Goal: Task Accomplishment & Management: Manage account settings

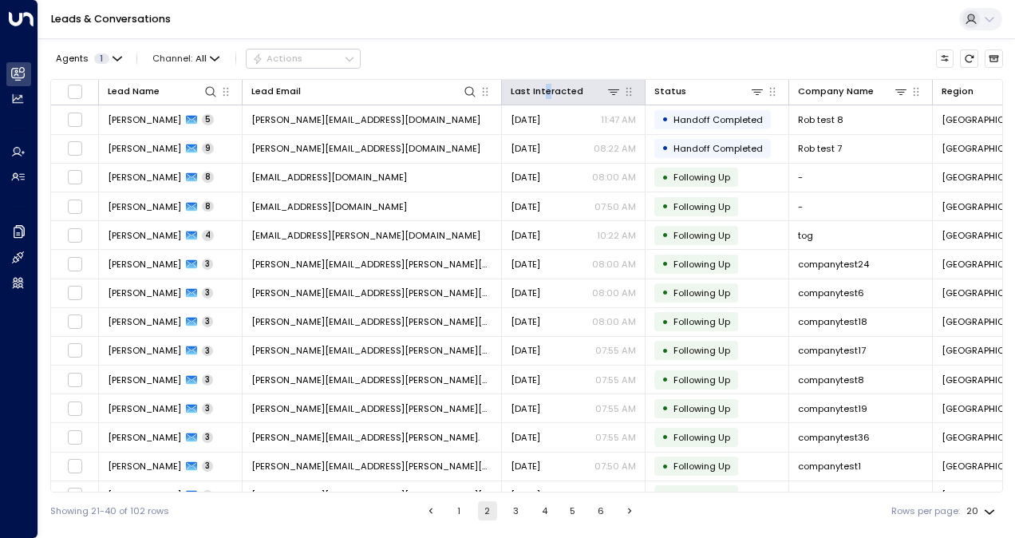
drag, startPoint x: 548, startPoint y: 95, endPoint x: 541, endPoint y: 100, distance: 9.1
click at [541, 100] on th "Last Interacted" at bounding box center [574, 93] width 144 height 26
drag, startPoint x: 541, startPoint y: 100, endPoint x: 516, endPoint y: 93, distance: 26.0
click at [516, 93] on div "Last Interacted" at bounding box center [546, 91] width 73 height 15
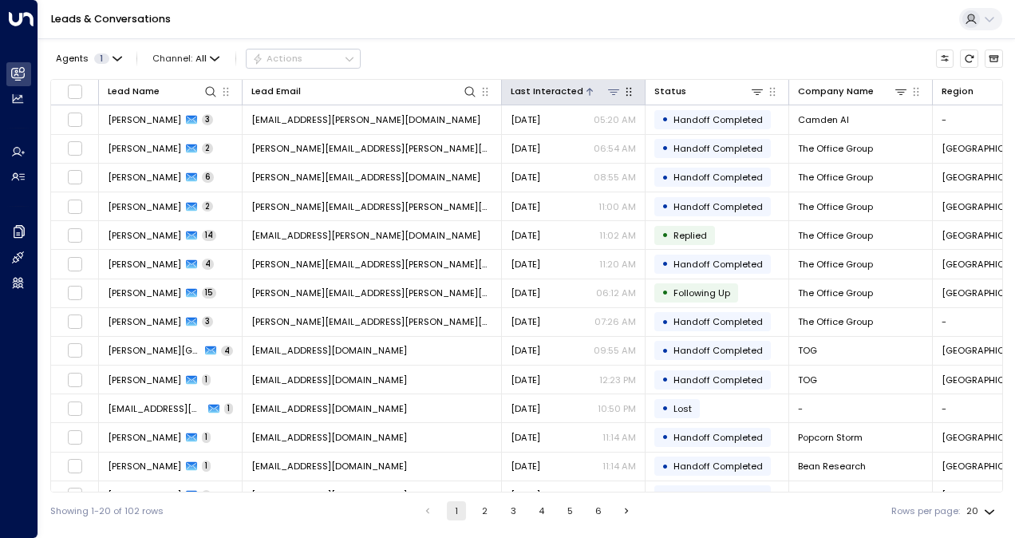
click at [516, 93] on div "Last Interacted" at bounding box center [546, 91] width 73 height 15
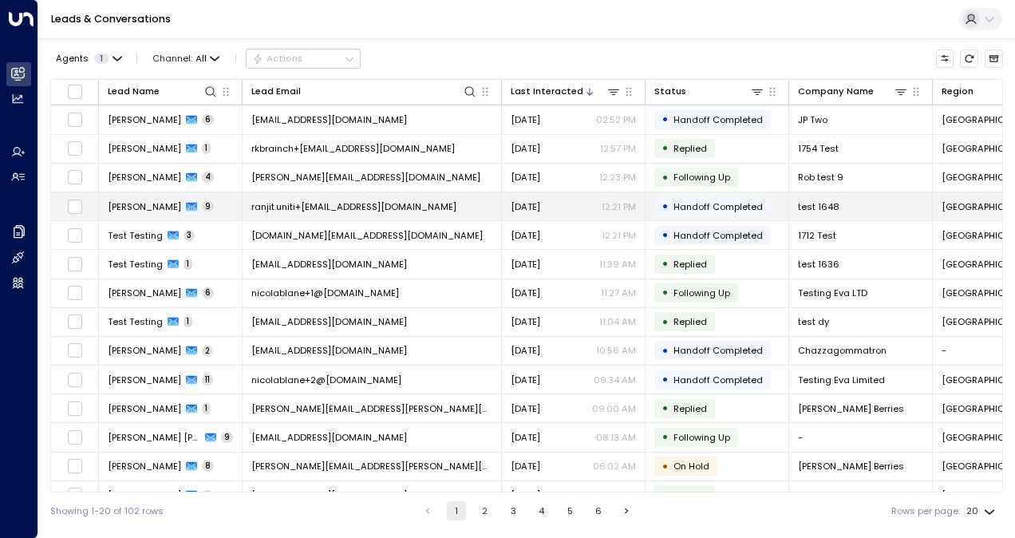
click at [299, 209] on span "ranjit.uniti+[EMAIL_ADDRESS][DOMAIN_NAME]" at bounding box center [353, 206] width 205 height 13
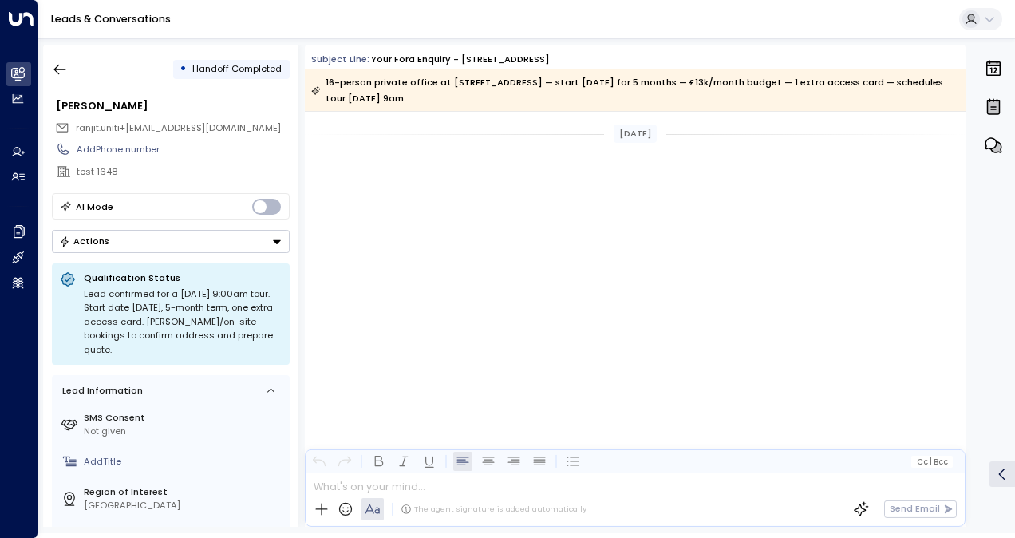
scroll to position [3540, 0]
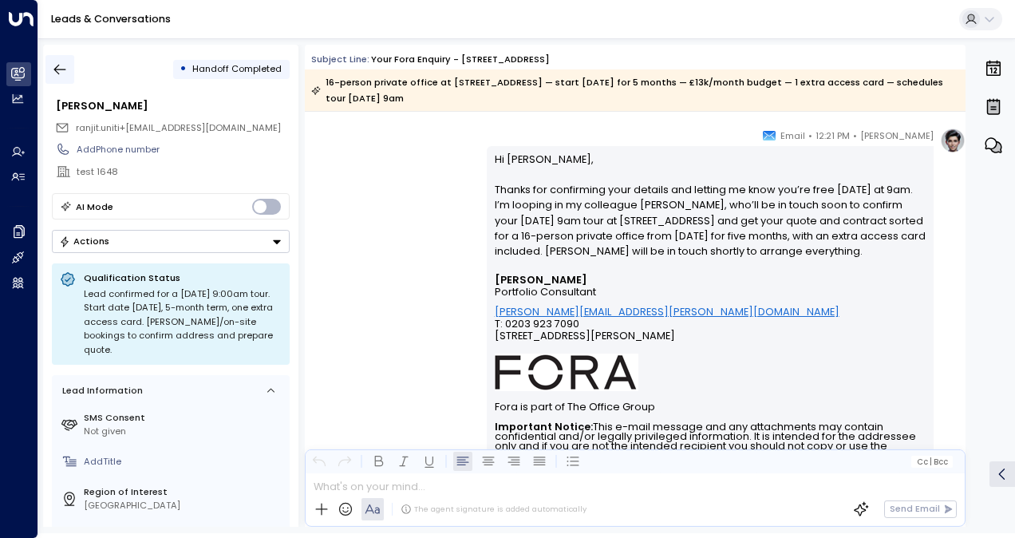
click at [61, 69] on icon "button" at bounding box center [60, 70] width 12 height 10
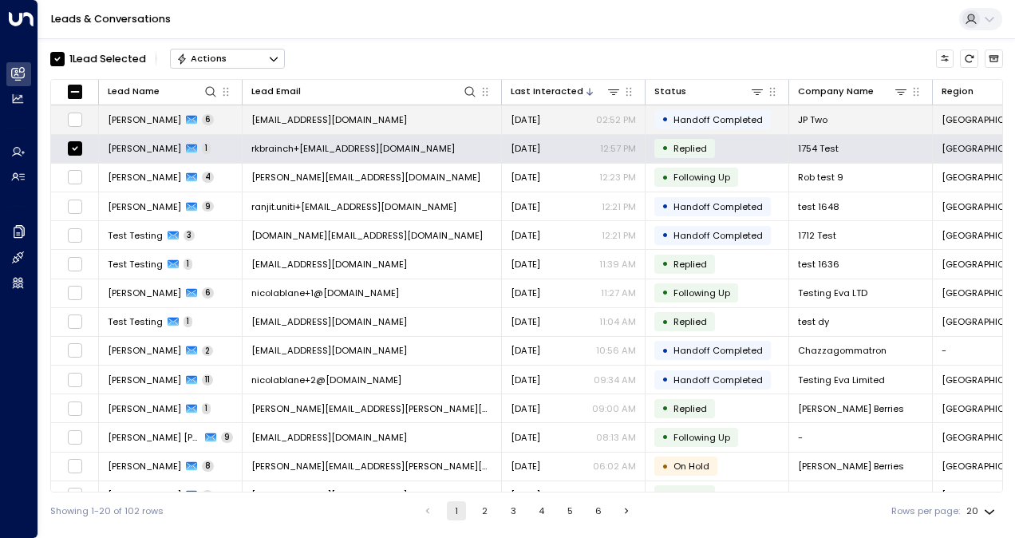
click at [333, 120] on span "[EMAIL_ADDRESS][DOMAIN_NAME]" at bounding box center [329, 119] width 156 height 13
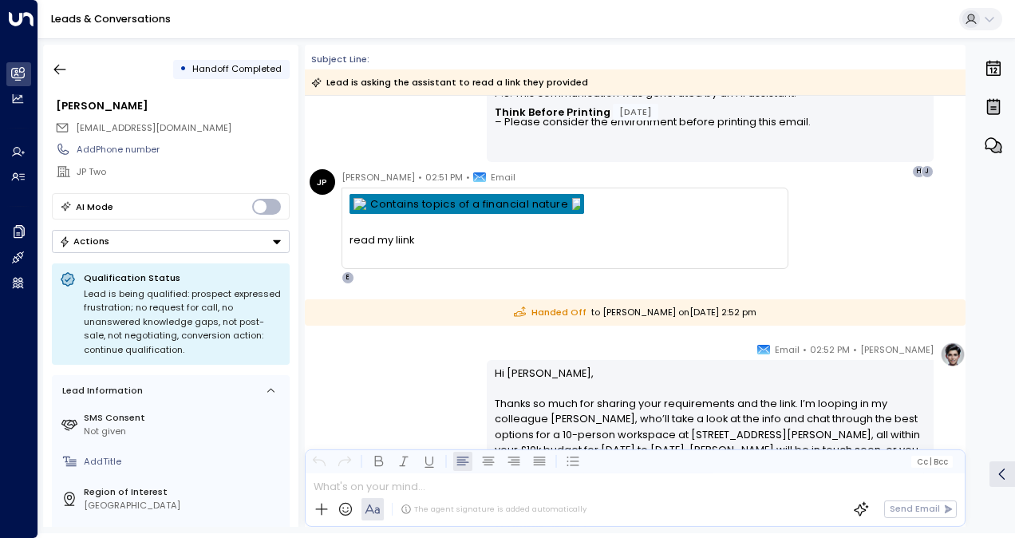
scroll to position [1772, 0]
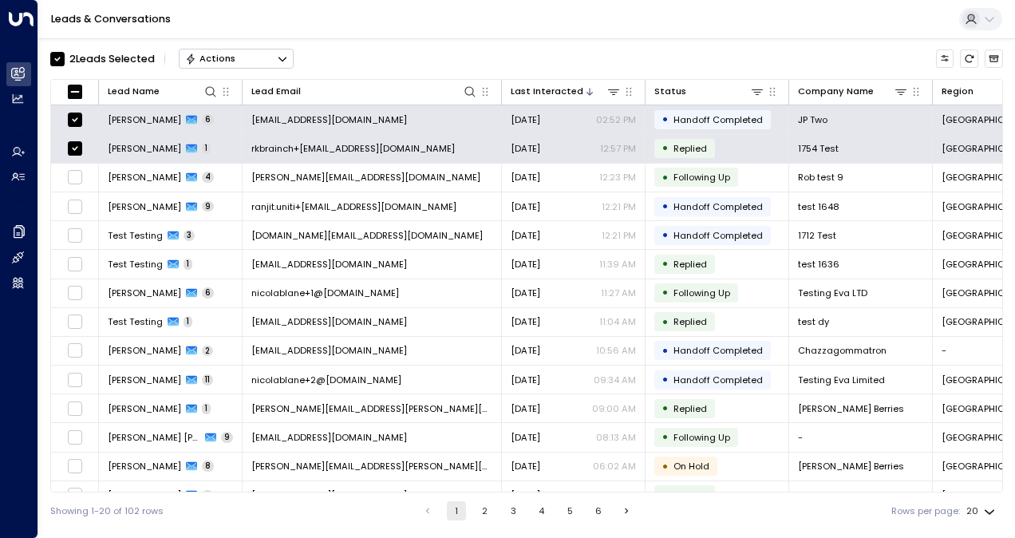
click at [274, 51] on button "Actions" at bounding box center [236, 58] width 115 height 19
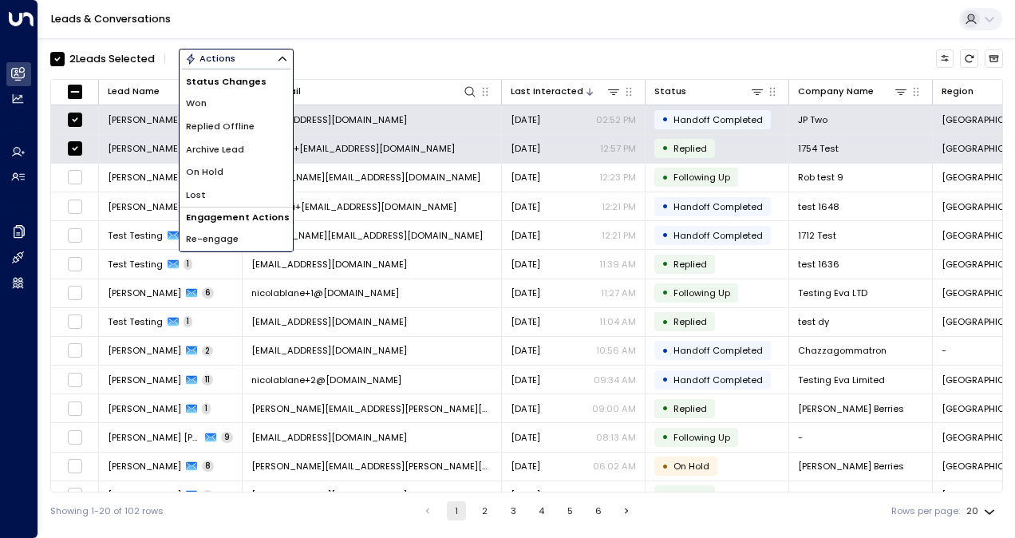
click at [220, 151] on span "Archive Lead" at bounding box center [215, 150] width 58 height 14
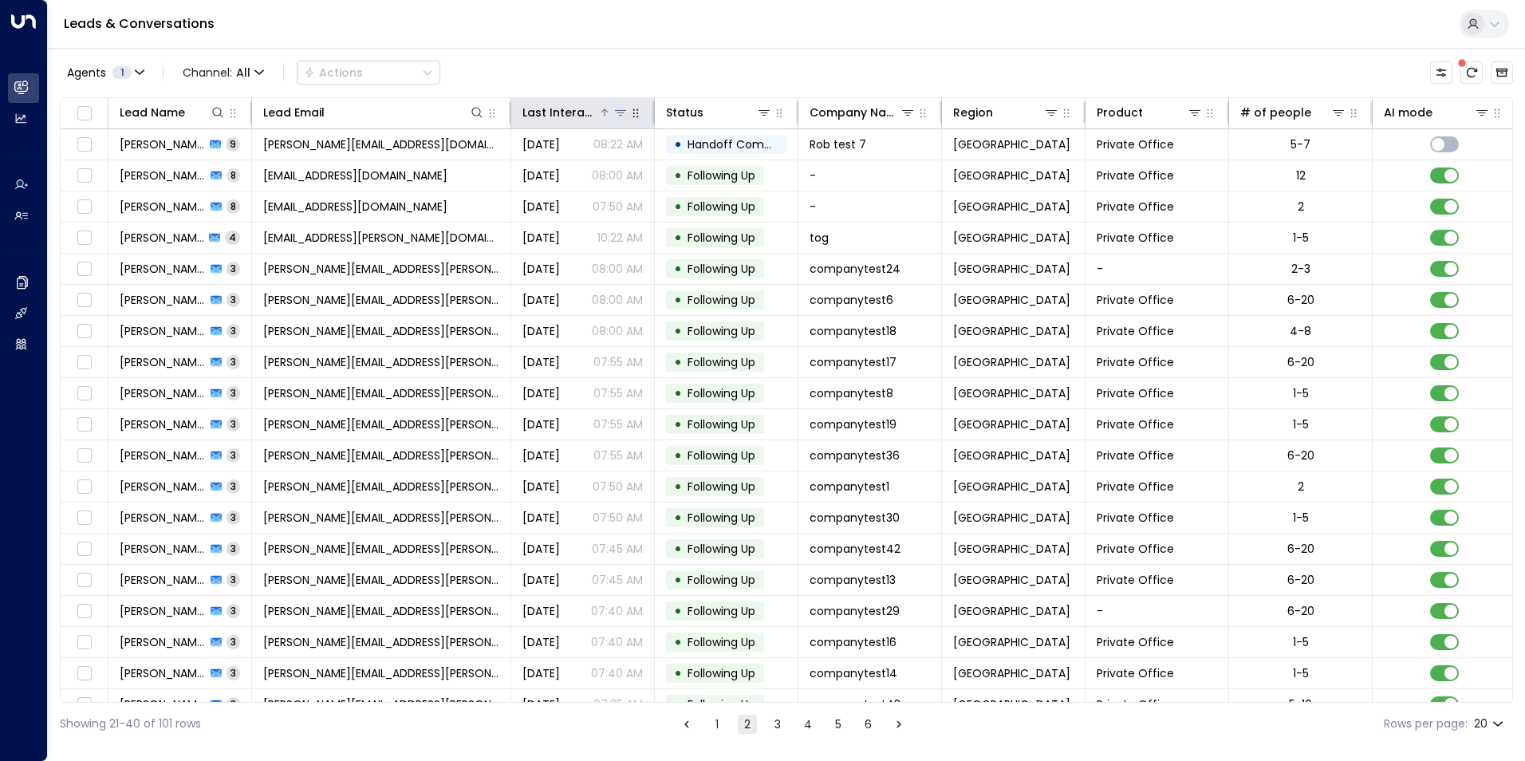
click at [574, 108] on div "Last Interacted" at bounding box center [560, 112] width 76 height 19
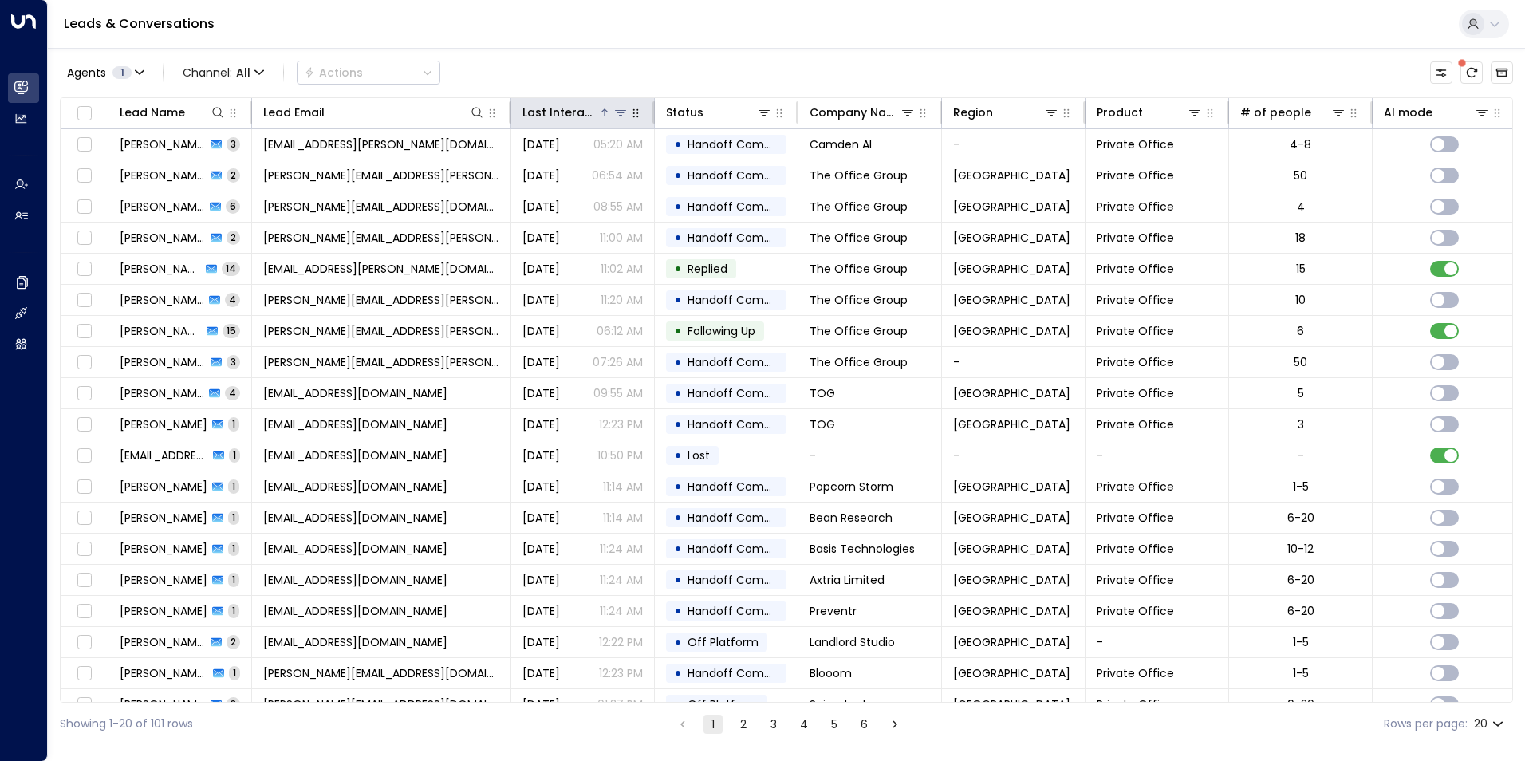
click at [574, 108] on div "Last Interacted" at bounding box center [560, 112] width 76 height 19
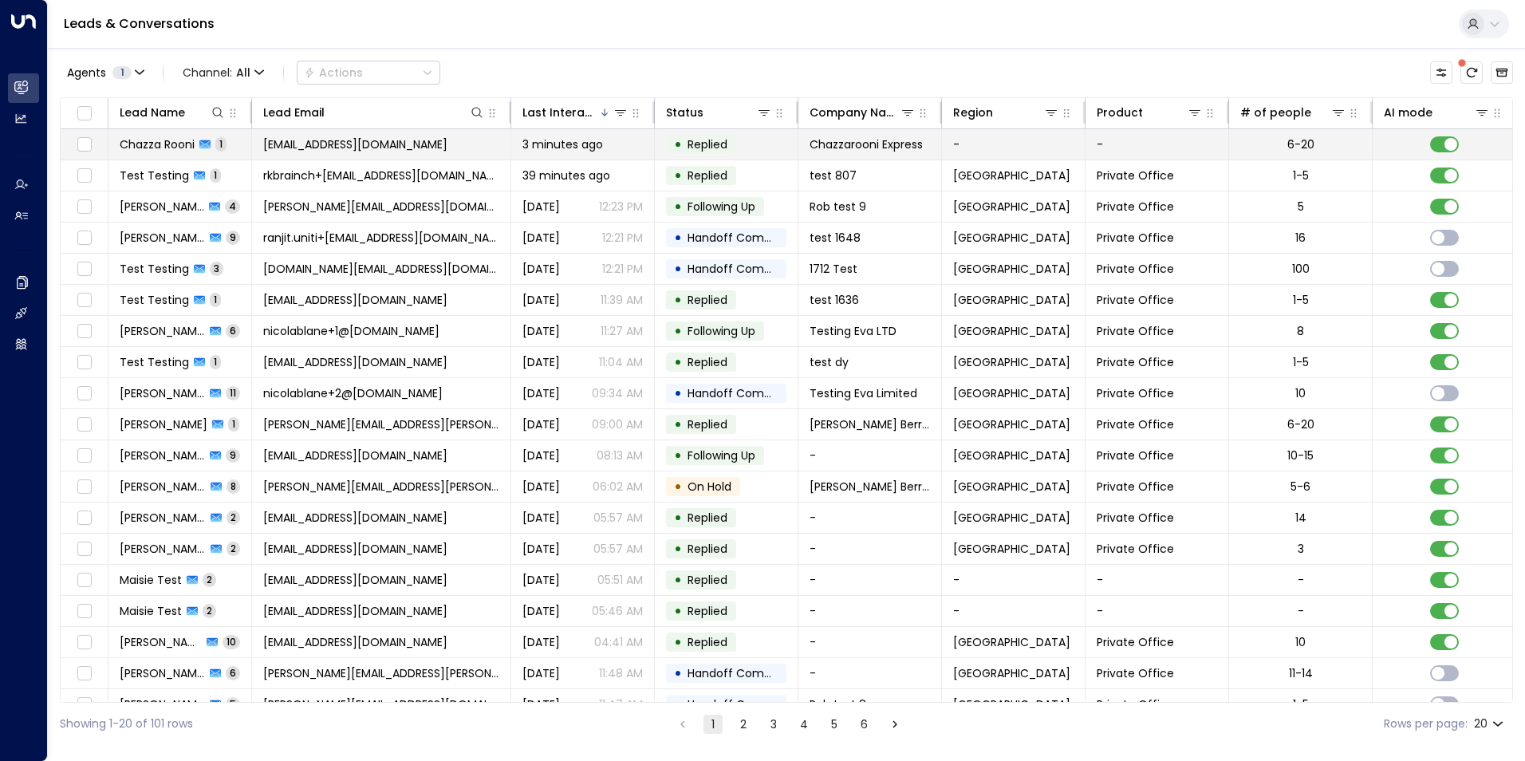
click at [178, 140] on span "Chazza Rooni" at bounding box center [157, 144] width 75 height 16
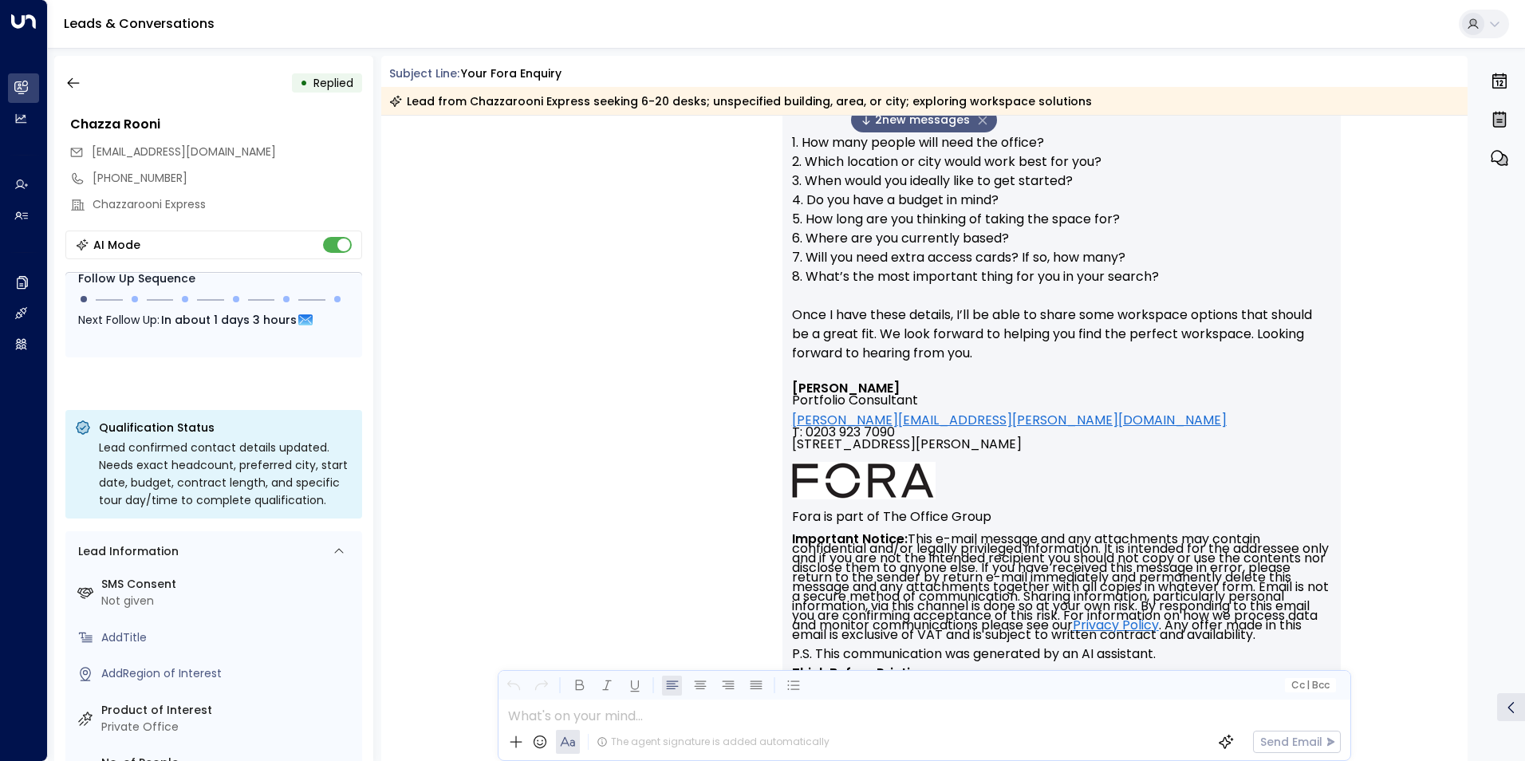
scroll to position [447, 0]
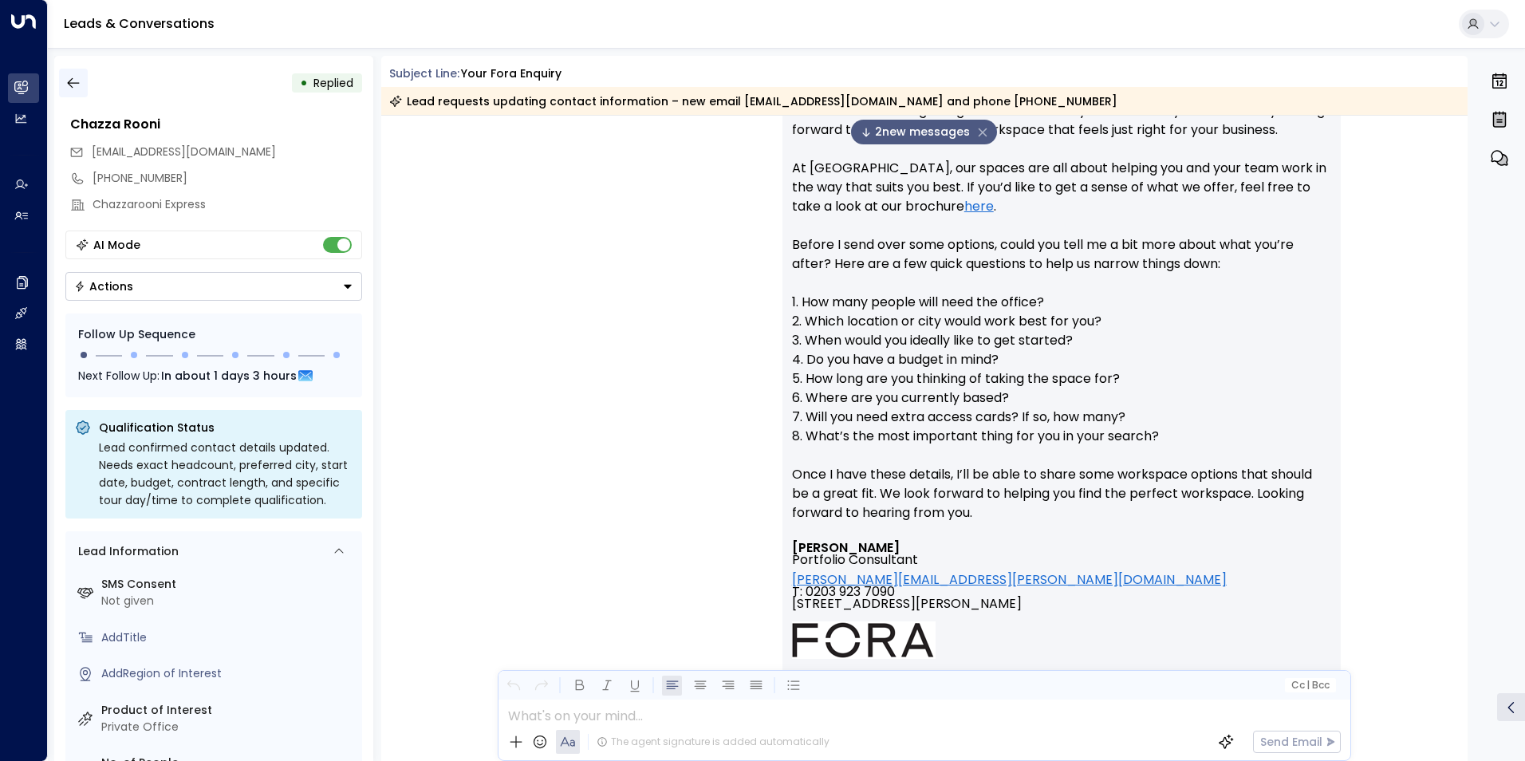
click at [69, 81] on icon "button" at bounding box center [73, 83] width 12 height 10
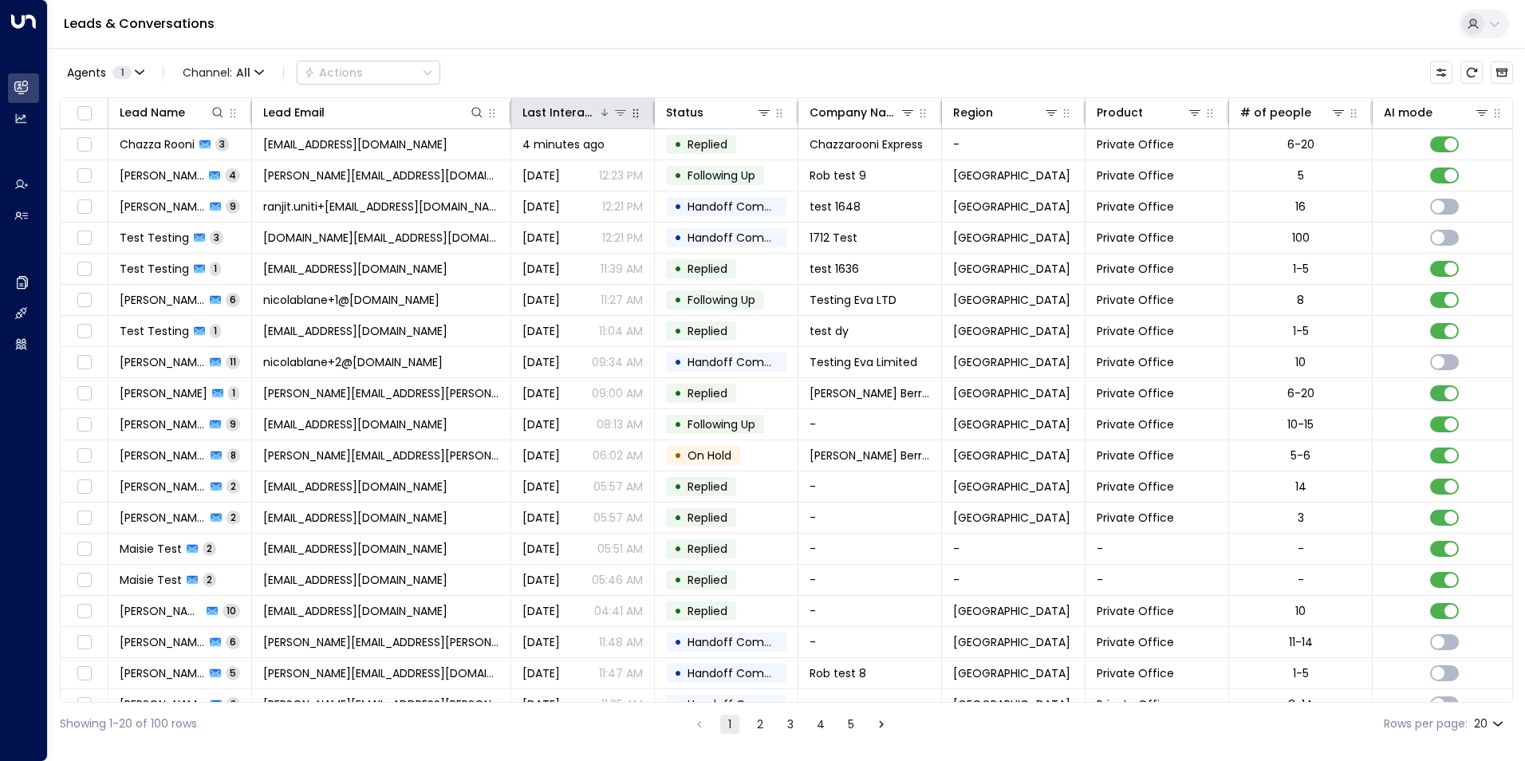
click at [571, 116] on div "Last Interacted" at bounding box center [560, 112] width 76 height 19
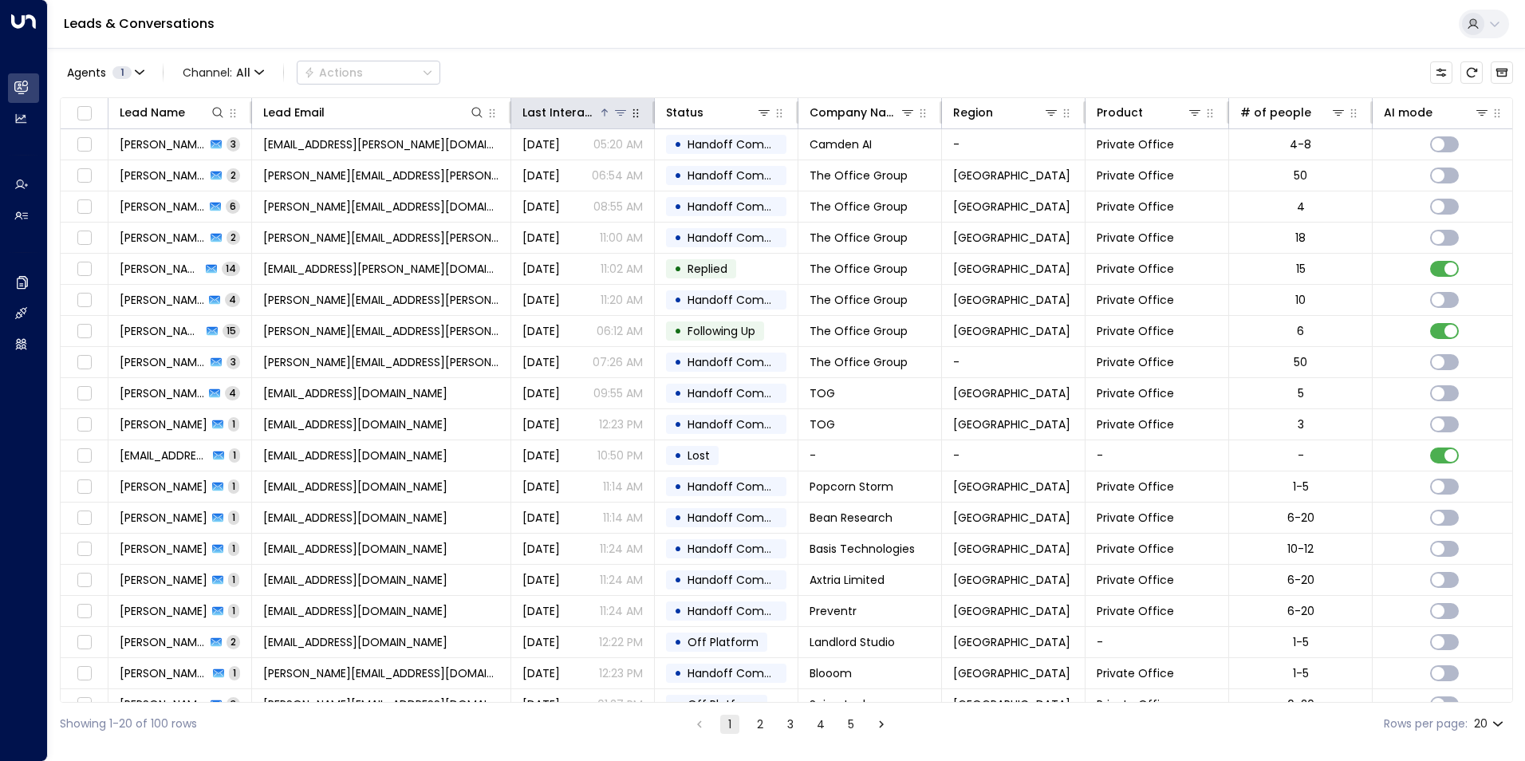
click at [571, 116] on div "Last Interacted" at bounding box center [560, 112] width 76 height 19
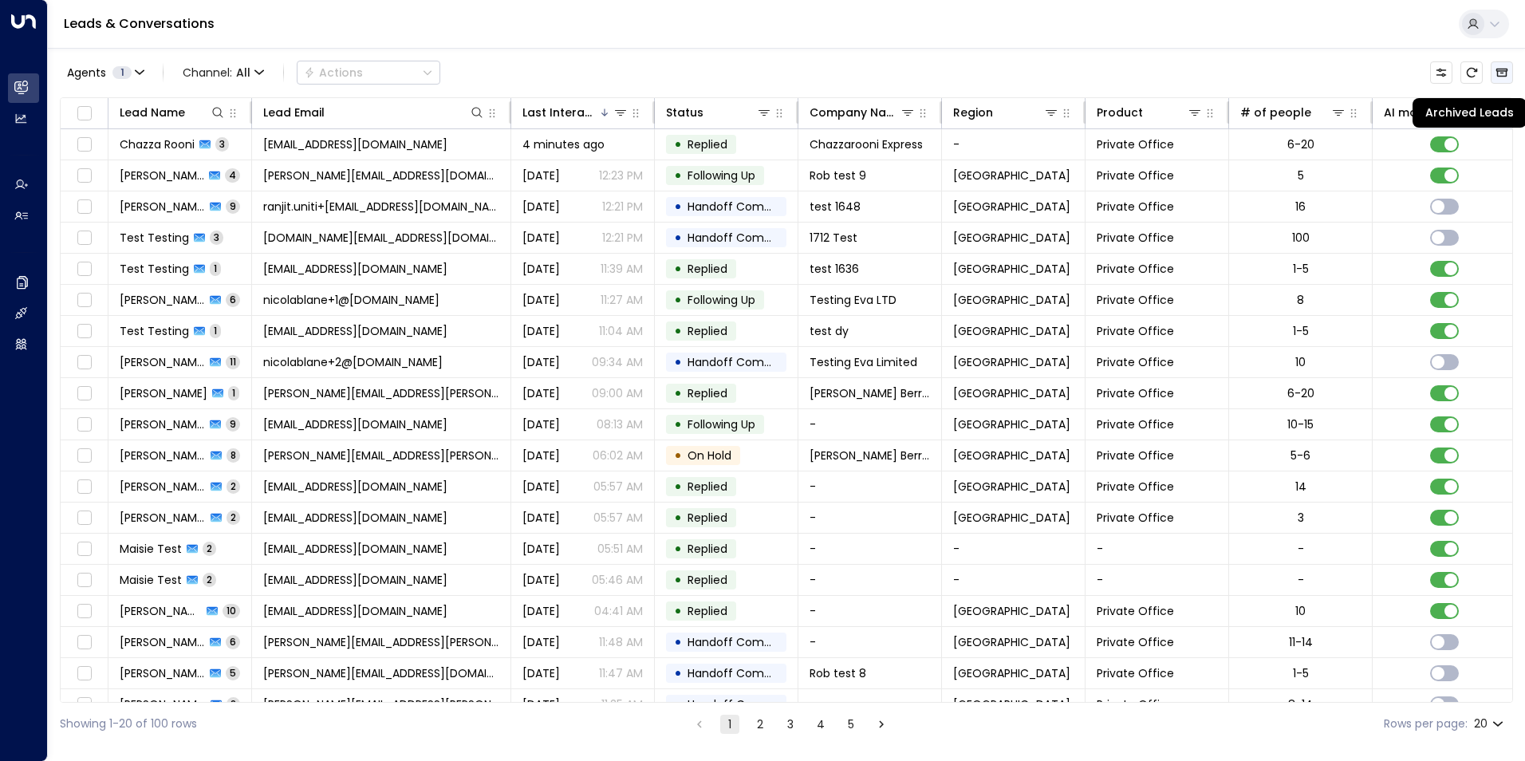
click at [1507, 66] on icon "Archived Leads" at bounding box center [1501, 72] width 13 height 13
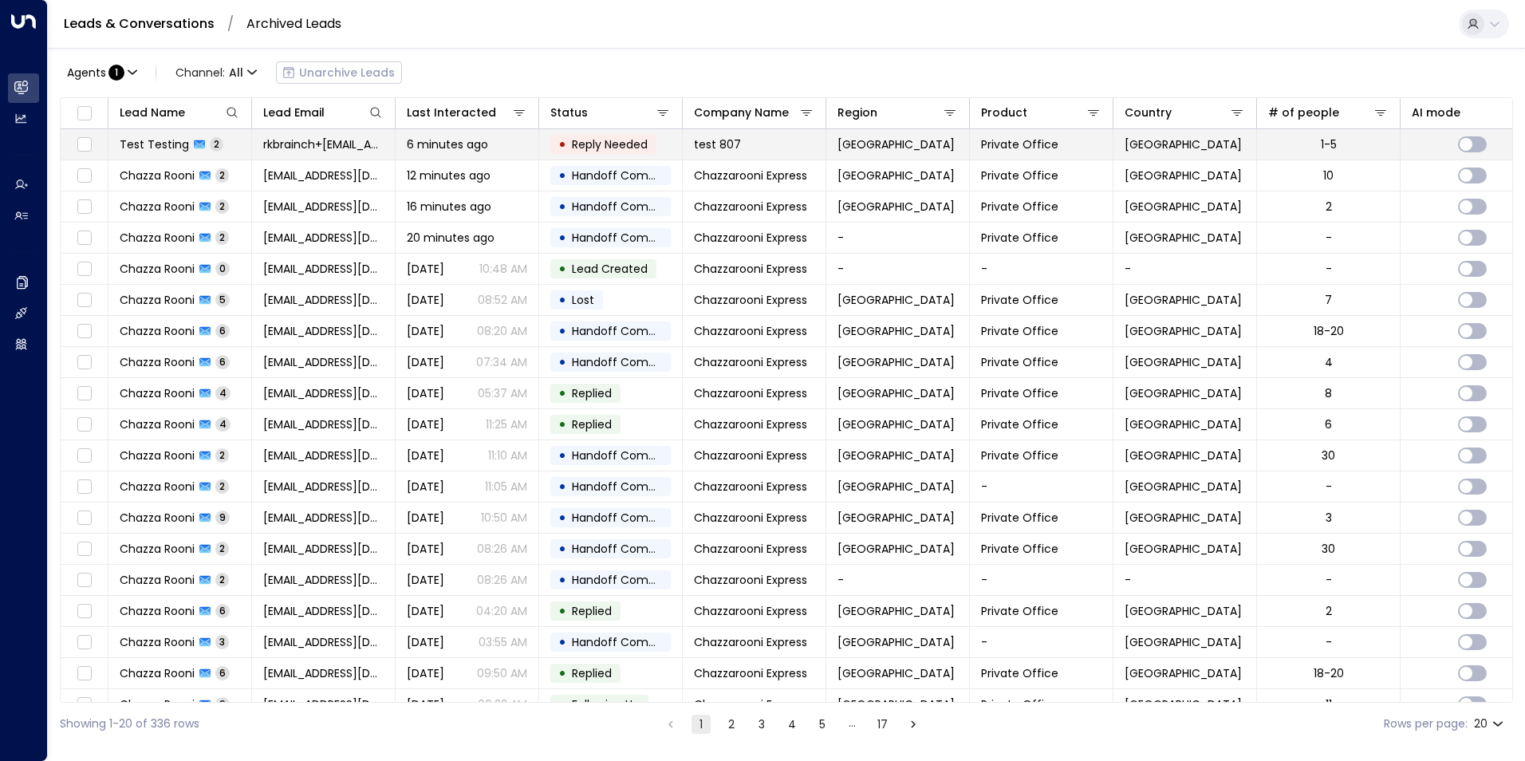
click at [155, 140] on span "Test Testing" at bounding box center [154, 144] width 69 height 16
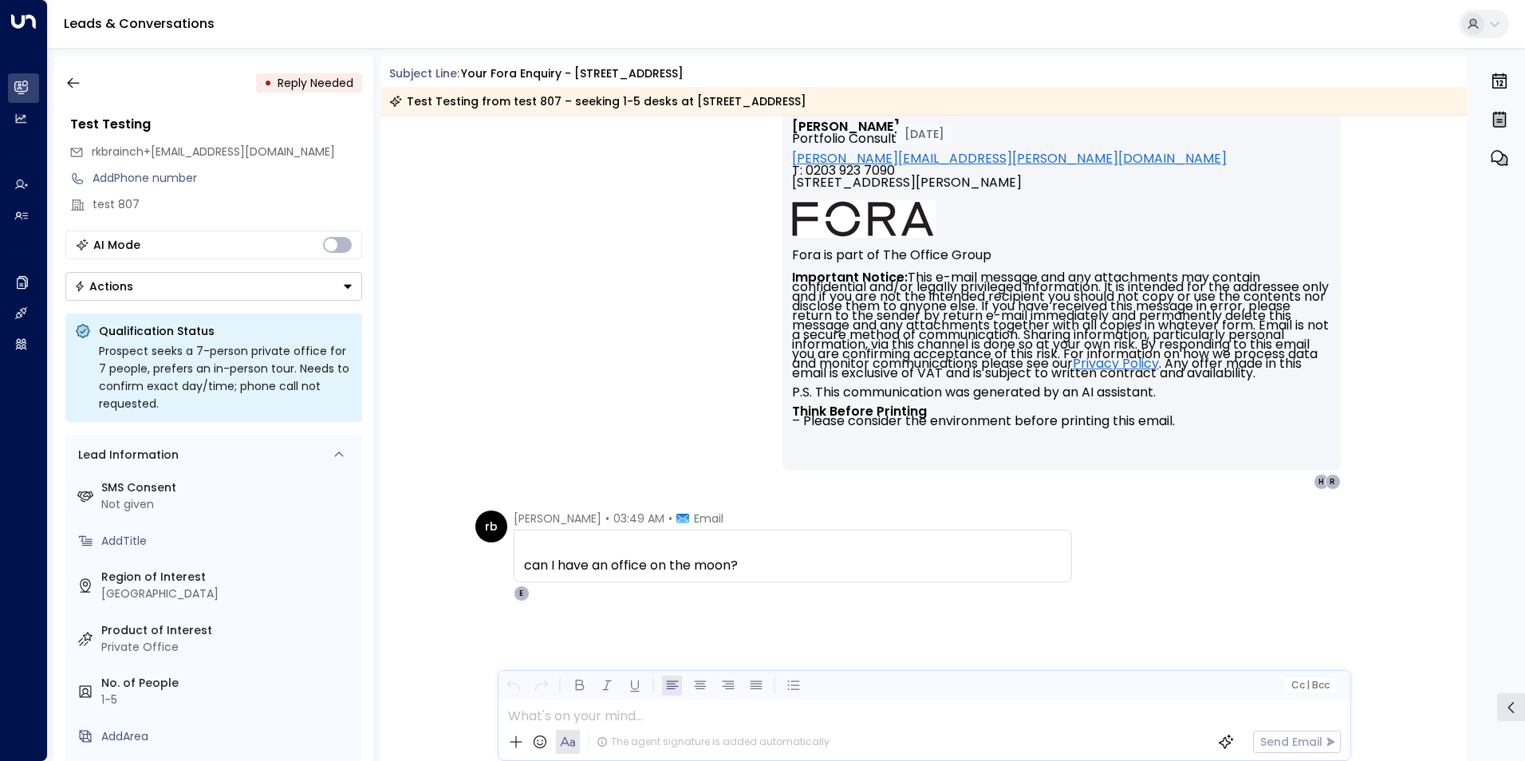
scroll to position [518, 0]
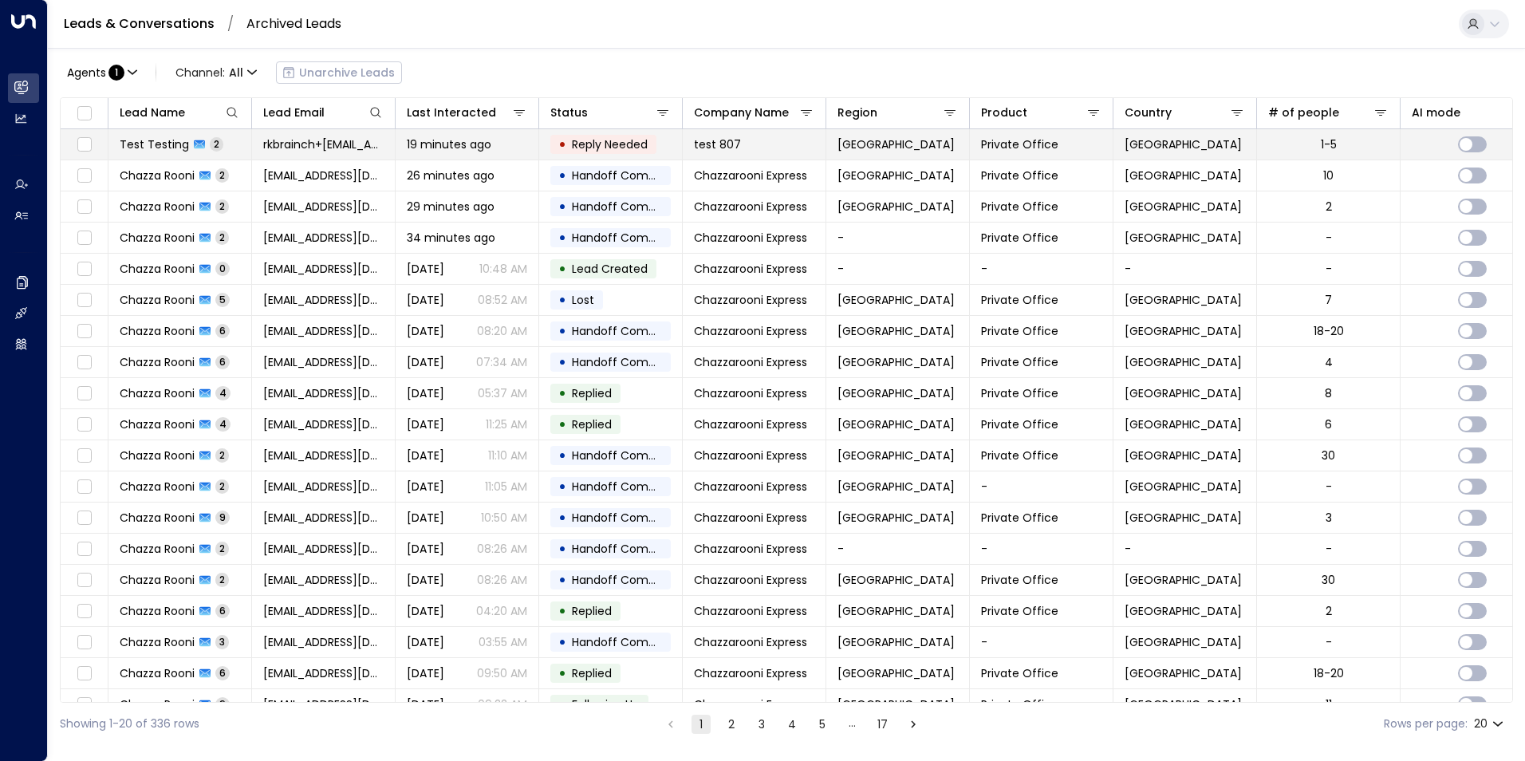
click at [159, 140] on span "Test Testing" at bounding box center [154, 144] width 69 height 16
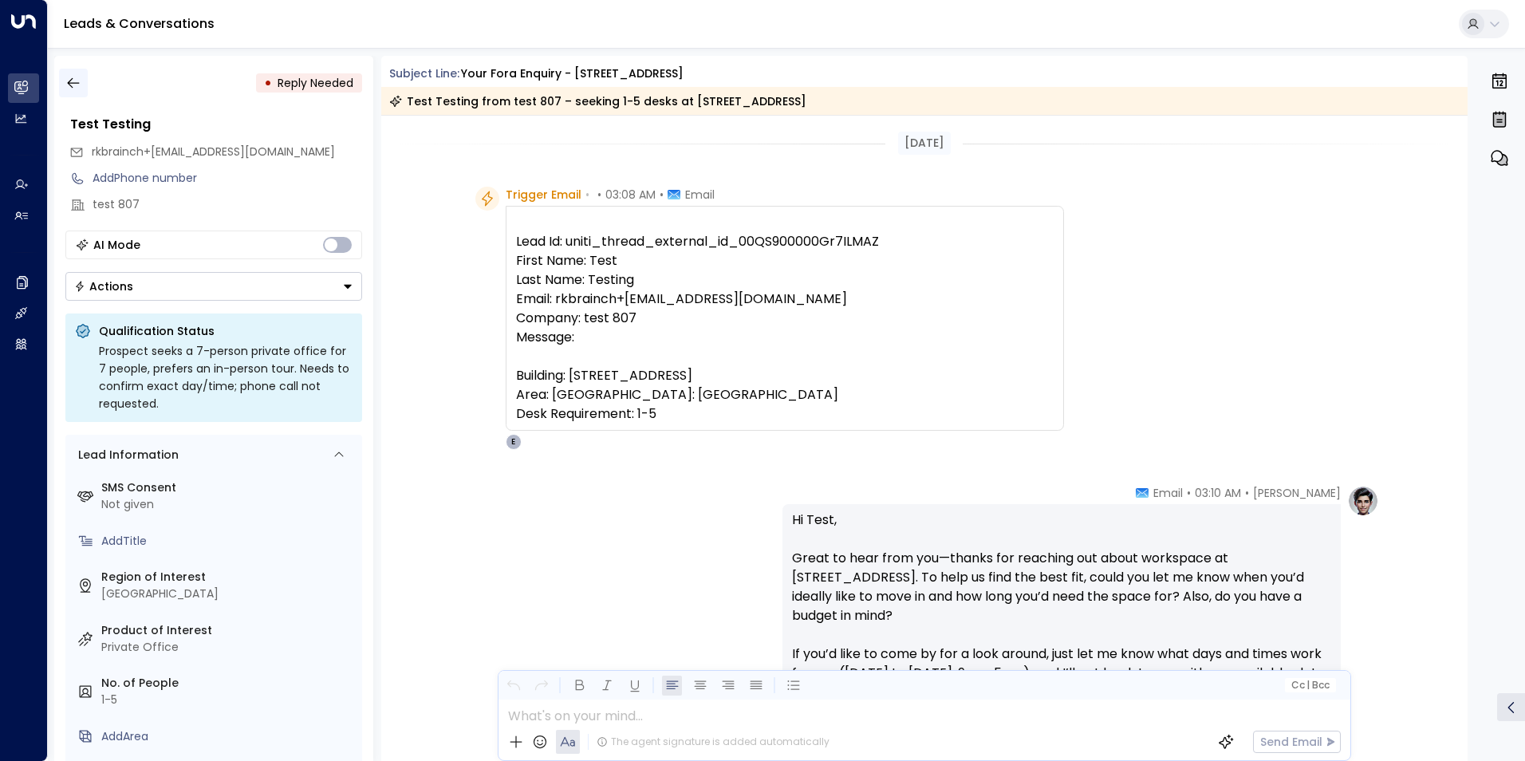
click at [71, 74] on button "button" at bounding box center [73, 83] width 29 height 29
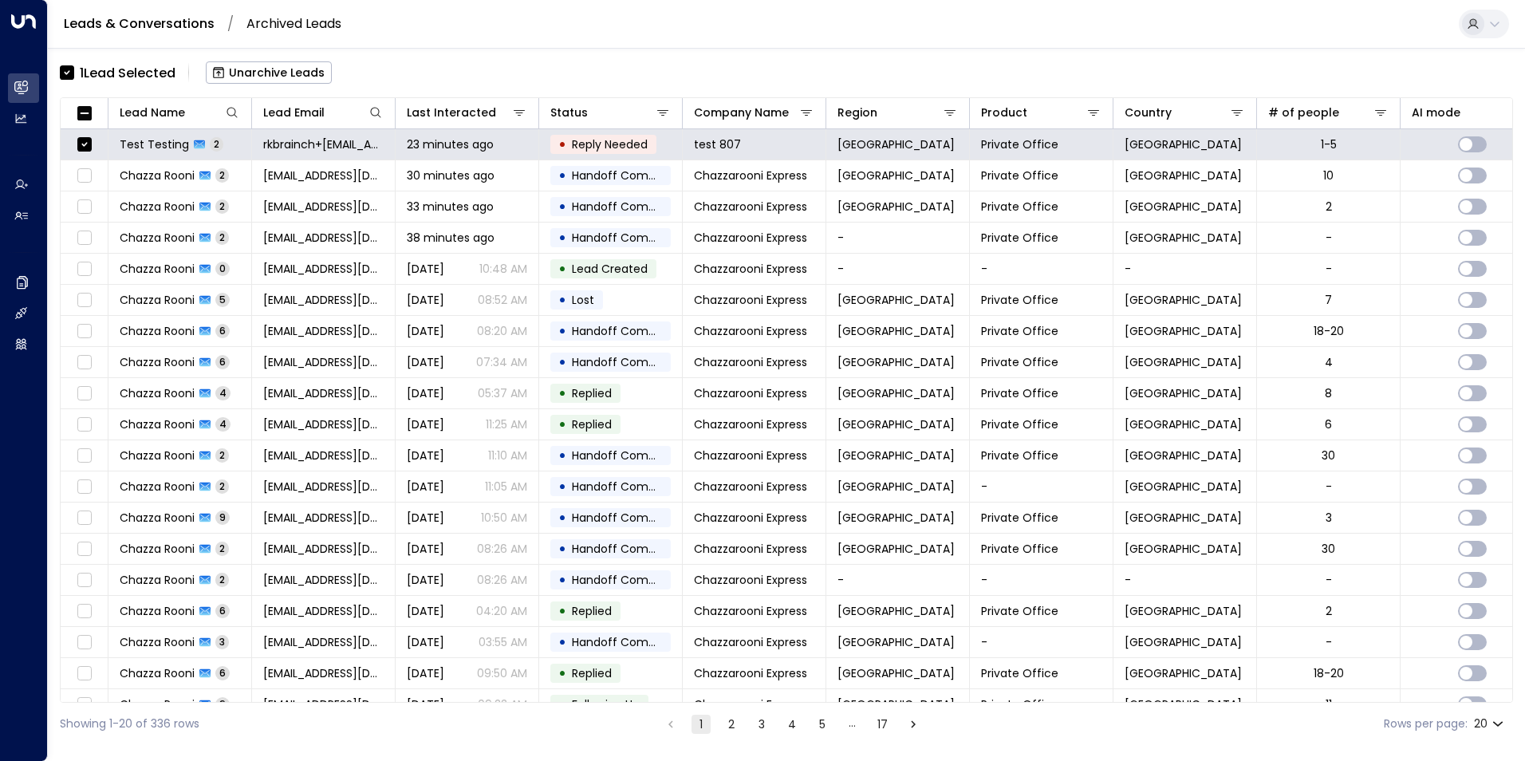
click at [401, 62] on div "1 Lead Selected Unarchive Leads" at bounding box center [786, 72] width 1453 height 33
click at [111, 18] on link "Leads & Conversations" at bounding box center [139, 23] width 151 height 18
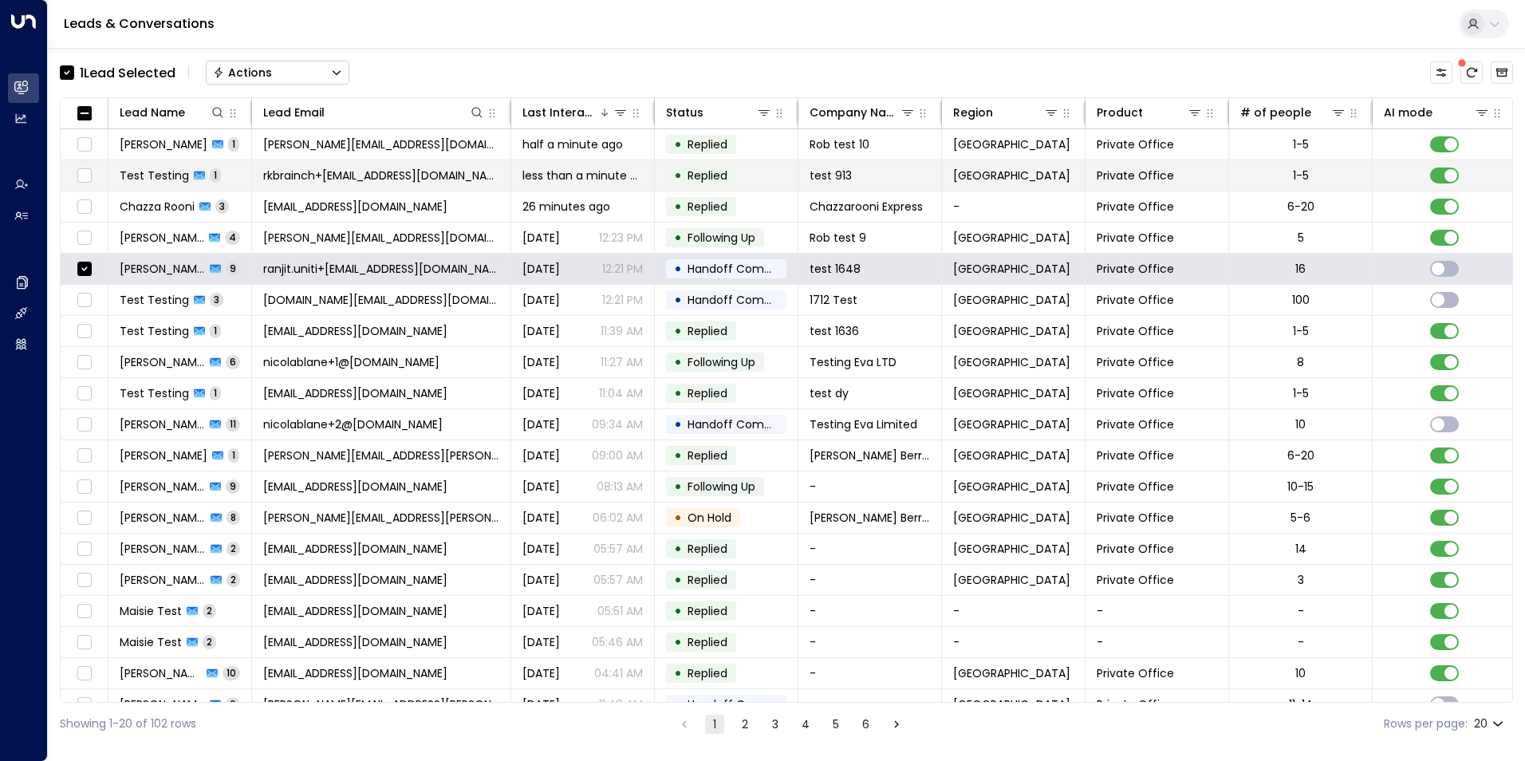
click at [161, 173] on span "Test Testing" at bounding box center [154, 175] width 69 height 16
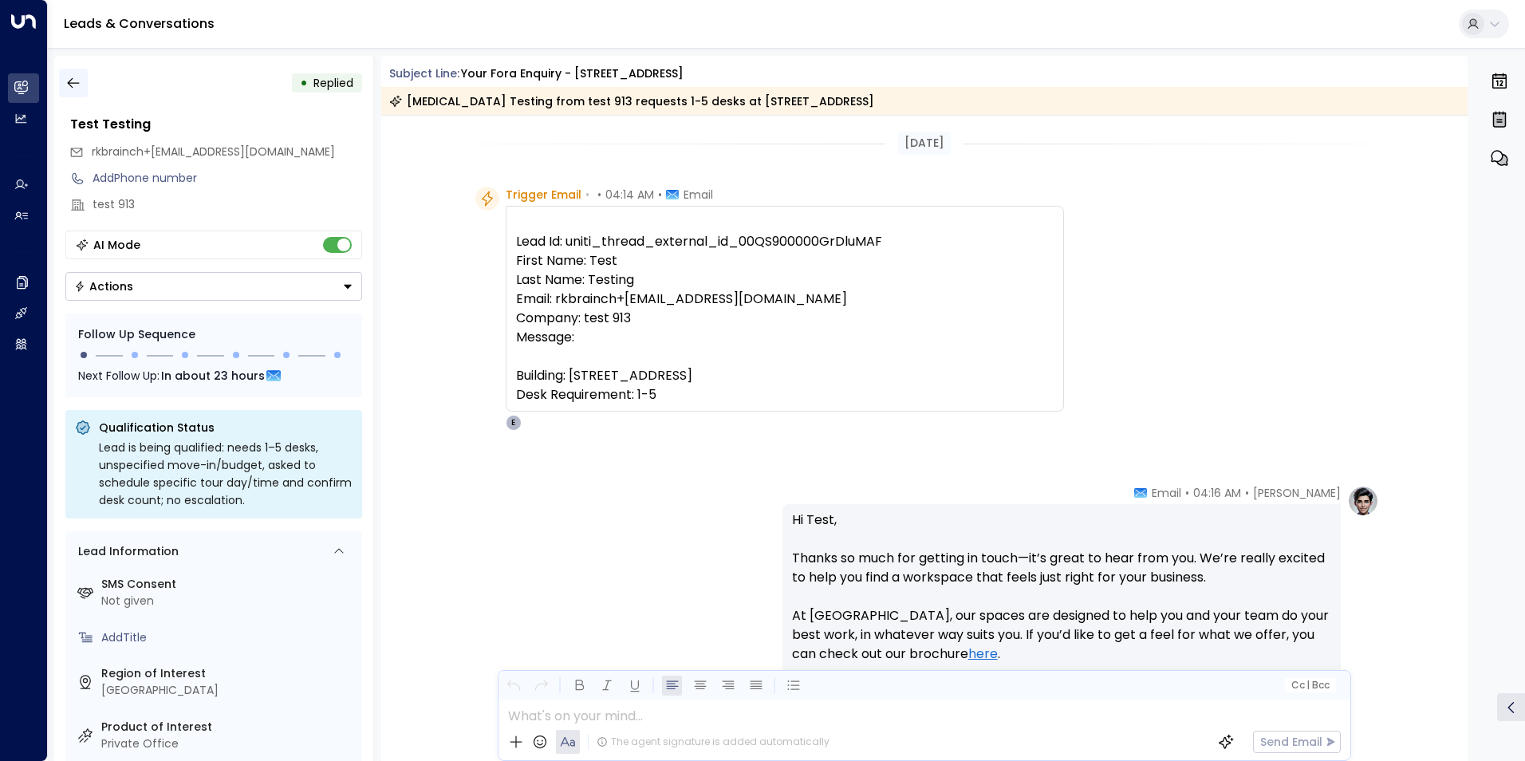
click at [71, 78] on icon "button" at bounding box center [73, 83] width 16 height 16
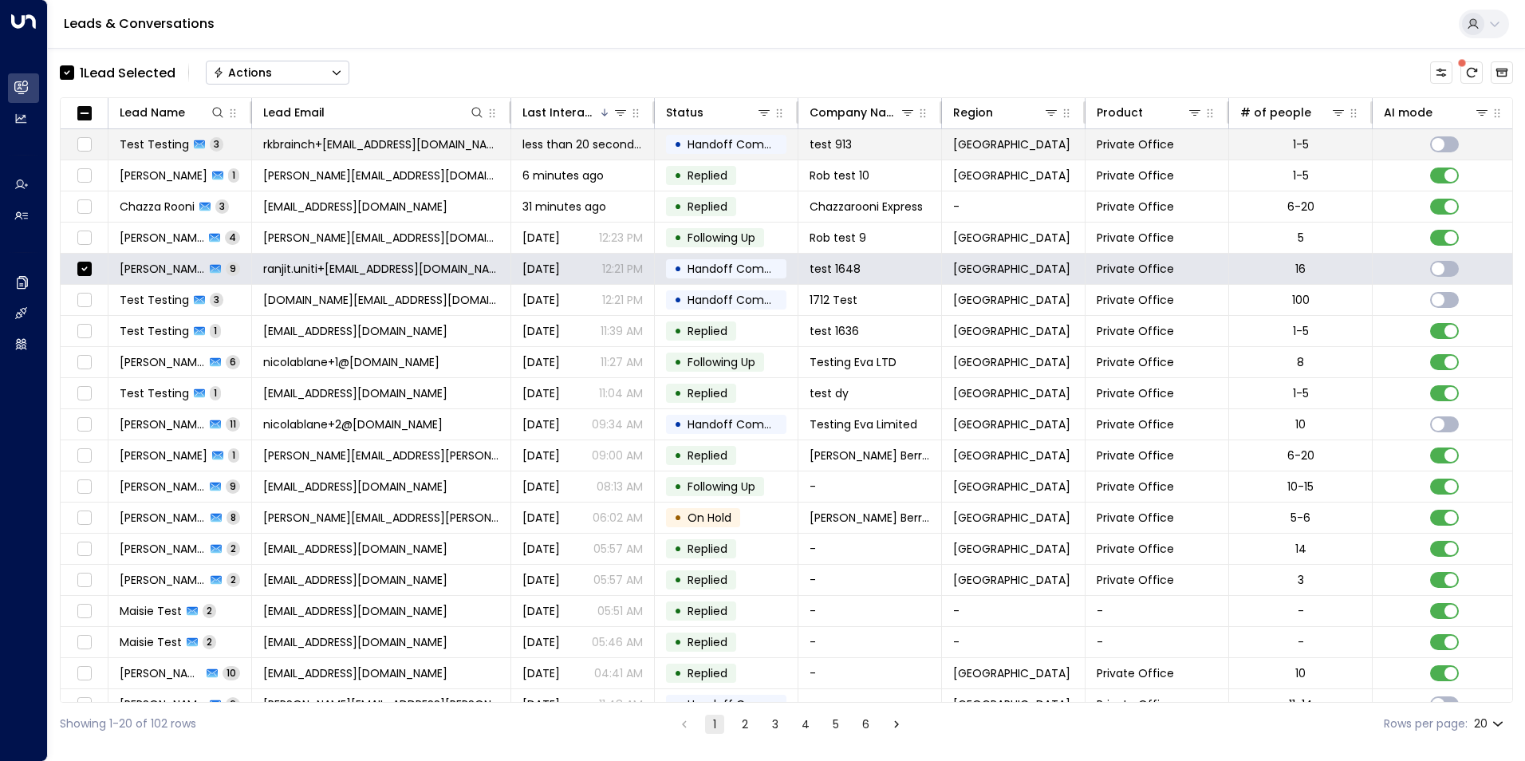
click at [172, 145] on span "Test Testing" at bounding box center [154, 144] width 69 height 16
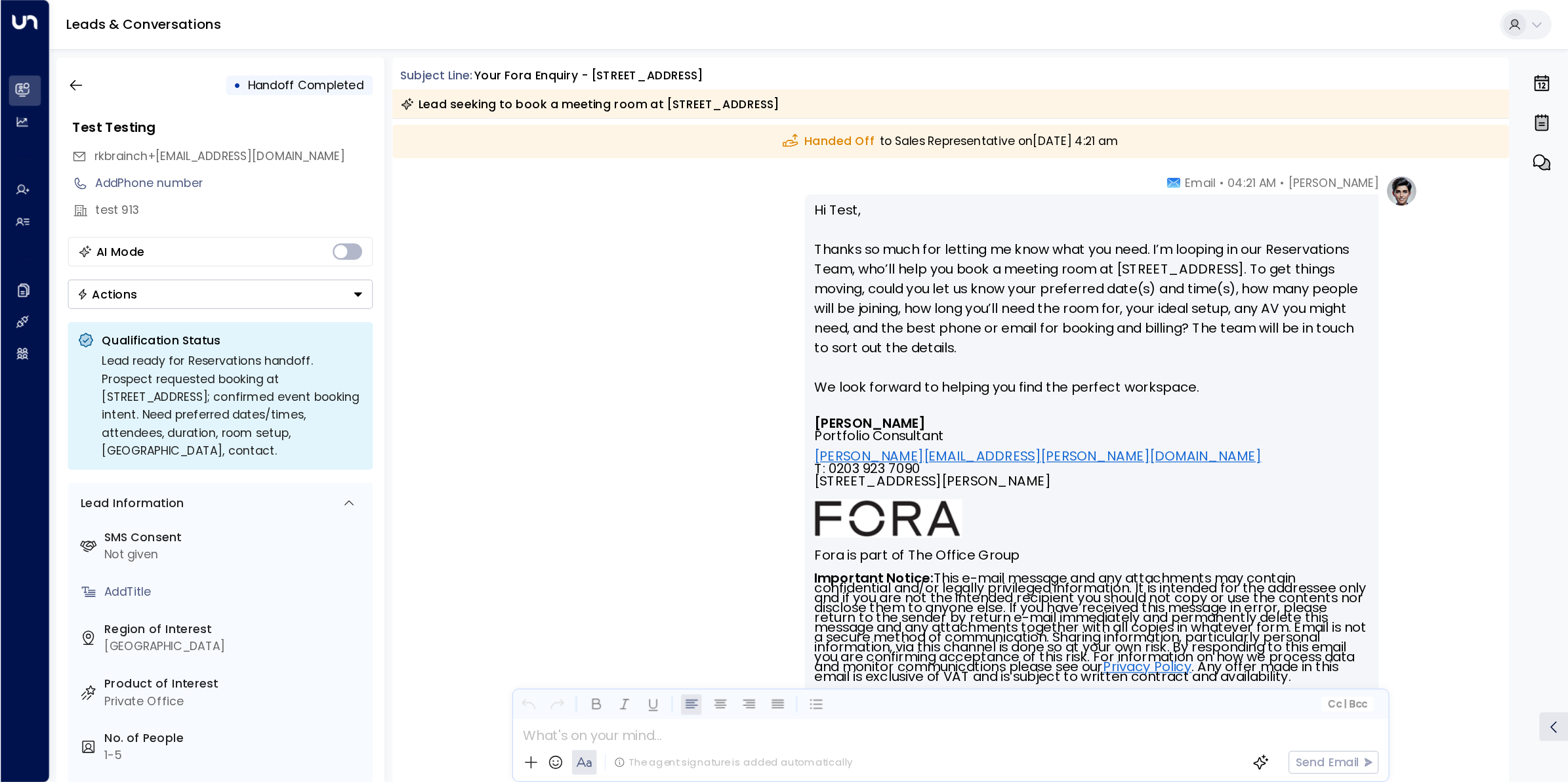
scroll to position [1066, 0]
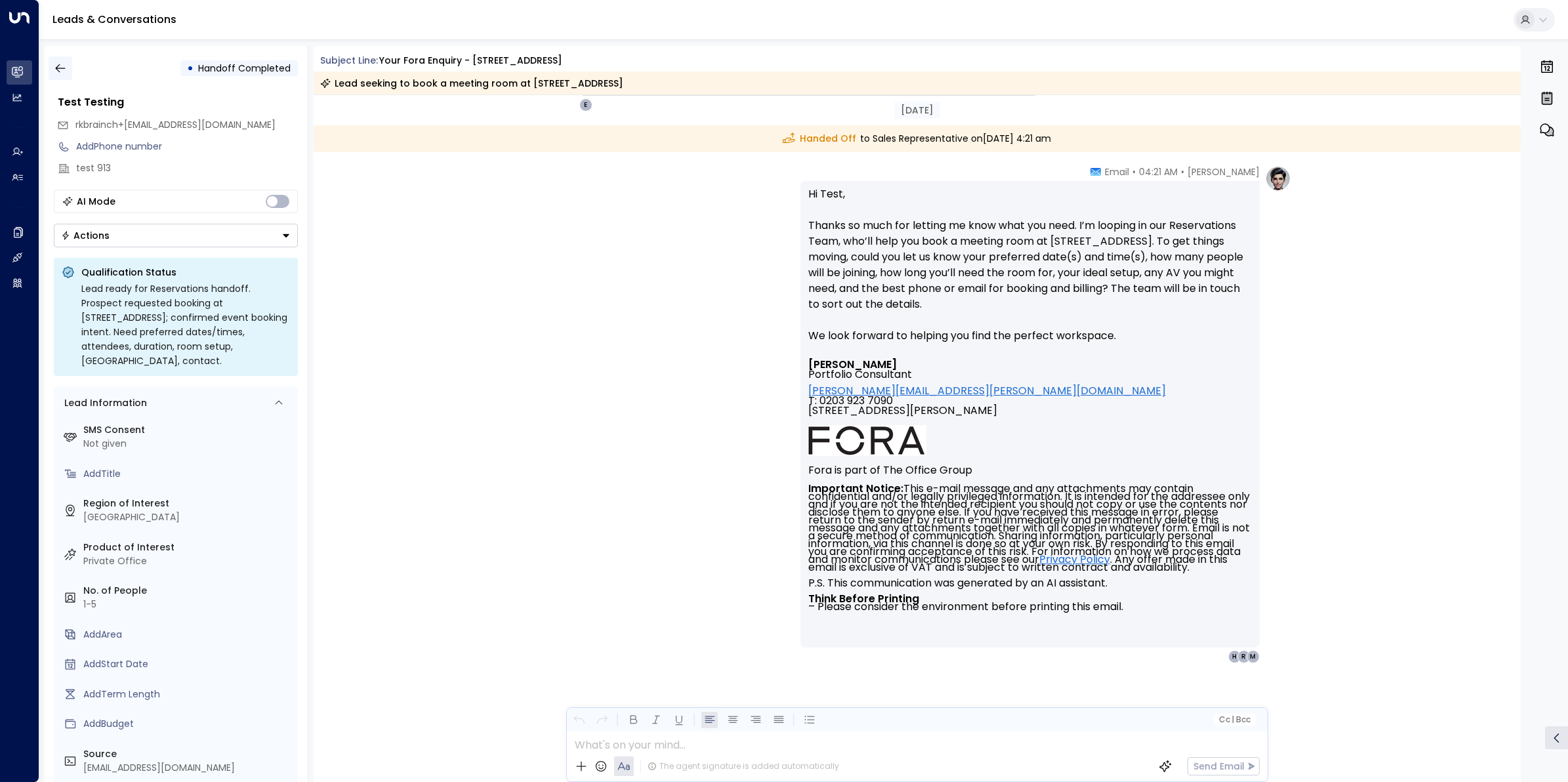
click at [60, 71] on icon "button" at bounding box center [60, 68] width 13 height 13
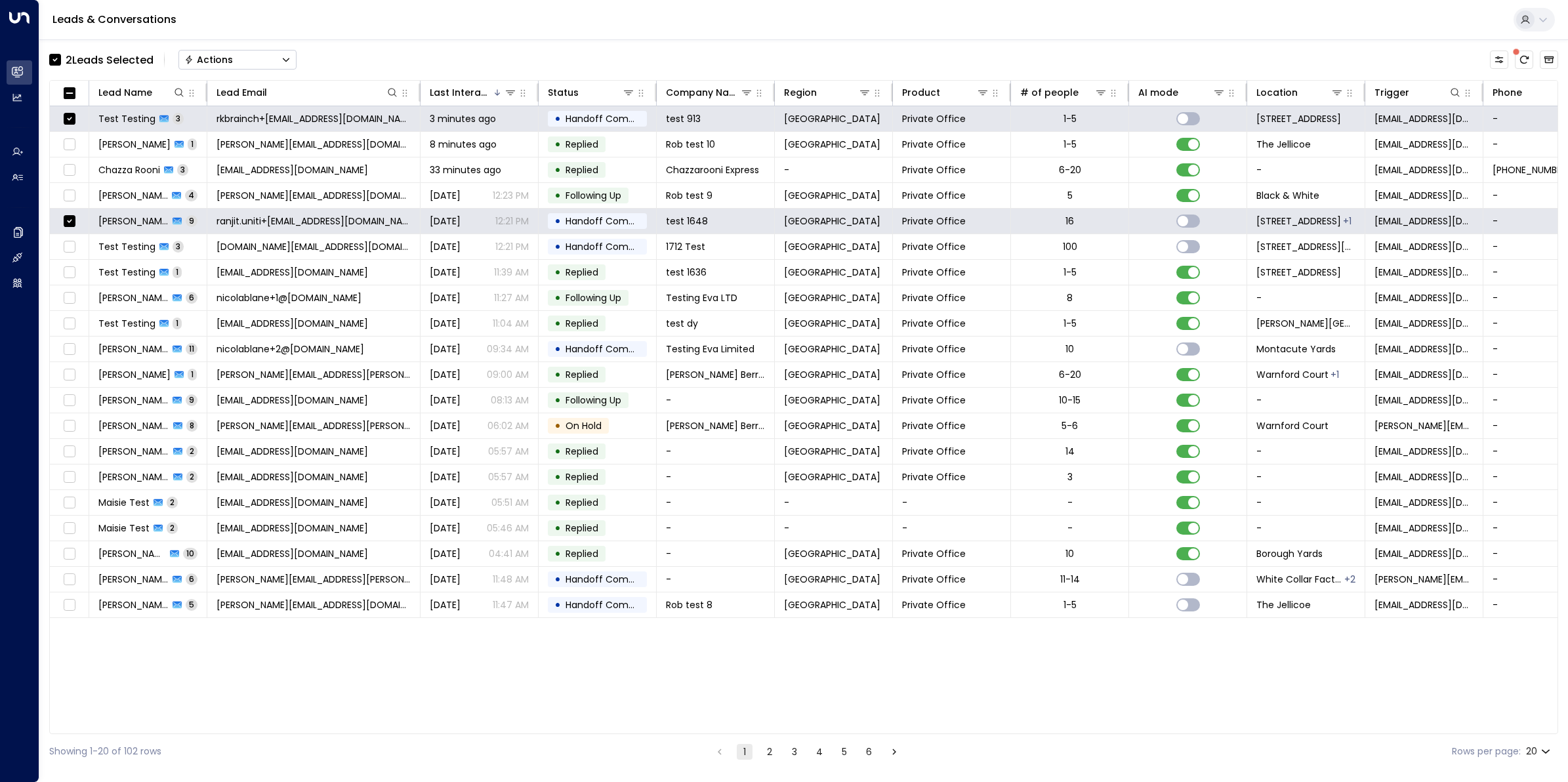
click at [208, 60] on div "Actions" at bounding box center [208, 59] width 49 height 12
click at [224, 148] on span "Archive Lead" at bounding box center [216, 146] width 61 height 14
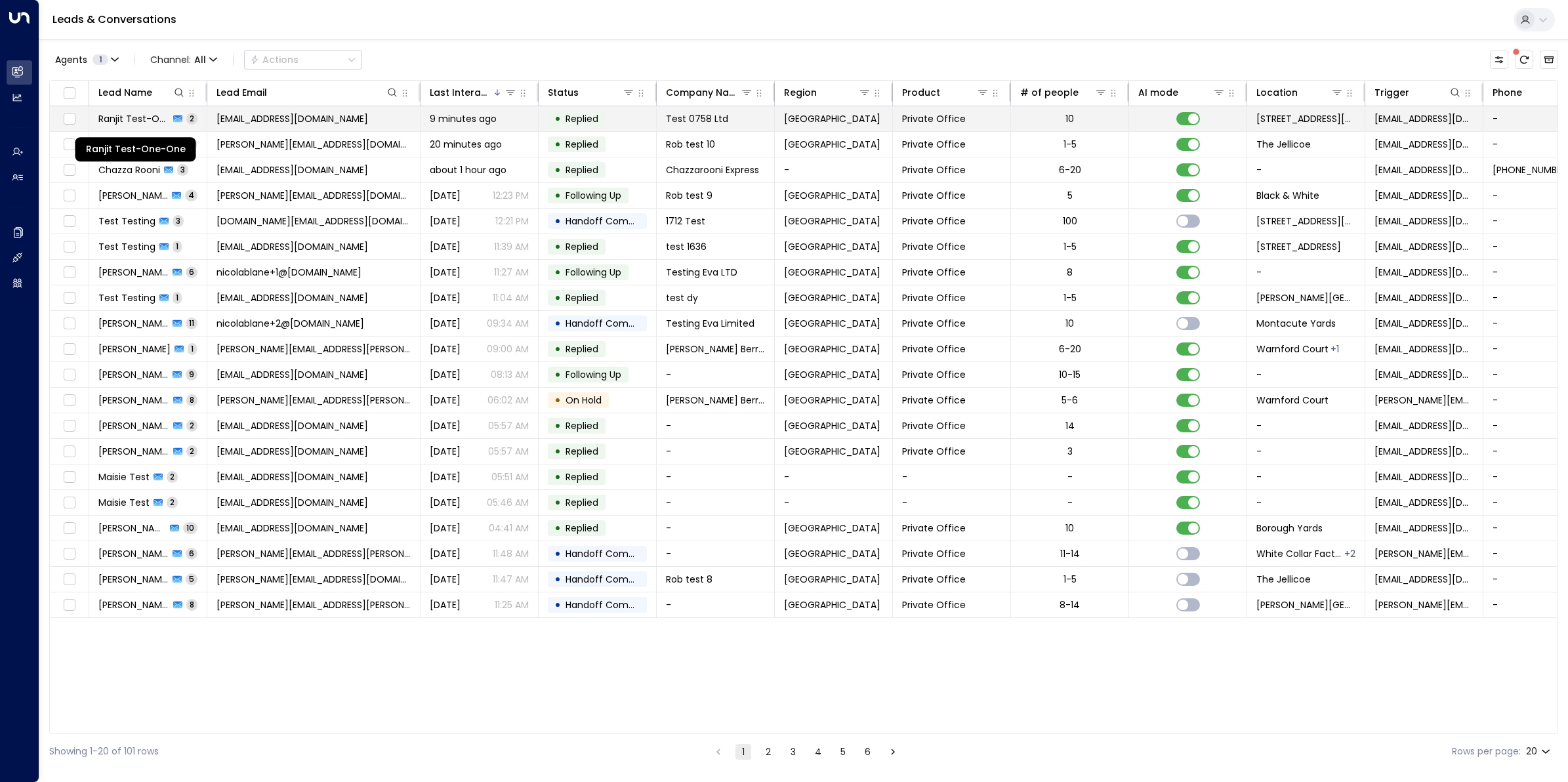
click at [123, 122] on span "Ranjit Test-One-One" at bounding box center [134, 118] width 71 height 13
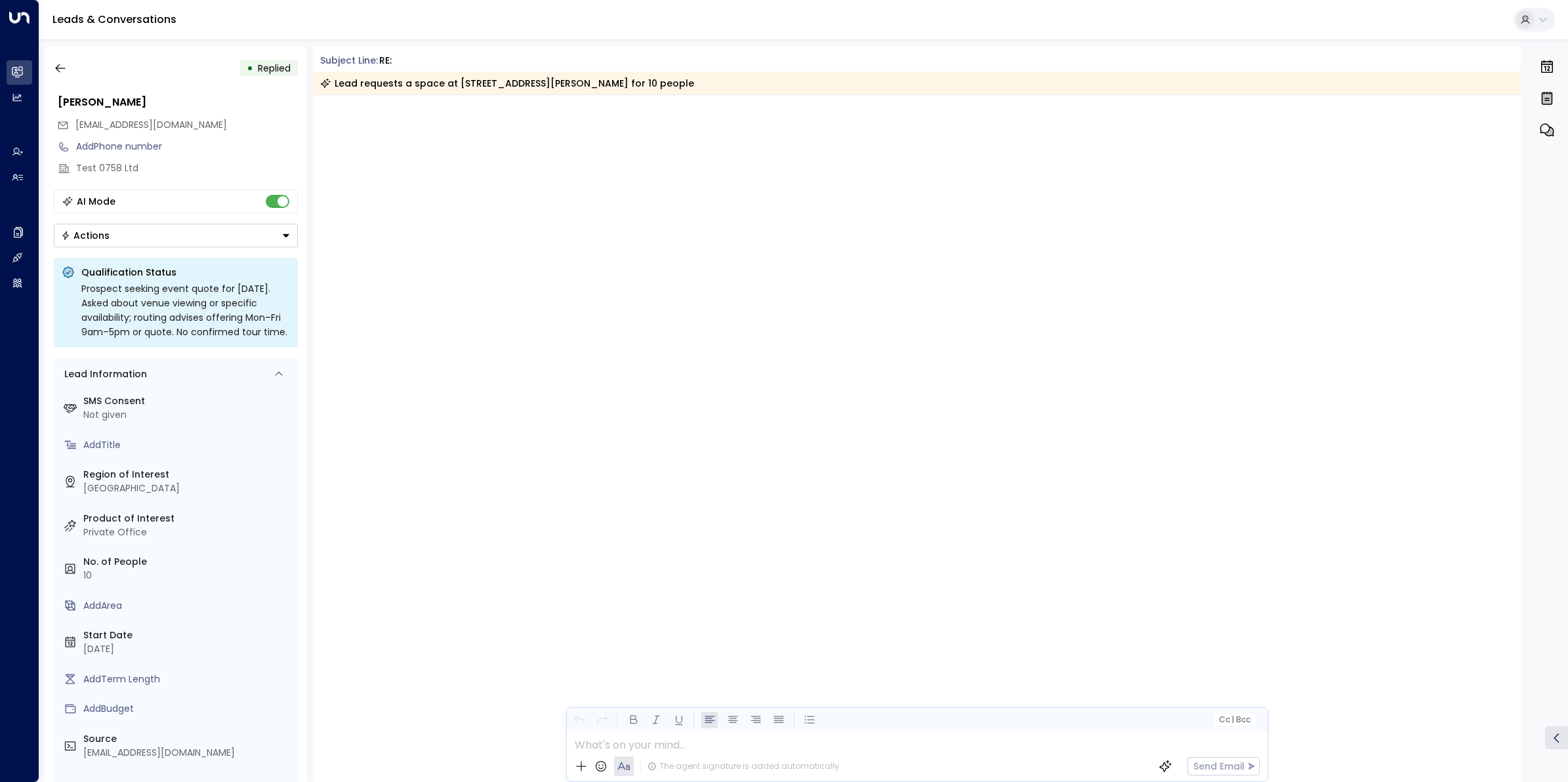
scroll to position [1793, 0]
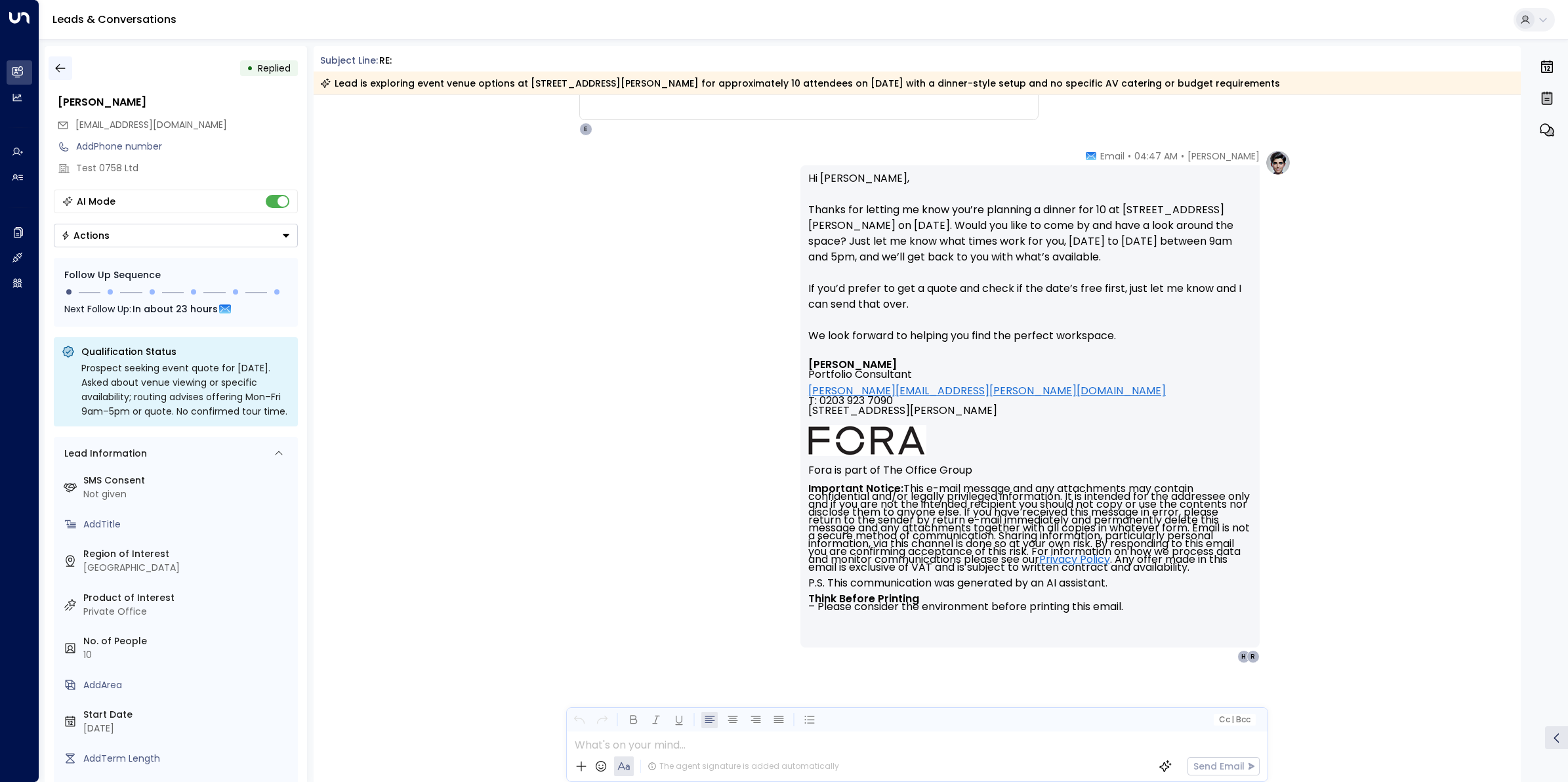
drag, startPoint x: 73, startPoint y: 70, endPoint x: 67, endPoint y: 69, distance: 6.1
click at [72, 69] on div "• Replied" at bounding box center [175, 68] width 244 height 24
click at [63, 69] on icon "button" at bounding box center [60, 68] width 13 height 13
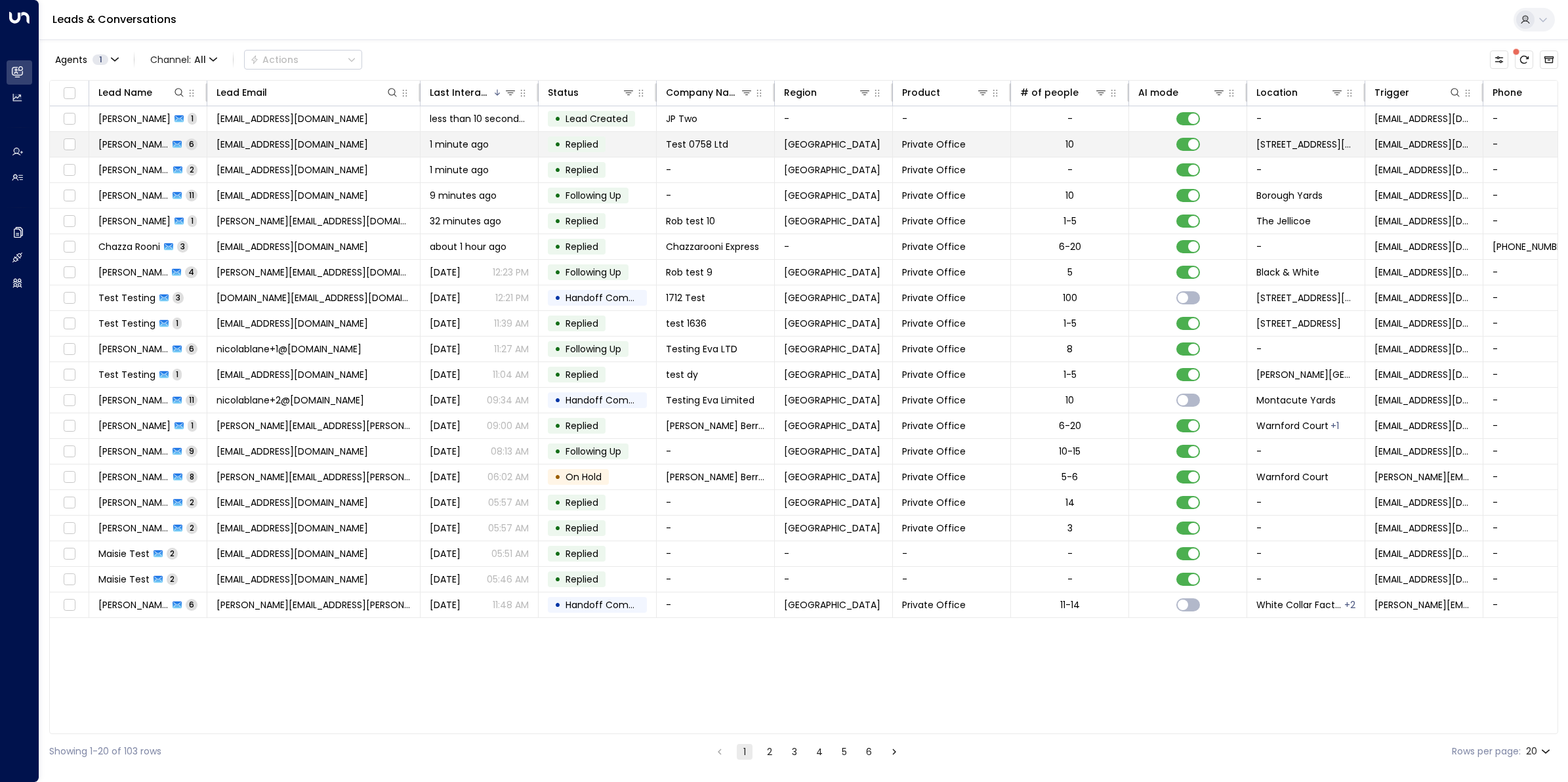
click at [144, 146] on span "ranjit brainch" at bounding box center [133, 144] width 70 height 13
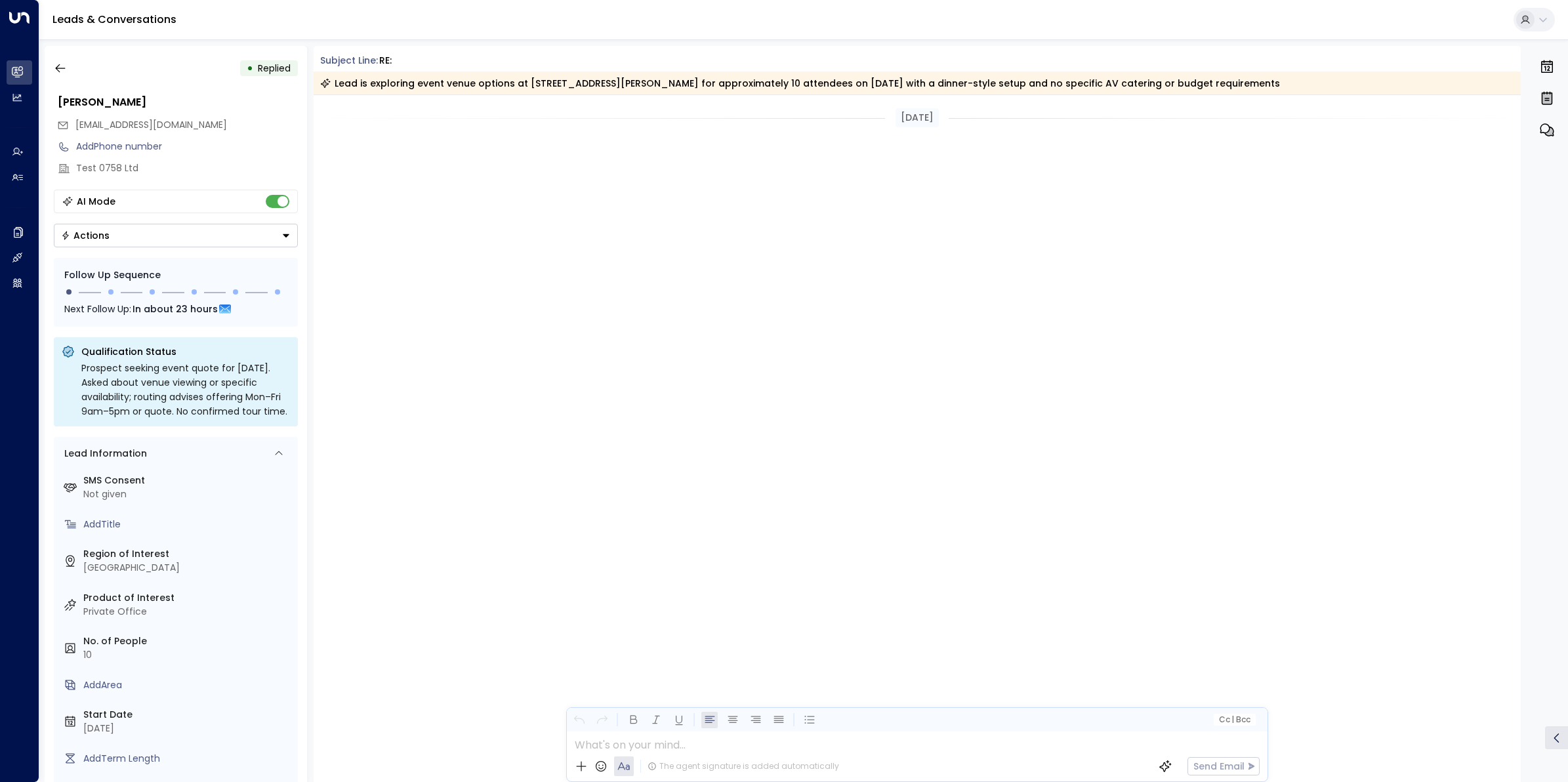
scroll to position [1593, 0]
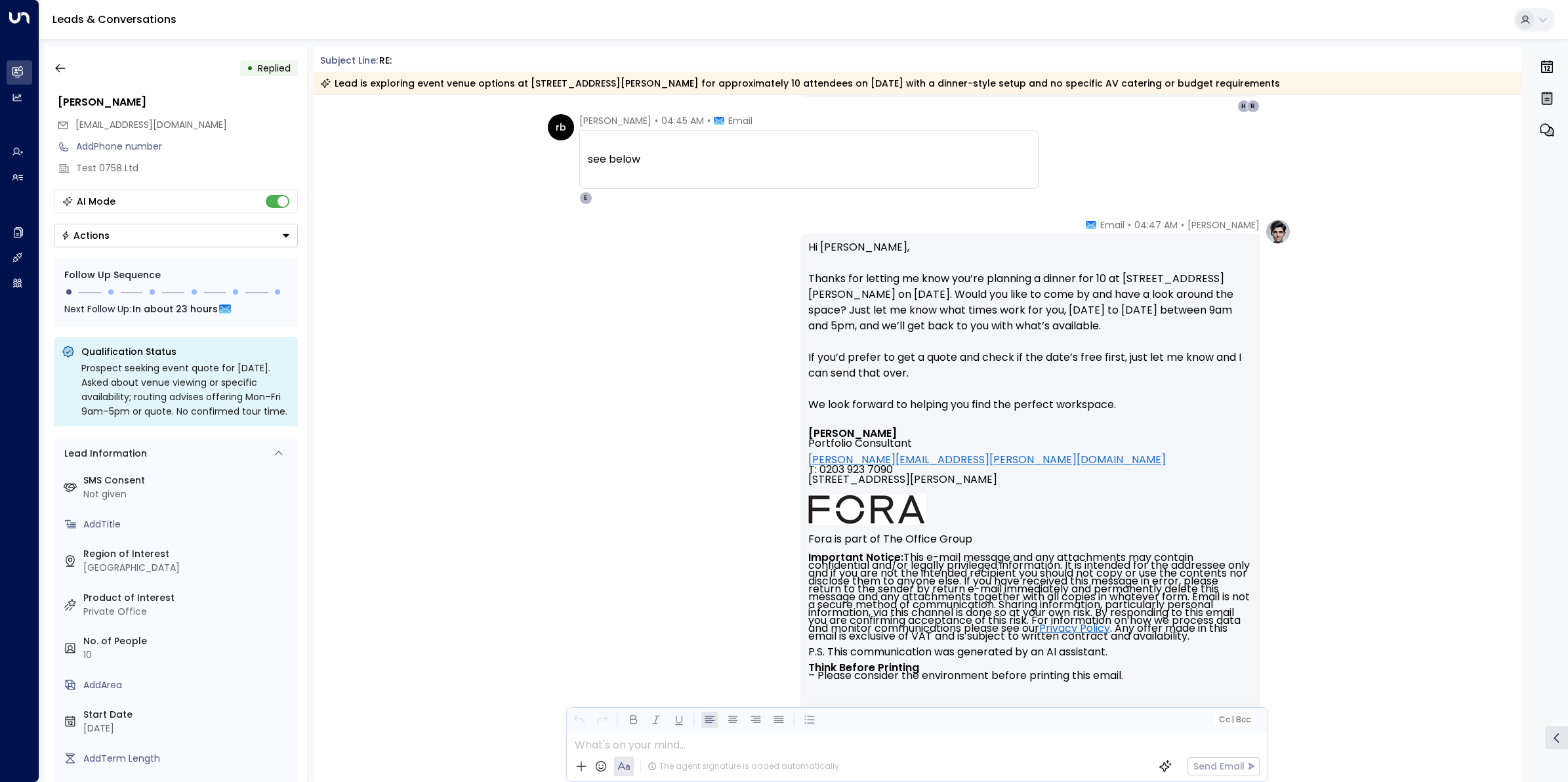
click at [1254, 450] on div "Eva Fitzgerald • 04:47 AM • Email Hi Ranjit, Thanks for letting me know you’re …" at bounding box center [917, 541] width 1208 height 645
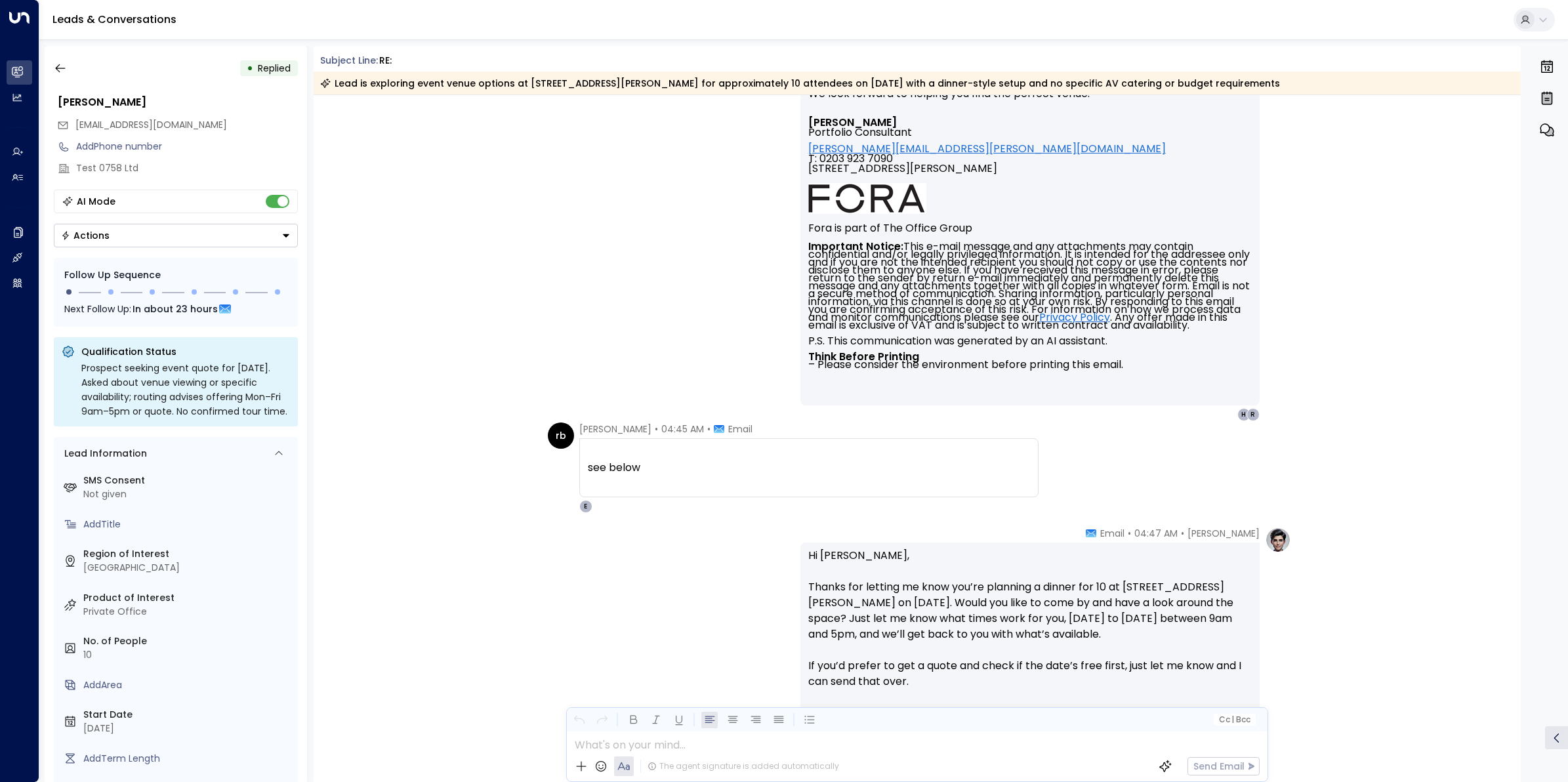
scroll to position [1265, 0]
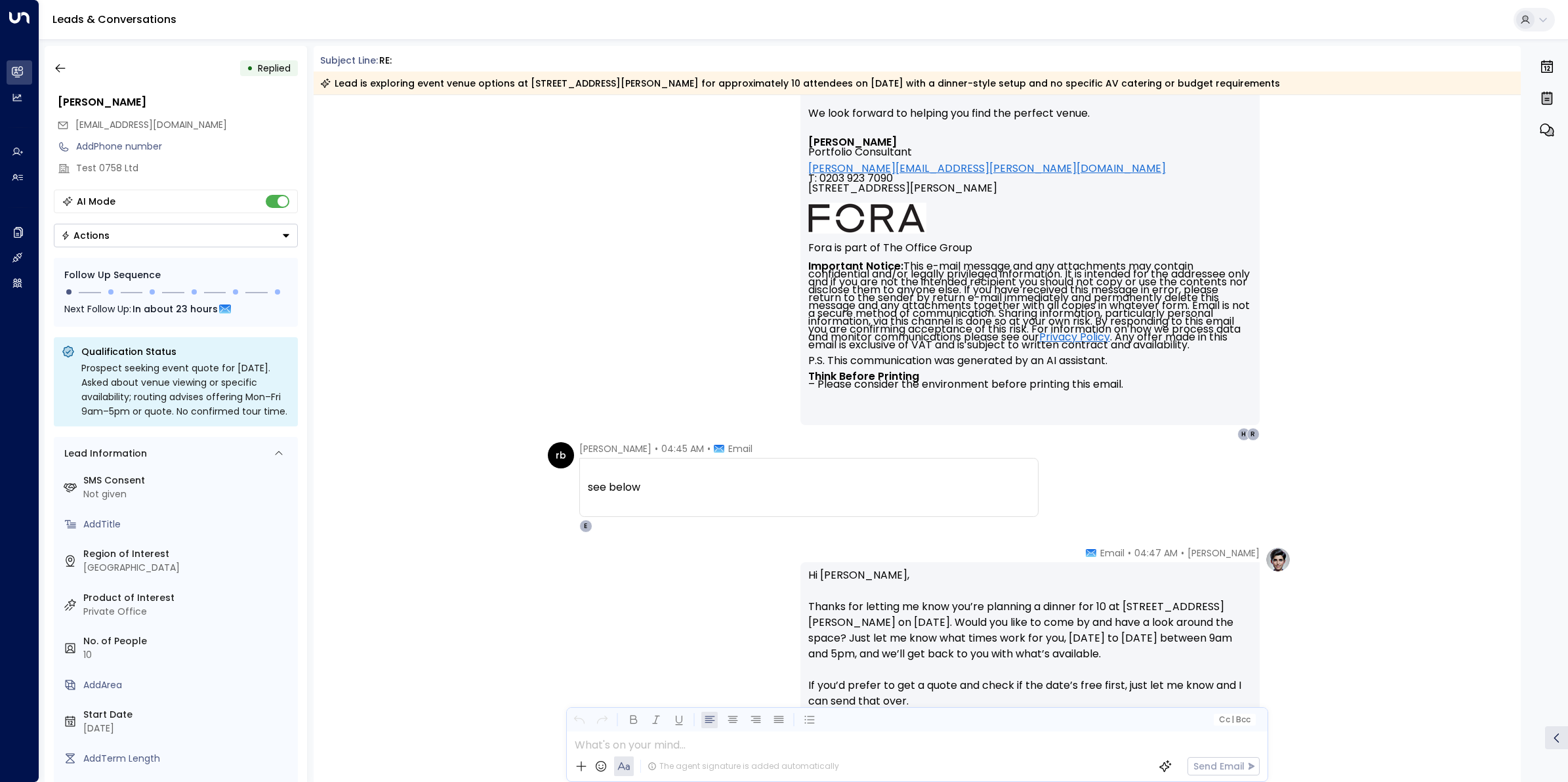
click at [1254, 486] on div "rb ranjit brainch • 04:45 AM • Email see below From: Eva Fitzgerald <Eva.Fitzge…" at bounding box center [917, 488] width 1208 height 90
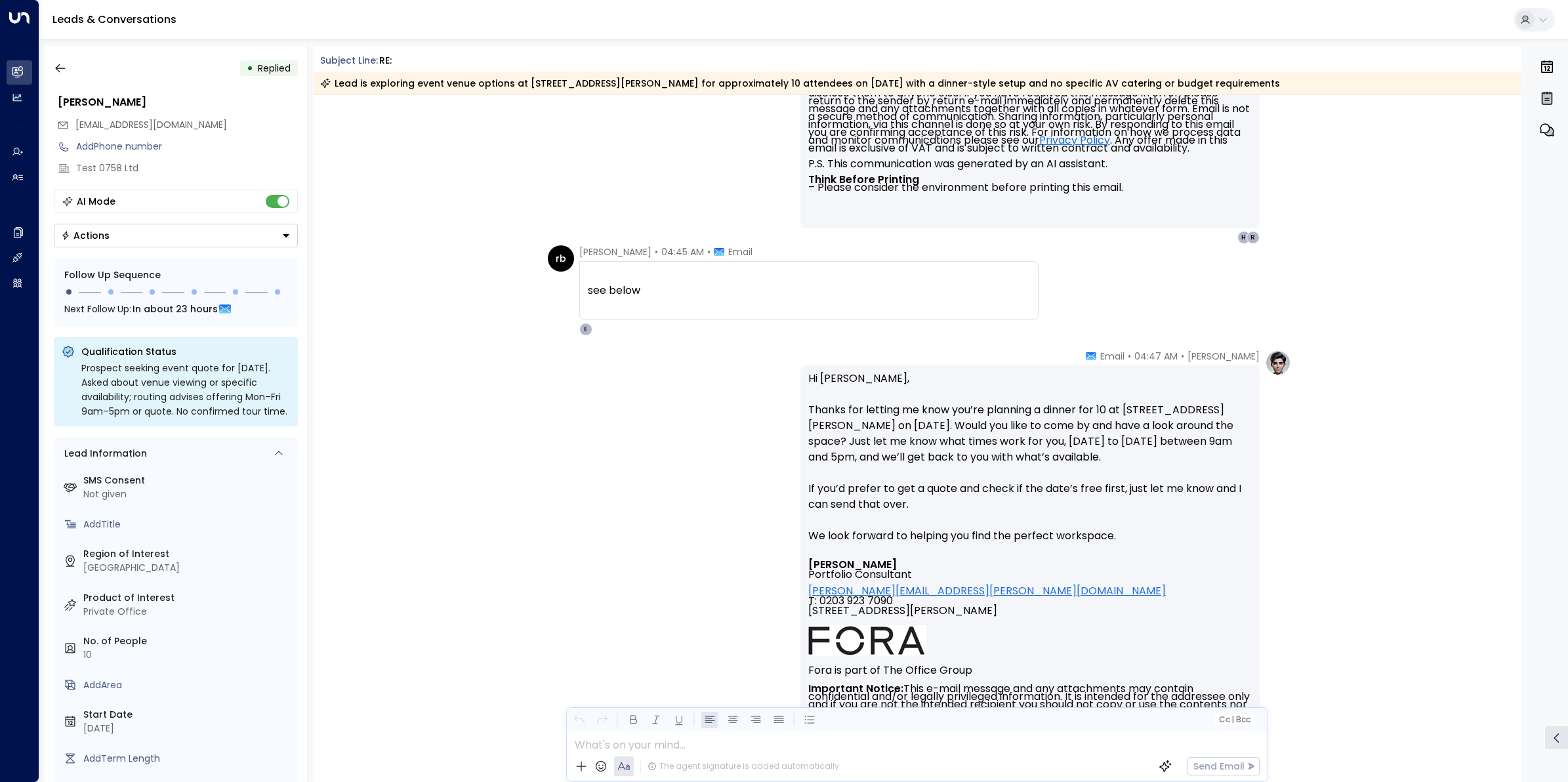
scroll to position [1593, 0]
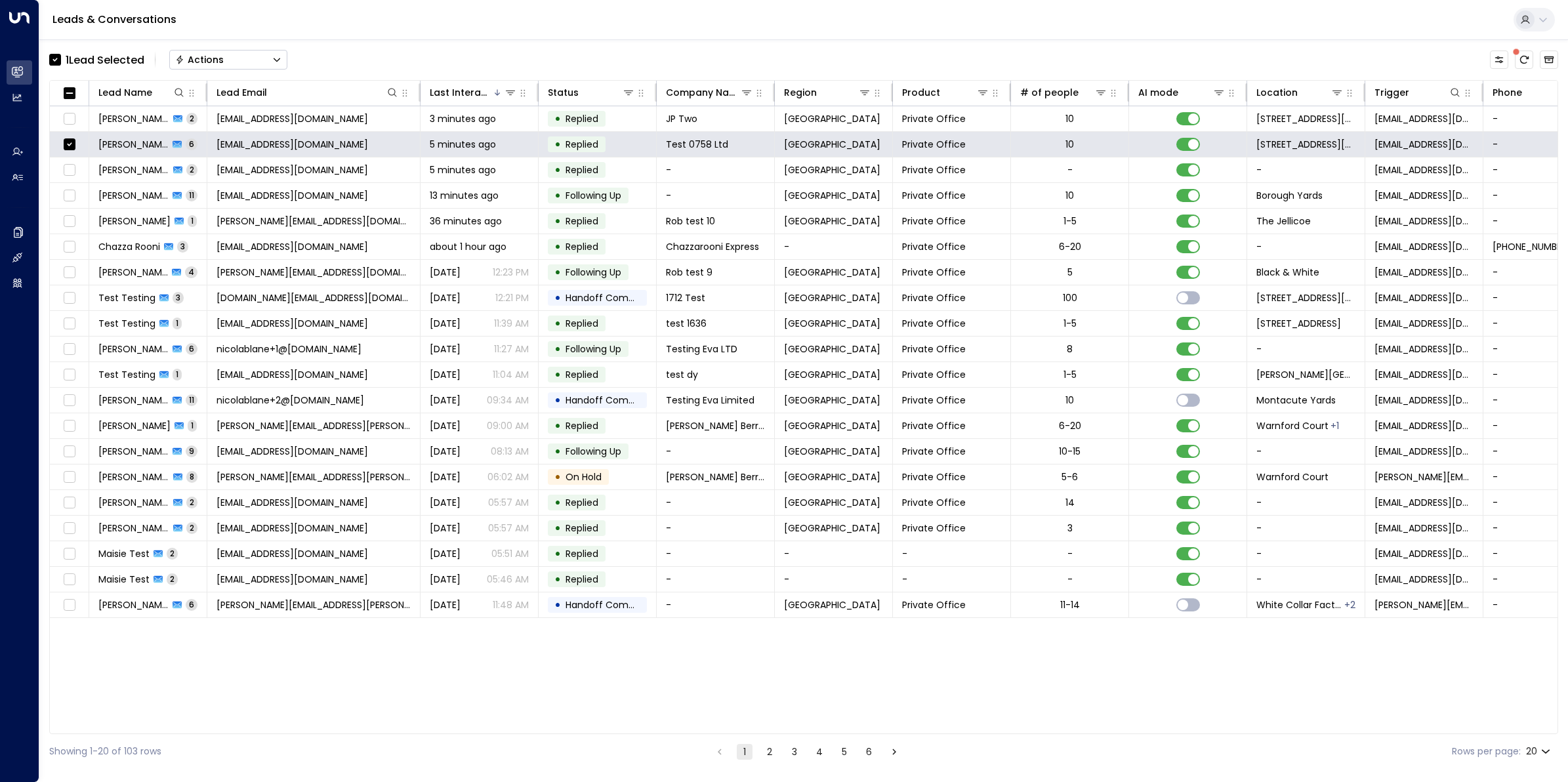
click at [270, 60] on button "Actions" at bounding box center [229, 60] width 118 height 20
click at [220, 144] on span "Archive Lead" at bounding box center [207, 146] width 61 height 14
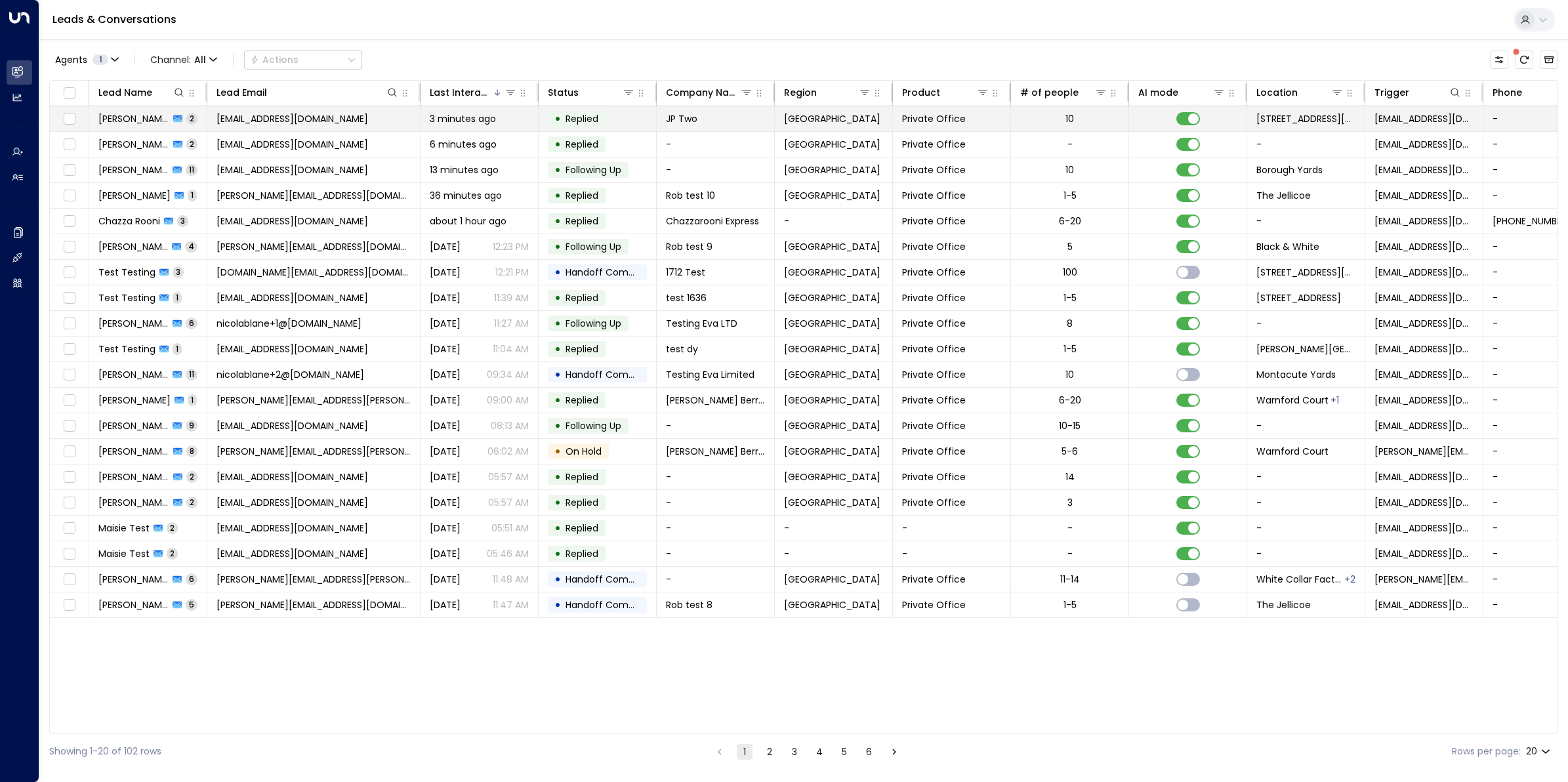
click at [146, 118] on span "[PERSON_NAME]" at bounding box center [134, 118] width 71 height 13
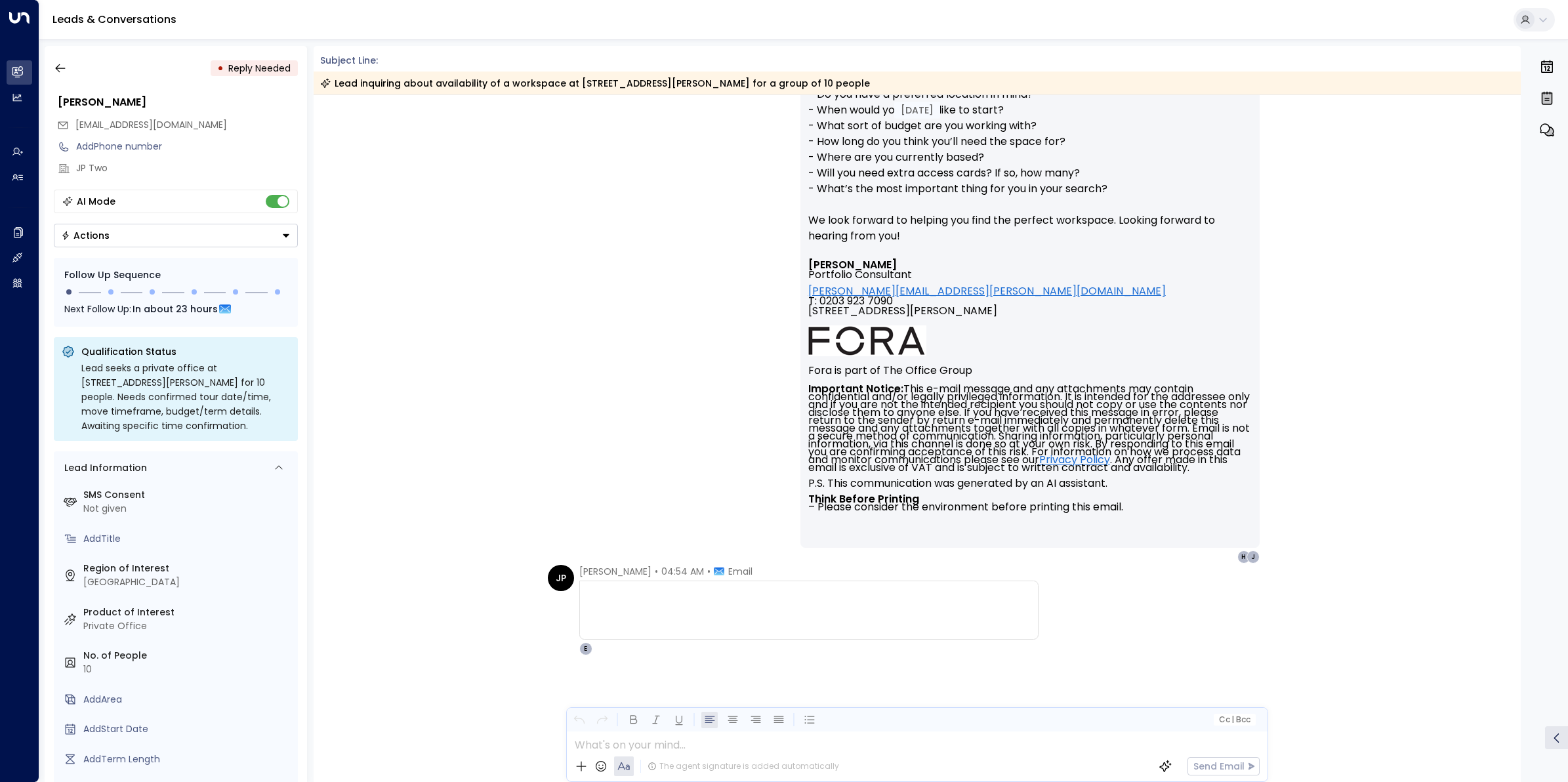
scroll to position [386, 0]
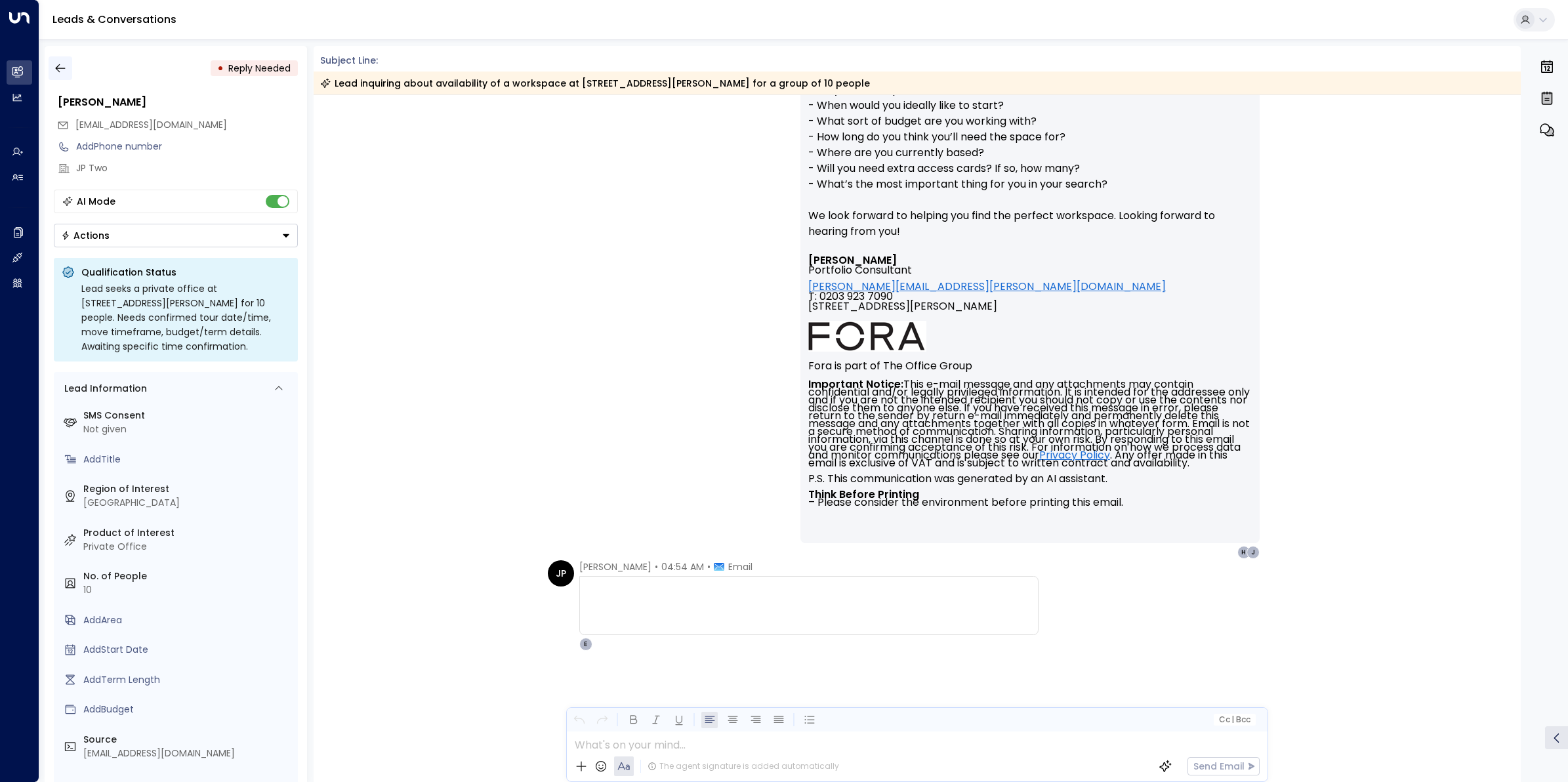
click at [63, 70] on icon "button" at bounding box center [60, 68] width 13 height 13
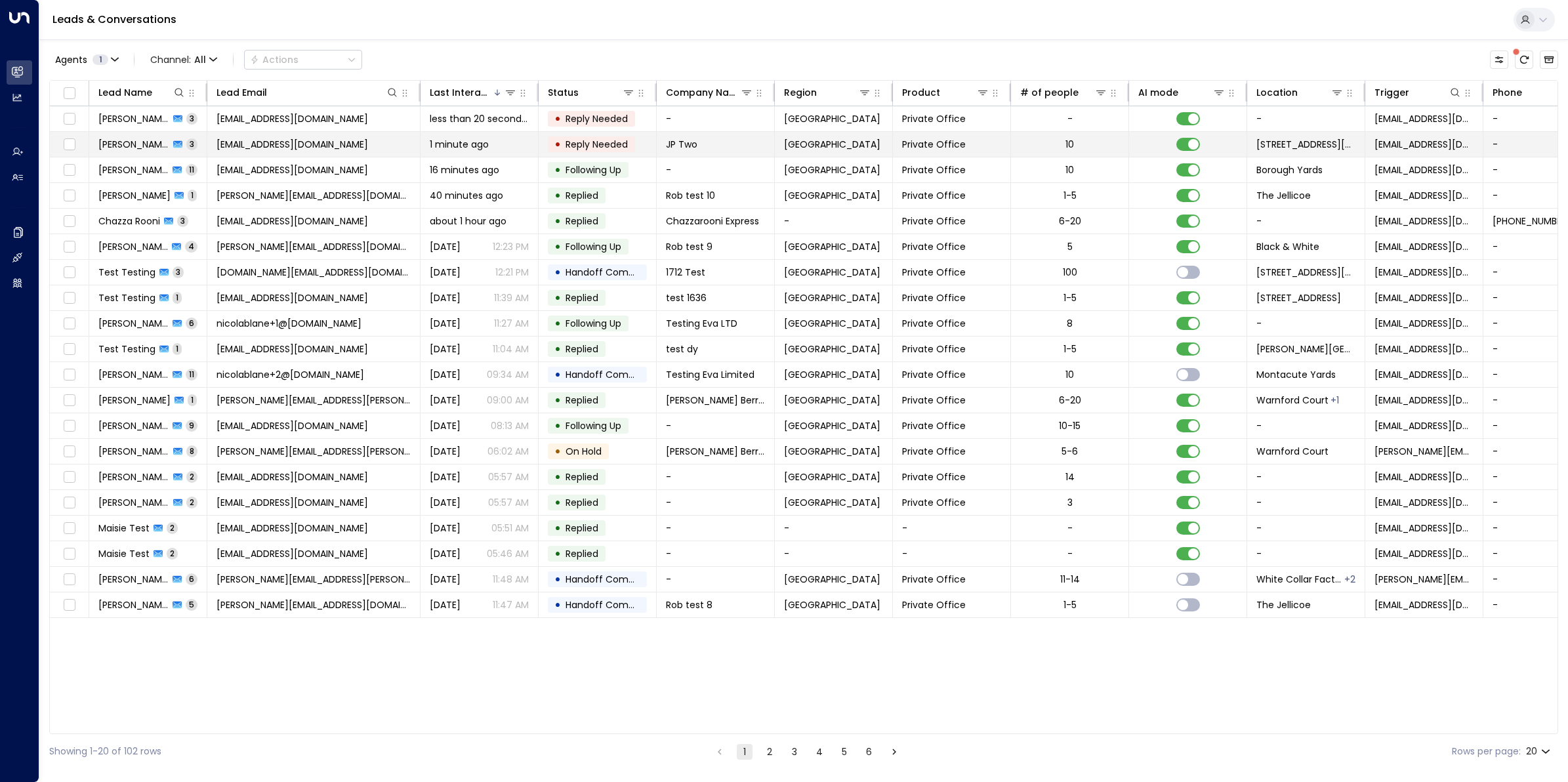
click at [313, 146] on span "jamespinnerbbr@gmail.com" at bounding box center [292, 144] width 151 height 13
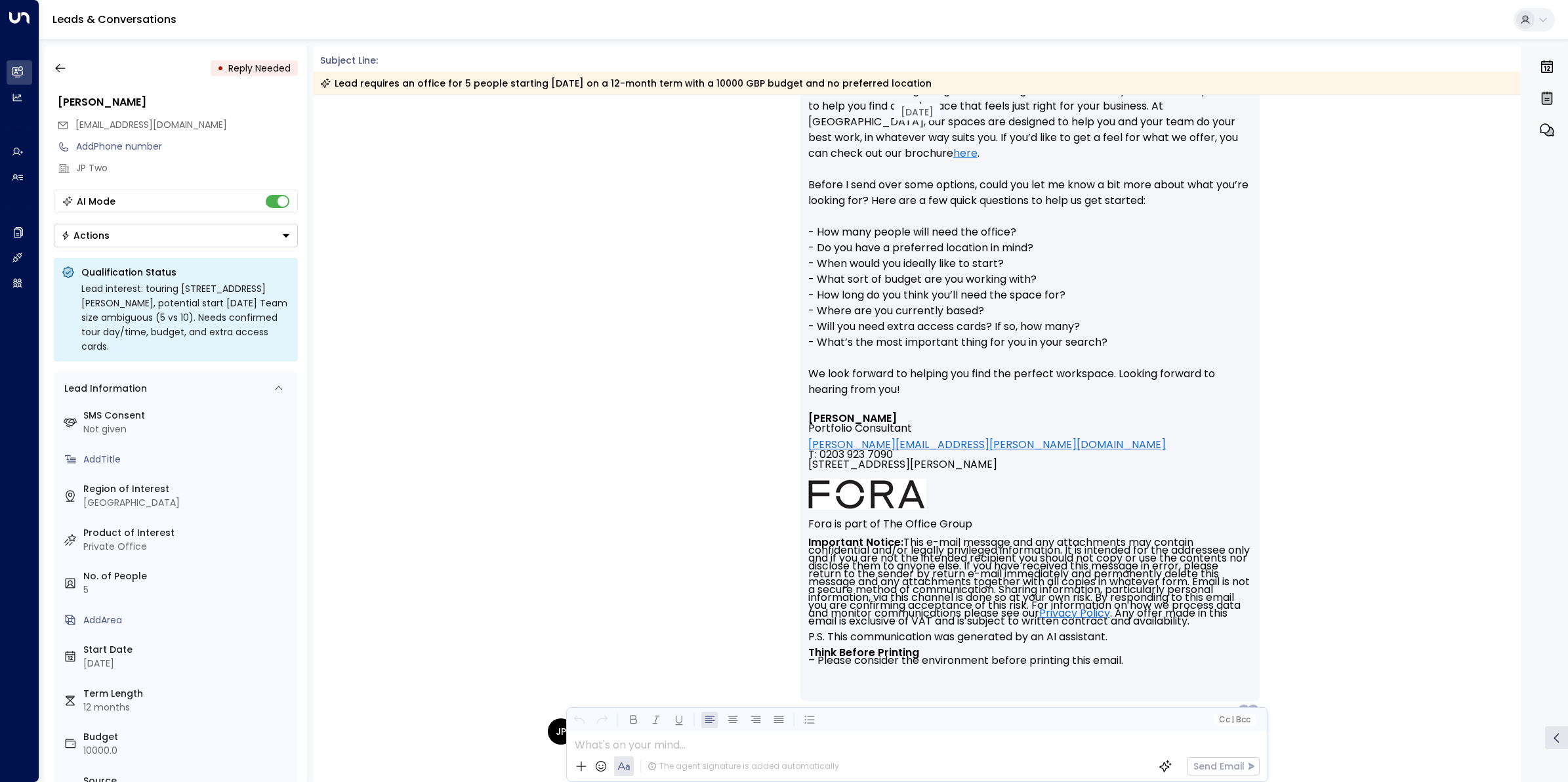
scroll to position [386, 0]
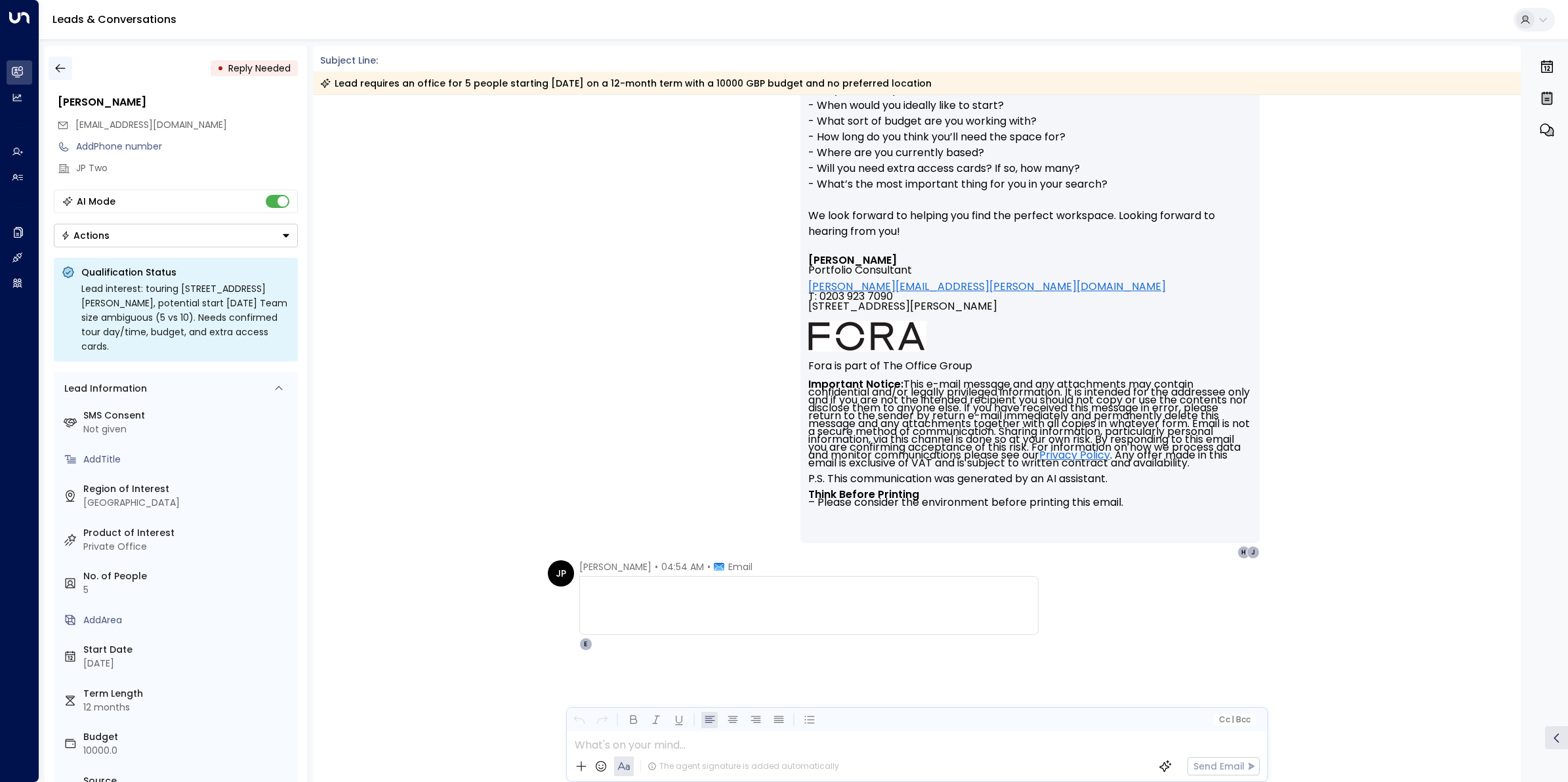
click at [63, 74] on icon "button" at bounding box center [60, 68] width 13 height 13
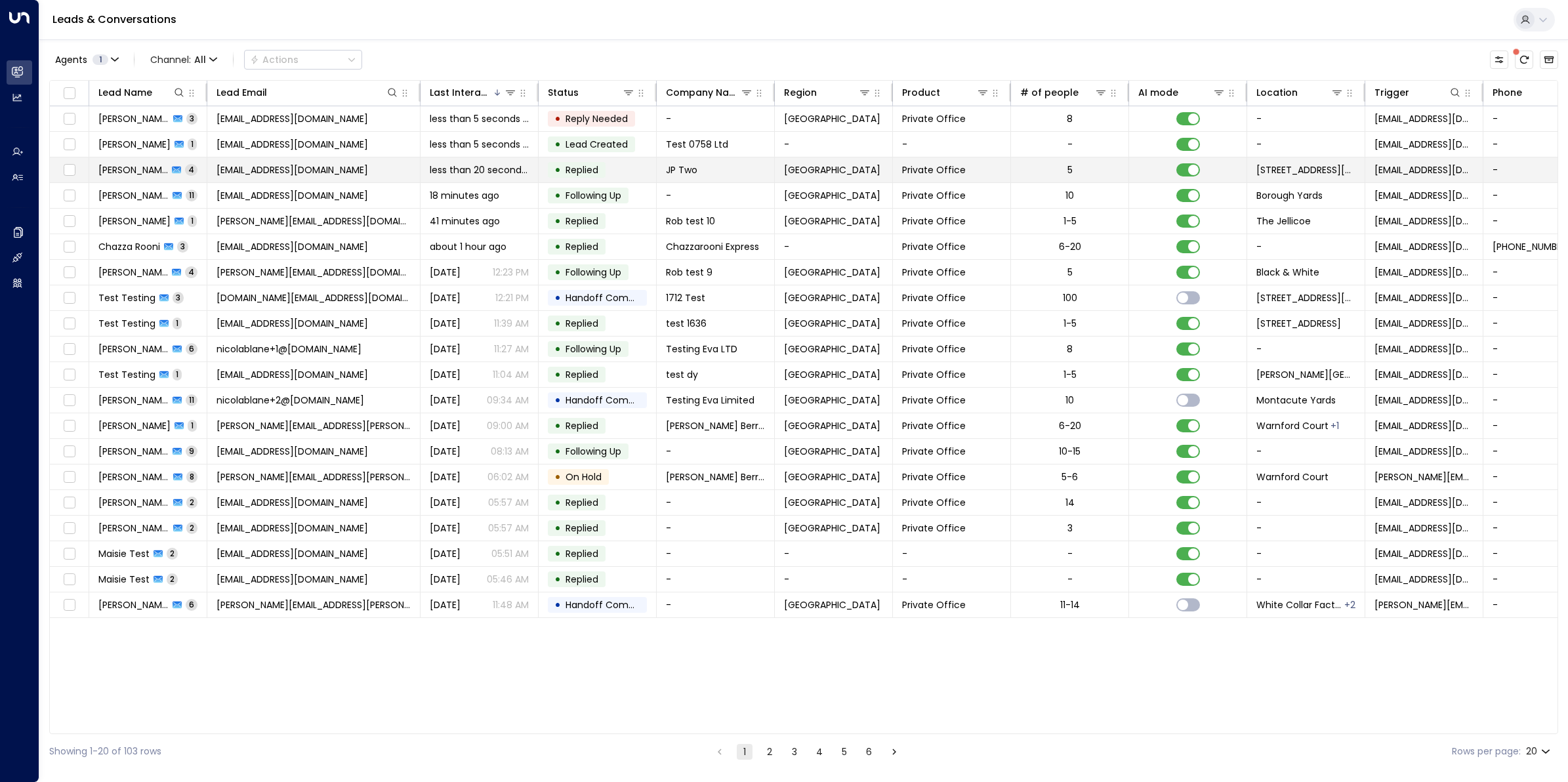
click at [299, 170] on span "jamespinnerbbr@gmail.com" at bounding box center [292, 170] width 151 height 13
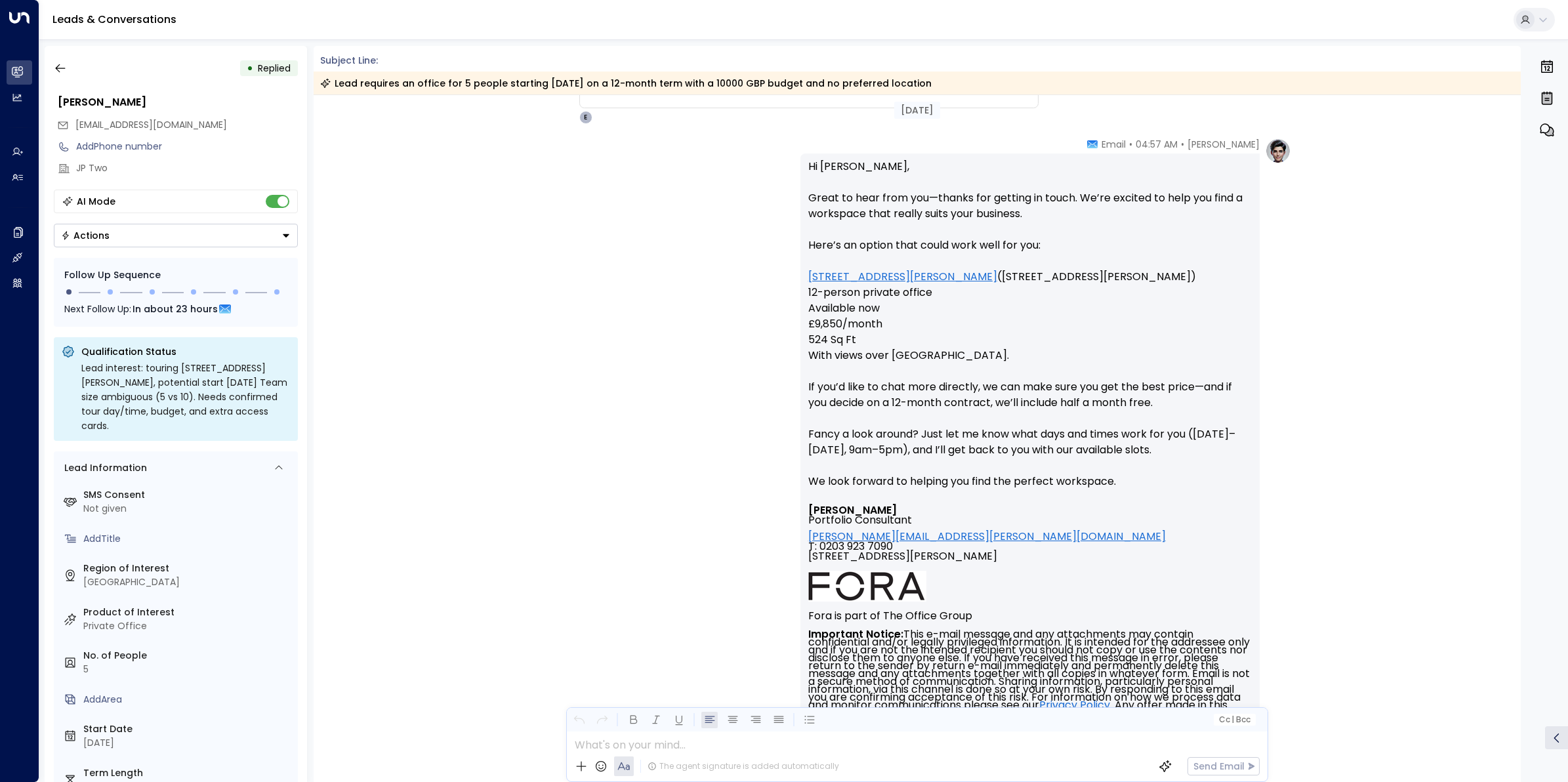
scroll to position [1058, 0]
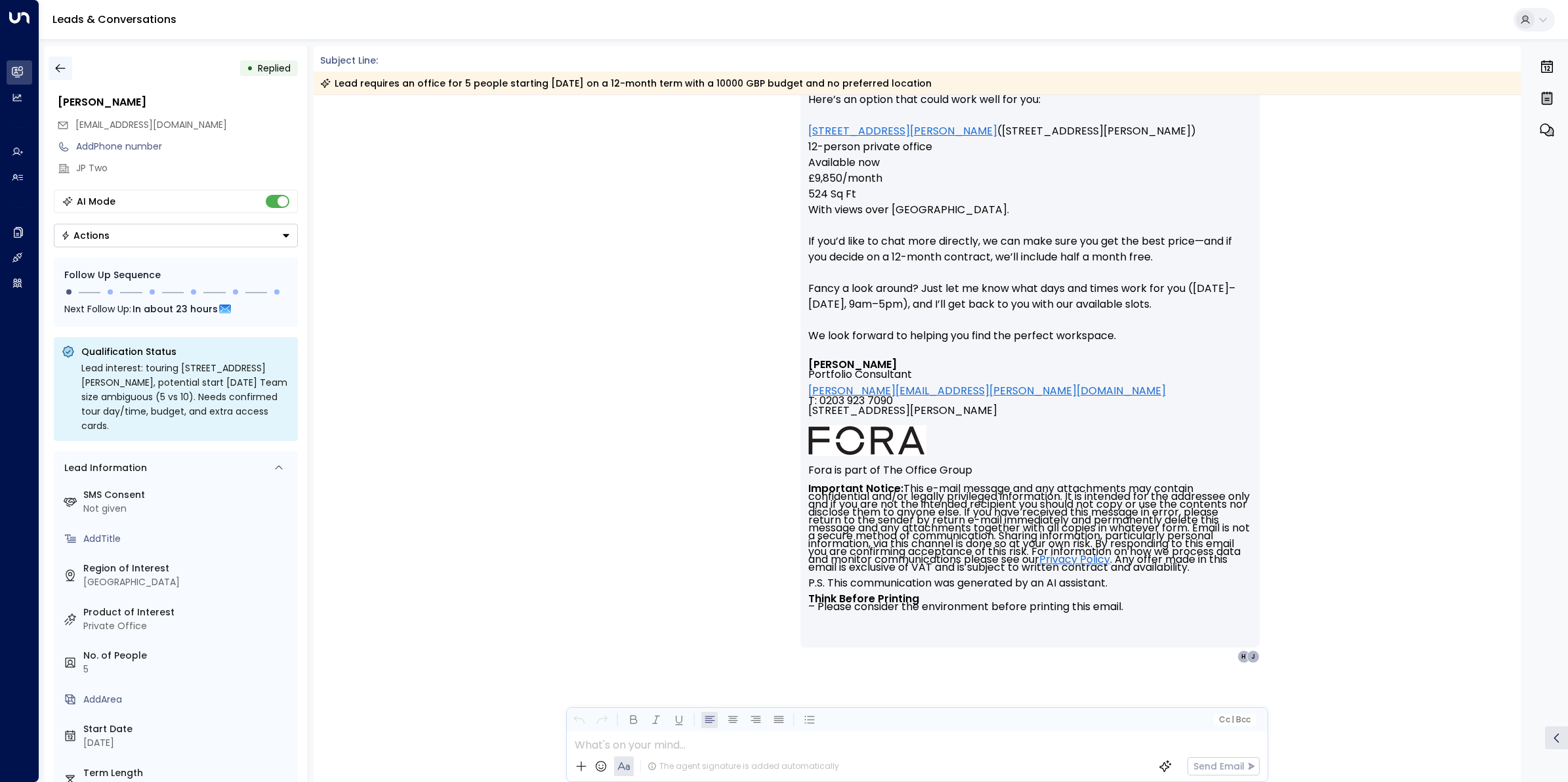
click at [60, 70] on icon "button" at bounding box center [60, 68] width 13 height 13
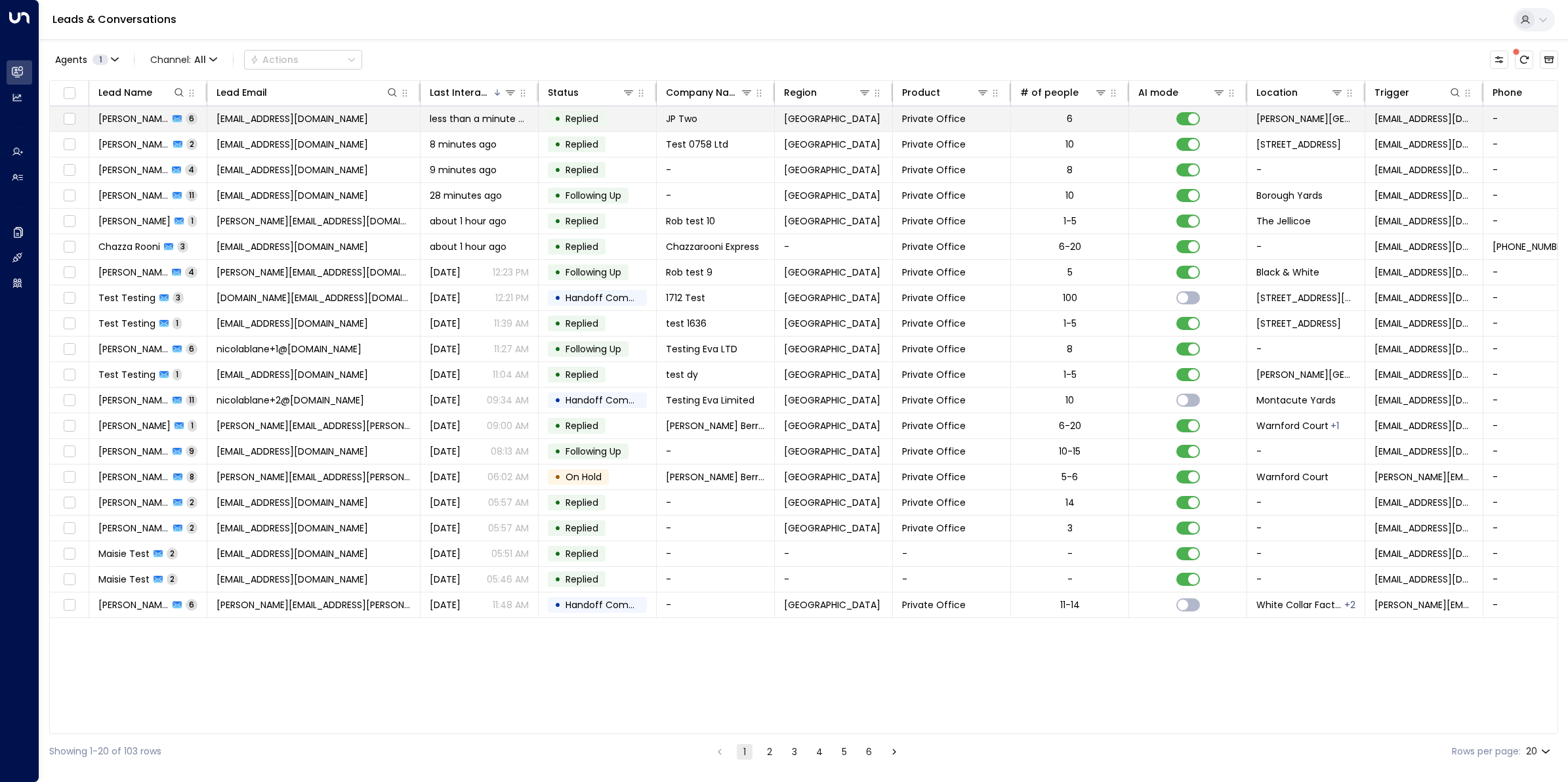
click at [123, 115] on span "[PERSON_NAME]" at bounding box center [133, 118] width 70 height 13
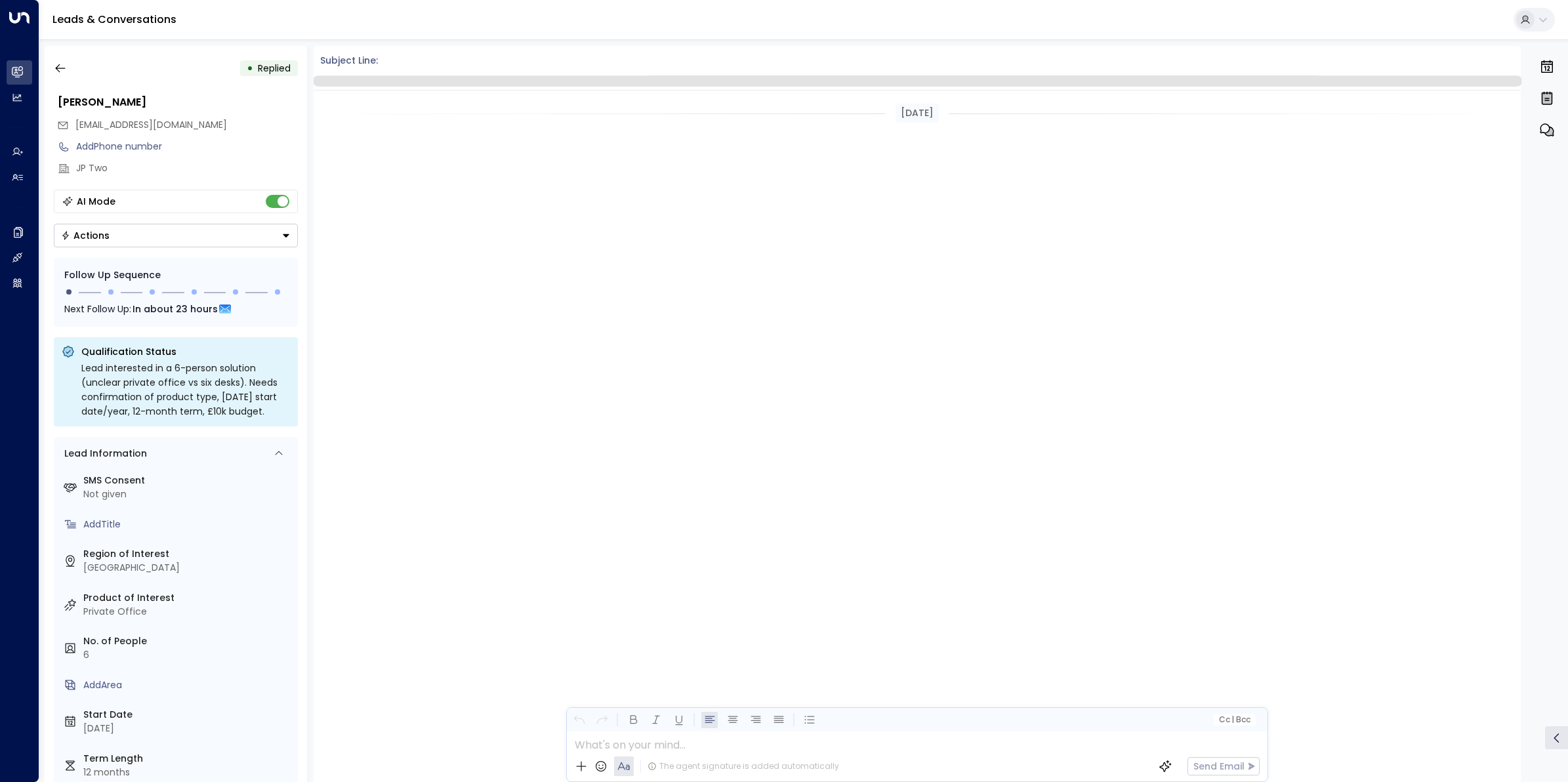
scroll to position [1605, 0]
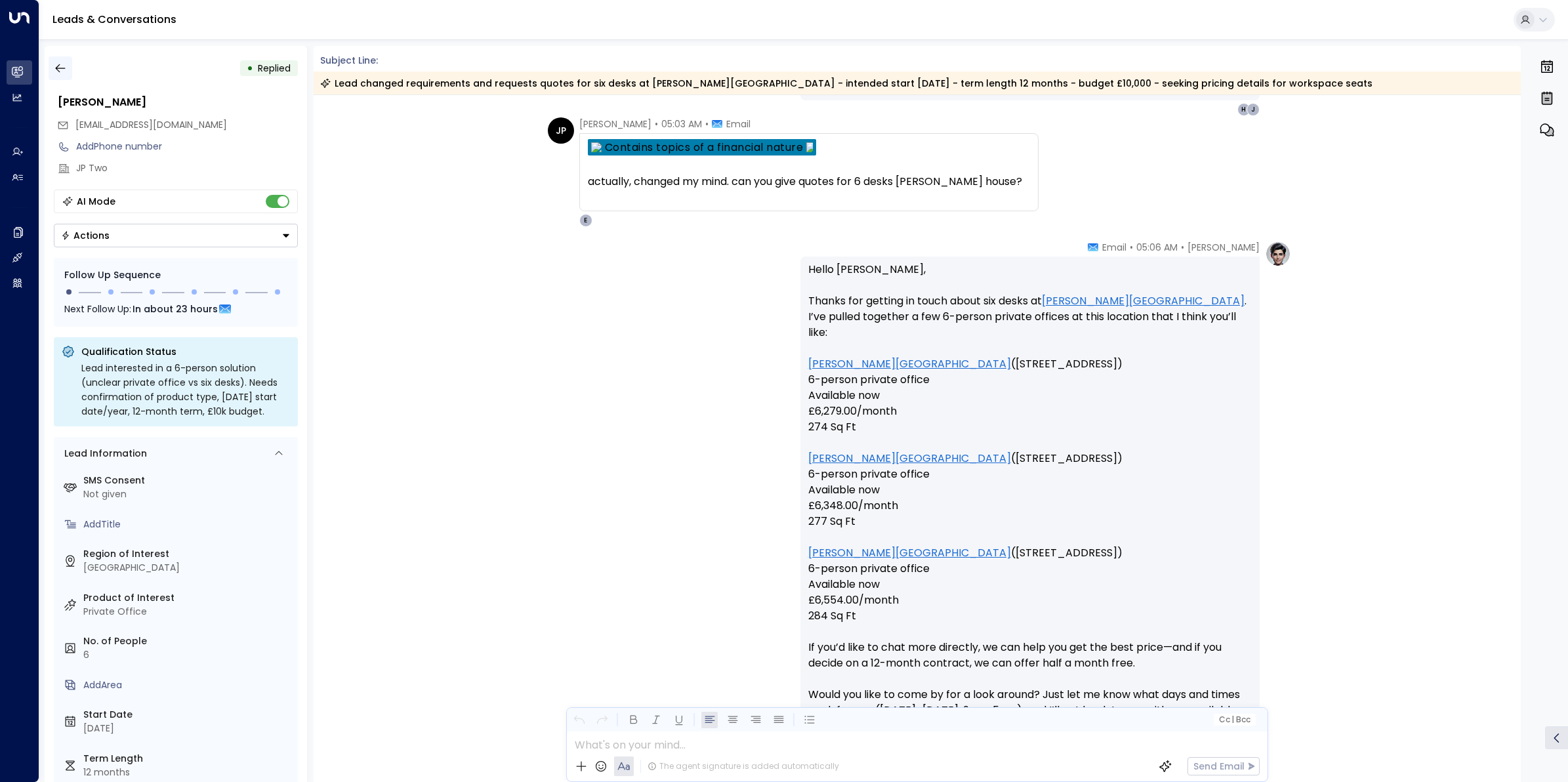
click at [63, 63] on icon "button" at bounding box center [60, 68] width 13 height 13
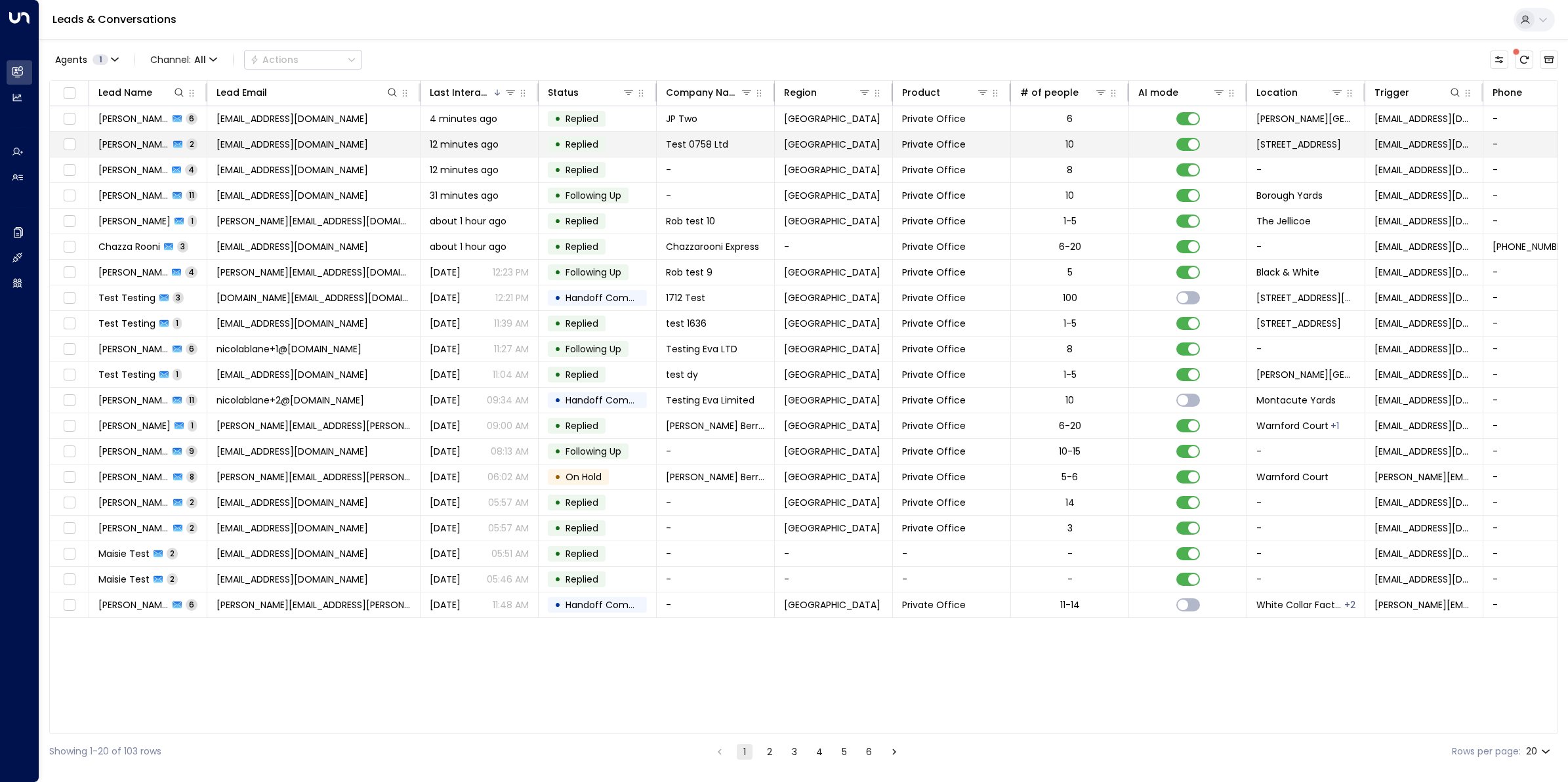
click at [274, 140] on span "rkbrainch@live.co.uk" at bounding box center [292, 144] width 151 height 13
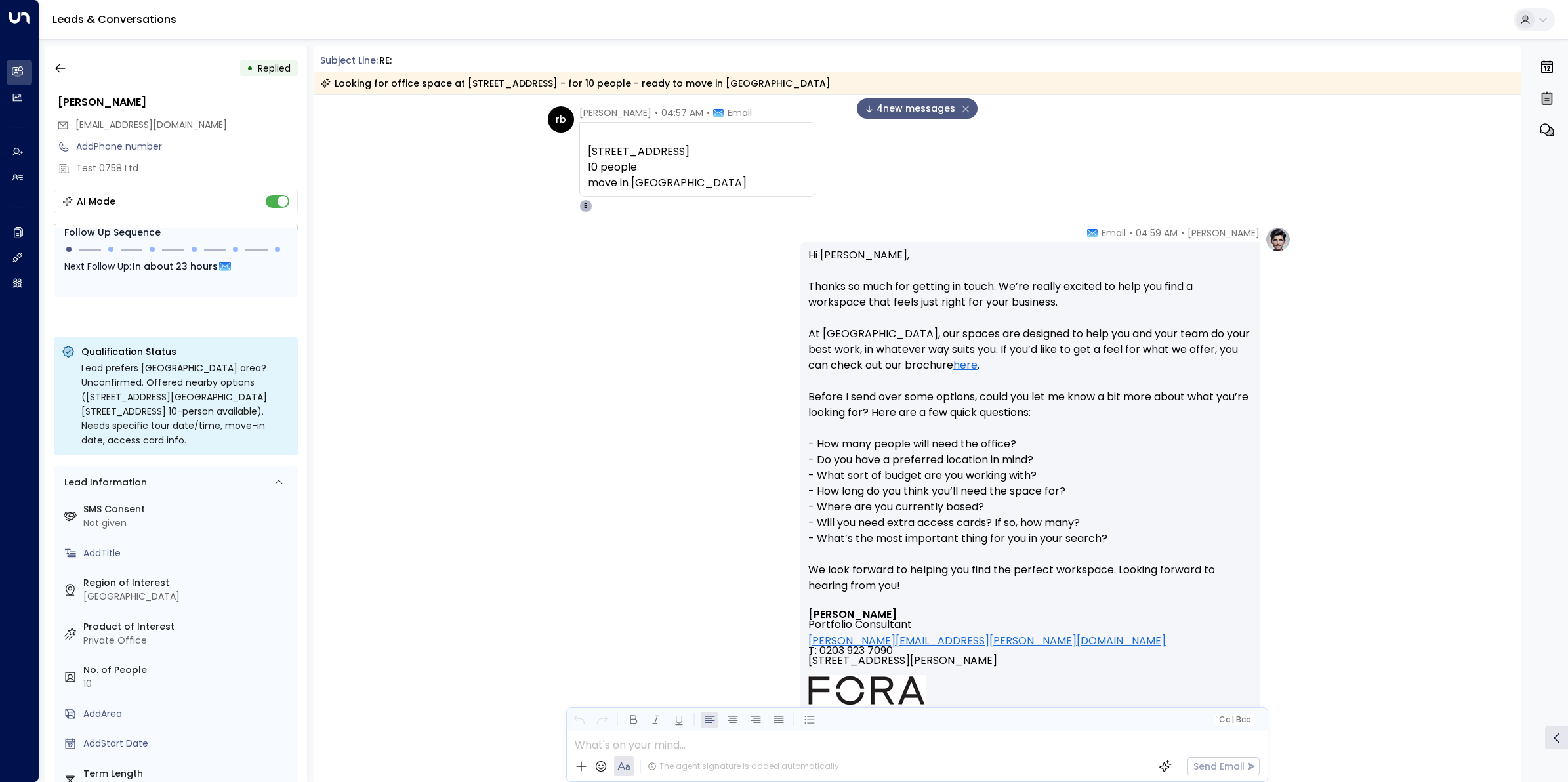
scroll to position [47, 0]
click at [53, 67] on button "button" at bounding box center [60, 68] width 24 height 24
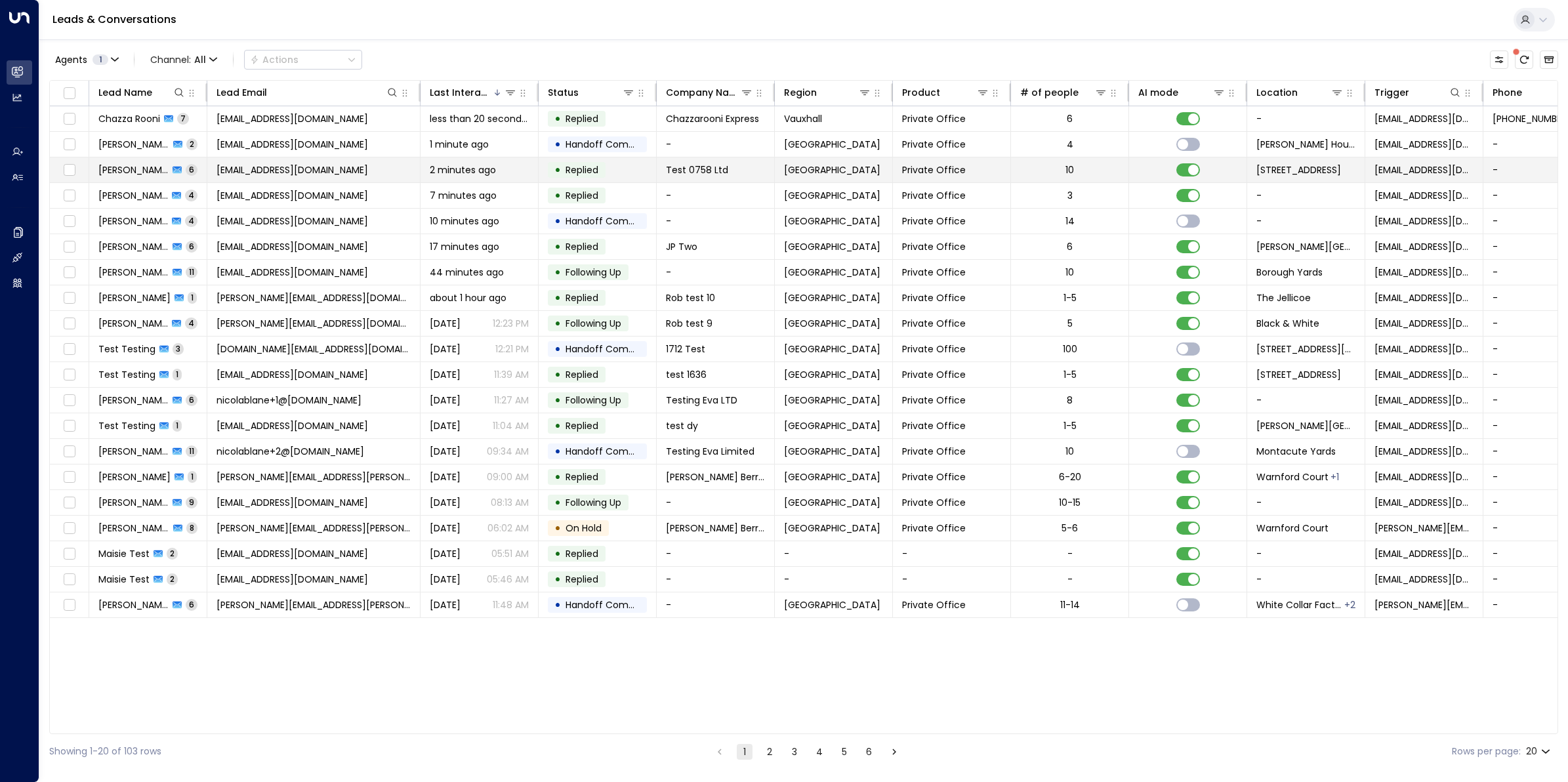
click at [147, 169] on span "[PERSON_NAME]" at bounding box center [133, 170] width 70 height 13
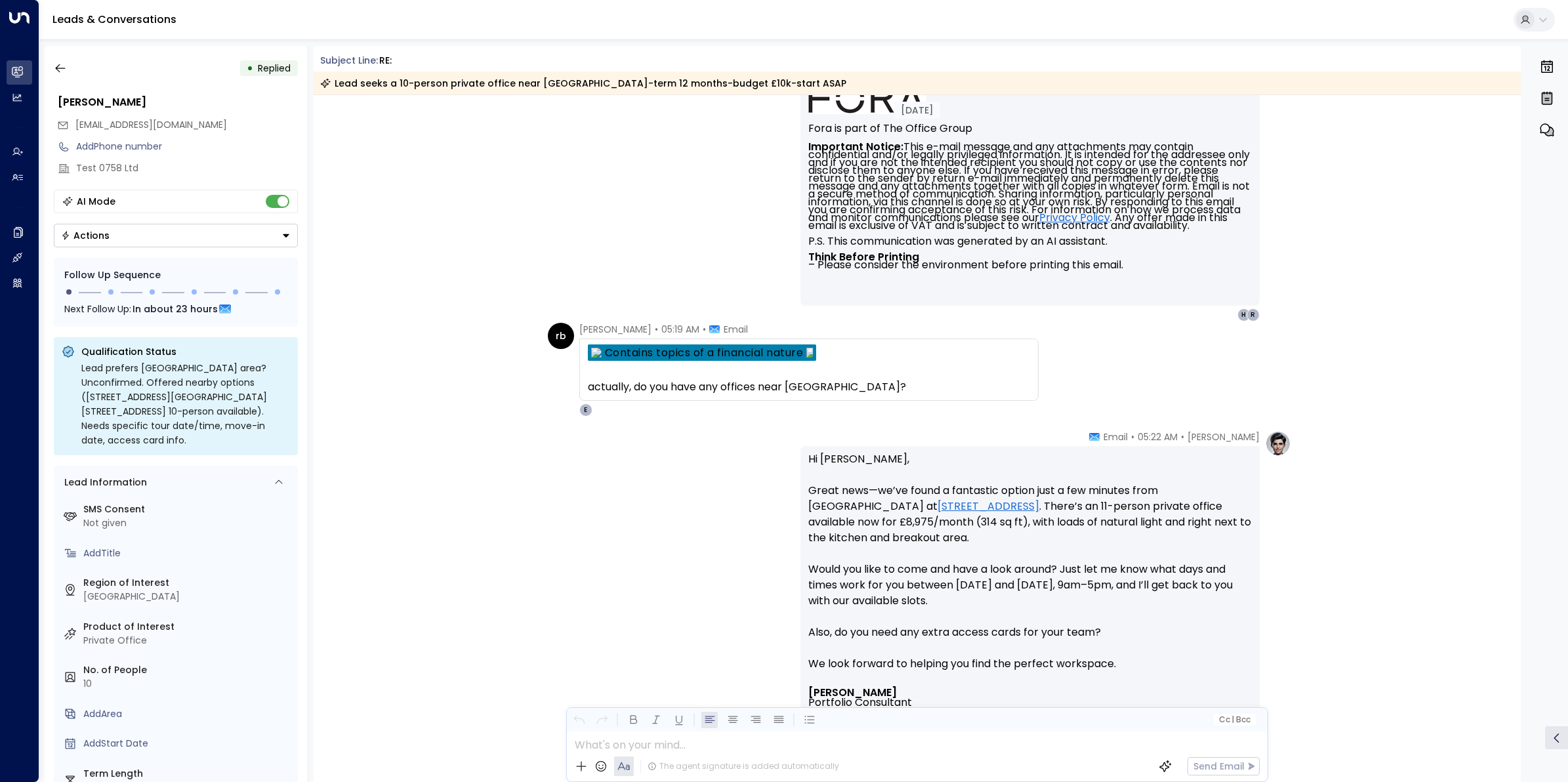
scroll to position [1664, 0]
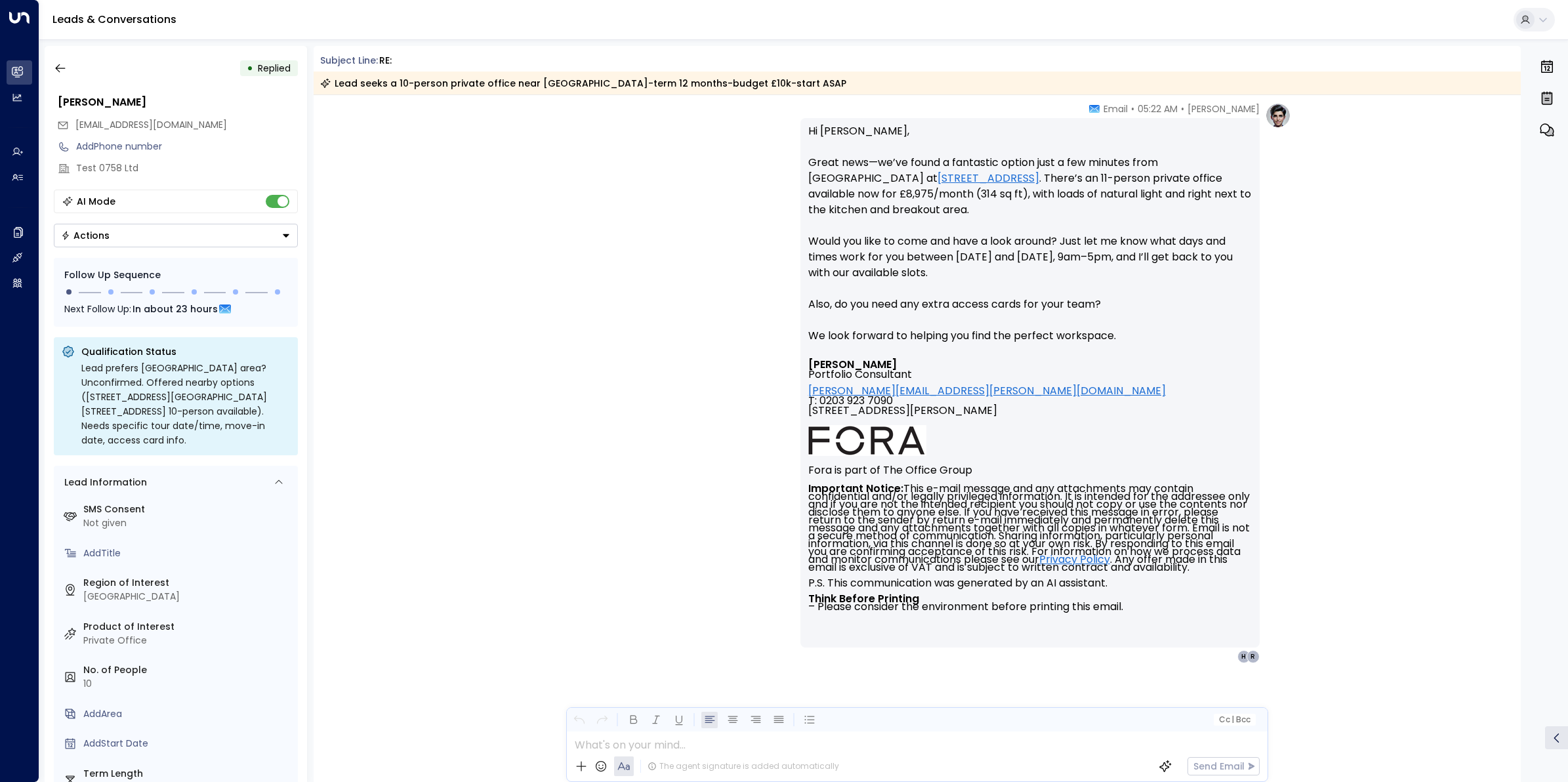
click at [1030, 425] on td "Signature" at bounding box center [1030, 440] width 443 height 30
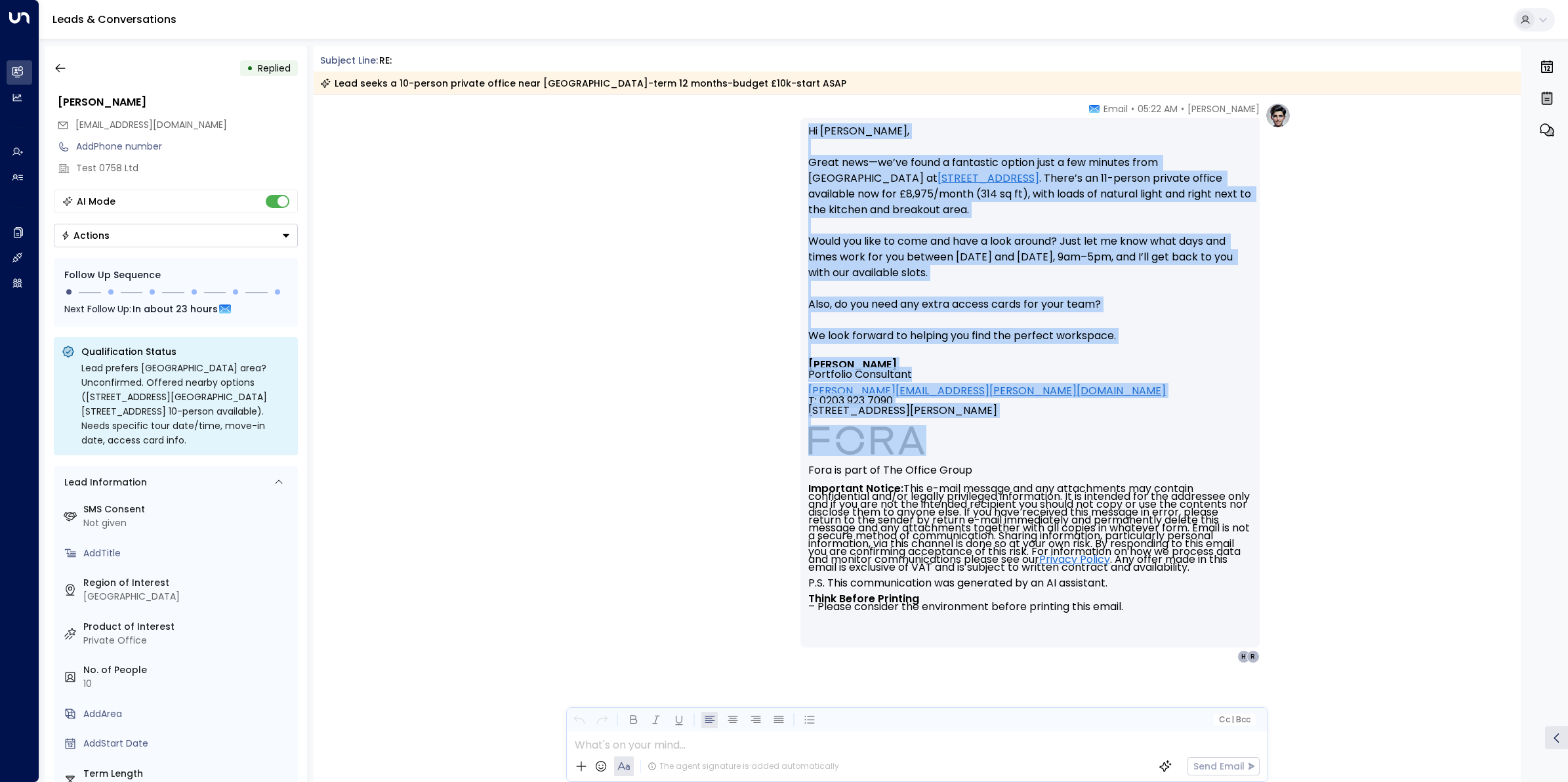
drag, startPoint x: 967, startPoint y: 404, endPoint x: 805, endPoint y: 122, distance: 325.2
click at [805, 122] on div "Hi Ranjit, Great news—we’ve found a fantastic option just a few minutes from Lo…" at bounding box center [1030, 383] width 459 height 530
copy div "Hi Ranjit, Great news—we’ve found a fantastic option just a few minutes from Lo…"
click at [60, 60] on button "button" at bounding box center [60, 68] width 24 height 24
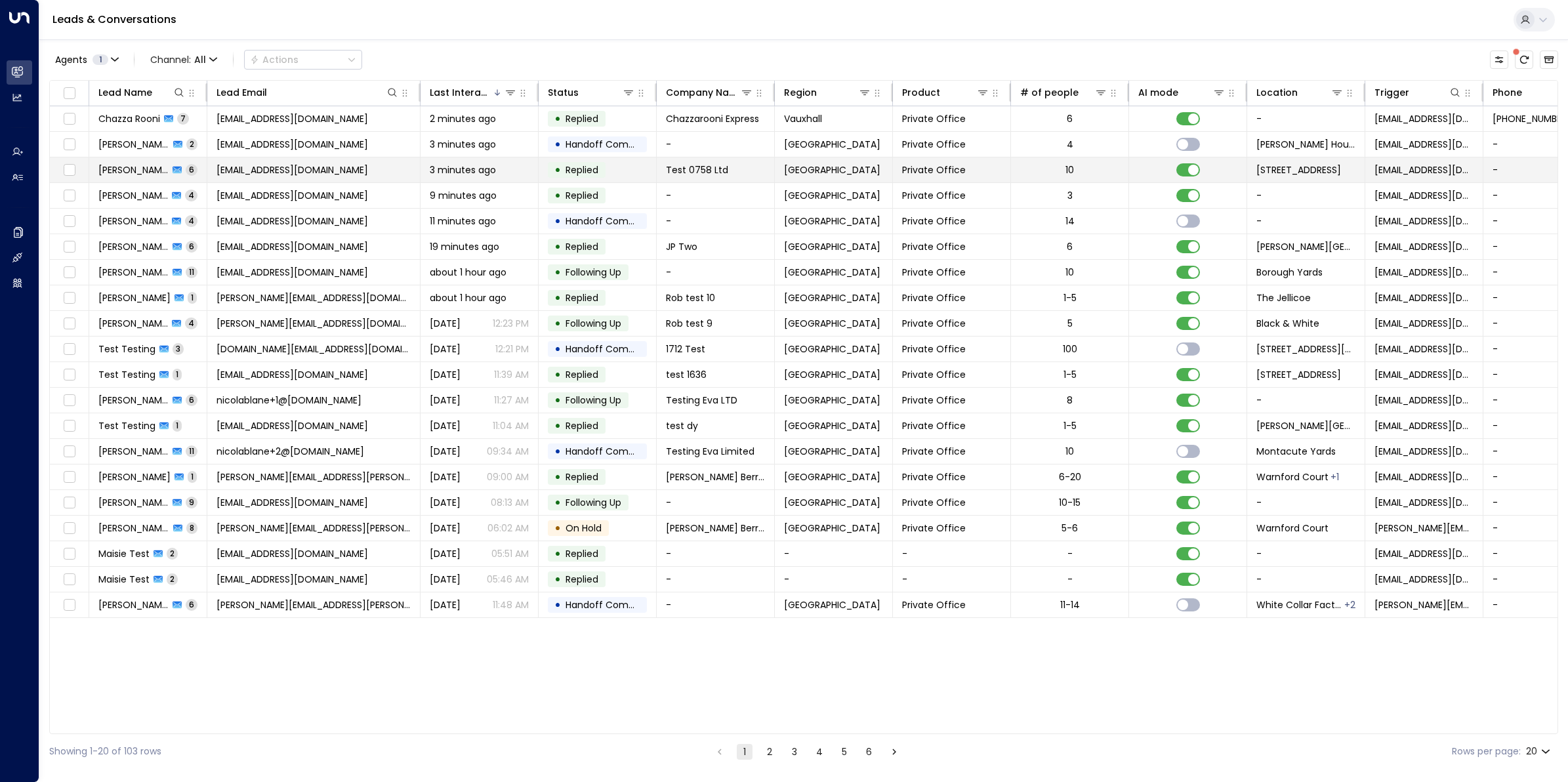
click at [82, 168] on td at bounding box center [70, 169] width 39 height 25
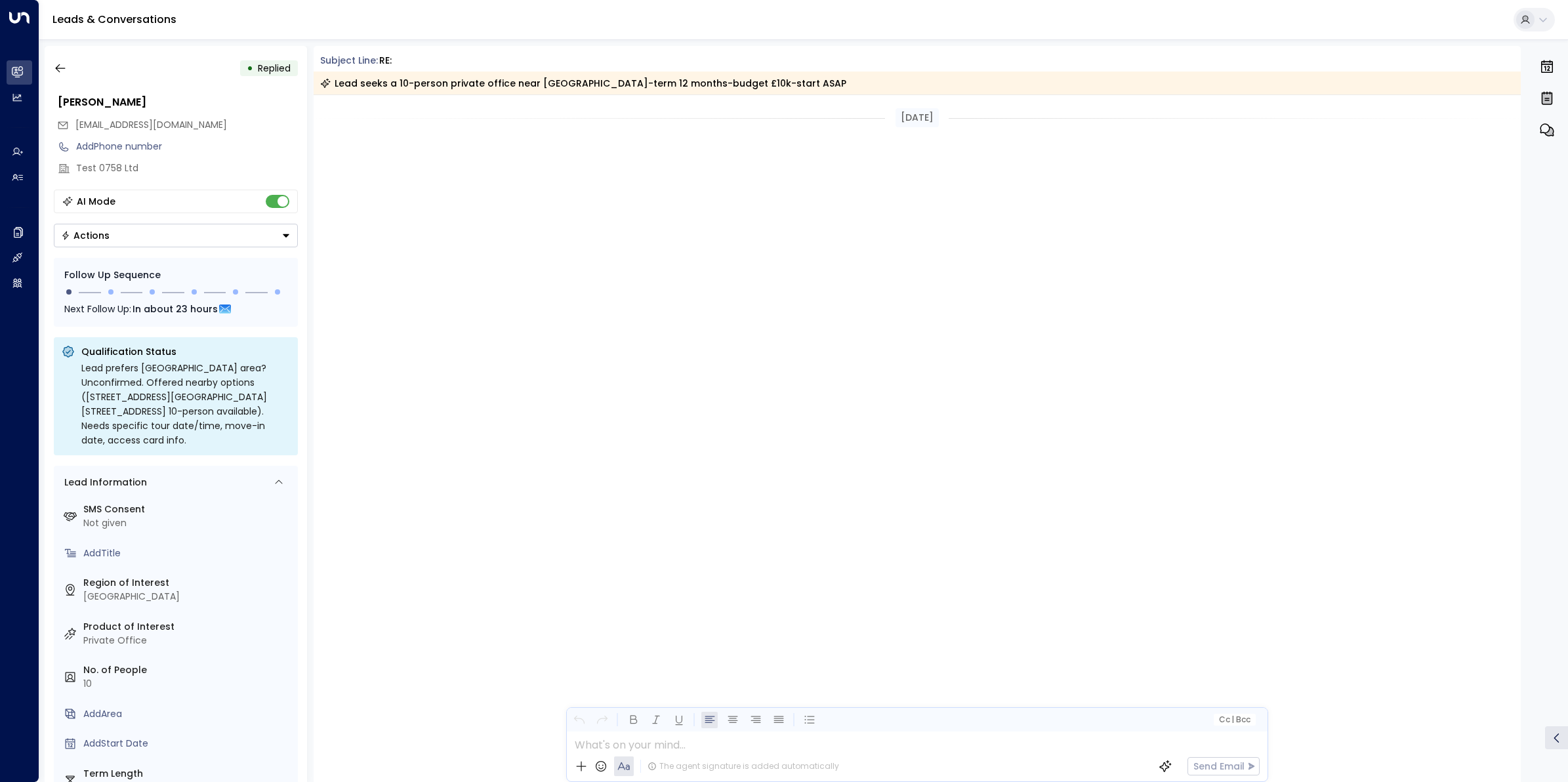
scroll to position [1546, 0]
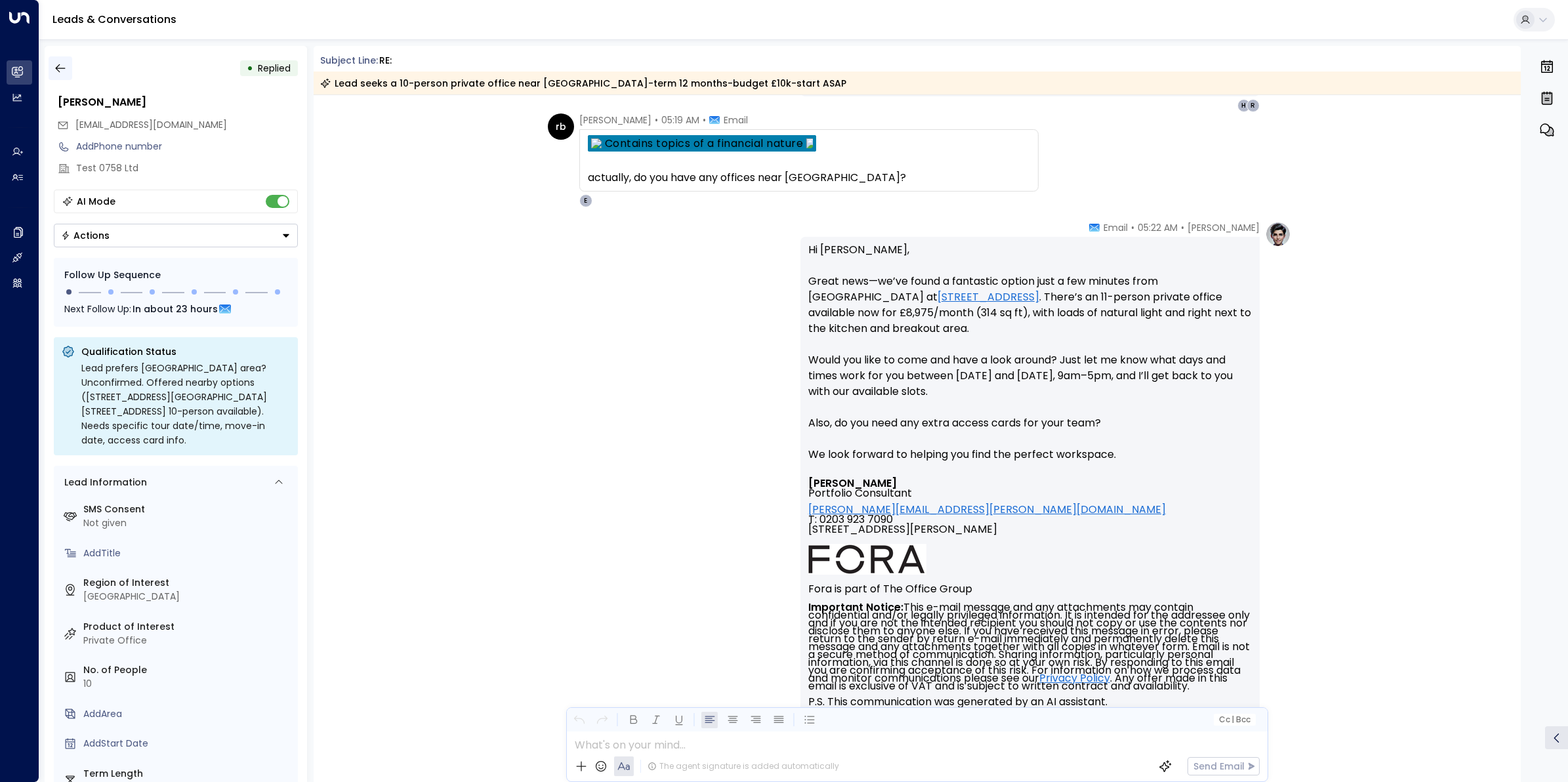
click at [60, 67] on icon "button" at bounding box center [60, 68] width 10 height 8
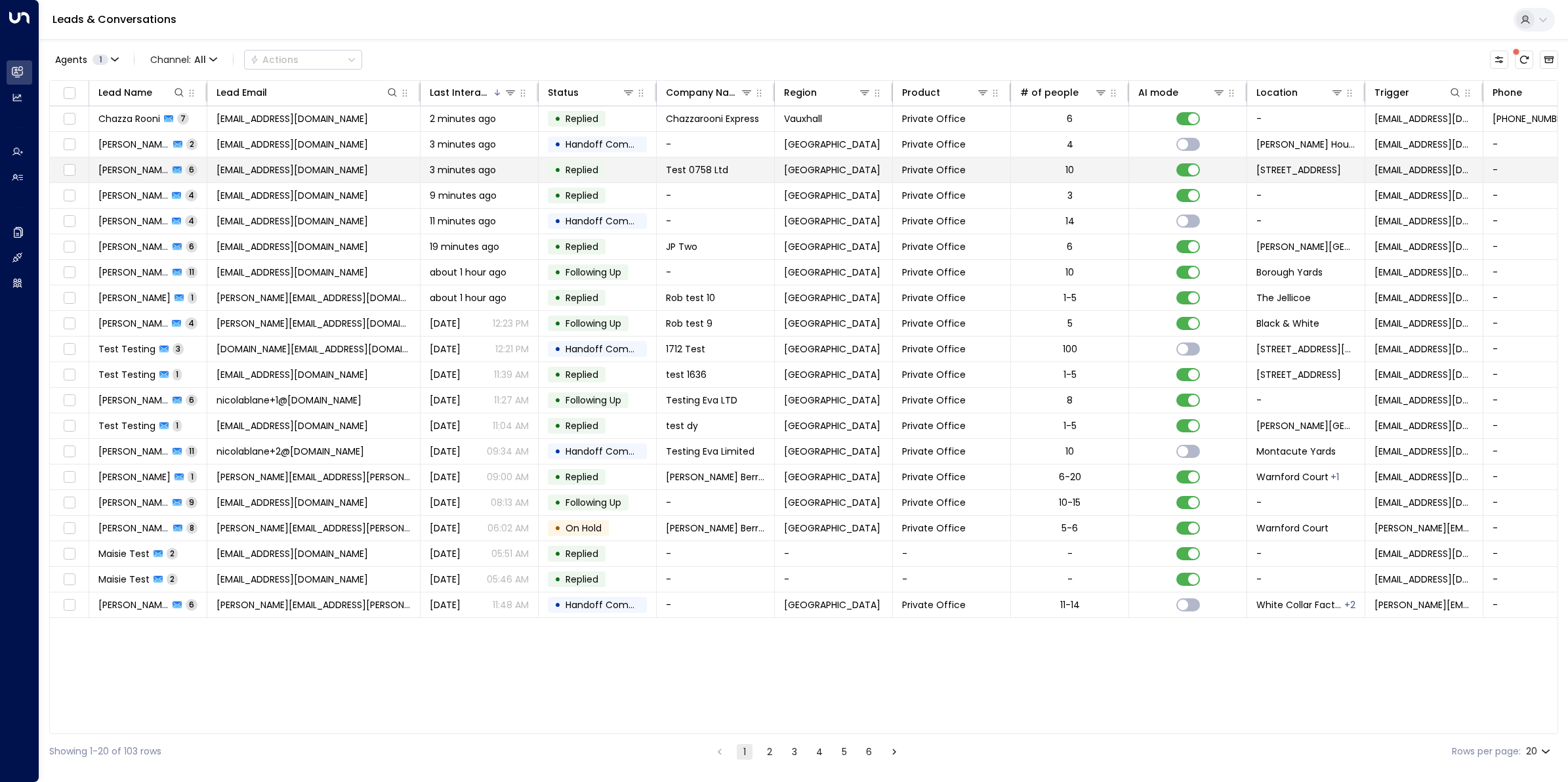
click at [90, 175] on td "Ranjit Brainch 6" at bounding box center [148, 169] width 118 height 25
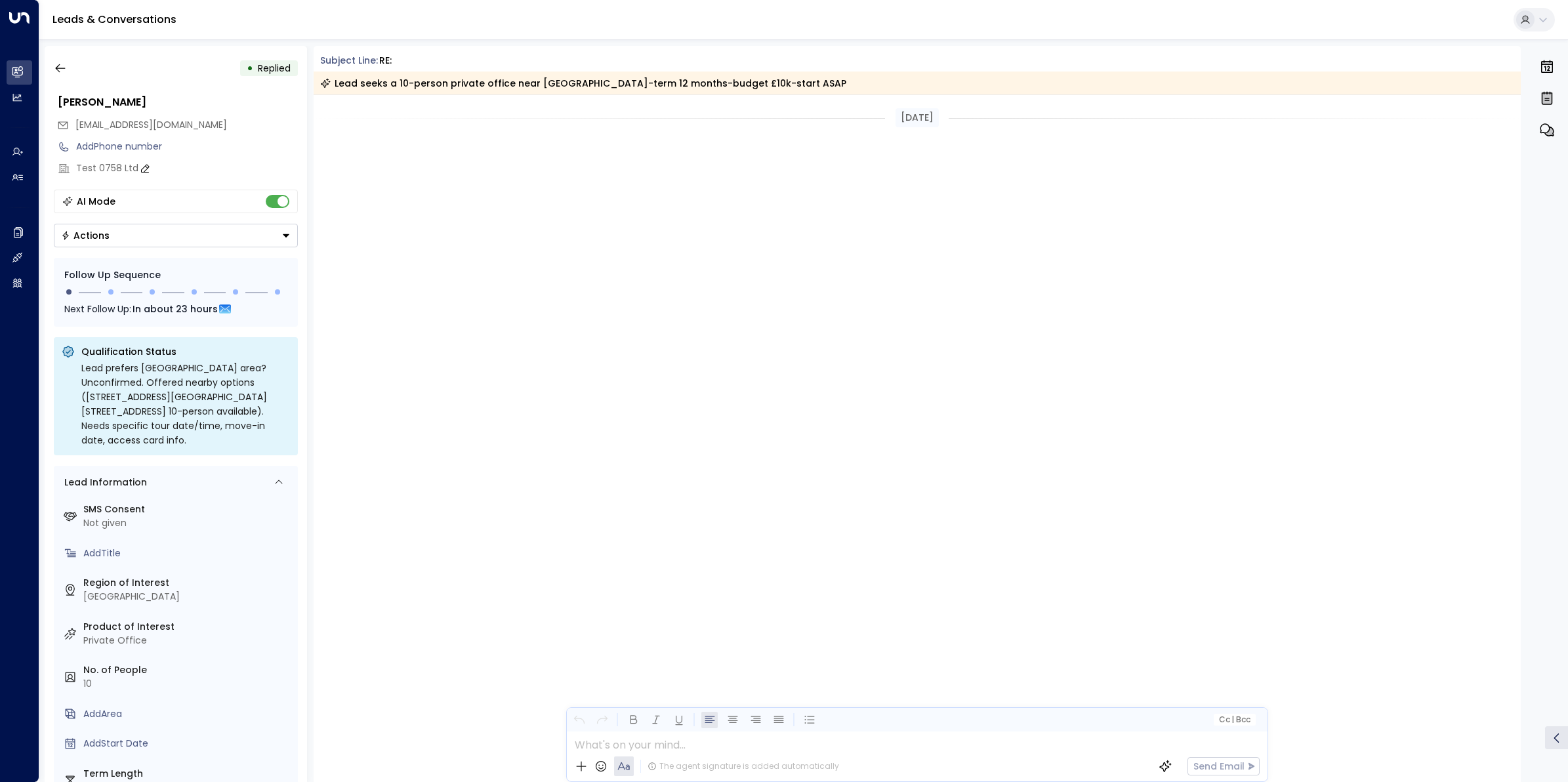
scroll to position [1546, 0]
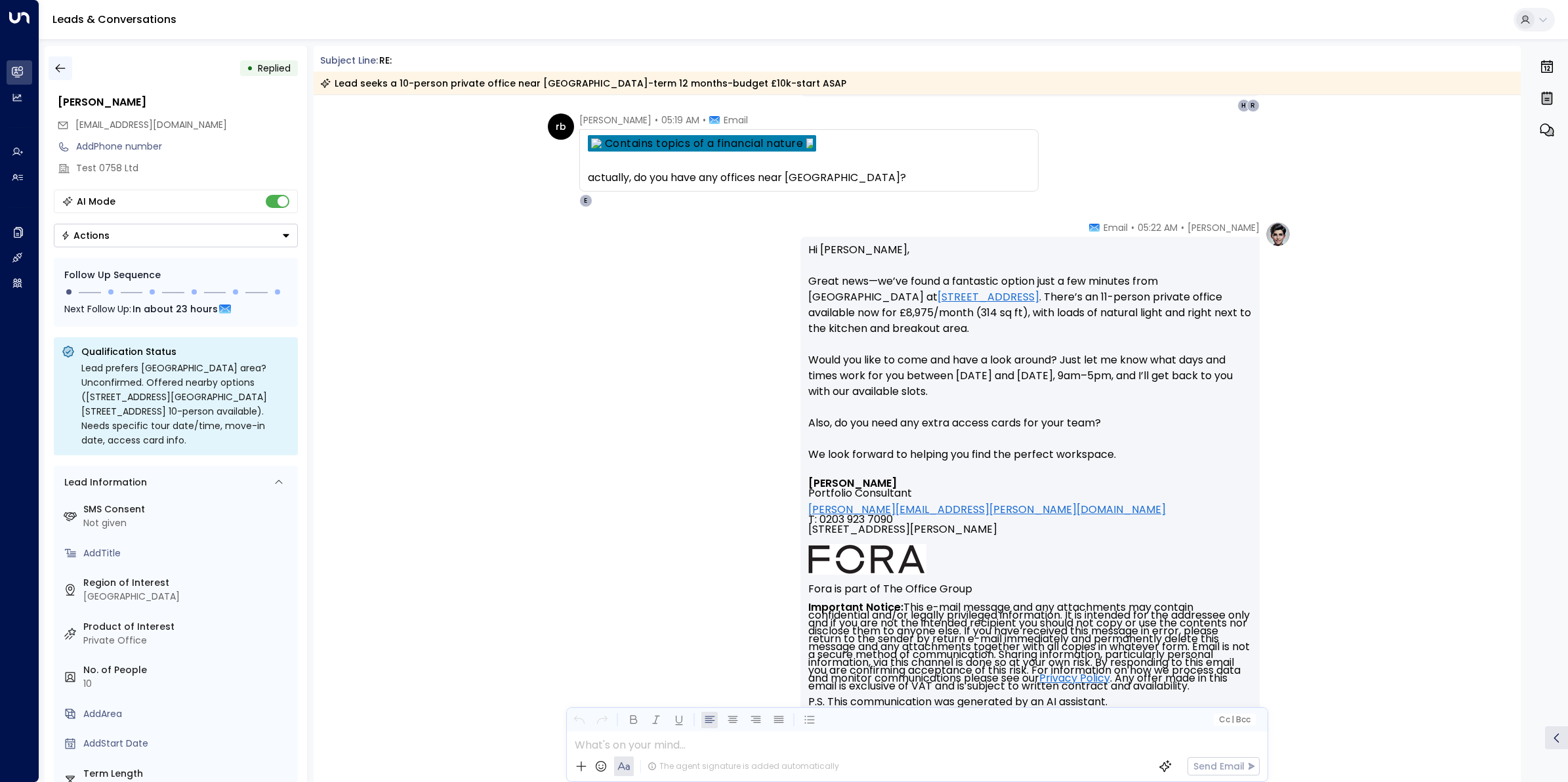
click at [59, 60] on button "button" at bounding box center [60, 68] width 24 height 24
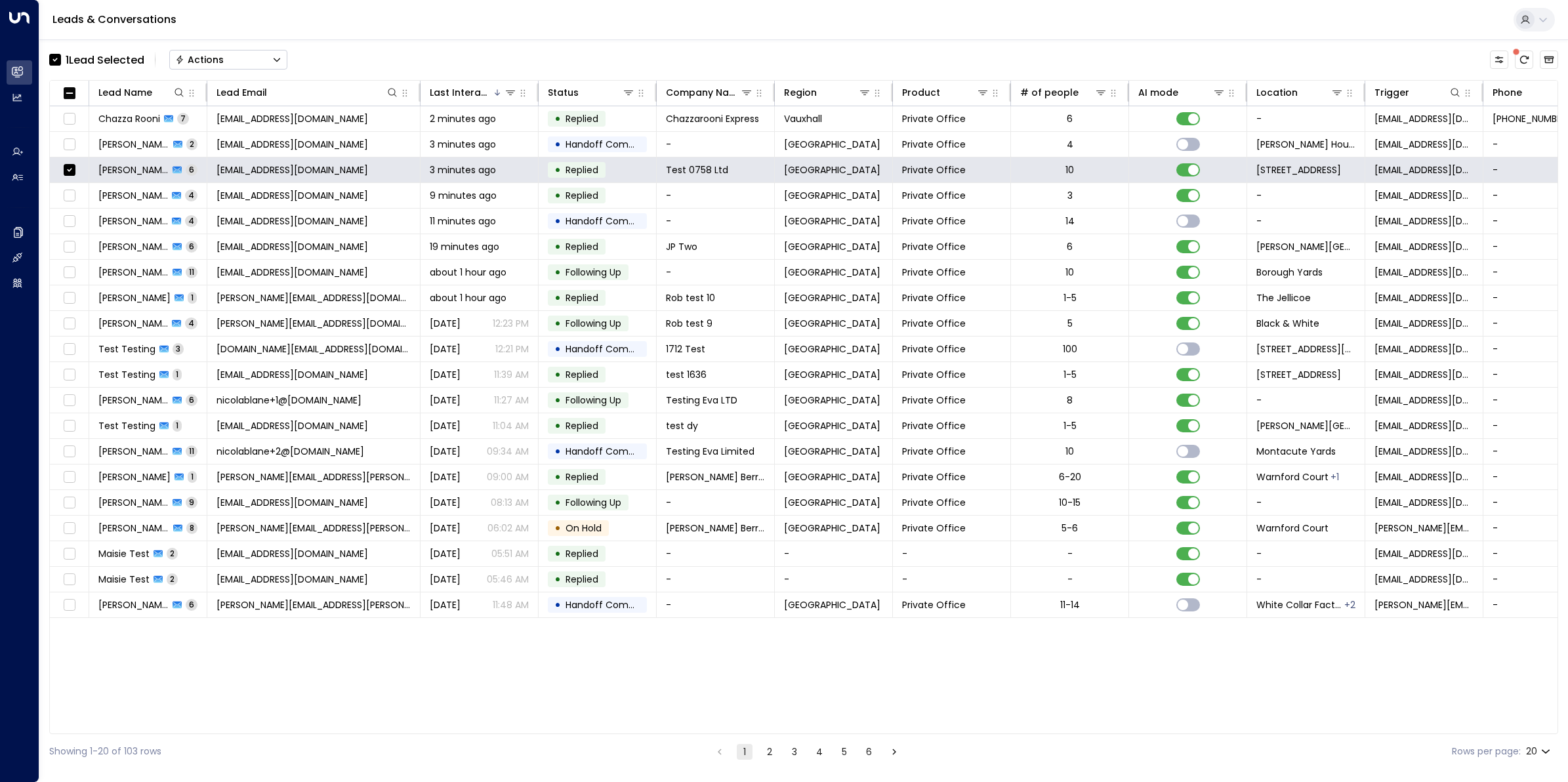
click at [248, 66] on button "Actions" at bounding box center [229, 60] width 118 height 20
click at [219, 146] on span "Archive Lead" at bounding box center [207, 146] width 61 height 14
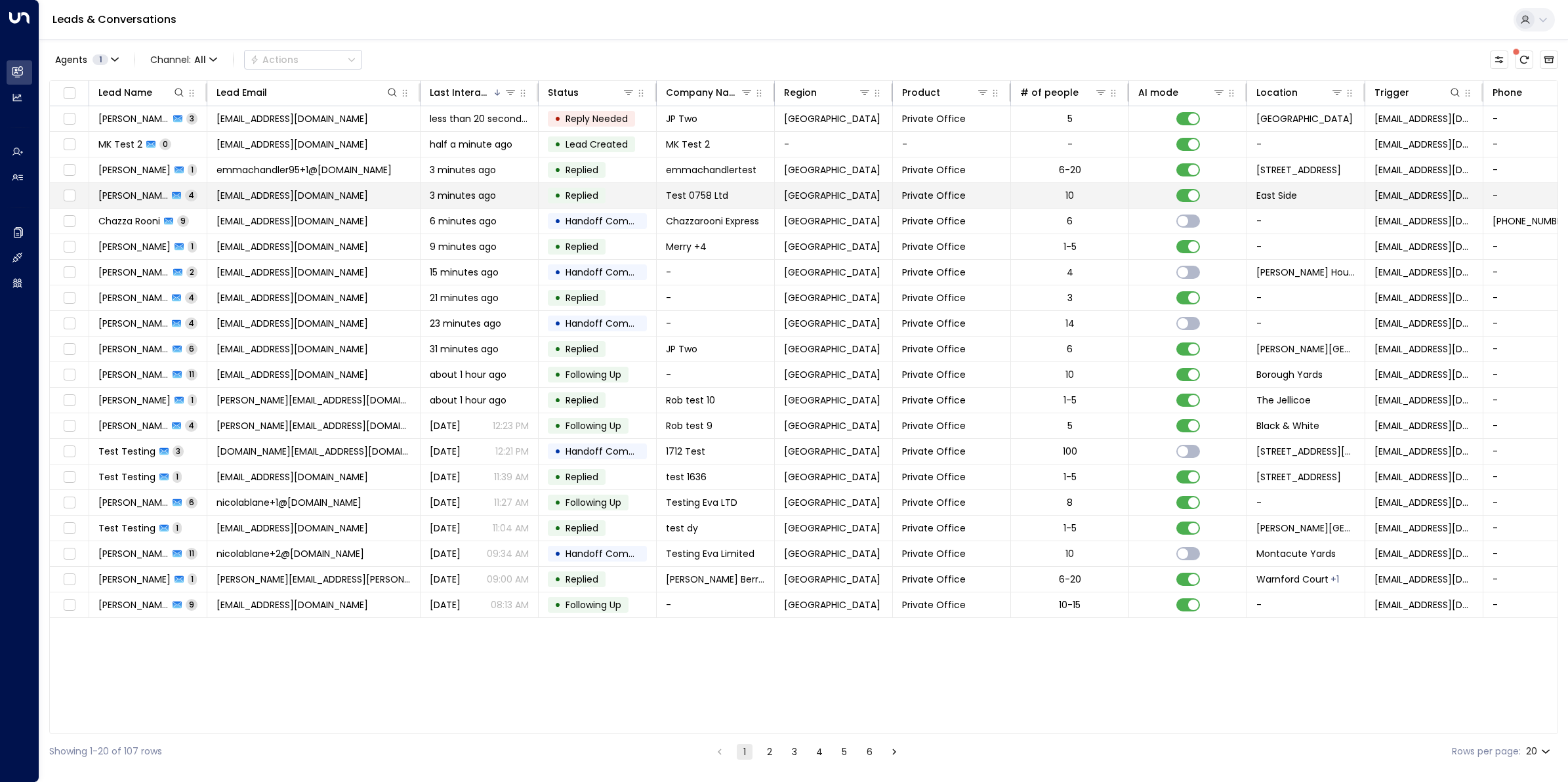
click at [130, 201] on span "ranjit brainch" at bounding box center [133, 196] width 70 height 13
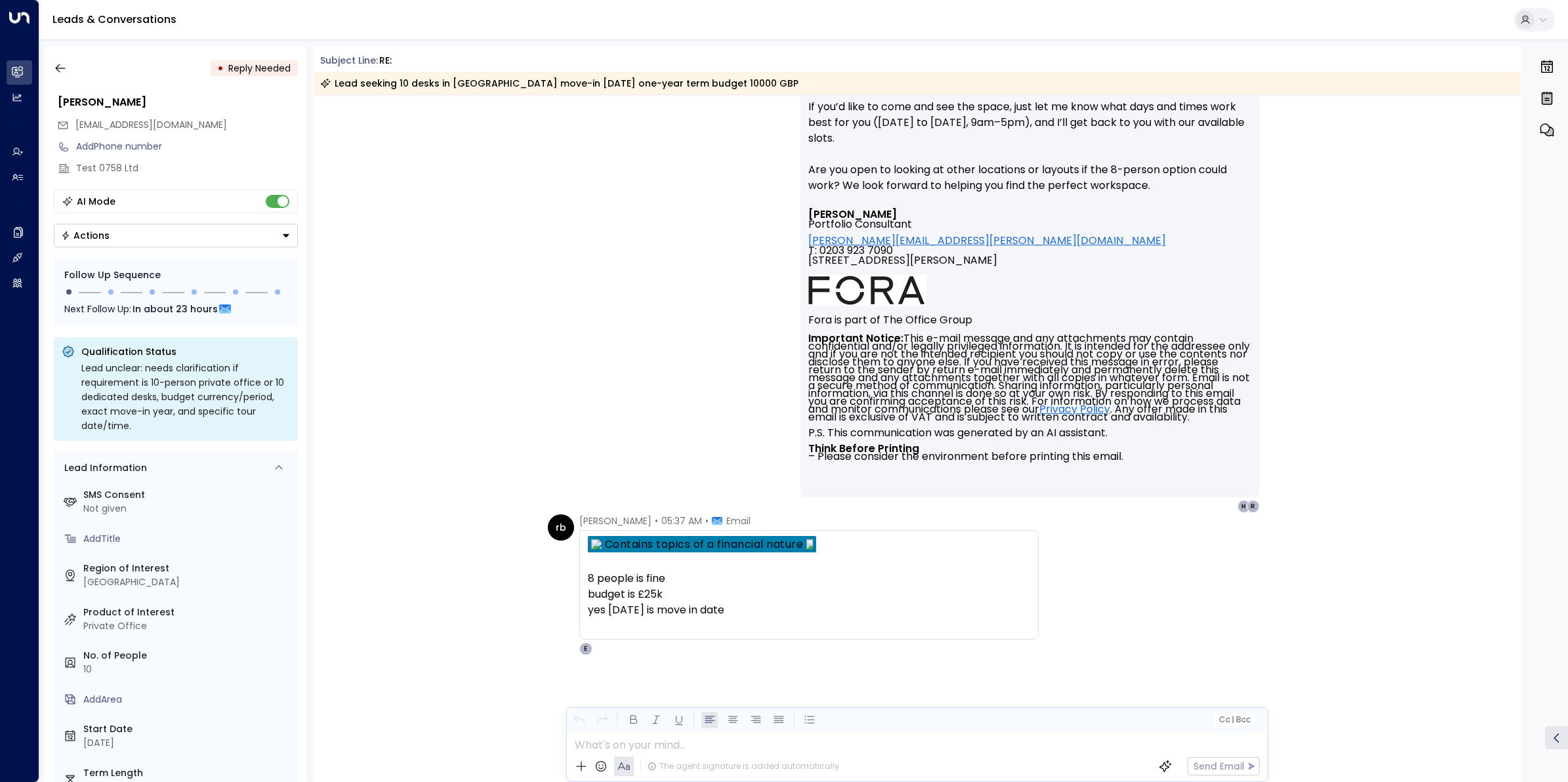
scroll to position [1197, 0]
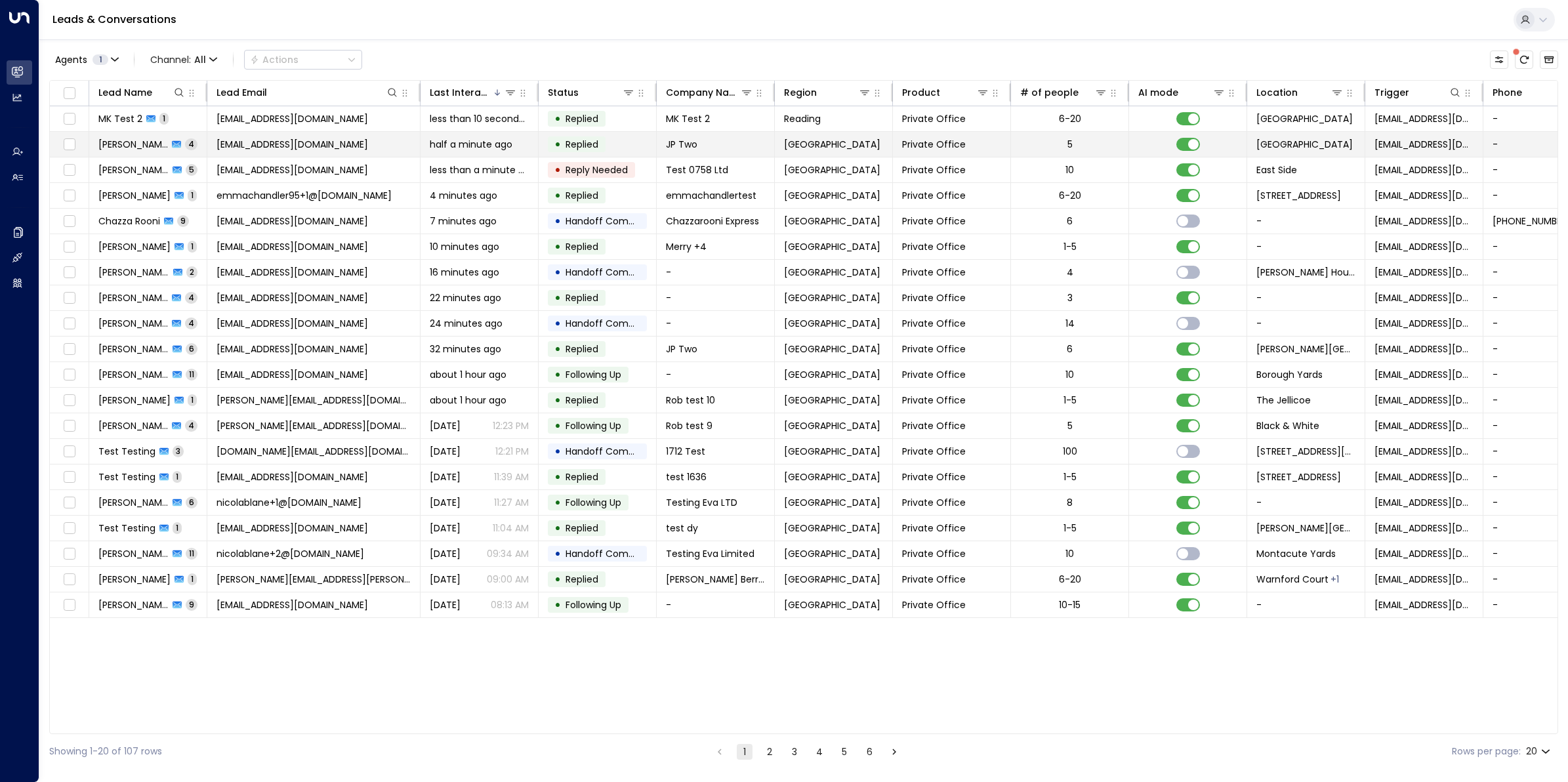
click at [135, 154] on td "James Pinner 4" at bounding box center [148, 144] width 118 height 25
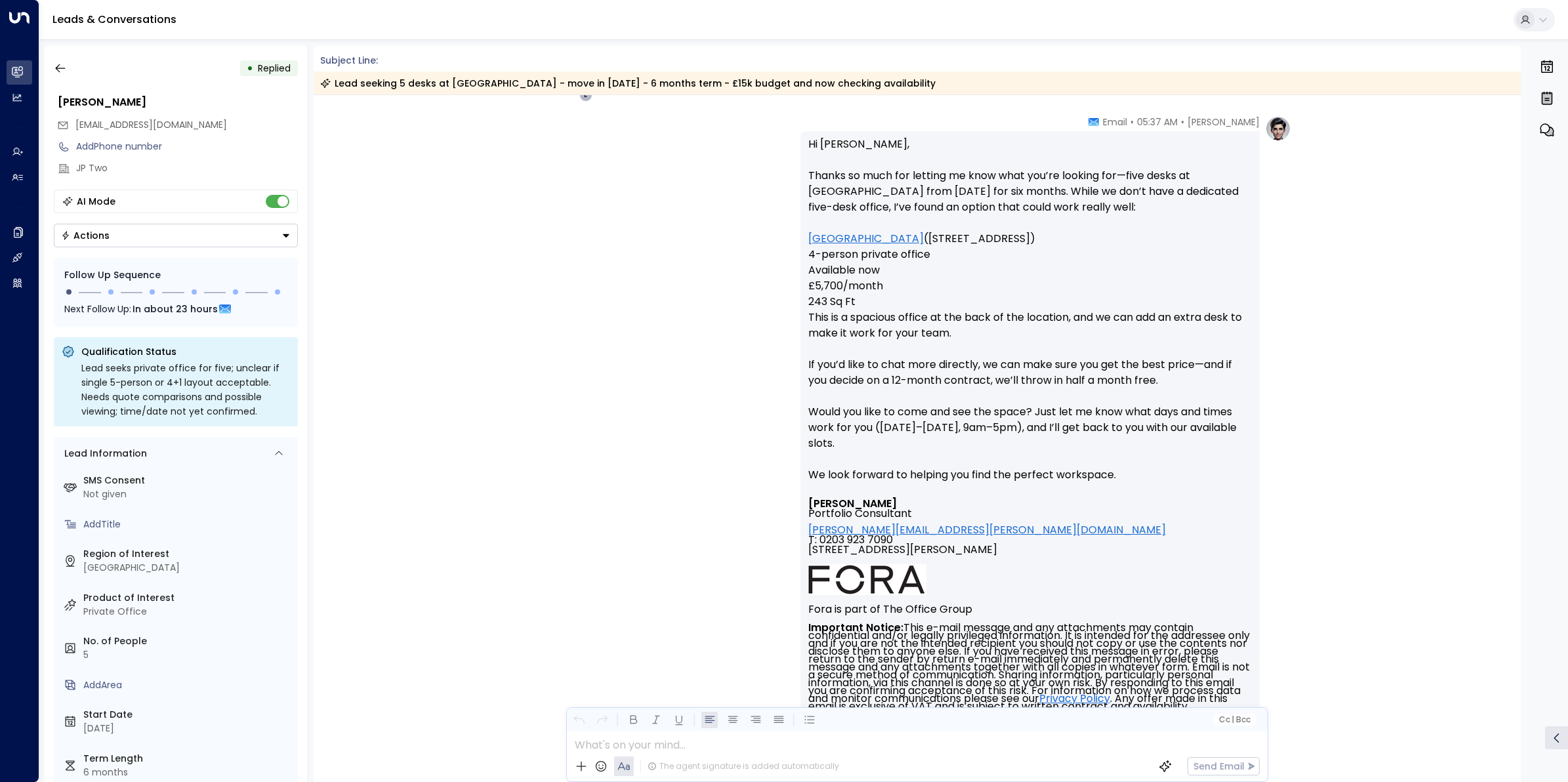
scroll to position [858, 0]
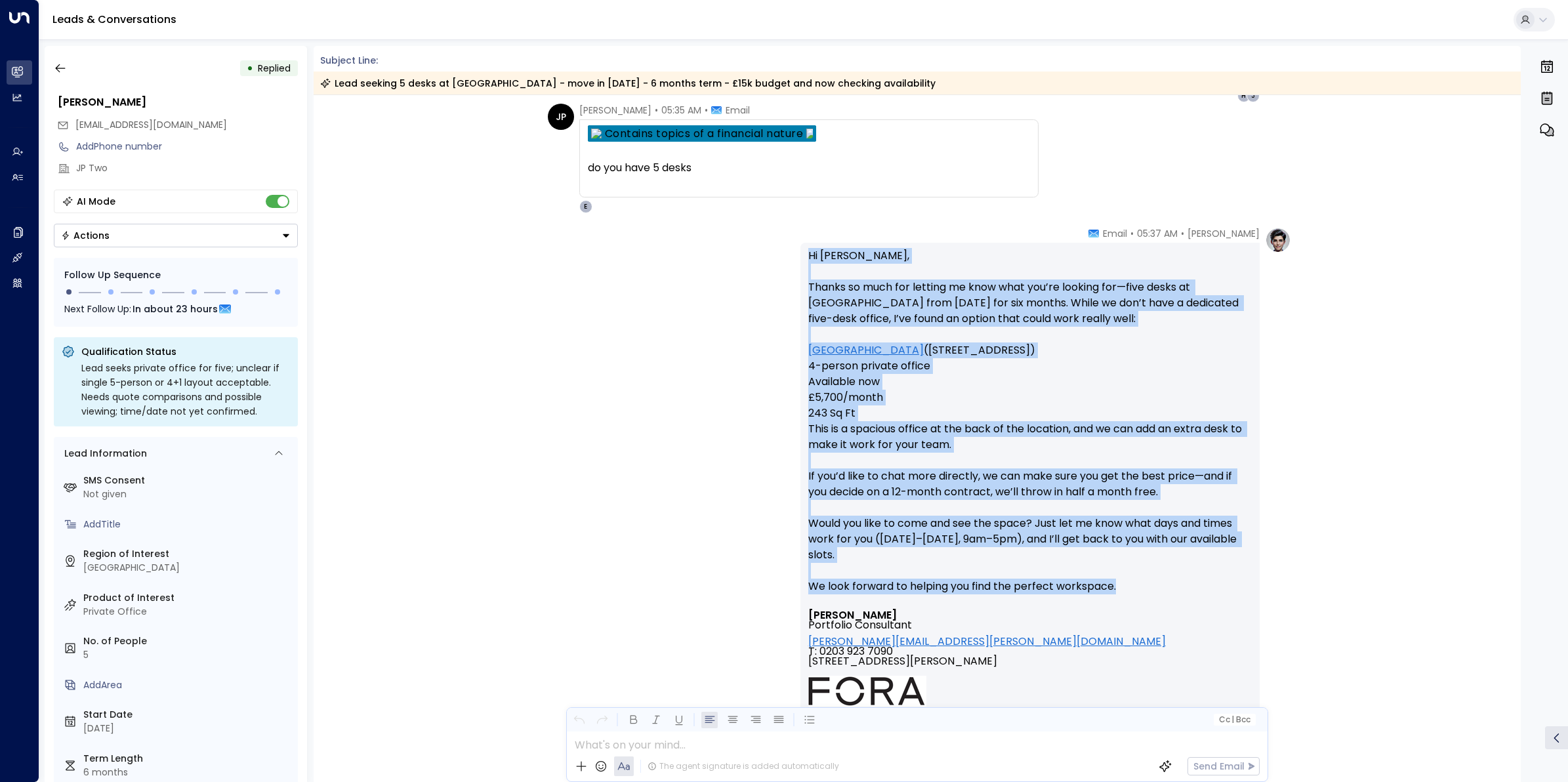
drag, startPoint x: 1123, startPoint y: 581, endPoint x: 805, endPoint y: 253, distance: 456.8
click at [809, 253] on p "Hi James, Thanks so much for letting me know what you’re looking for—five desks…" at bounding box center [1030, 428] width 443 height 362
copy p "Hi James, Thanks so much for letting me know what you’re looking for—five desks…"
click at [63, 72] on icon "button" at bounding box center [60, 68] width 13 height 13
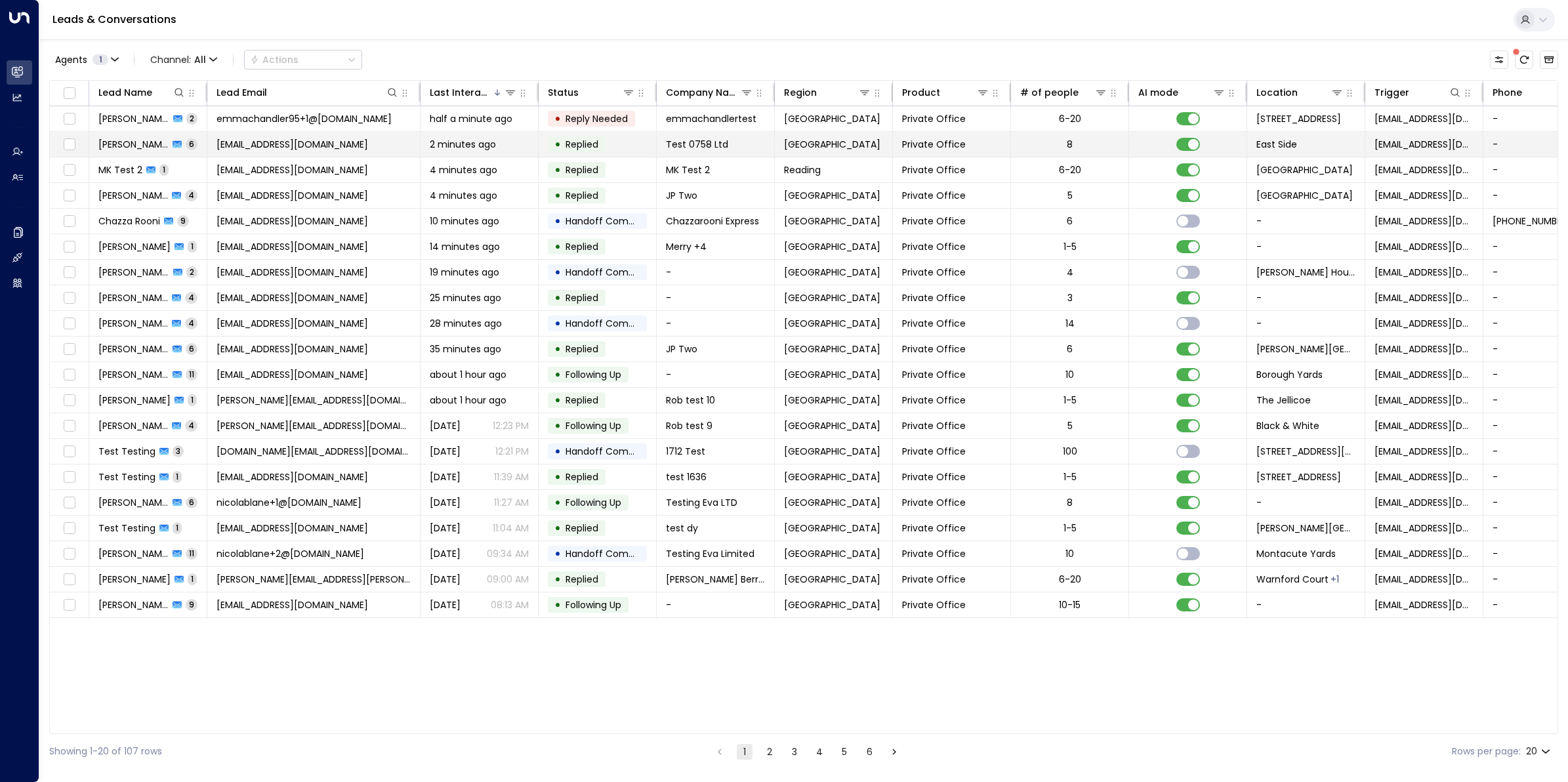
click at [132, 142] on span "Ranjit Brainch" at bounding box center [133, 144] width 70 height 13
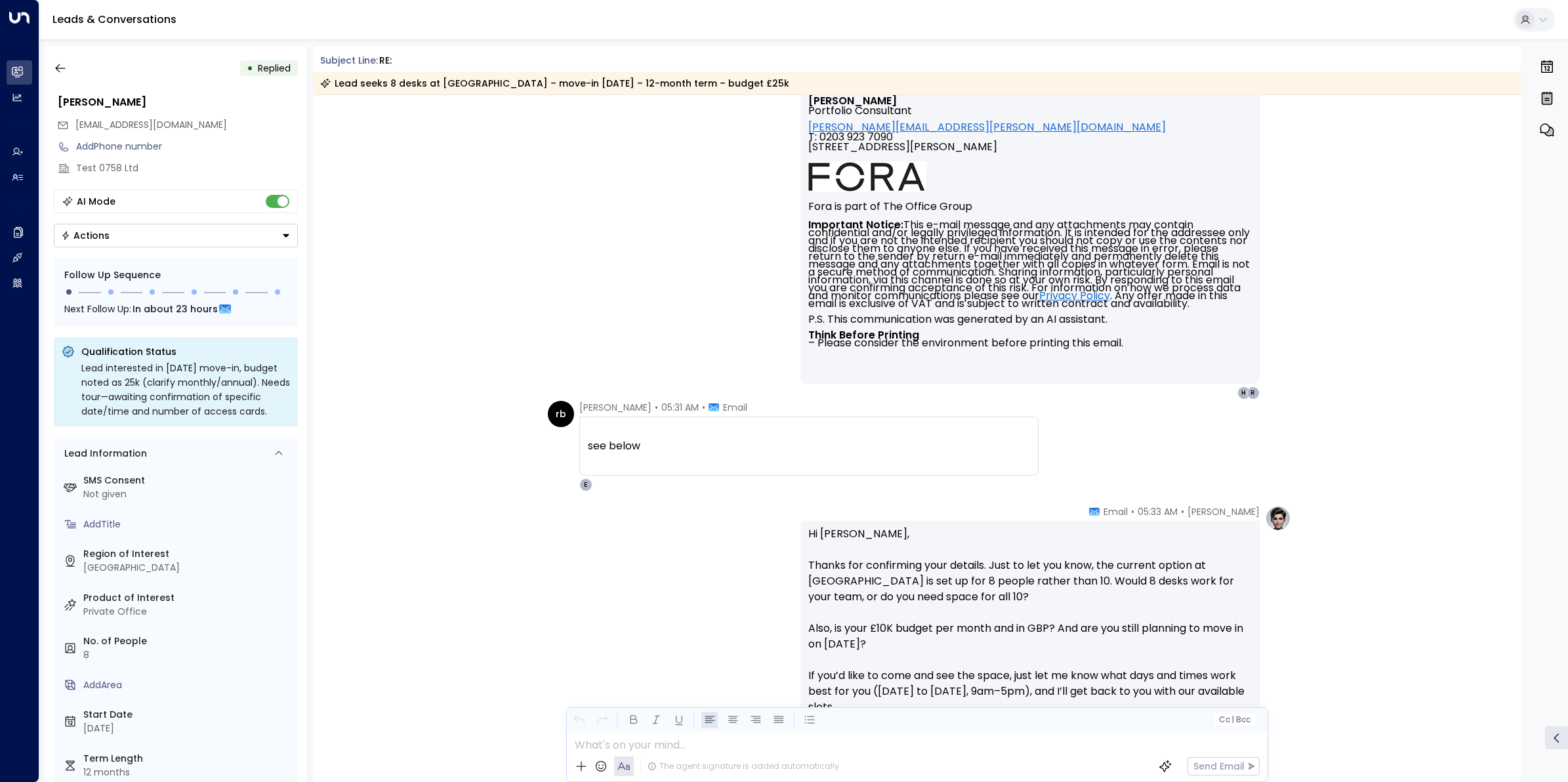
scroll to position [951, 0]
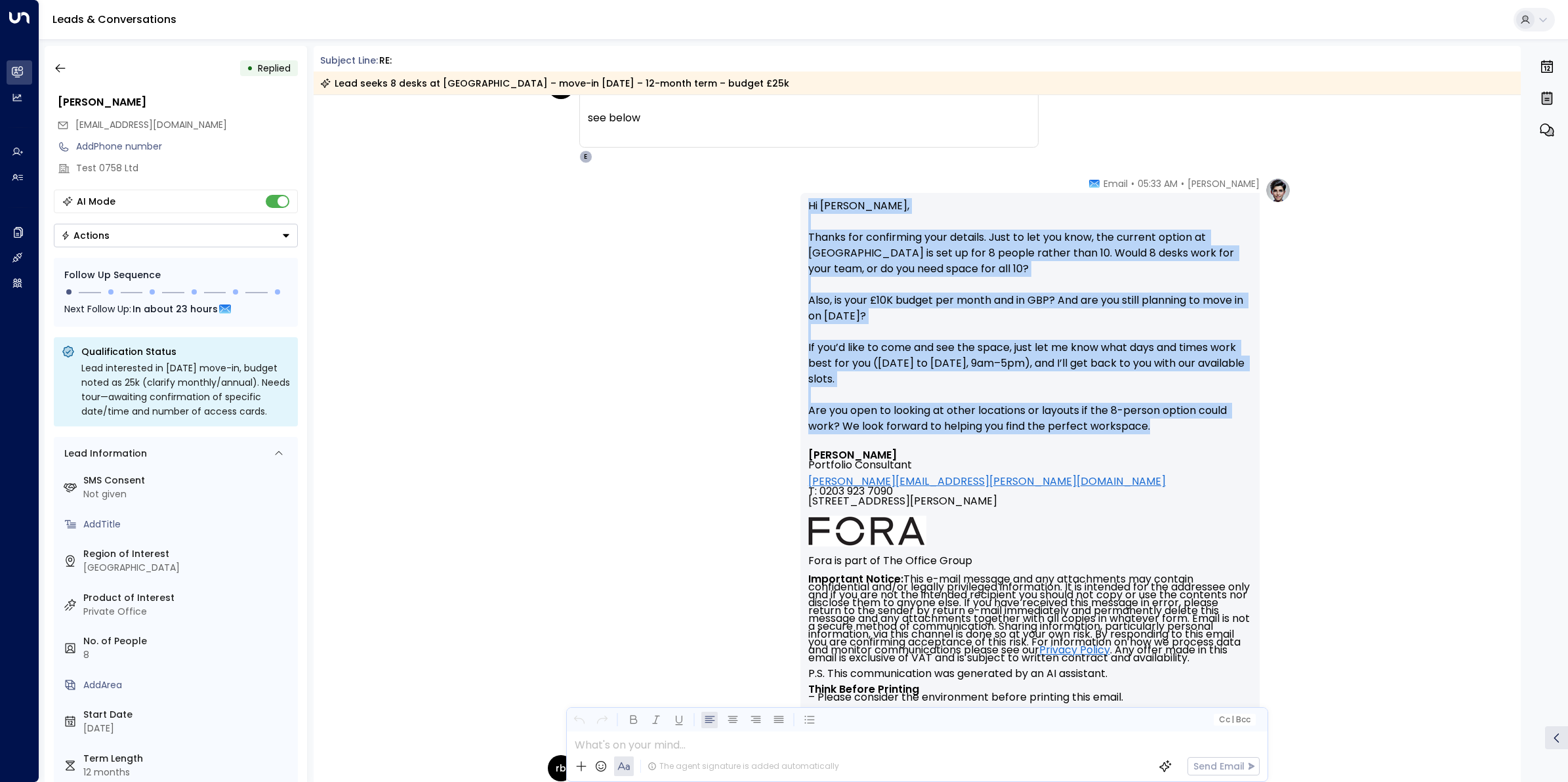
drag, startPoint x: 1153, startPoint y: 424, endPoint x: 802, endPoint y: 209, distance: 411.6
click at [802, 209] on div "Hi Ranjit, Thanks for confirming your details. Just to let you know, the curren…" at bounding box center [1030, 465] width 459 height 545
click at [63, 67] on icon "button" at bounding box center [60, 68] width 13 height 13
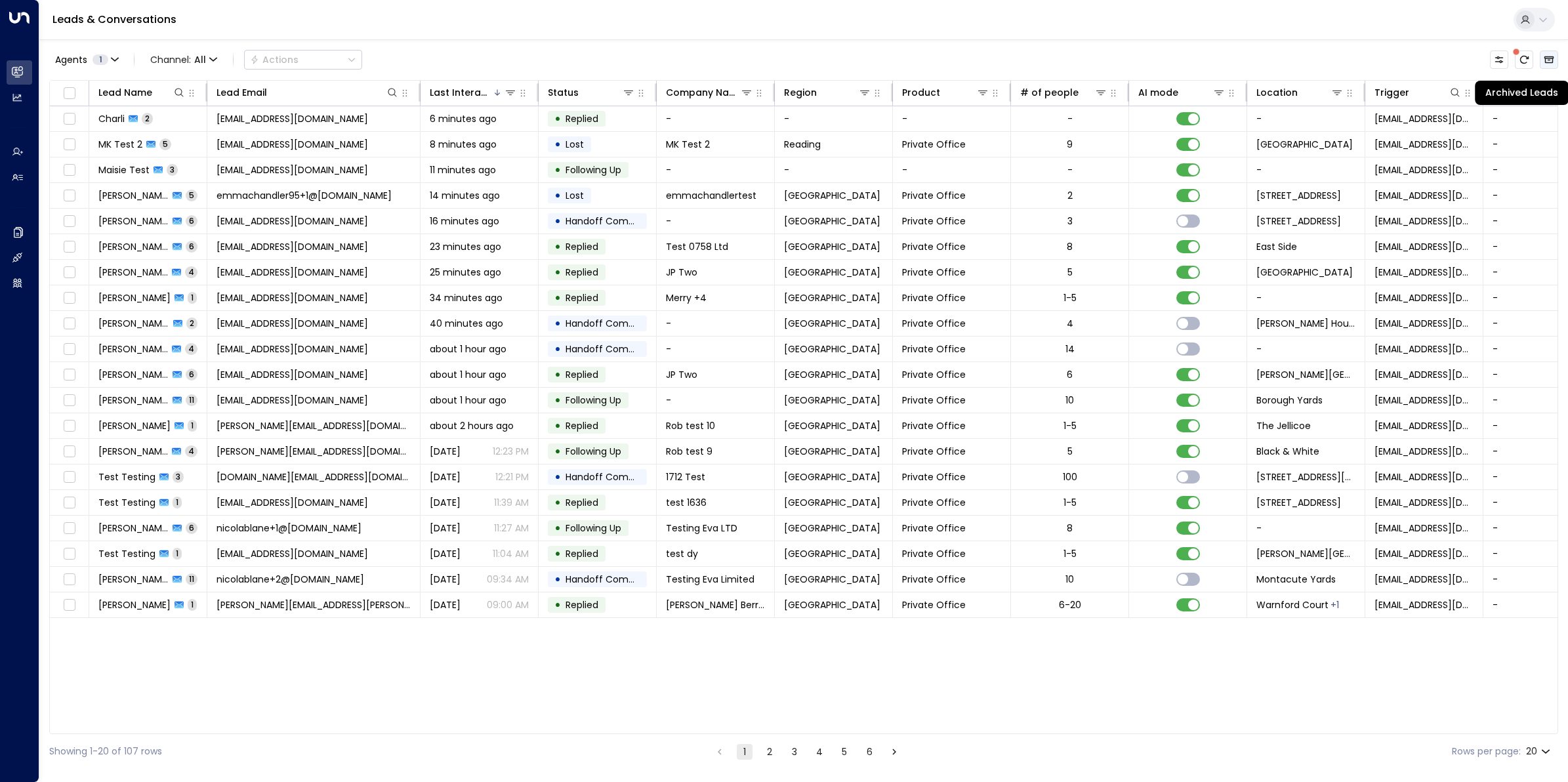
click at [1254, 62] on icon "Archived Leads" at bounding box center [1550, 60] width 10 height 7
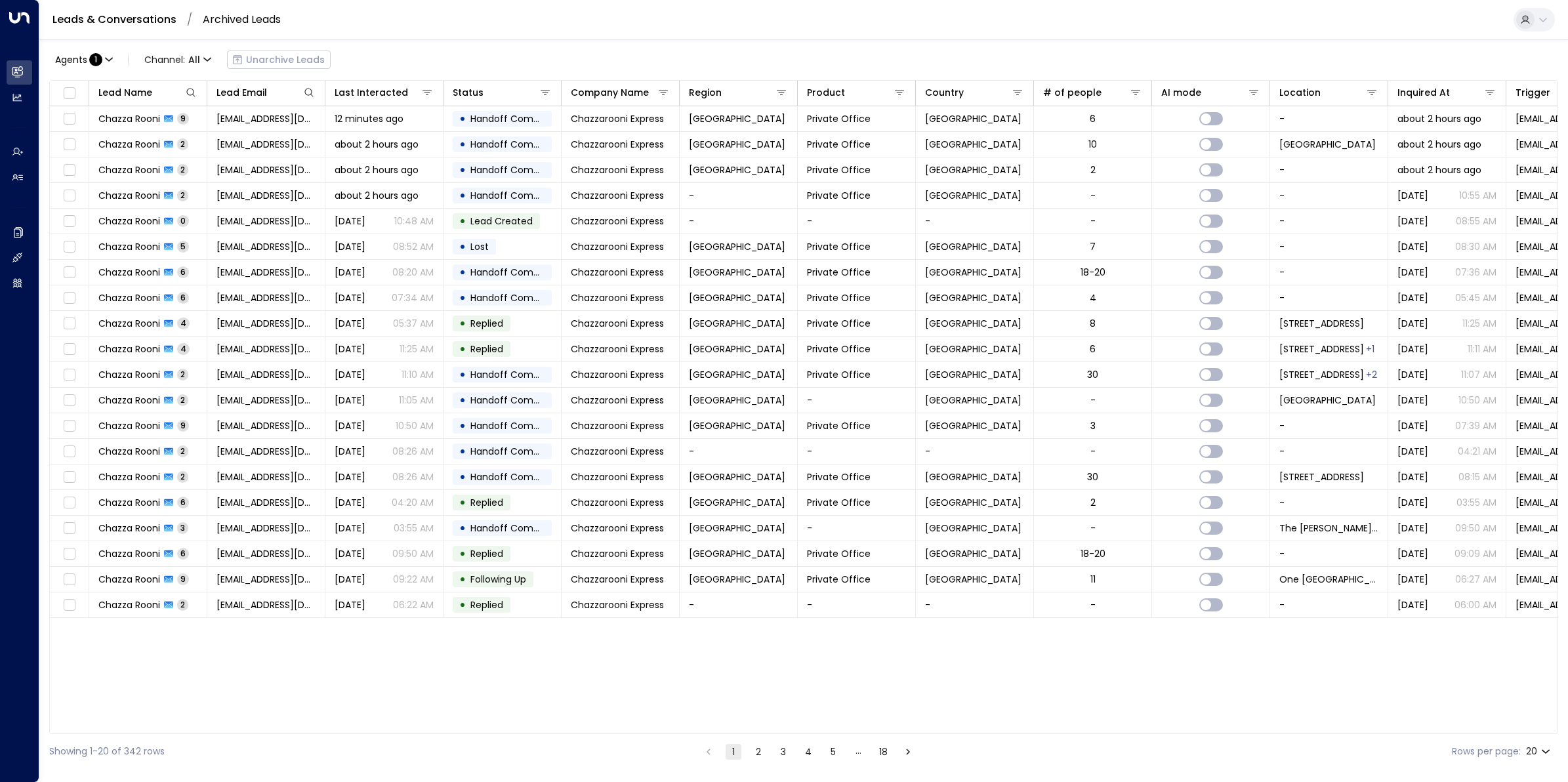
click at [758, 625] on button "2" at bounding box center [758, 751] width 16 height 16
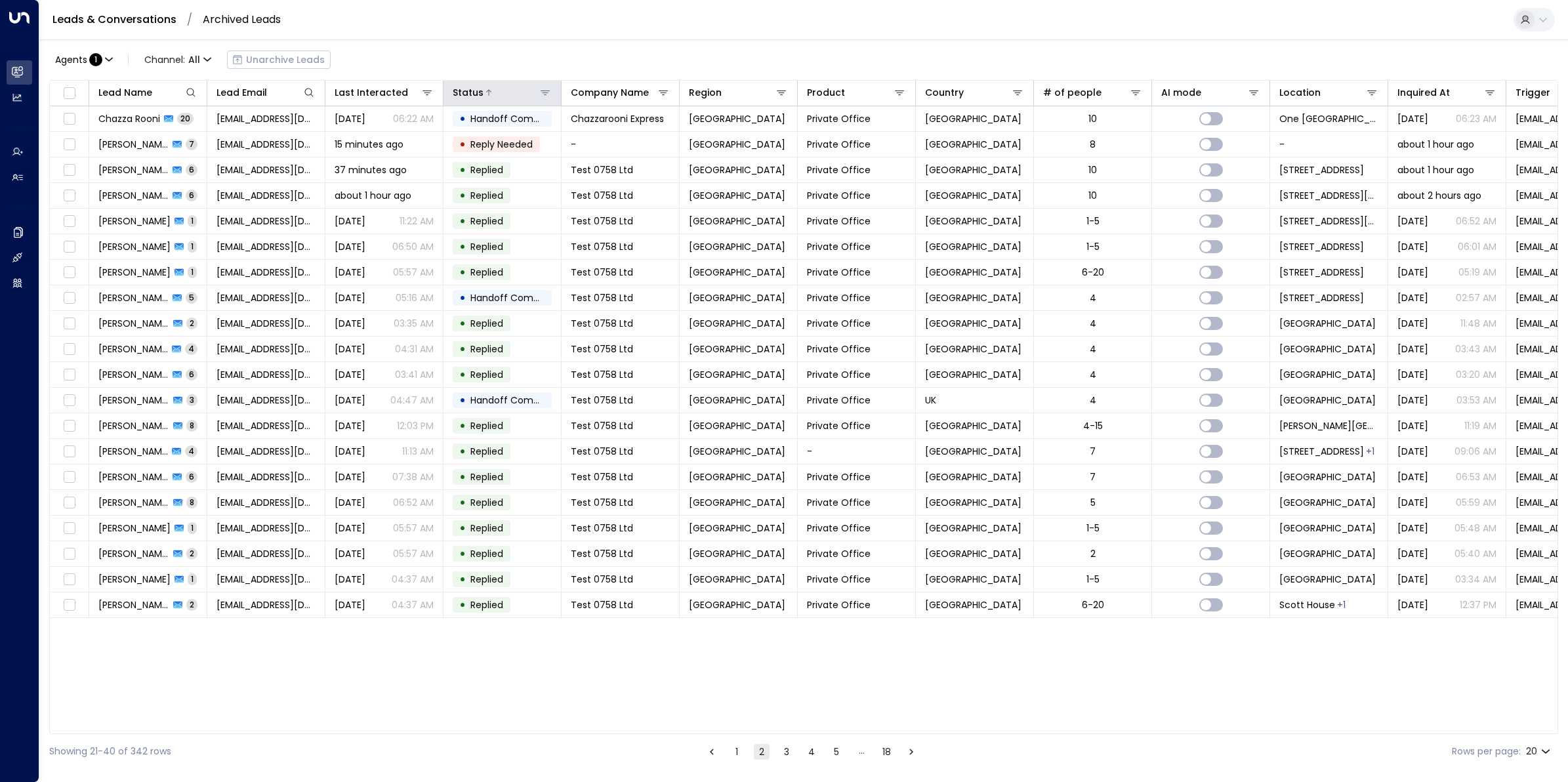
click at [496, 92] on div at bounding box center [517, 92] width 68 height 13
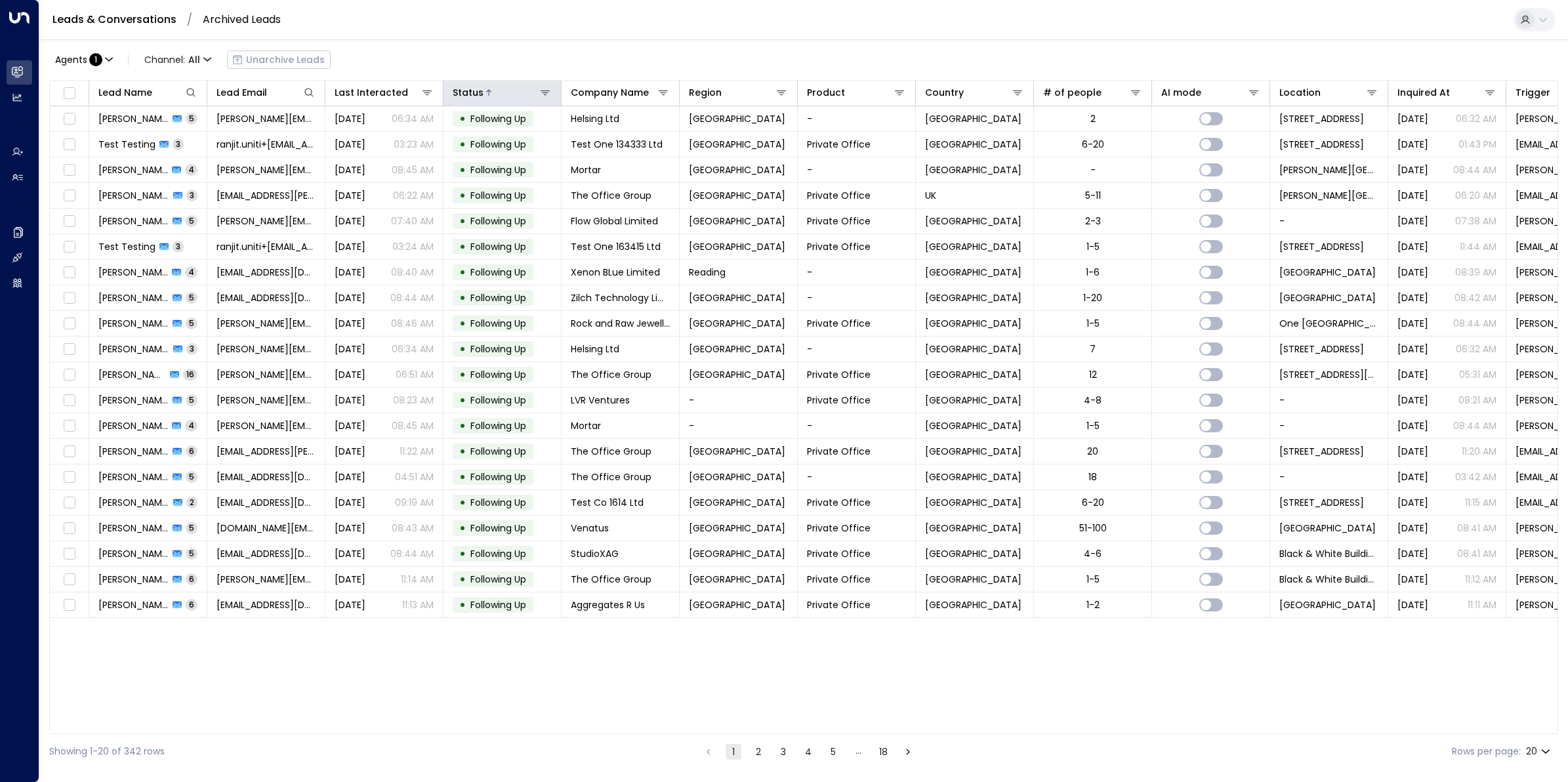
click at [480, 102] on th "Status" at bounding box center [503, 93] width 118 height 25
click at [484, 97] on div at bounding box center [517, 92] width 68 height 13
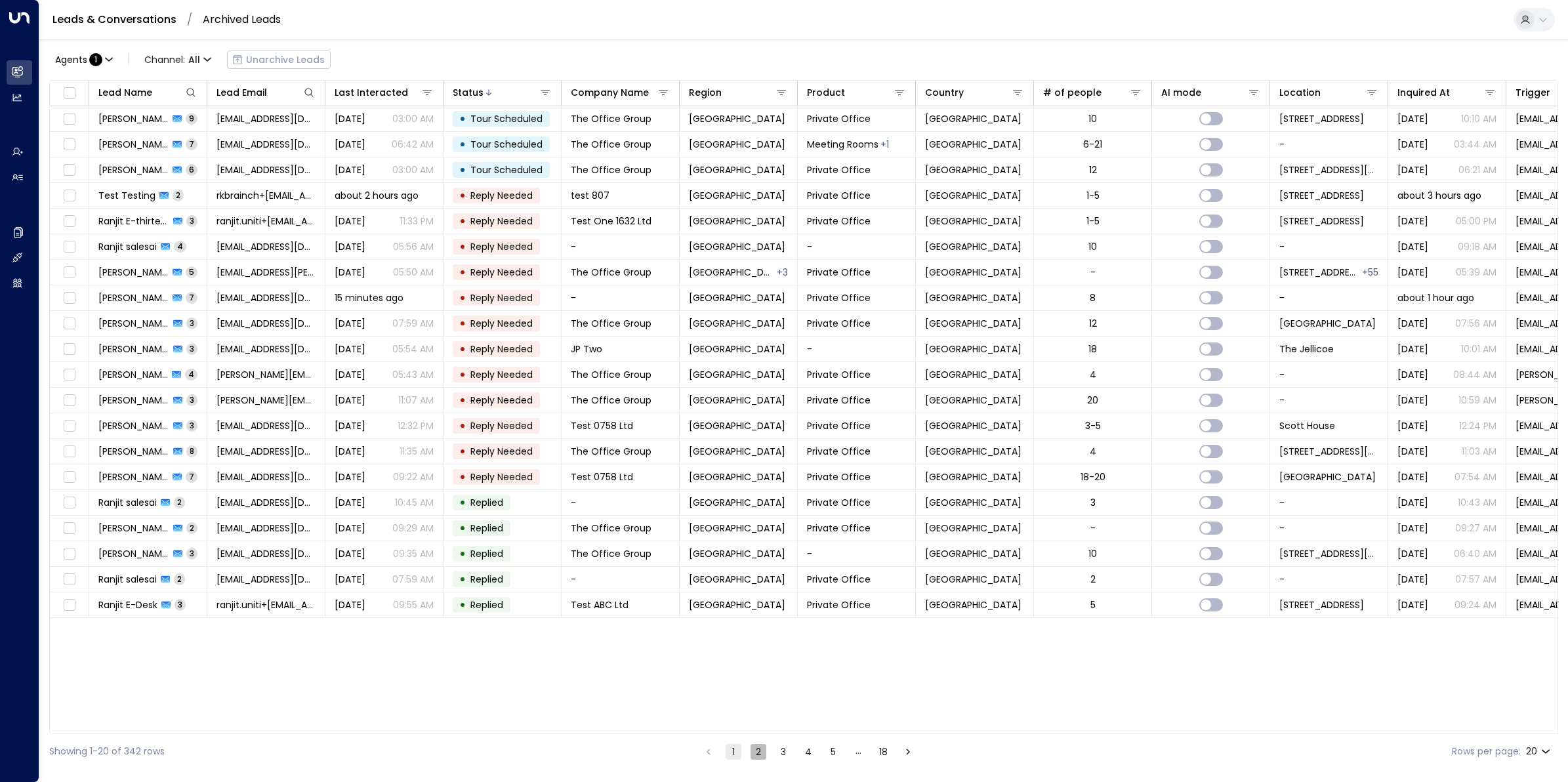
click at [750, 625] on button "2" at bounding box center [758, 751] width 16 height 16
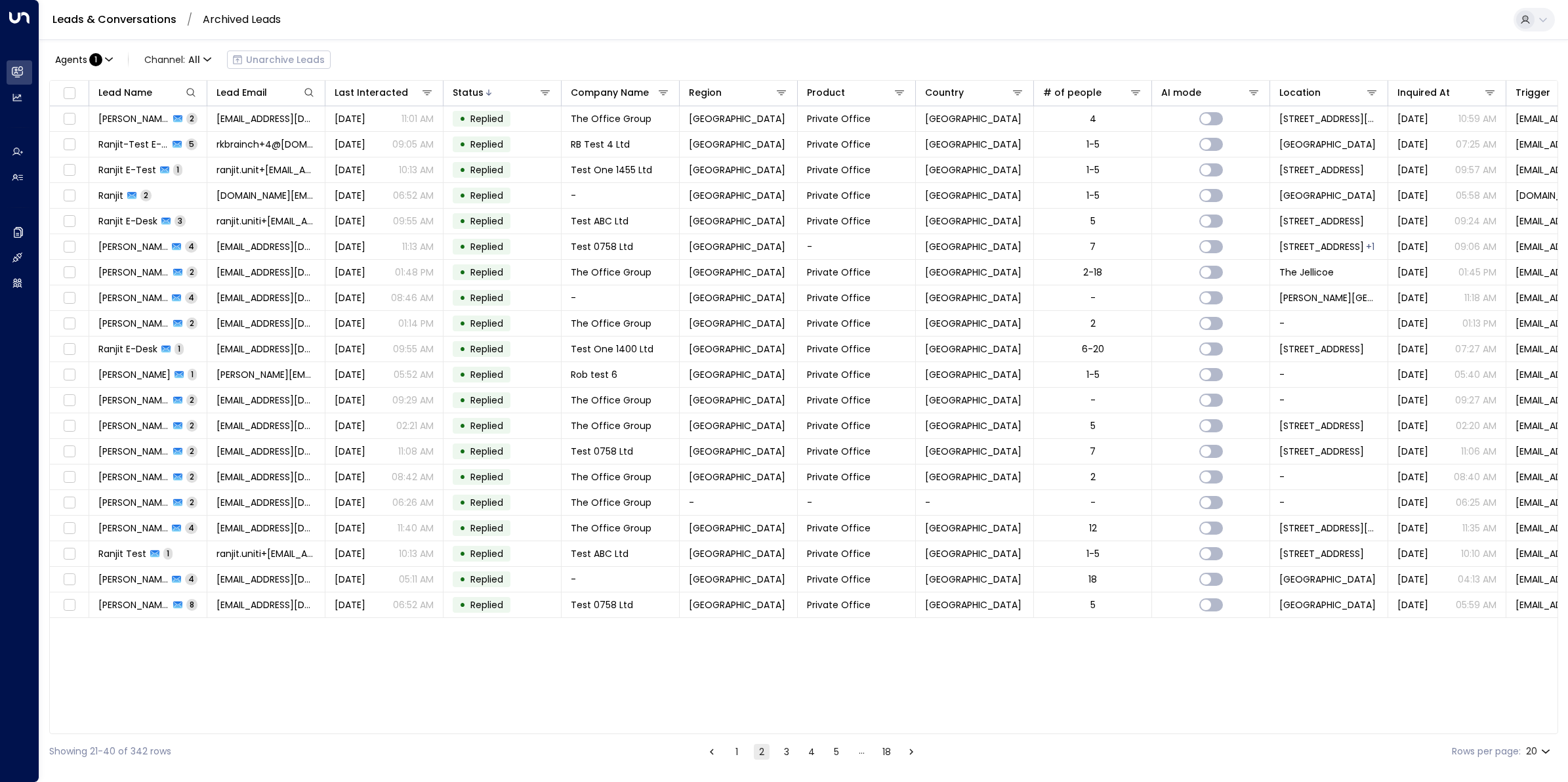
click at [786, 625] on button "3" at bounding box center [786, 751] width 16 height 16
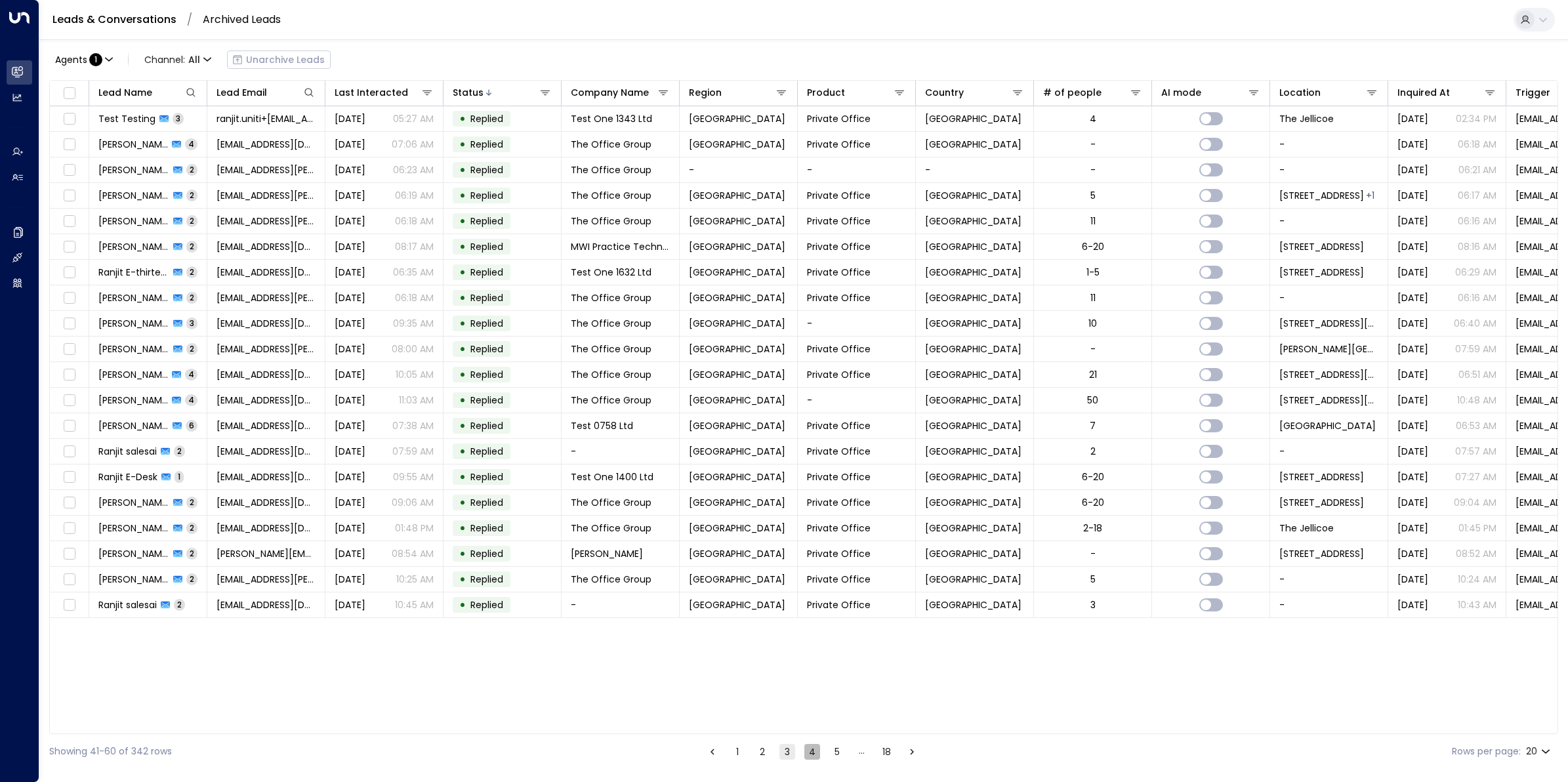
click at [811, 625] on button "4" at bounding box center [812, 751] width 16 height 16
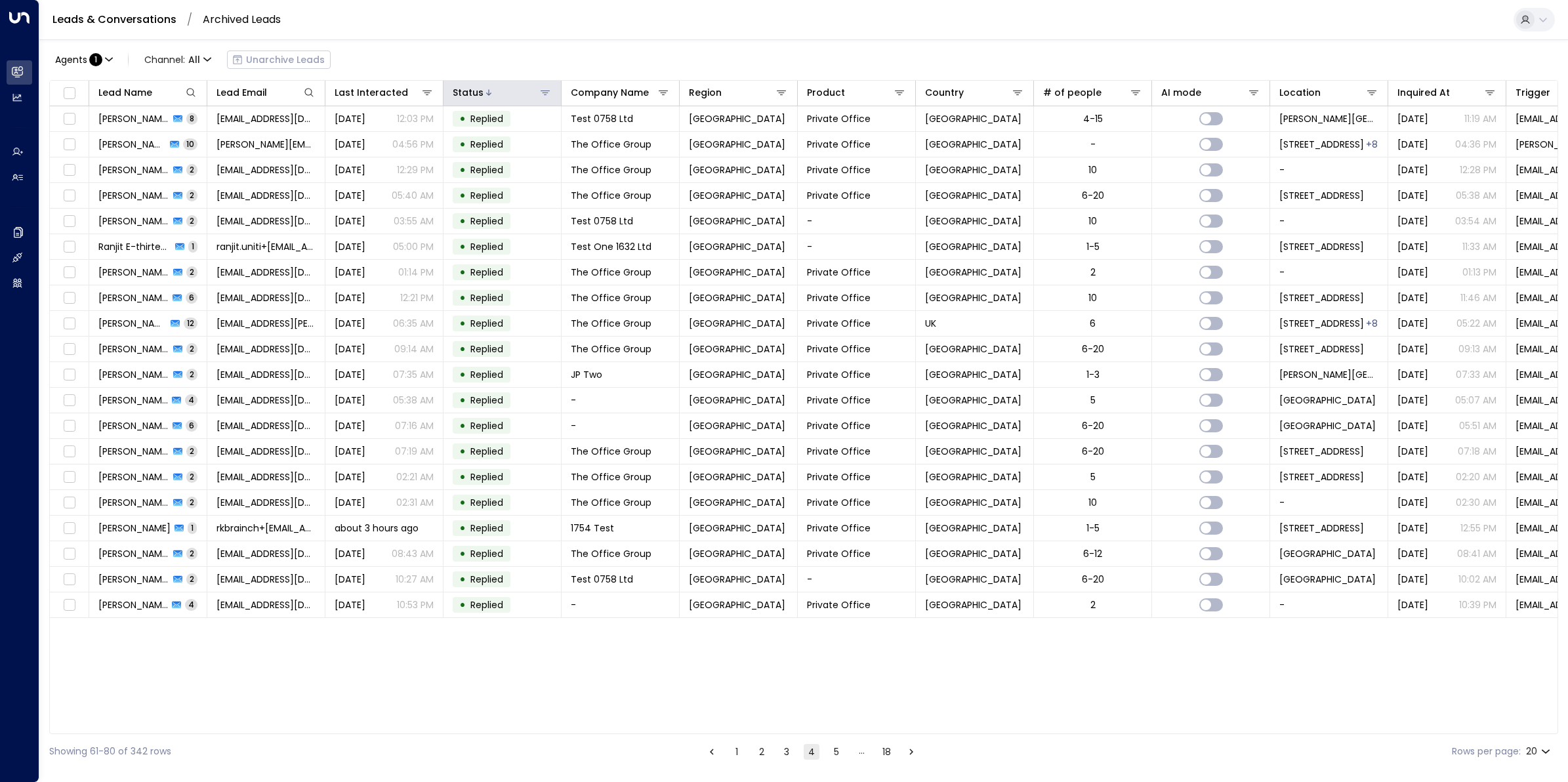
click at [548, 92] on icon at bounding box center [545, 93] width 9 height 5
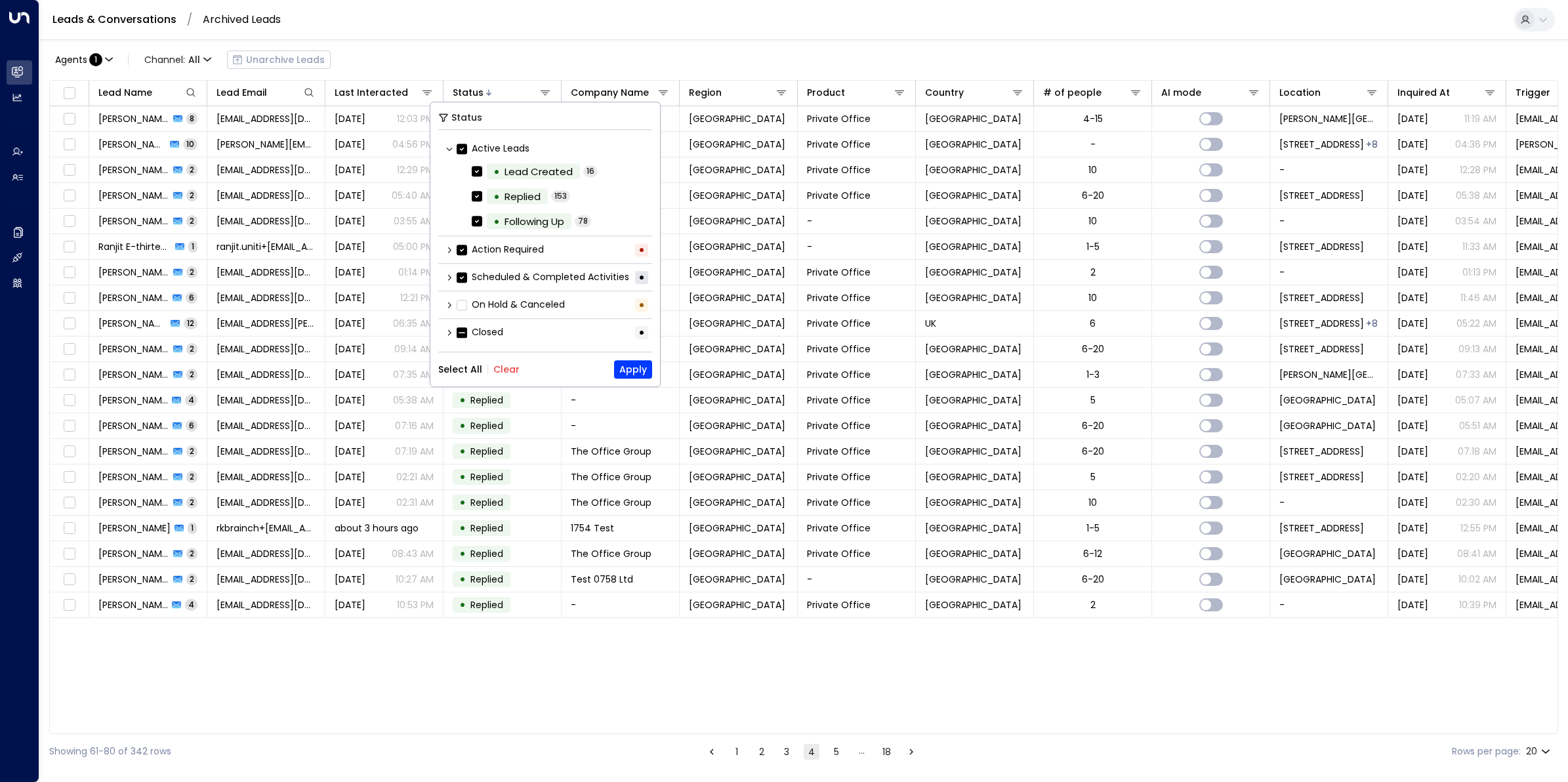
click at [595, 625] on div "Lead Name Lead Email Last Interacted Status Company Name Region Product Country…" at bounding box center [804, 406] width 1509 height 654
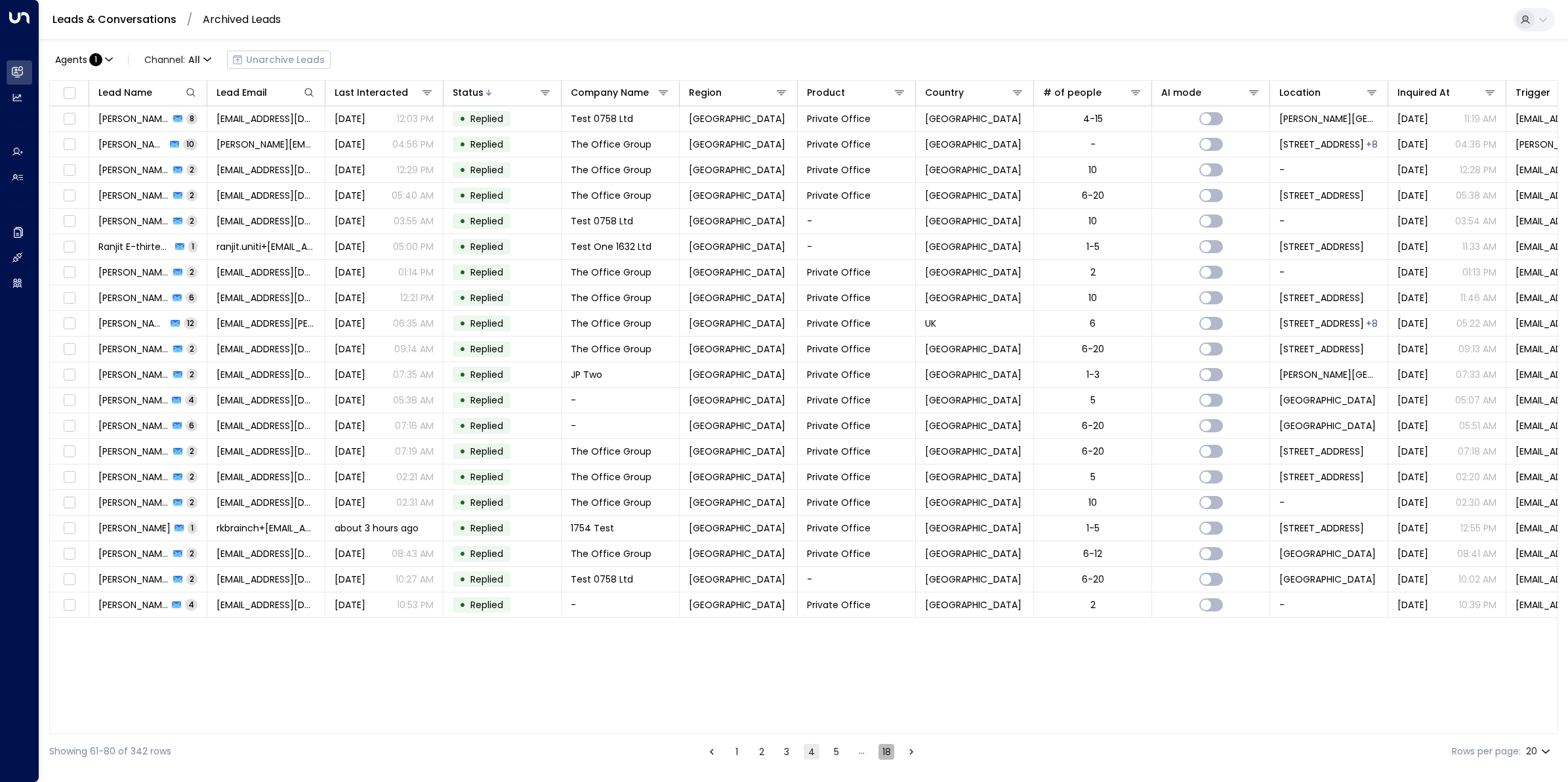
click at [886, 625] on button "18" at bounding box center [886, 751] width 16 height 16
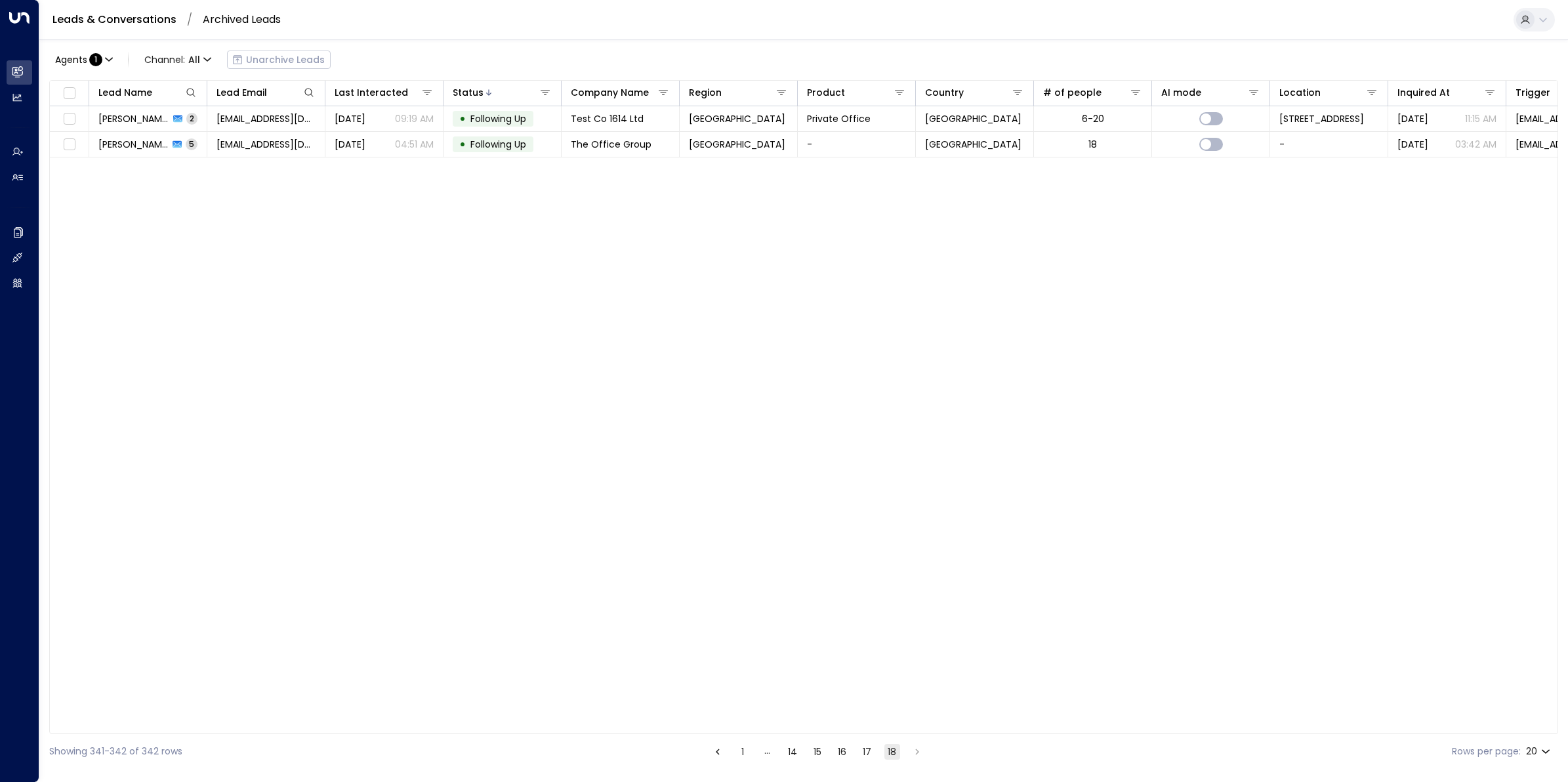
click at [865, 625] on button "17" at bounding box center [867, 751] width 16 height 16
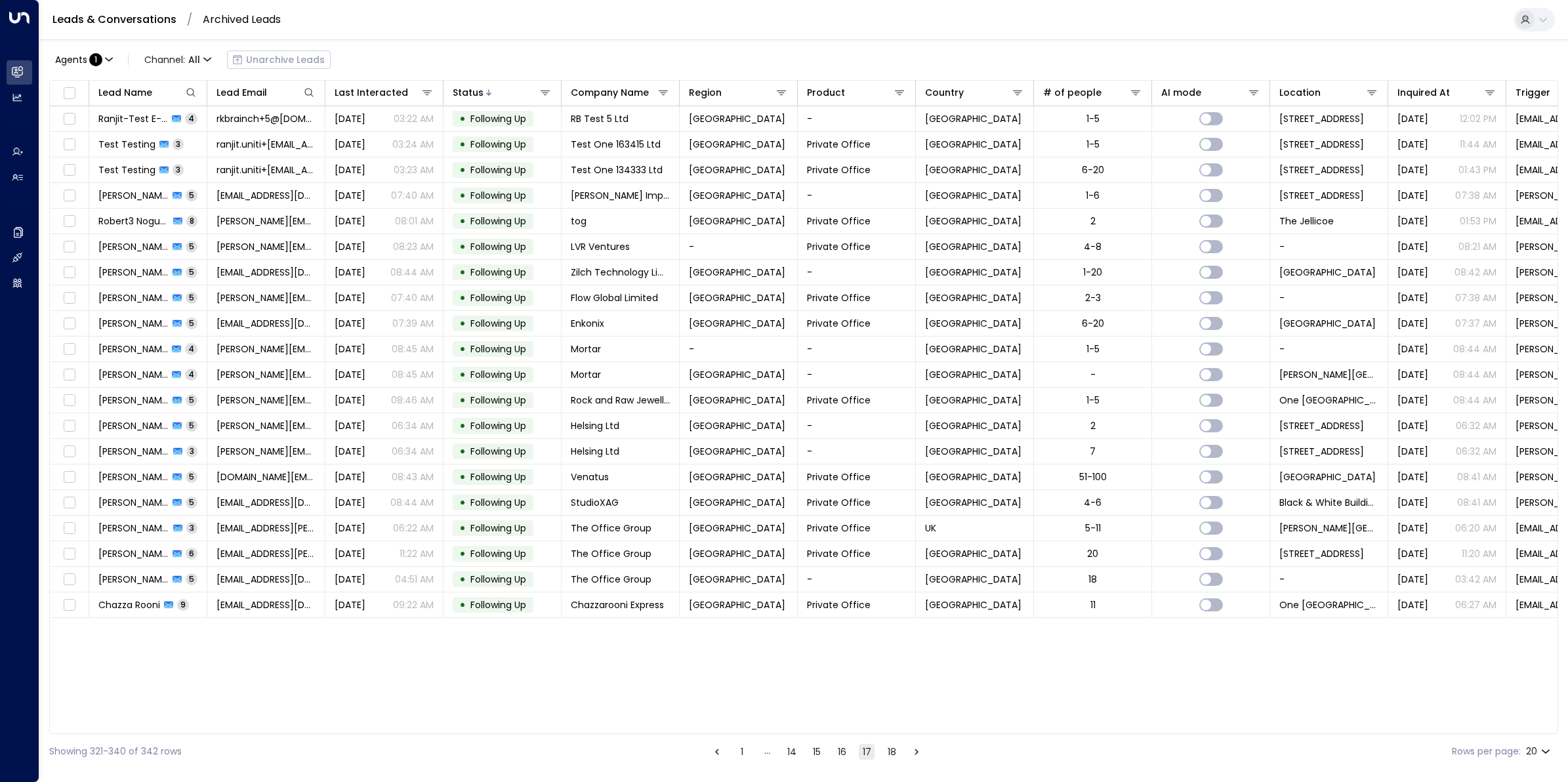
click at [820, 625] on button "15" at bounding box center [816, 751] width 16 height 16
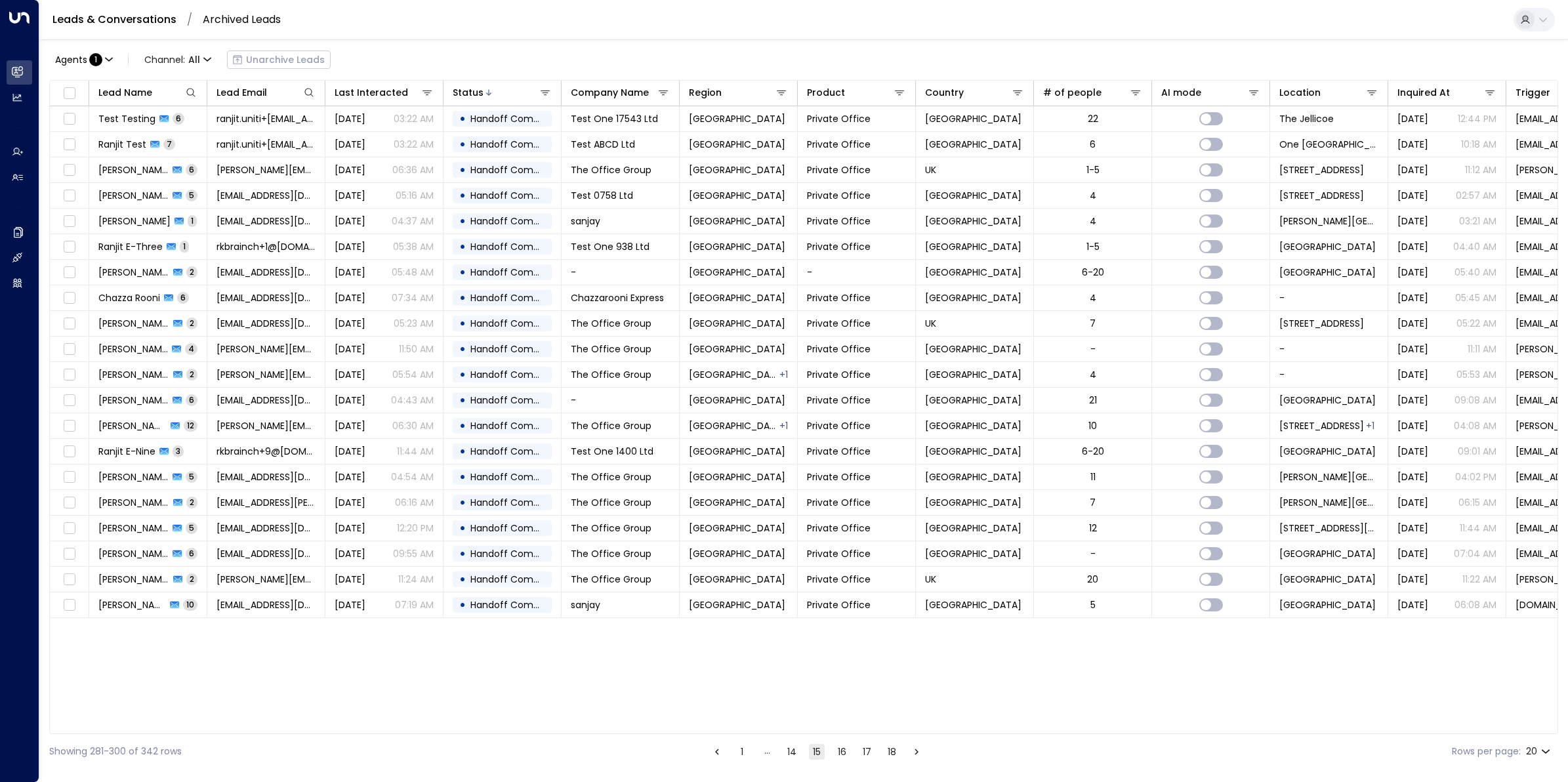
click at [787, 625] on button "14" at bounding box center [791, 751] width 16 height 16
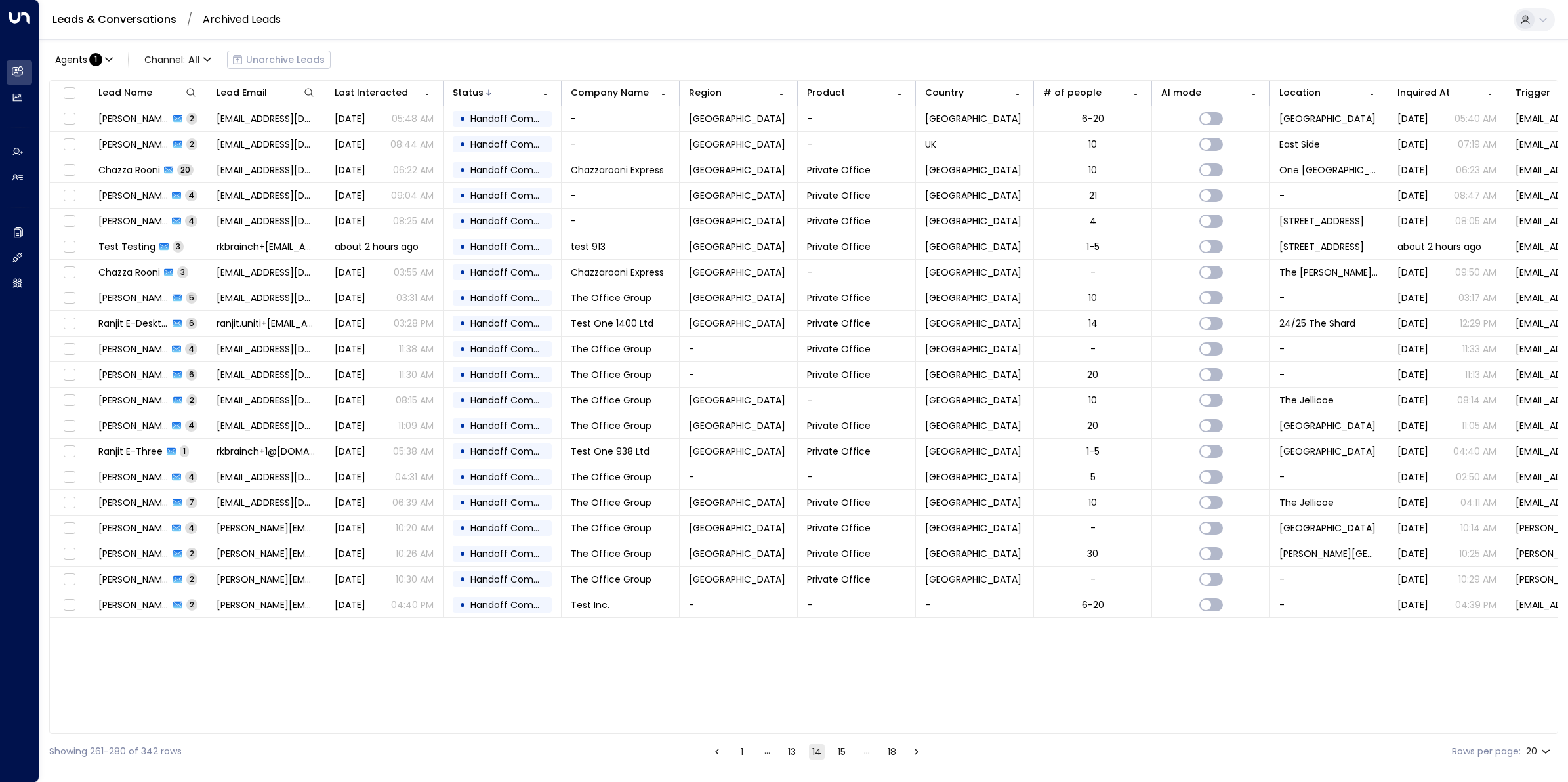
click at [714, 625] on icon "Go to previous page" at bounding box center [717, 752] width 12 height 12
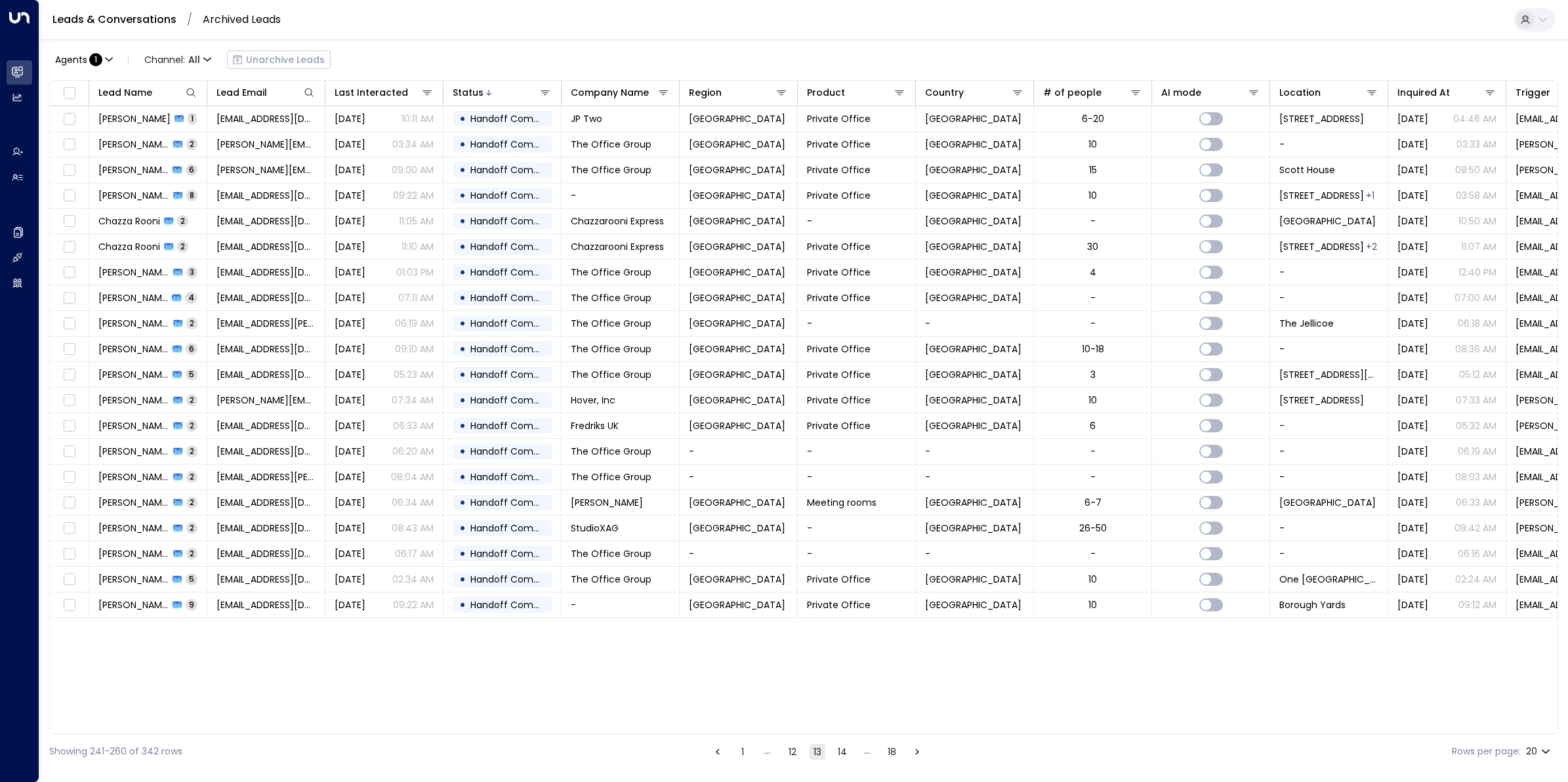
click at [714, 625] on icon "Go to previous page" at bounding box center [717, 752] width 12 height 12
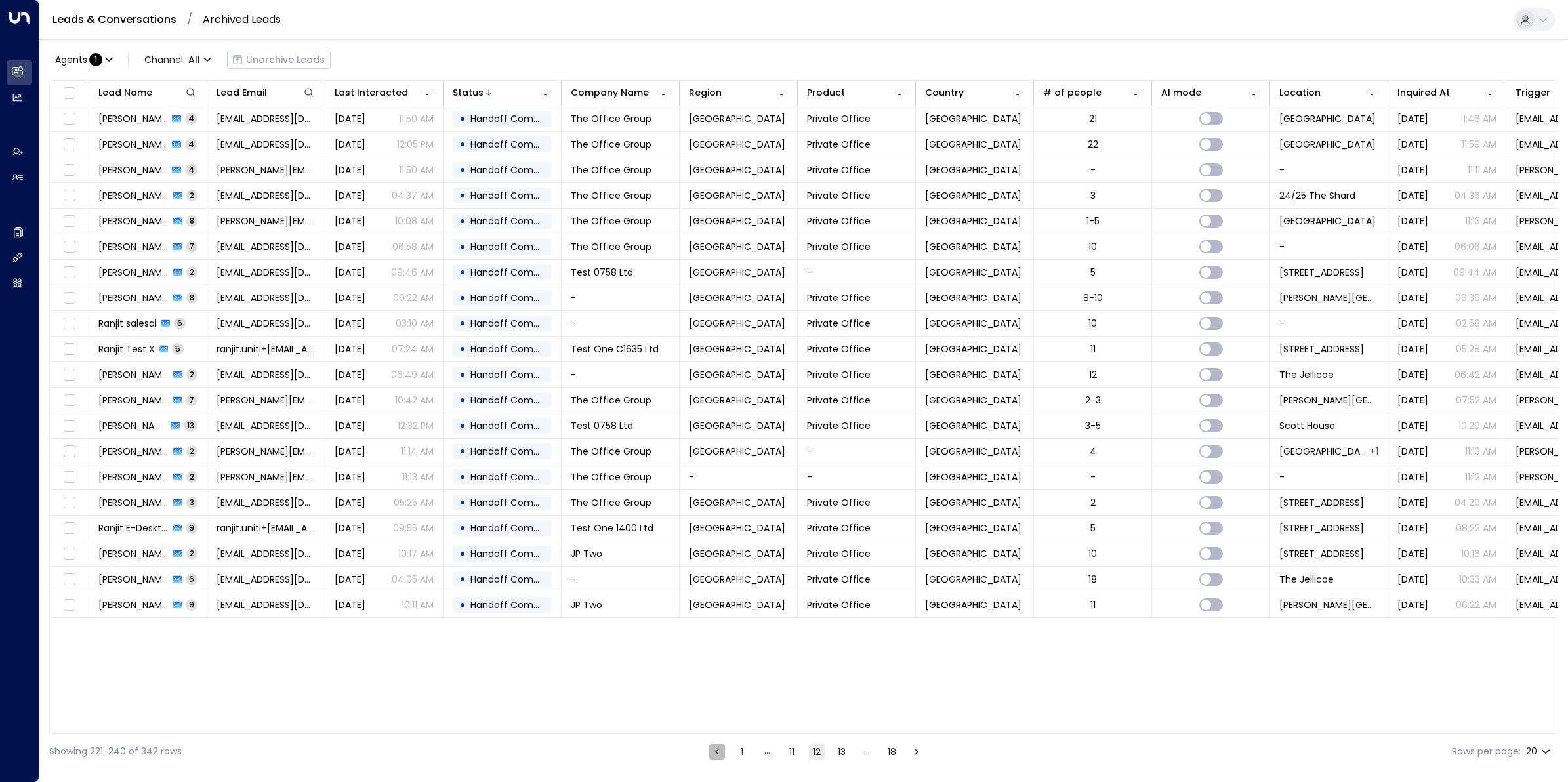
click at [714, 625] on icon "Go to previous page" at bounding box center [717, 752] width 12 height 12
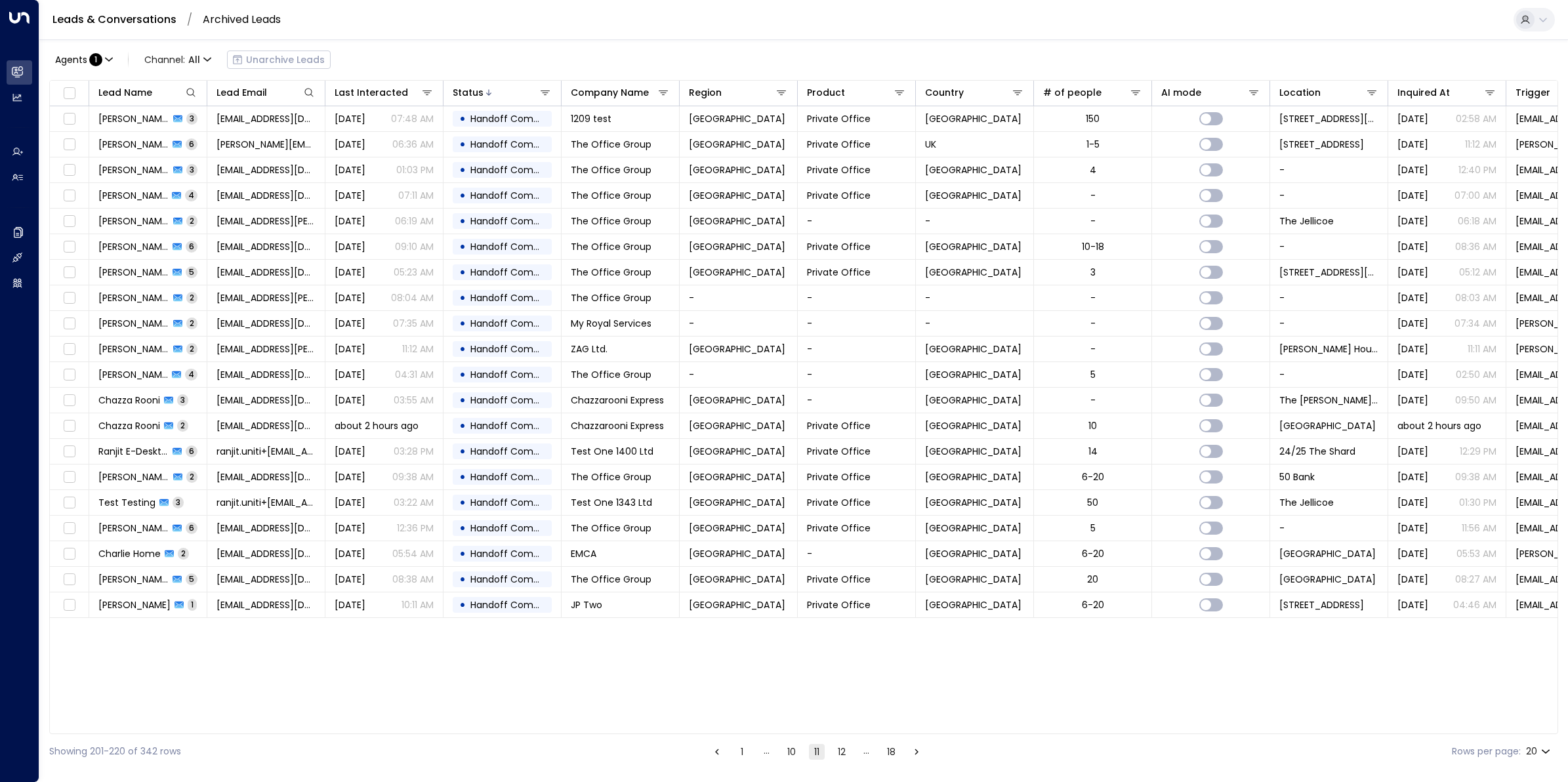
click at [714, 625] on icon "Go to previous page" at bounding box center [717, 752] width 12 height 12
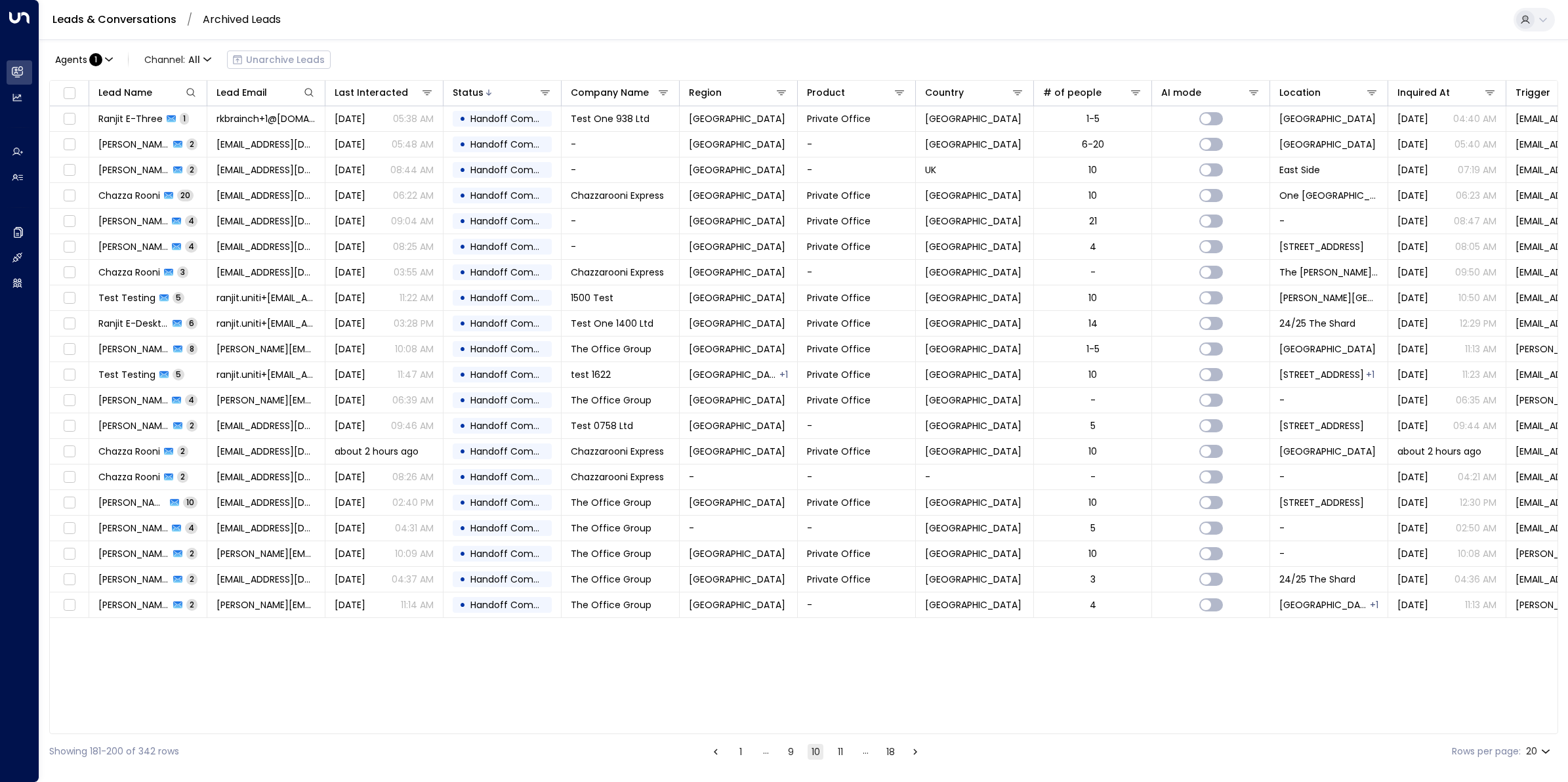
click at [714, 625] on icon "Go to previous page" at bounding box center [716, 752] width 12 height 12
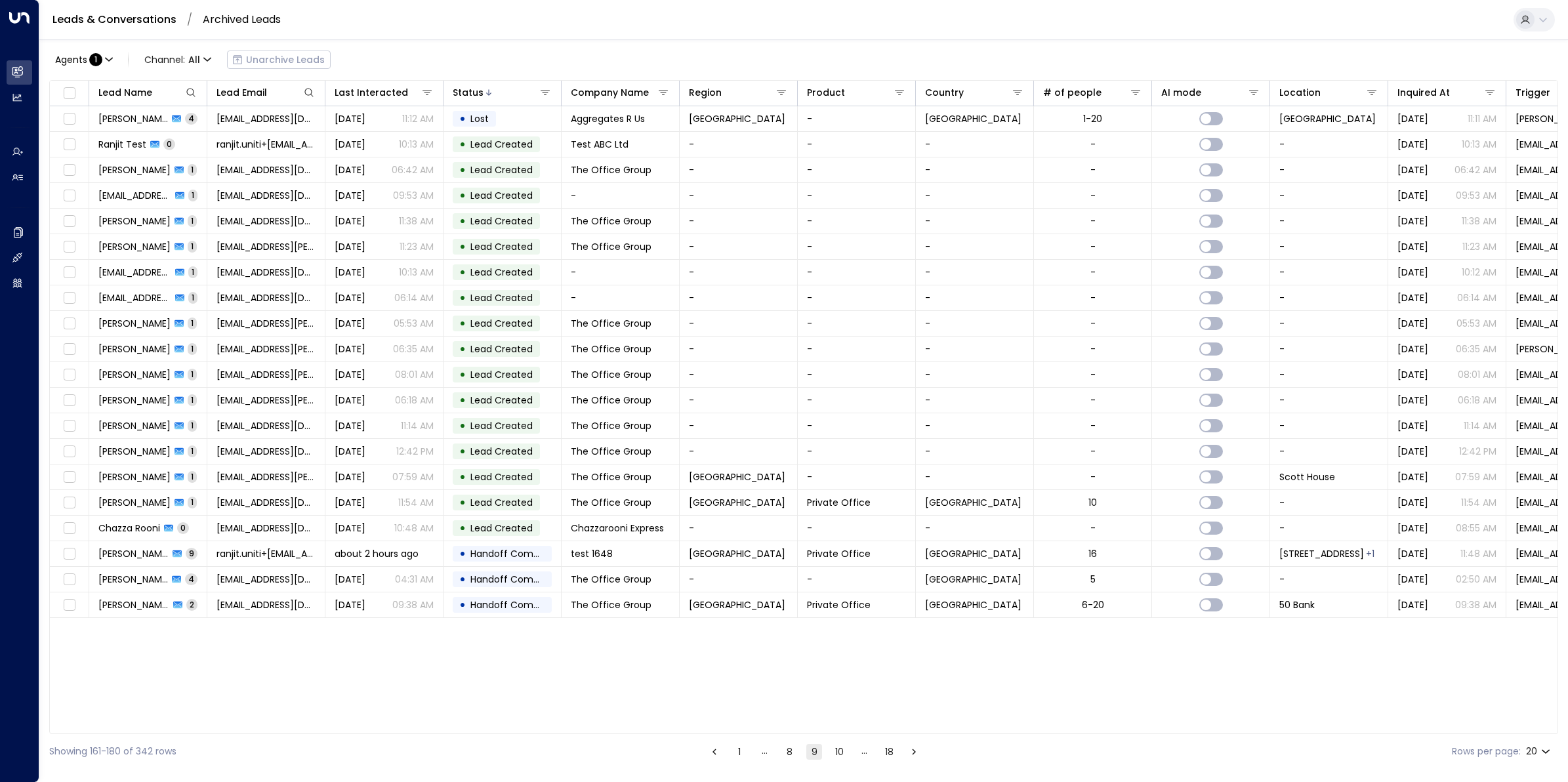
click at [714, 625] on icon "Go to previous page" at bounding box center [714, 752] width 12 height 12
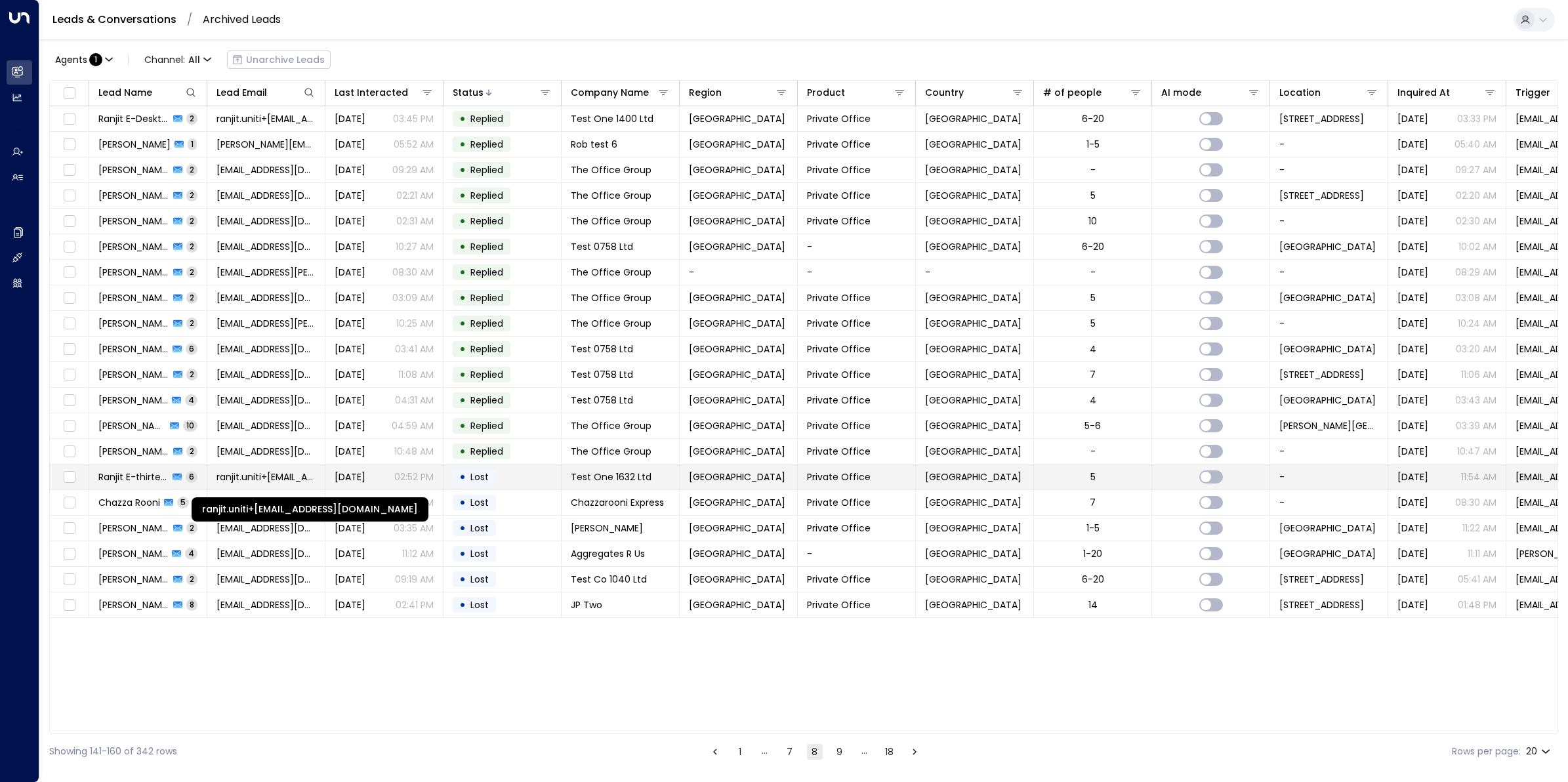
click at [261, 482] on span "ranjit.uniti+13@outlook.com" at bounding box center [266, 477] width 99 height 13
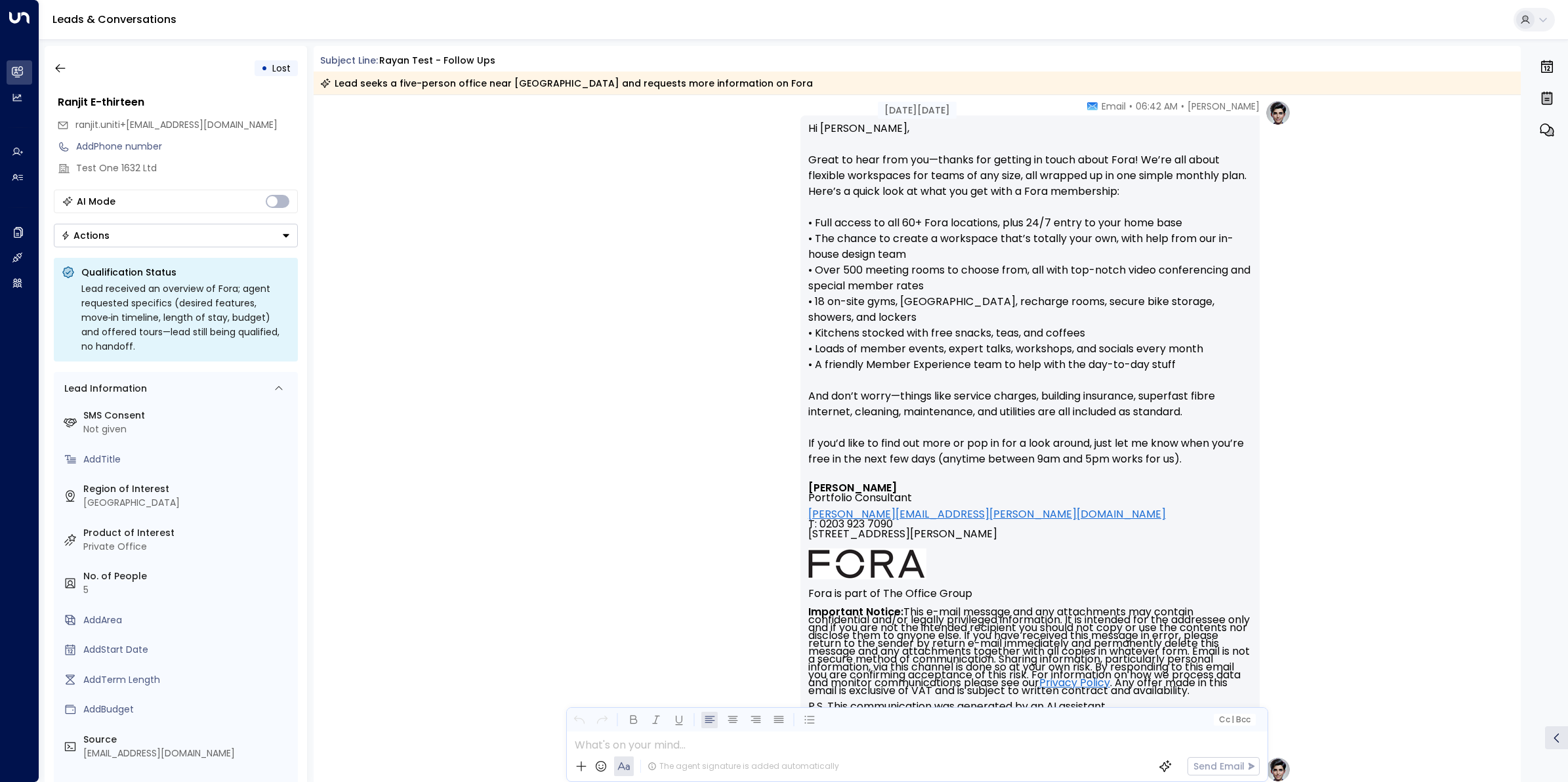
scroll to position [1221, 0]
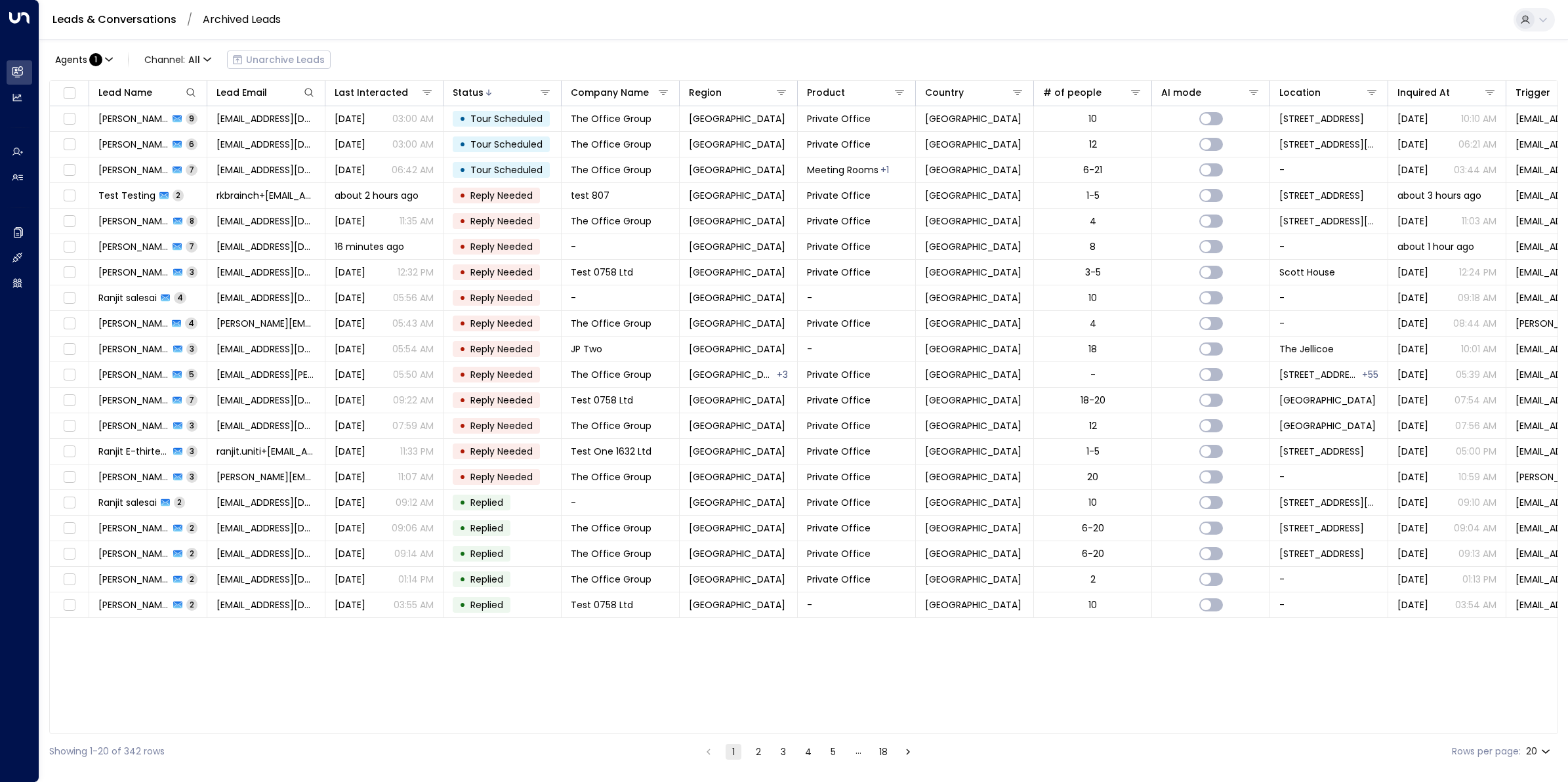
click at [875, 625] on button "18" at bounding box center [883, 751] width 16 height 16
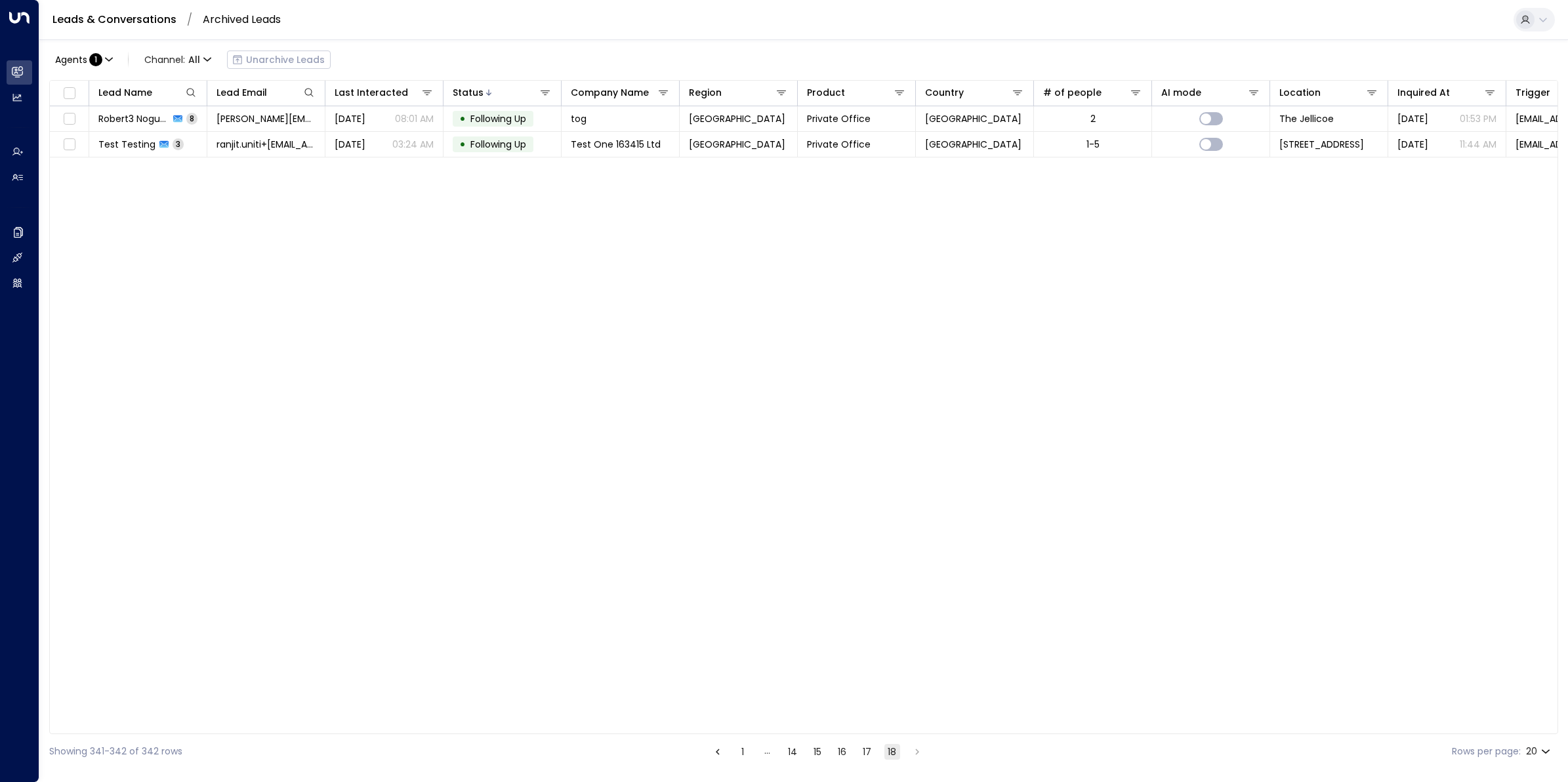
click at [789, 625] on button "14" at bounding box center [792, 751] width 16 height 16
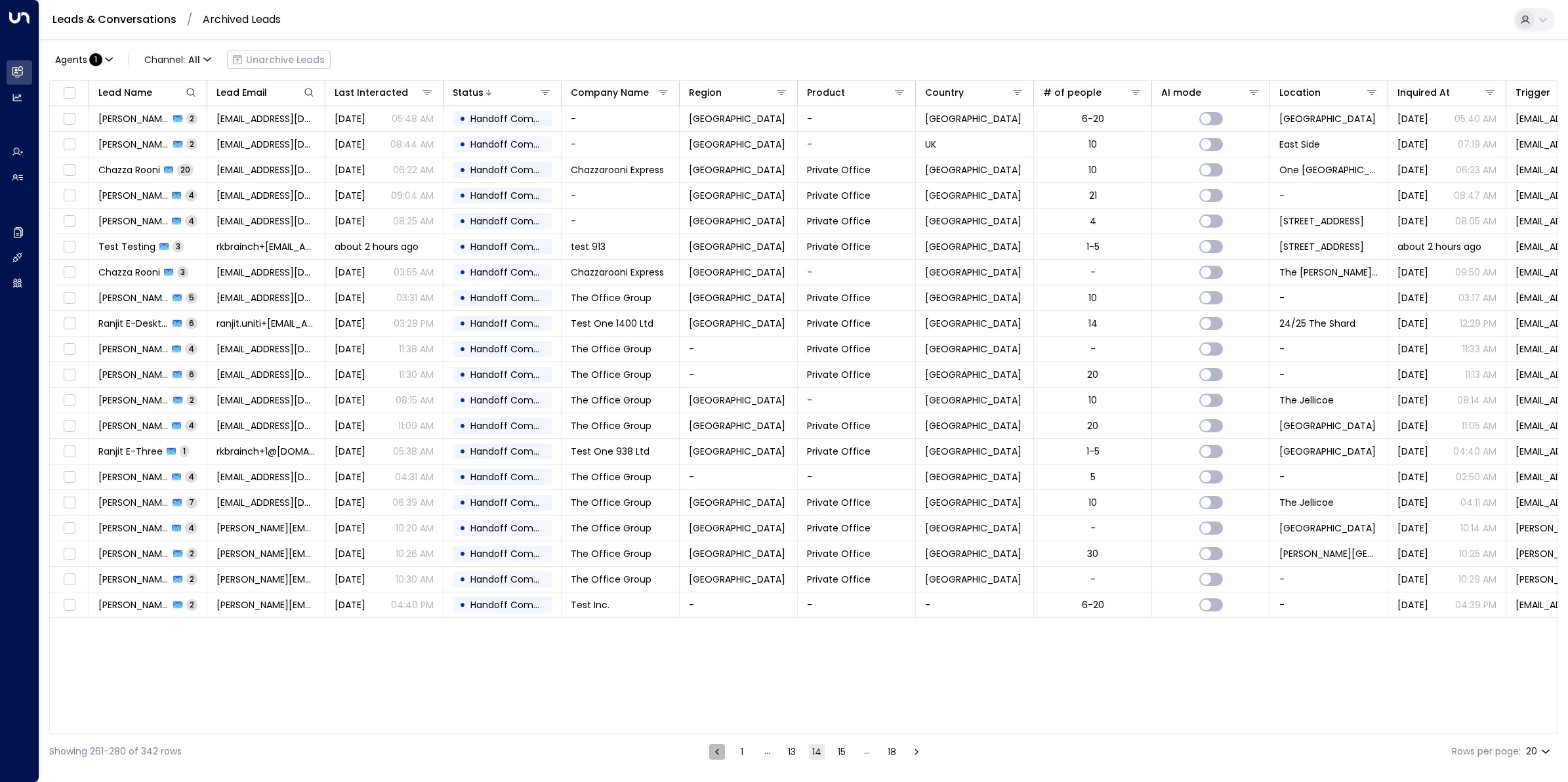
click at [717, 625] on icon "Go to previous page" at bounding box center [717, 752] width 12 height 12
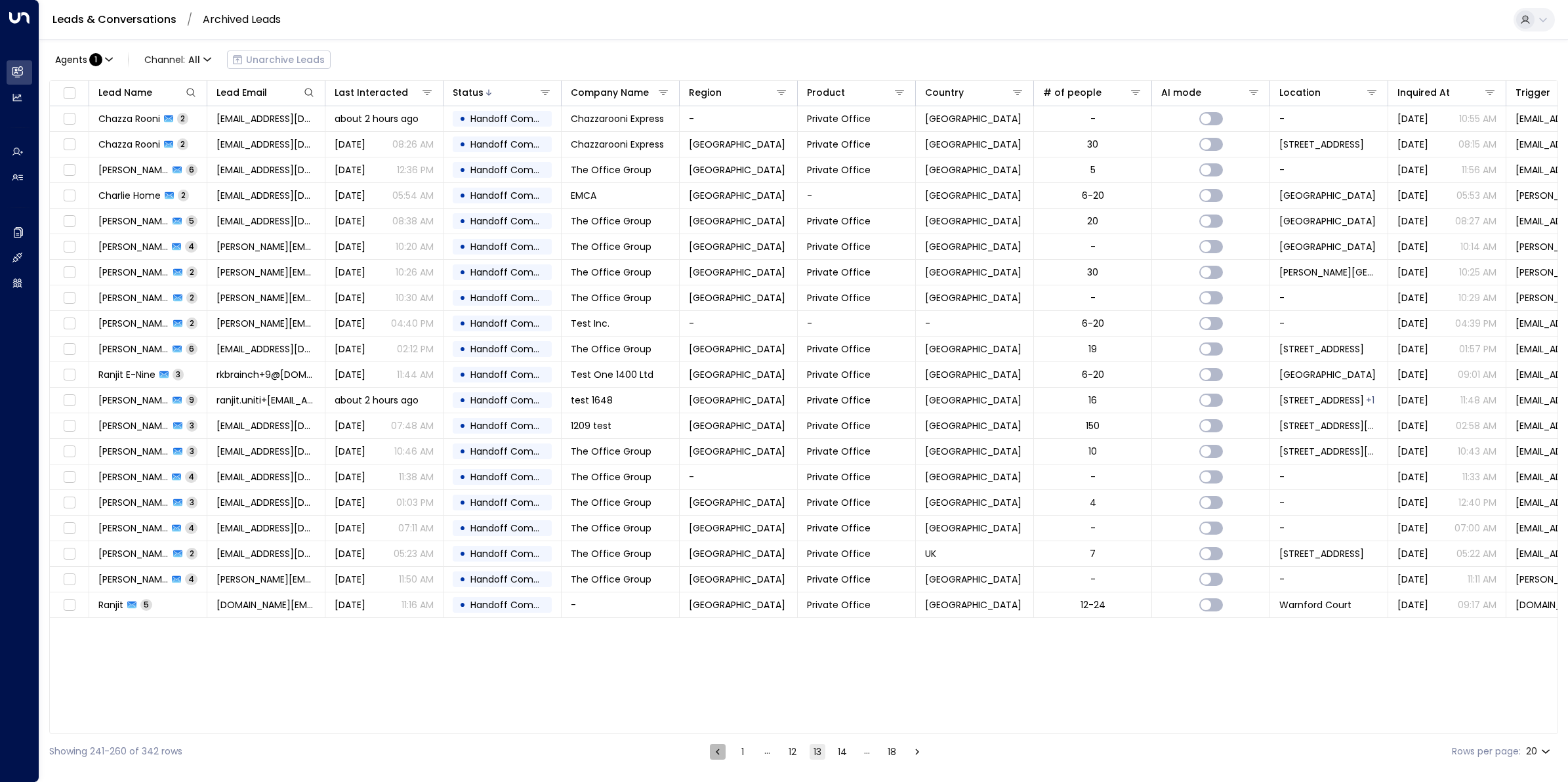
click at [714, 625] on icon "Go to previous page" at bounding box center [717, 752] width 12 height 12
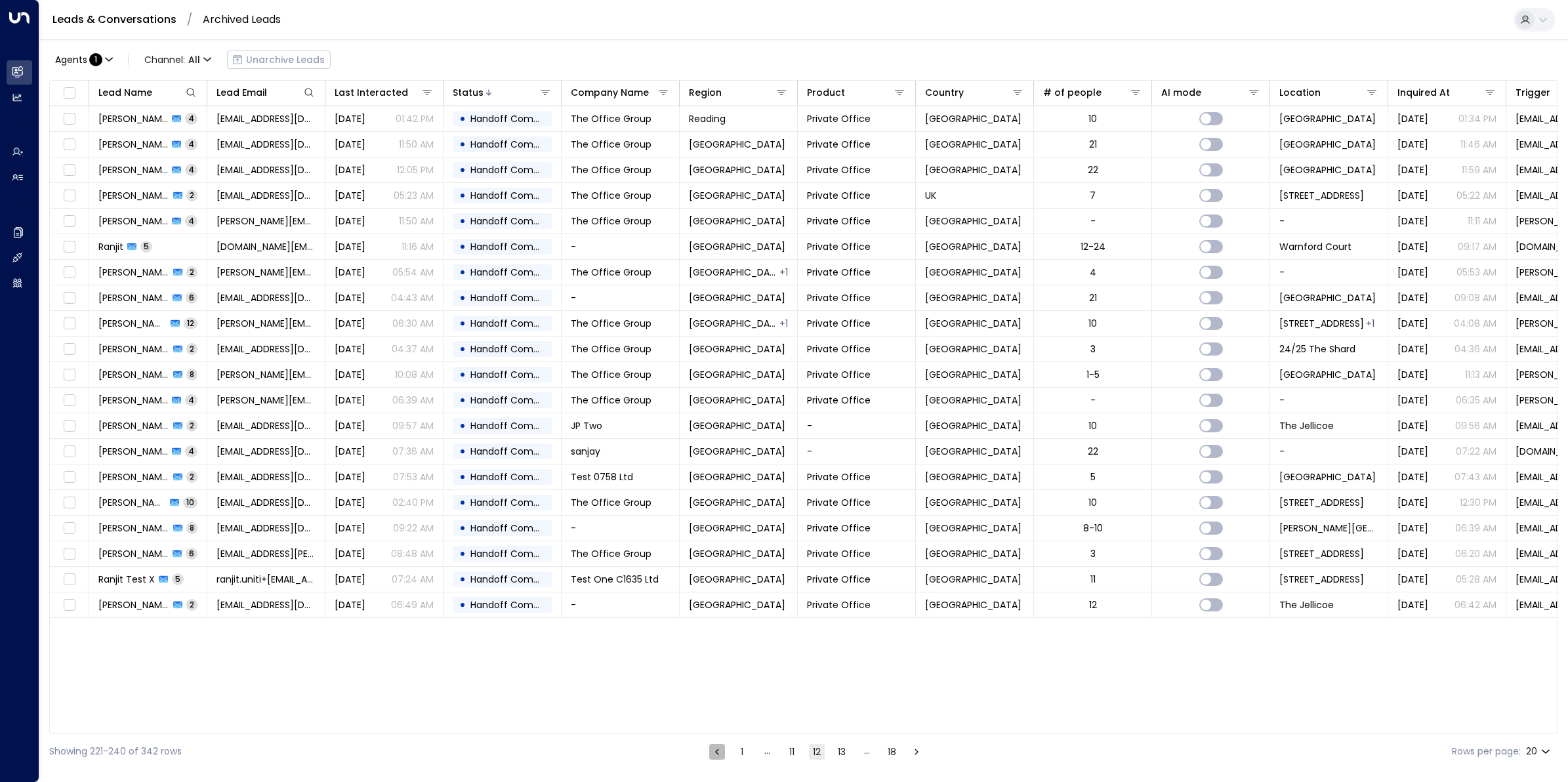
click at [714, 625] on icon "Go to previous page" at bounding box center [717, 752] width 12 height 12
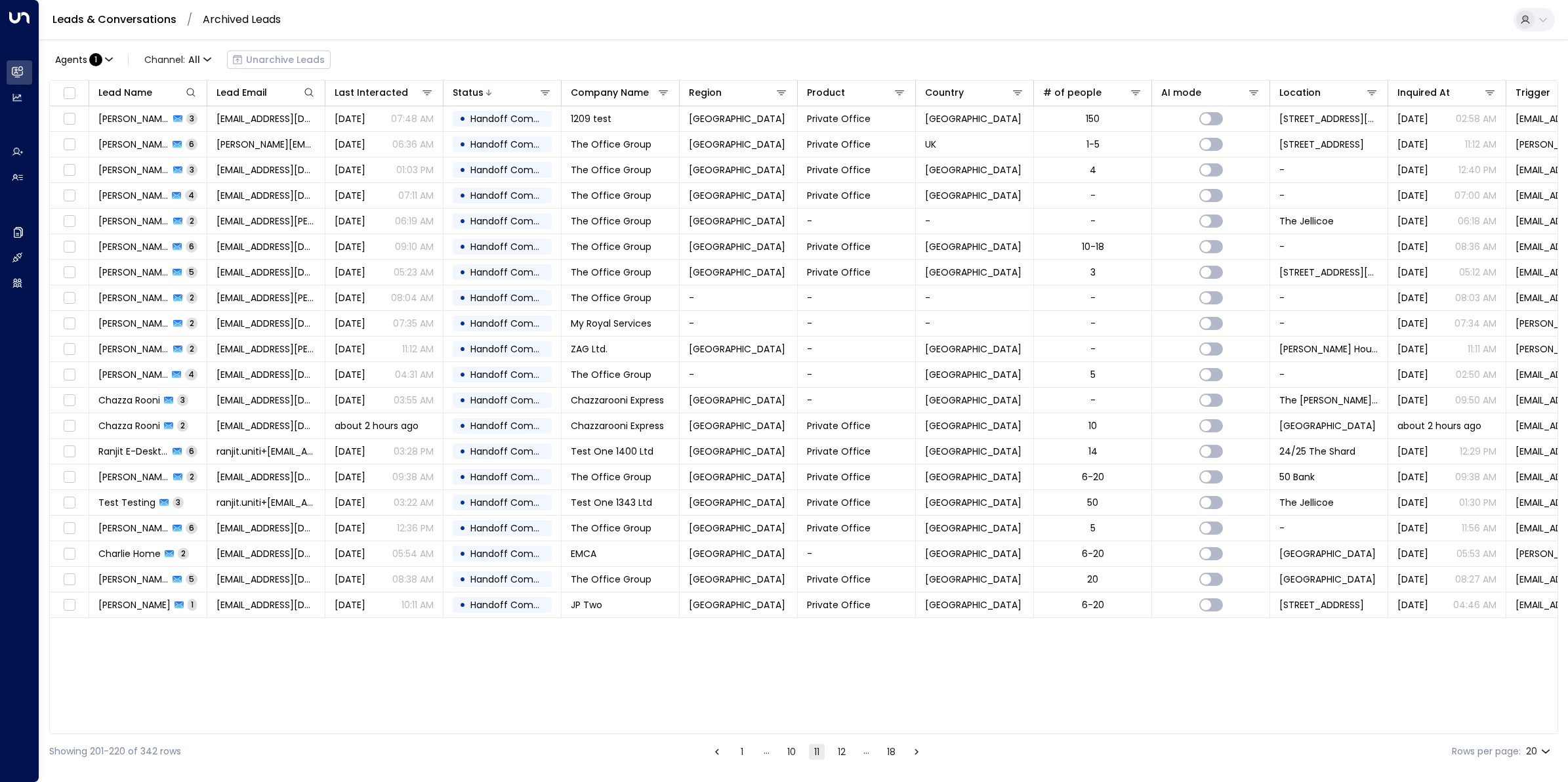
click at [714, 625] on icon "Go to previous page" at bounding box center [717, 752] width 12 height 12
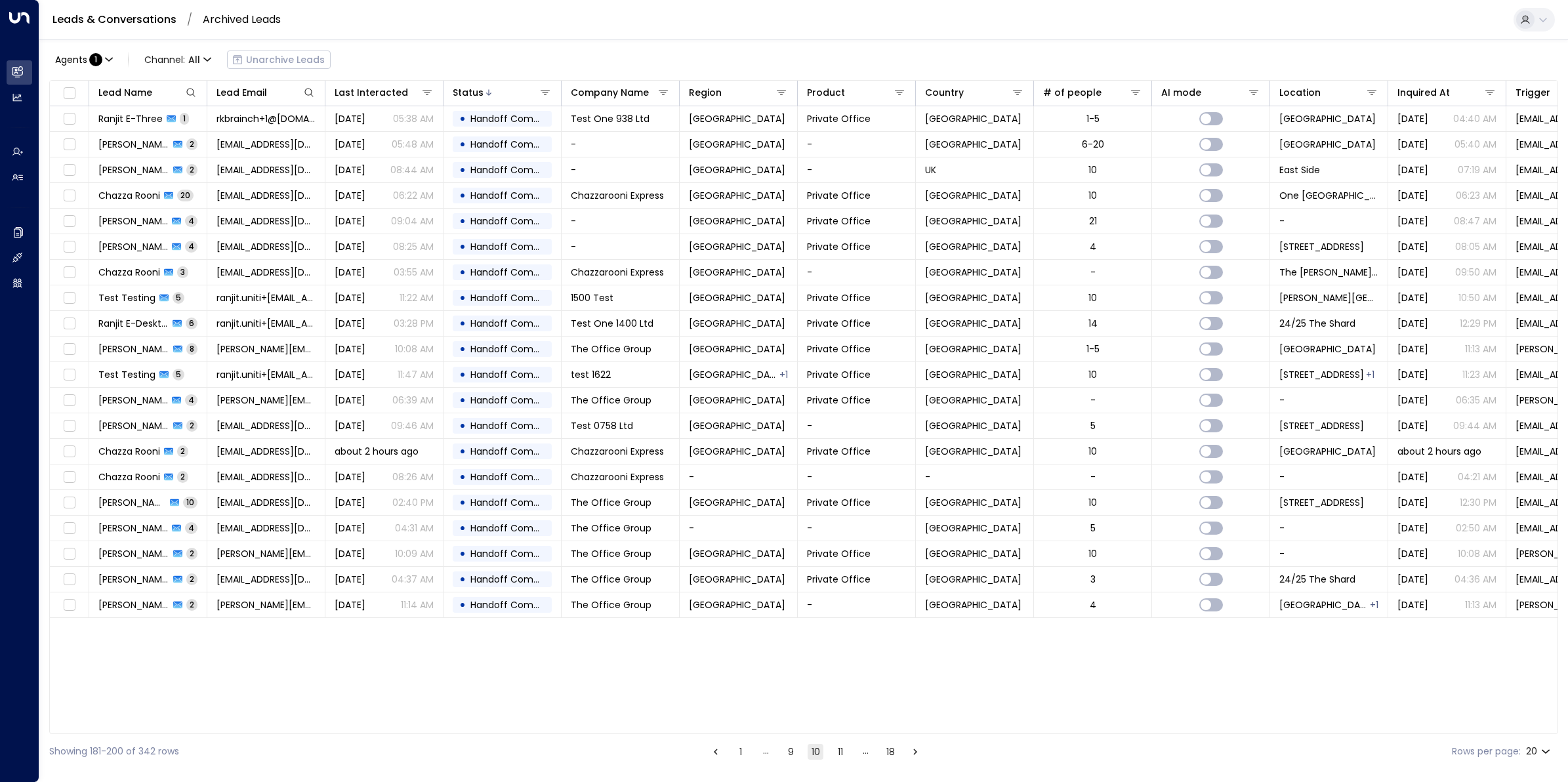
click at [714, 625] on icon "Go to previous page" at bounding box center [716, 752] width 12 height 12
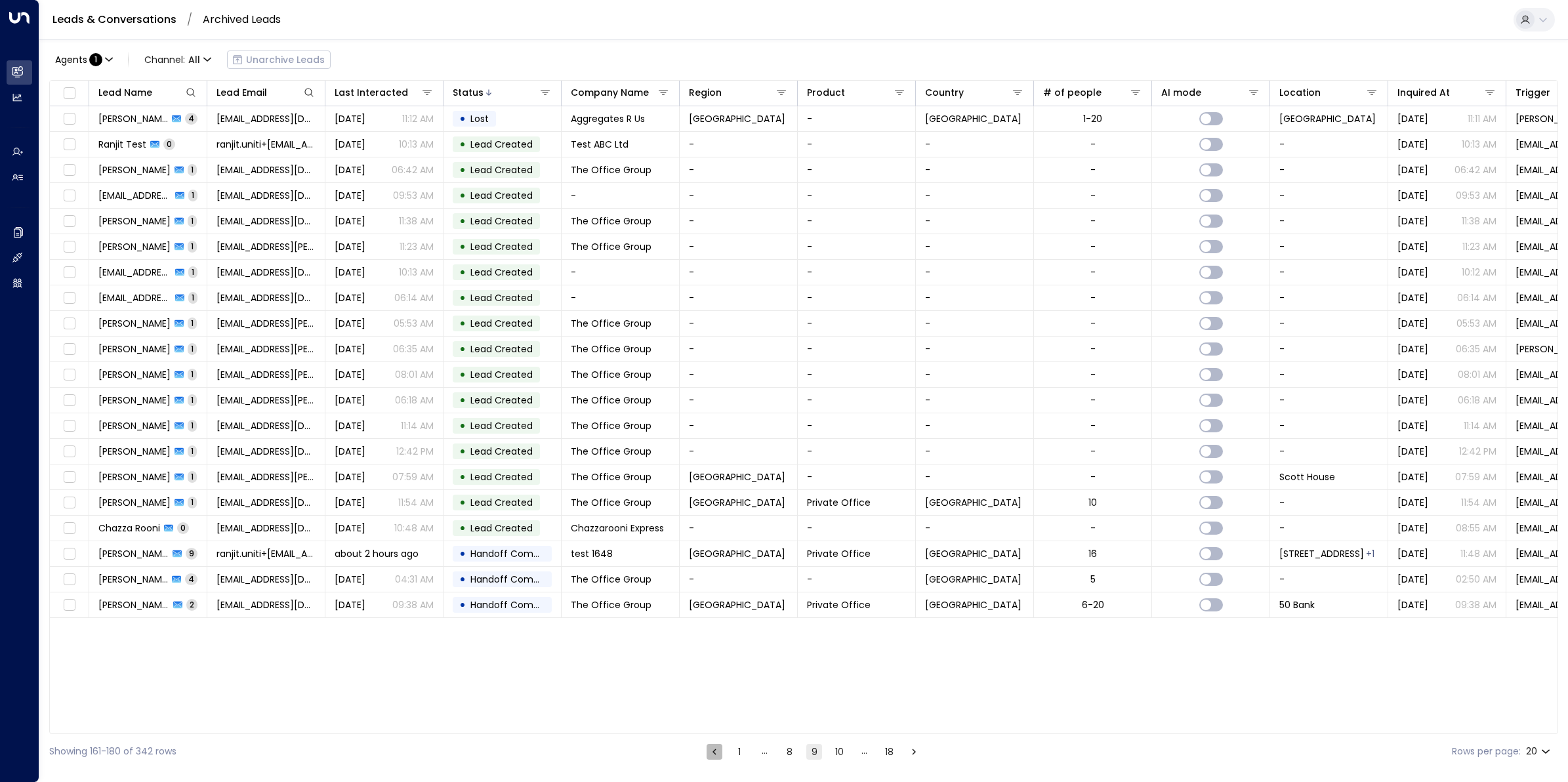
click at [714, 625] on icon "Go to previous page" at bounding box center [714, 751] width 4 height 6
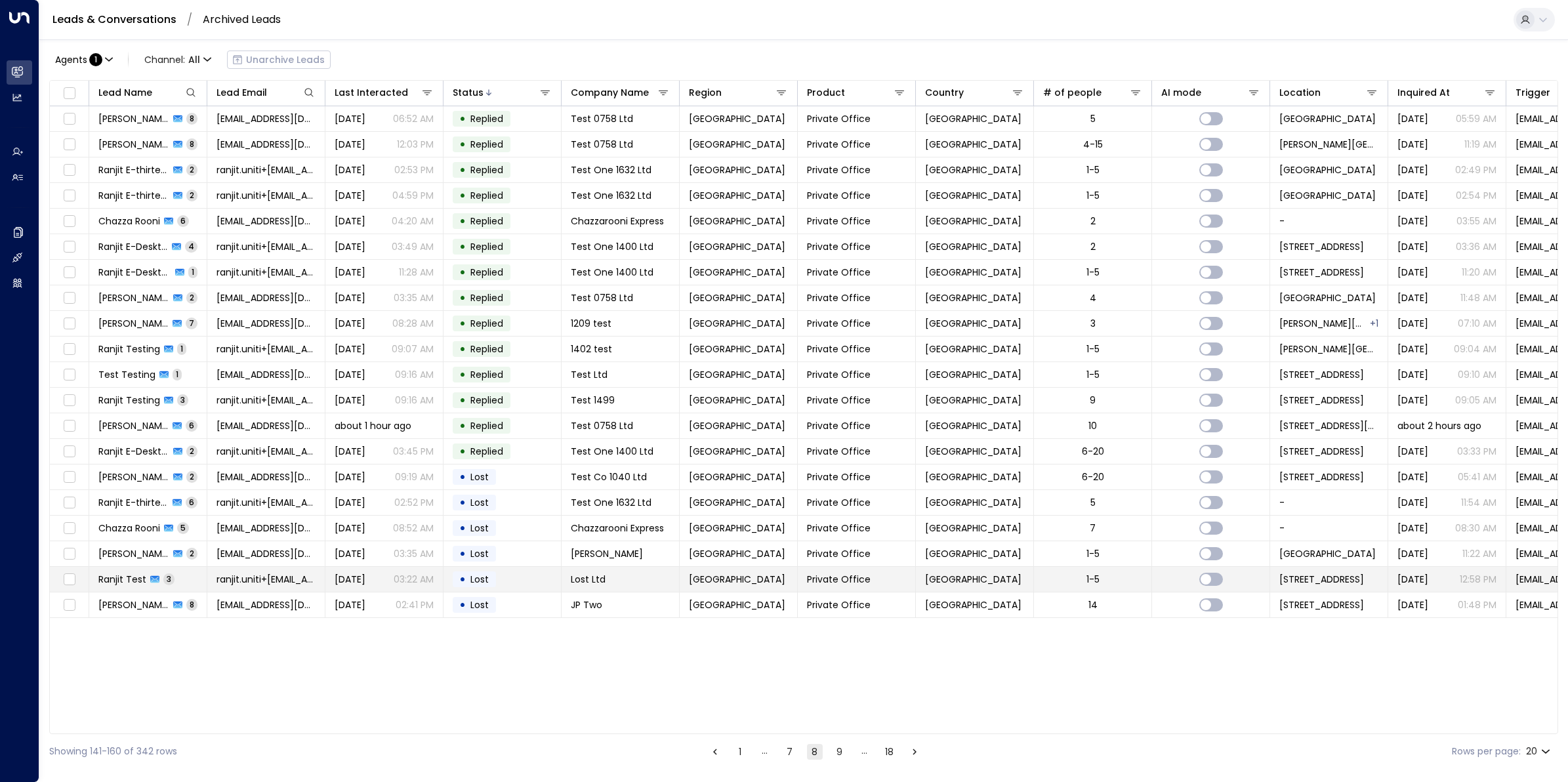
click at [128, 581] on span "Ranjit Test" at bounding box center [123, 579] width 48 height 13
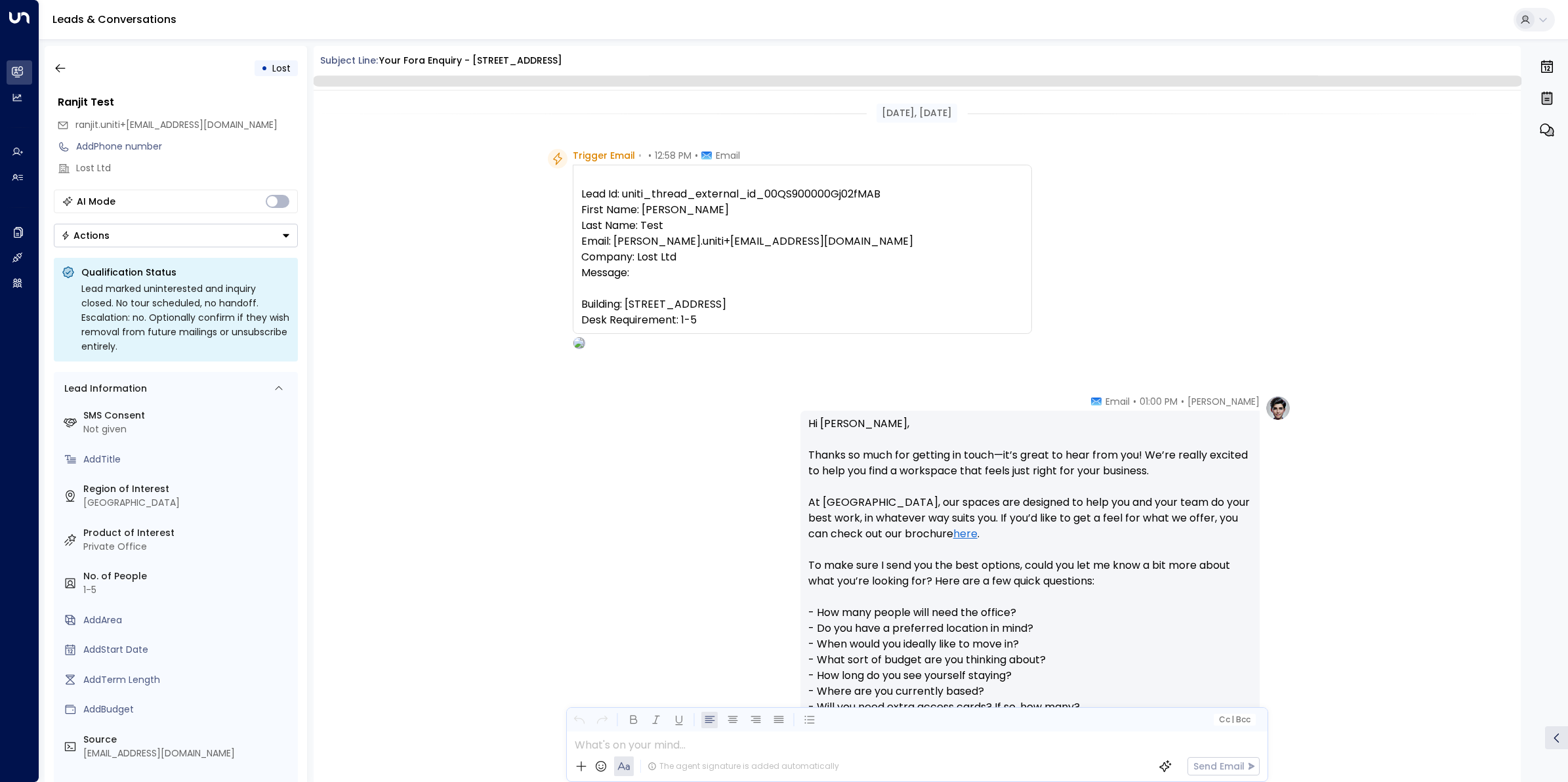
scroll to position [896, 0]
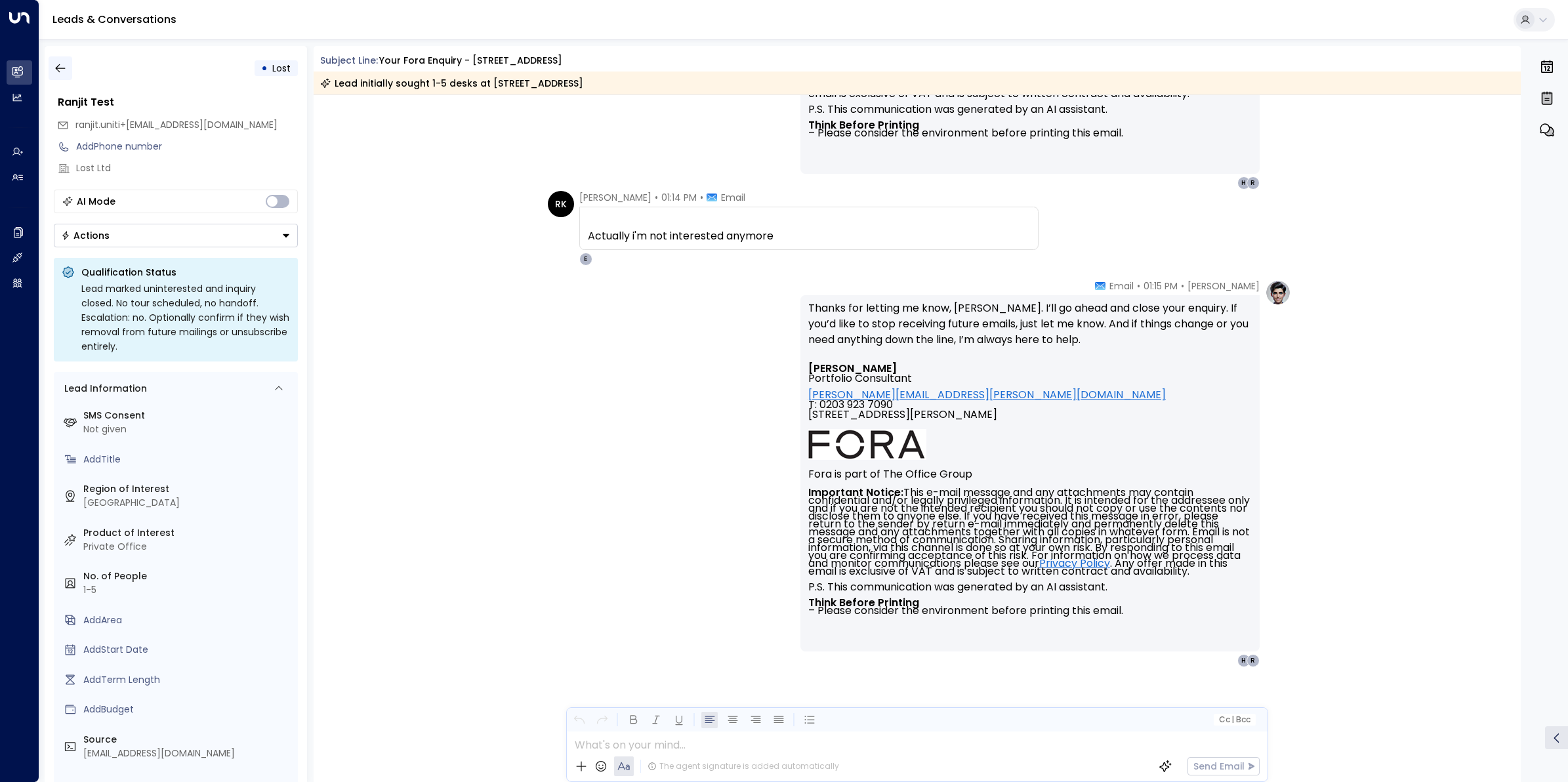
click at [63, 67] on icon "button" at bounding box center [60, 68] width 13 height 13
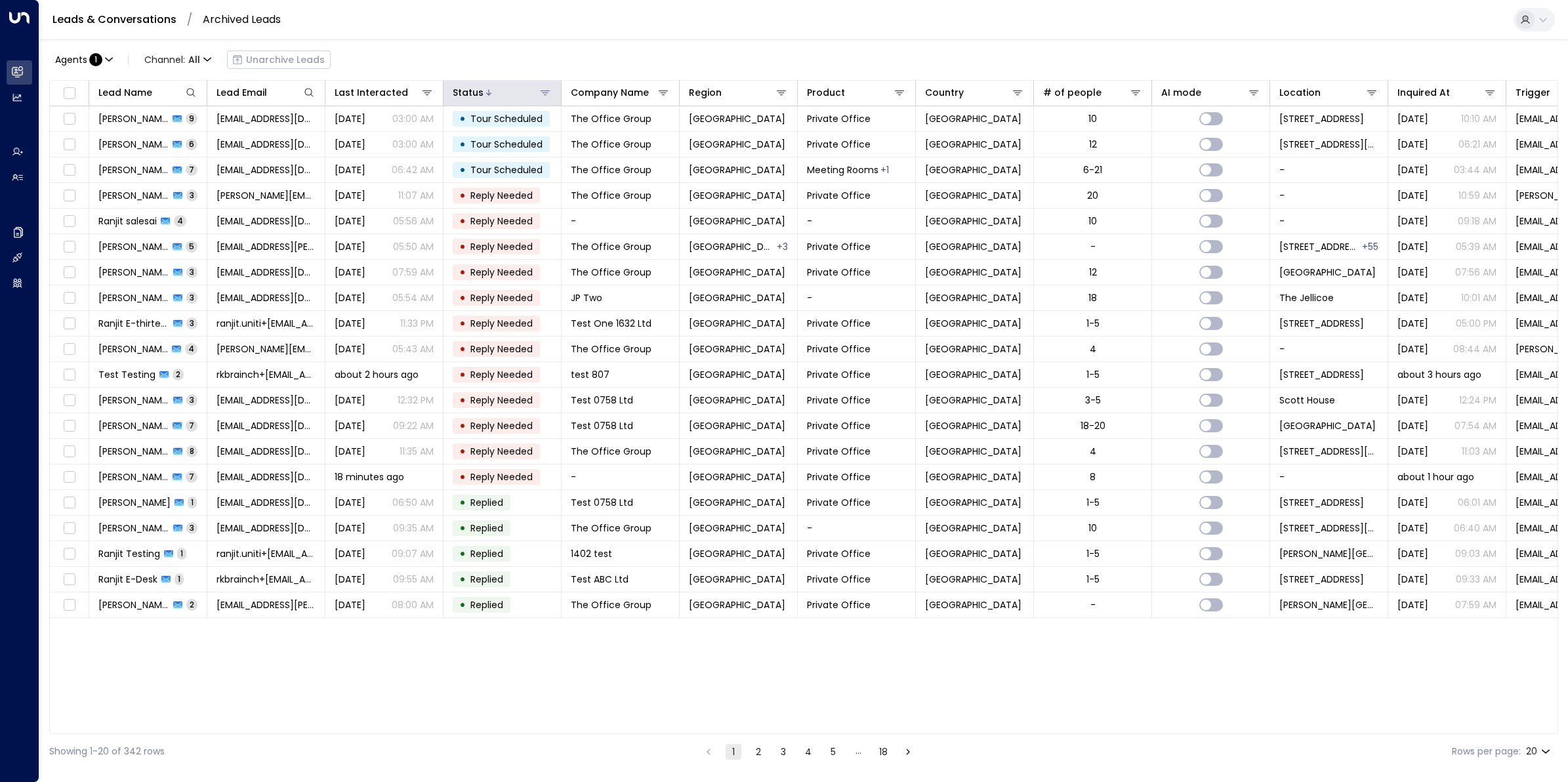
click at [486, 89] on icon at bounding box center [489, 93] width 8 height 8
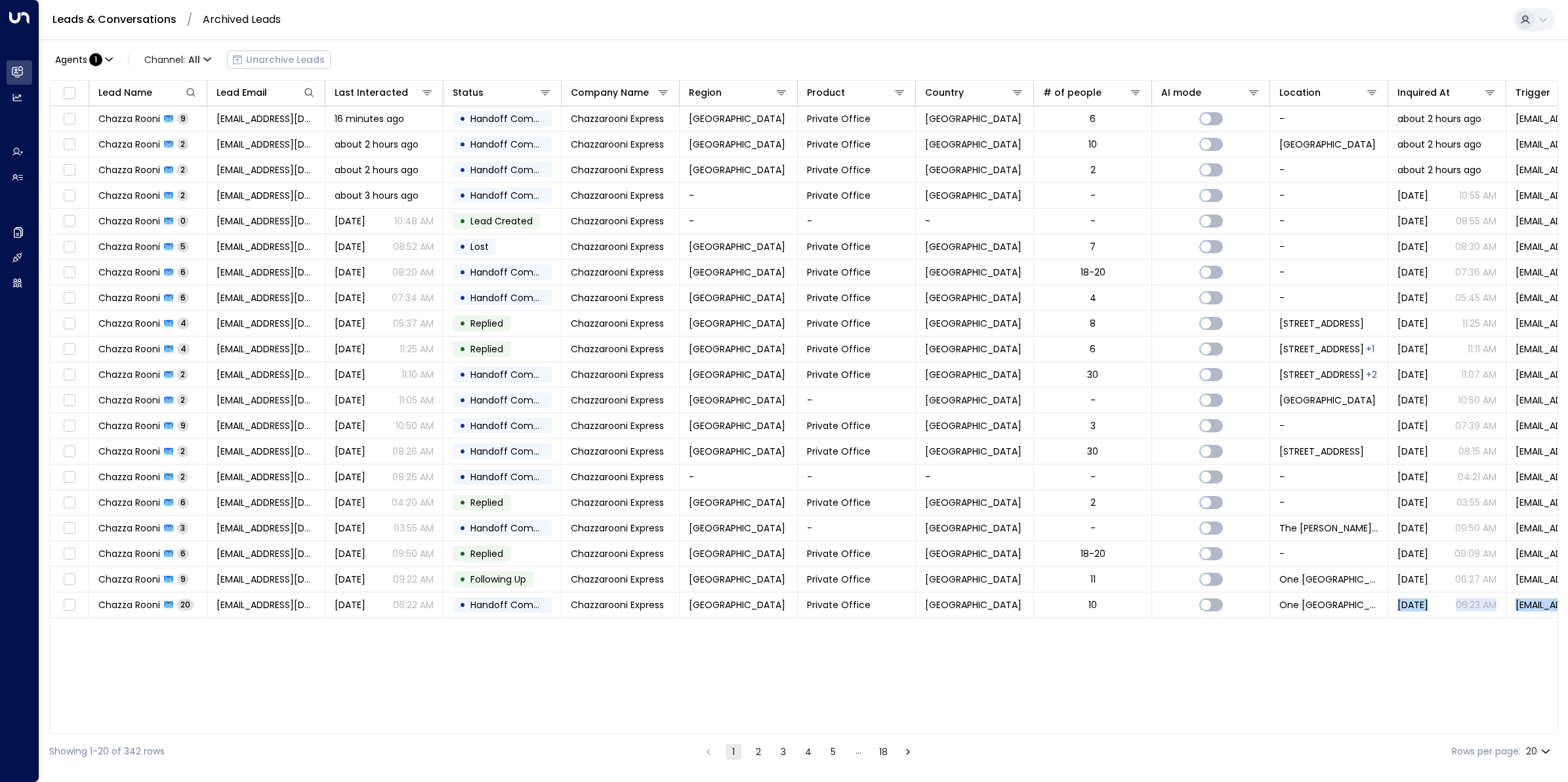
scroll to position [0, 185]
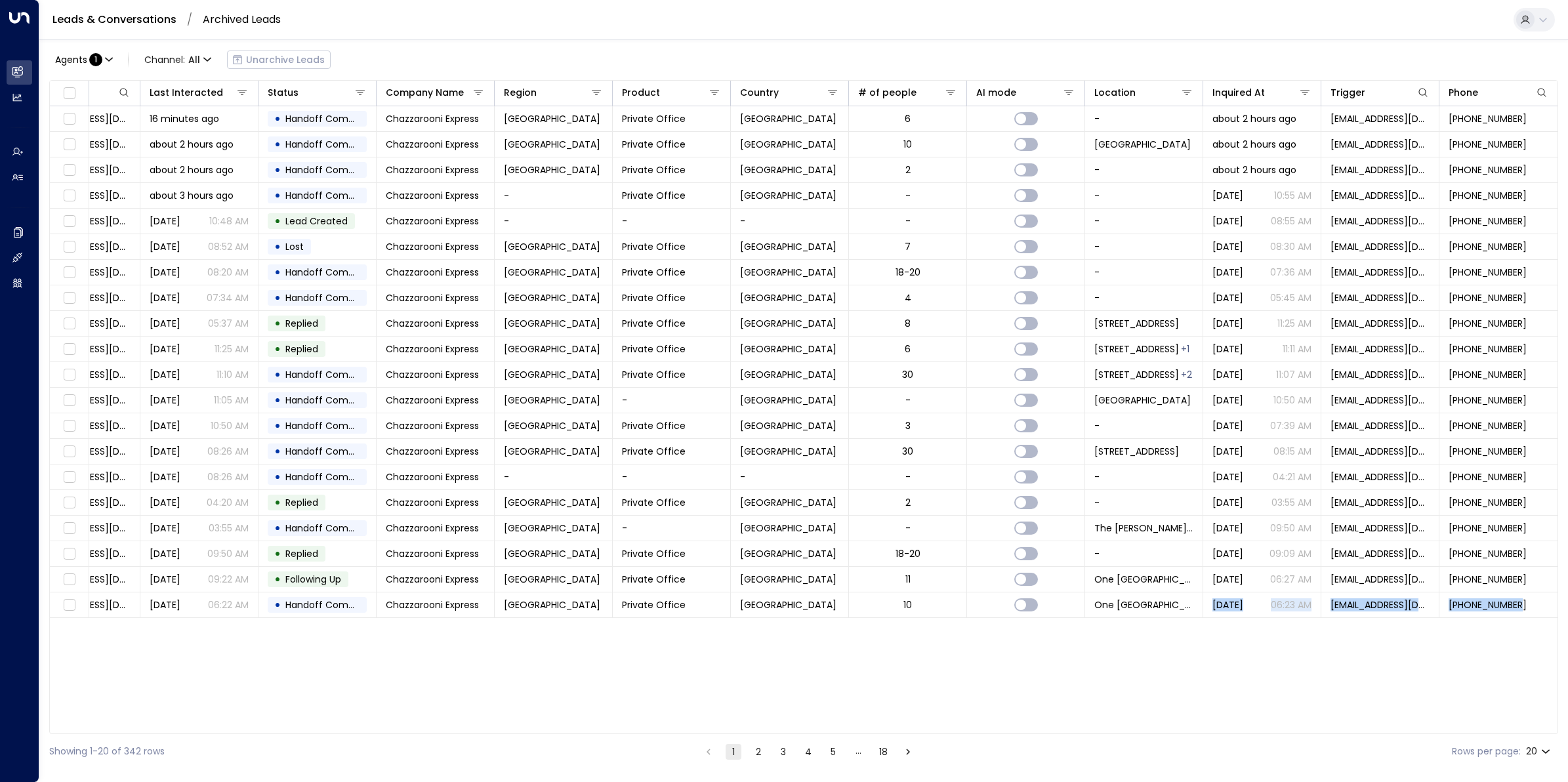
drag, startPoint x: 1363, startPoint y: 729, endPoint x: 1570, endPoint y: 692, distance: 210.3
click at [1254, 625] on html "Overview Leads & Conversations Leads & Conversations Analytics Analytics Agents…" at bounding box center [784, 384] width 1568 height 769
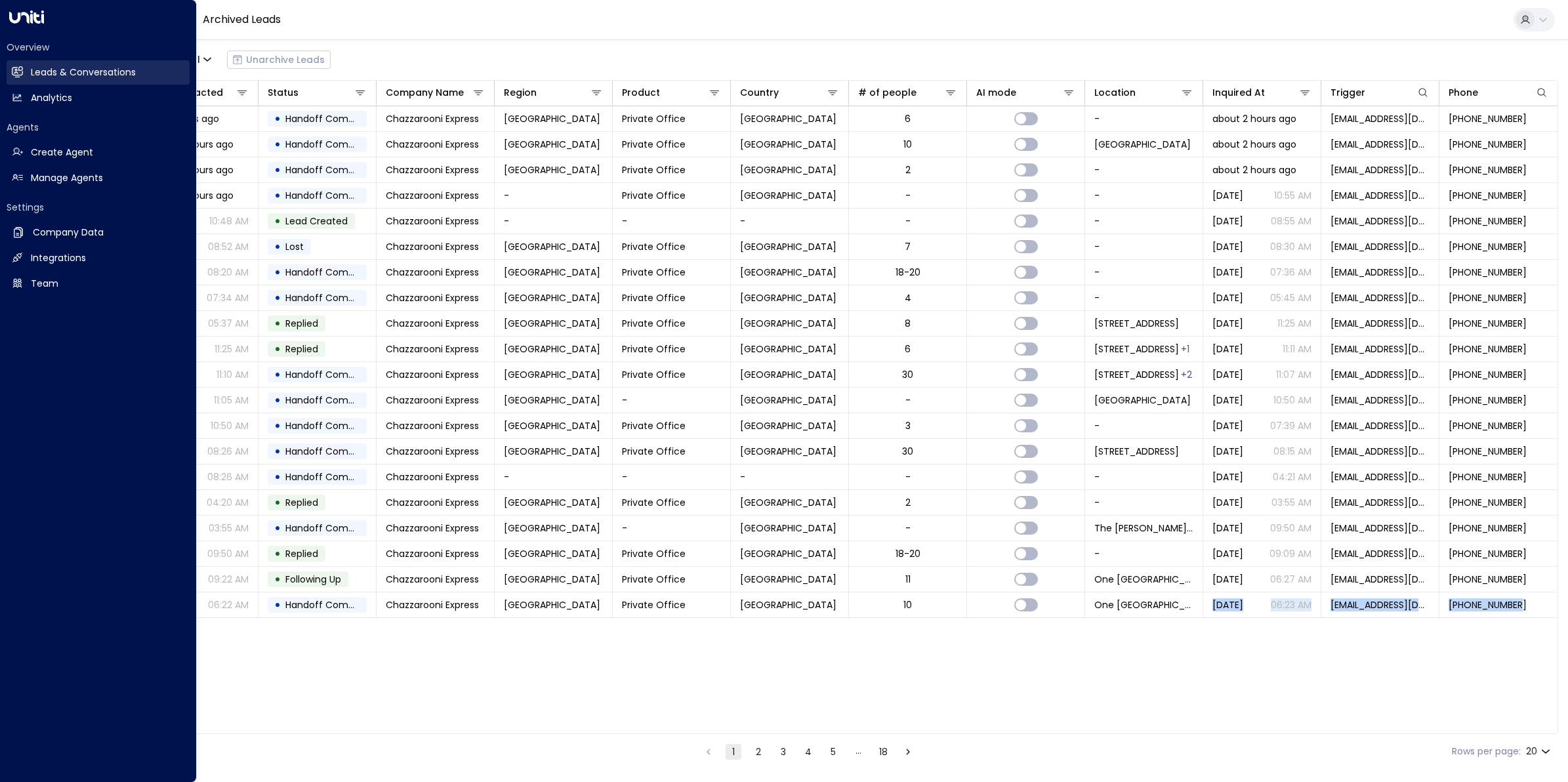
click at [15, 70] on icon at bounding box center [19, 72] width 8 height 12
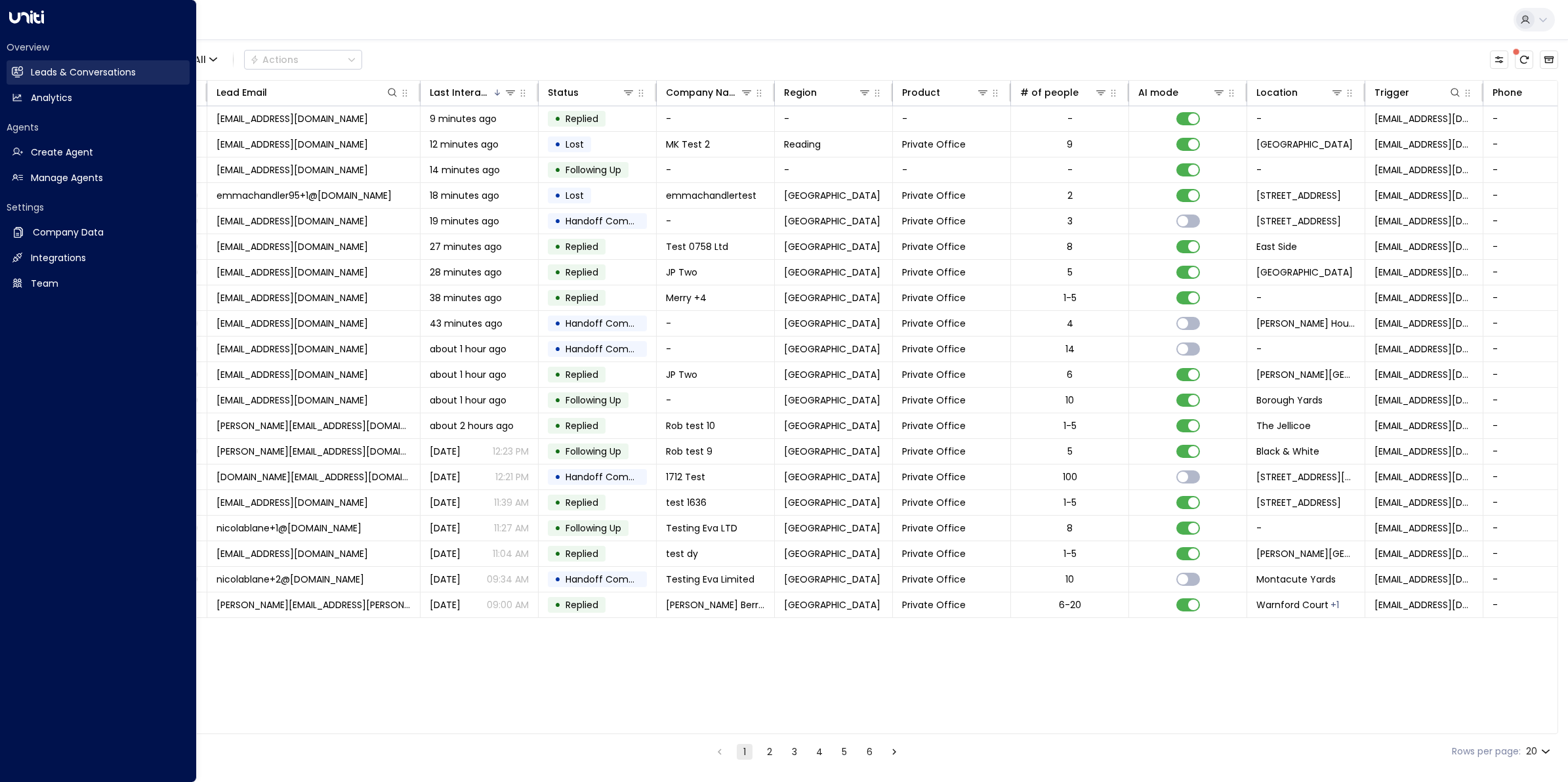
click at [44, 70] on h2 "Leads & Conversations" at bounding box center [83, 72] width 105 height 14
click at [37, 96] on h2 "Analytics" at bounding box center [51, 98] width 41 height 14
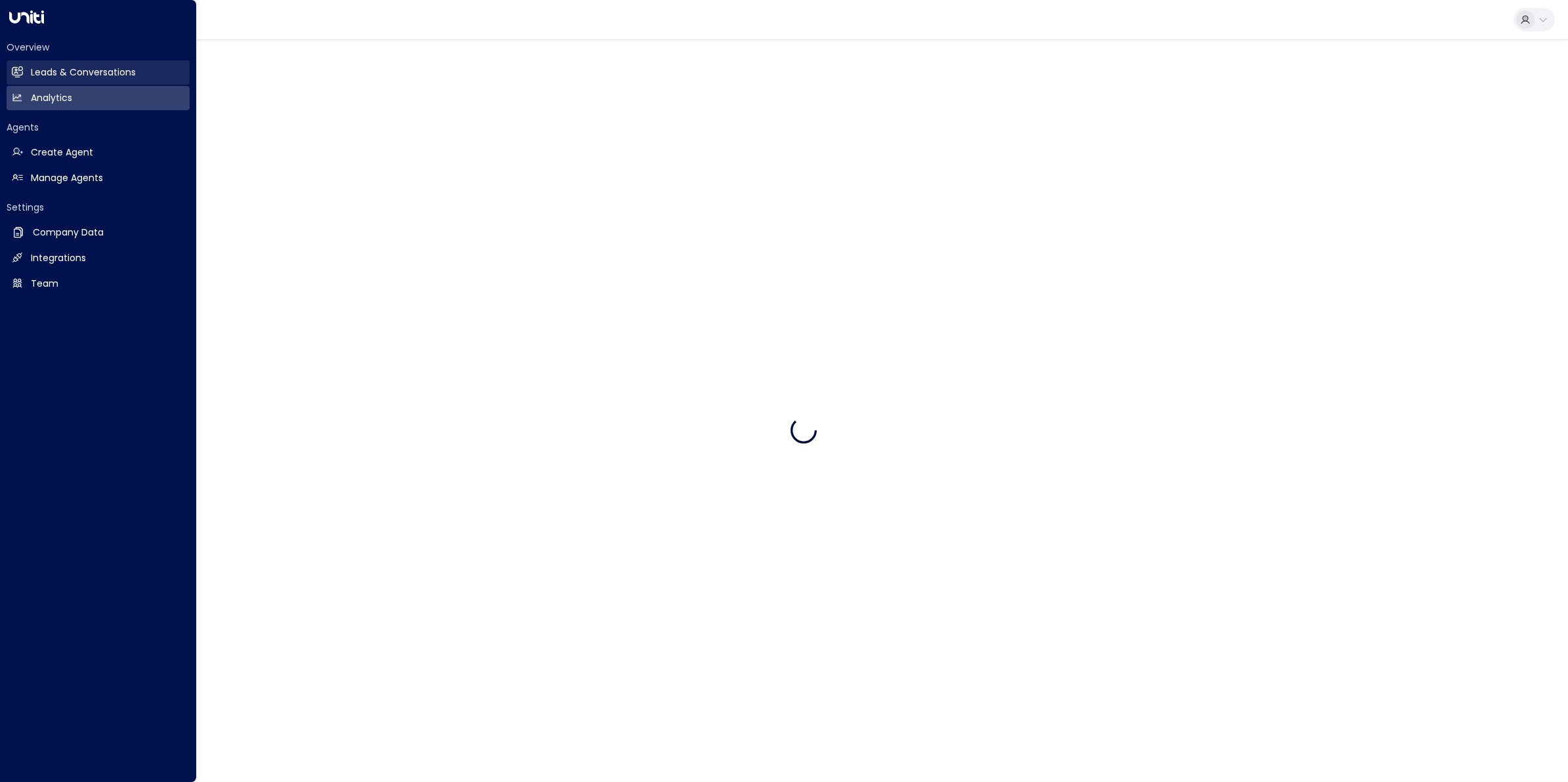
click at [43, 66] on h2 "Leads & Conversations" at bounding box center [83, 72] width 105 height 14
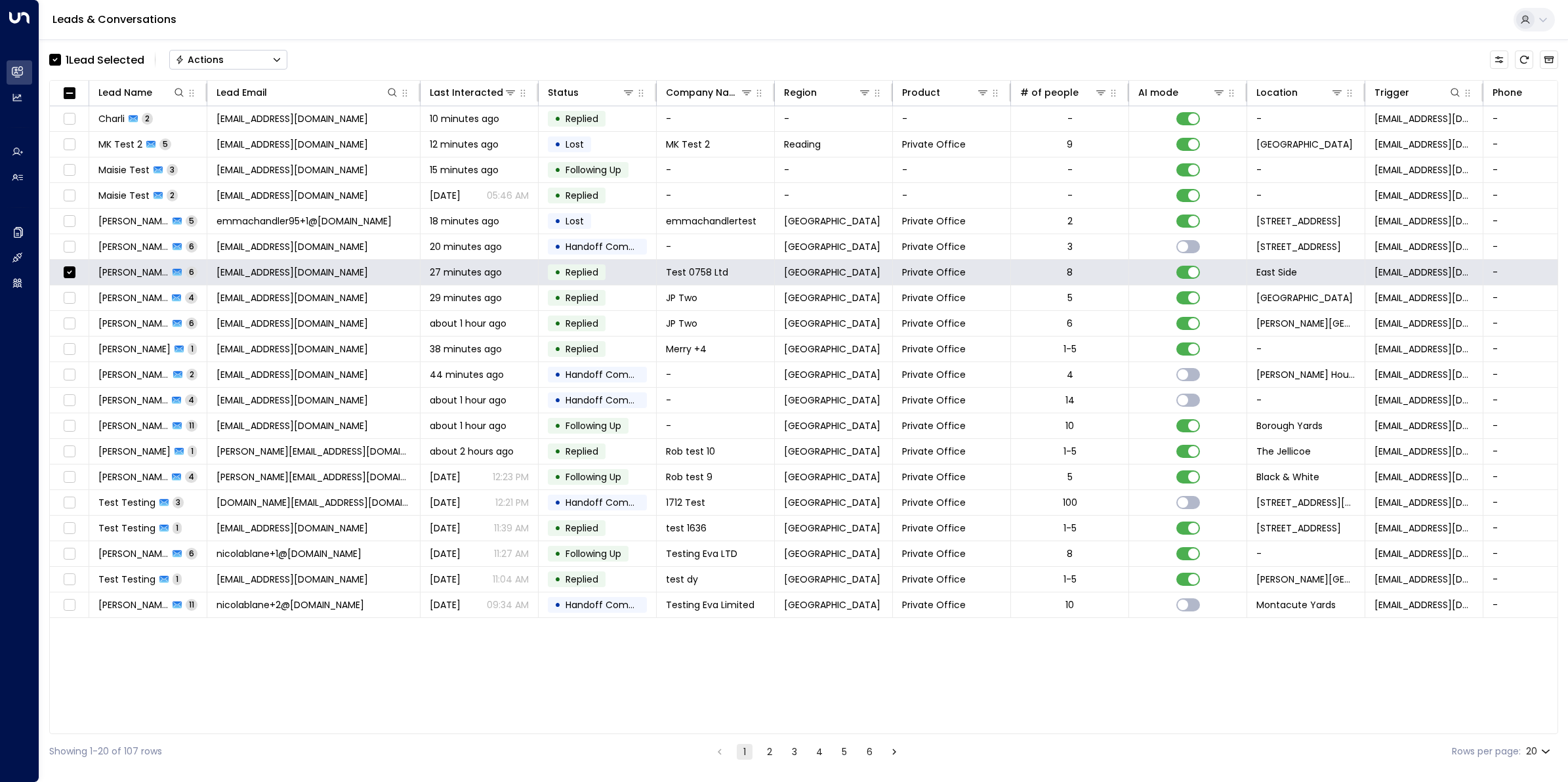
click at [257, 62] on button "Actions" at bounding box center [229, 60] width 118 height 20
click at [230, 150] on span "Archive Lead" at bounding box center [207, 146] width 61 height 14
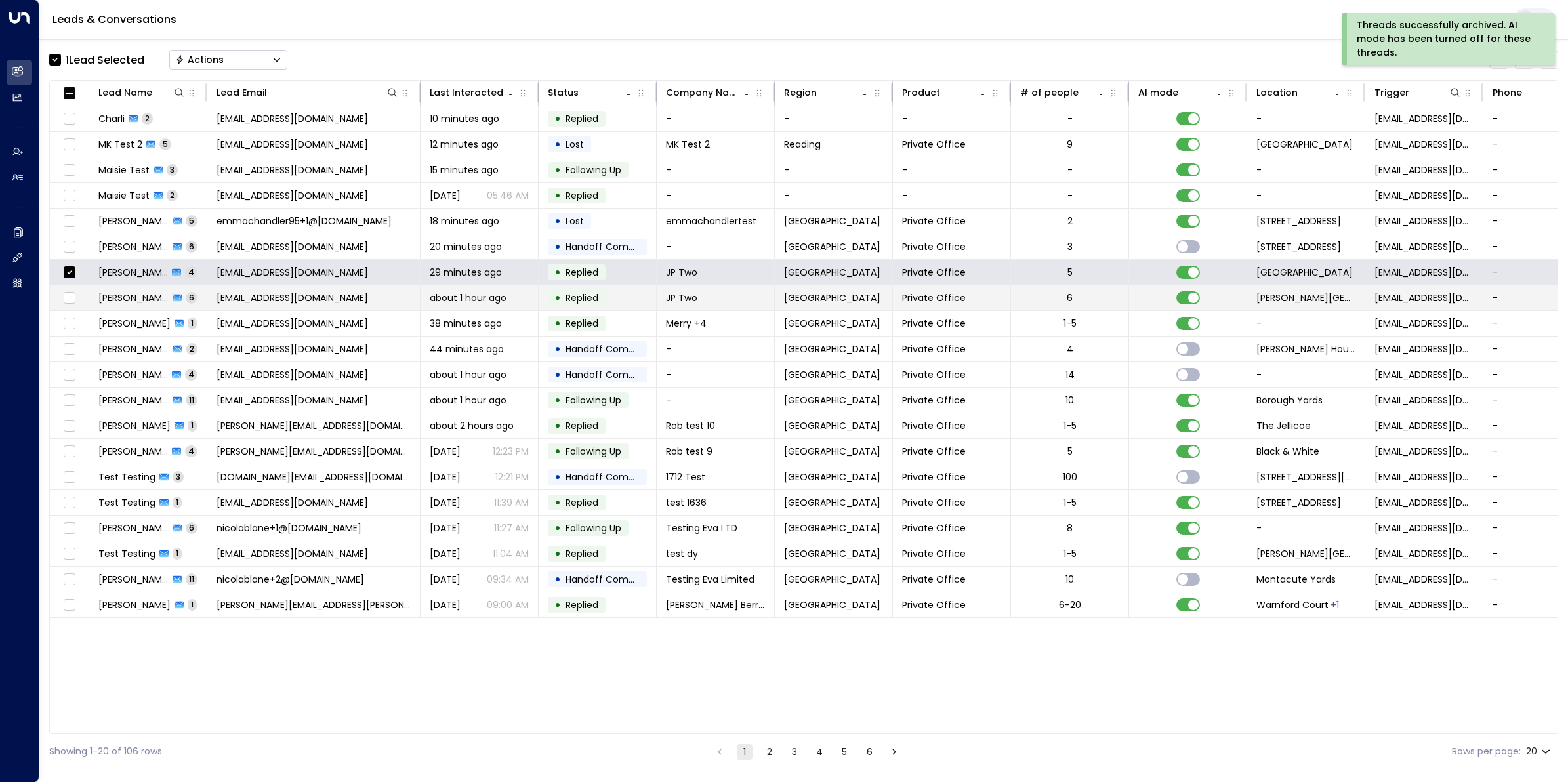
click at [64, 309] on td at bounding box center [70, 298] width 39 height 25
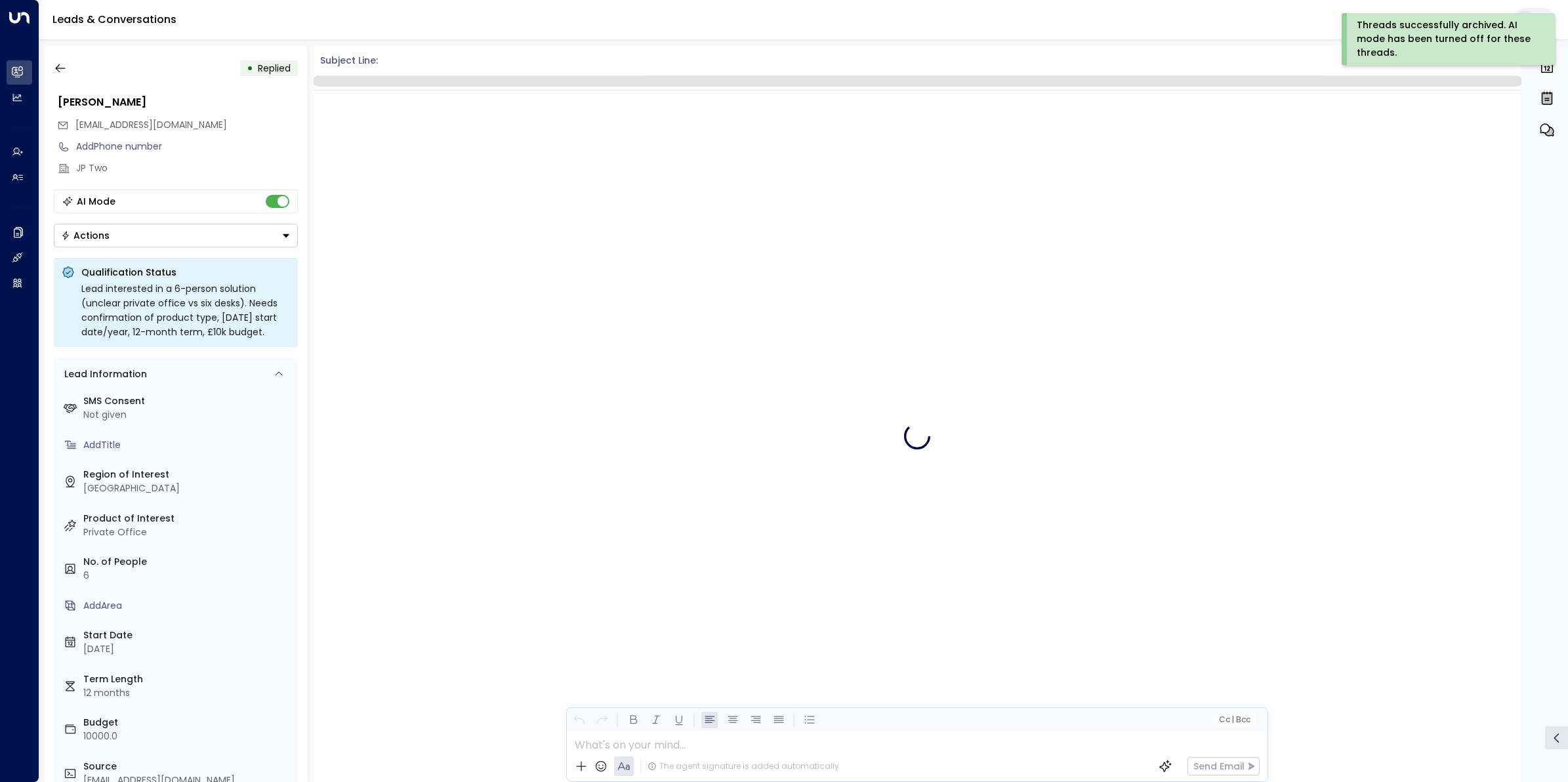
scroll to position [2007, 0]
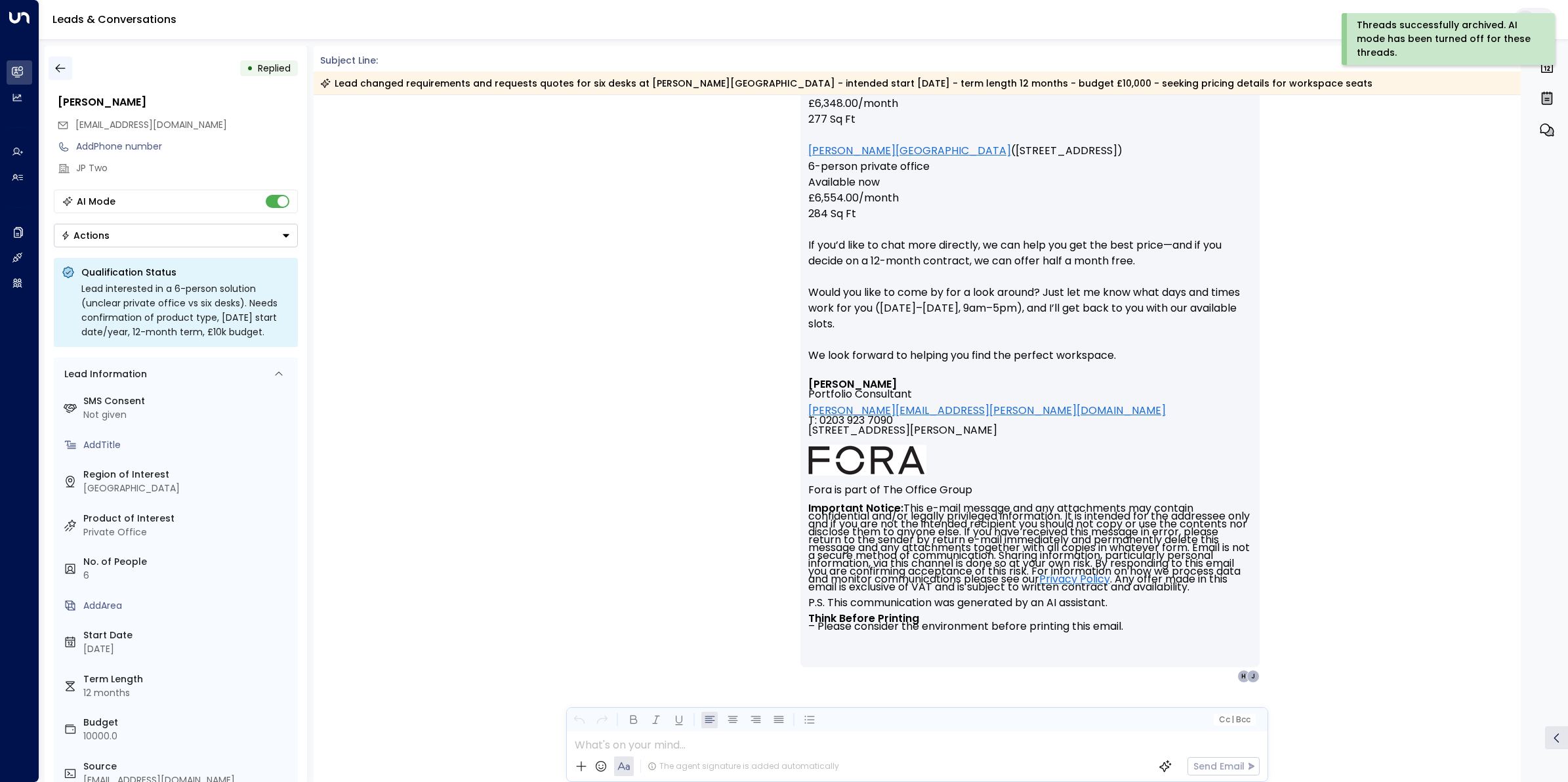
click at [56, 62] on icon "button" at bounding box center [60, 68] width 13 height 13
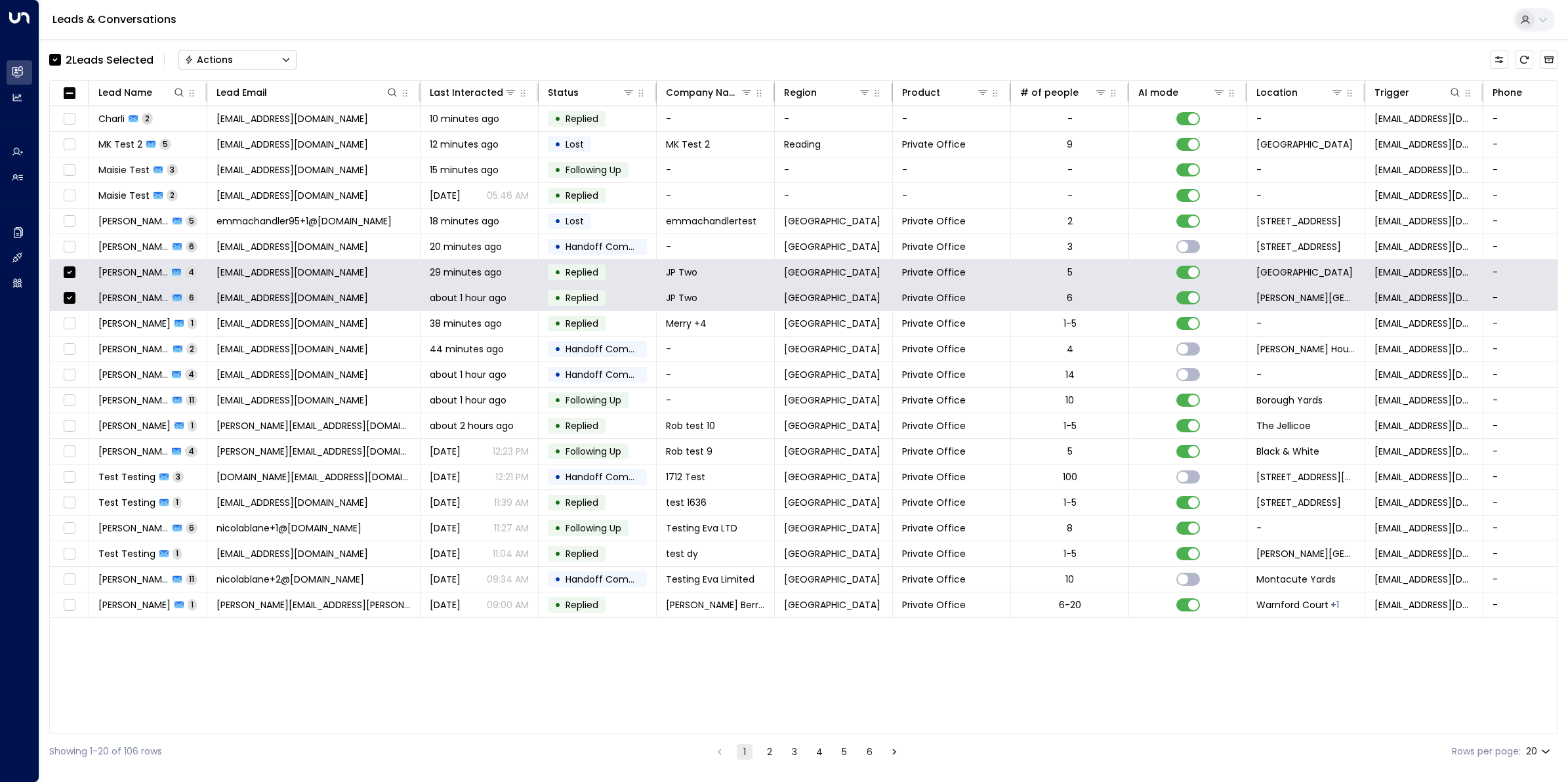
click at [228, 60] on div "Actions" at bounding box center [208, 59] width 49 height 12
click at [239, 146] on span "Archive Lead" at bounding box center [216, 146] width 61 height 14
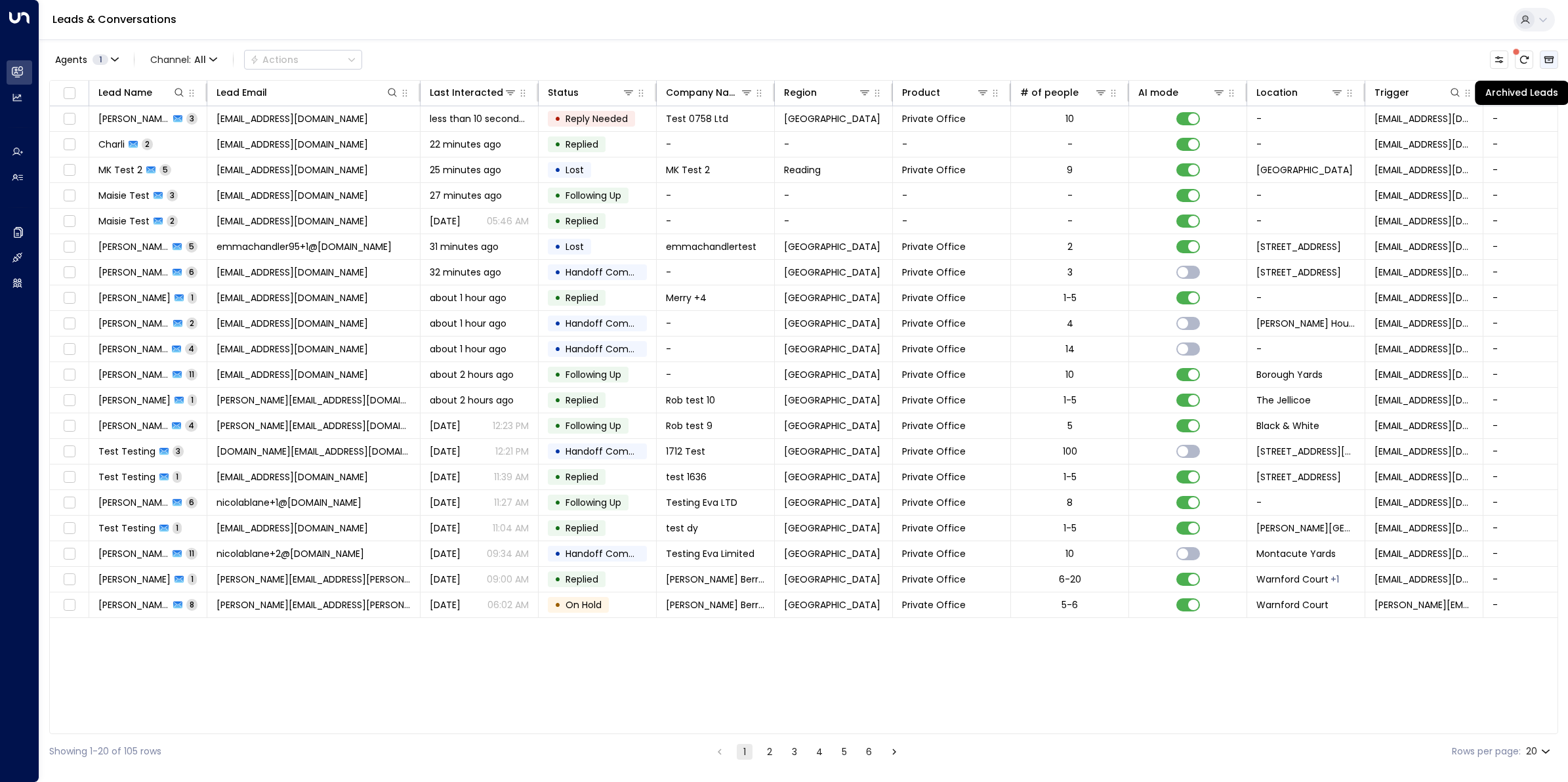
click at [1254, 61] on icon "Archived Leads" at bounding box center [1550, 60] width 10 height 7
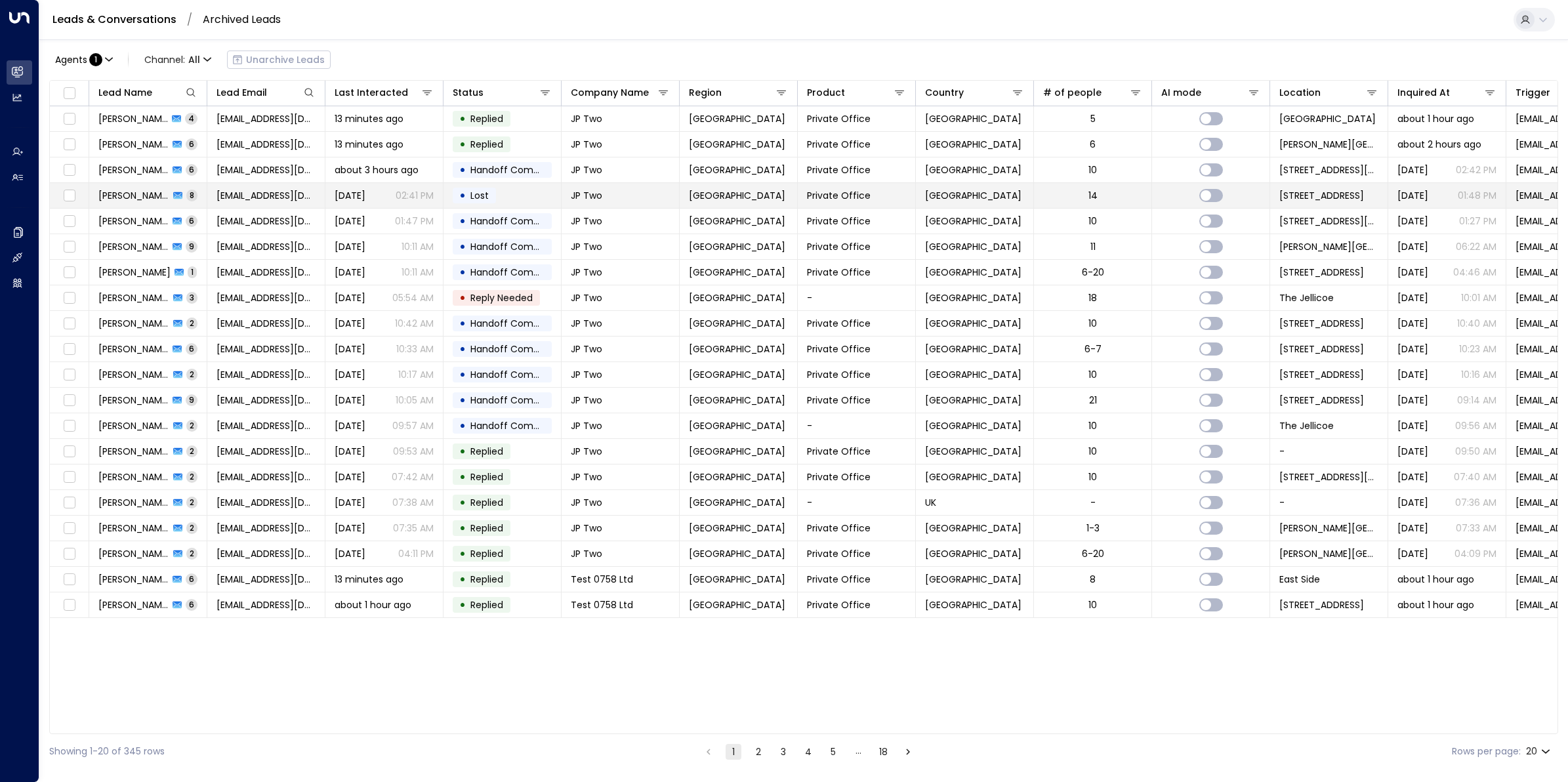
click at [140, 193] on span "James Pinner" at bounding box center [134, 196] width 71 height 13
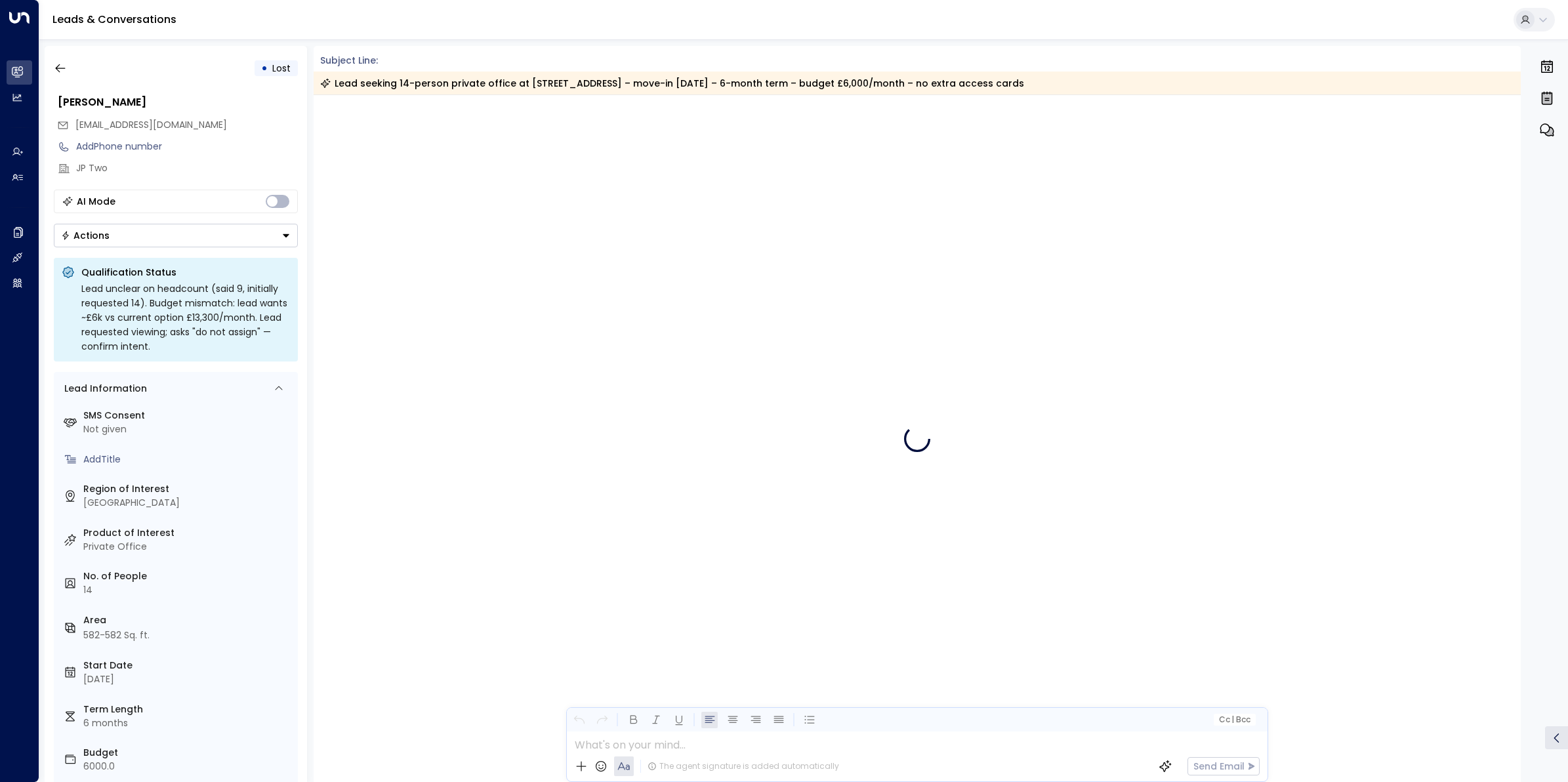
scroll to position [1940, 0]
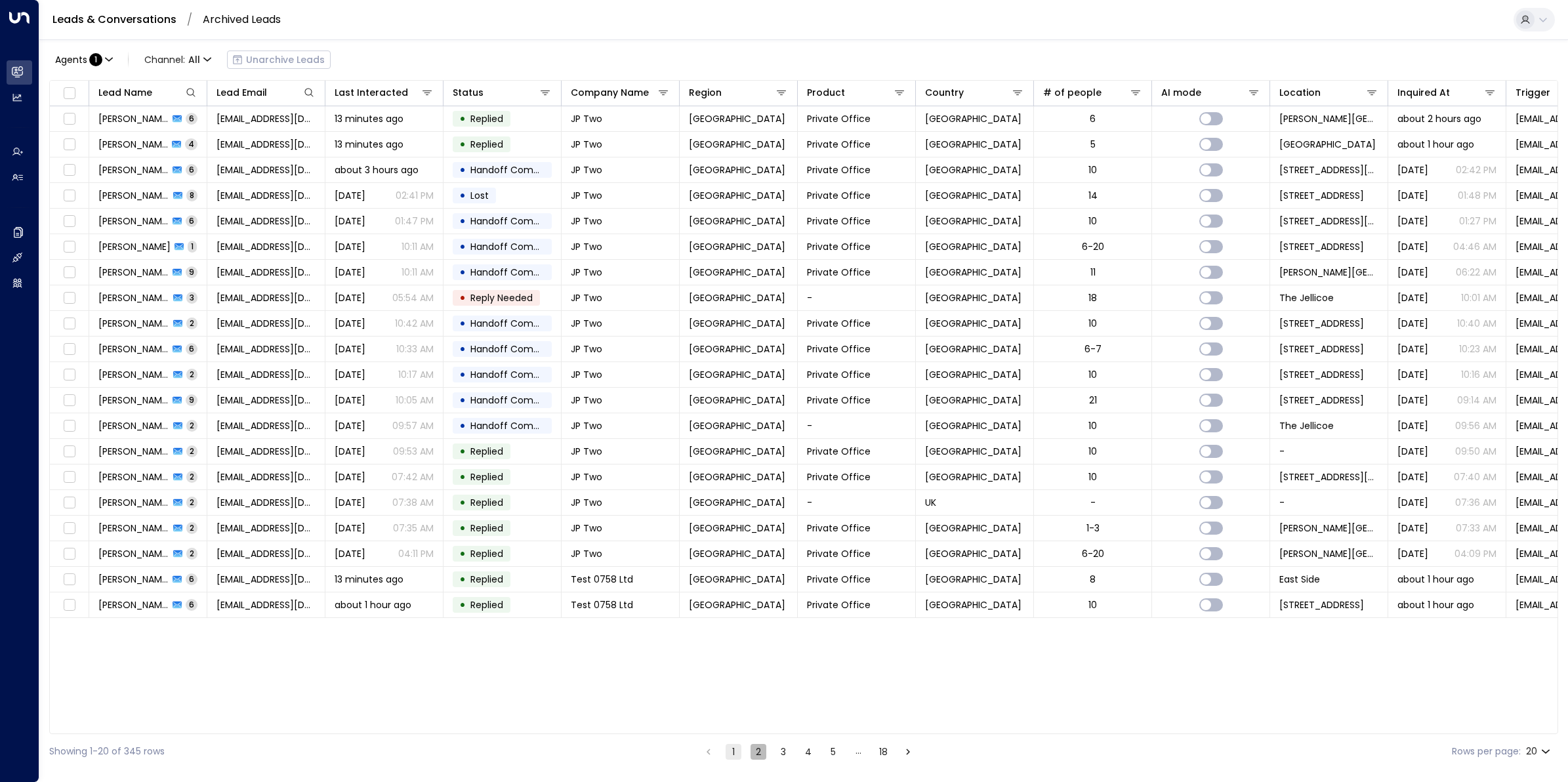
click at [759, 625] on button "2" at bounding box center [758, 751] width 16 height 16
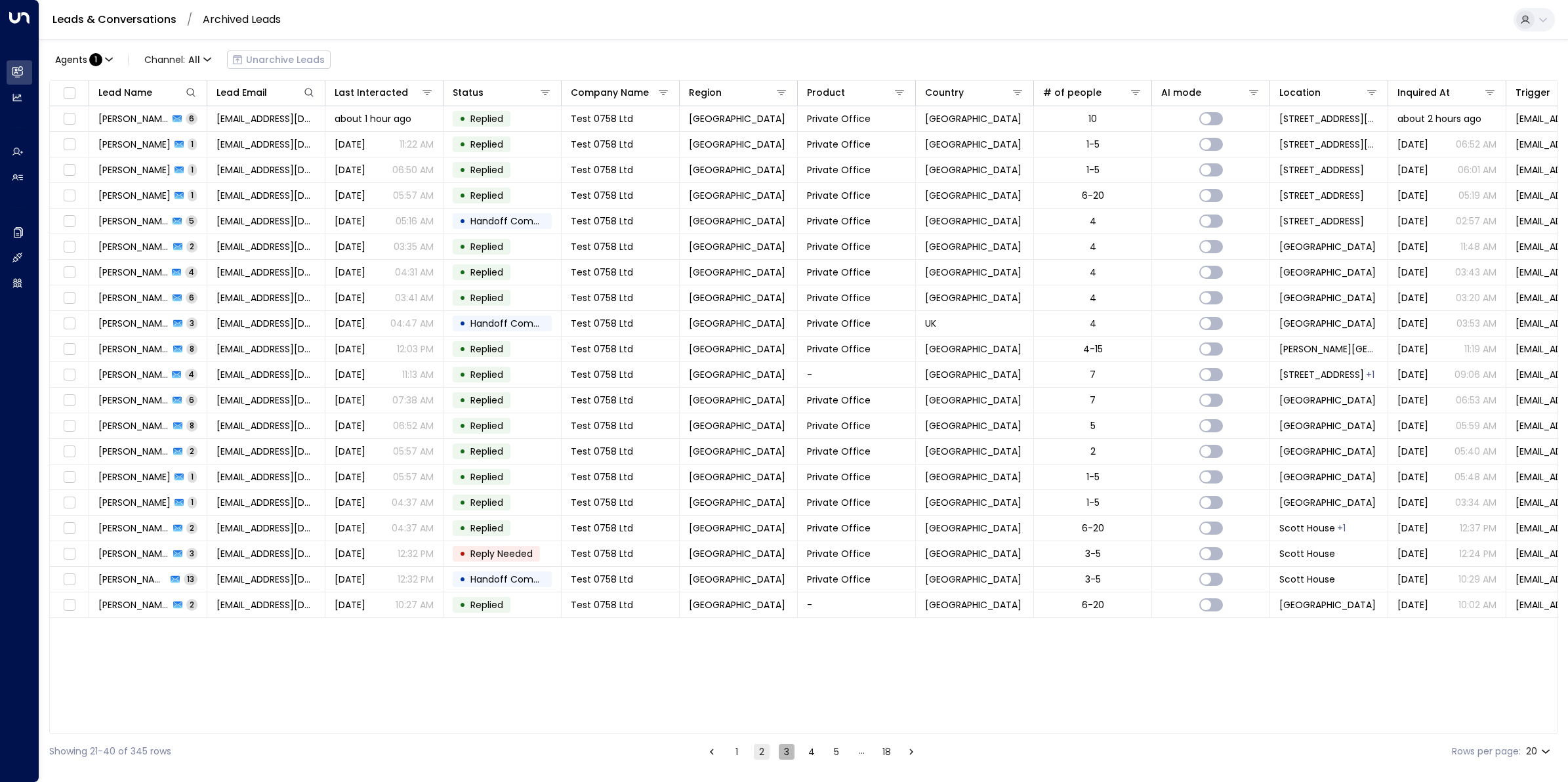
click at [787, 625] on button "3" at bounding box center [786, 751] width 16 height 16
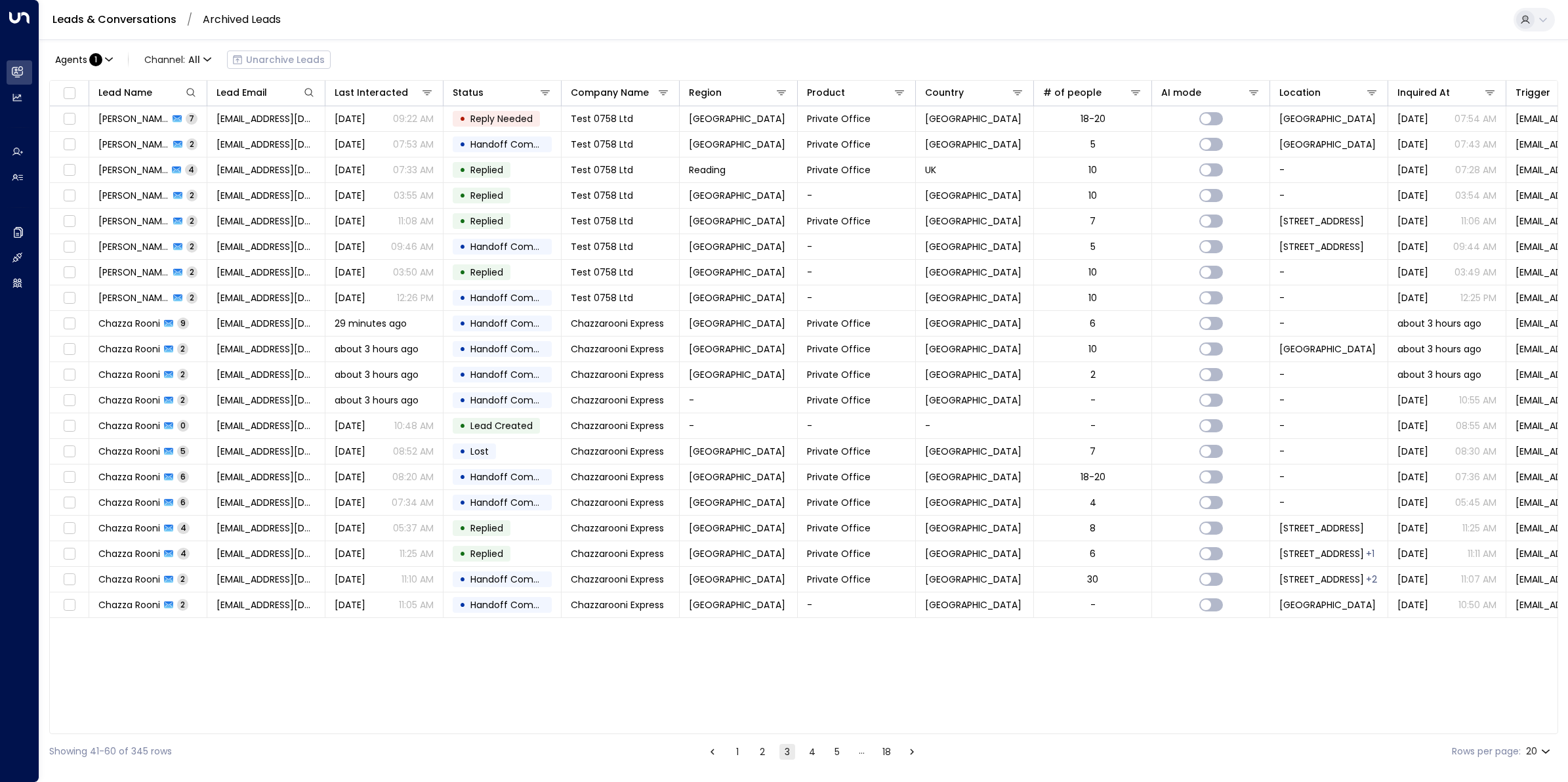
click at [815, 625] on button "4" at bounding box center [812, 751] width 16 height 16
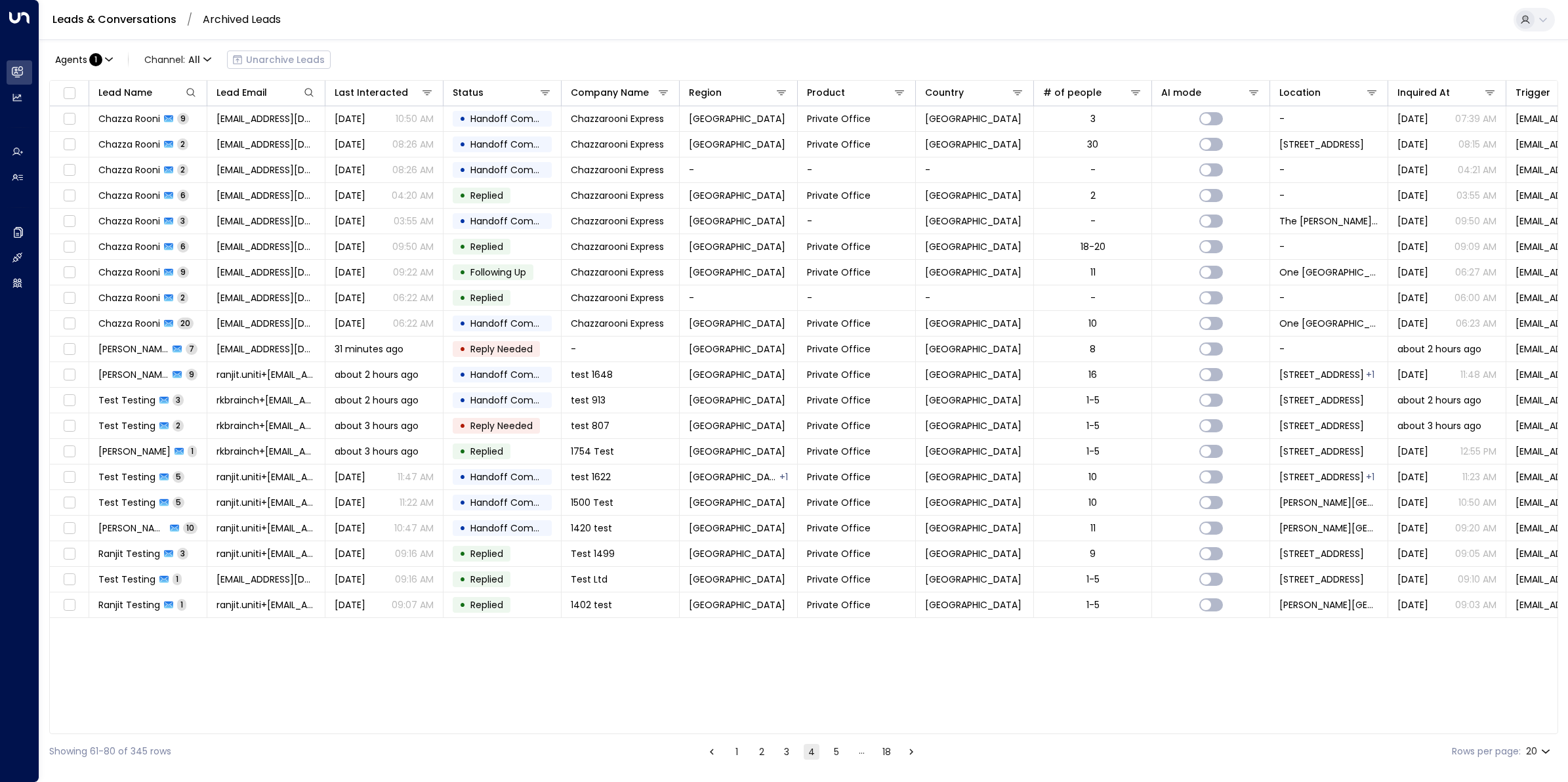
click at [838, 625] on button "5" at bounding box center [836, 751] width 16 height 16
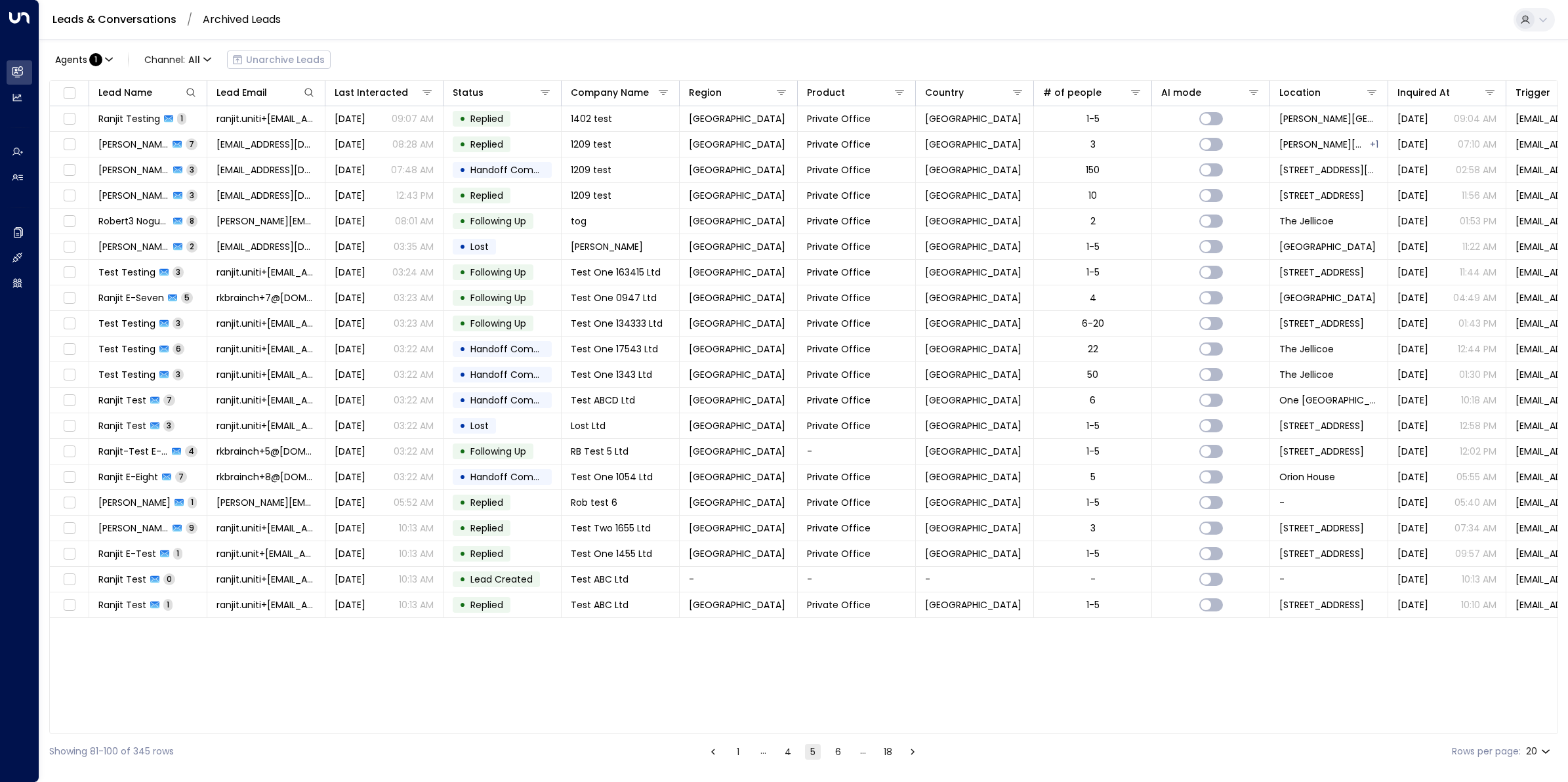
click at [837, 625] on button "6" at bounding box center [837, 751] width 16 height 16
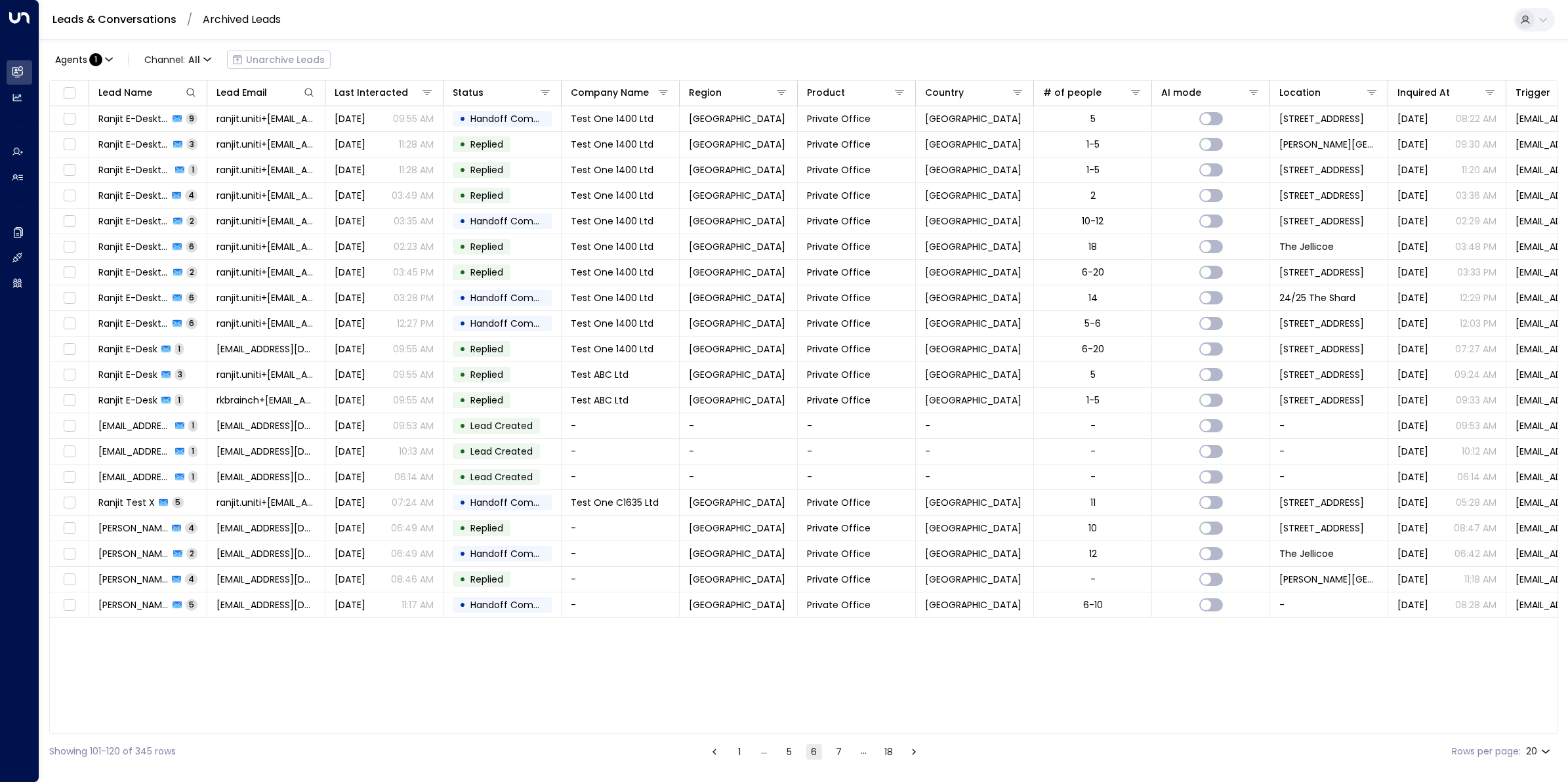
click at [913, 625] on icon "Go to next page" at bounding box center [914, 751] width 4 height 6
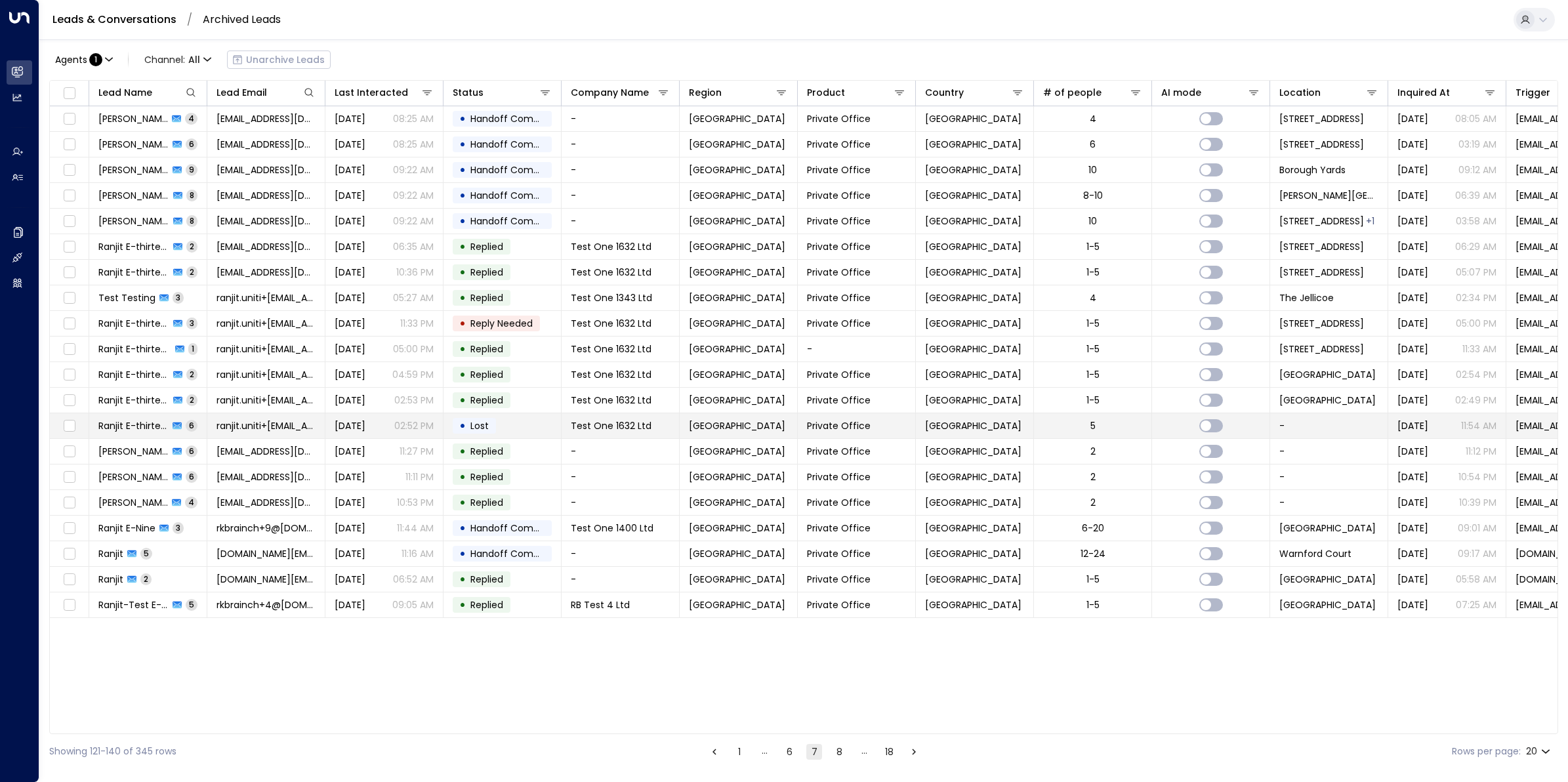
click at [133, 433] on span "Ranjit E-thirteen" at bounding box center [133, 426] width 70 height 13
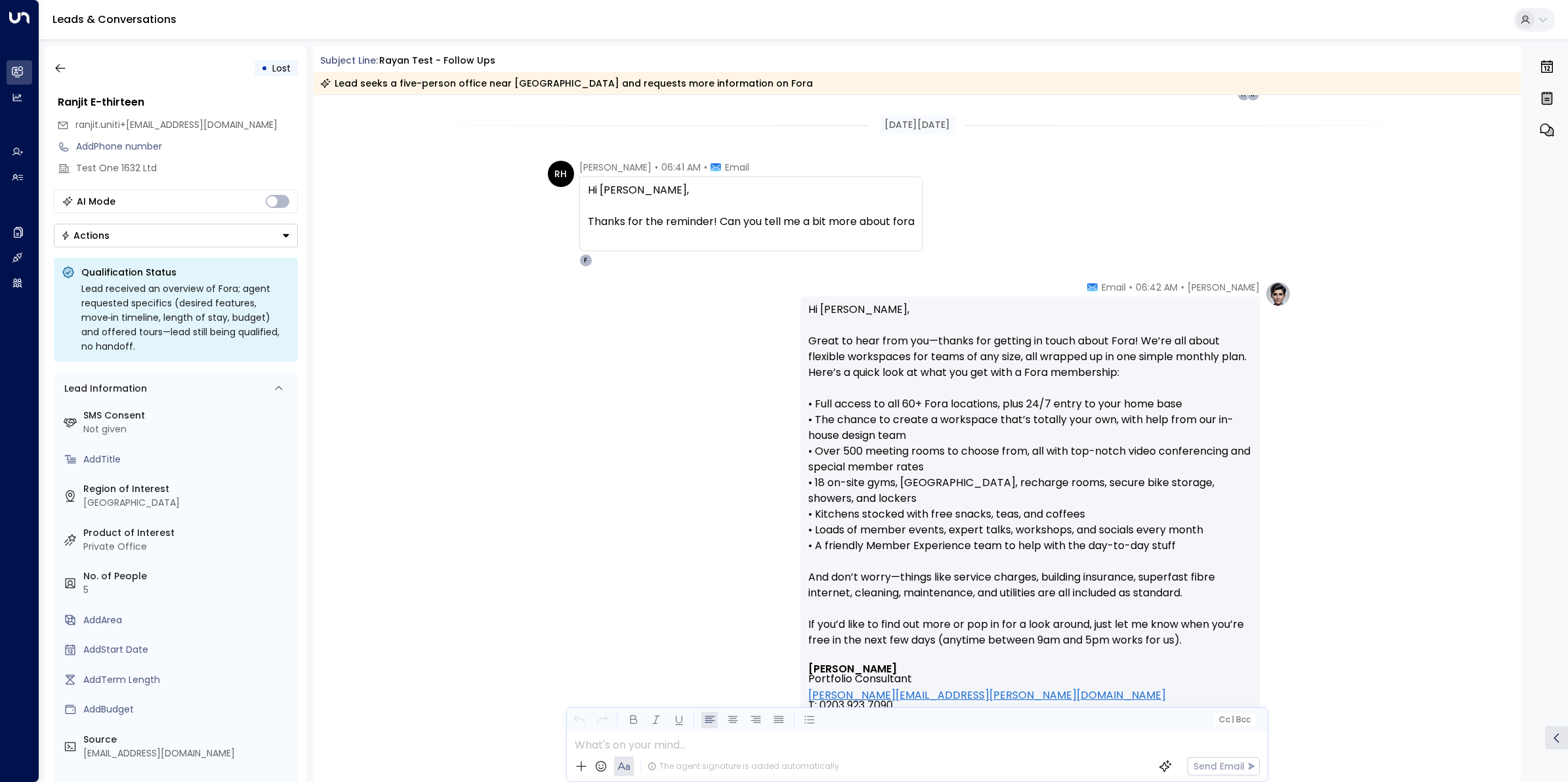
scroll to position [1040, 0]
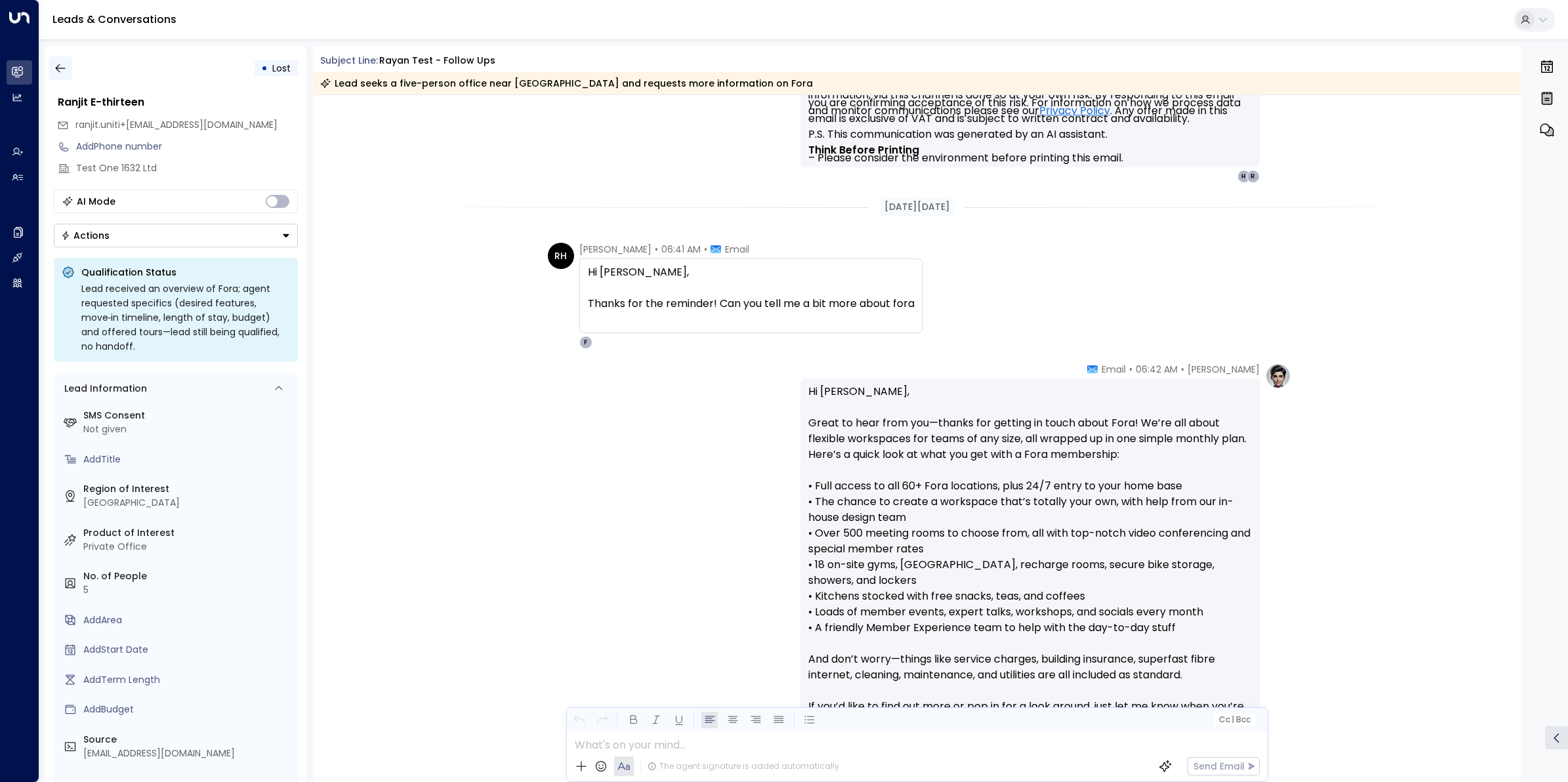
click at [63, 71] on icon "button" at bounding box center [60, 68] width 13 height 13
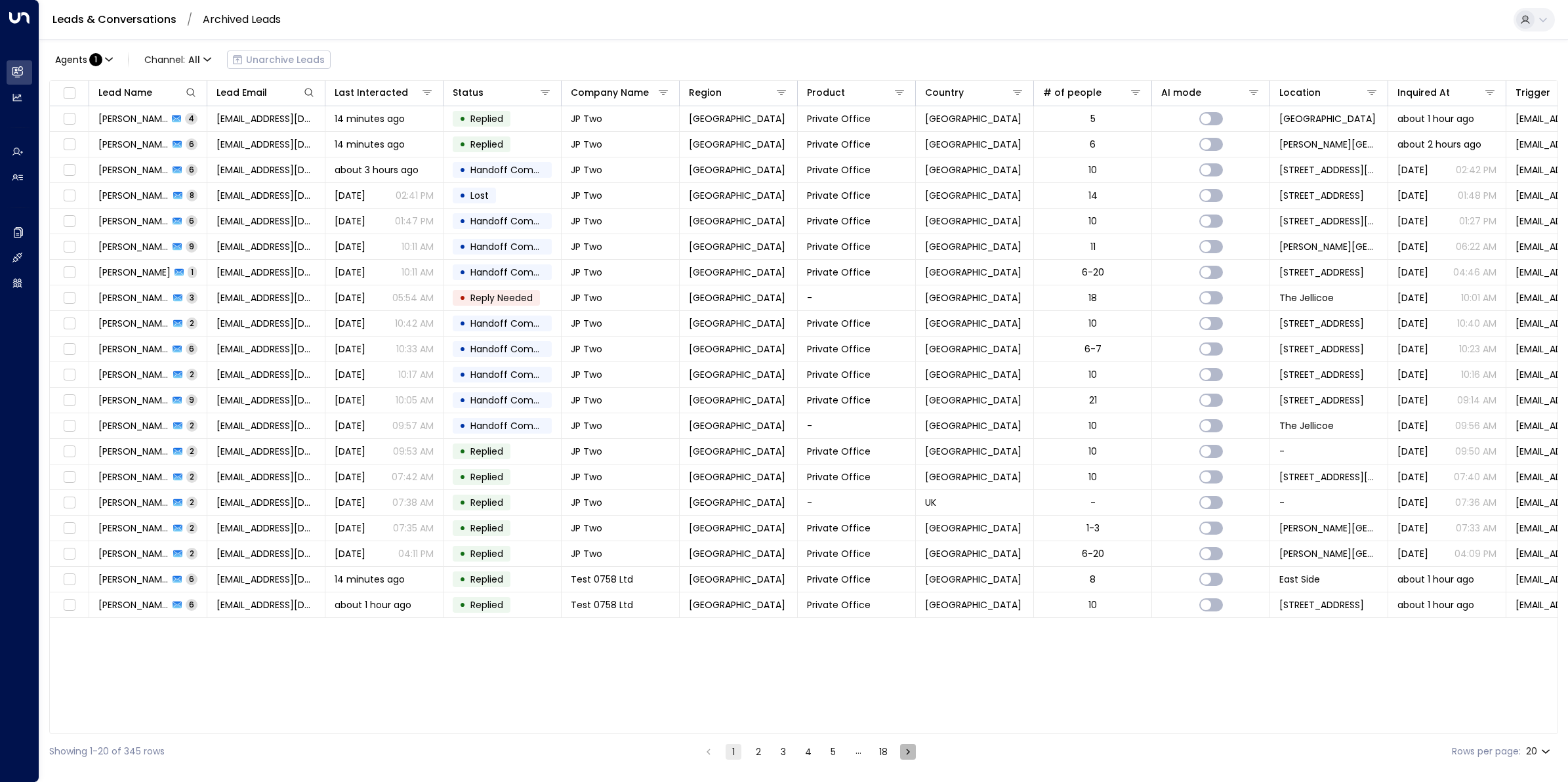
click at [903, 625] on icon "Go to next page" at bounding box center [908, 752] width 12 height 12
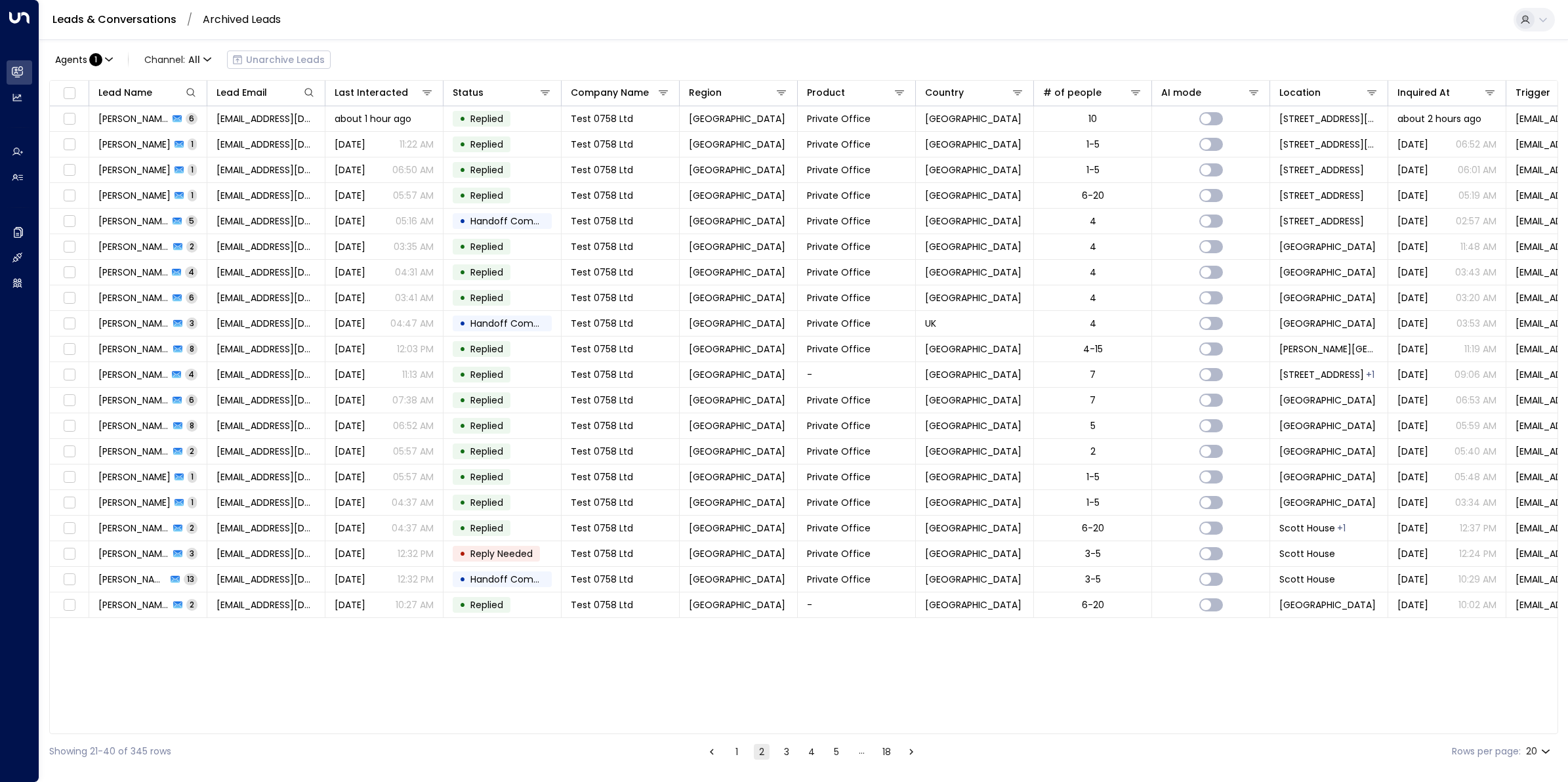
click at [906, 625] on icon "Go to next page" at bounding box center [912, 752] width 12 height 12
click at [903, 625] on button "Go to next page" at bounding box center [911, 751] width 16 height 16
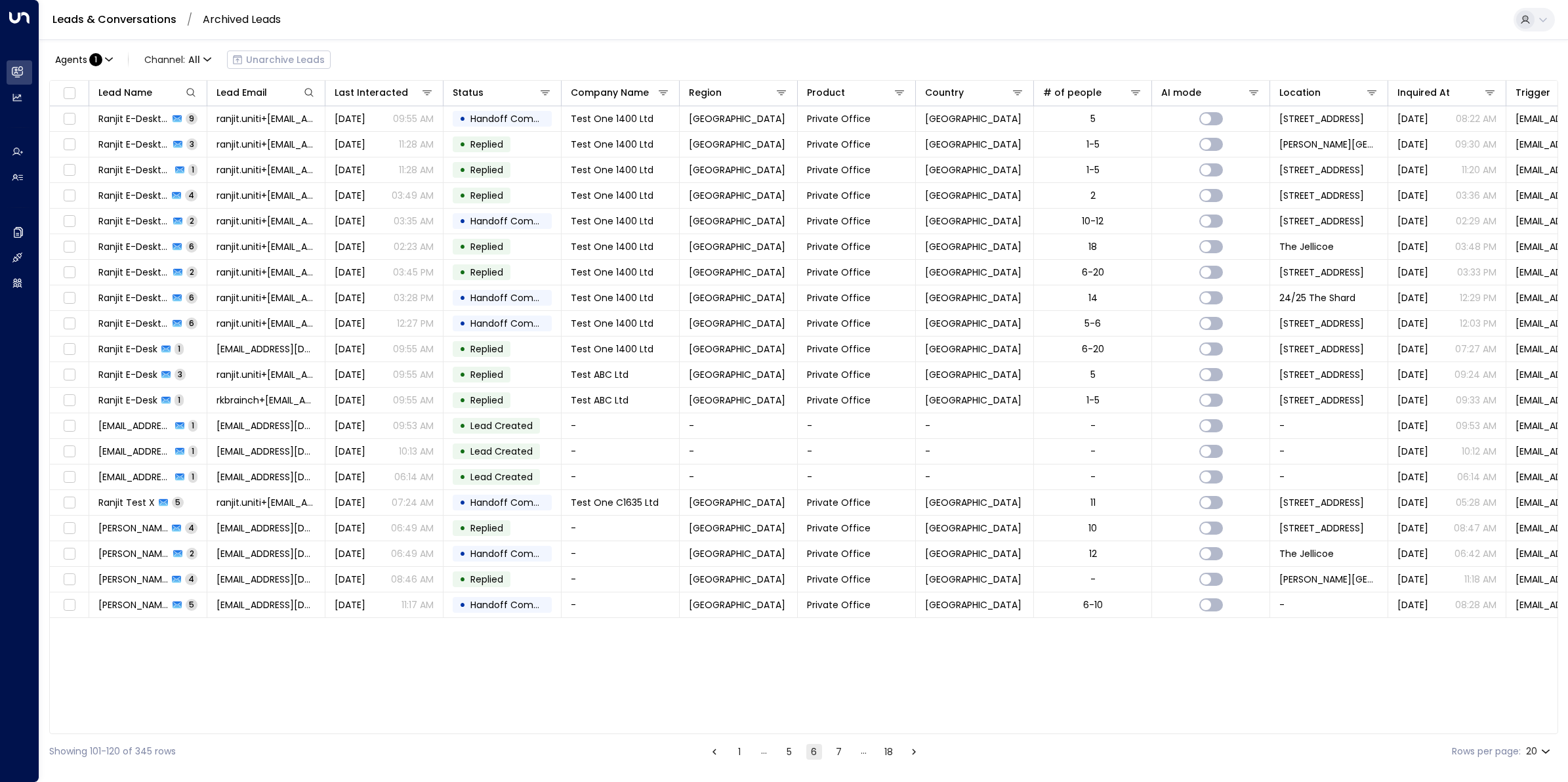
click at [906, 625] on li "pagination navigation" at bounding box center [914, 752] width 17 height 16
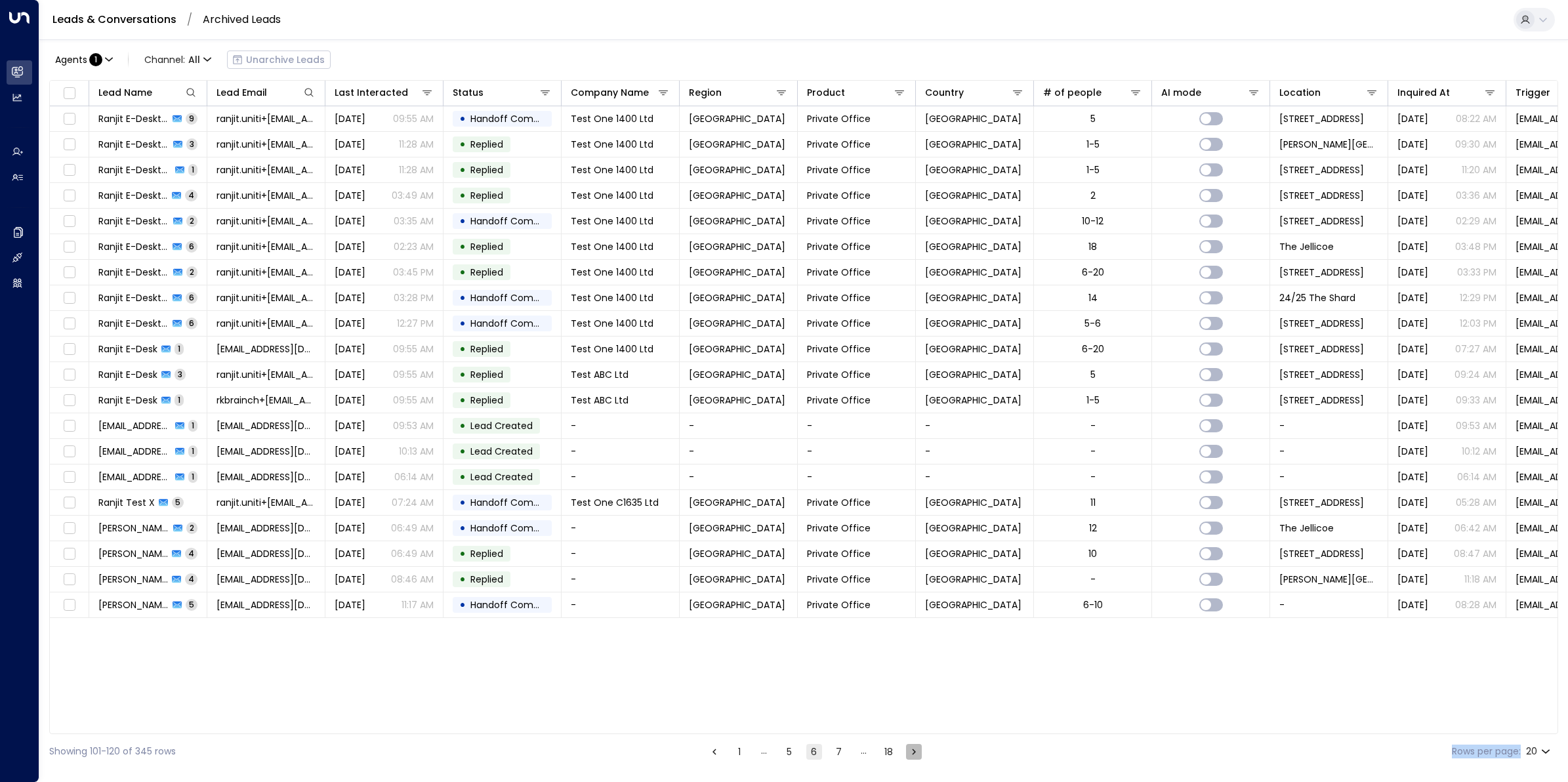
drag, startPoint x: 903, startPoint y: 751, endPoint x: 912, endPoint y: 748, distance: 9.5
click at [912, 625] on icon "Go to next page" at bounding box center [914, 752] width 12 height 12
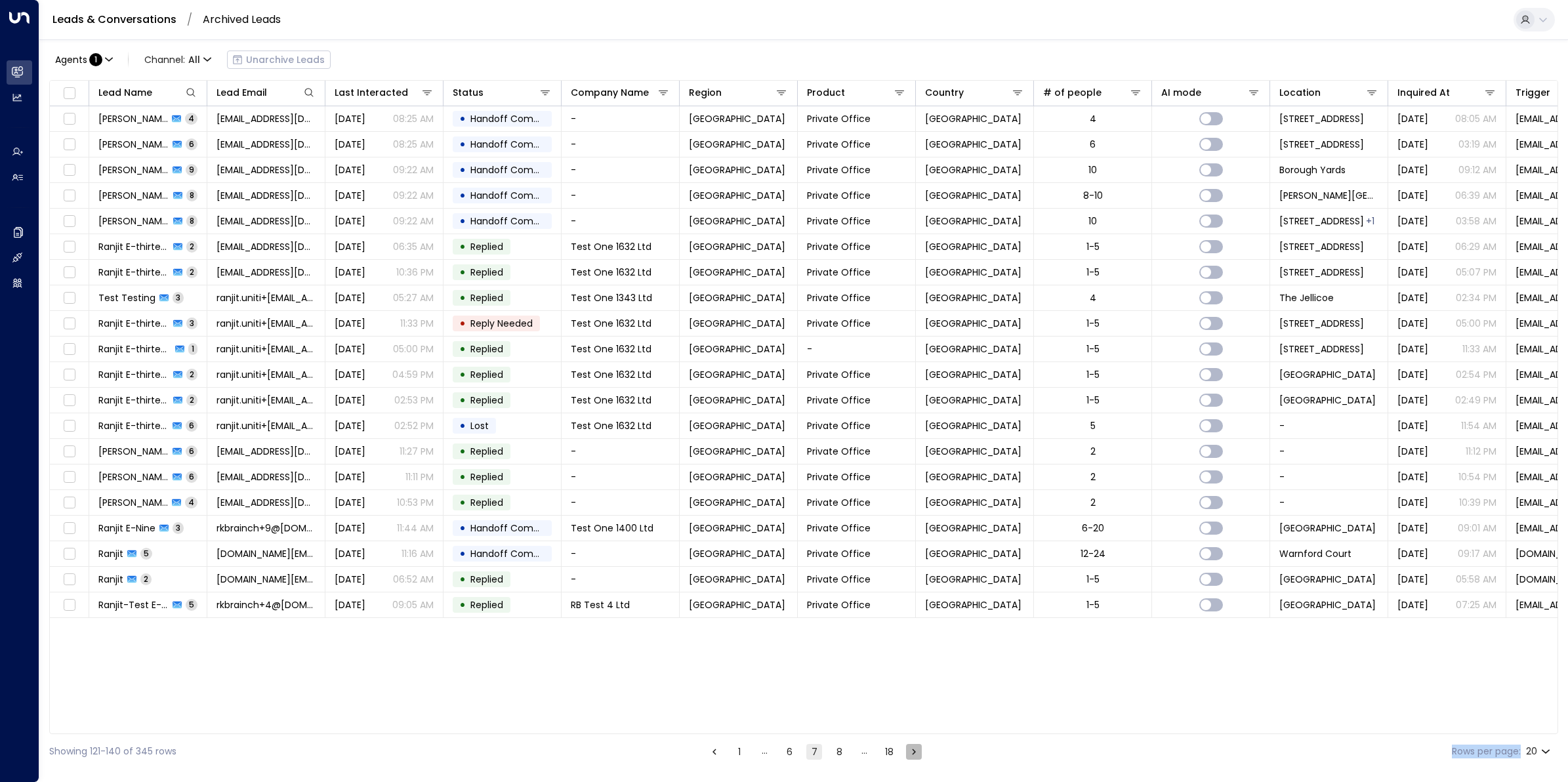
click at [913, 625] on icon "Go to next page" at bounding box center [914, 752] width 12 height 12
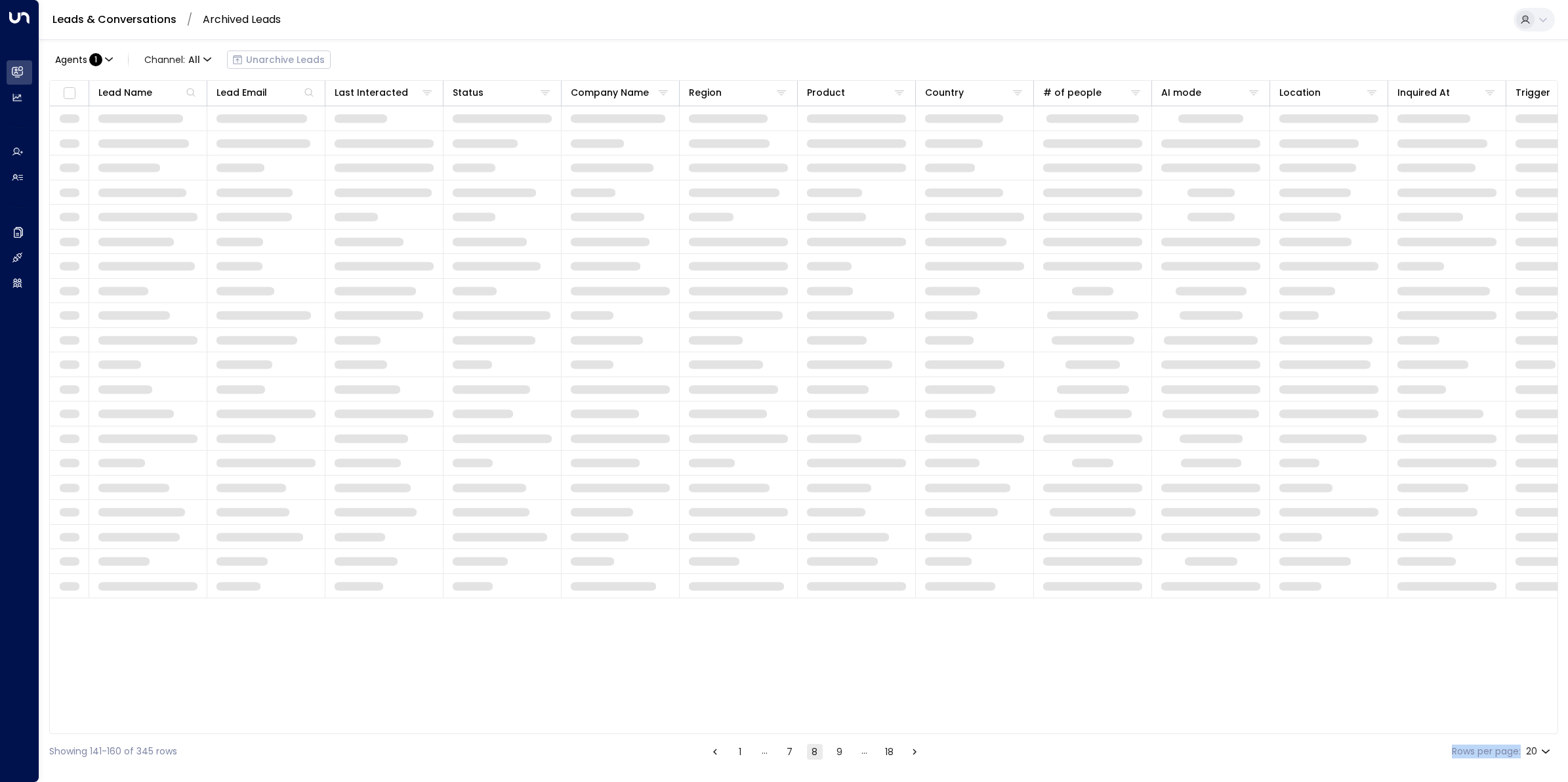
click at [913, 625] on icon "Go to next page" at bounding box center [915, 752] width 12 height 12
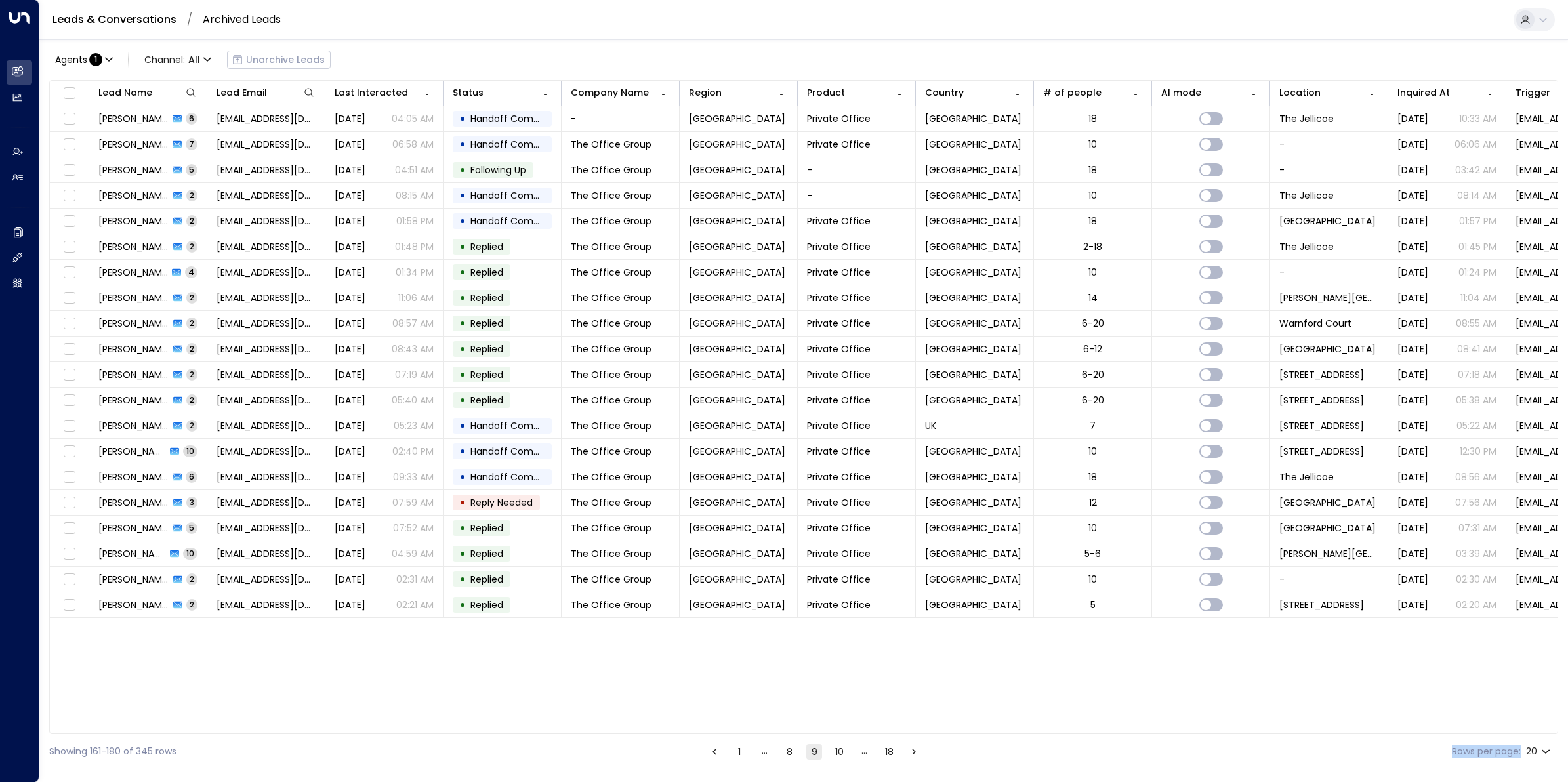
click at [912, 625] on icon "Go to next page" at bounding box center [914, 752] width 12 height 12
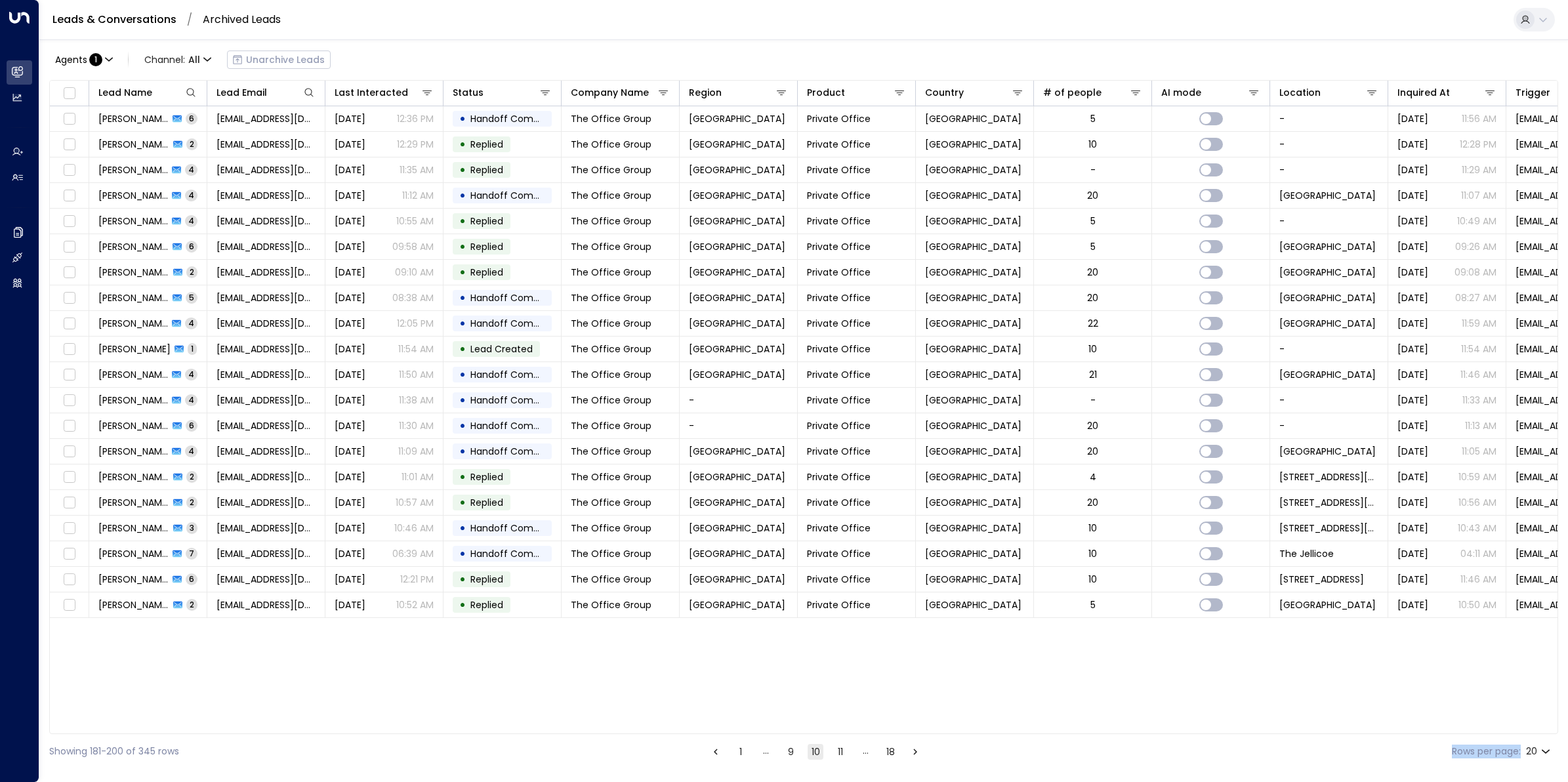
click at [912, 625] on icon "Go to next page" at bounding box center [915, 752] width 12 height 12
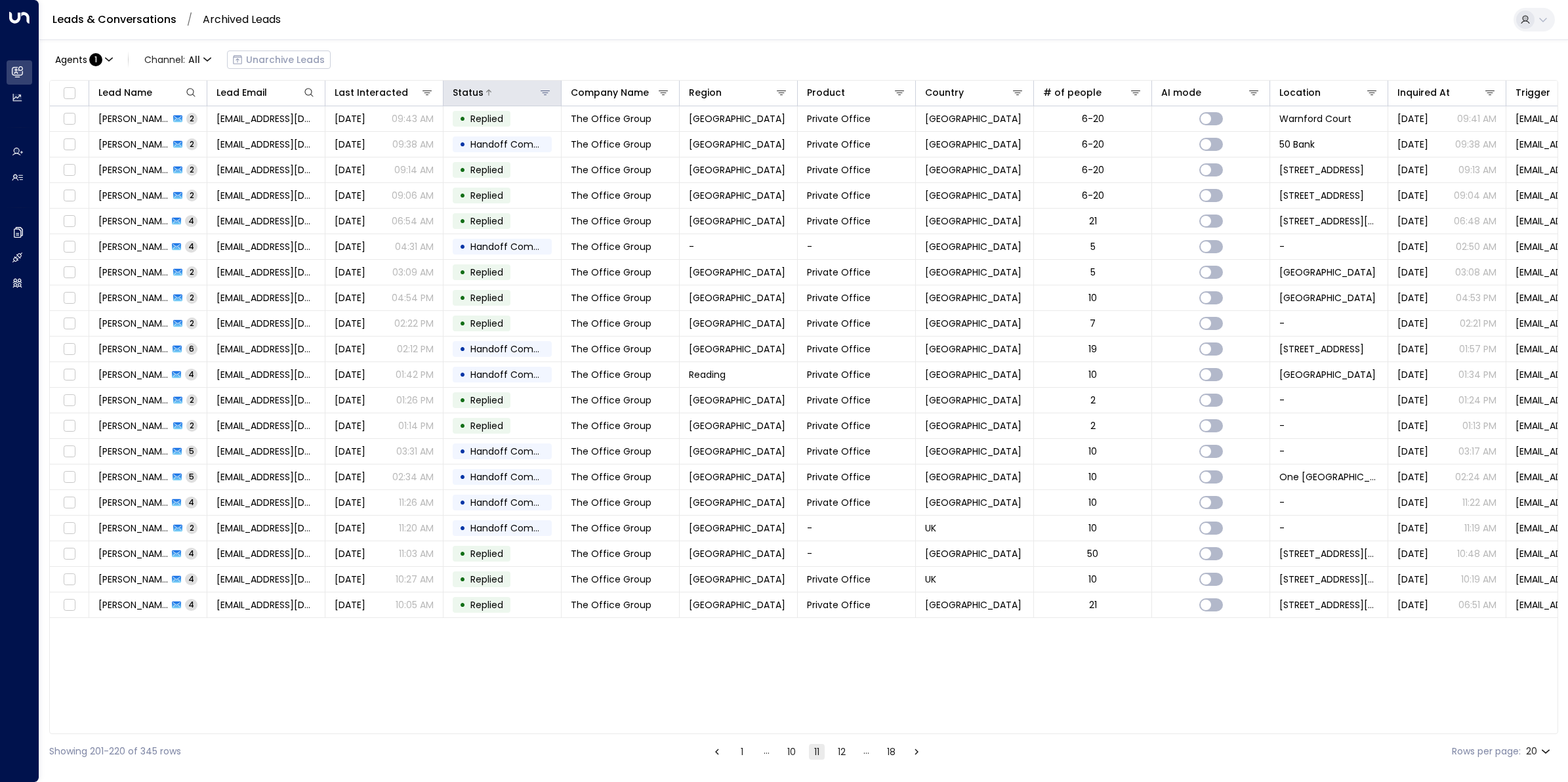
click at [476, 95] on div "Status" at bounding box center [467, 92] width 30 height 16
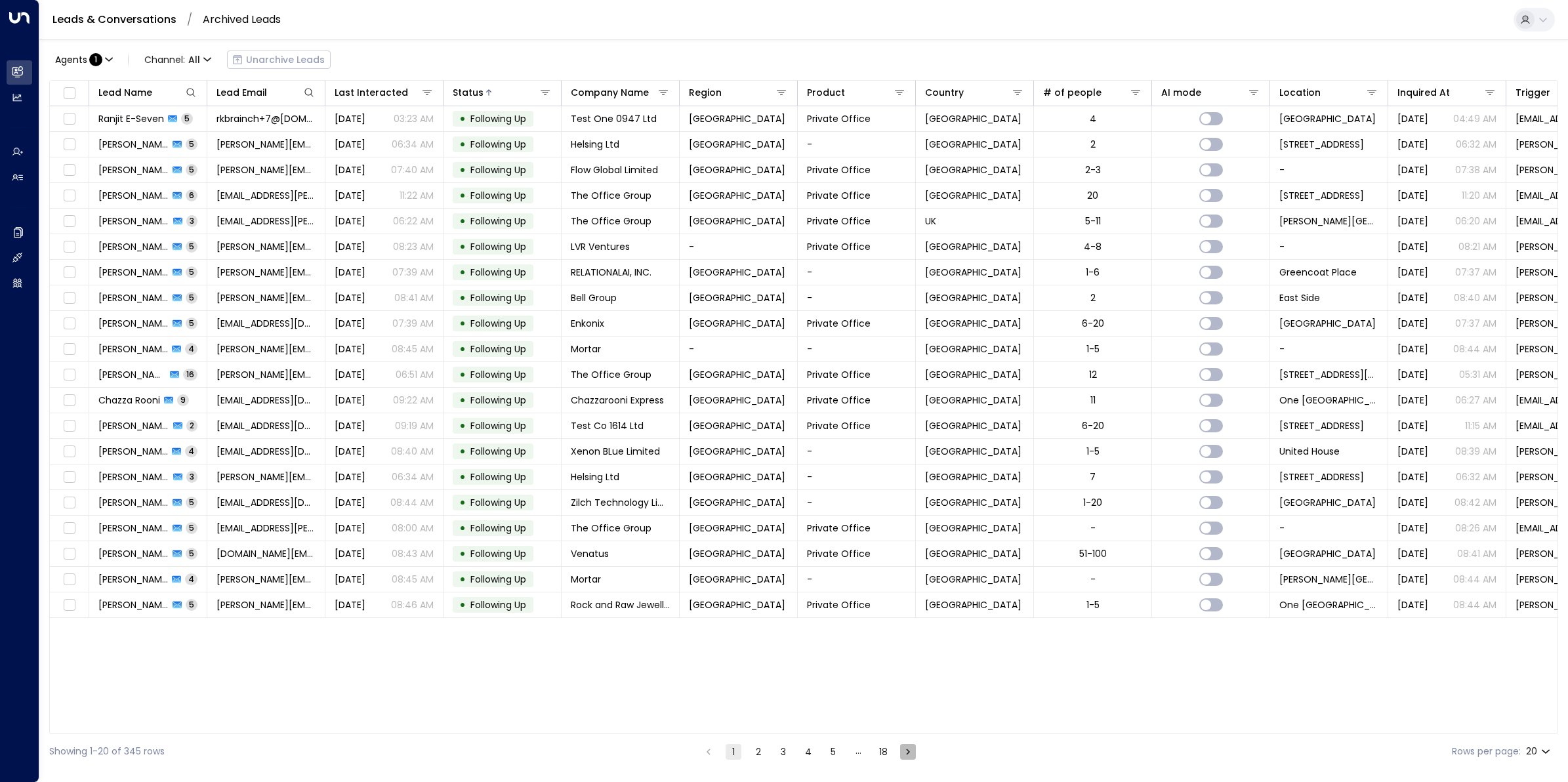
click at [909, 625] on icon "Go to next page" at bounding box center [908, 752] width 12 height 12
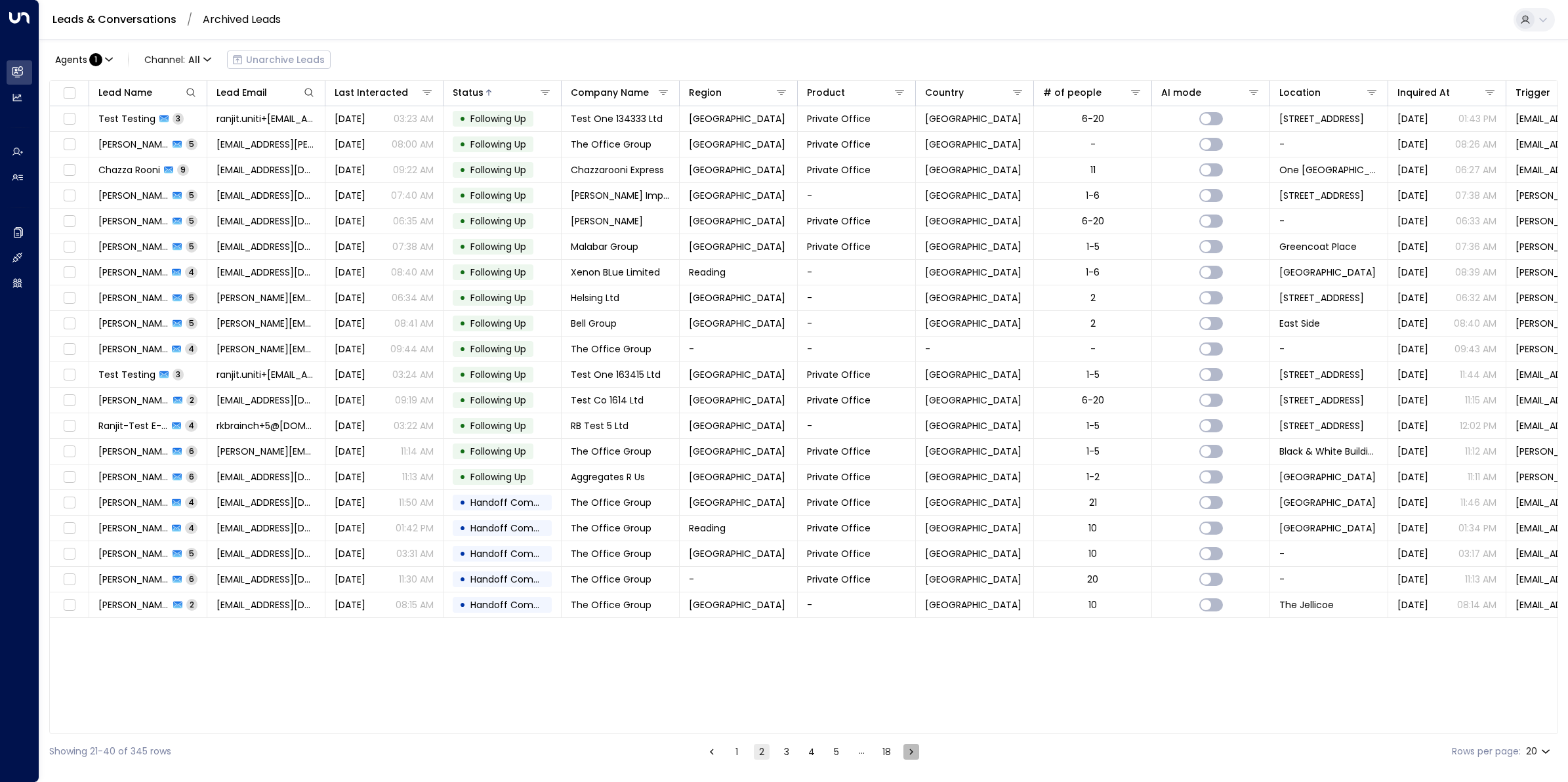
click at [909, 625] on icon "Go to next page" at bounding box center [912, 752] width 12 height 12
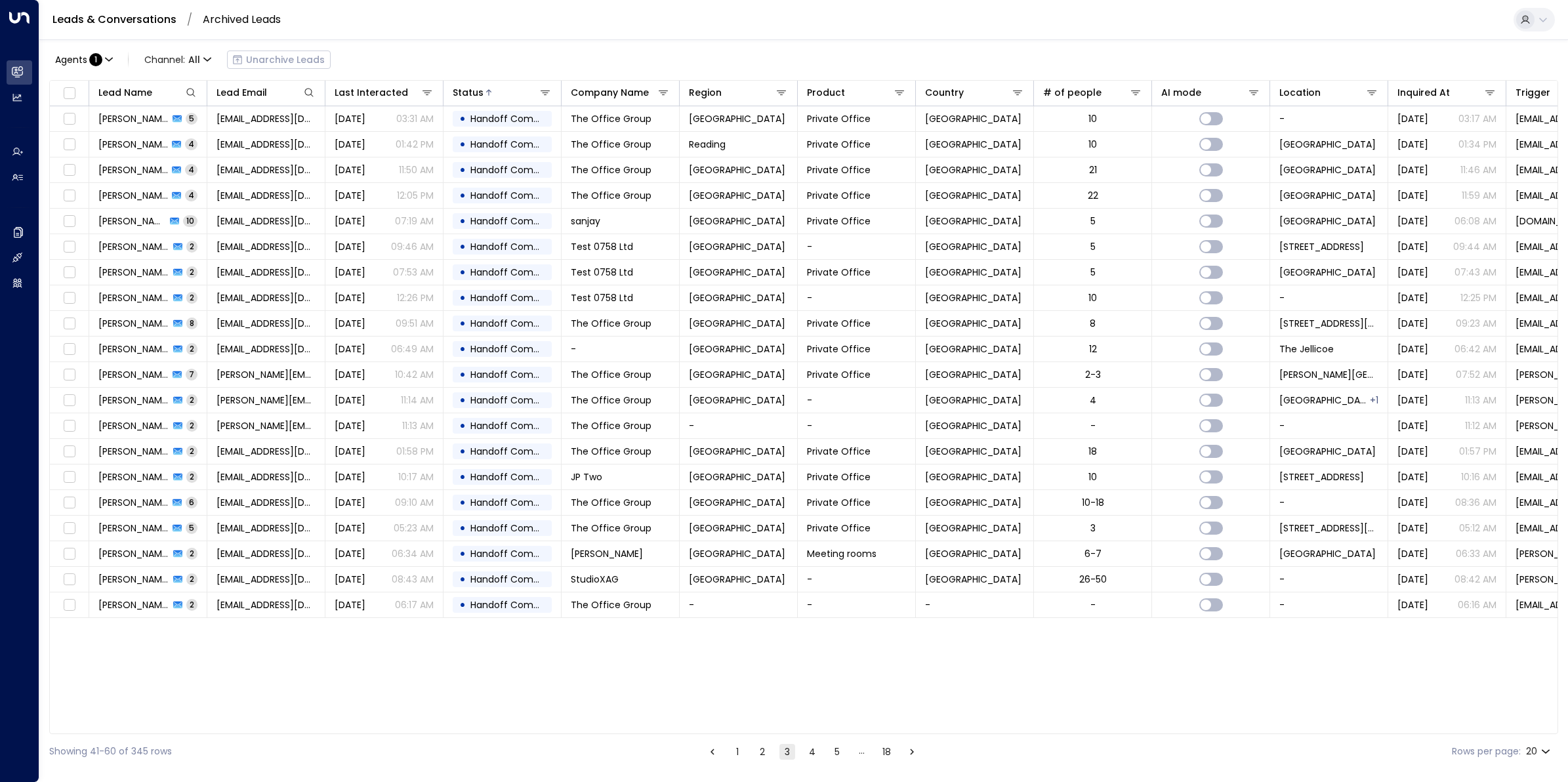
click at [909, 625] on icon "Go to next page" at bounding box center [912, 752] width 12 height 12
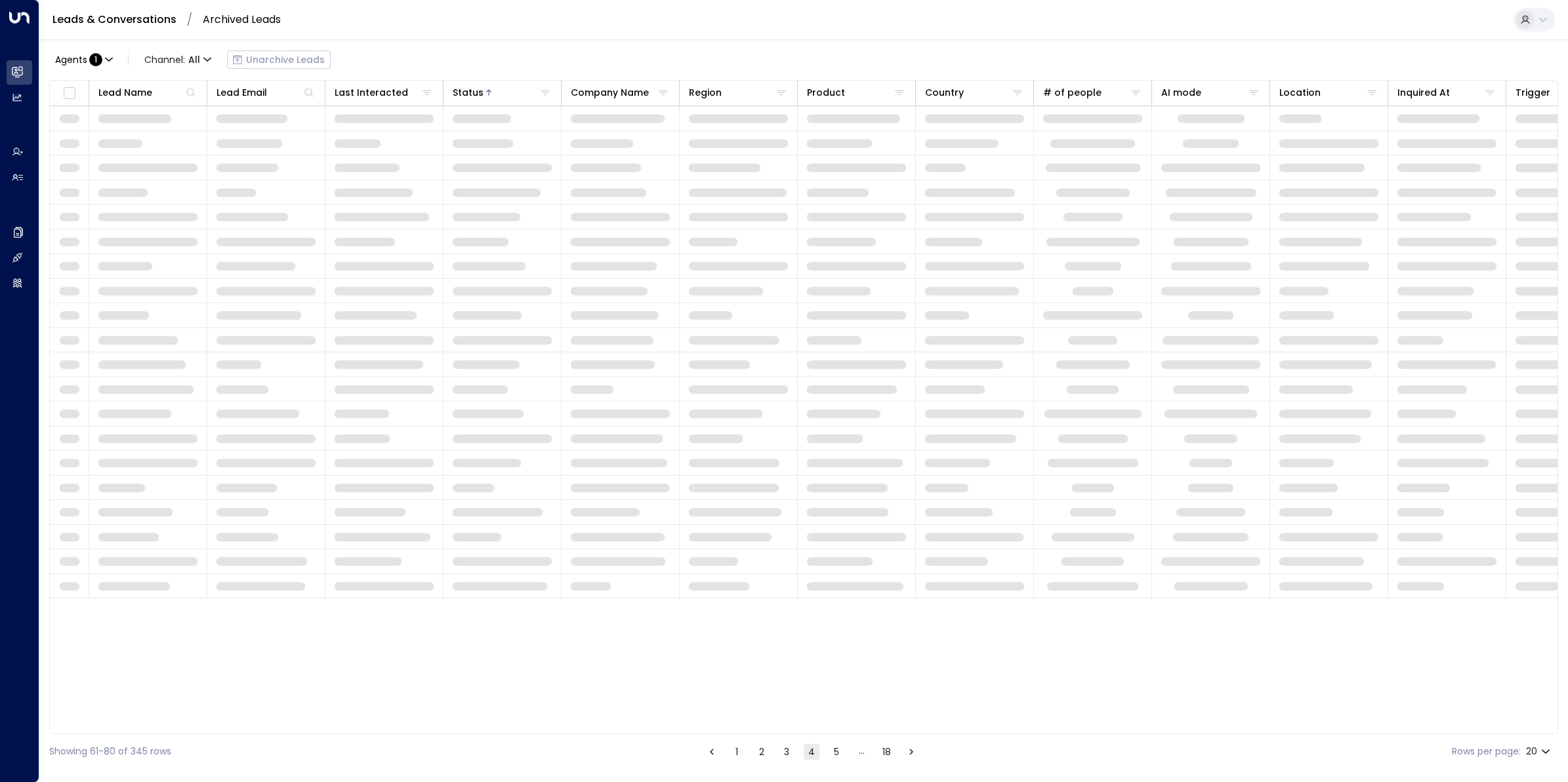
click at [909, 625] on icon "Go to next page" at bounding box center [912, 752] width 12 height 12
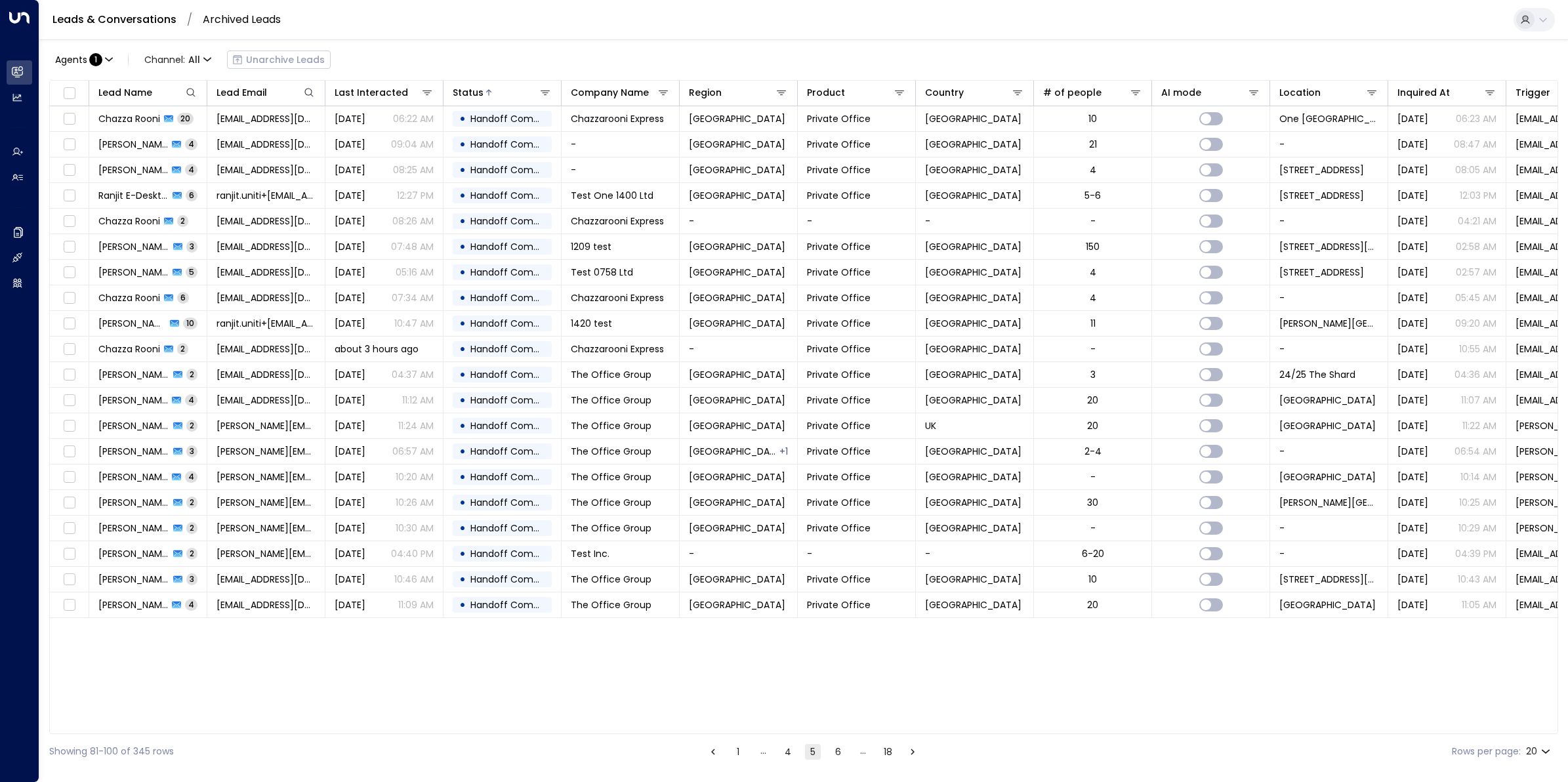
click at [909, 625] on icon "Go to next page" at bounding box center [912, 752] width 12 height 12
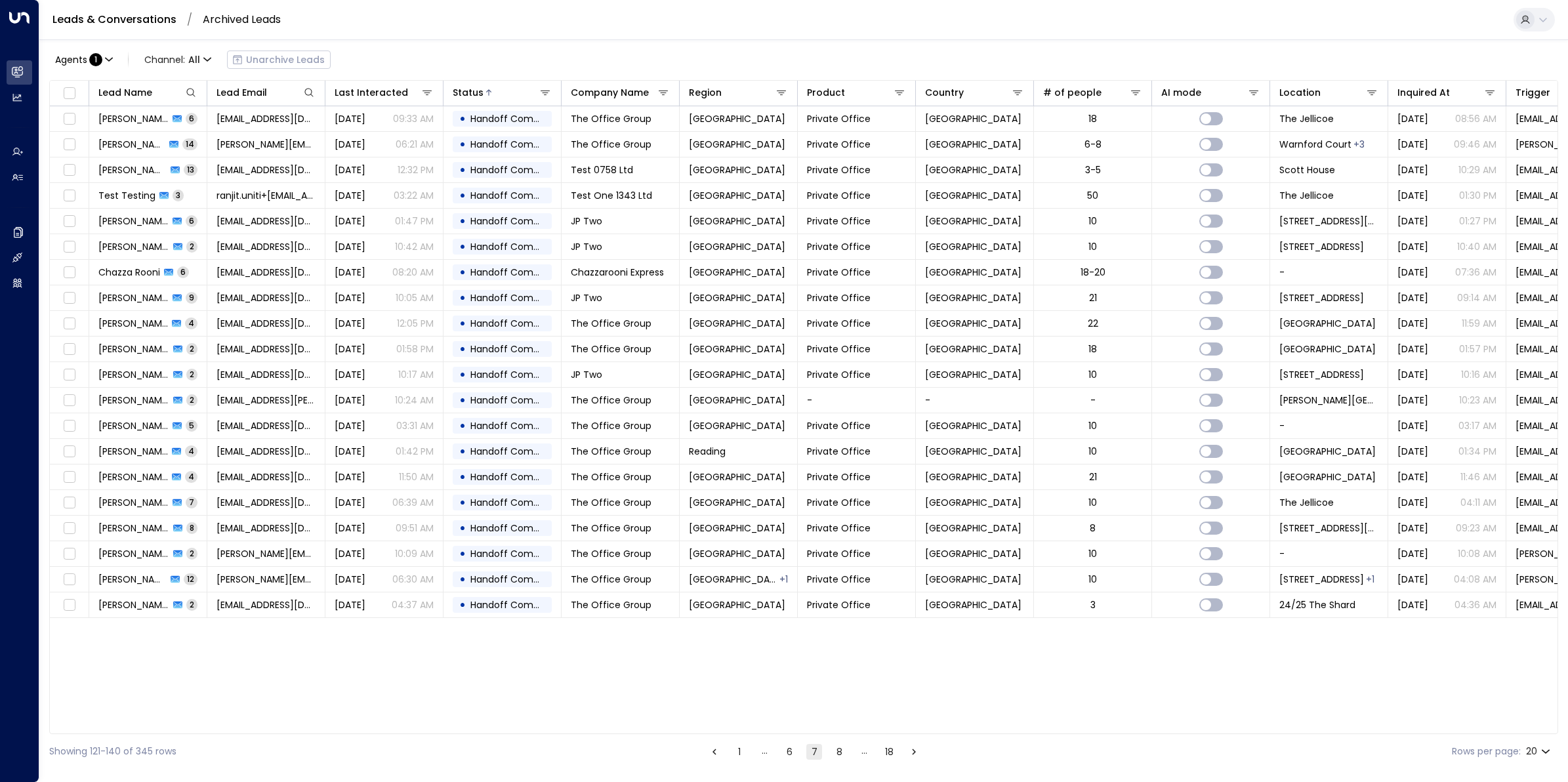
click at [909, 625] on icon "Go to next page" at bounding box center [914, 752] width 12 height 12
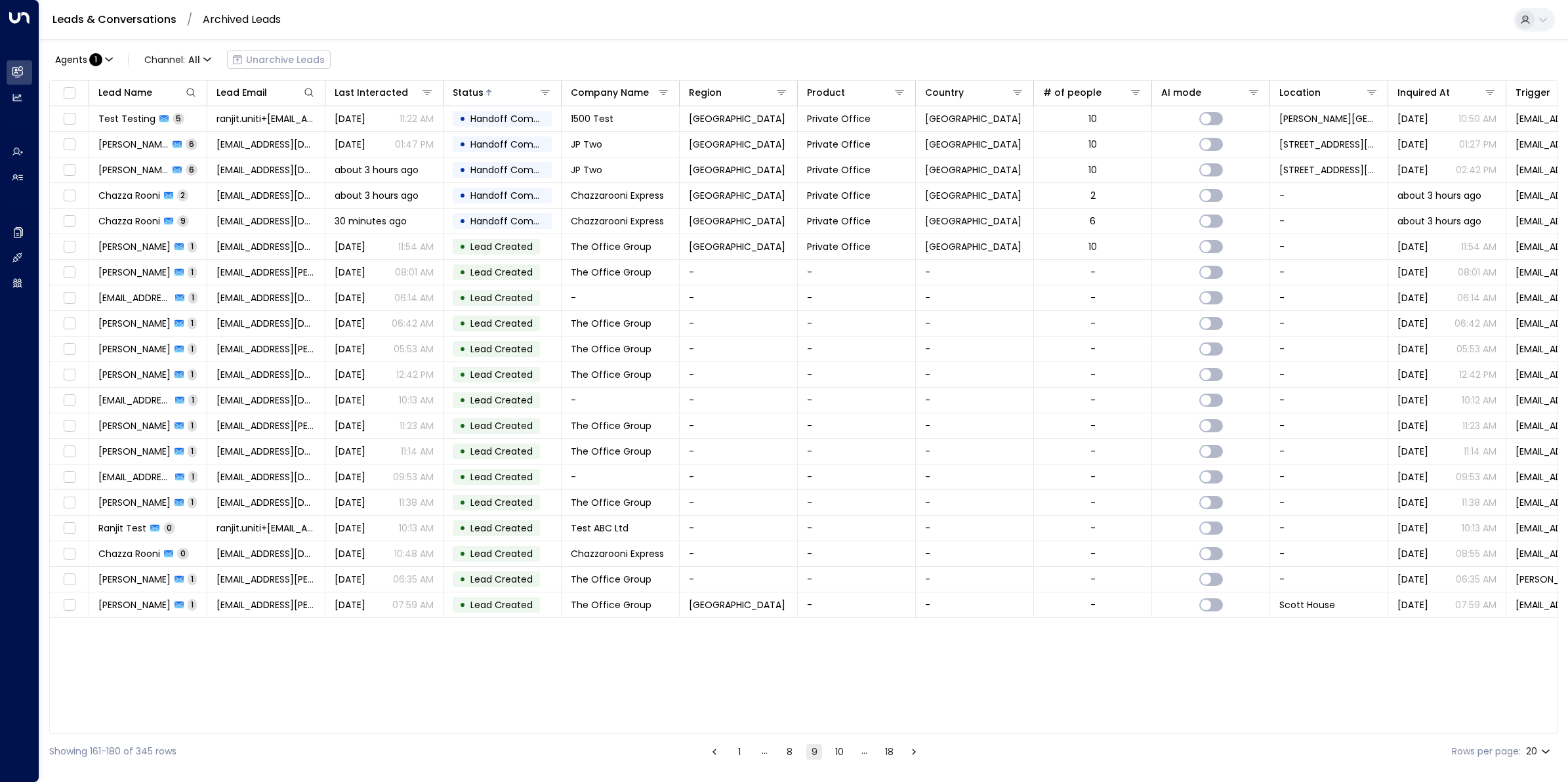
click at [909, 625] on icon "Go to next page" at bounding box center [914, 752] width 12 height 12
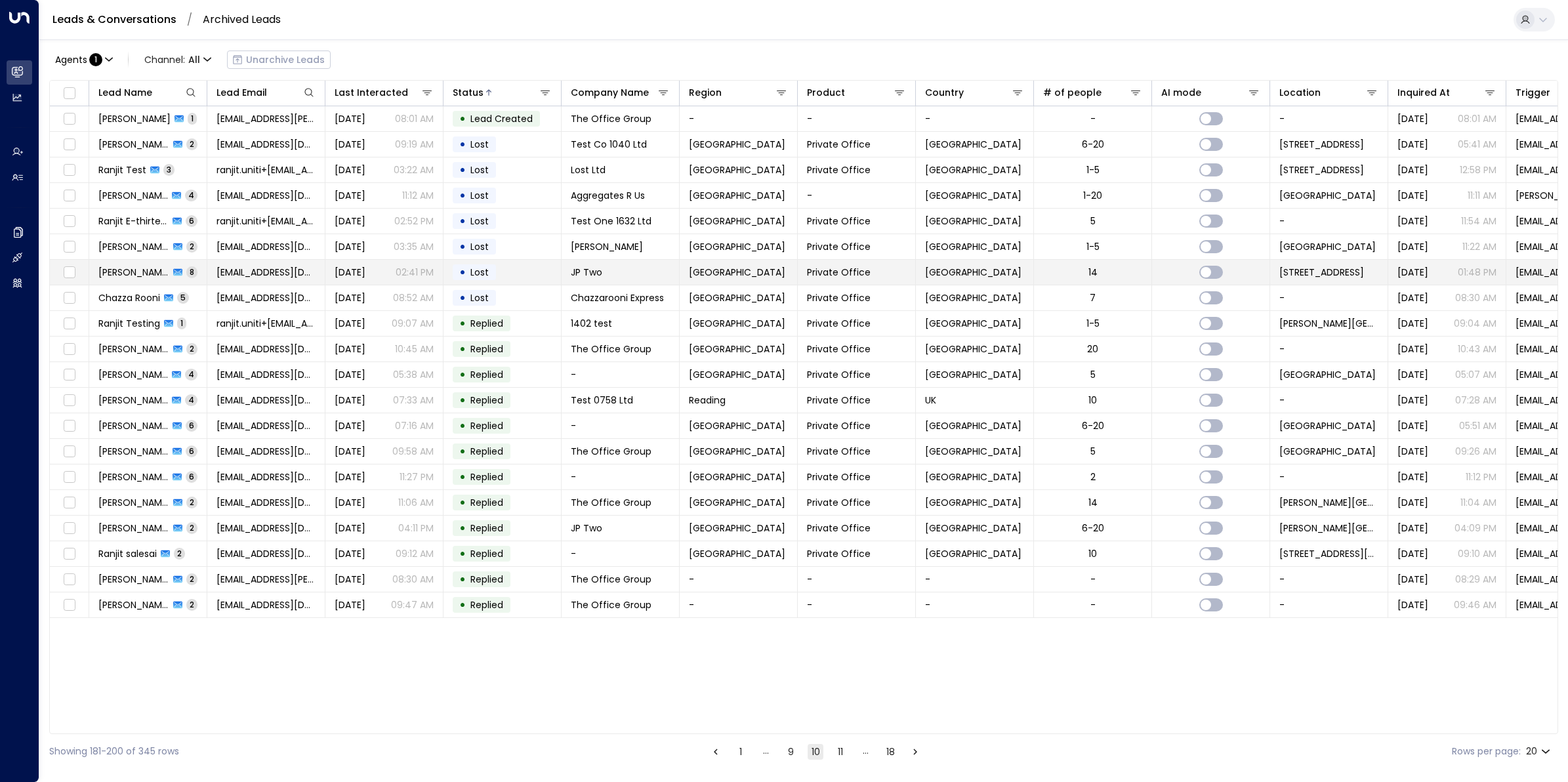
click at [159, 270] on span "James Pinner" at bounding box center [134, 272] width 71 height 13
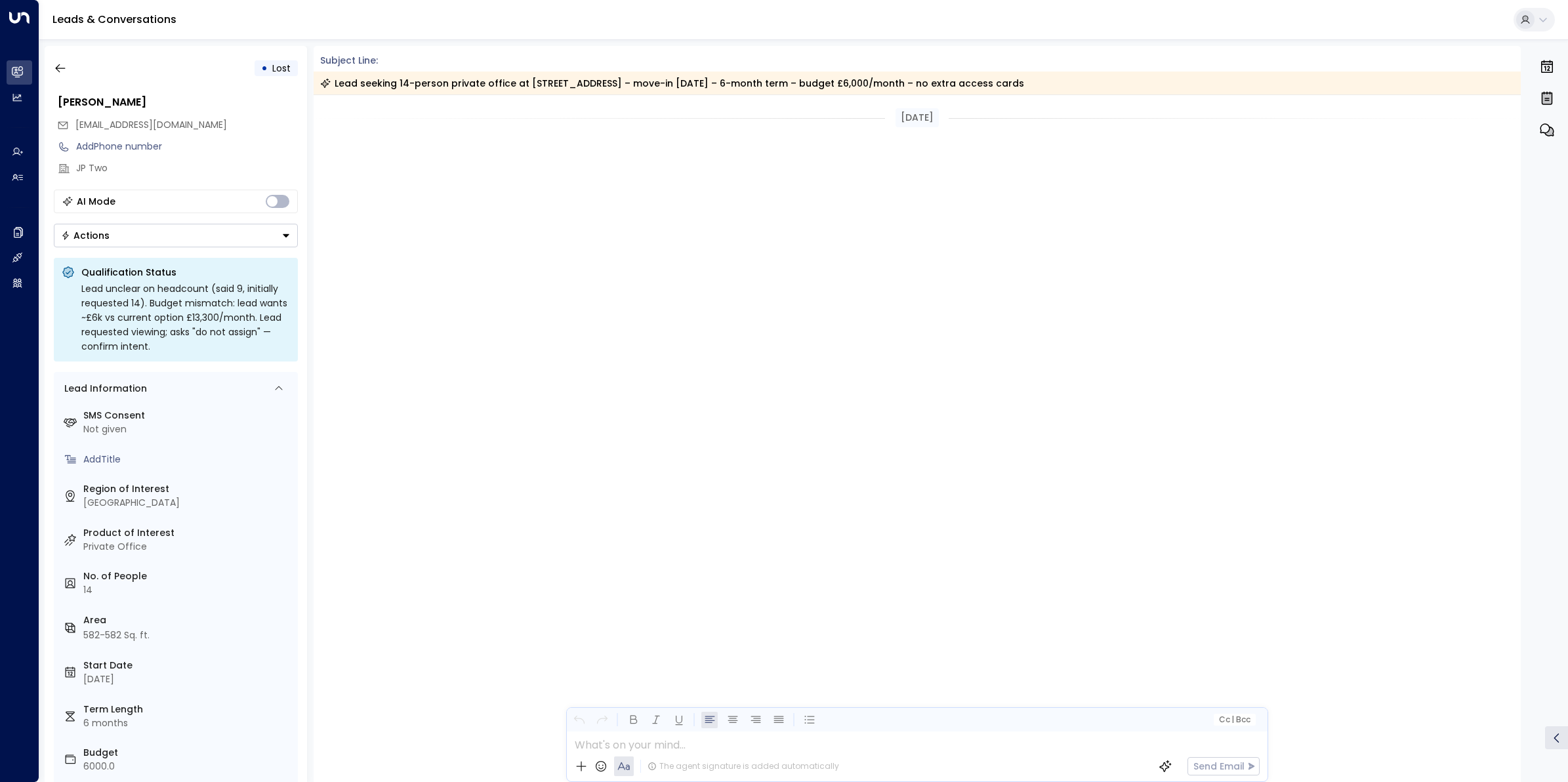
scroll to position [1900, 0]
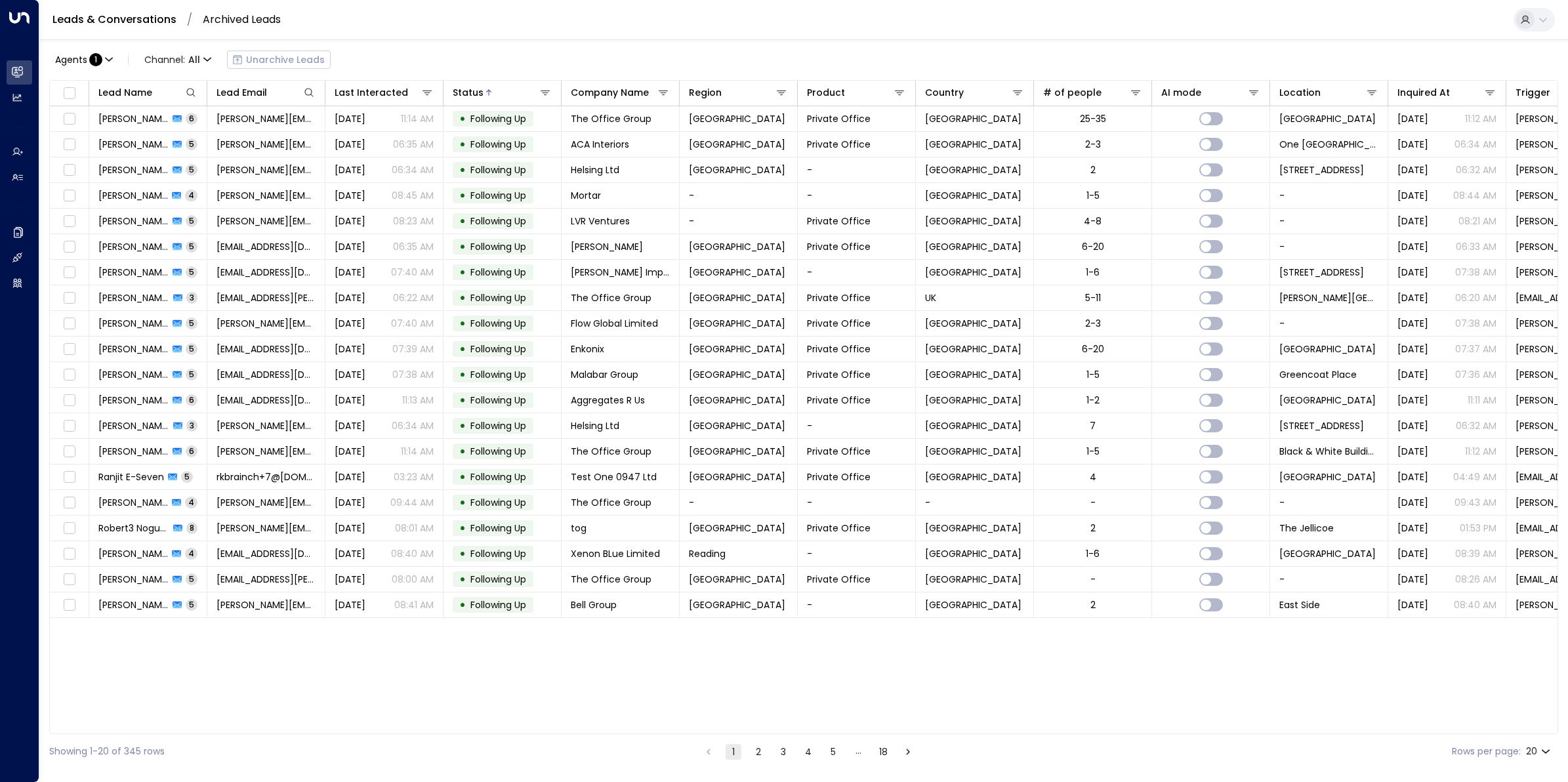
drag, startPoint x: 828, startPoint y: 755, endPoint x: 916, endPoint y: 755, distance: 88.0
click at [828, 625] on button "5" at bounding box center [833, 751] width 16 height 16
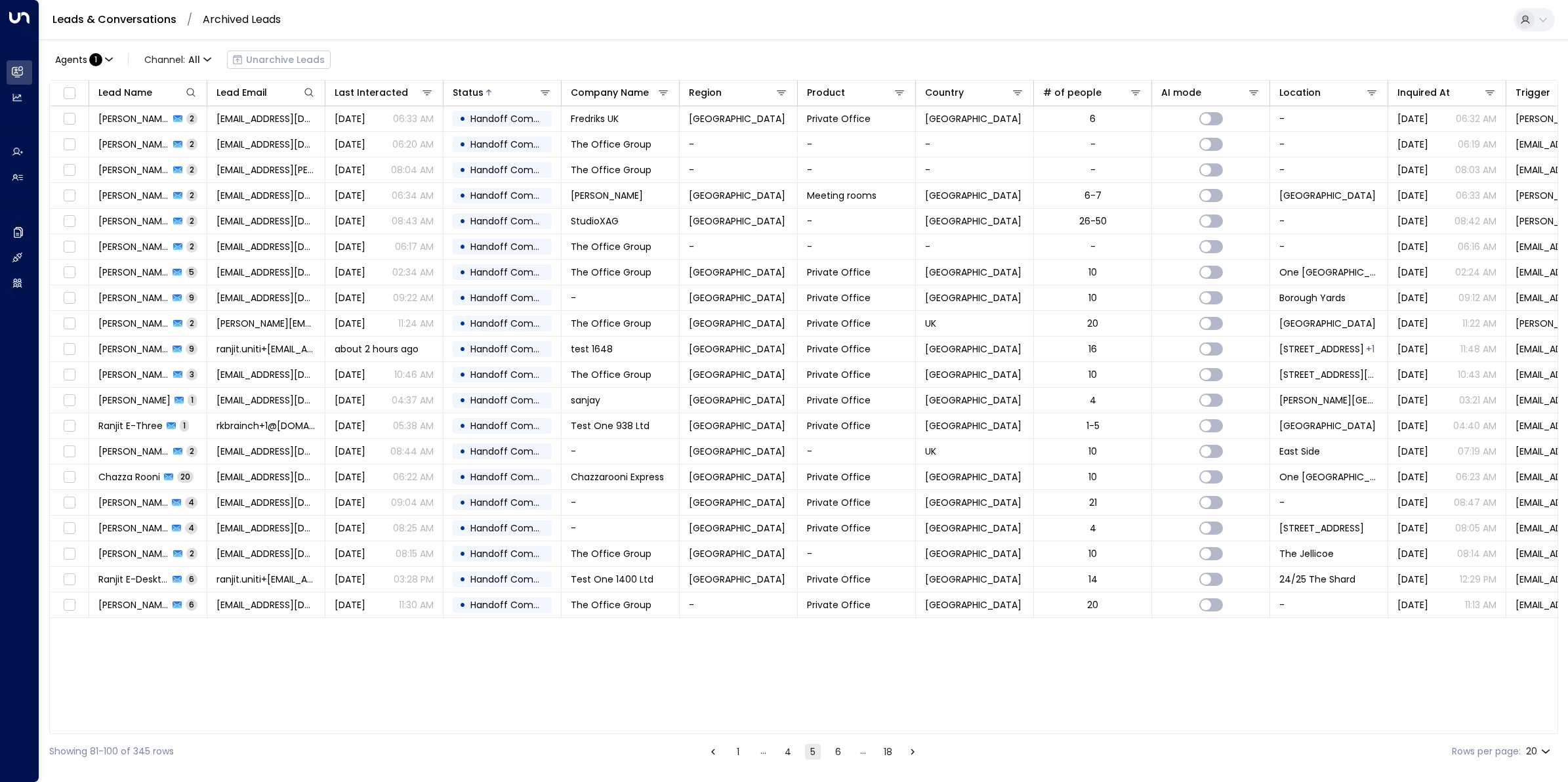
click at [907, 625] on icon "Go to next page" at bounding box center [912, 752] width 12 height 12
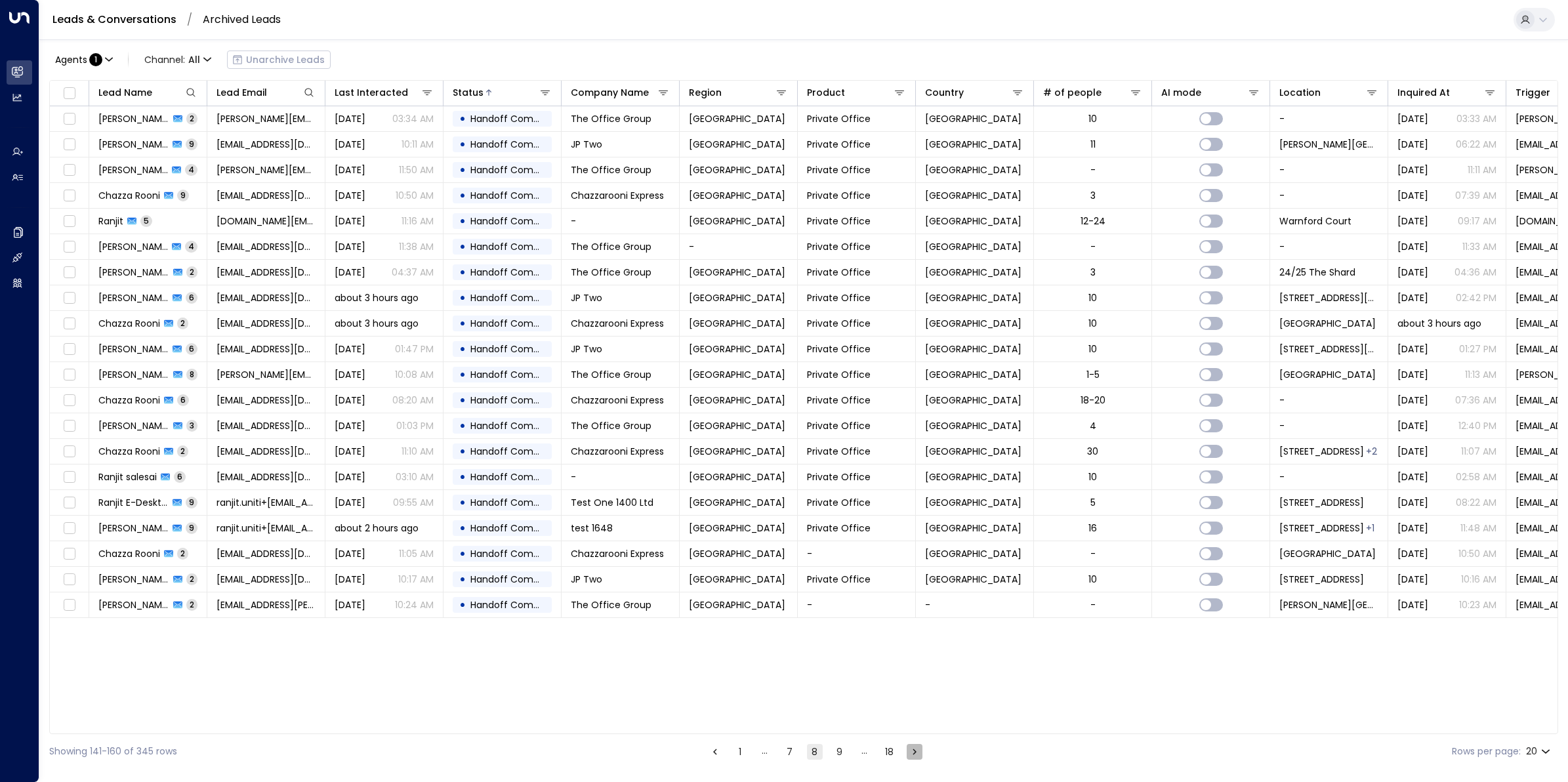
click at [909, 625] on icon "Go to next page" at bounding box center [915, 752] width 12 height 12
click at [907, 625] on button "Go to next page" at bounding box center [914, 751] width 16 height 16
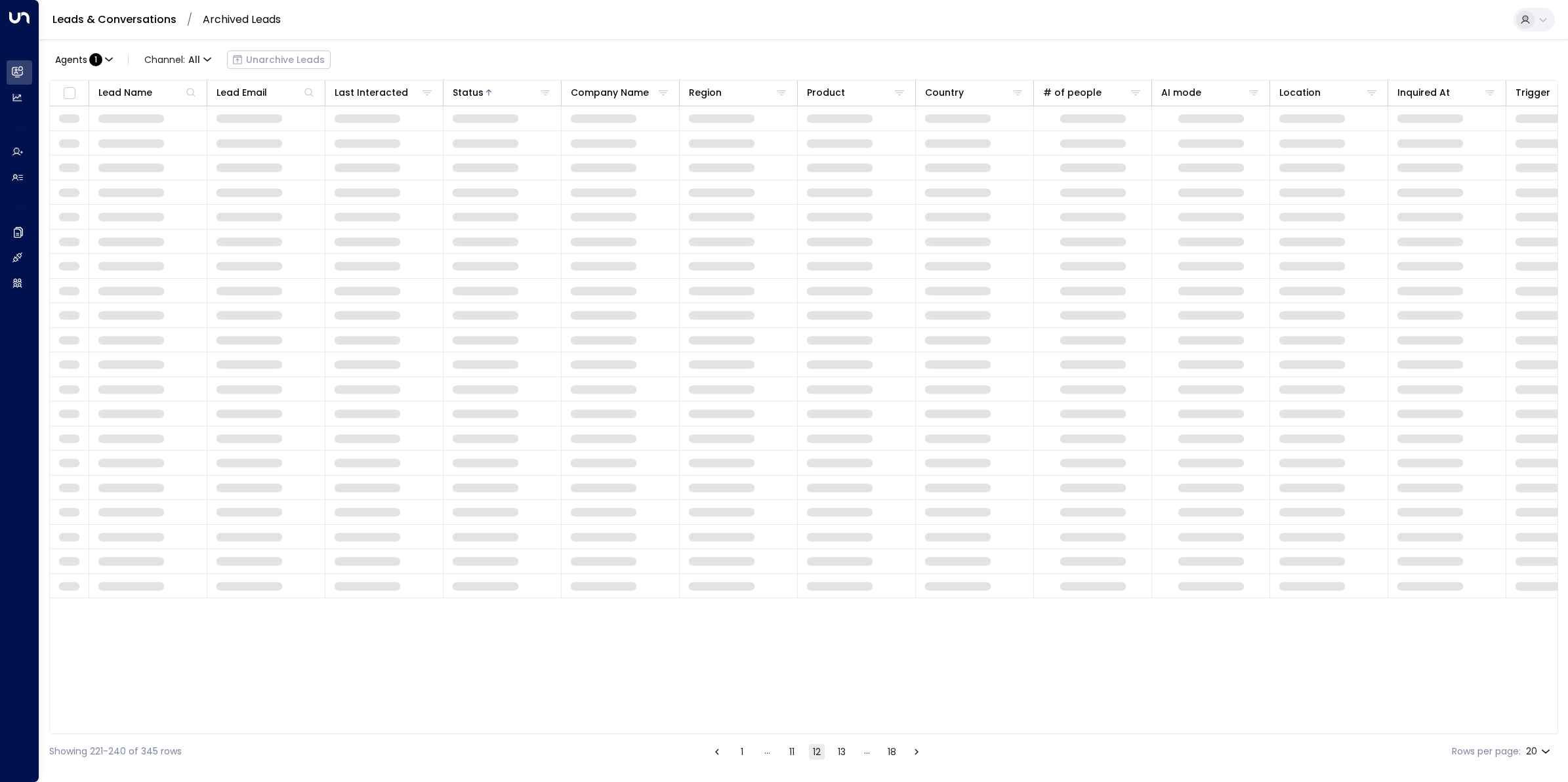
click at [909, 625] on button "Go to next page" at bounding box center [916, 751] width 16 height 16
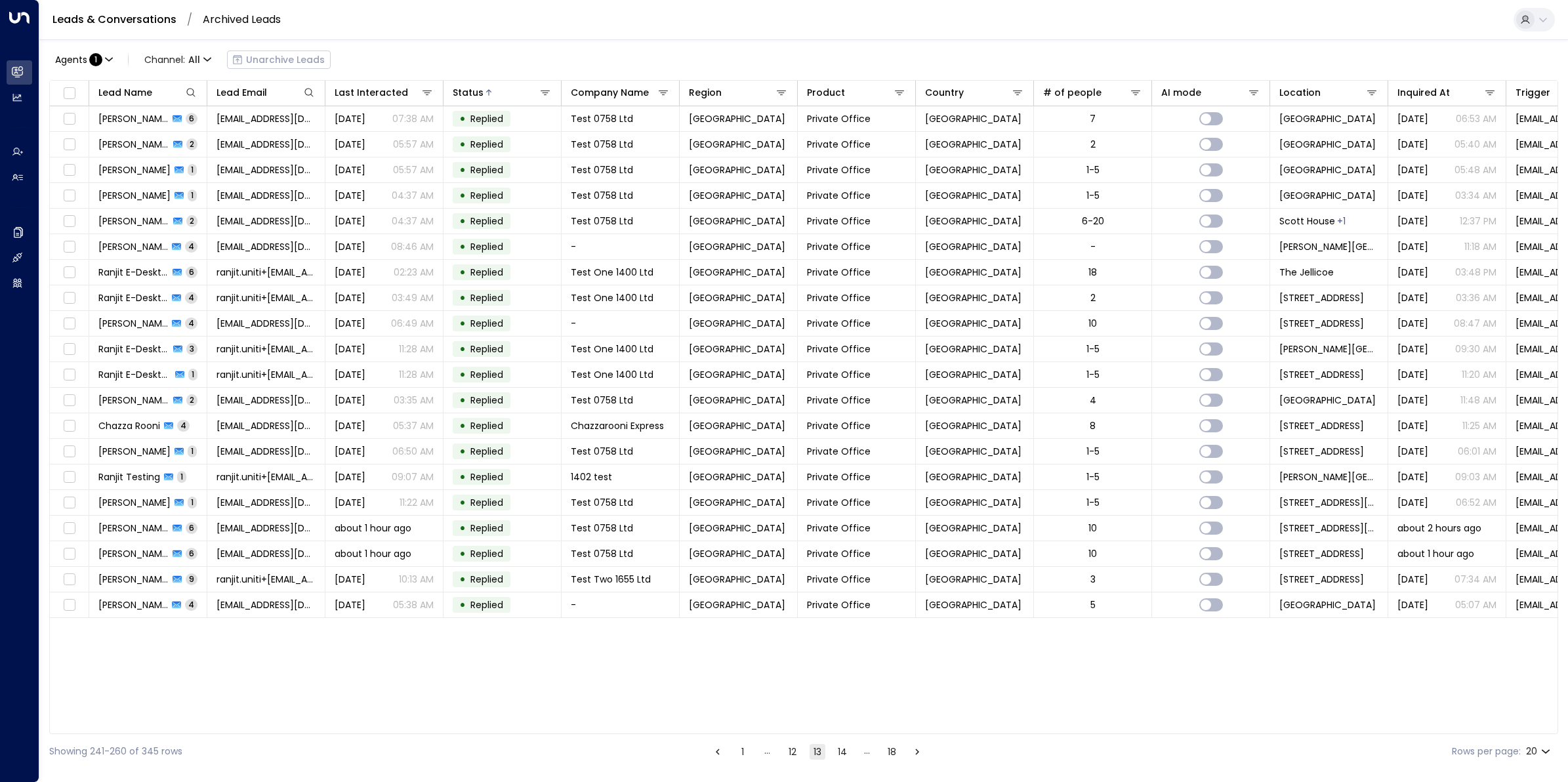
click at [710, 625] on button "Go to previous page" at bounding box center [717, 751] width 16 height 16
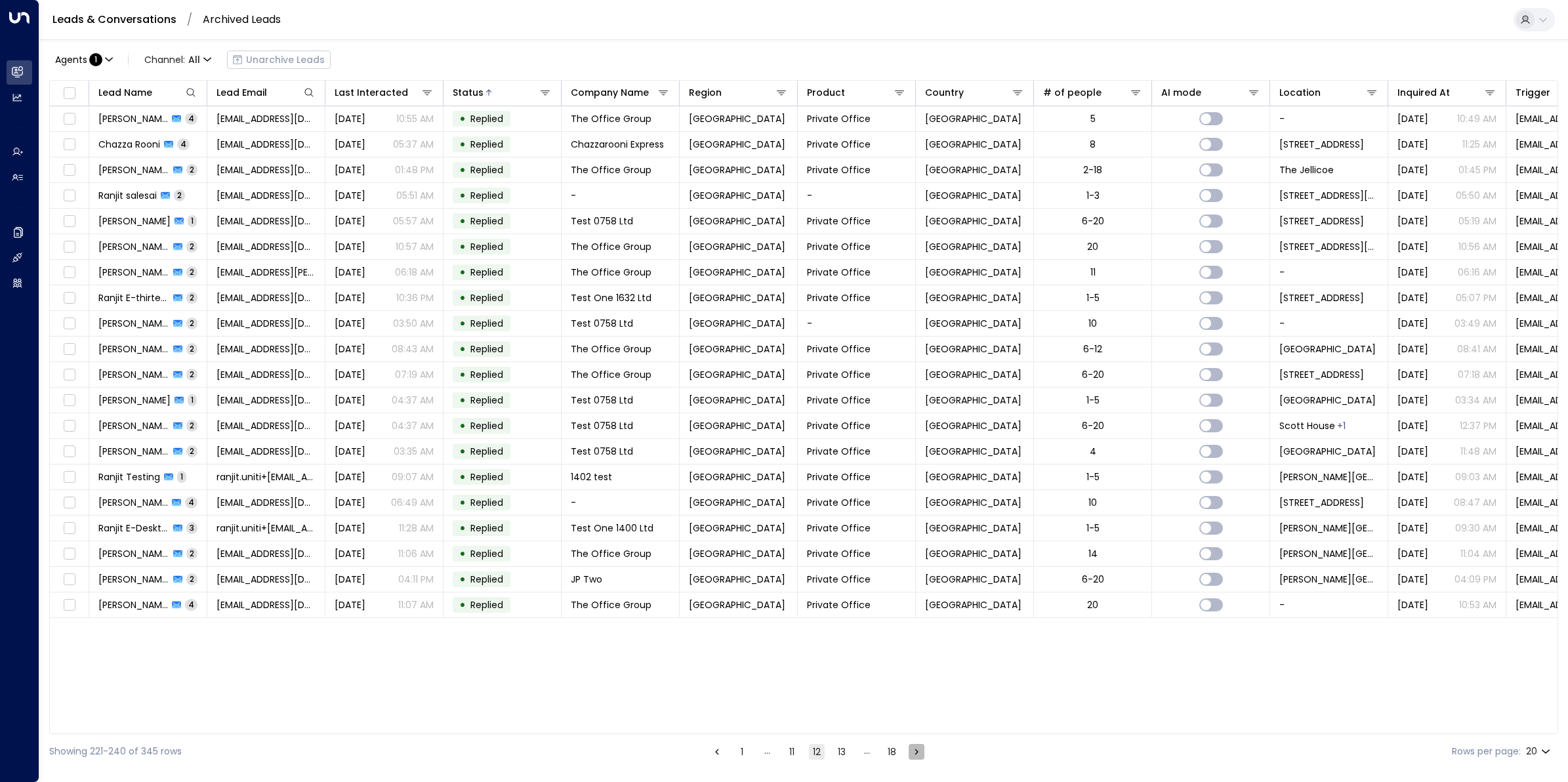
click at [916, 625] on icon "Go to next page" at bounding box center [916, 752] width 12 height 12
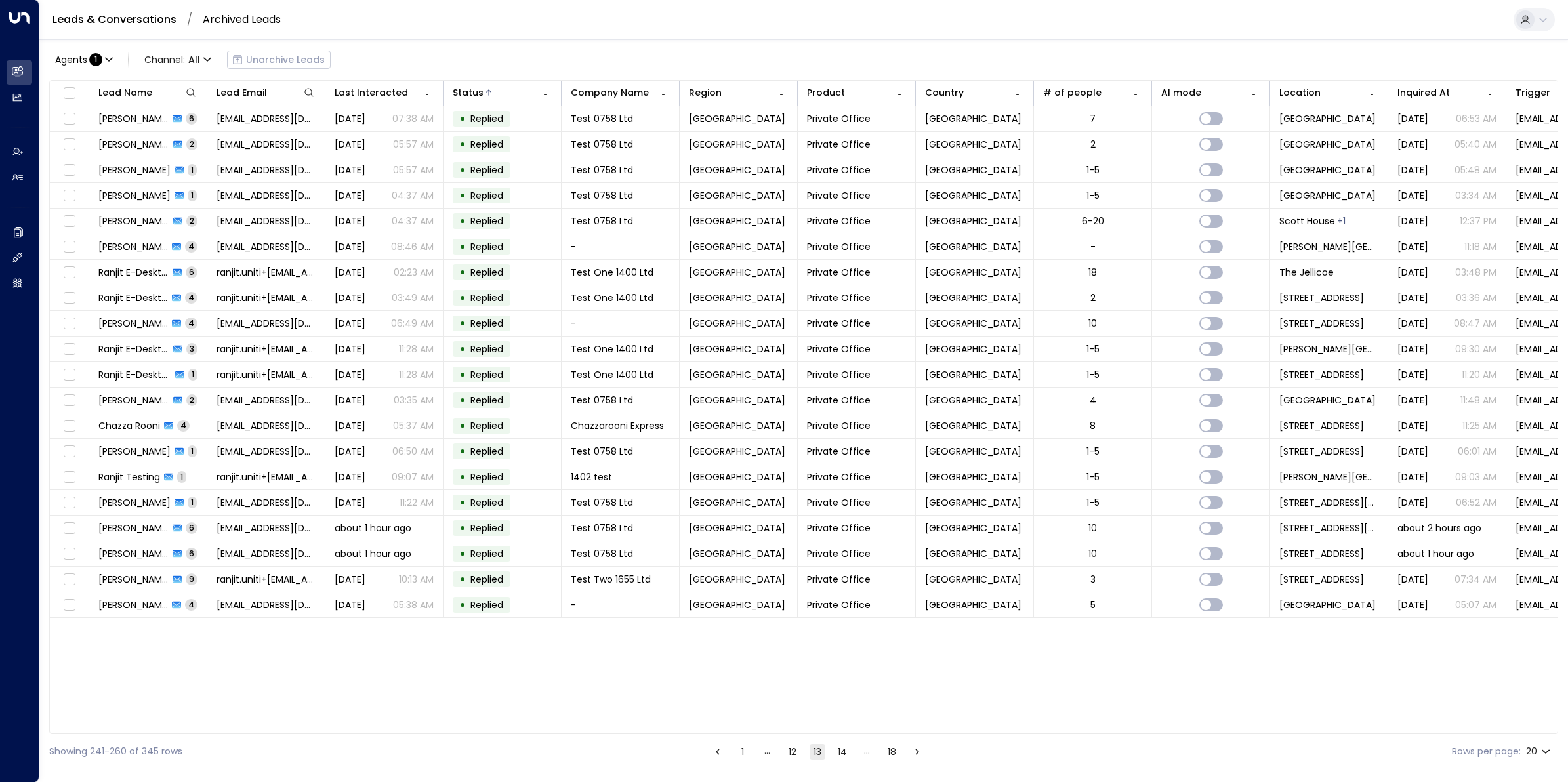
click at [916, 625] on icon "Go to next page" at bounding box center [917, 751] width 4 height 6
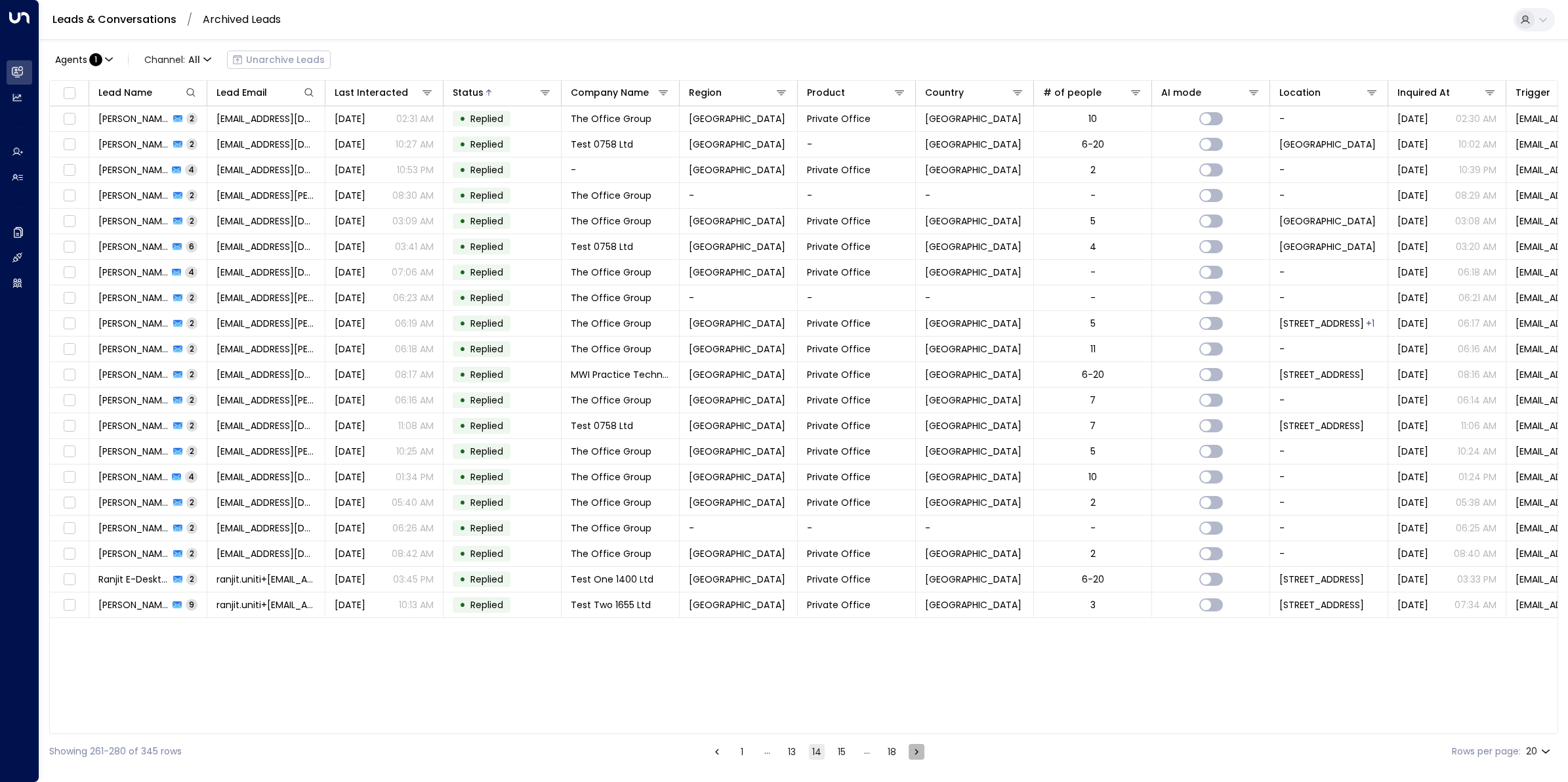
click at [916, 625] on icon "Go to next page" at bounding box center [916, 751] width 4 height 6
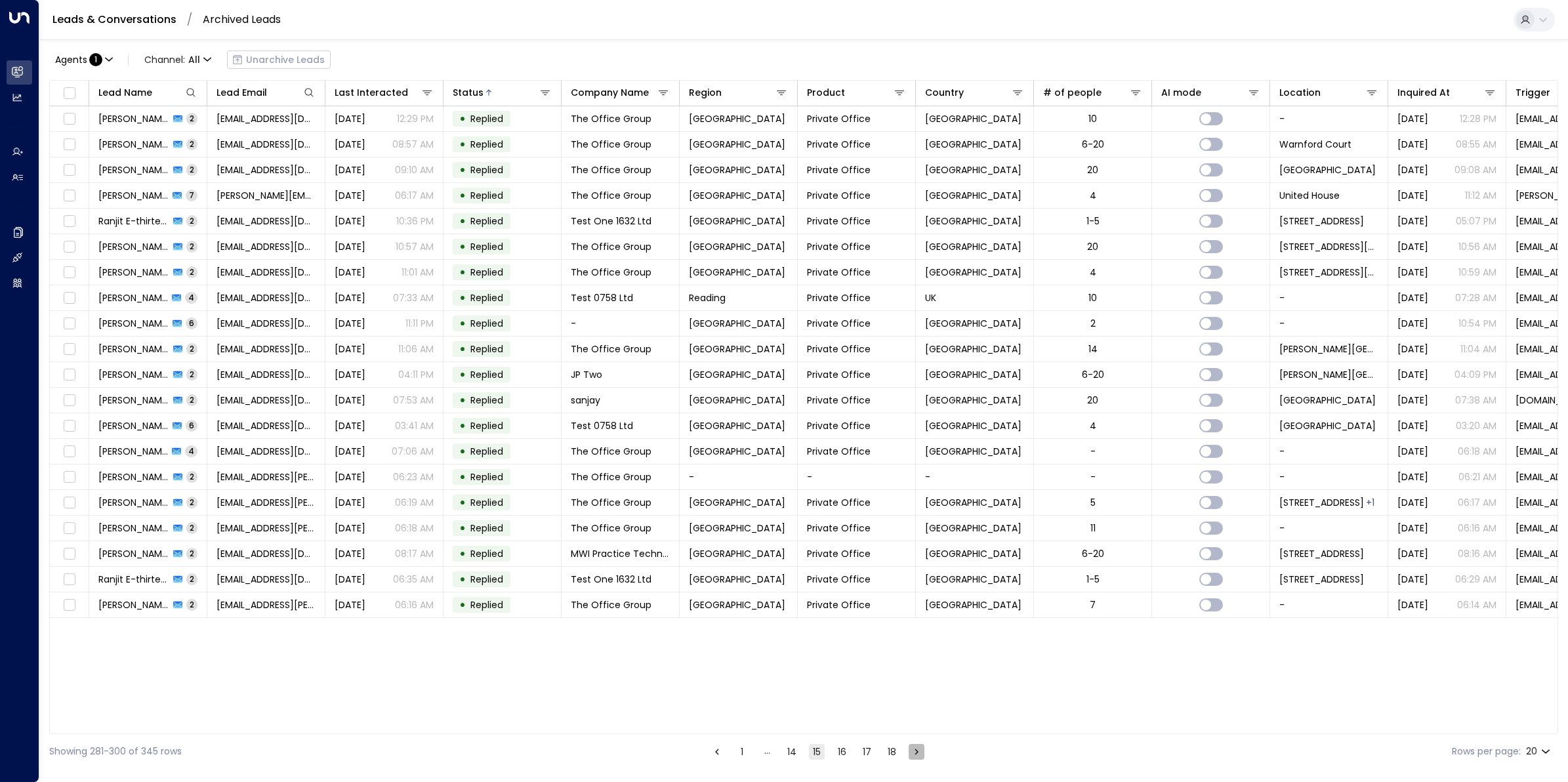
click at [916, 625] on icon "Go to next page" at bounding box center [916, 751] width 4 height 6
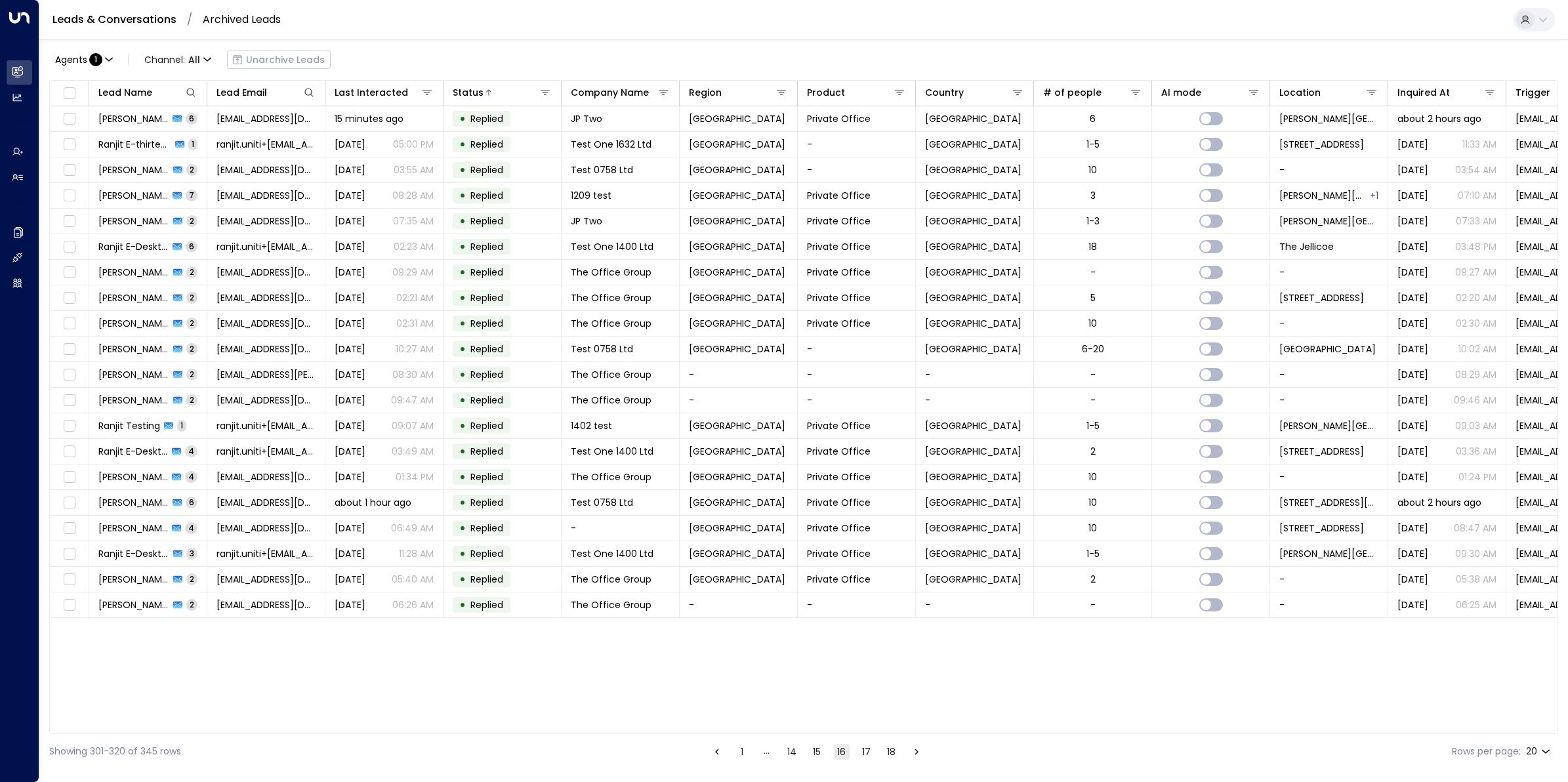
click at [784, 625] on button "14" at bounding box center [791, 751] width 16 height 16
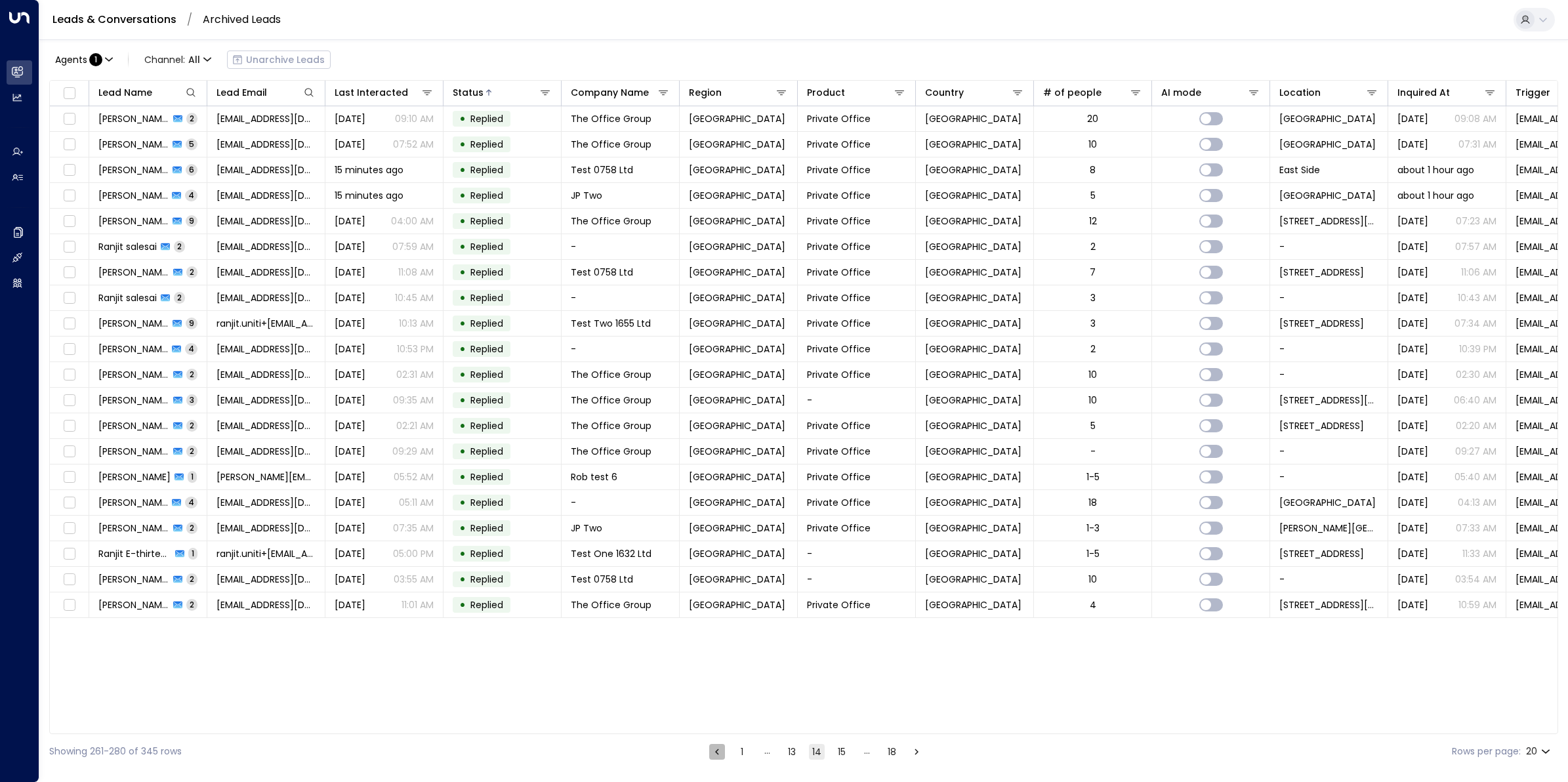
click at [712, 625] on icon "Go to previous page" at bounding box center [717, 752] width 12 height 12
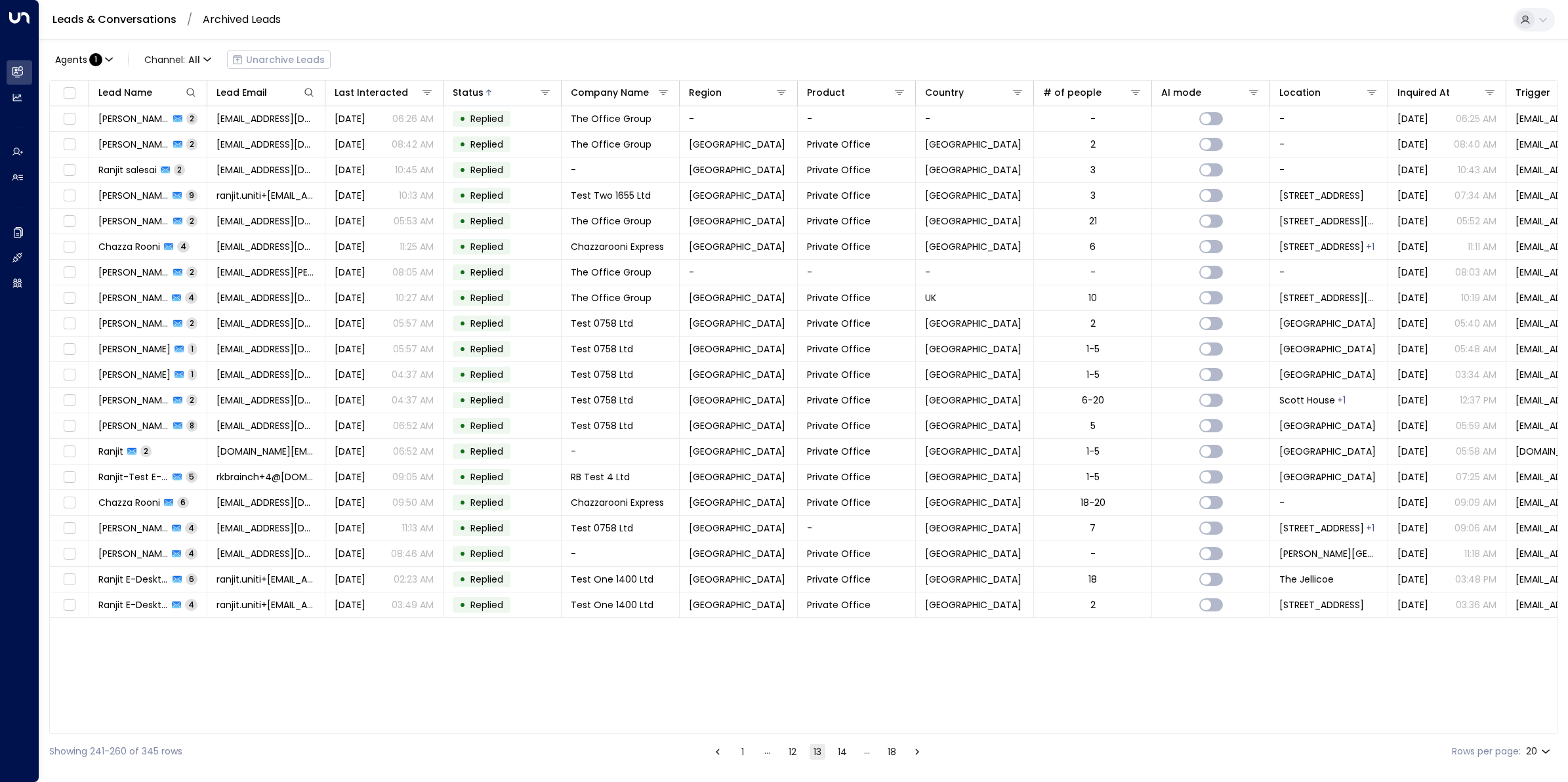
click at [795, 625] on button "12" at bounding box center [792, 751] width 16 height 16
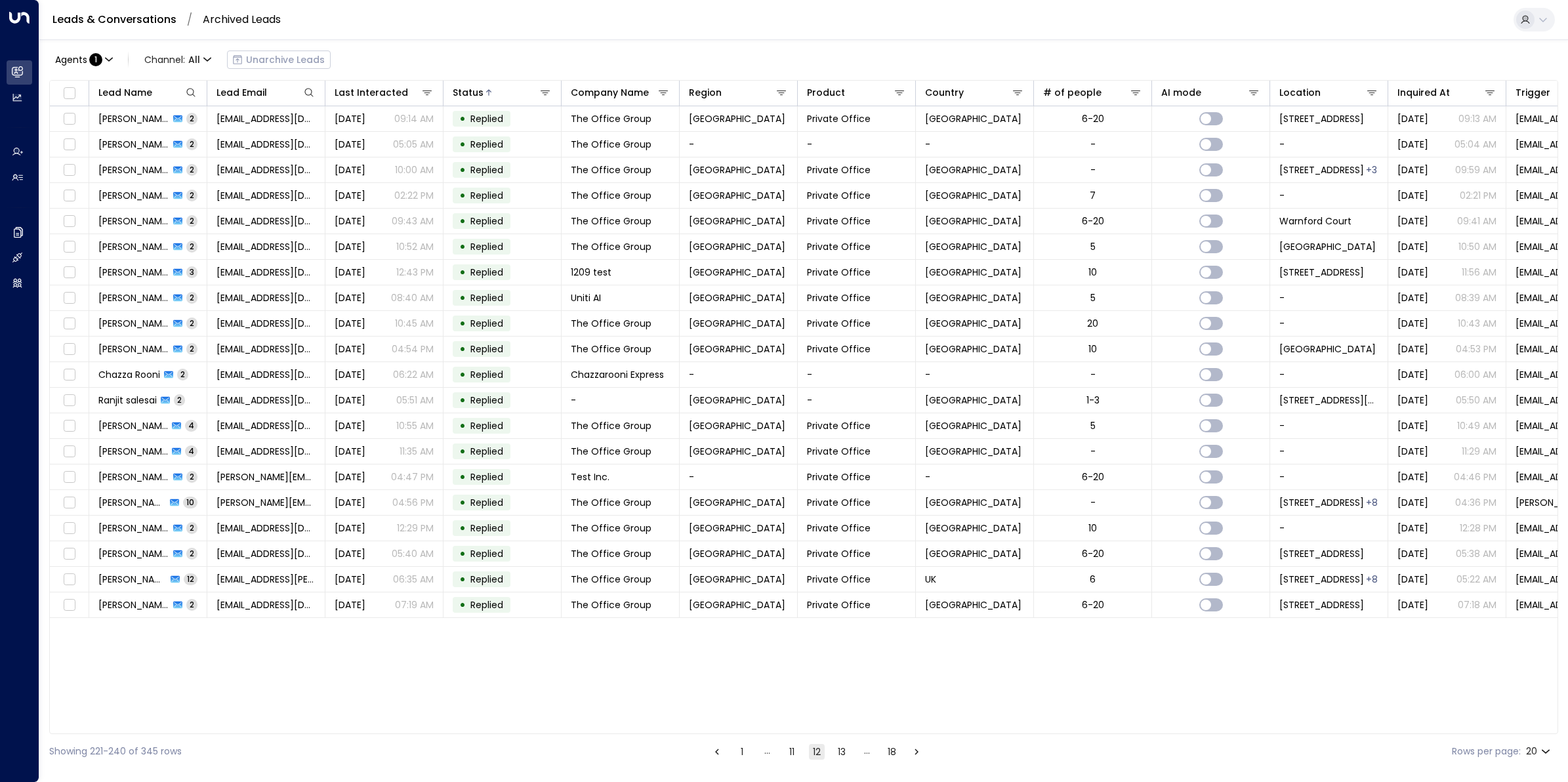
click at [787, 625] on button "11" at bounding box center [791, 751] width 16 height 16
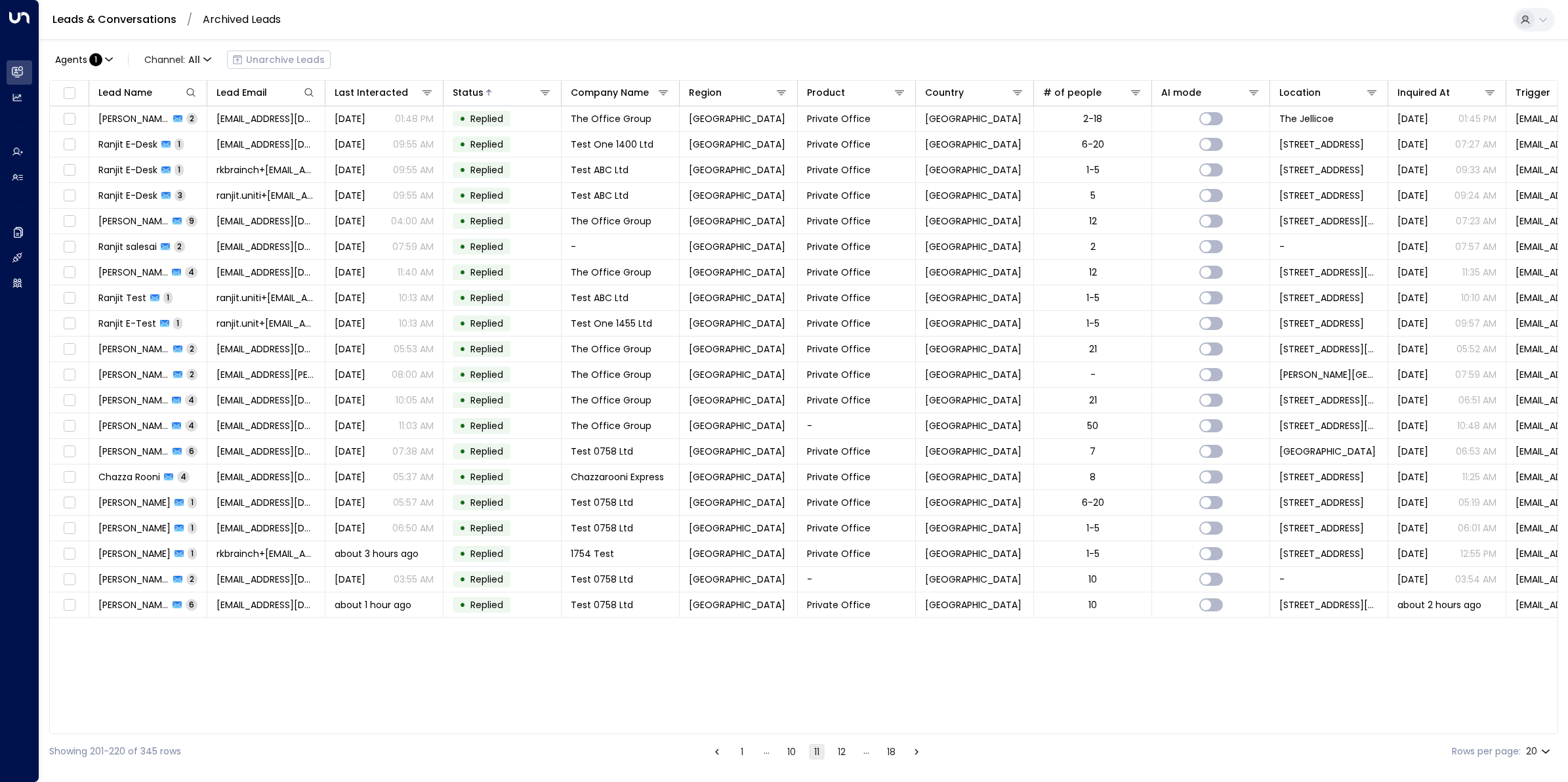
click at [787, 625] on button "10" at bounding box center [791, 751] width 16 height 16
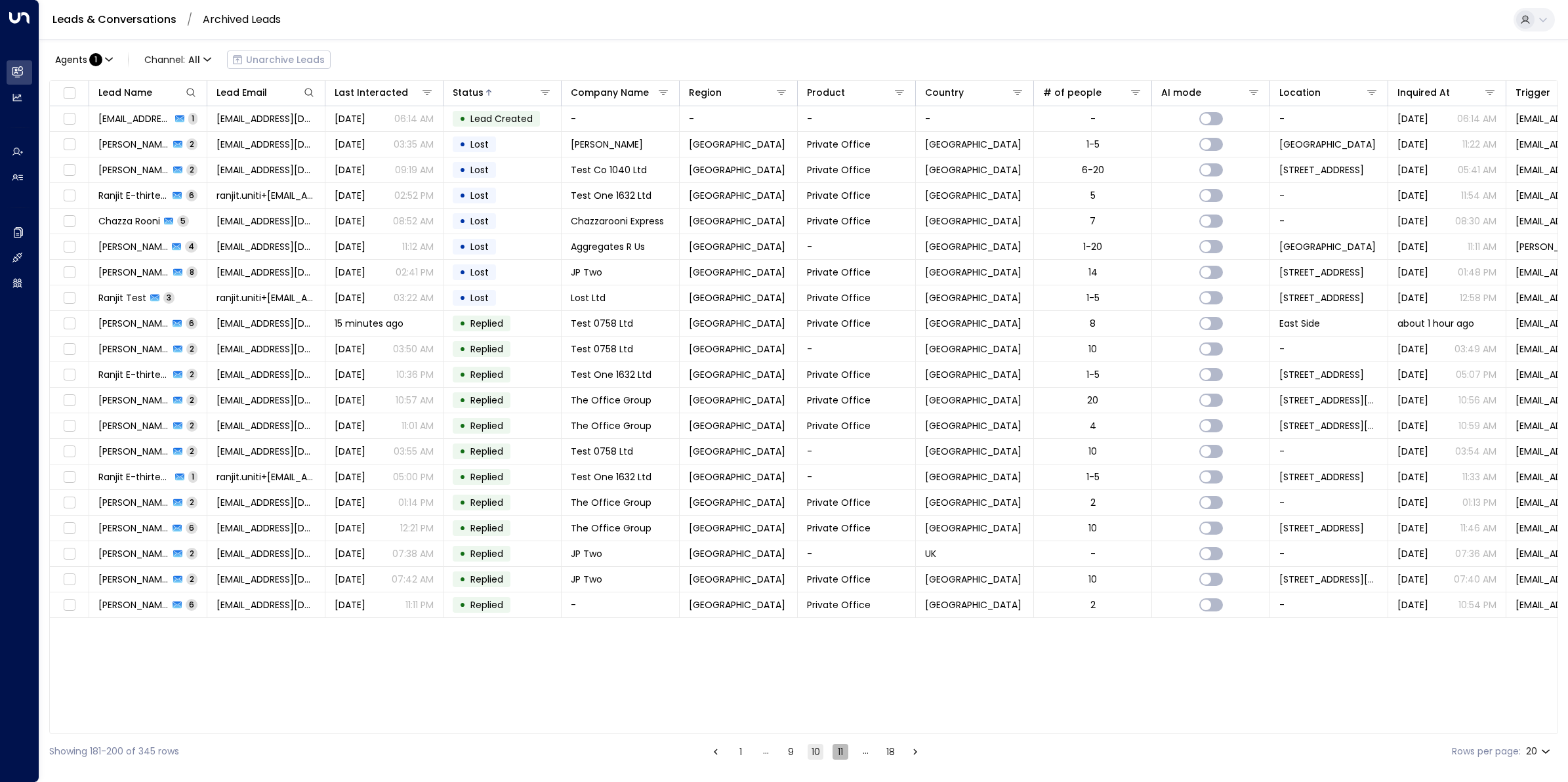
click at [842, 625] on button "11" at bounding box center [840, 751] width 16 height 16
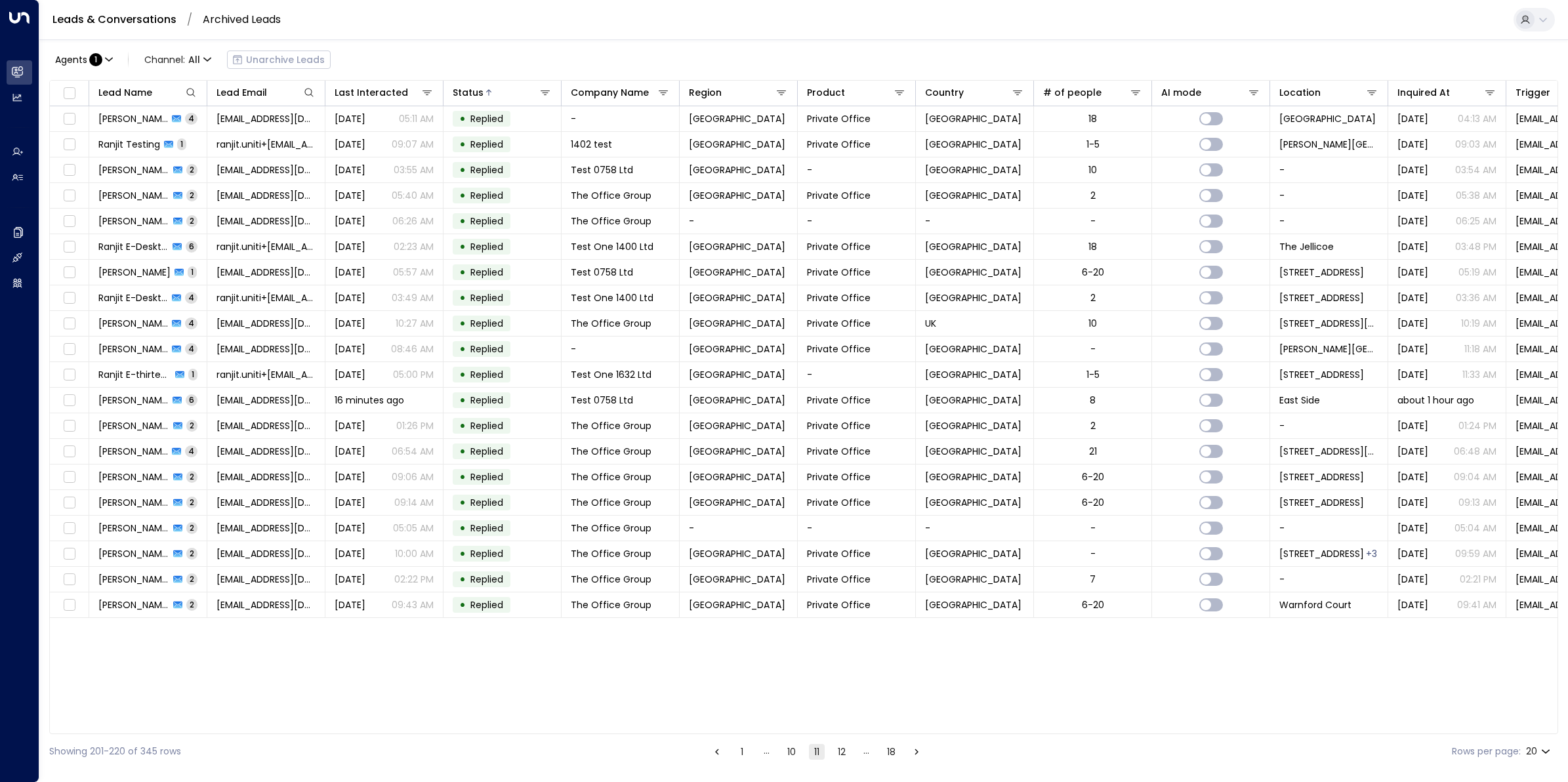
click at [789, 625] on button "10" at bounding box center [791, 751] width 16 height 16
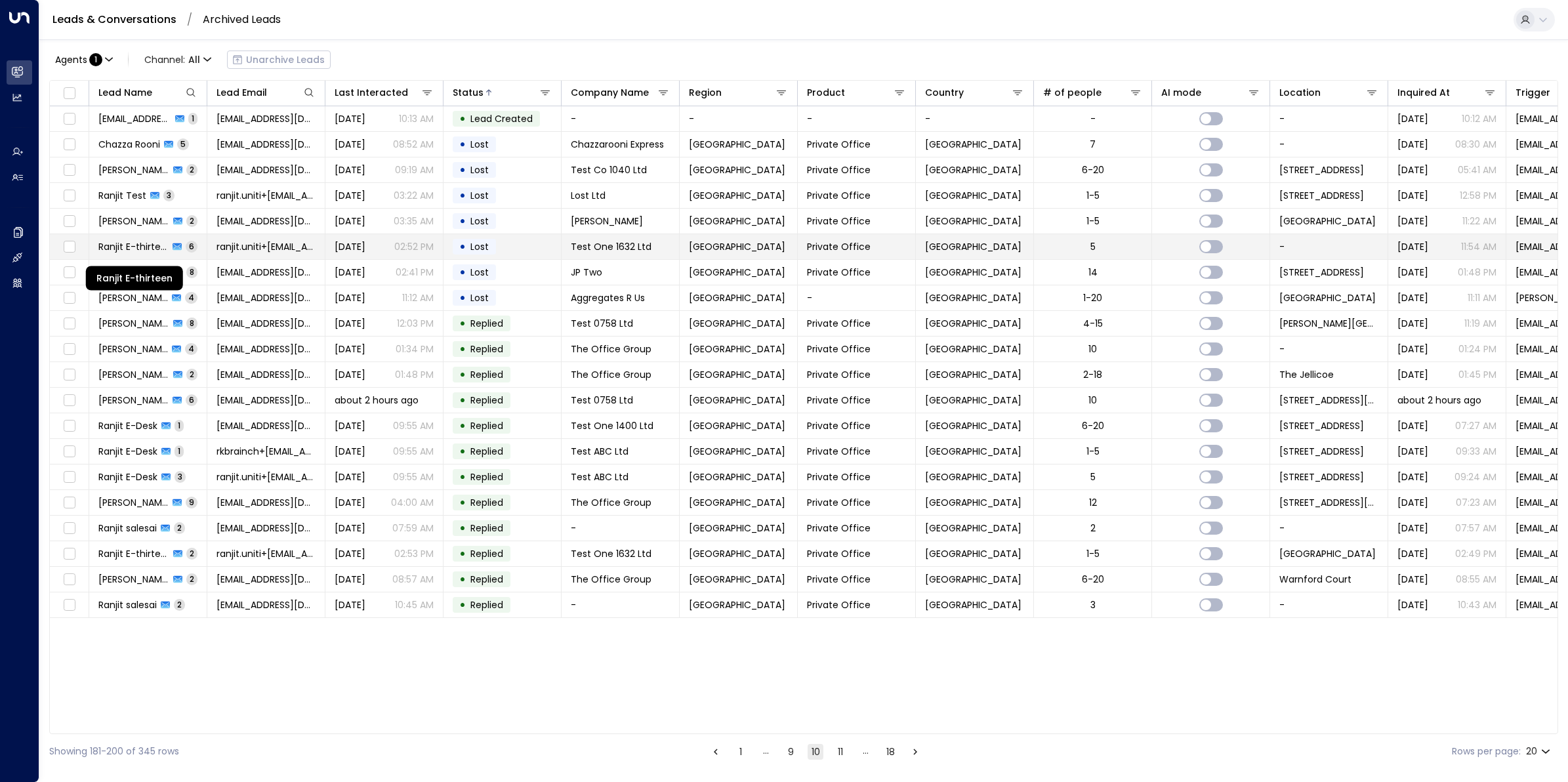
click at [122, 248] on span "Ranjit E-thirteen" at bounding box center [133, 247] width 70 height 13
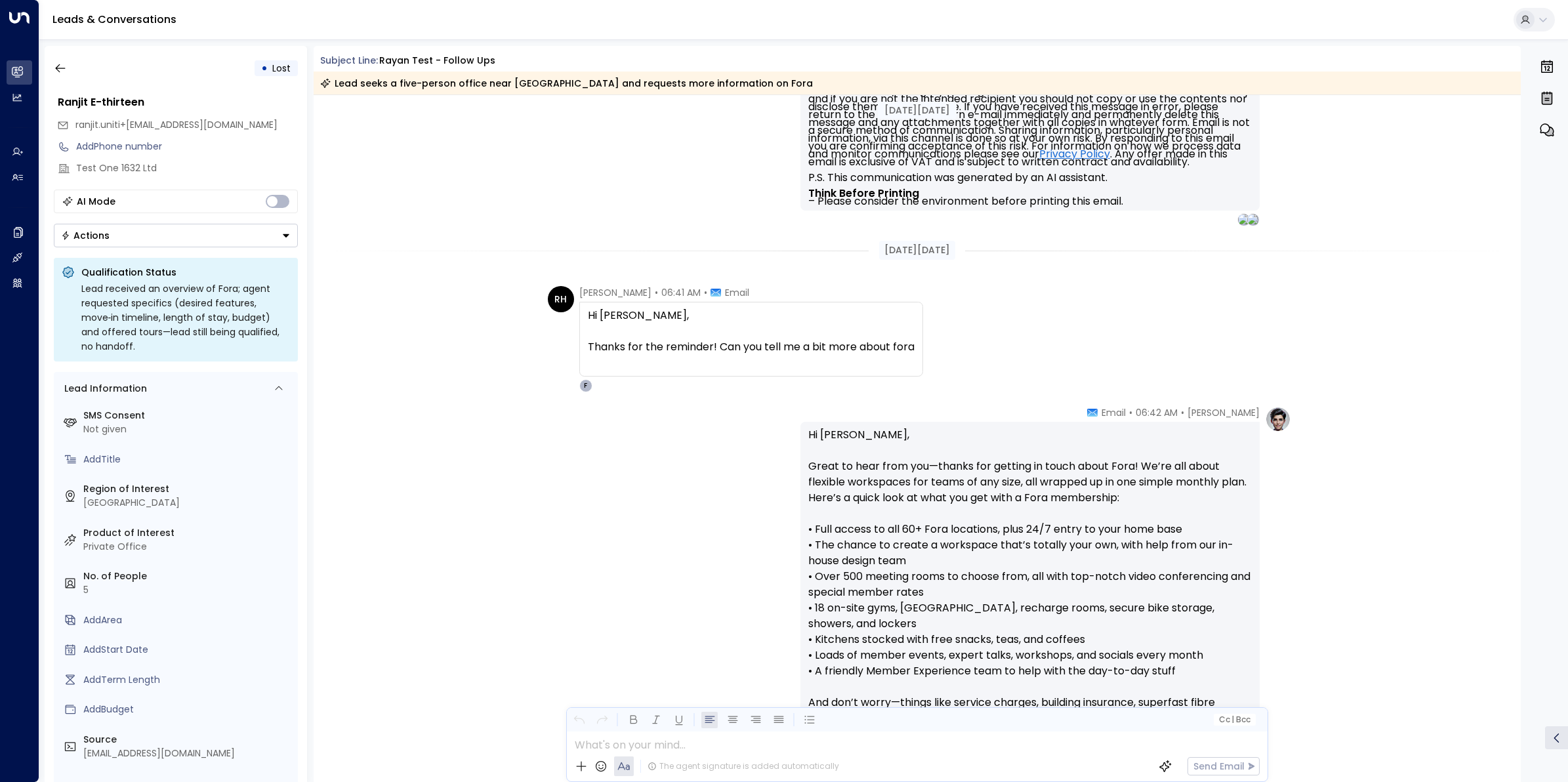
scroll to position [817, 0]
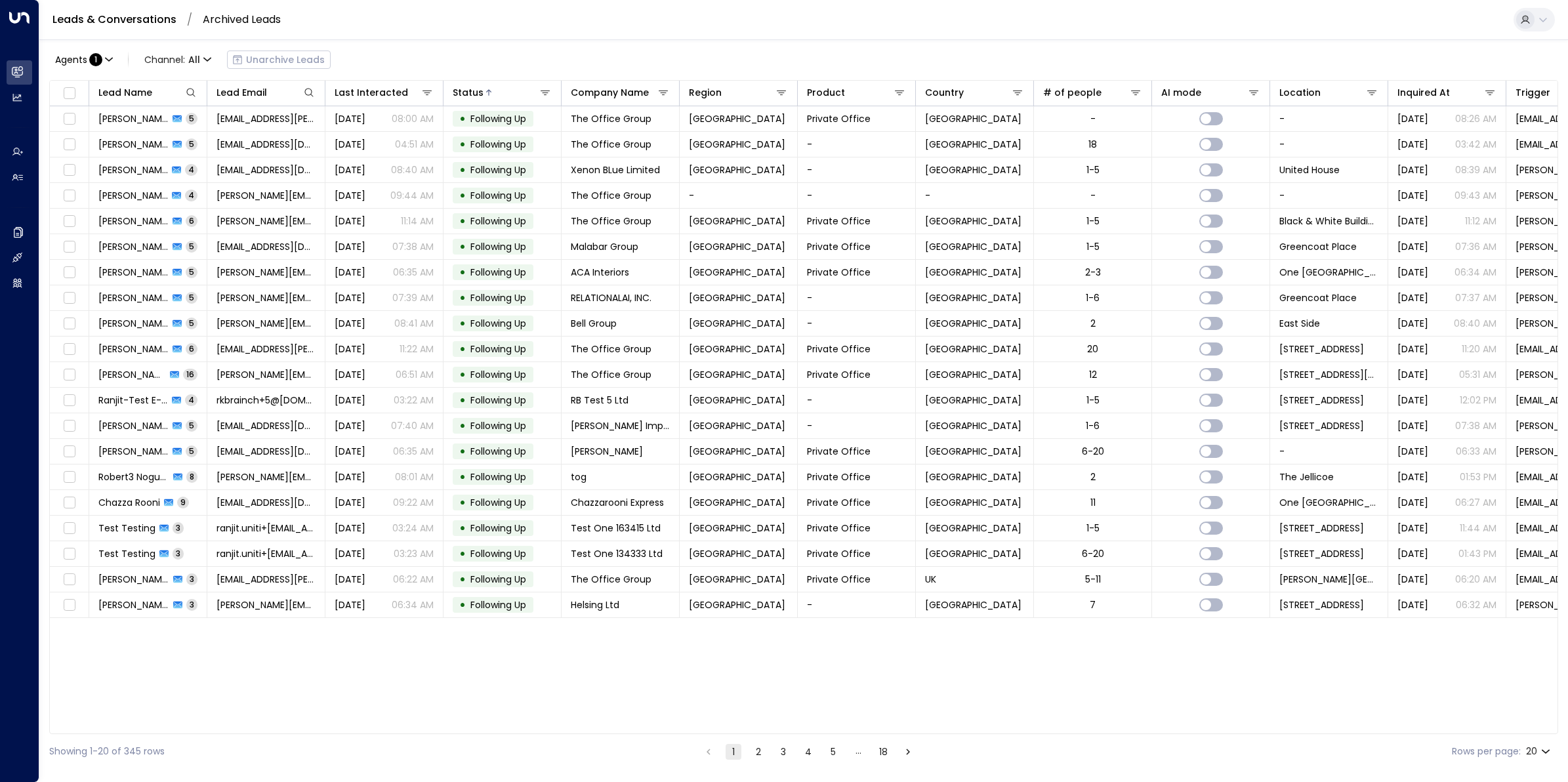
click at [909, 625] on icon "Go to next page" at bounding box center [908, 752] width 12 height 12
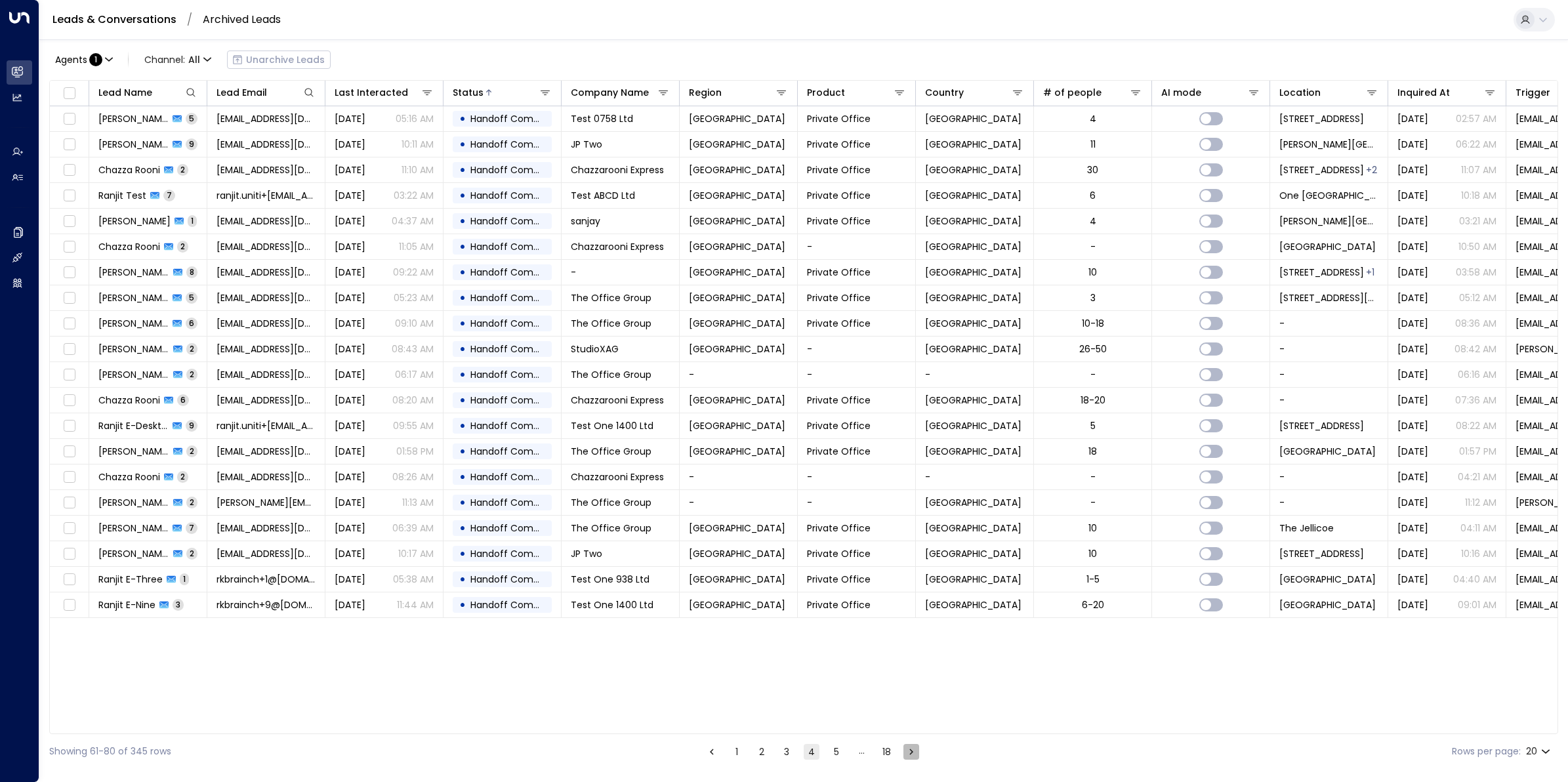
click at [909, 625] on icon "Go to next page" at bounding box center [912, 752] width 12 height 12
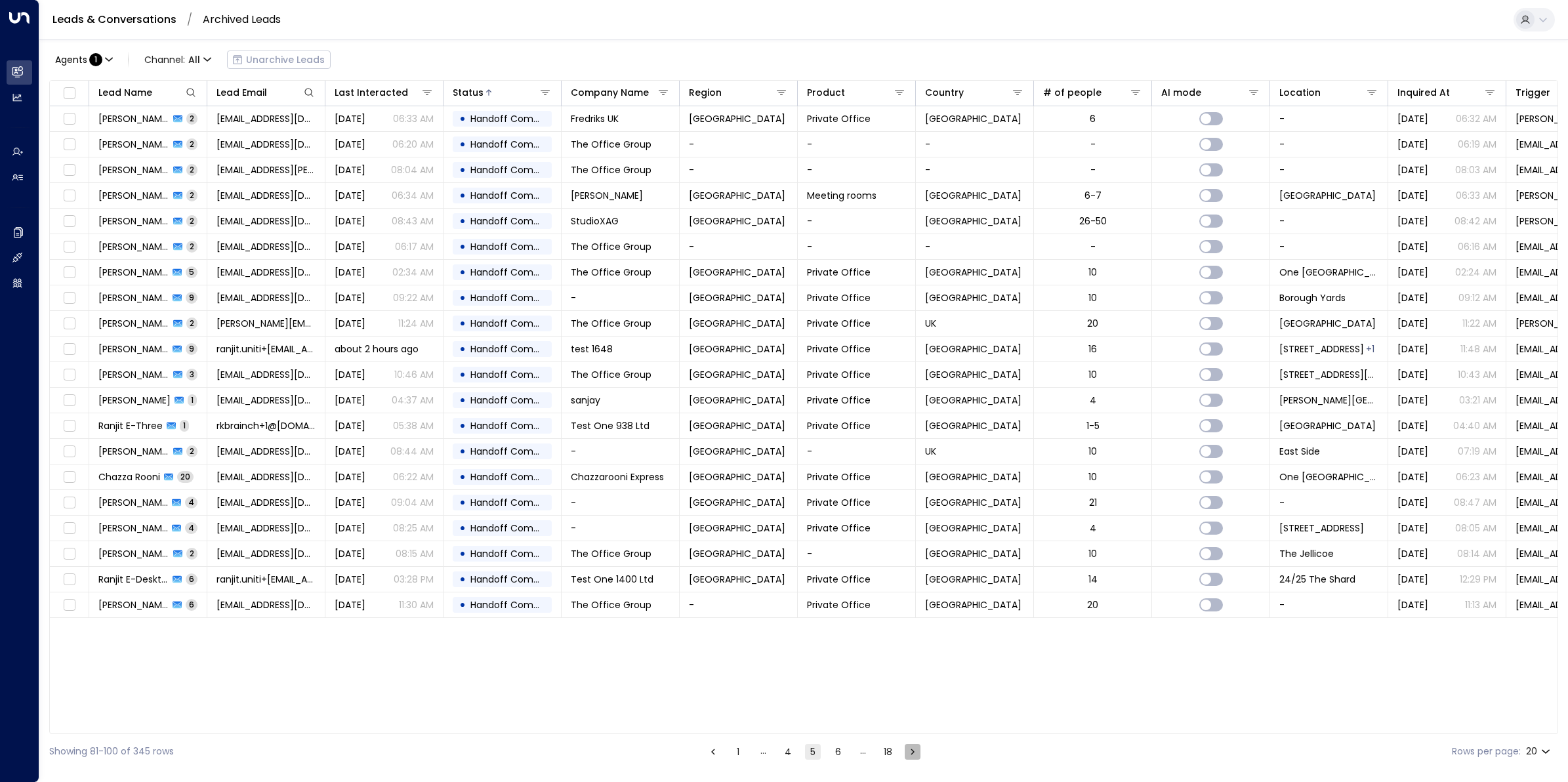
click at [909, 625] on icon "Go to next page" at bounding box center [912, 752] width 12 height 12
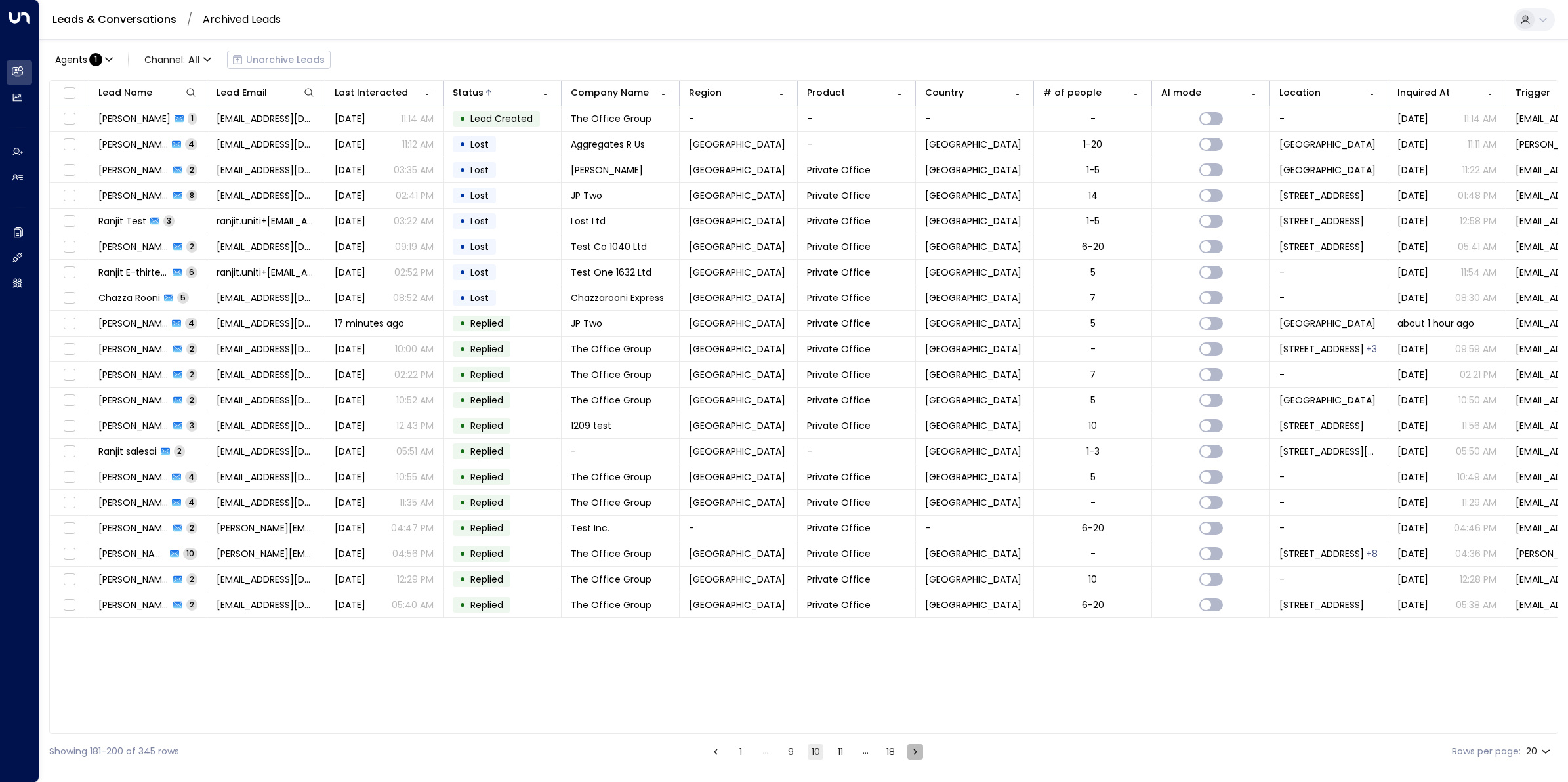
click at [909, 625] on icon "Go to next page" at bounding box center [915, 752] width 12 height 12
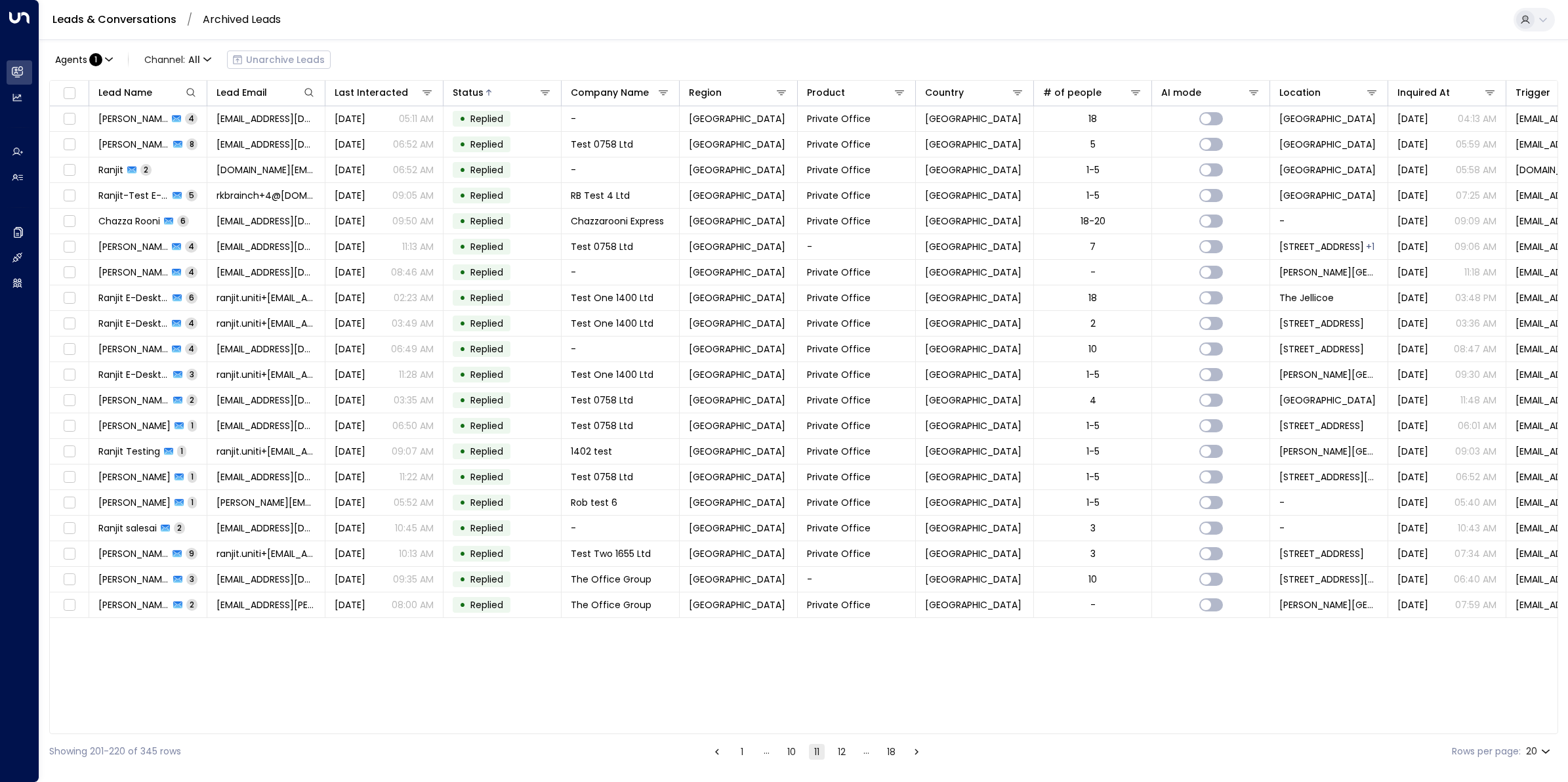
click at [909, 625] on button "Go to next page" at bounding box center [916, 751] width 16 height 16
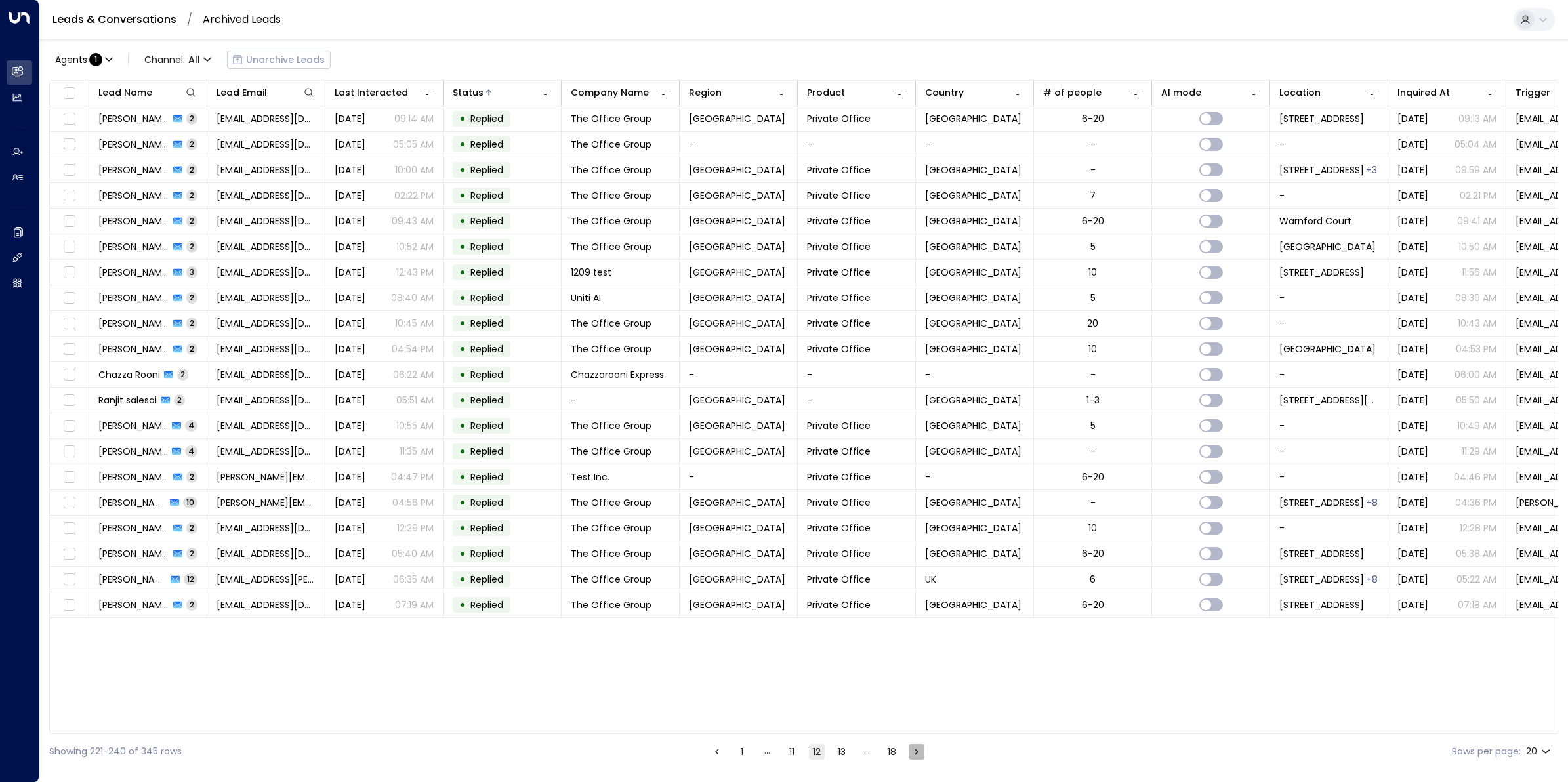
click at [909, 625] on button "Go to next page" at bounding box center [916, 751] width 16 height 16
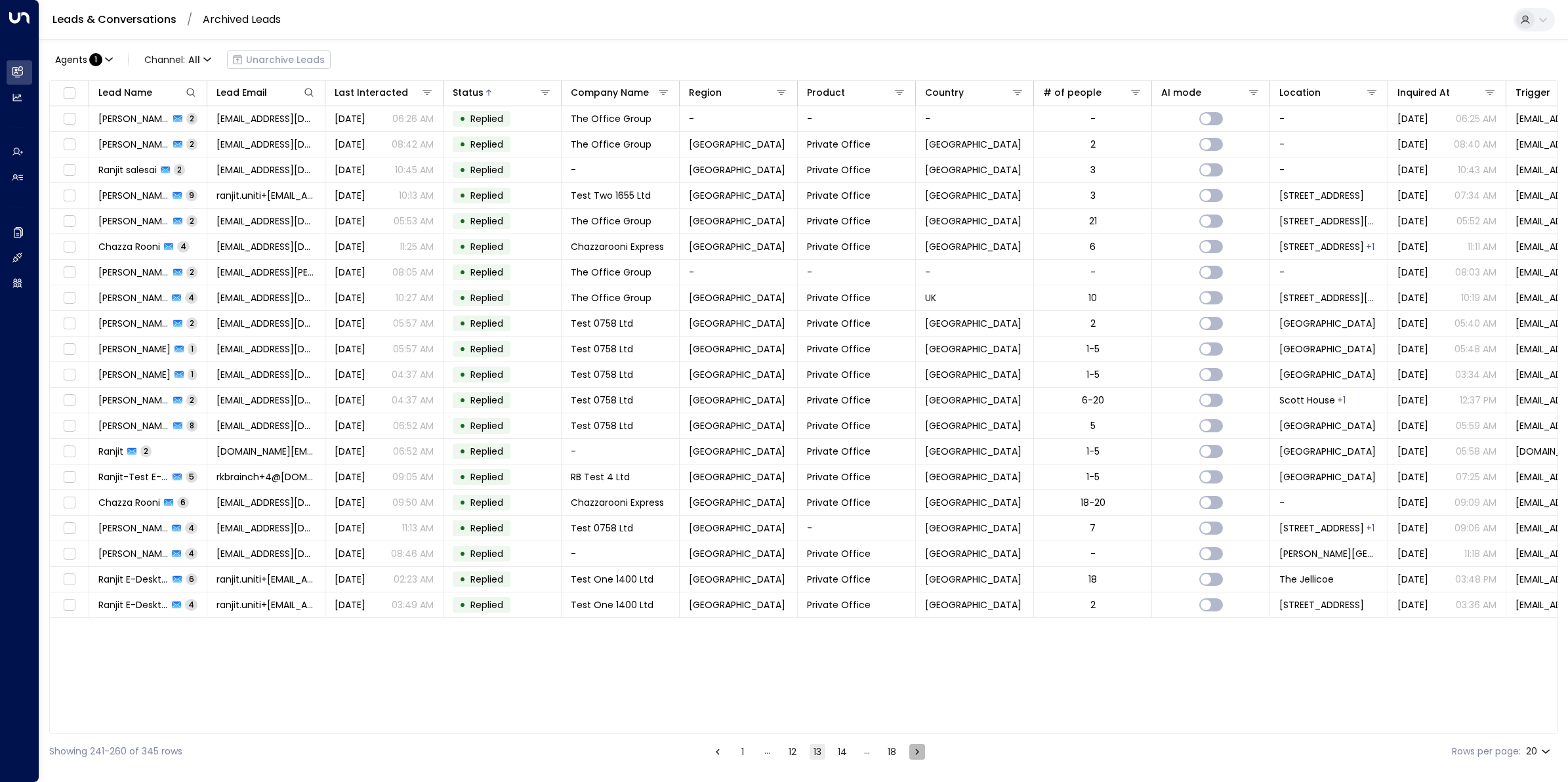
click at [909, 625] on button "Go to next page" at bounding box center [916, 751] width 16 height 16
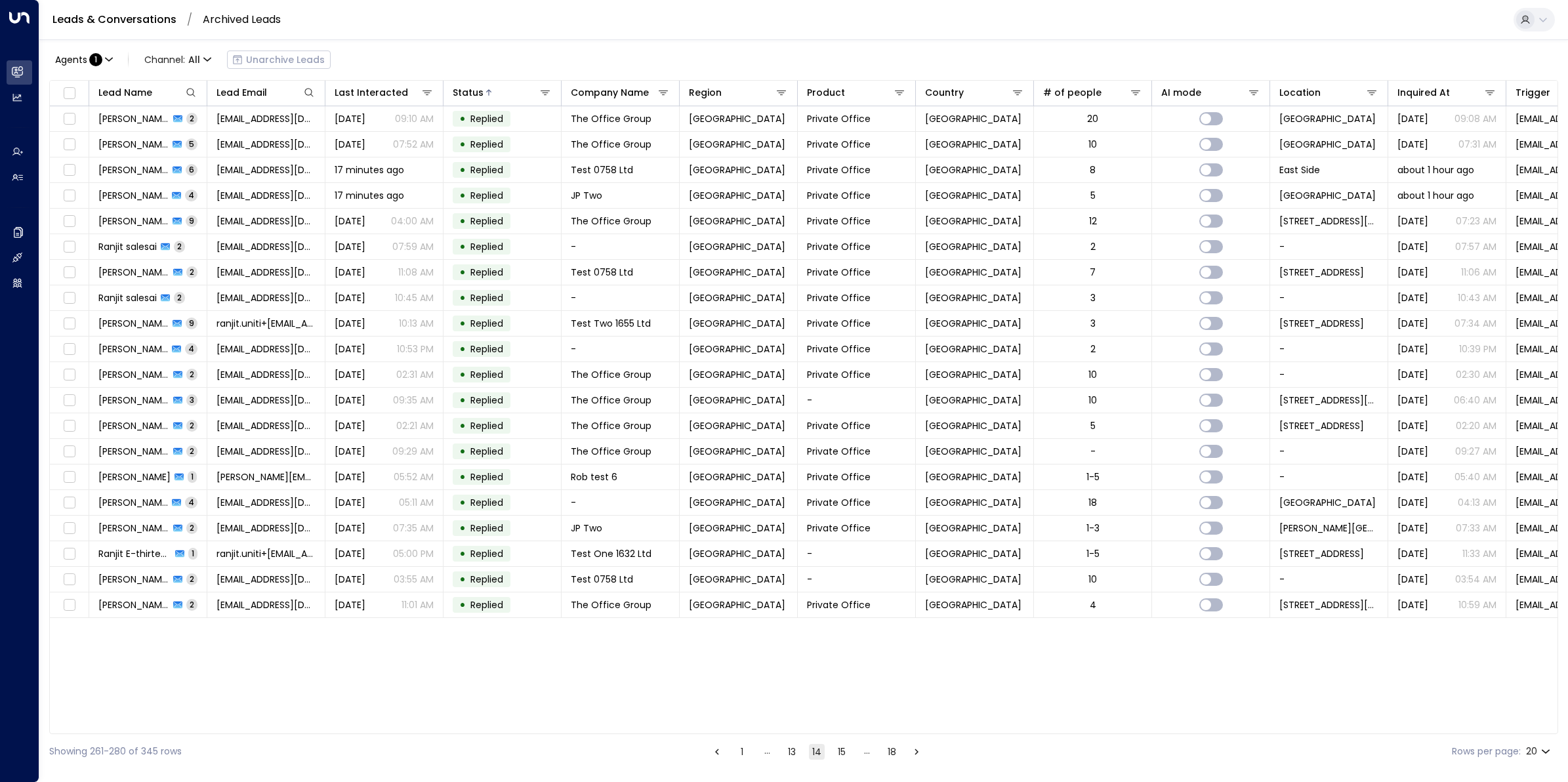
click at [909, 625] on button "Go to next page" at bounding box center [916, 751] width 16 height 16
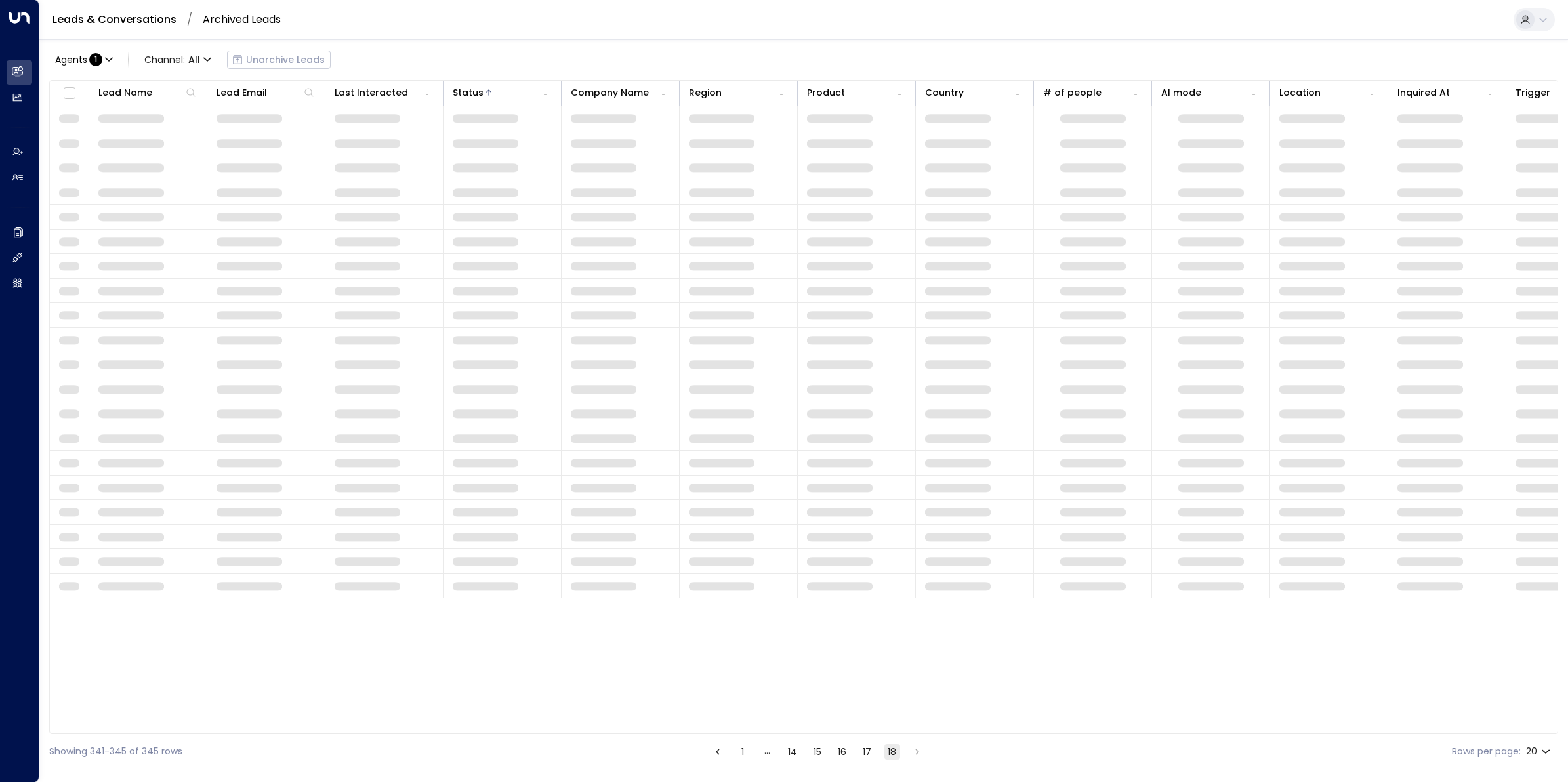
click at [909, 625] on li "pagination navigation" at bounding box center [917, 752] width 17 height 16
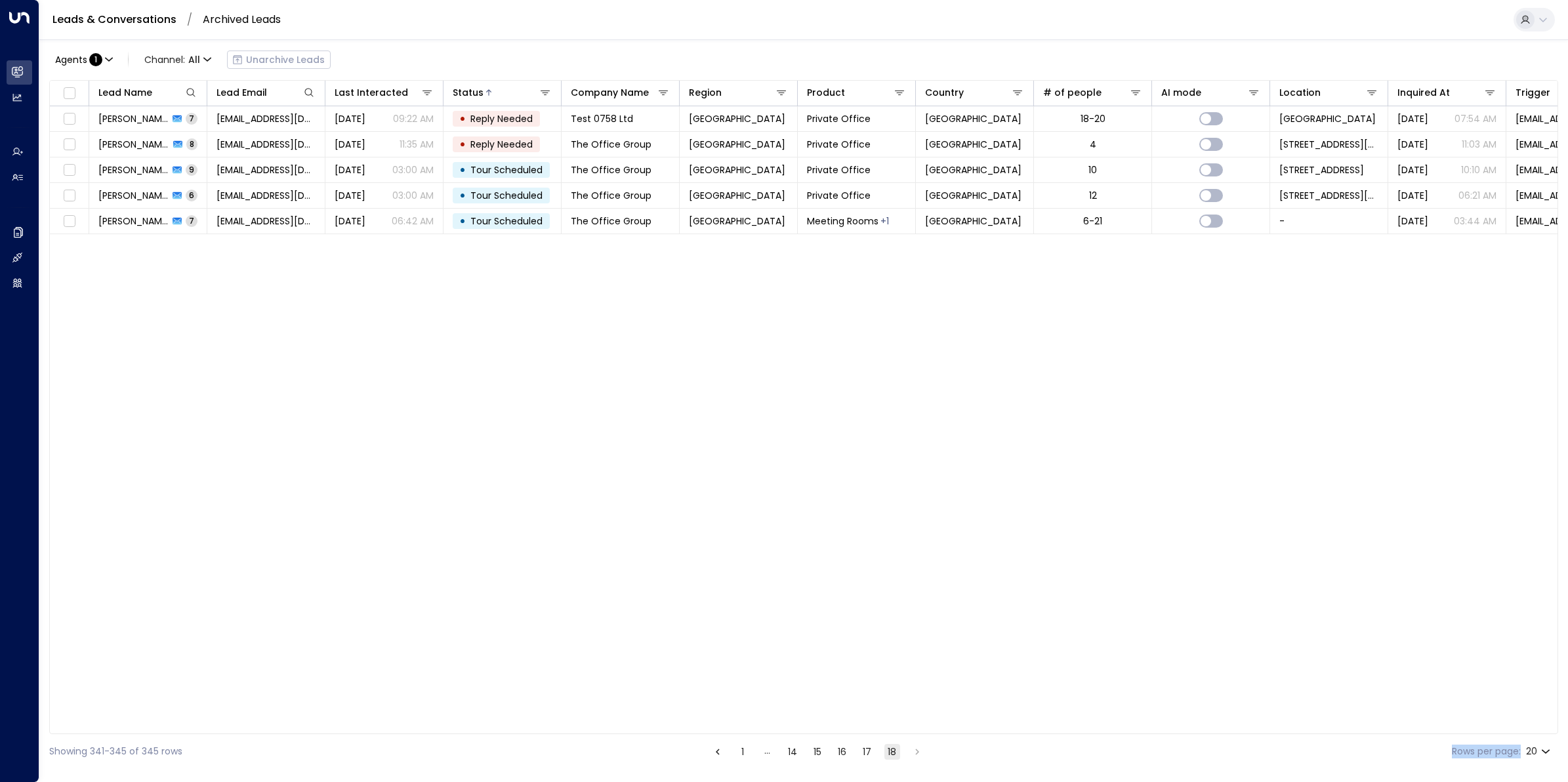
drag, startPoint x: 909, startPoint y: 750, endPoint x: 838, endPoint y: 752, distance: 71.0
click at [838, 625] on button "16" at bounding box center [842, 751] width 16 height 16
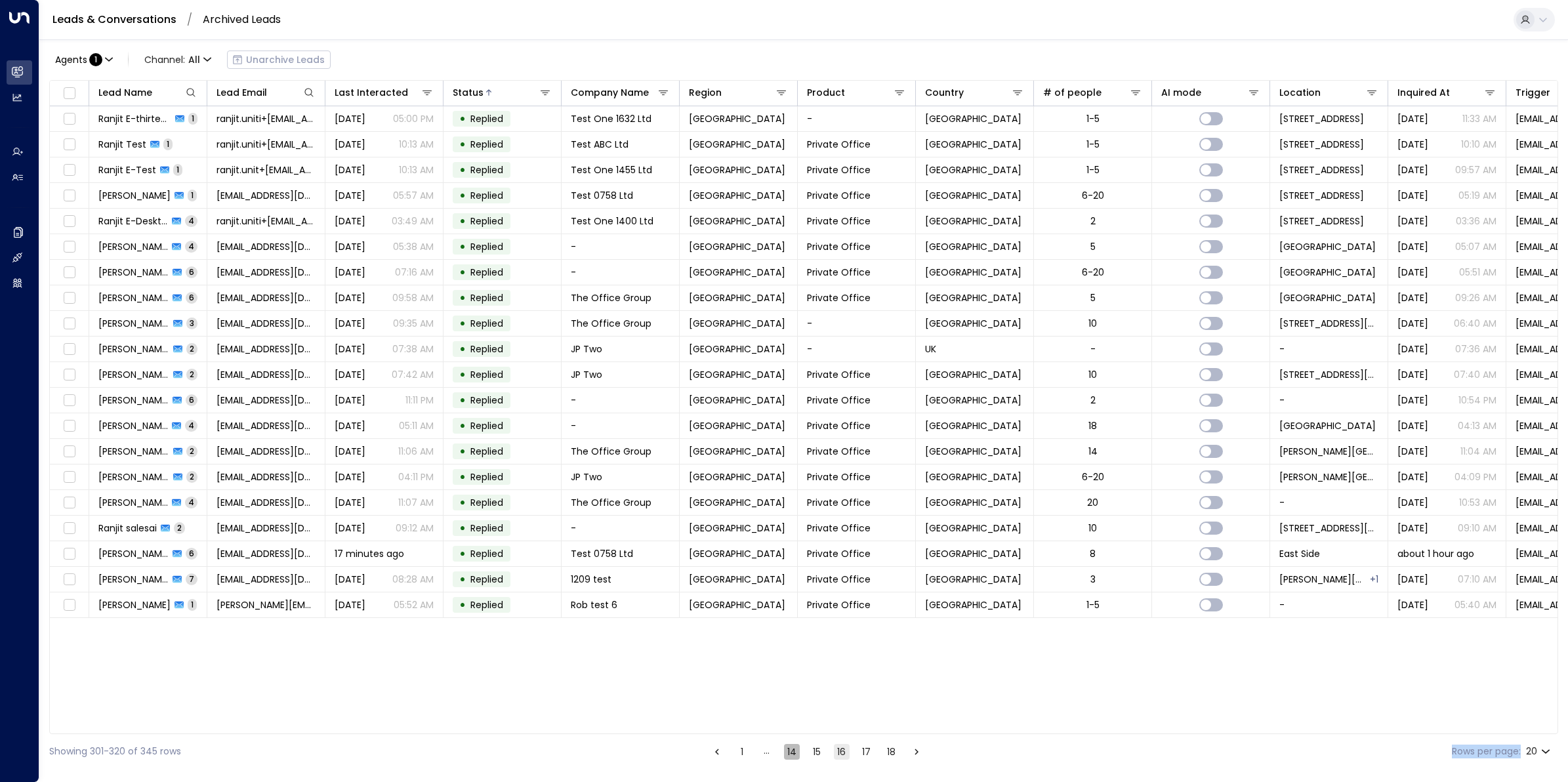
click at [791, 625] on button "14" at bounding box center [791, 751] width 16 height 16
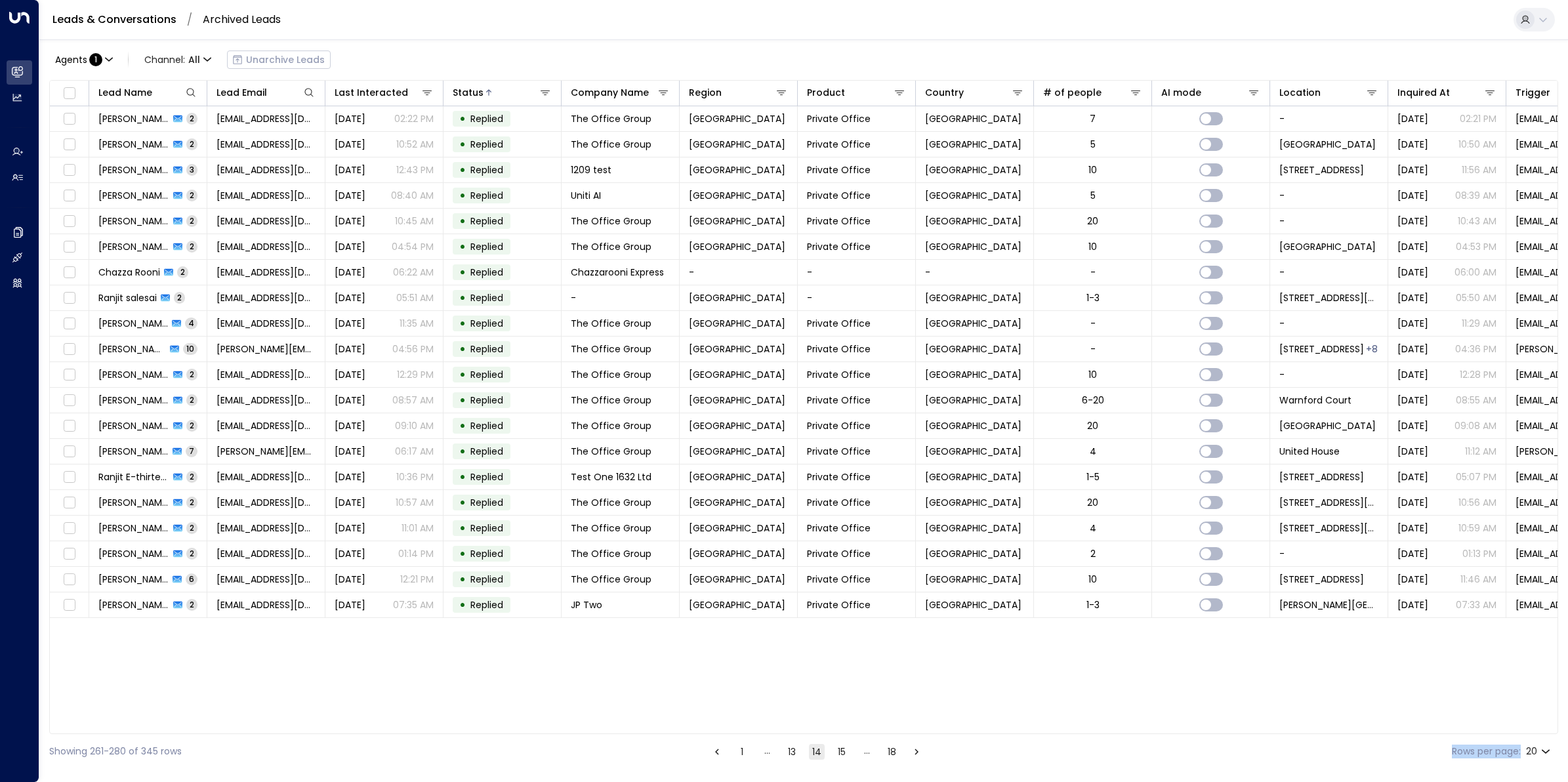
click at [791, 625] on button "13" at bounding box center [791, 751] width 16 height 16
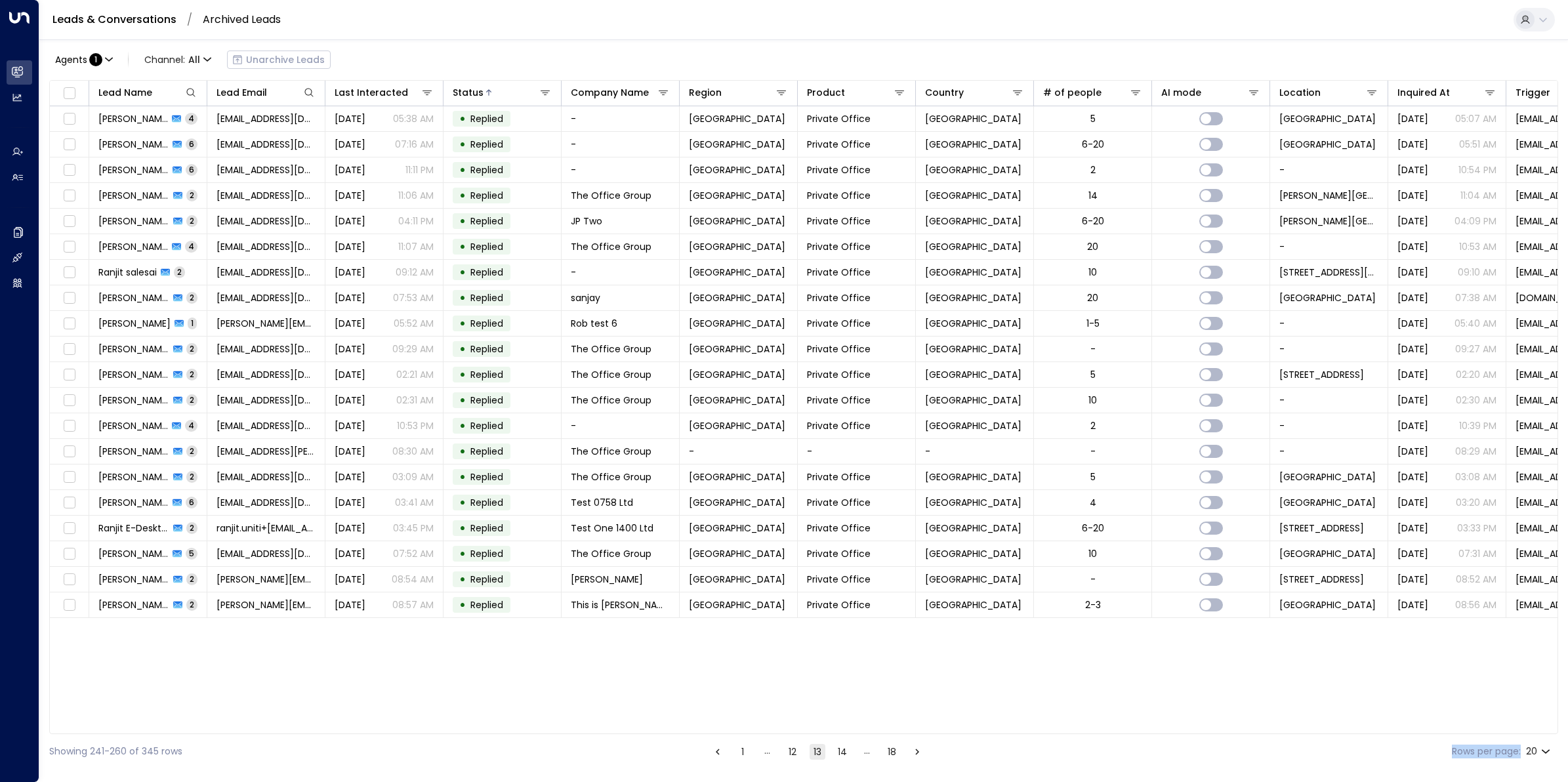
click at [713, 625] on icon "Go to previous page" at bounding box center [717, 752] width 12 height 12
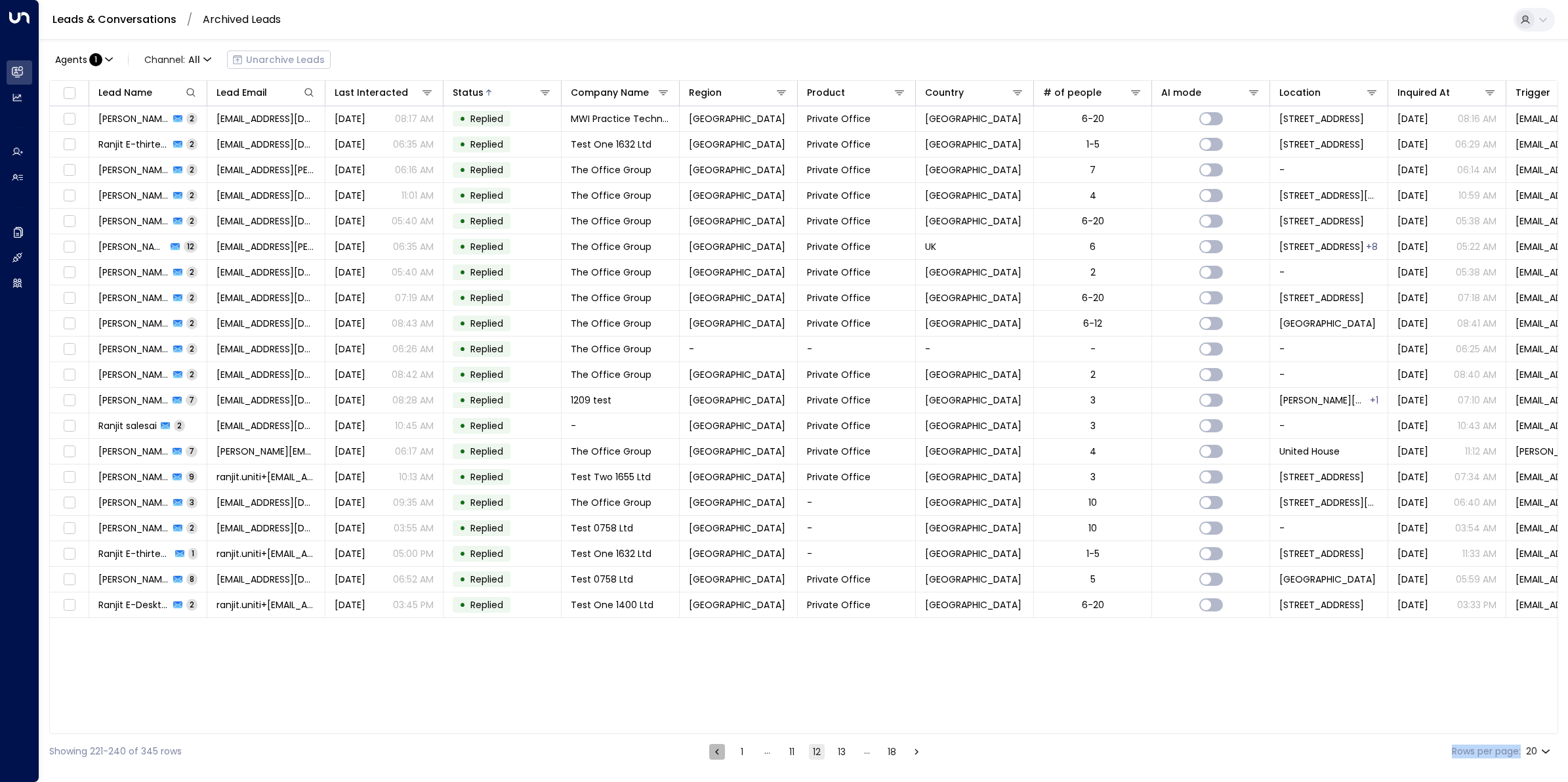
click at [713, 625] on icon "Go to previous page" at bounding box center [717, 752] width 12 height 12
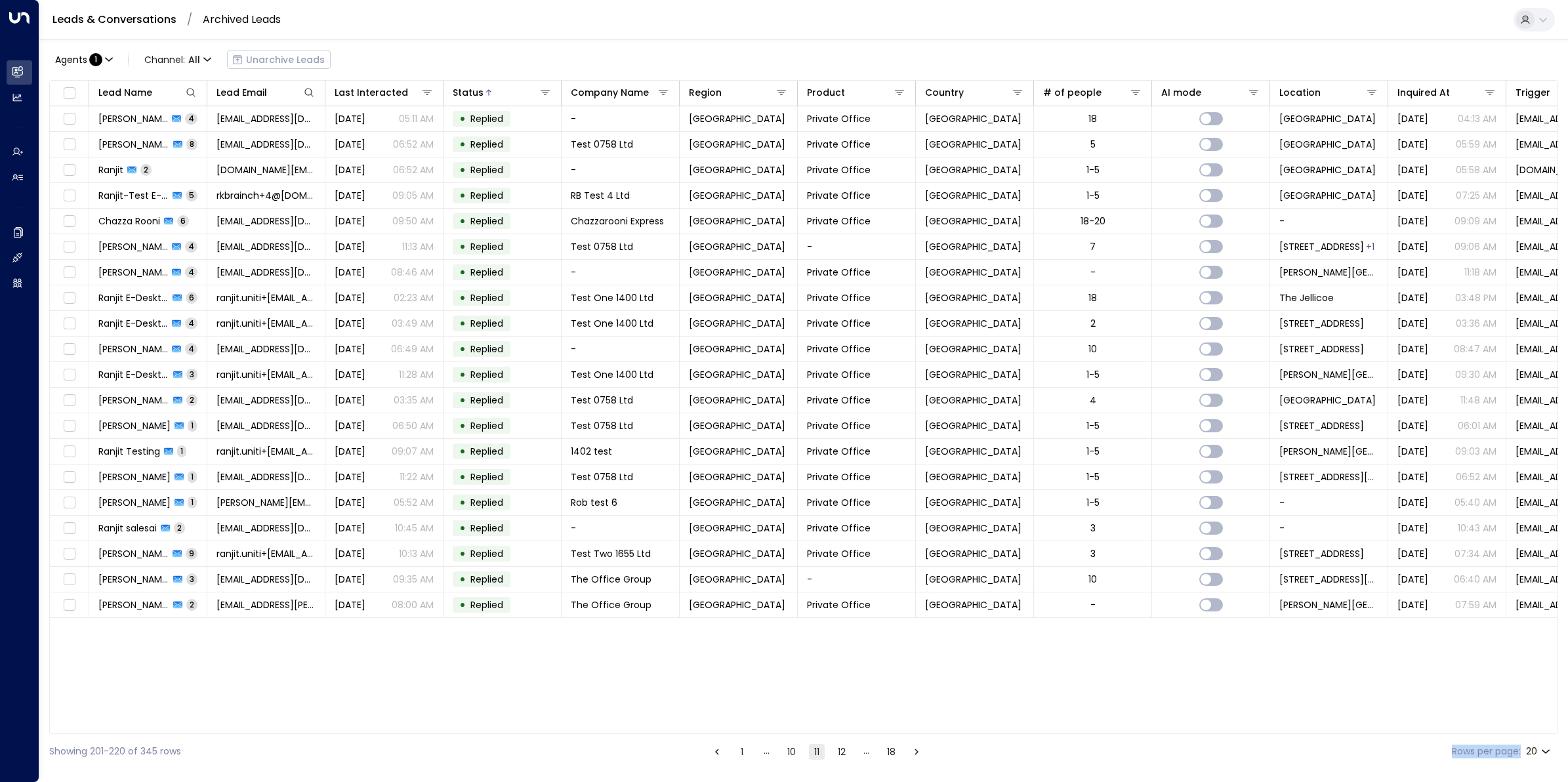
click at [713, 625] on icon "Go to previous page" at bounding box center [717, 752] width 12 height 12
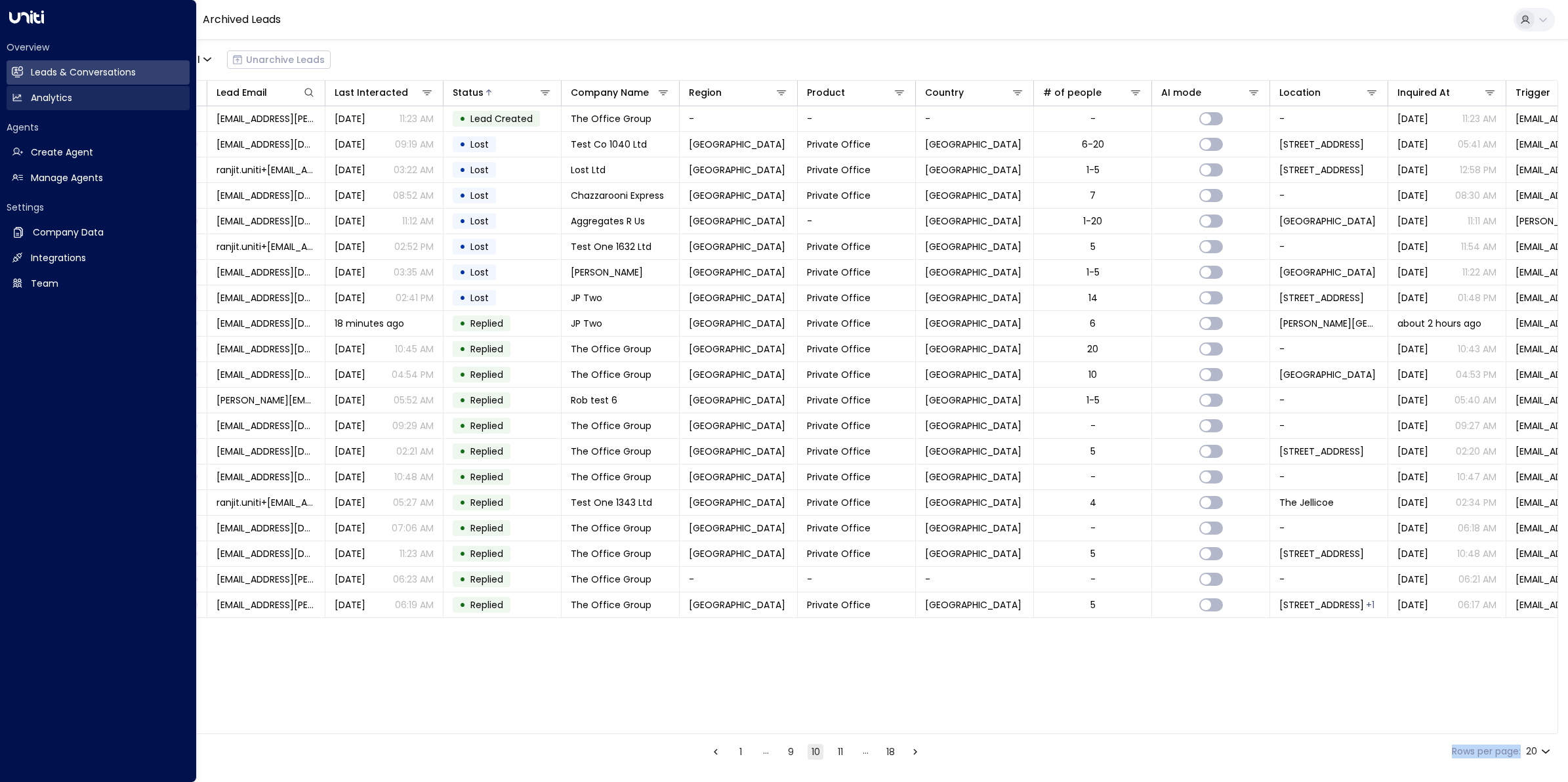
click at [27, 92] on link "Analytics Analytics" at bounding box center [98, 98] width 183 height 25
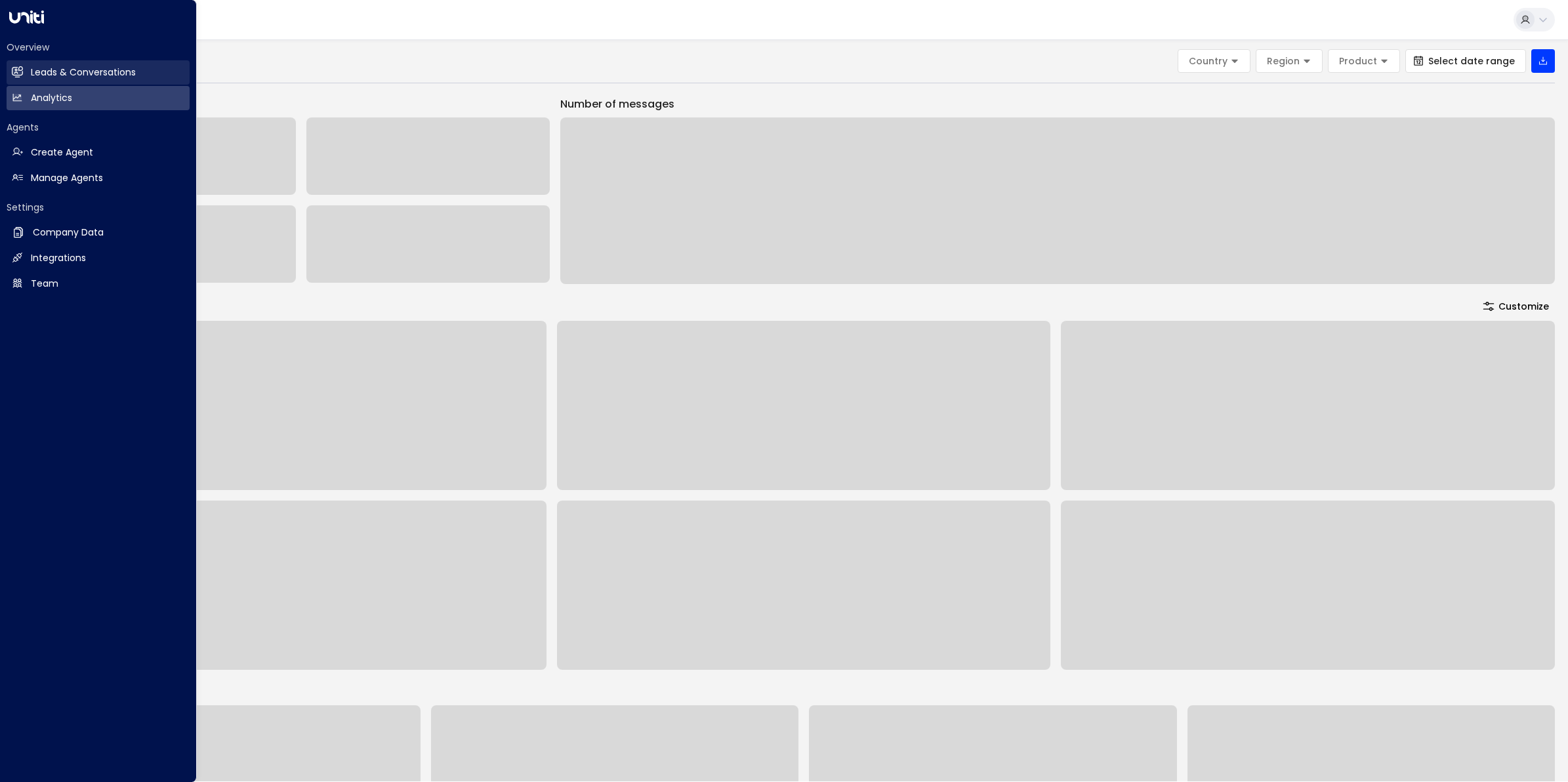
click at [43, 67] on h2 "Leads & Conversations" at bounding box center [83, 72] width 105 height 14
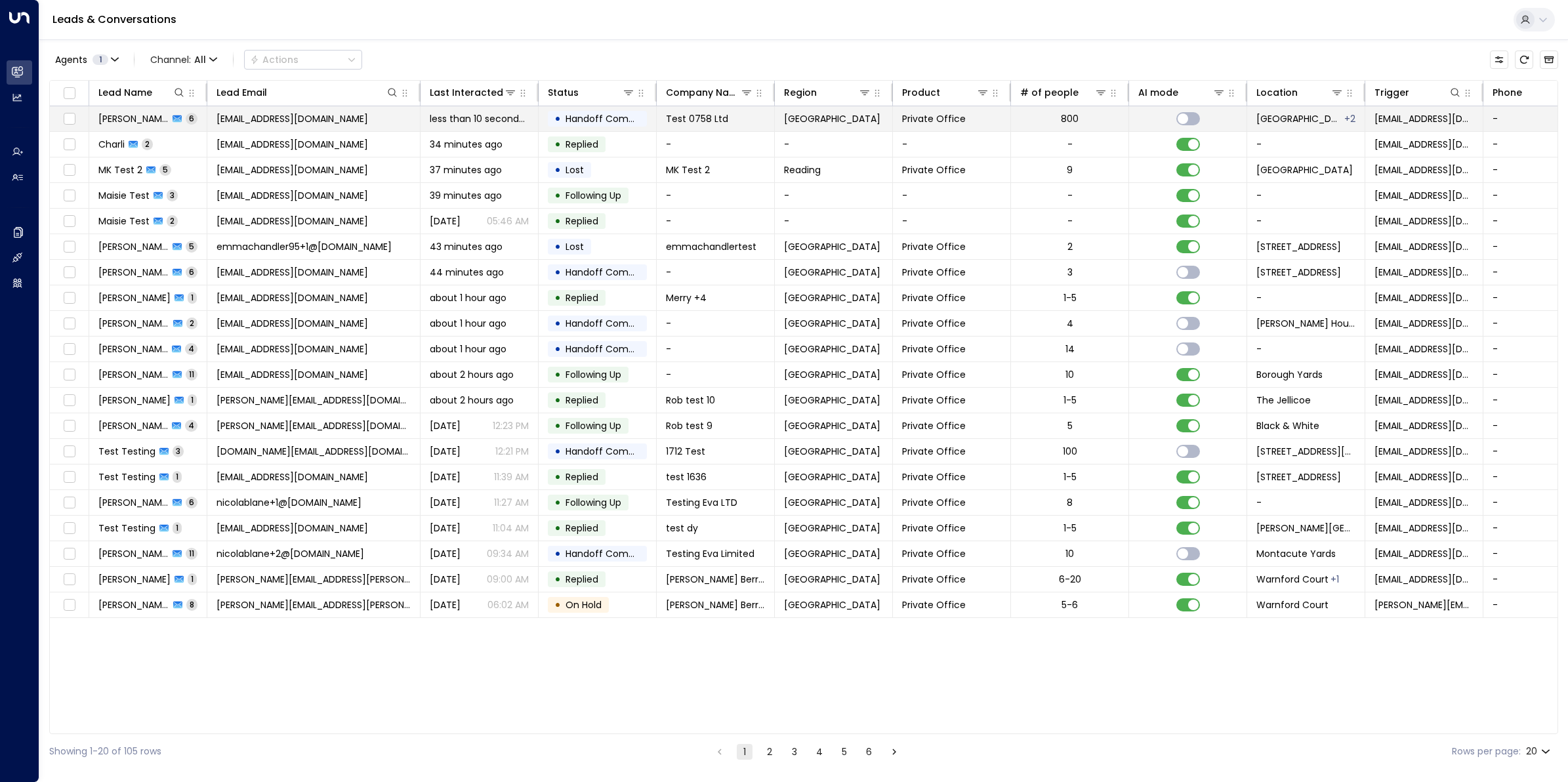
click at [125, 113] on span "Ranjit Brainch" at bounding box center [133, 118] width 70 height 13
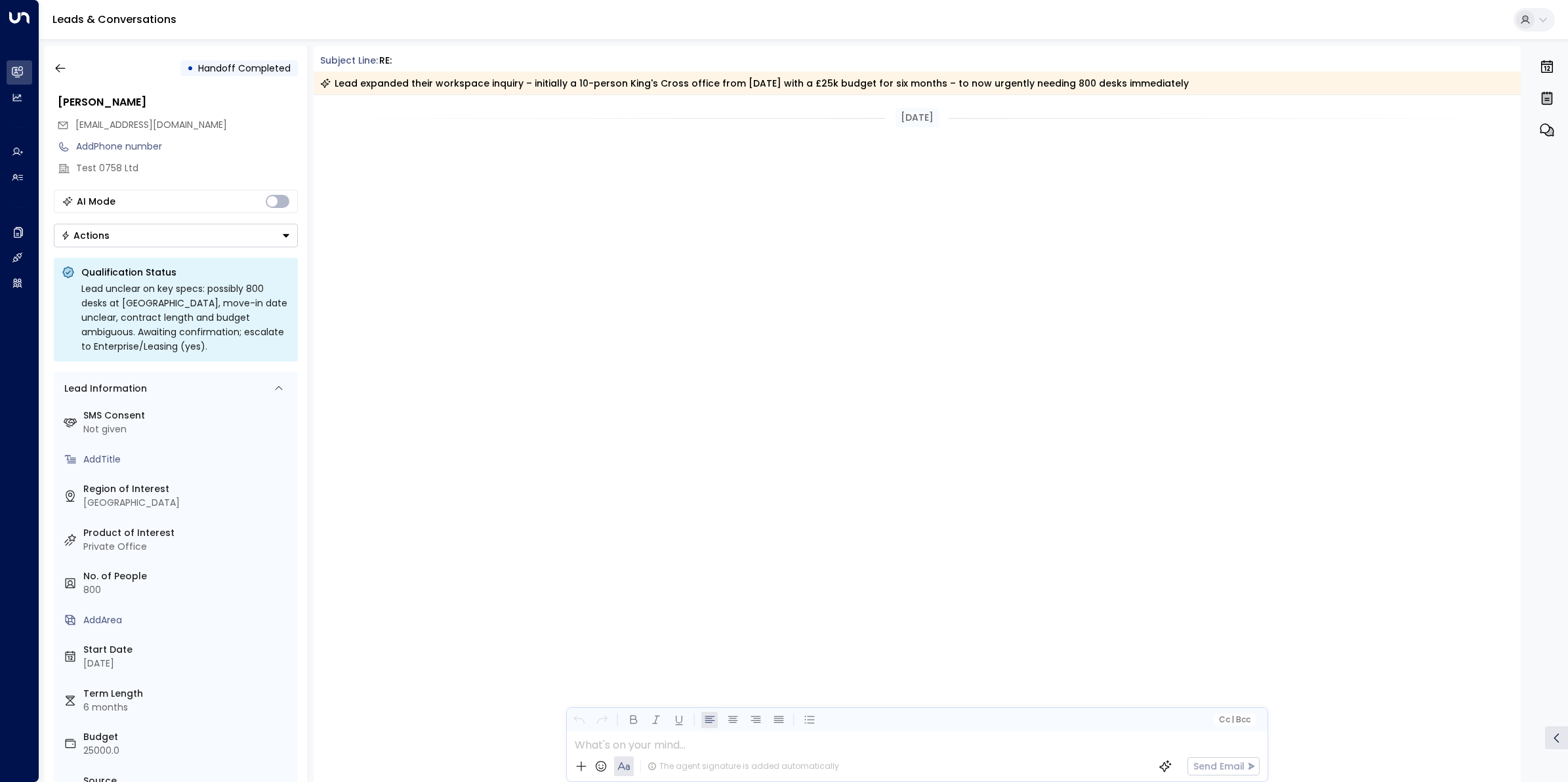
scroll to position [1881, 0]
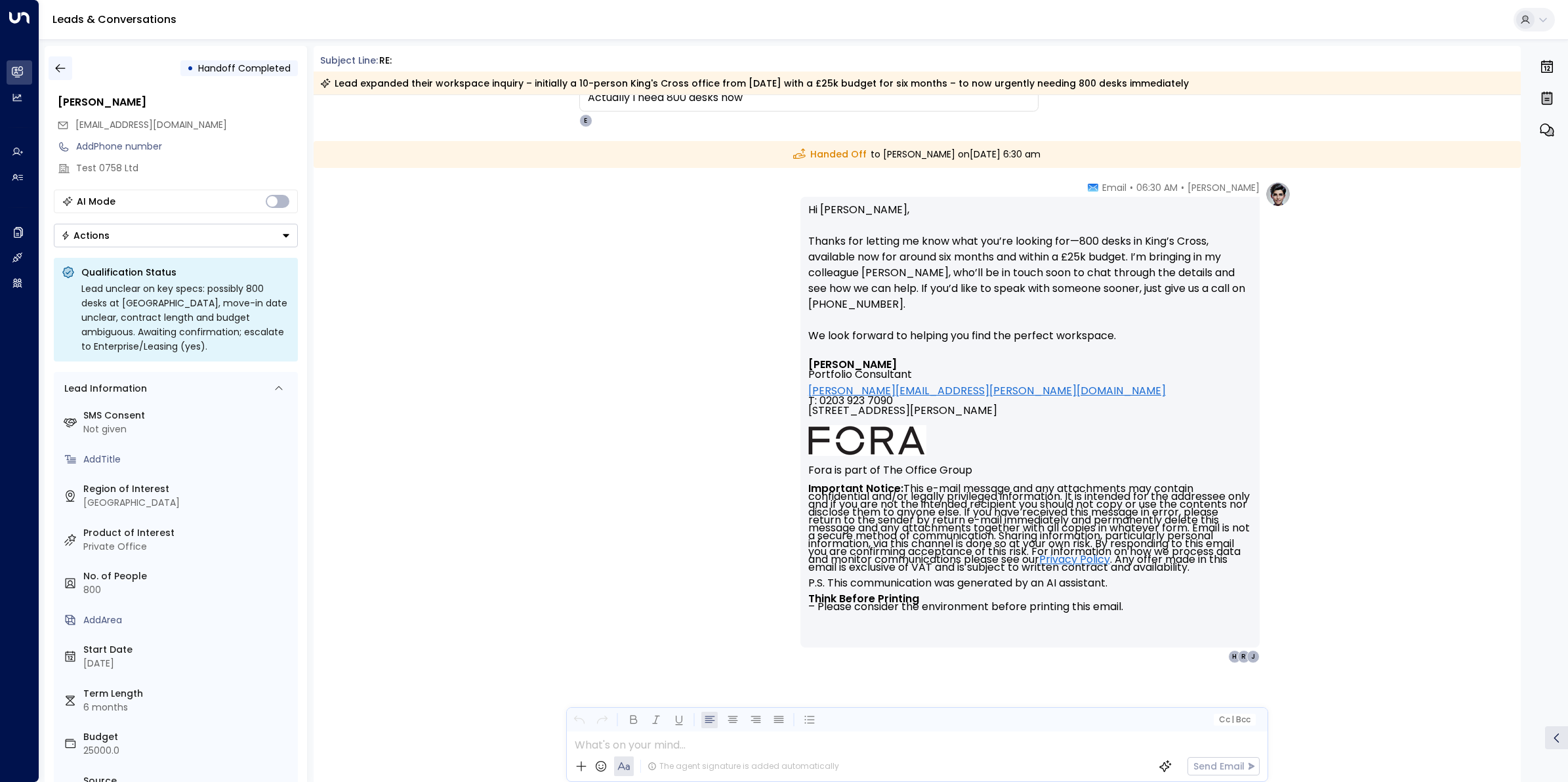
click at [70, 60] on button "button" at bounding box center [60, 68] width 24 height 24
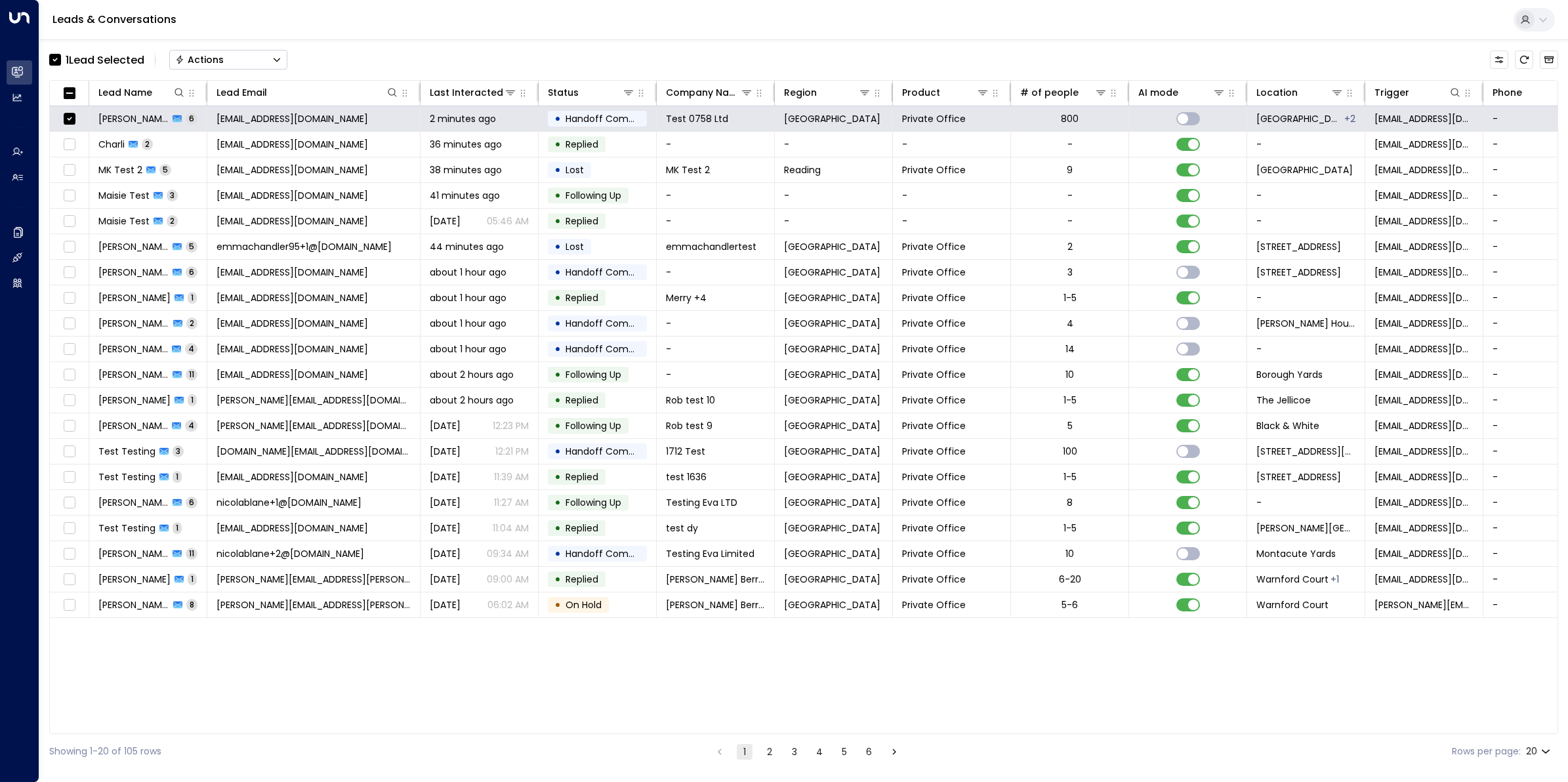
click at [224, 58] on div "Actions" at bounding box center [199, 59] width 49 height 12
click at [225, 145] on span "Archive Lead" at bounding box center [207, 146] width 61 height 14
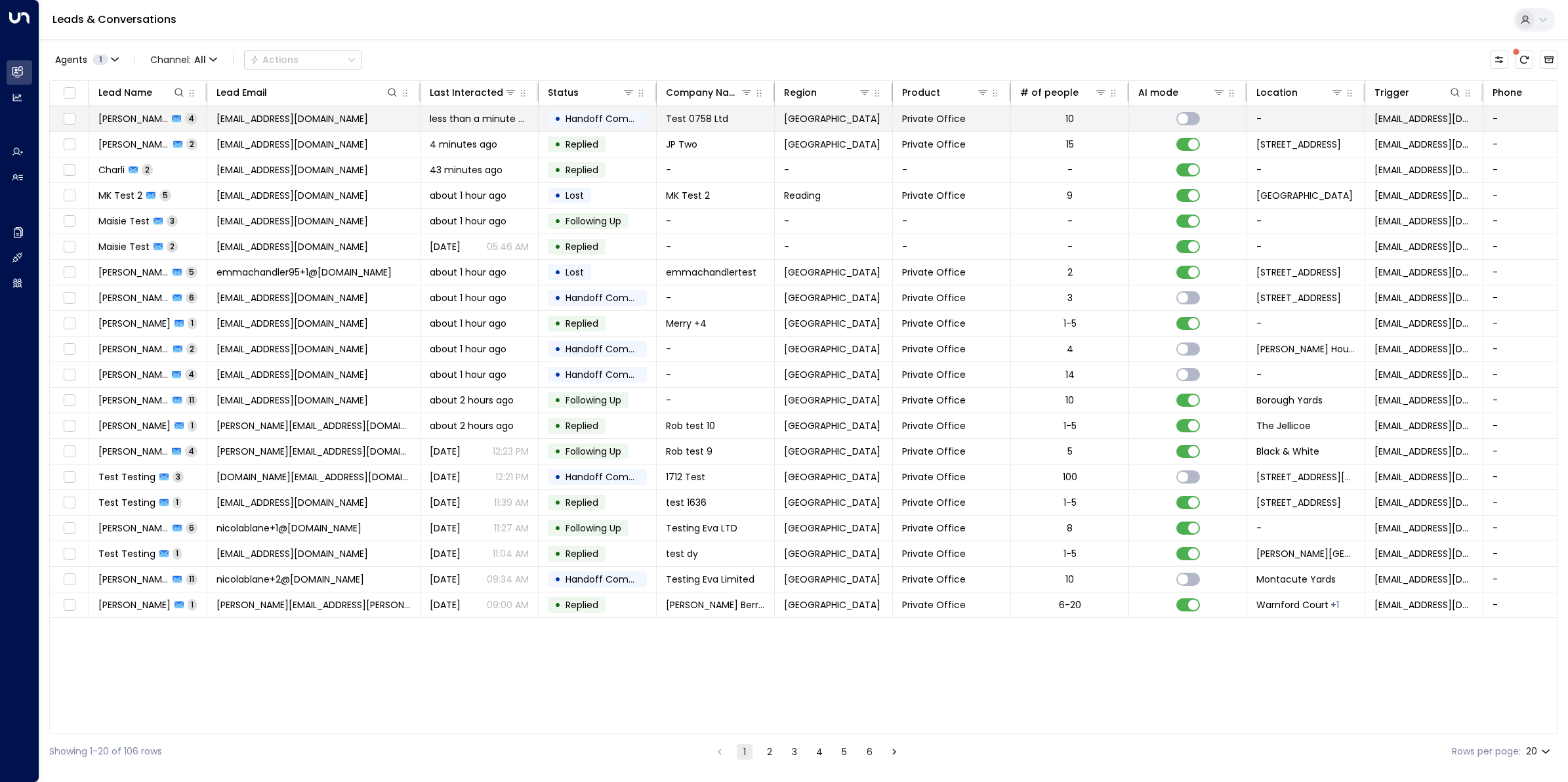
click at [137, 116] on span "Ranjit Brainch" at bounding box center [133, 118] width 70 height 13
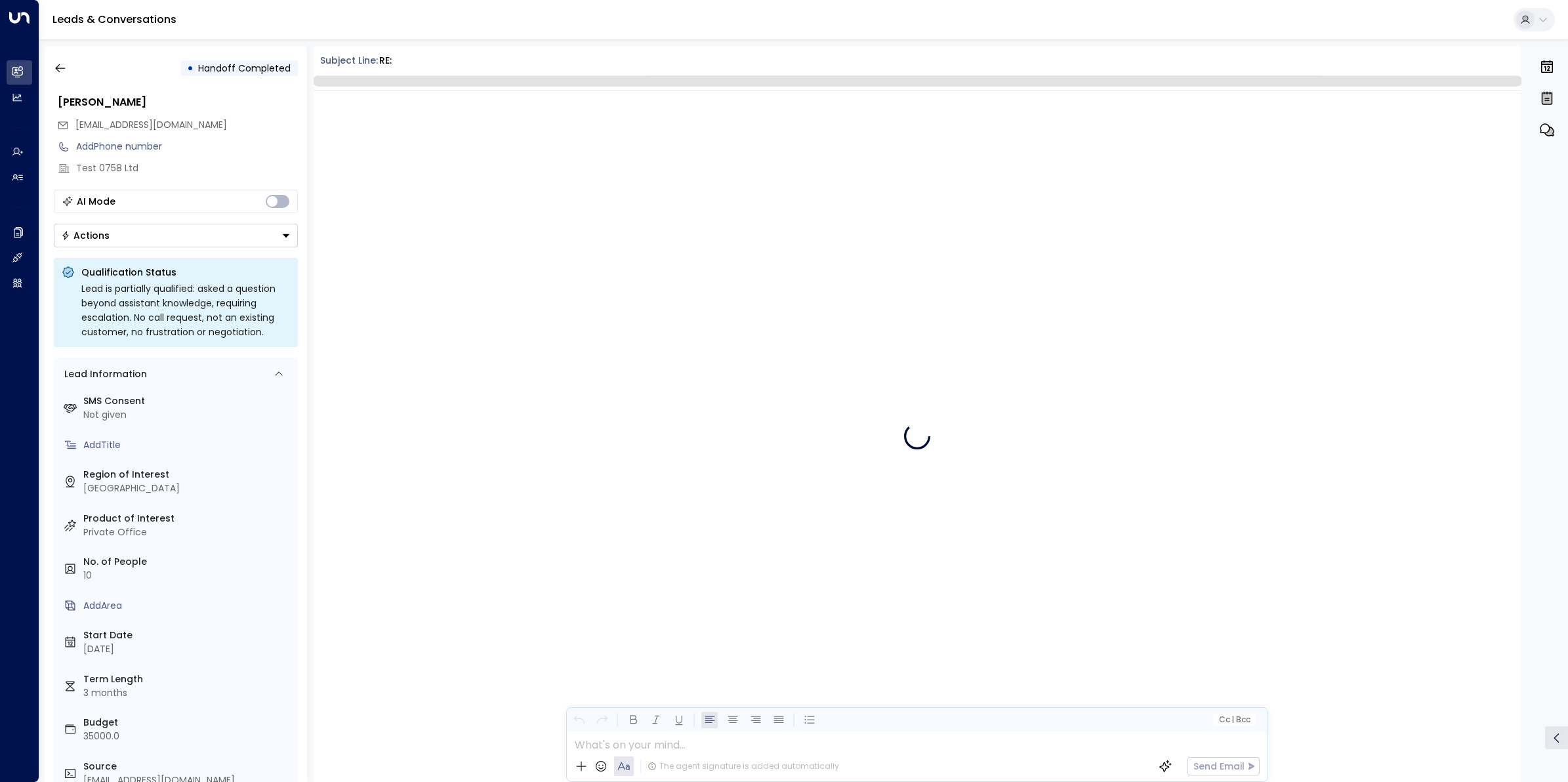
scroll to position [956, 0]
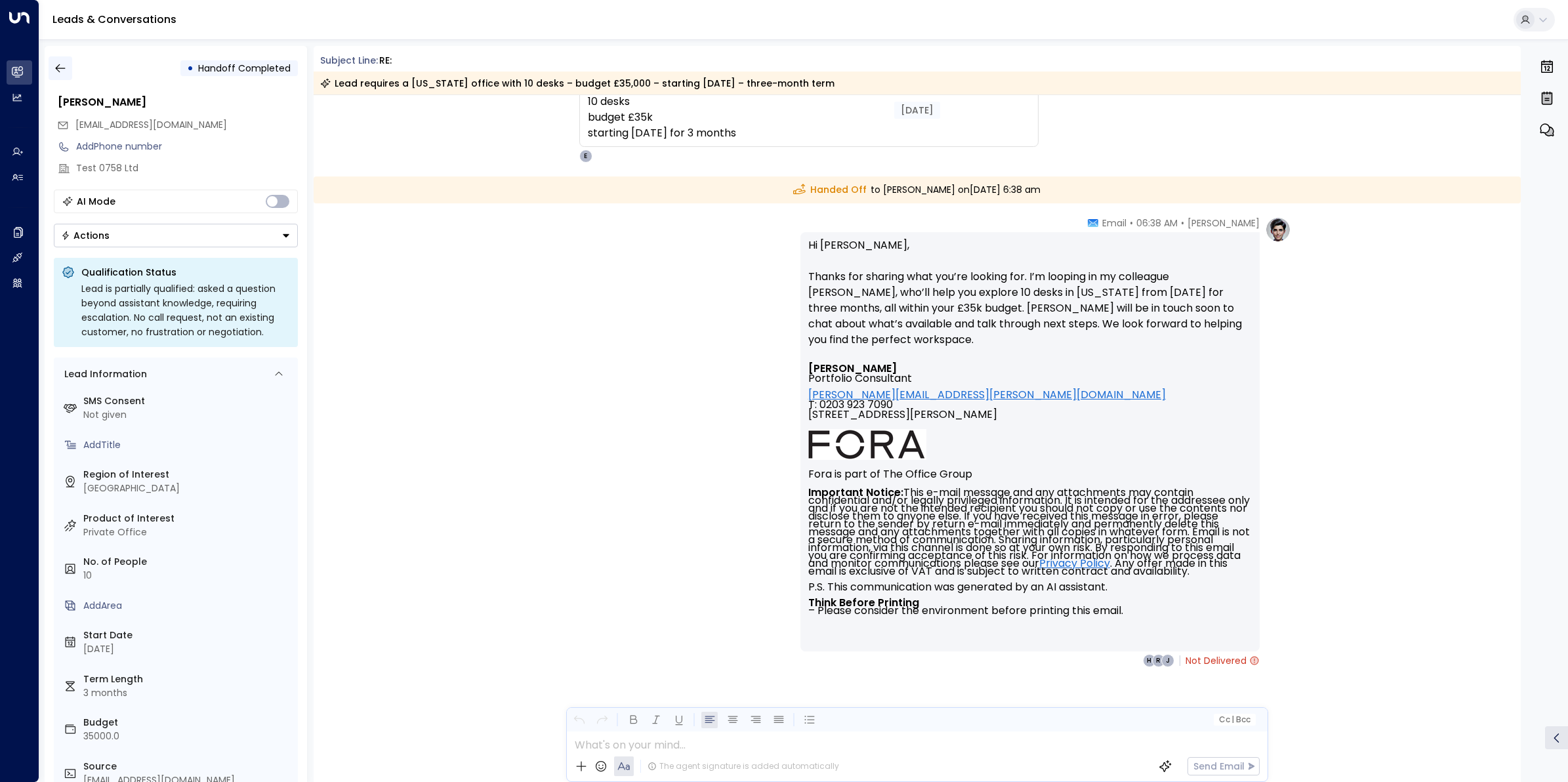
click at [58, 69] on icon "button" at bounding box center [60, 68] width 13 height 13
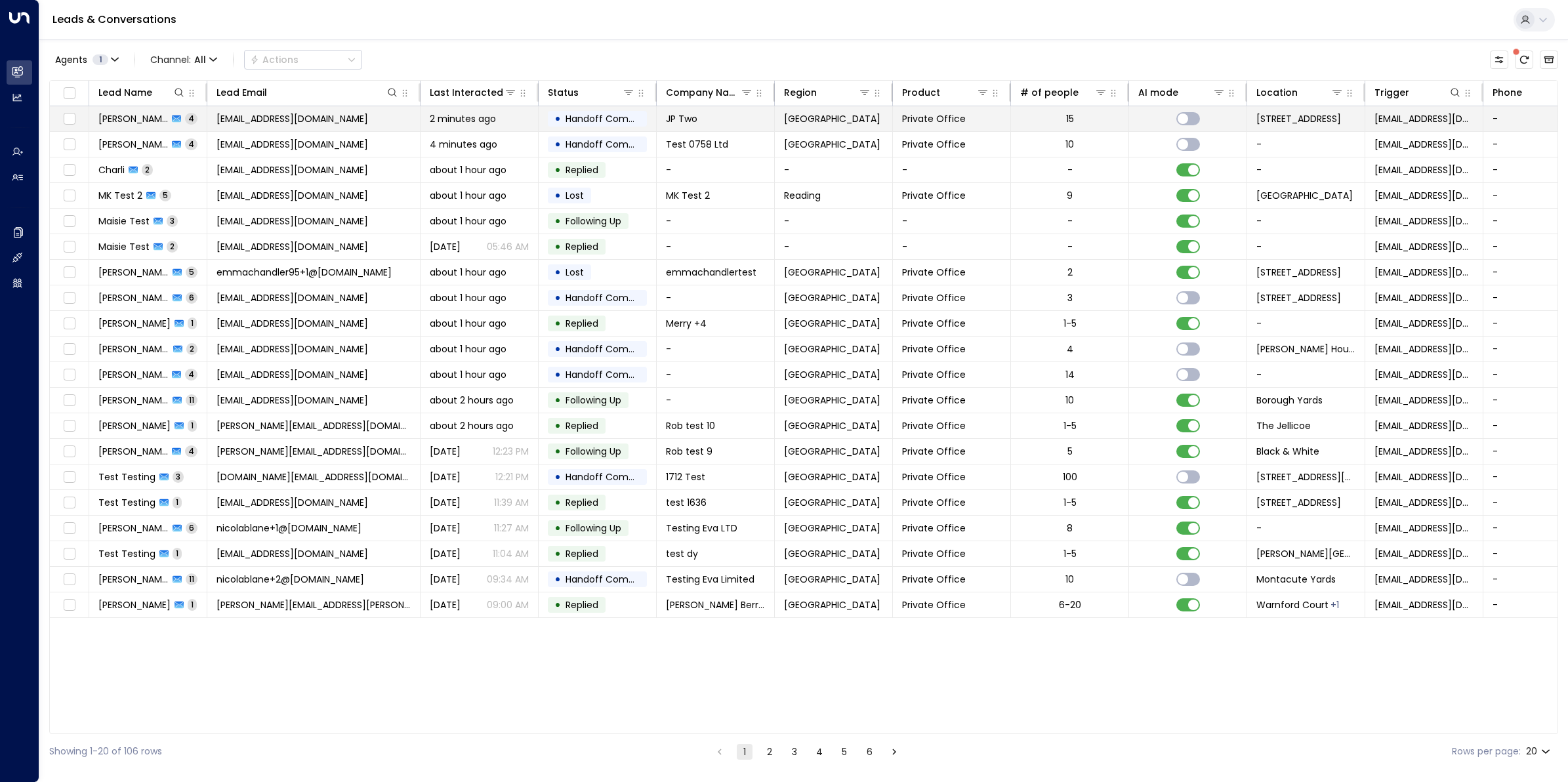
click at [143, 113] on span "James Pinner" at bounding box center [133, 118] width 70 height 13
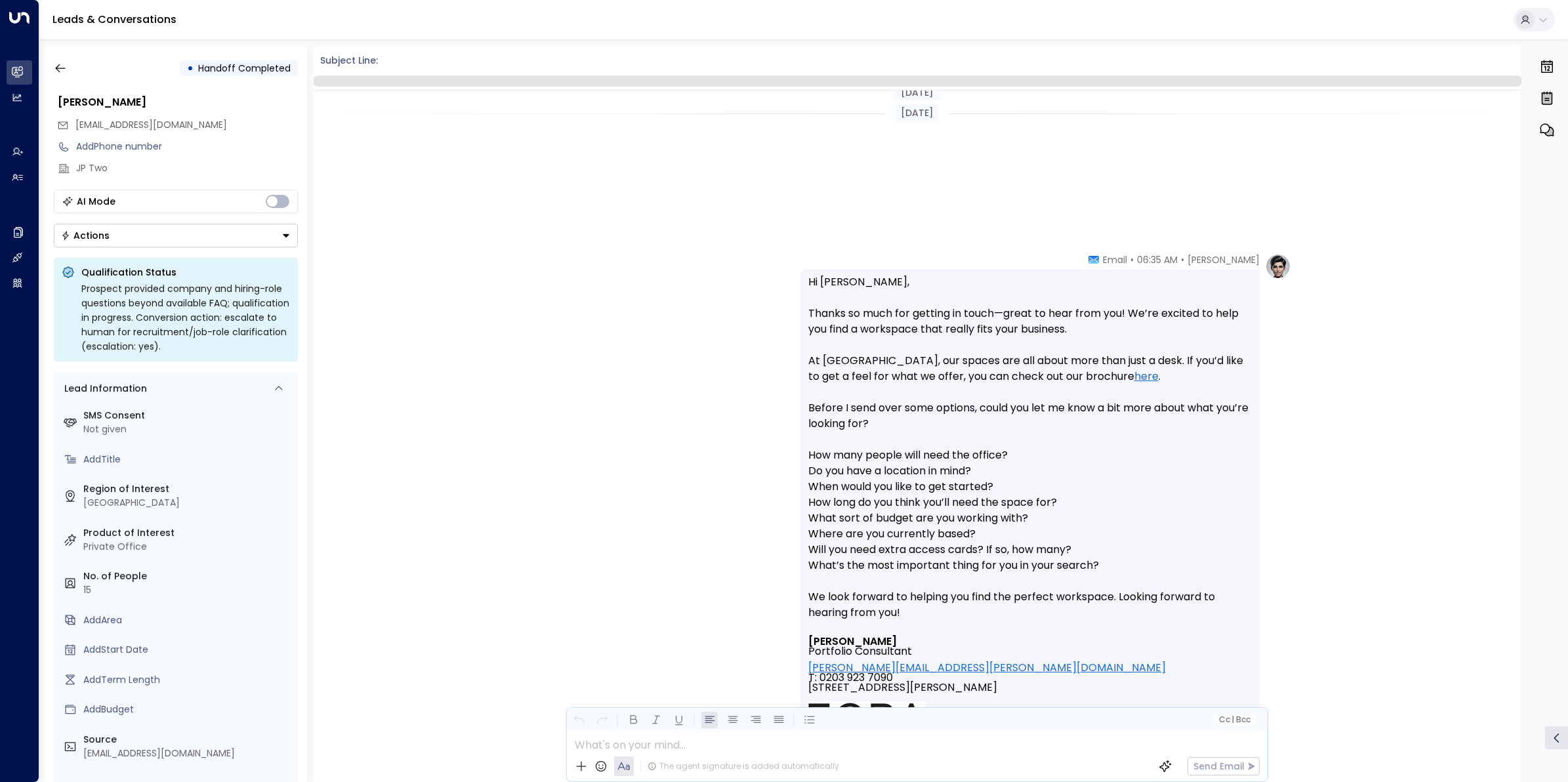
scroll to position [890, 0]
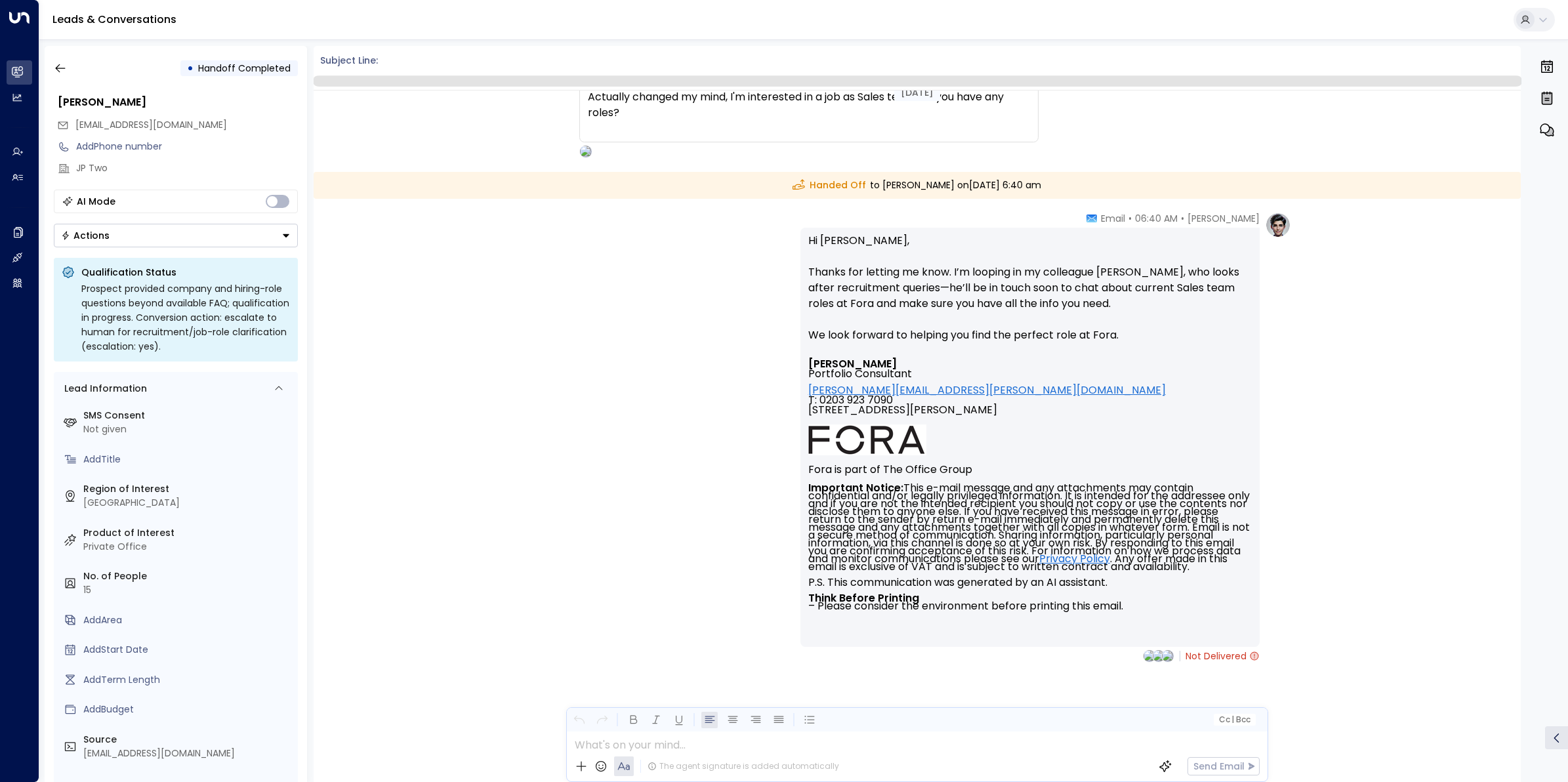
click at [985, 502] on font "Important Notice: This e-mail message and any attachments may contain confident…" at bounding box center [1031, 547] width 444 height 133
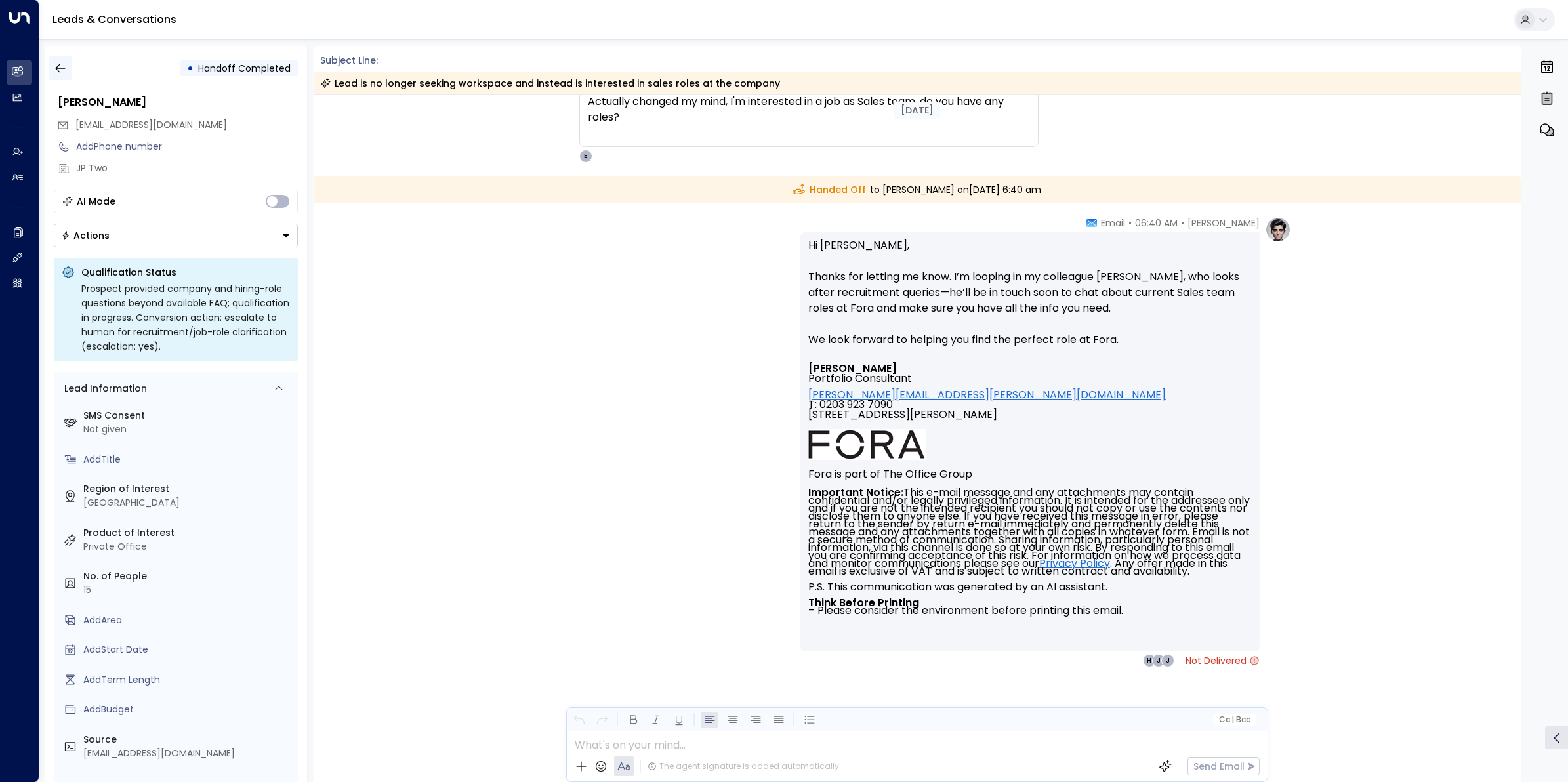
click at [49, 67] on button "button" at bounding box center [60, 68] width 24 height 24
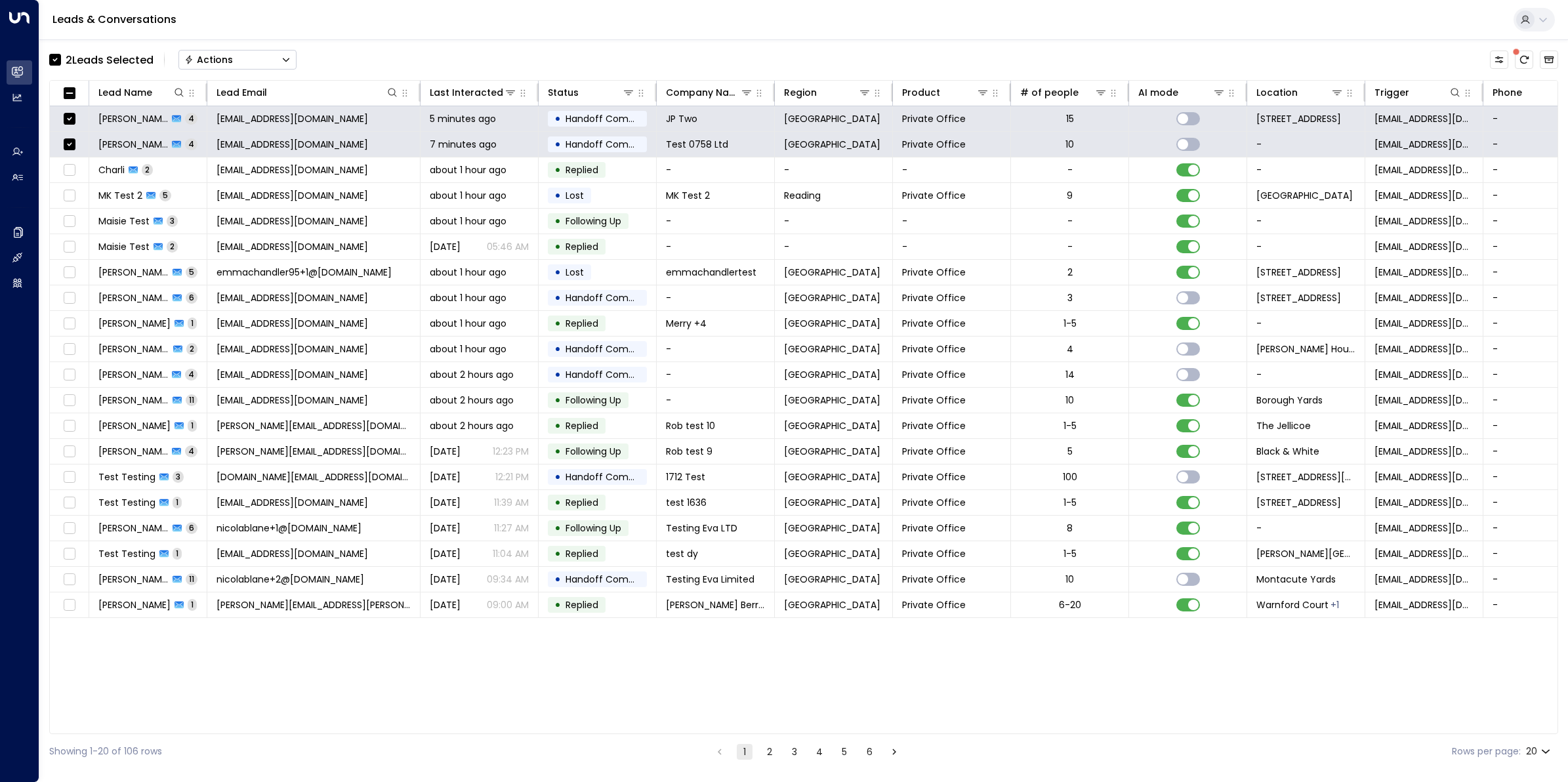
click at [239, 57] on button "Actions" at bounding box center [238, 60] width 118 height 20
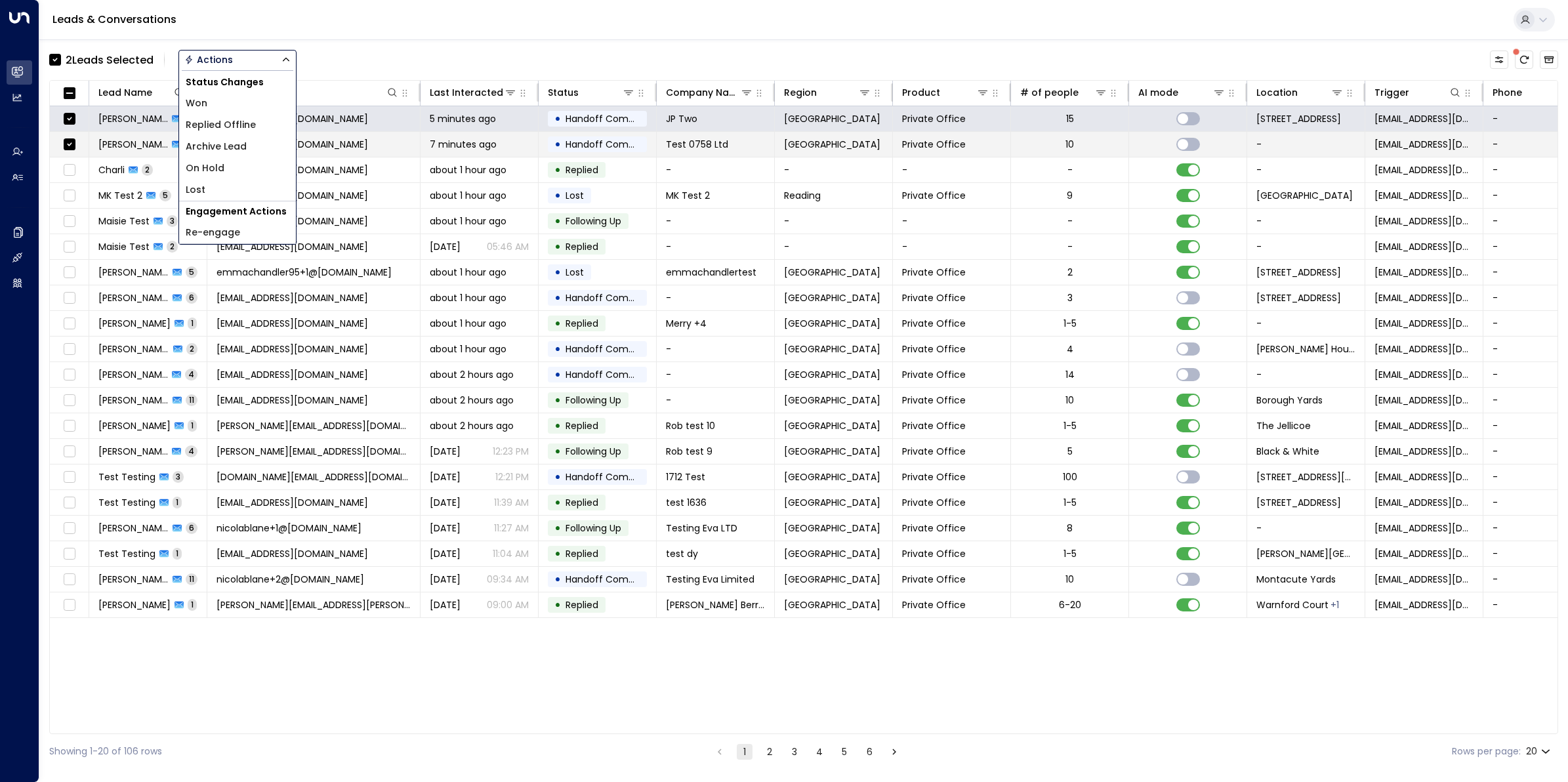
drag, startPoint x: 216, startPoint y: 149, endPoint x: 225, endPoint y: 147, distance: 9.2
click at [216, 148] on span "Archive Lead" at bounding box center [216, 146] width 61 height 14
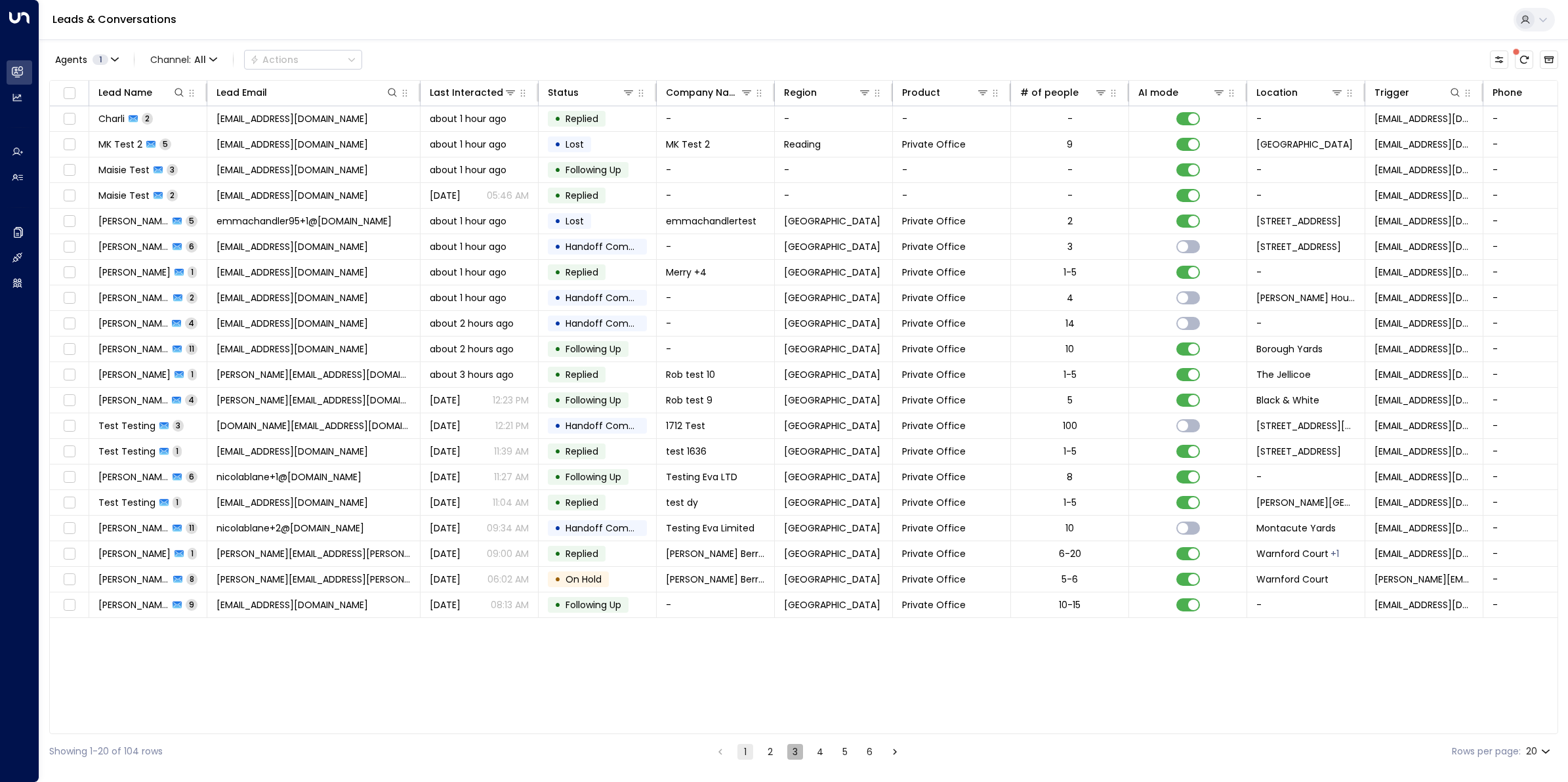
click at [796, 625] on button "3" at bounding box center [795, 751] width 16 height 16
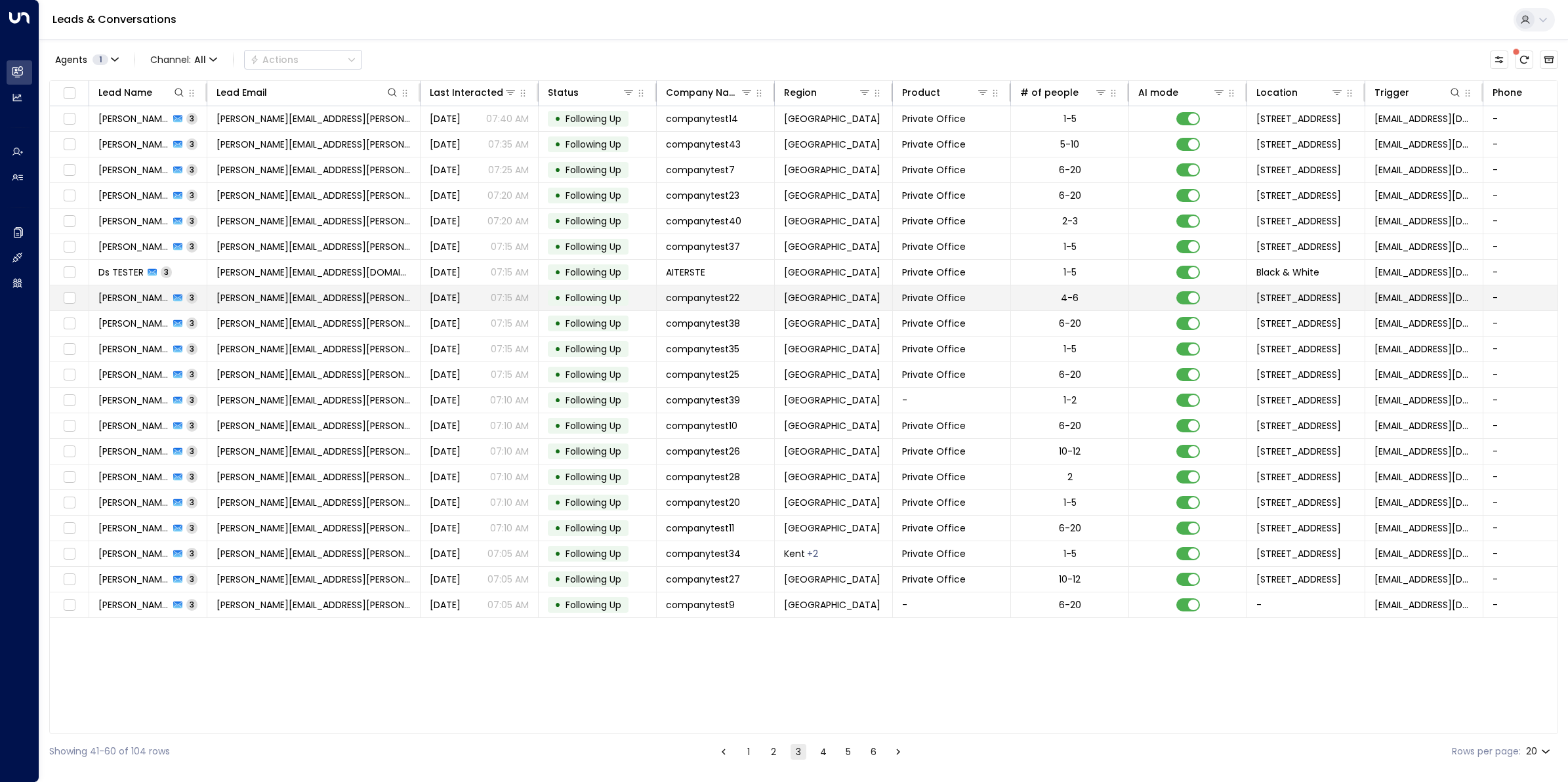
click at [283, 297] on span "michelle.tang+22@gmail.com" at bounding box center [313, 298] width 194 height 13
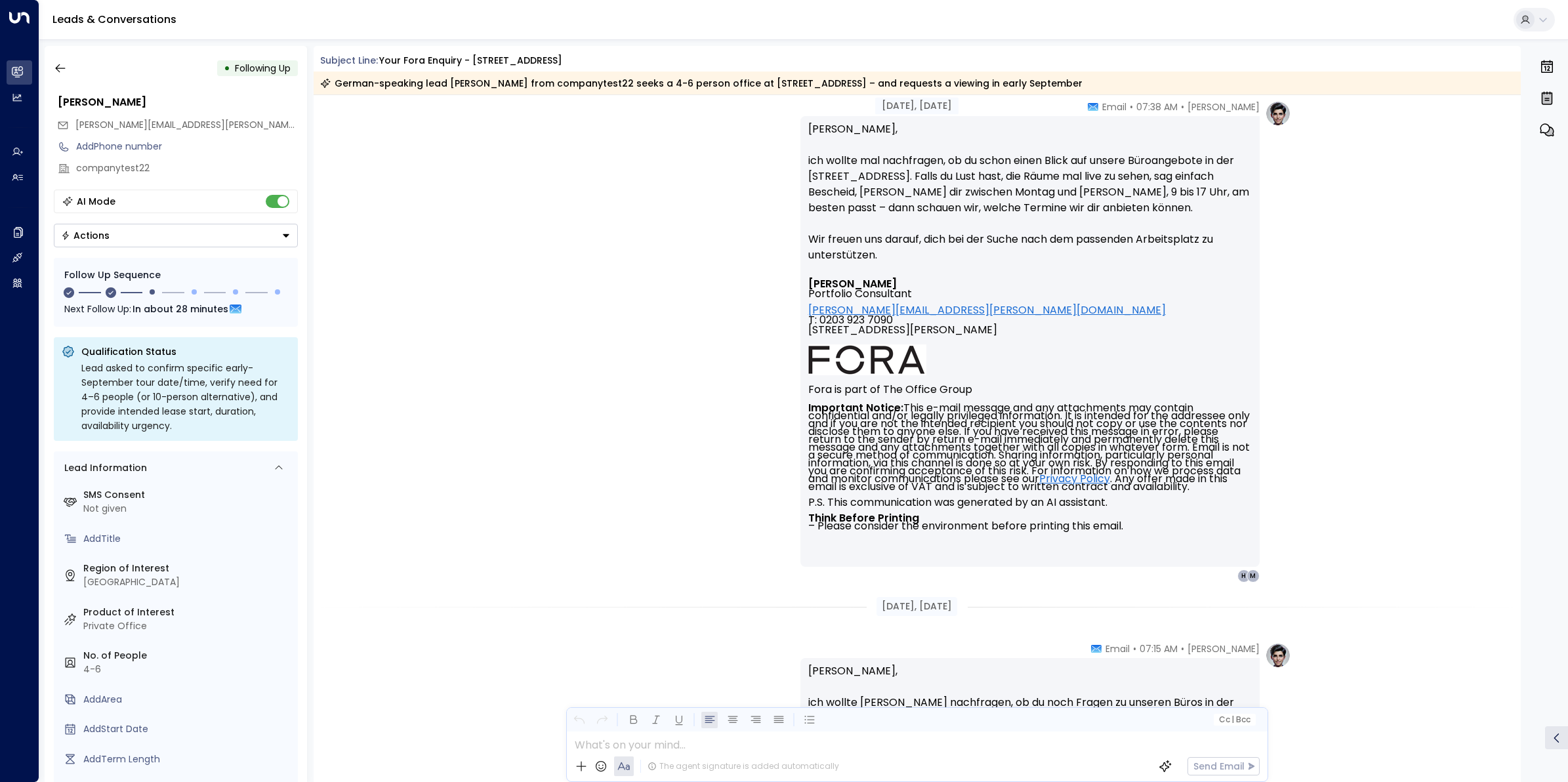
scroll to position [831, 0]
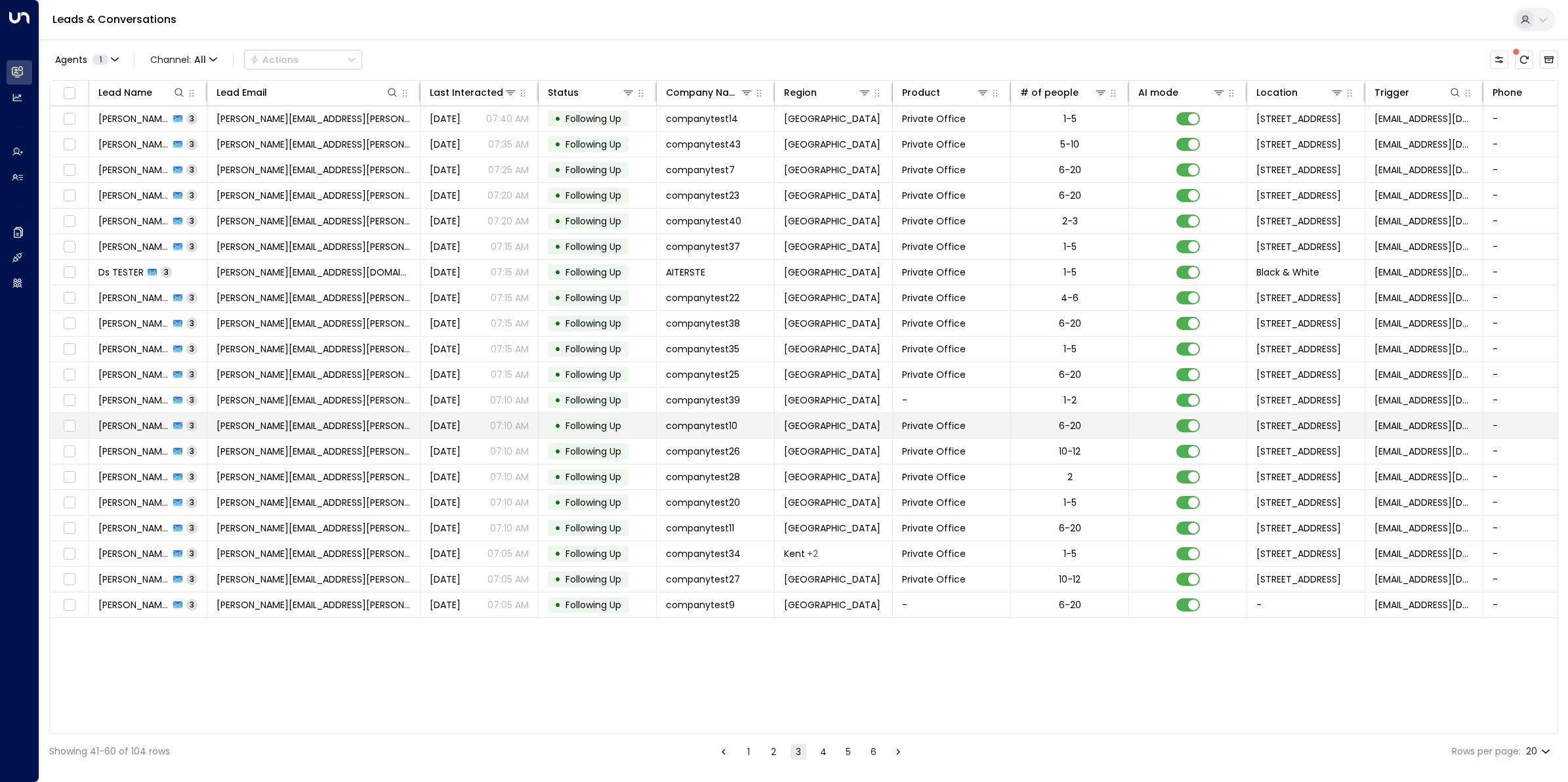
click at [284, 424] on span "michelle.tang+10@gmail.com" at bounding box center [313, 426] width 194 height 13
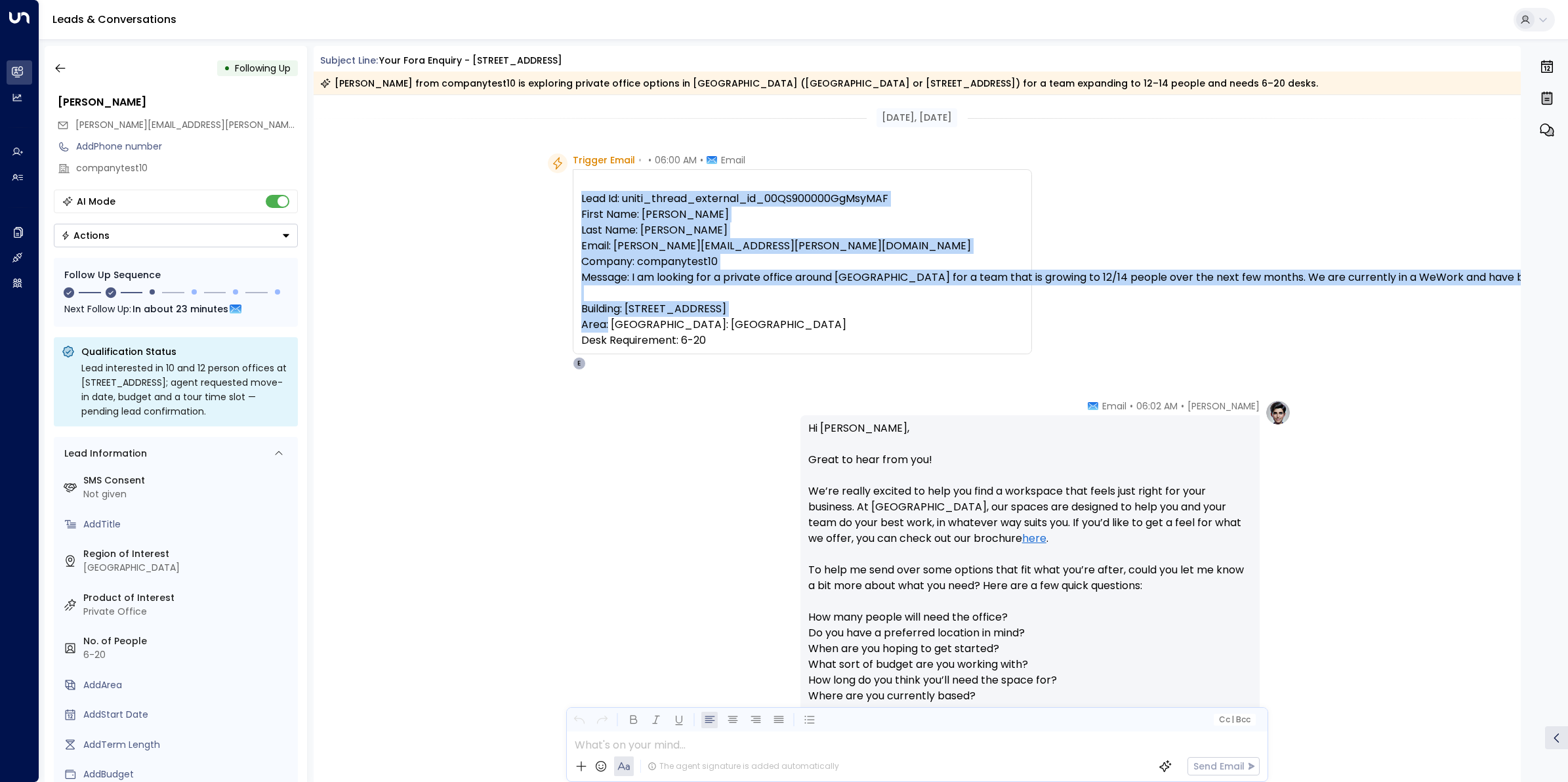
drag, startPoint x: 735, startPoint y: 354, endPoint x: 573, endPoint y: 197, distance: 225.6
click at [573, 197] on div "Lead Id: uniti_thread_external_id_00QS900000GgMsyMAF First Name: Michelle Last …" at bounding box center [802, 261] width 459 height 185
copy pre "Lead Id: uniti_thread_external_id_00QS900000GgMsyMAF First Name: Michelle Last …"
click at [53, 67] on icon "button" at bounding box center [60, 68] width 13 height 13
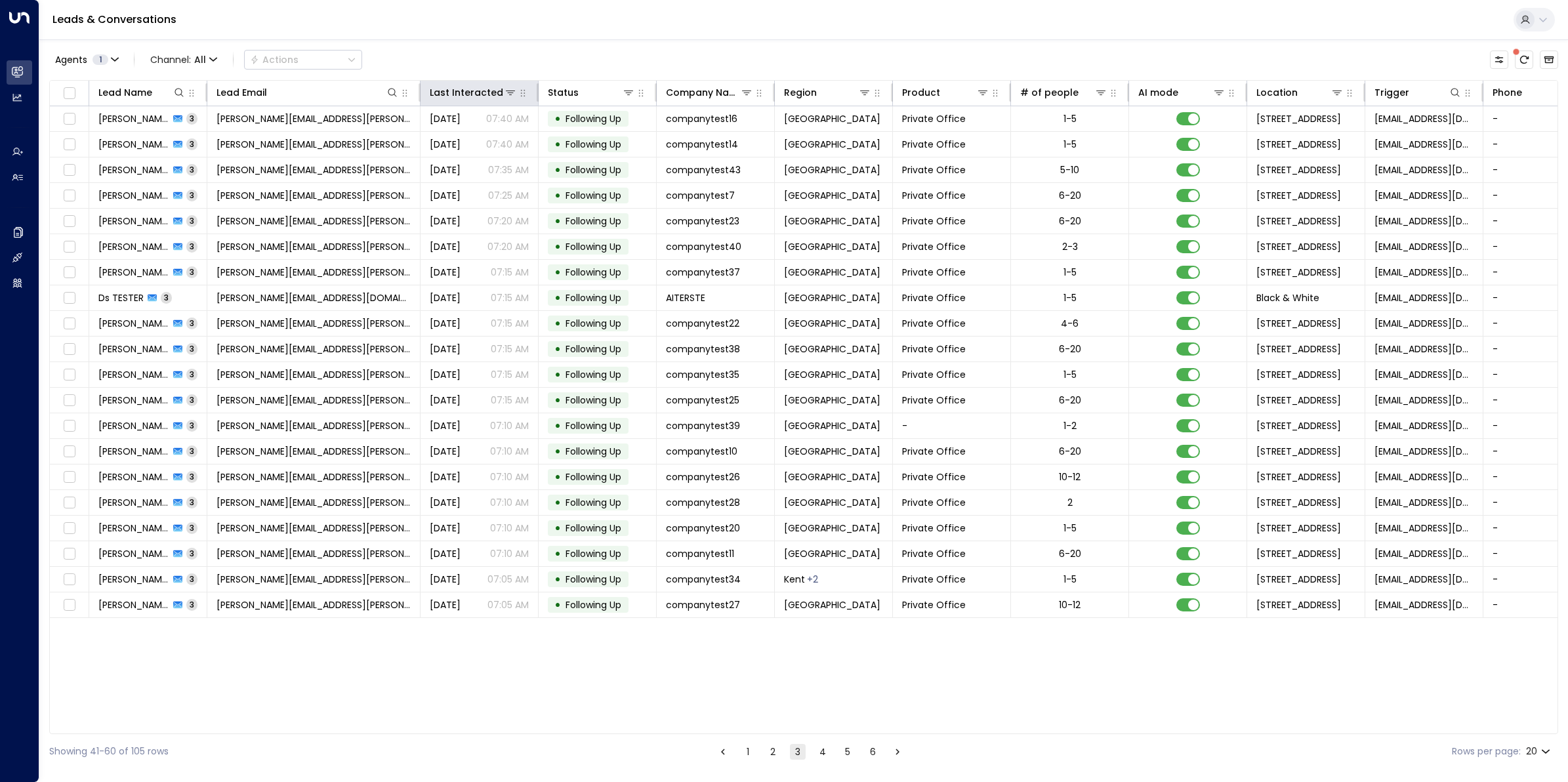
click at [471, 82] on th "Last Interacted" at bounding box center [480, 93] width 118 height 25
click at [471, 93] on div "Last Interacted" at bounding box center [461, 92] width 63 height 16
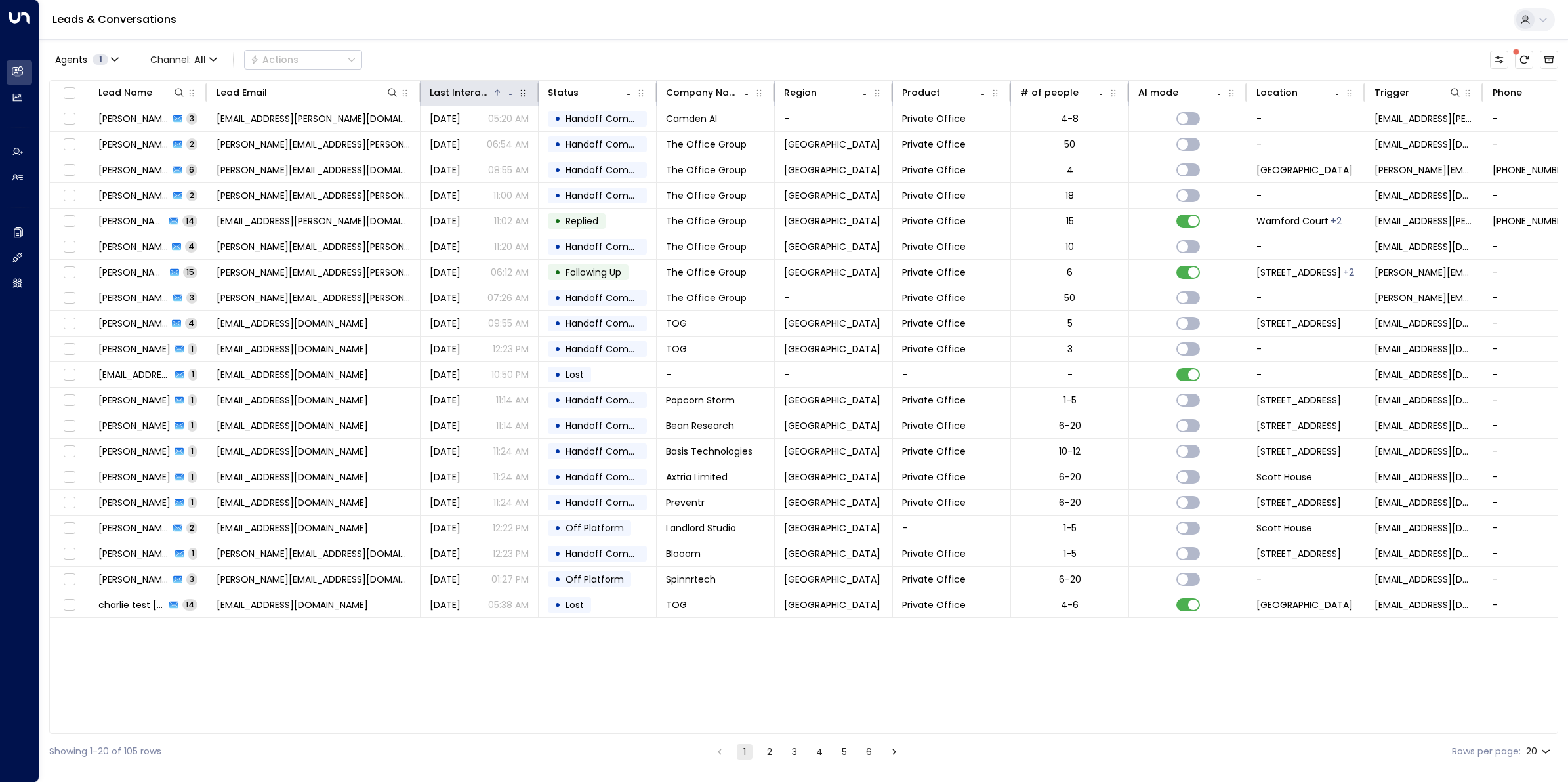
click at [471, 93] on div "Last Interacted" at bounding box center [461, 92] width 63 height 16
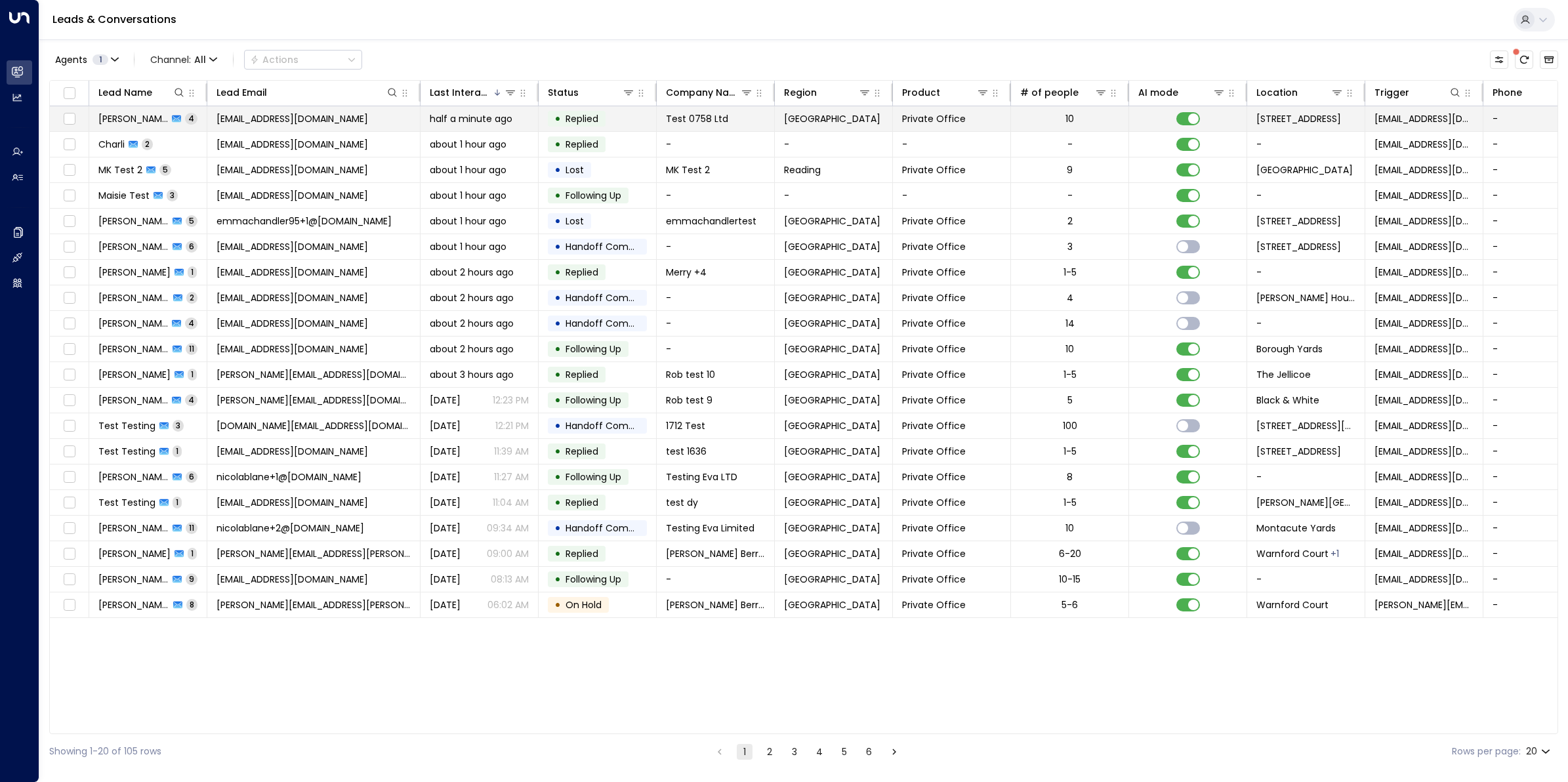
click at [161, 120] on div "Ranjit Brainch 4" at bounding box center [148, 118] width 99 height 13
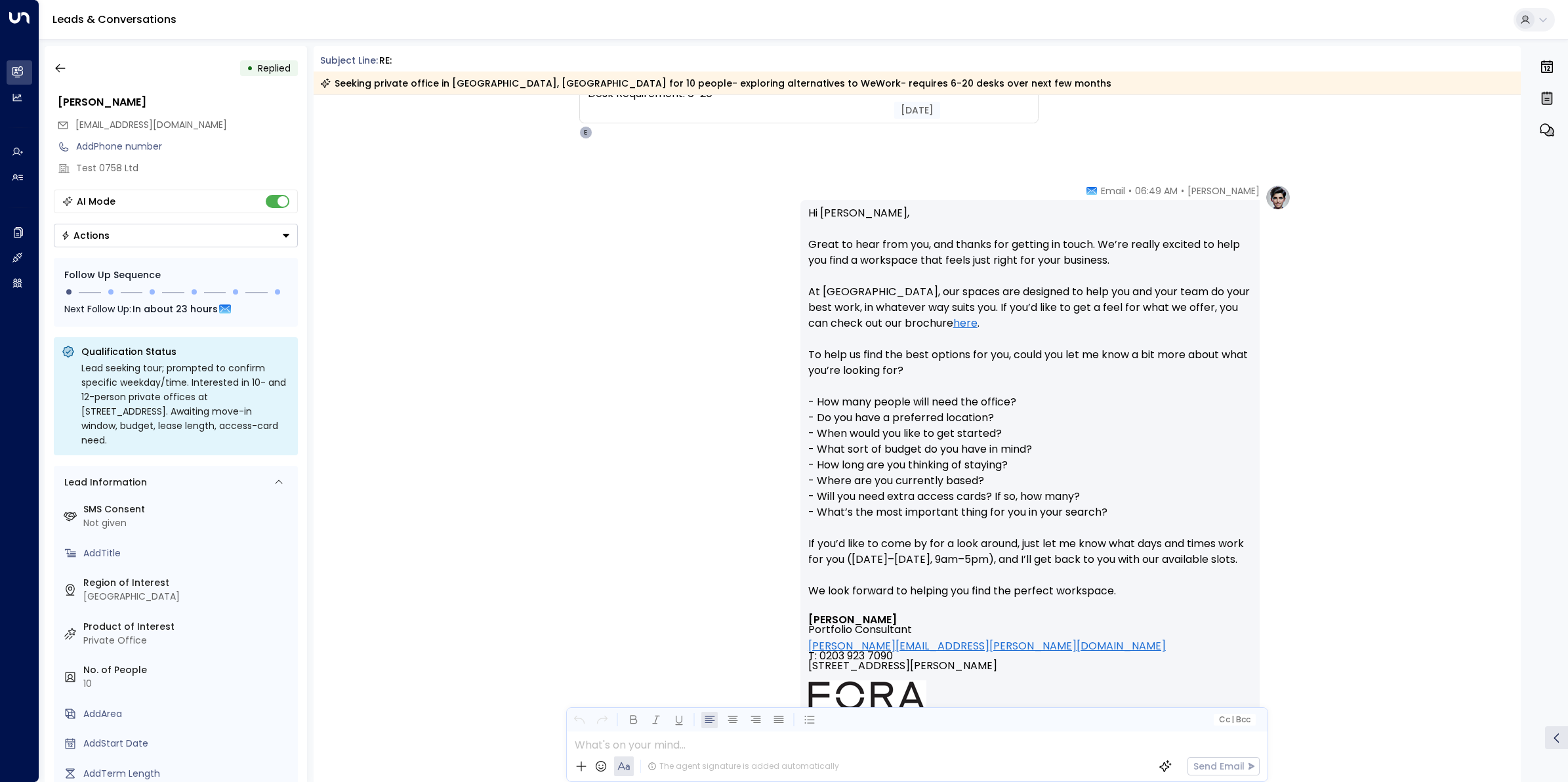
scroll to position [20, 0]
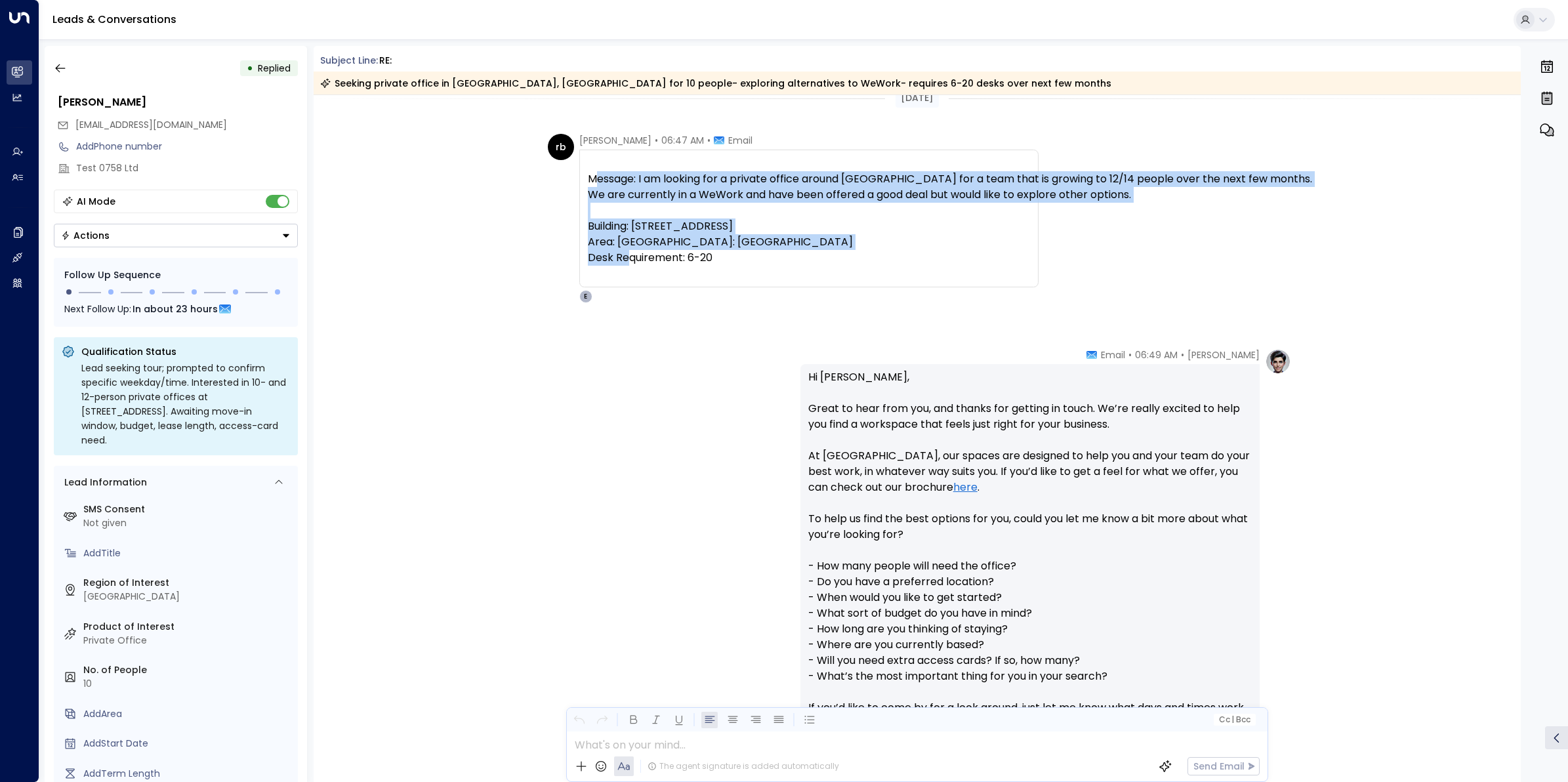
drag, startPoint x: 729, startPoint y: 290, endPoint x: 591, endPoint y: 187, distance: 172.2
click at [591, 187] on pre "Message: I am looking for a private office around Central London for a team tha…" at bounding box center [810, 218] width 443 height 95
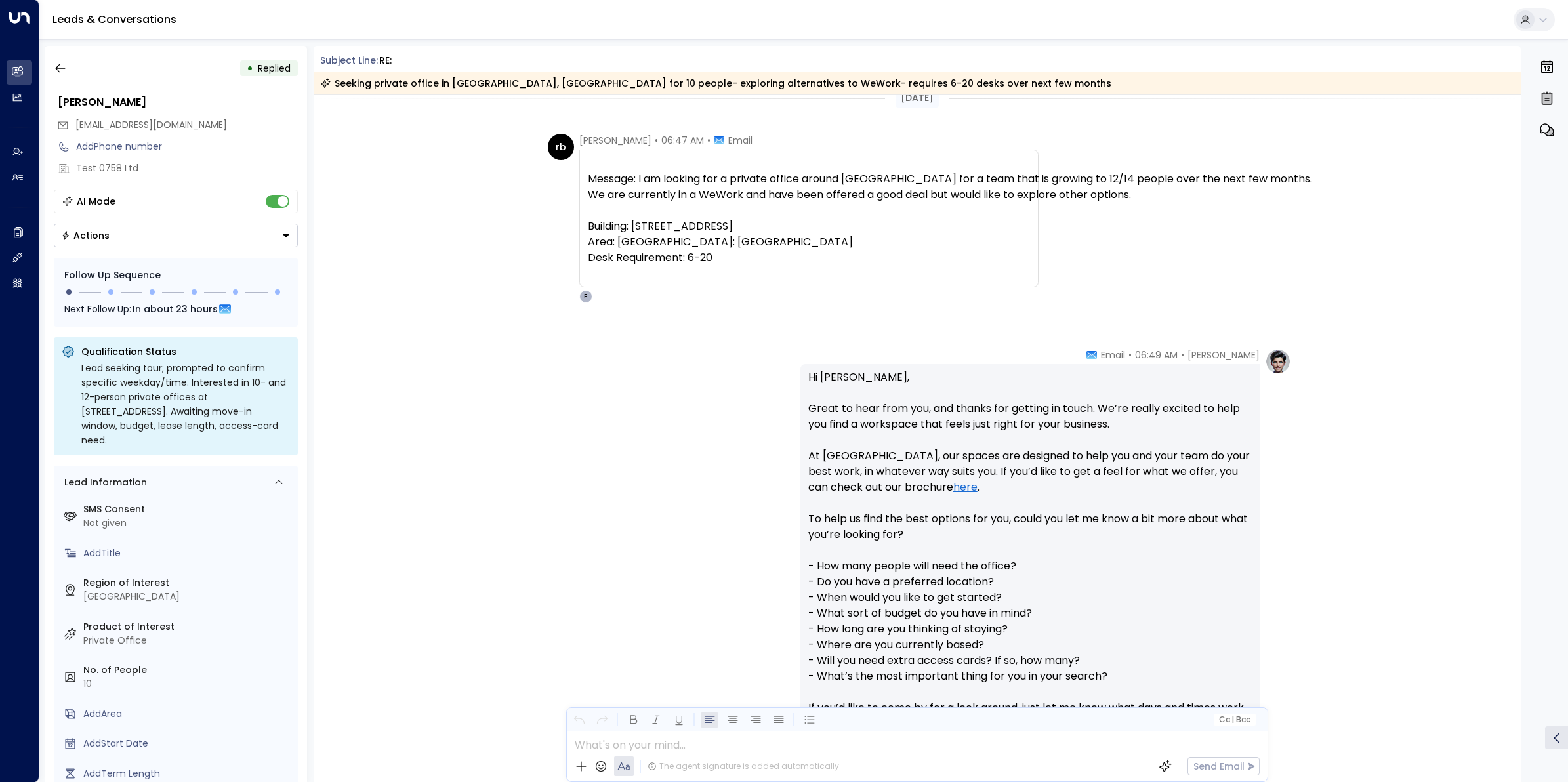
drag, startPoint x: 591, startPoint y: 187, endPoint x: 641, endPoint y: 429, distance: 247.1
click at [608, 375] on div "Eva Fitzgerald • 06:49 AM • Email Hi Ranjit, Great to hear from you, and thanks…" at bounding box center [916, 715] width 748 height 733
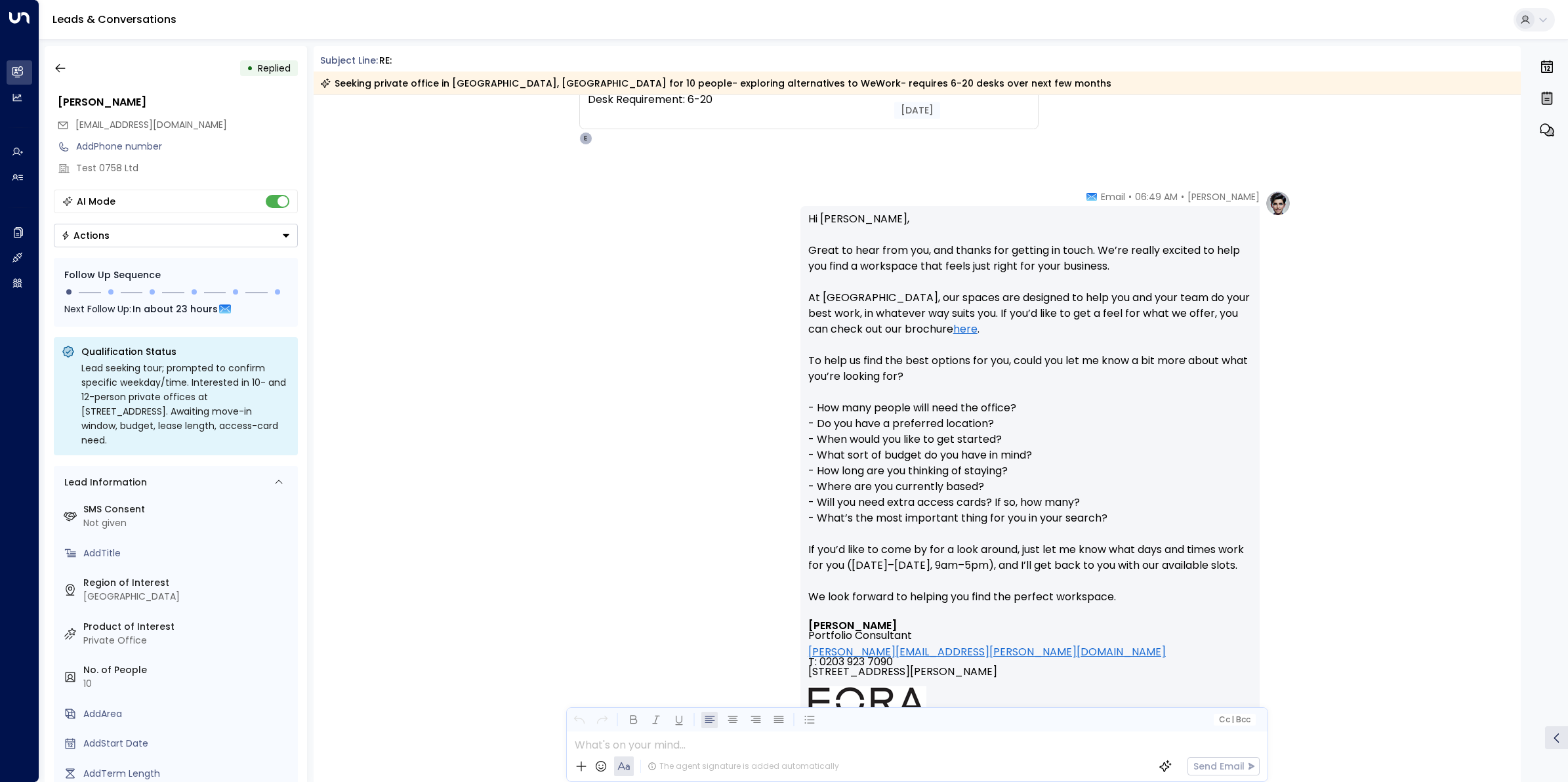
scroll to position [183, 0]
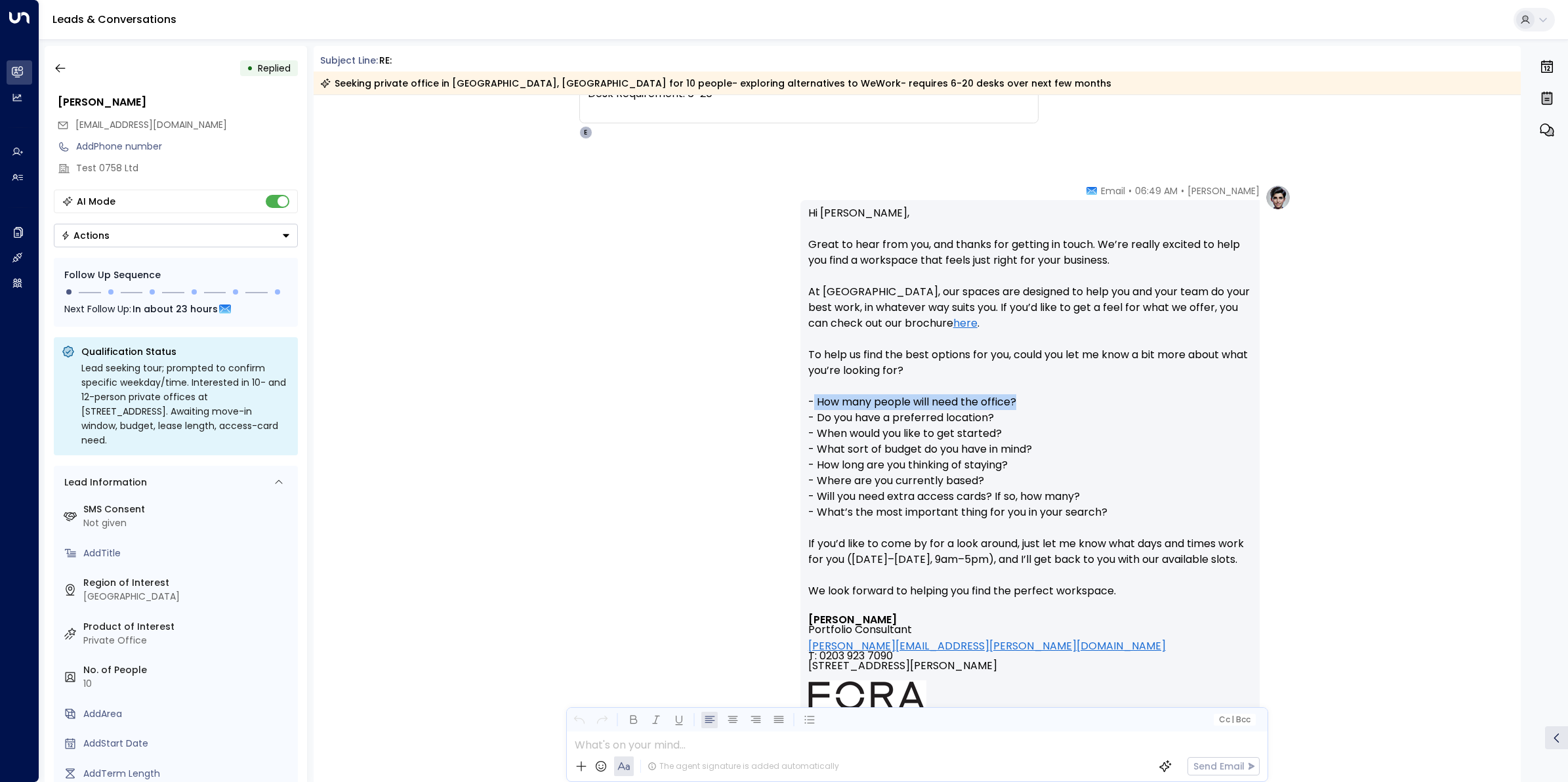
drag, startPoint x: 880, startPoint y: 399, endPoint x: 812, endPoint y: 401, distance: 68.0
click at [812, 401] on p "Hi Ranjit, Great to hear from you, and thanks for getting in touch. We’re reall…" at bounding box center [1030, 410] width 443 height 410
copy p "How many people will need the office?"
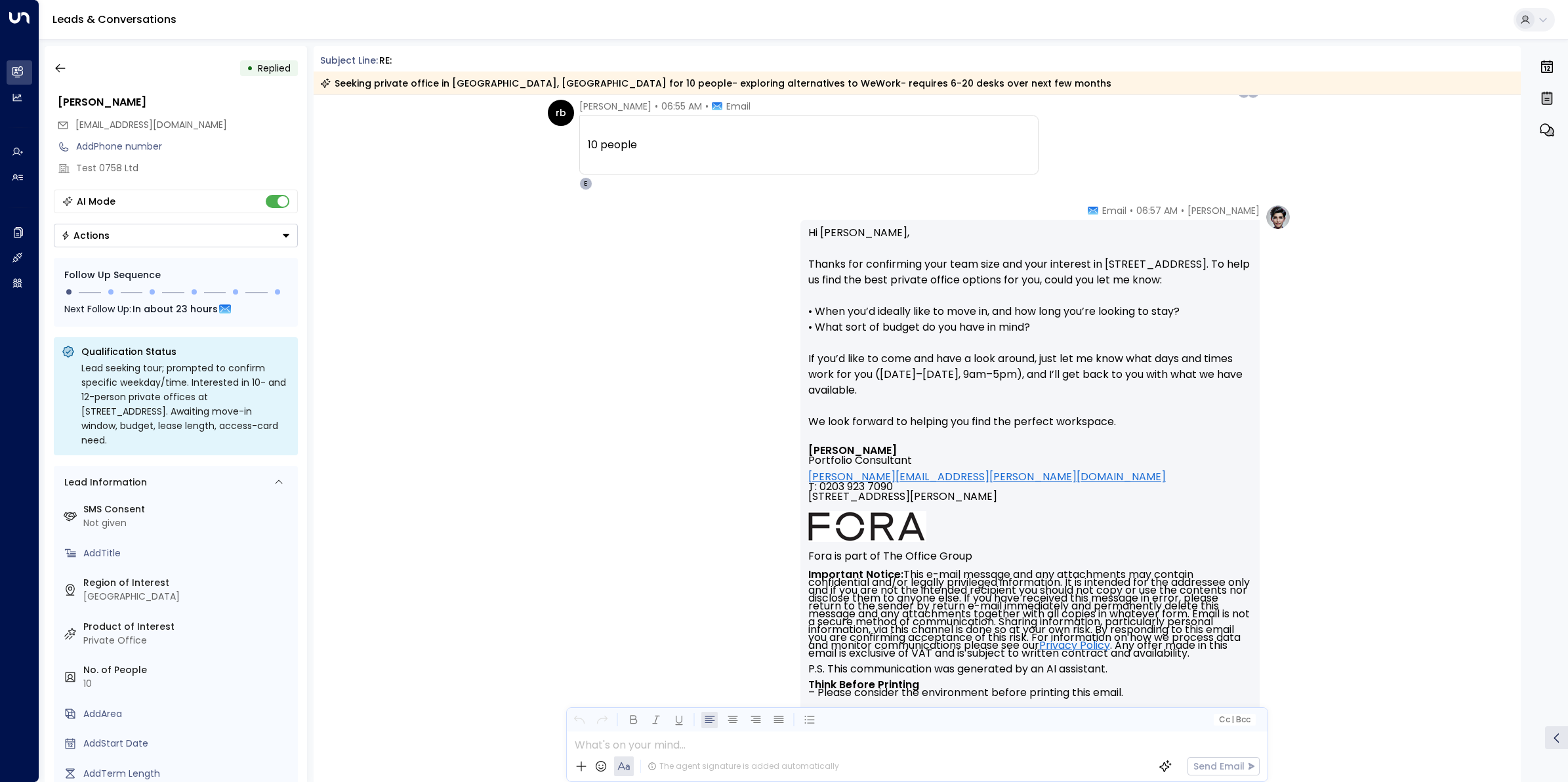
scroll to position [922, 0]
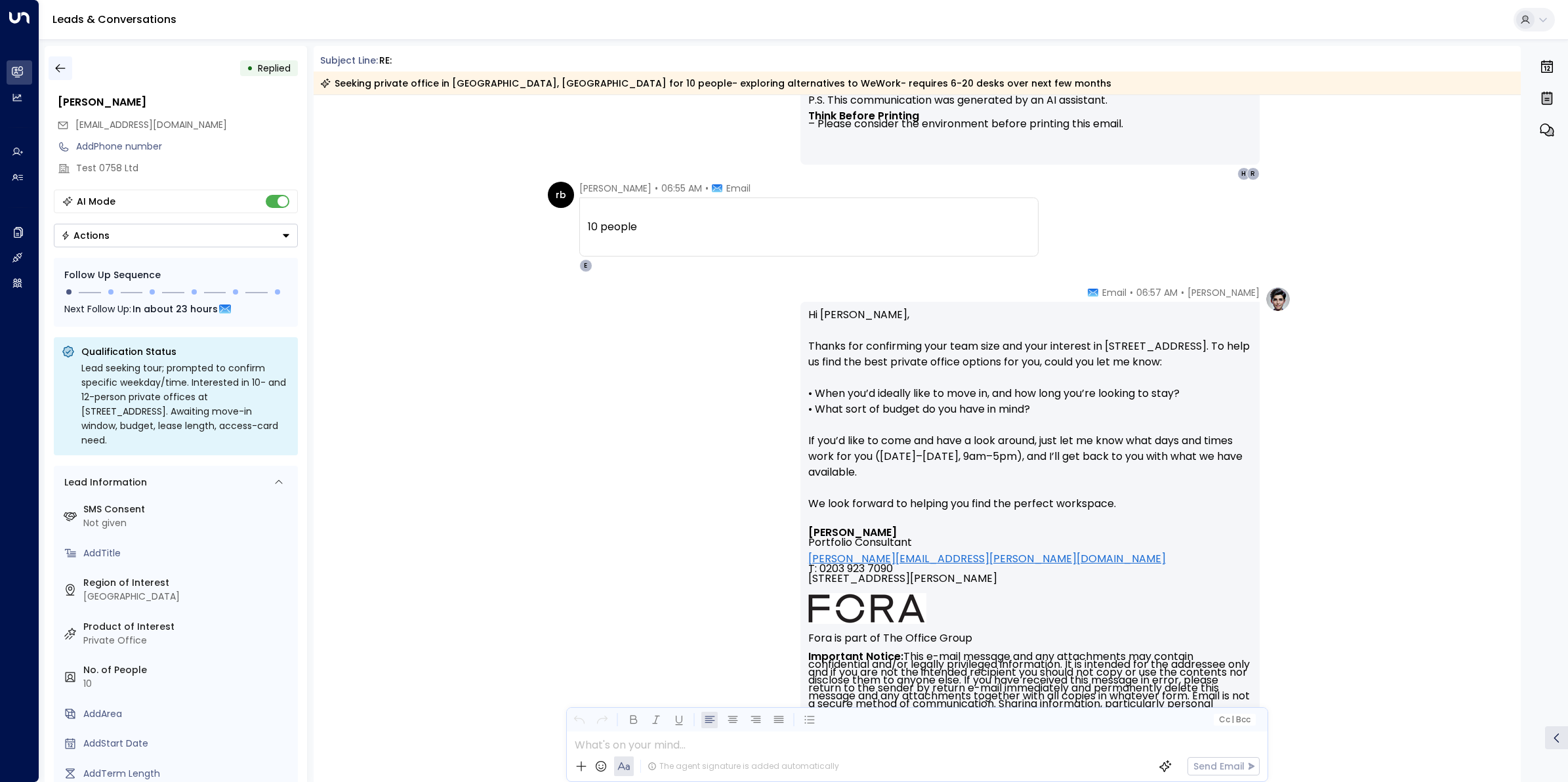
click at [53, 67] on icon "button" at bounding box center [60, 68] width 13 height 13
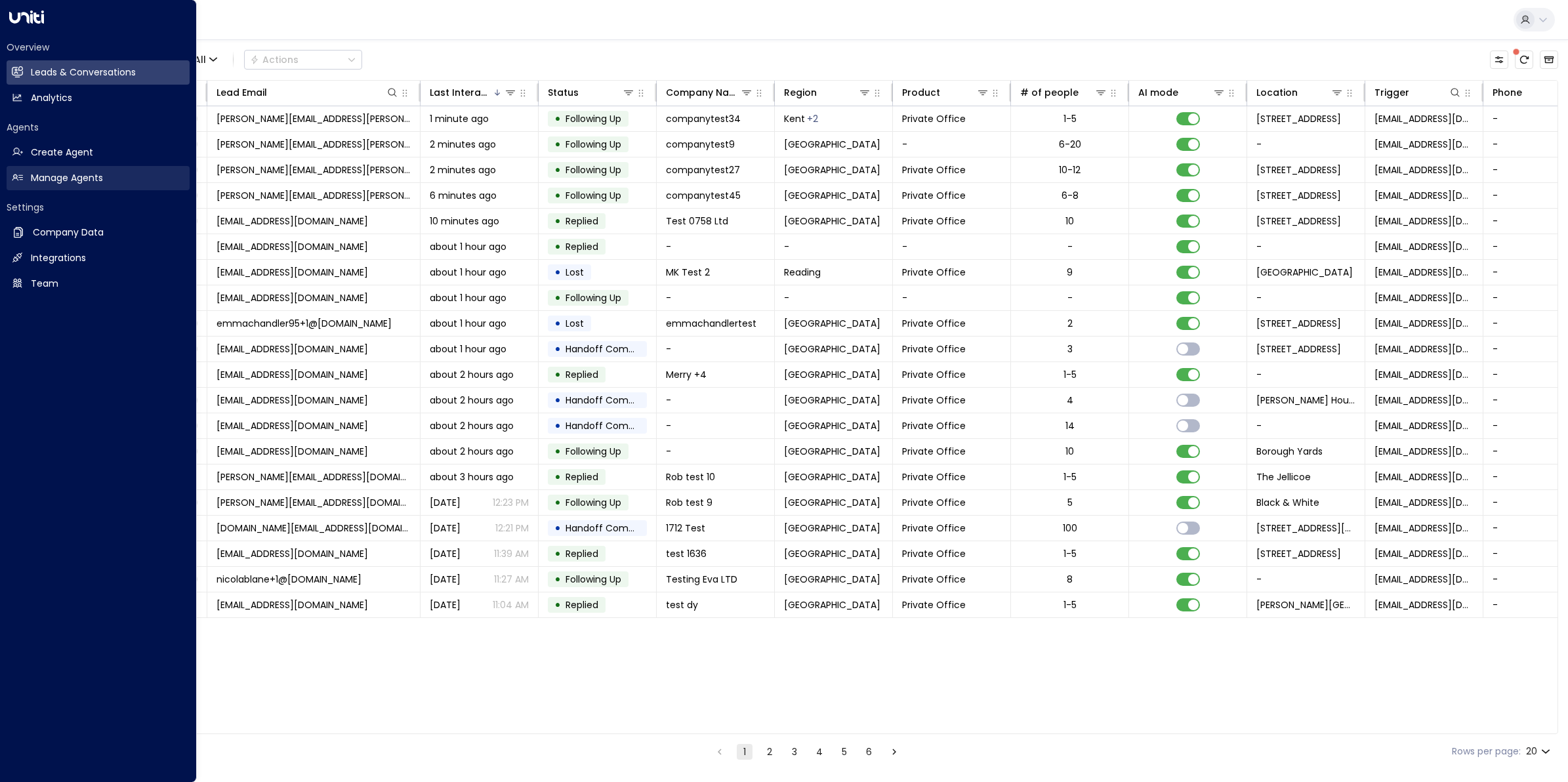
click at [44, 174] on h2 "Manage Agents" at bounding box center [67, 178] width 72 height 14
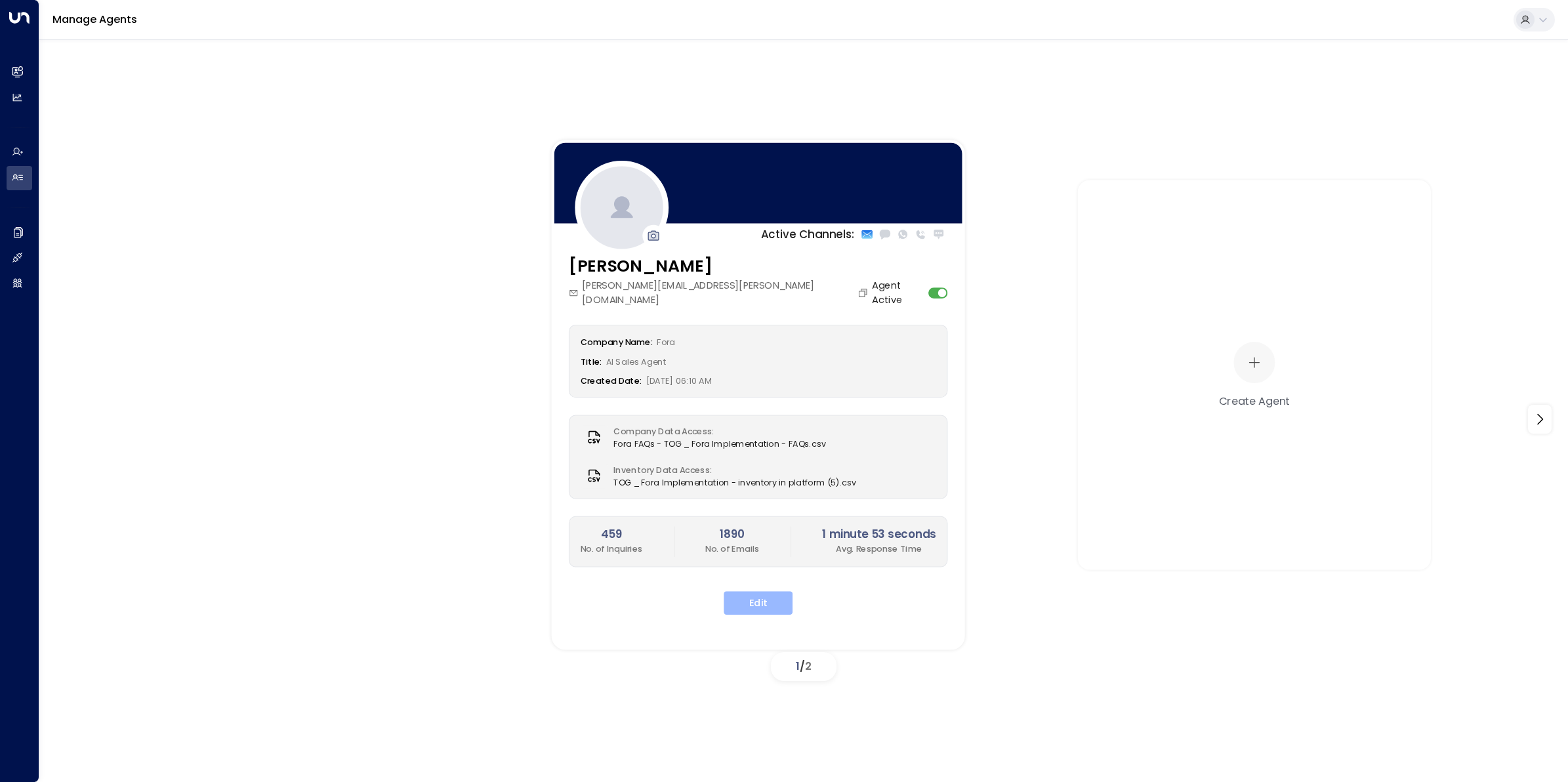
click at [745, 591] on button "Edit" at bounding box center [758, 603] width 69 height 24
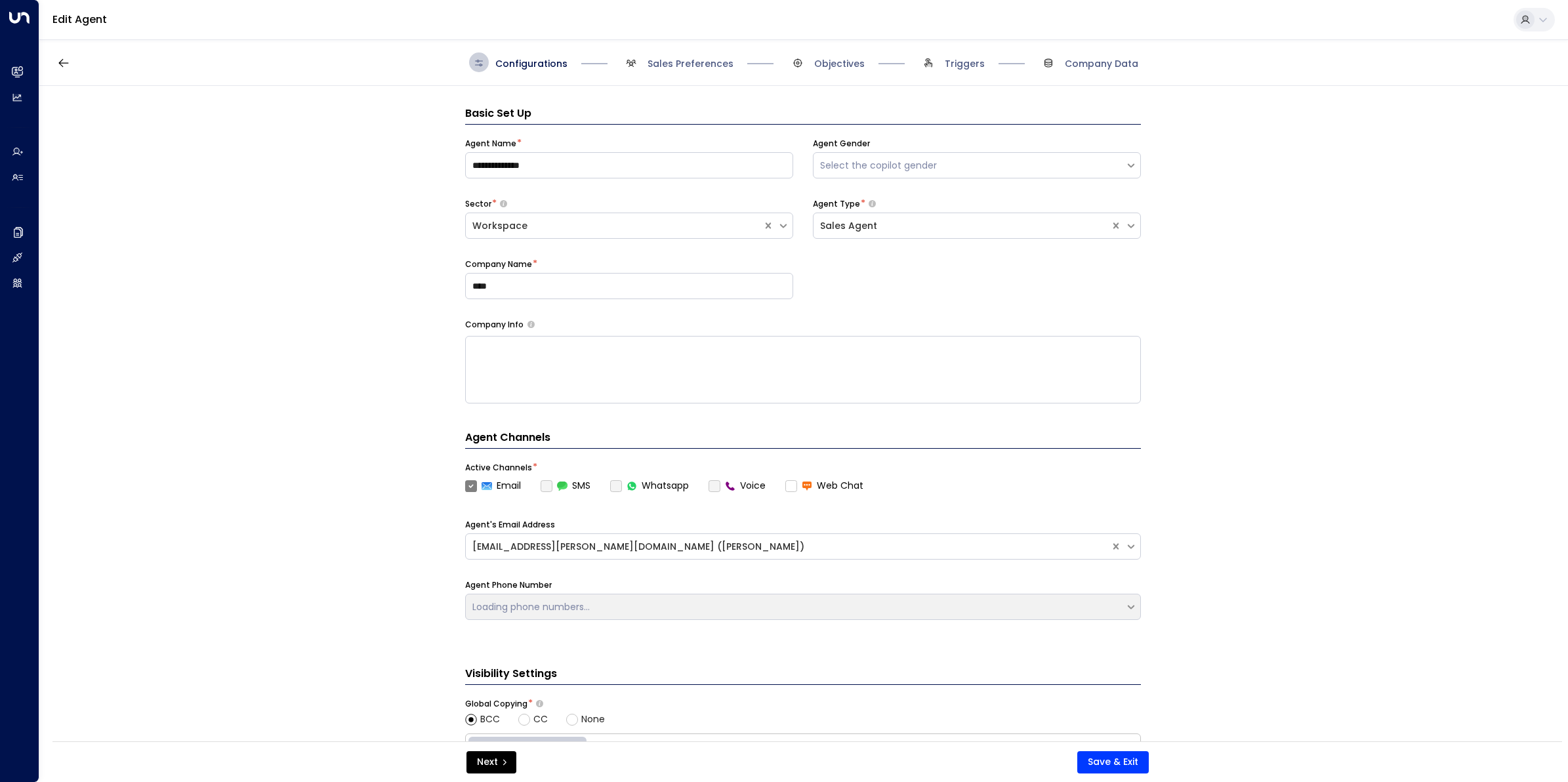
scroll to position [20, 0]
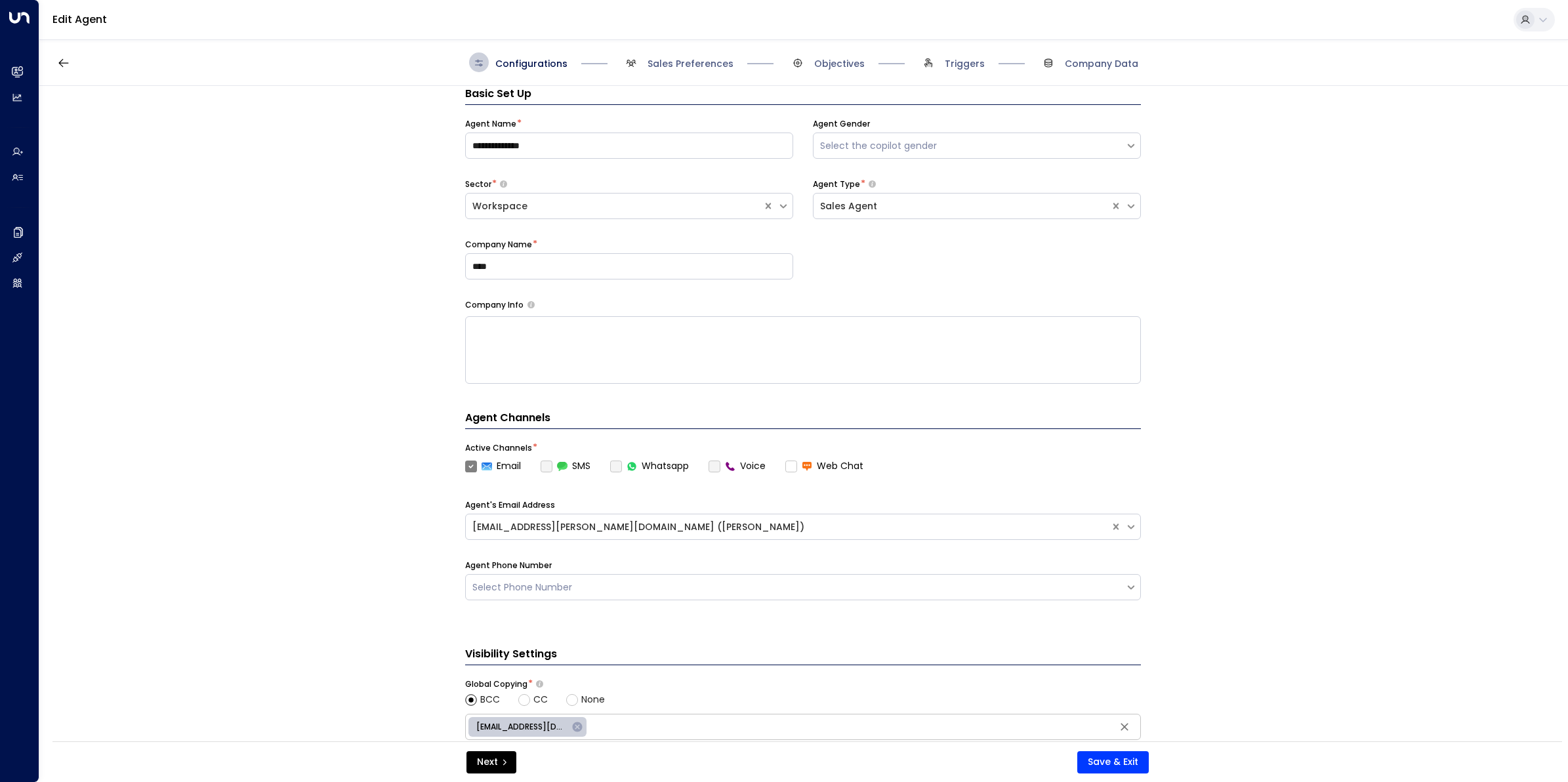
click at [697, 50] on div "Configurations Sales Preferences Objectives Triggers Company Data" at bounding box center [804, 62] width 1529 height 47
click at [688, 63] on span "Sales Preferences" at bounding box center [690, 63] width 86 height 13
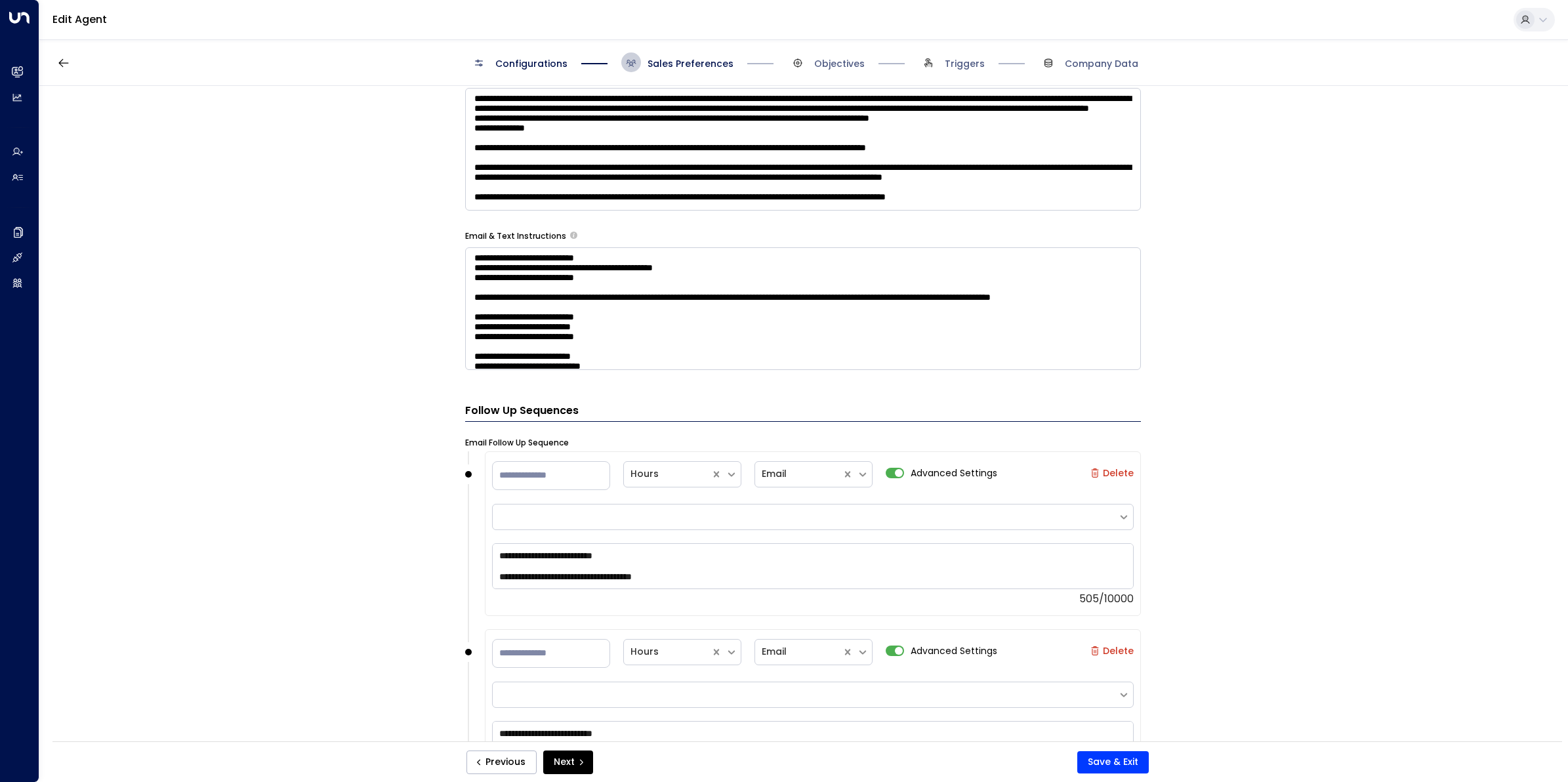
scroll to position [922, 0]
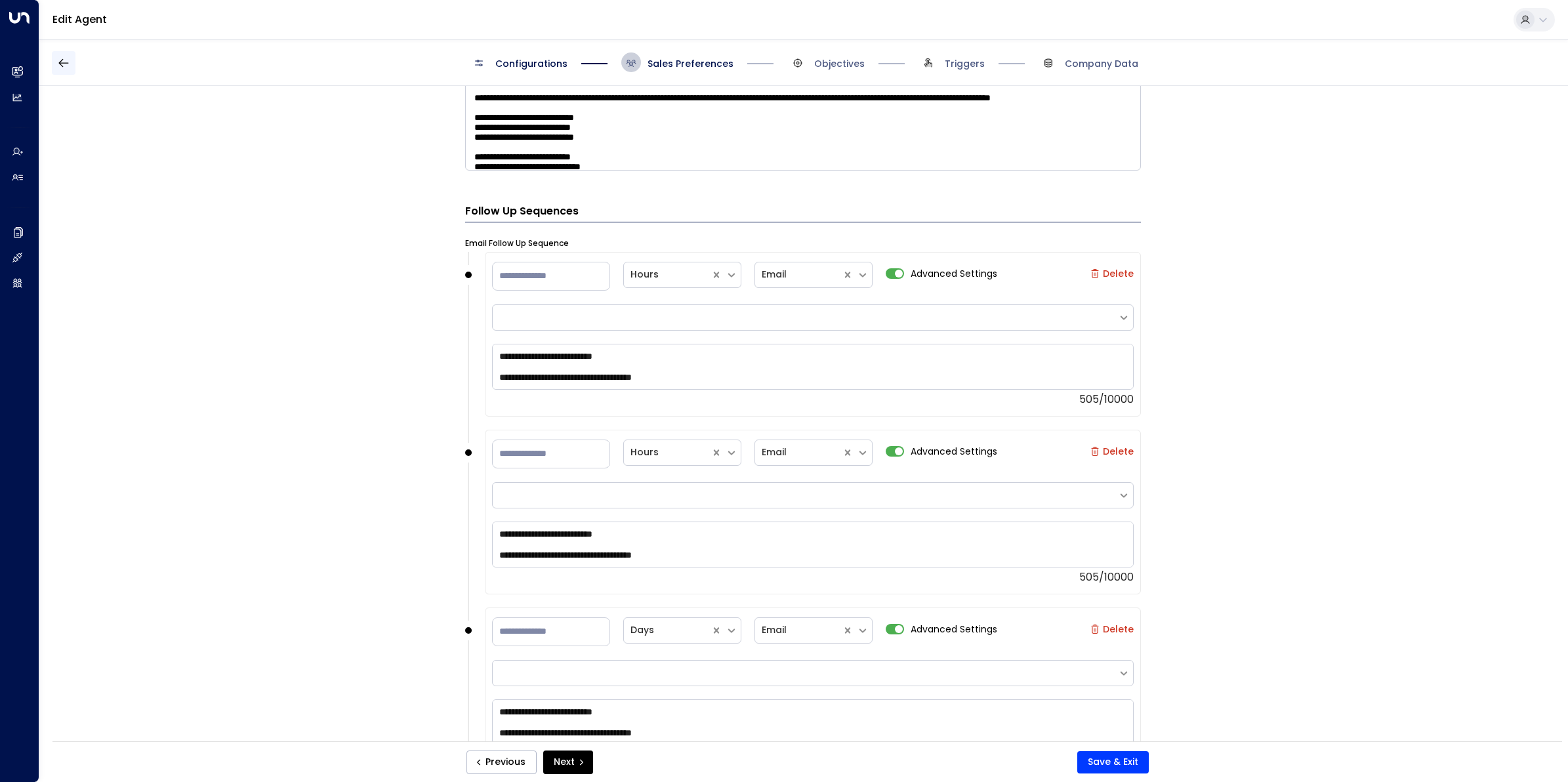
click at [70, 64] on button "button" at bounding box center [63, 62] width 24 height 24
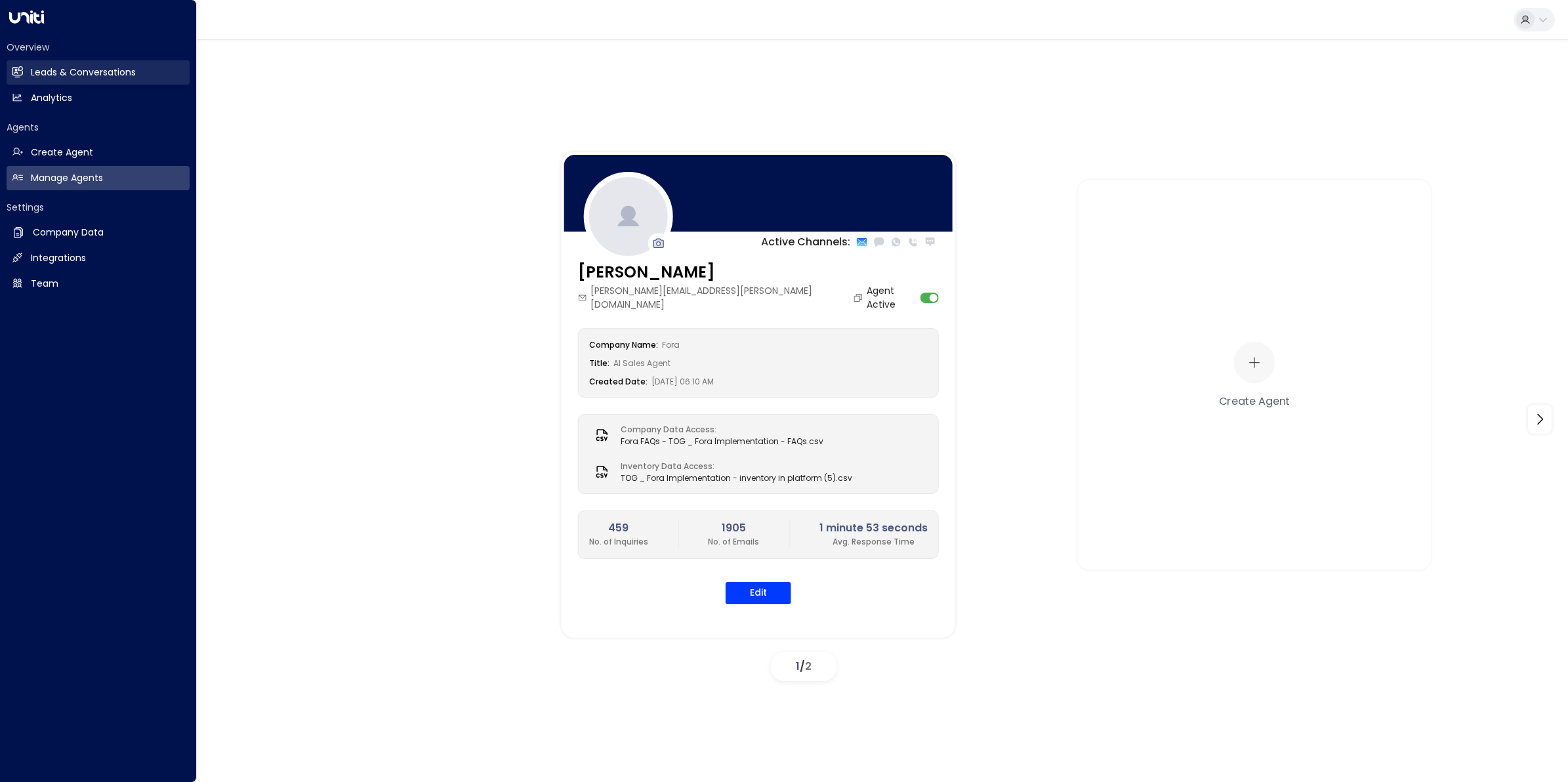
click at [64, 72] on h2 "Leads & Conversations" at bounding box center [83, 72] width 105 height 14
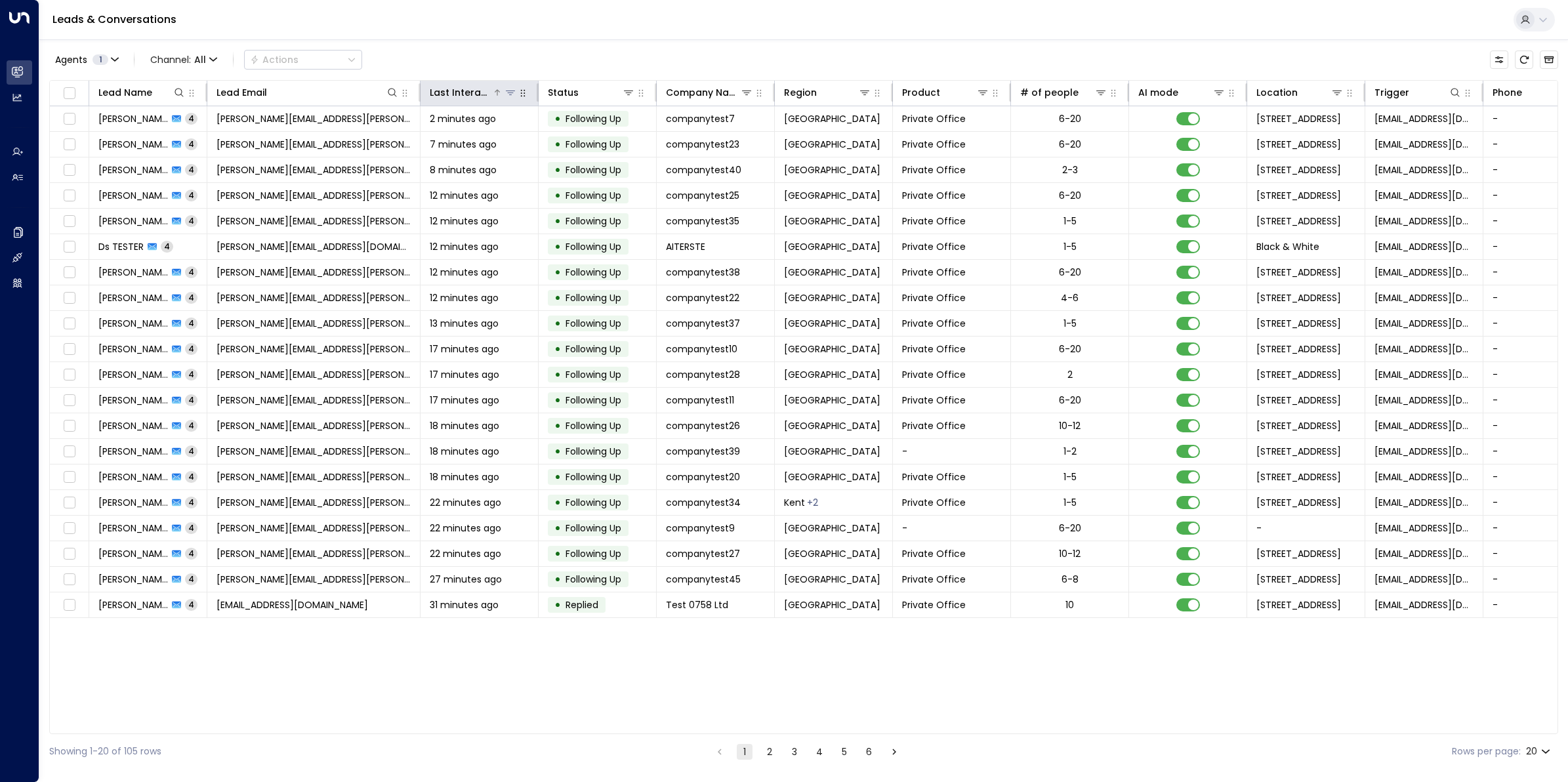
click at [466, 96] on div "Last Interacted" at bounding box center [461, 92] width 63 height 16
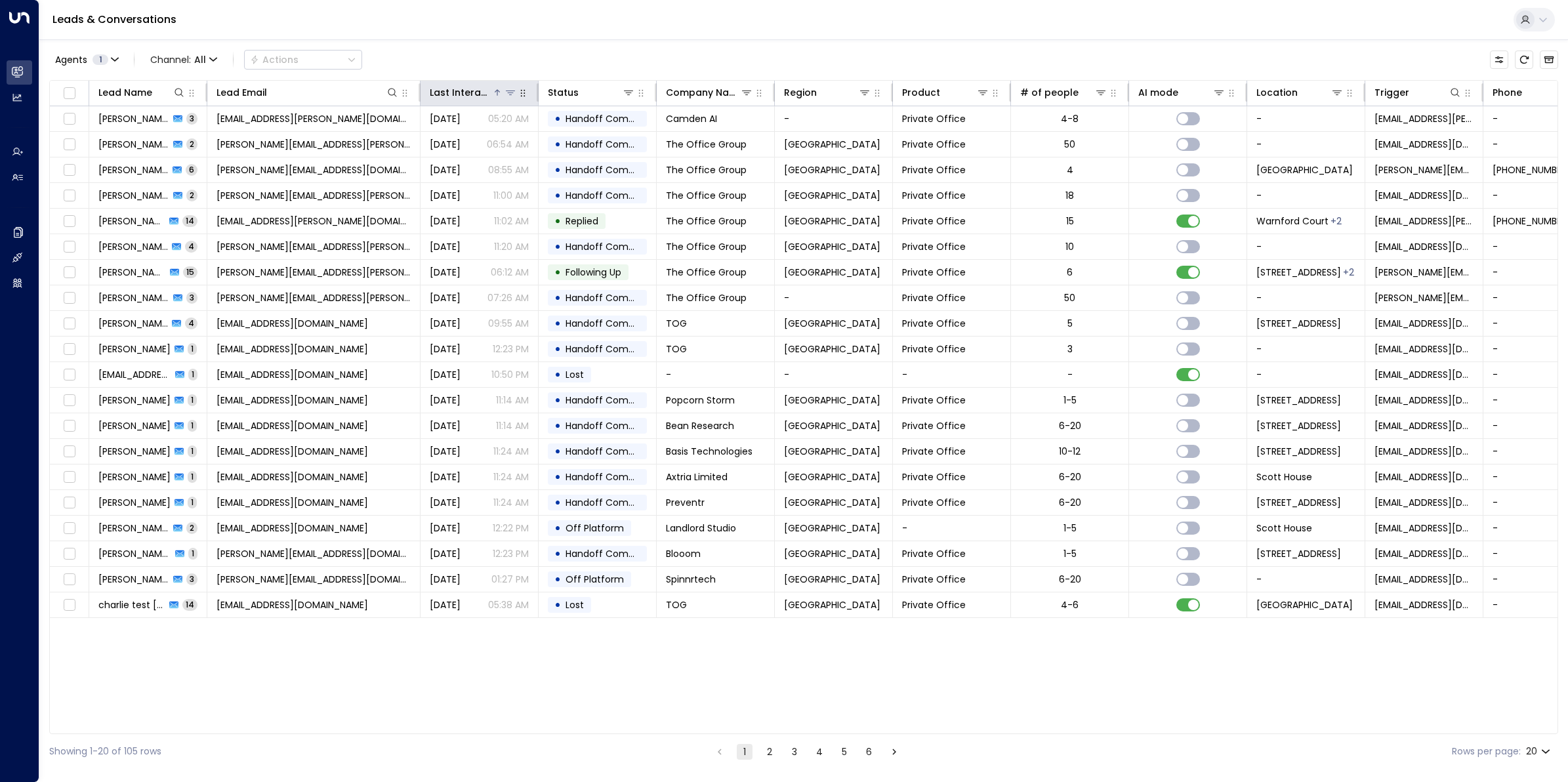
click at [476, 96] on div "Last Interacted" at bounding box center [461, 92] width 63 height 16
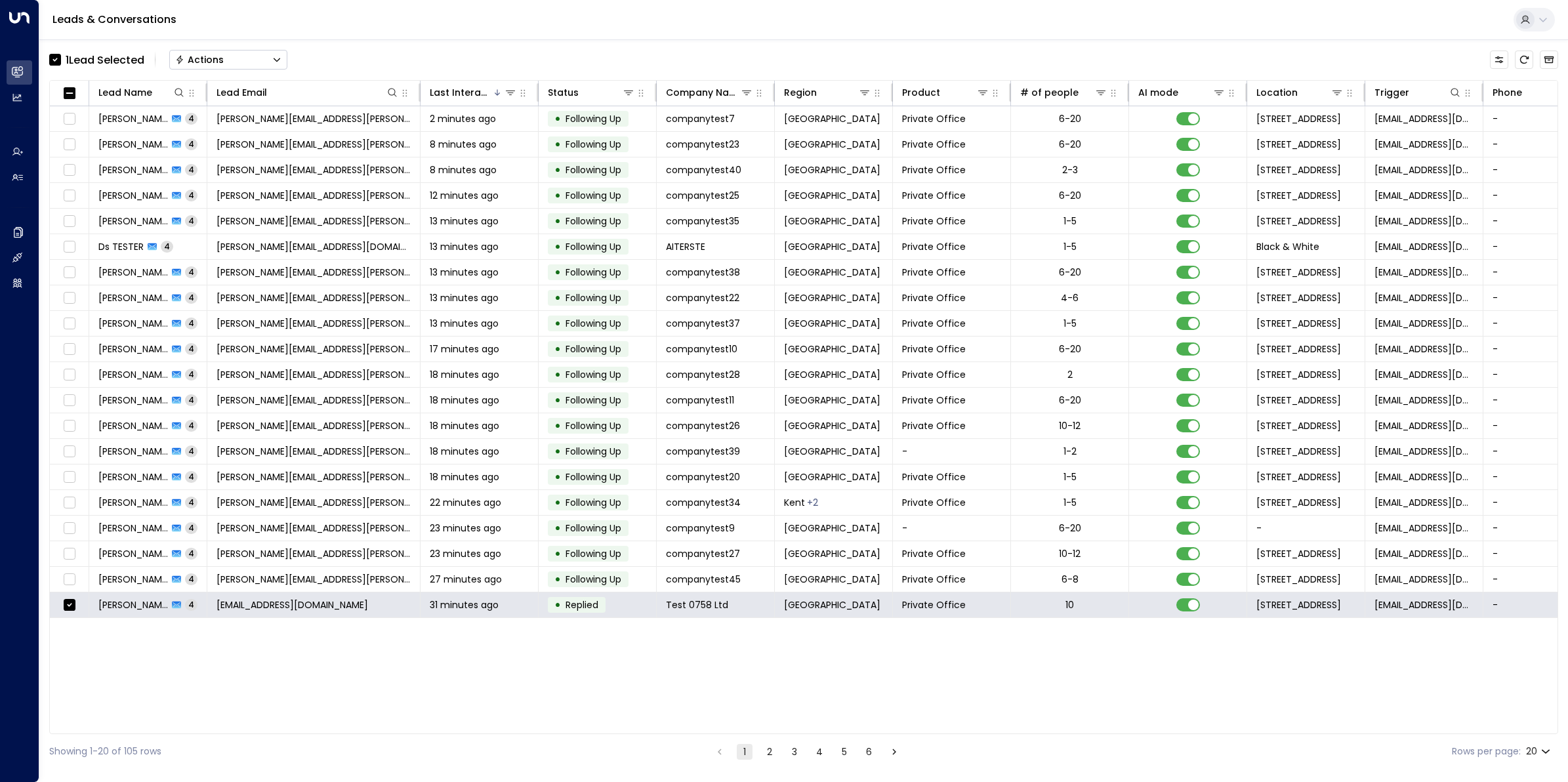
click at [222, 62] on div "Actions" at bounding box center [199, 59] width 49 height 12
click at [232, 146] on span "Archive Lead" at bounding box center [207, 146] width 61 height 14
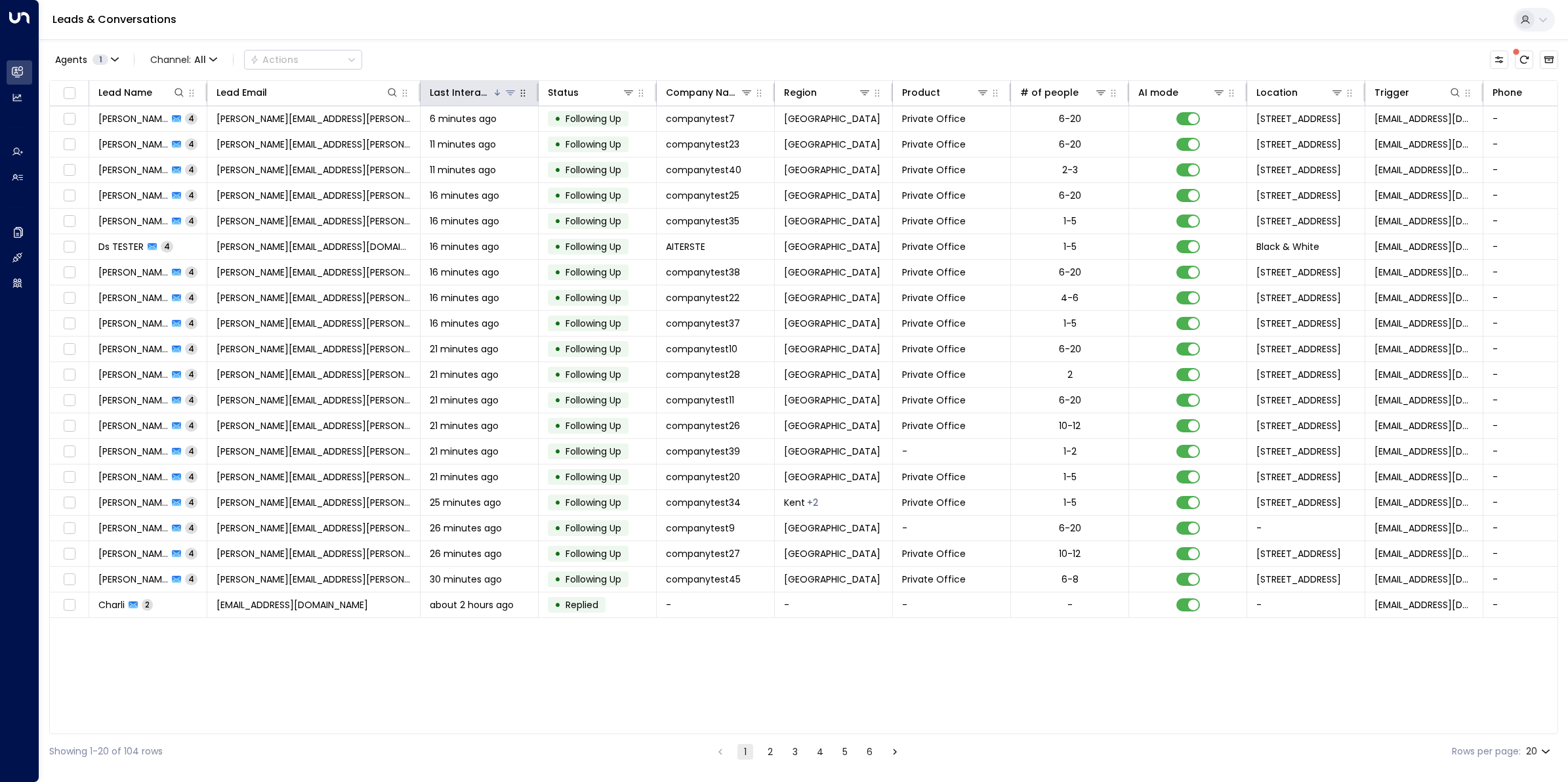
click at [471, 94] on div "Last Interacted" at bounding box center [461, 92] width 63 height 16
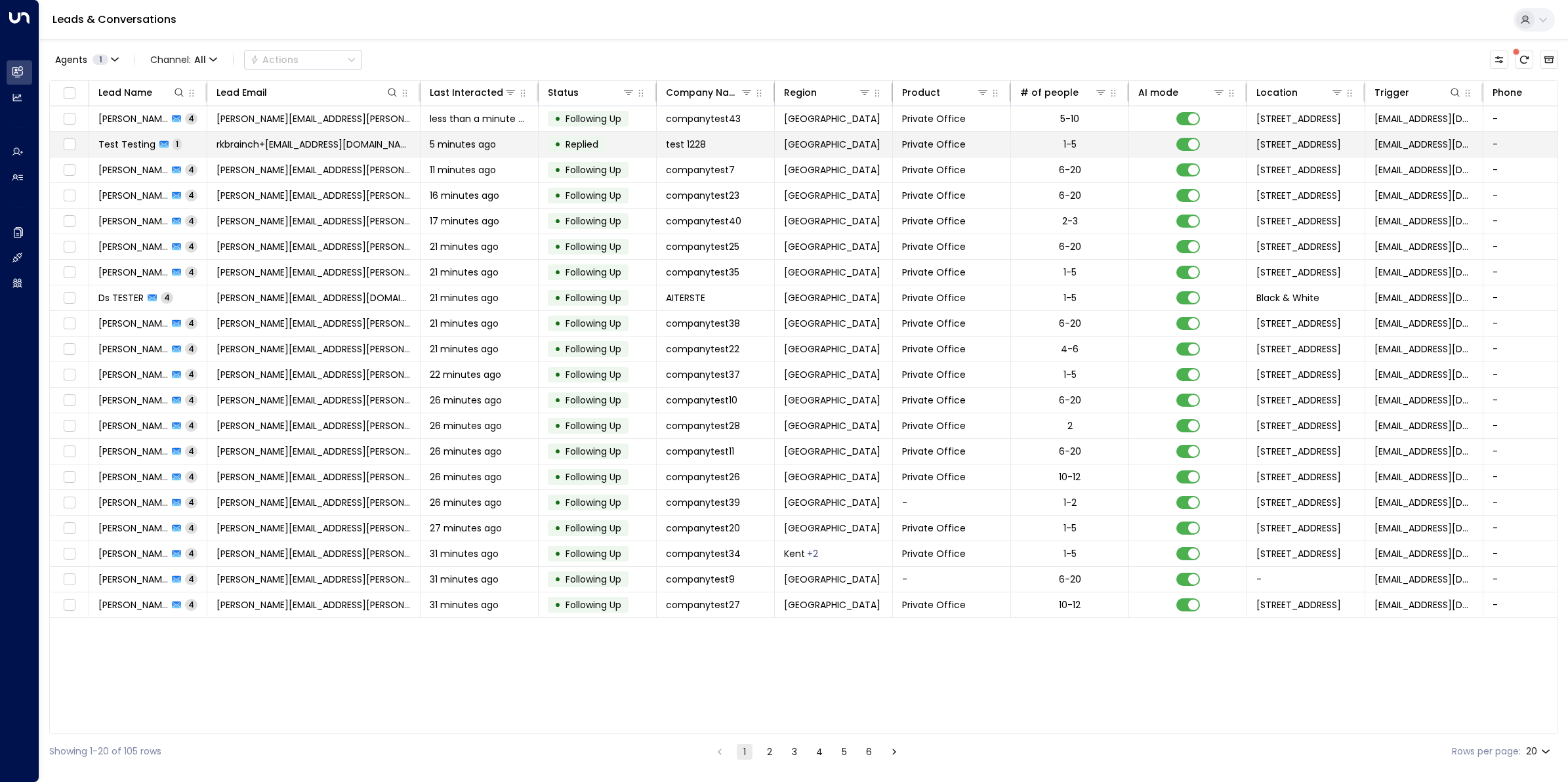
click at [126, 142] on span "Test Testing" at bounding box center [127, 144] width 57 height 13
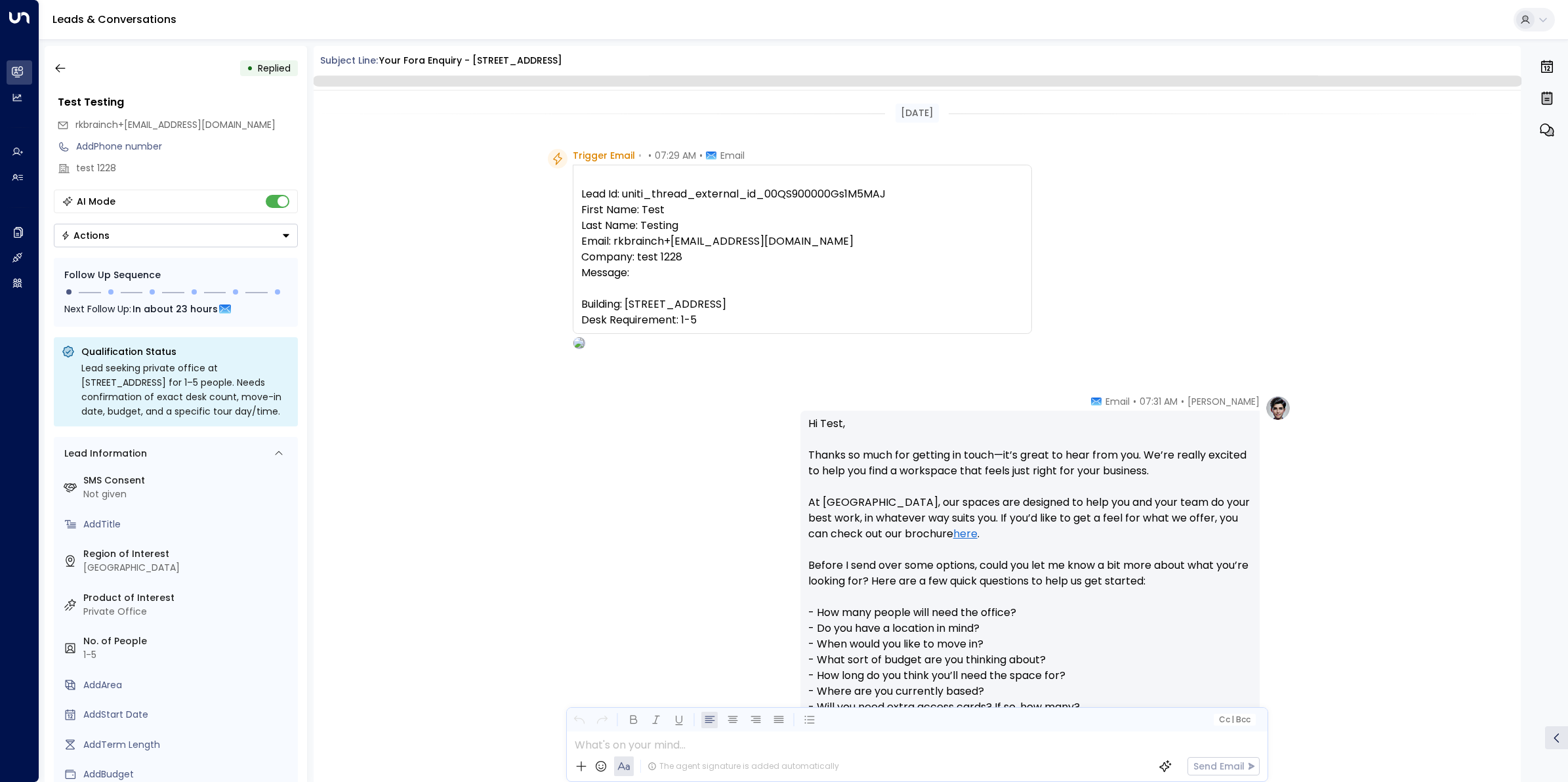
scroll to position [319, 0]
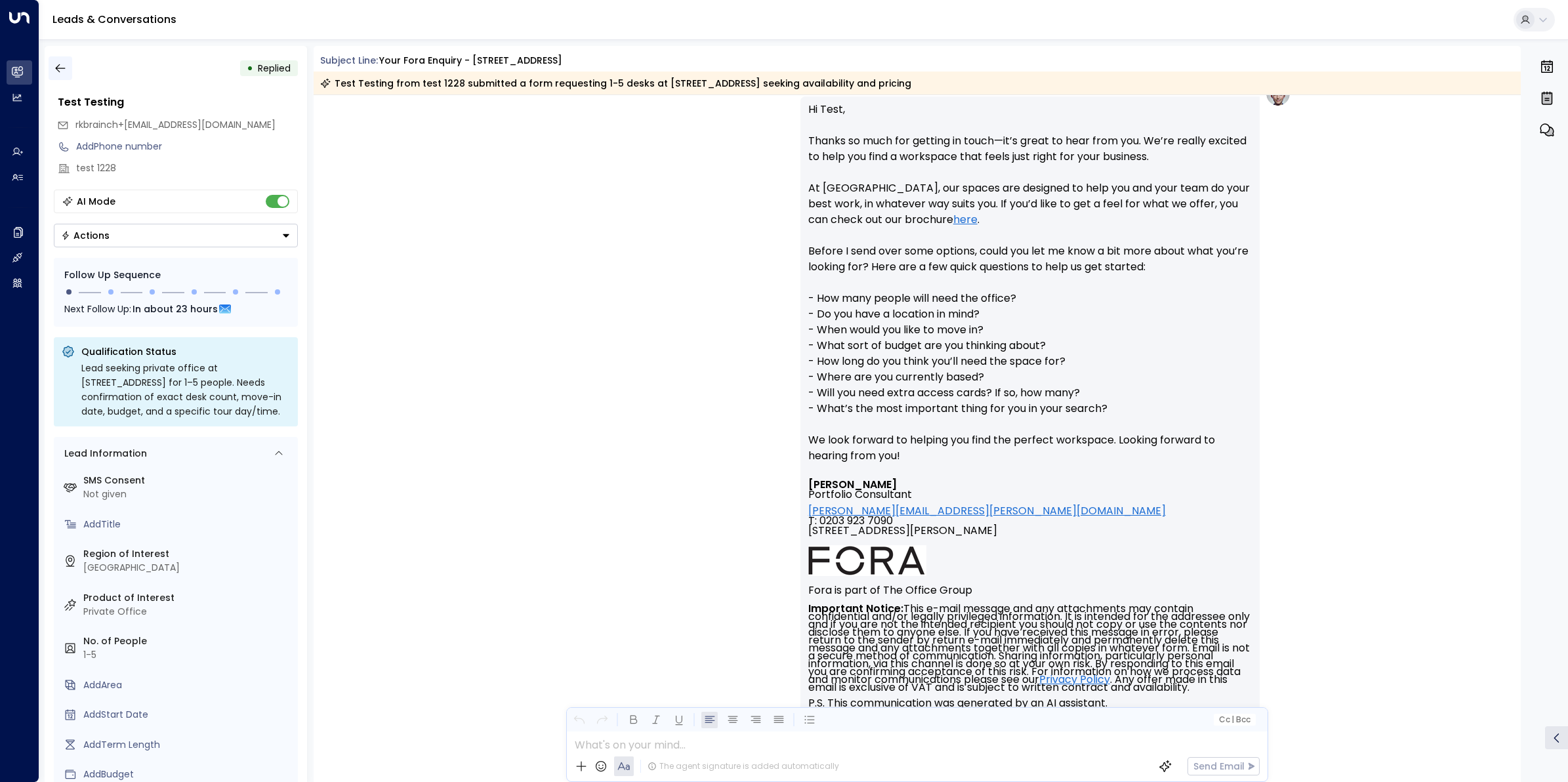
click at [58, 60] on button "button" at bounding box center [60, 68] width 24 height 24
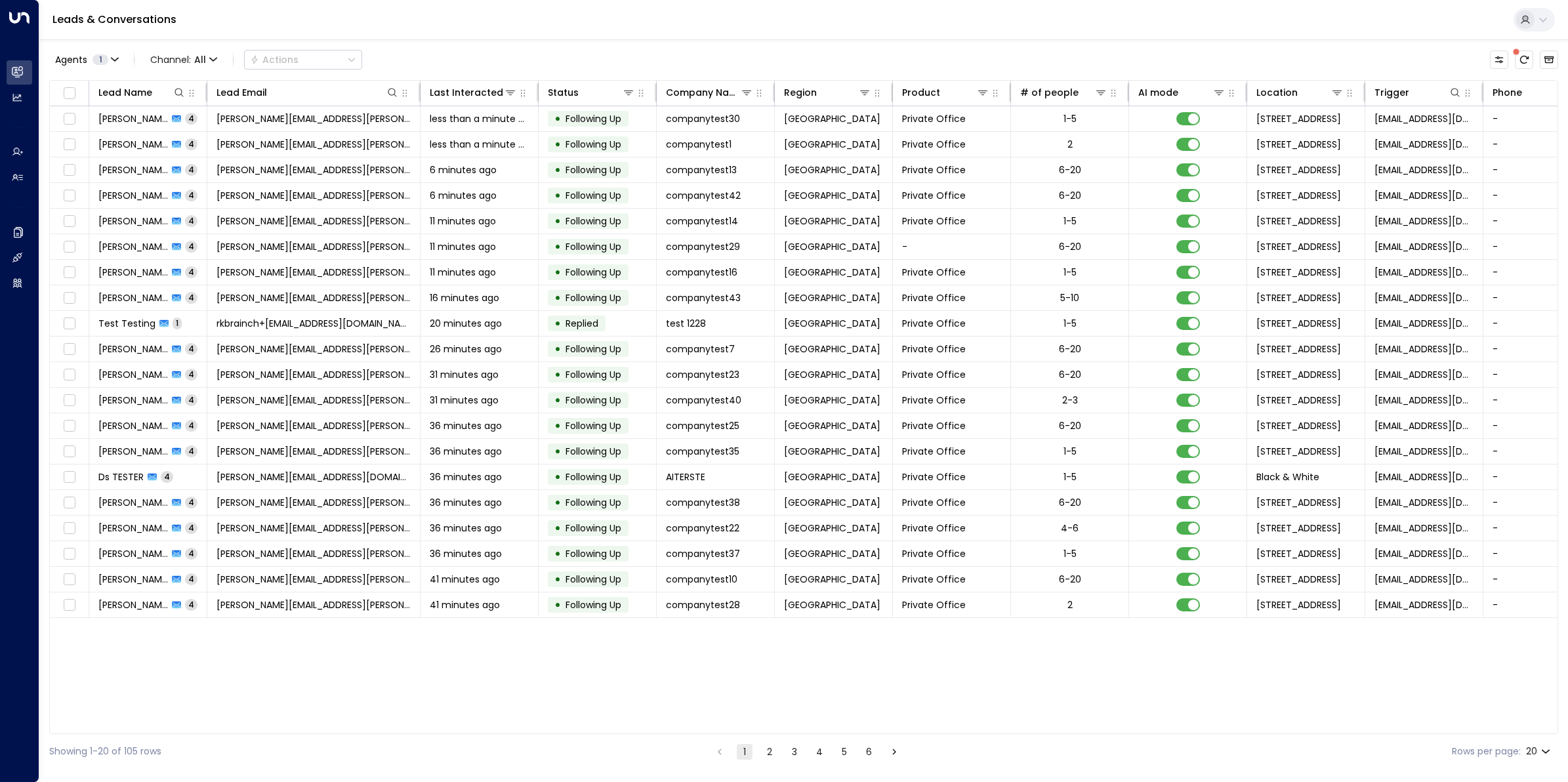
click at [766, 625] on button "2" at bounding box center [769, 751] width 16 height 16
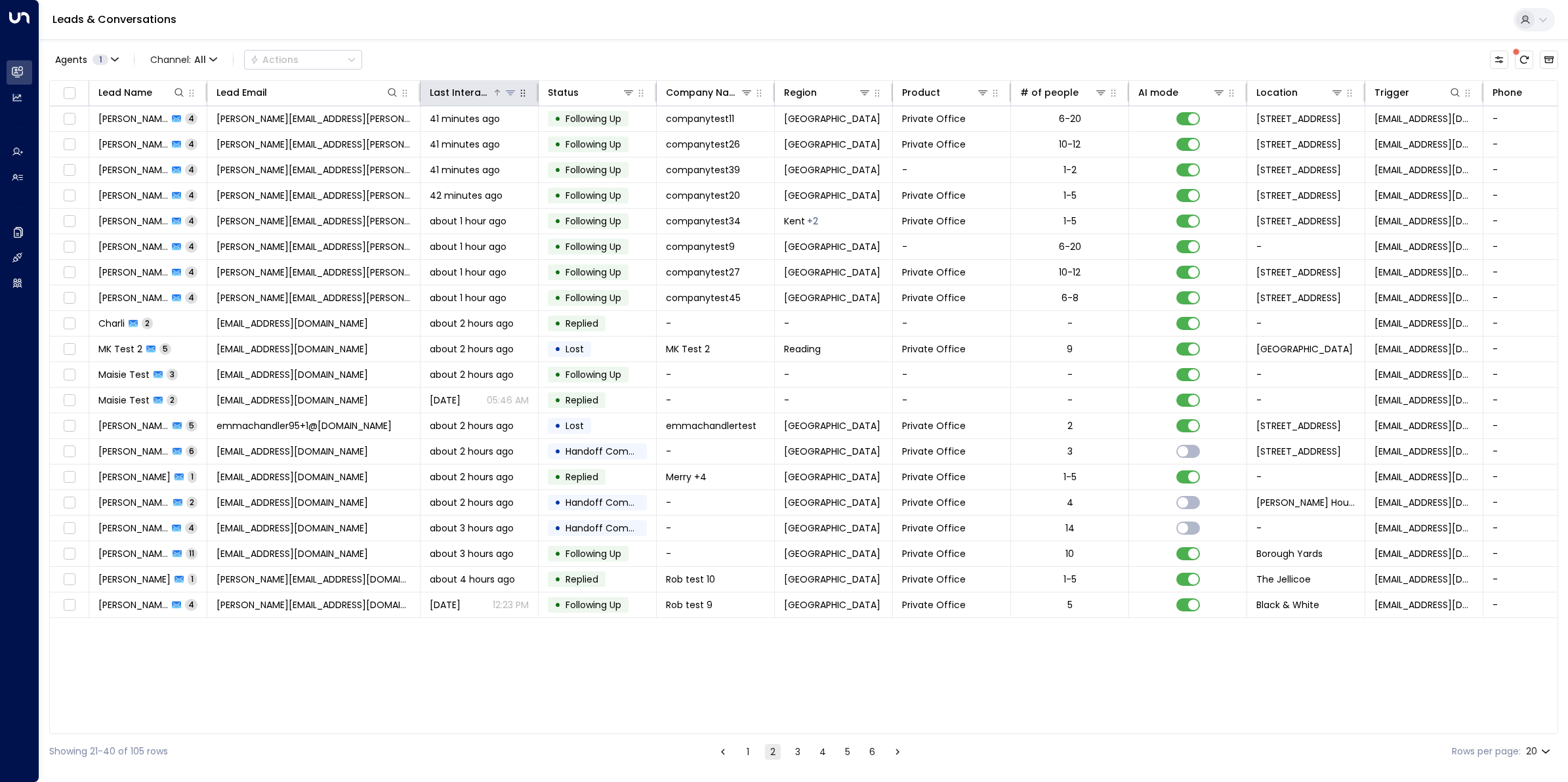
click at [466, 90] on div "Last Interacted" at bounding box center [461, 92] width 63 height 16
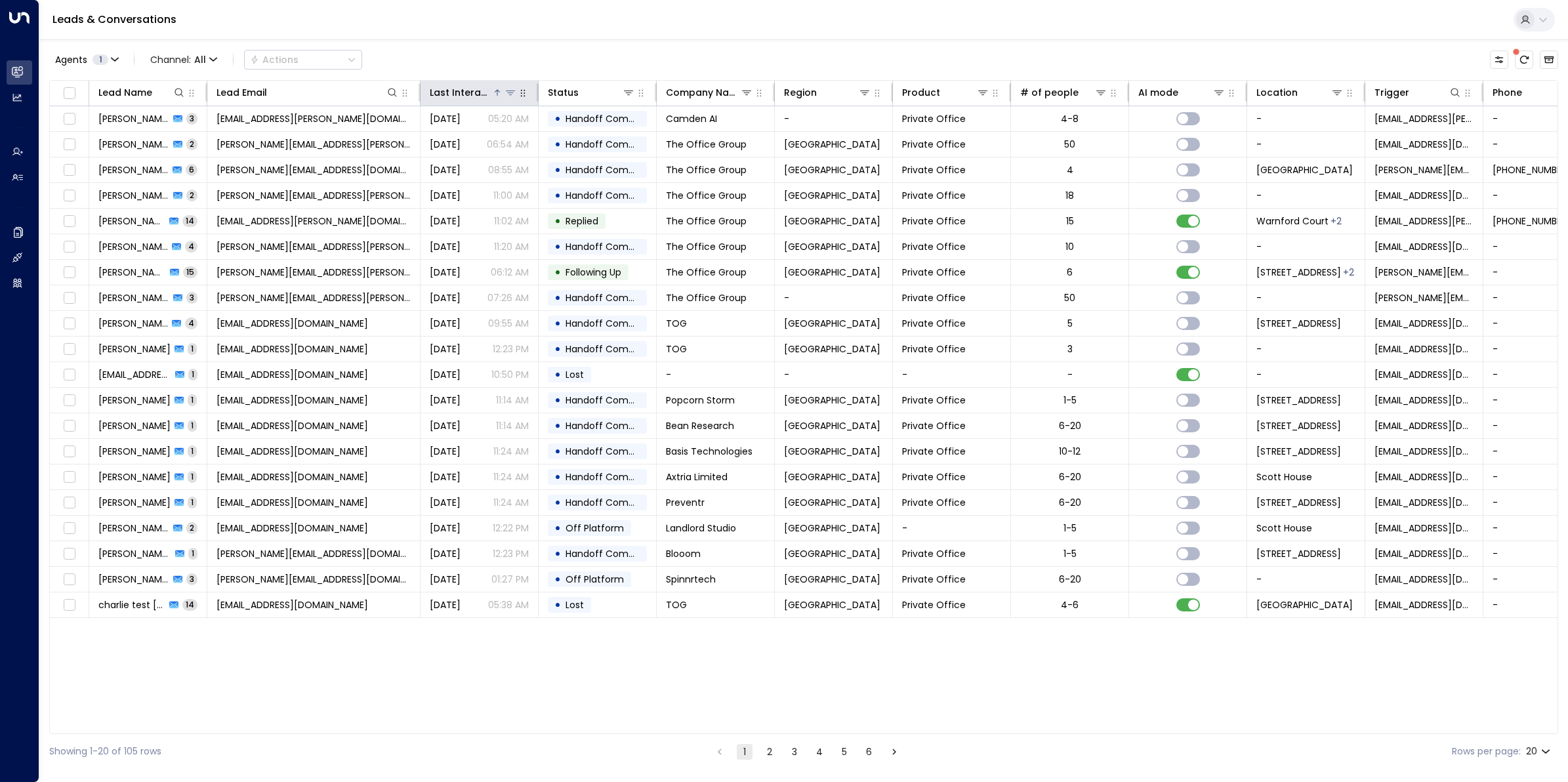
click at [466, 90] on div "Last Interacted" at bounding box center [461, 92] width 63 height 16
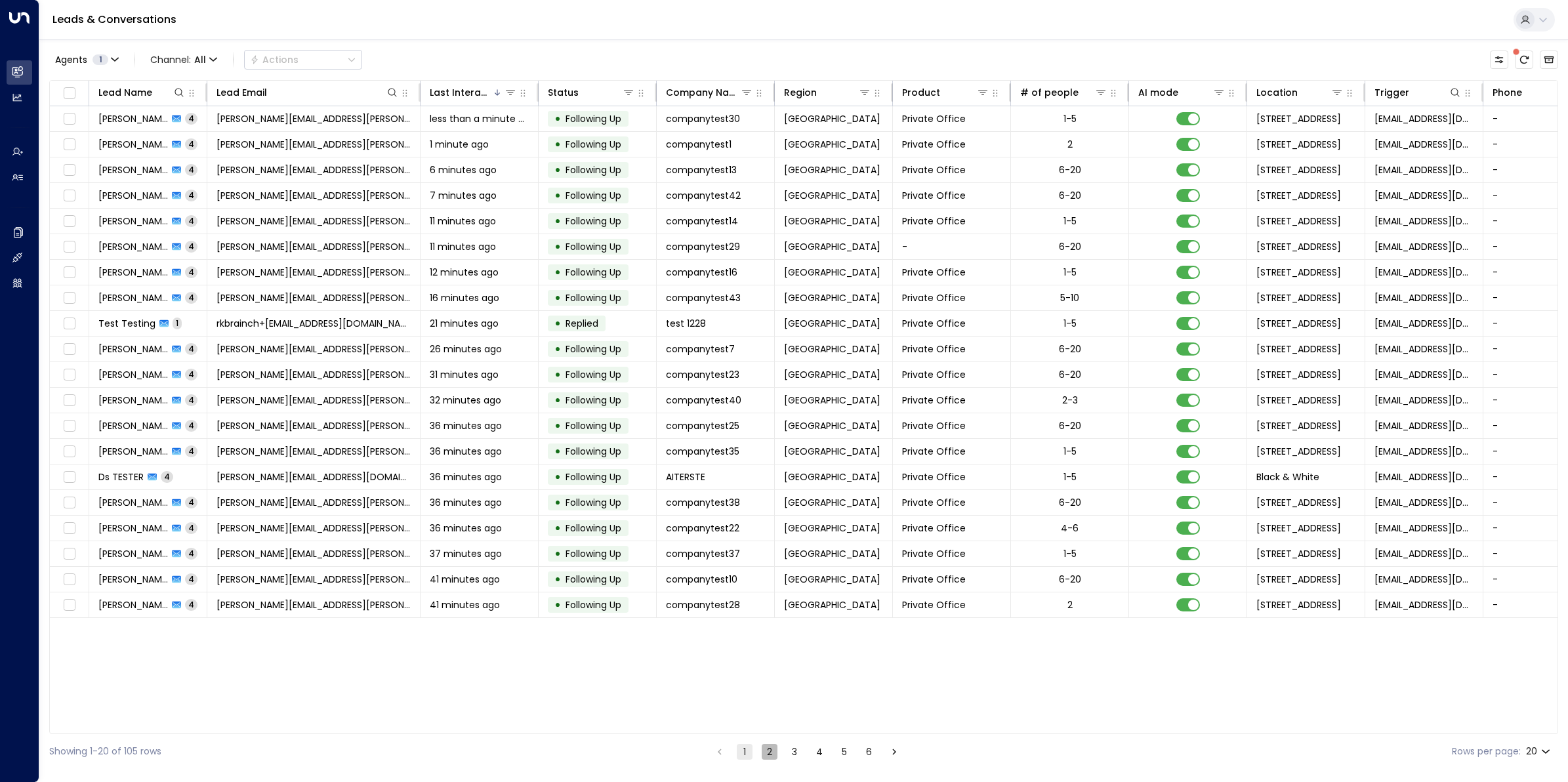
click at [763, 625] on button "2" at bounding box center [769, 751] width 16 height 16
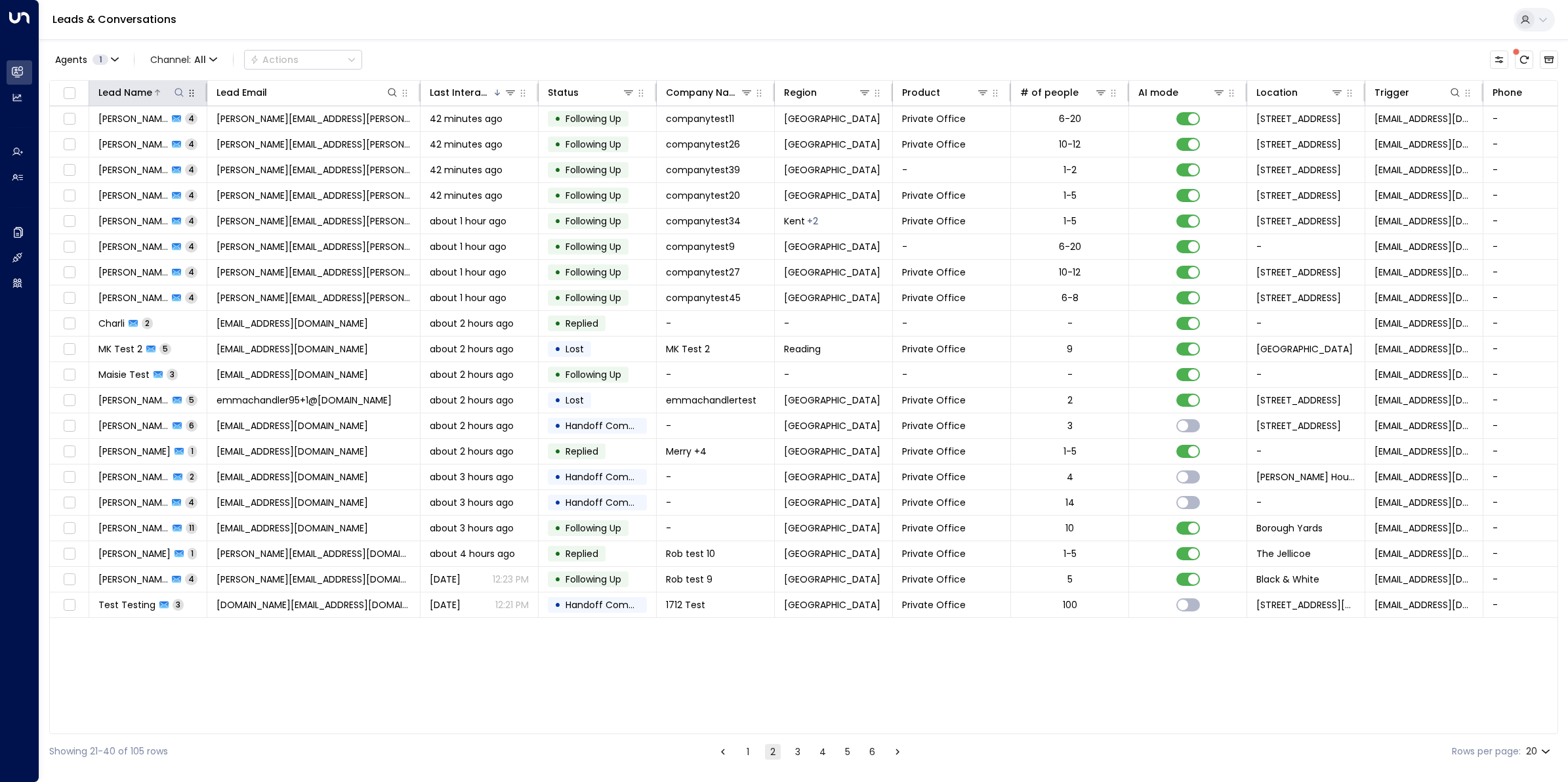
click at [130, 89] on div "Lead Name" at bounding box center [125, 92] width 53 height 16
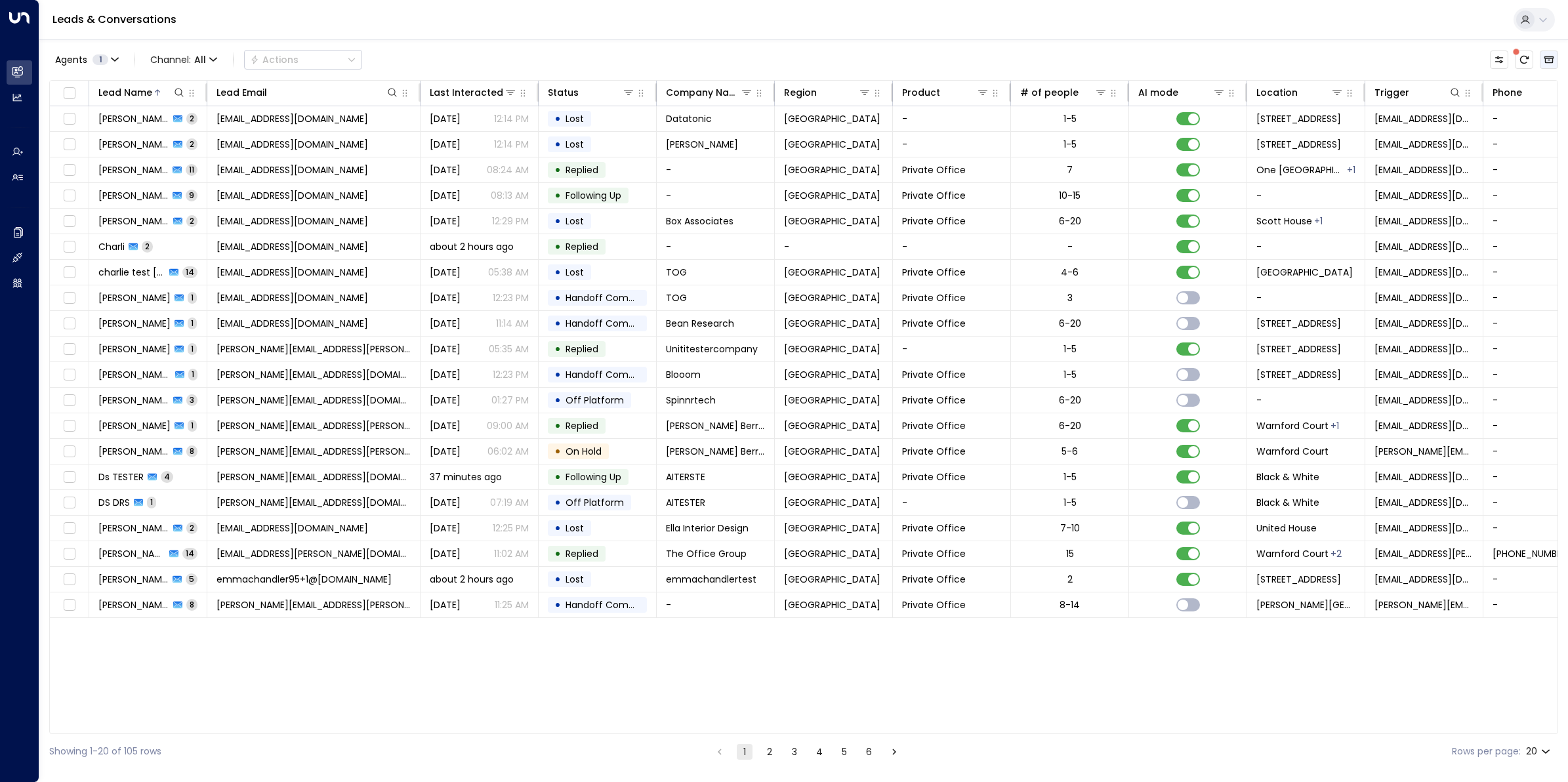
click at [1254, 60] on icon "Archived Leads" at bounding box center [1549, 59] width 11 height 11
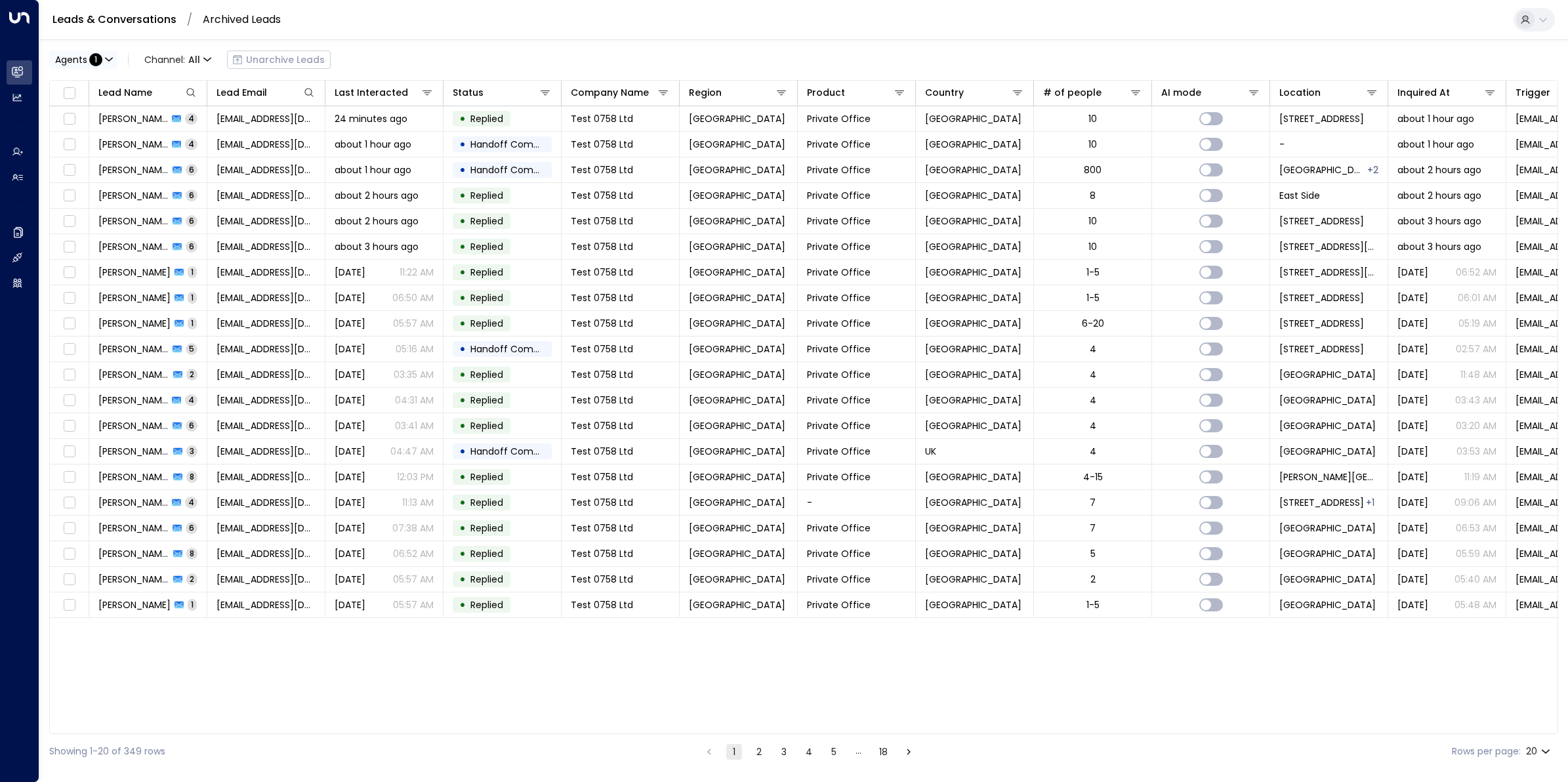
click at [81, 63] on span "Agents" at bounding box center [71, 59] width 32 height 9
click at [483, 34] on div at bounding box center [784, 391] width 1568 height 782
click at [1254, 34] on div "Leads & Conversations / Archived Leads" at bounding box center [804, 20] width 1529 height 40
click at [1254, 18] on div at bounding box center [1525, 20] width 18 height 18
click at [30, 95] on div at bounding box center [784, 391] width 1568 height 782
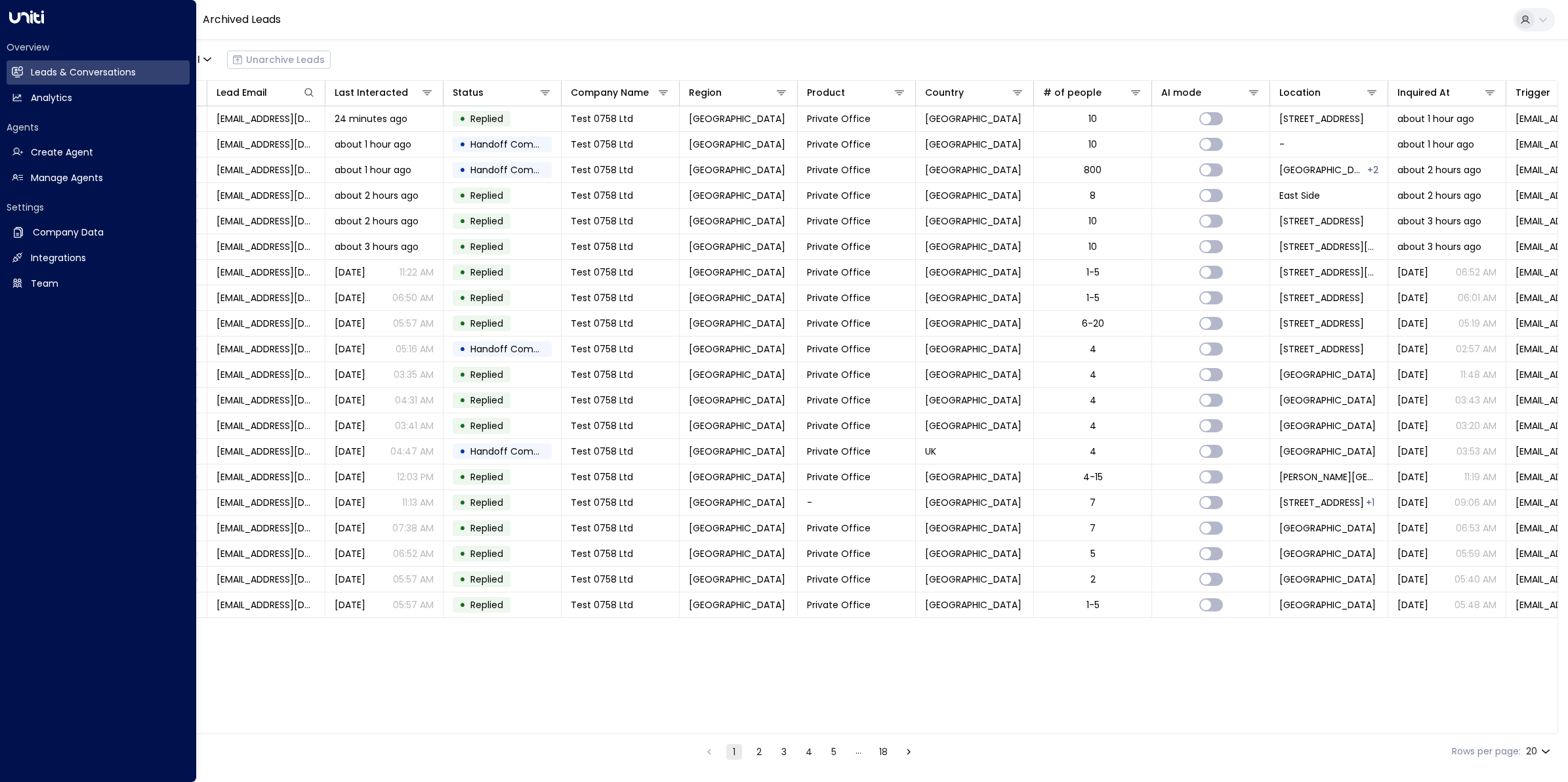
click at [21, 73] on icon at bounding box center [17, 71] width 12 height 8
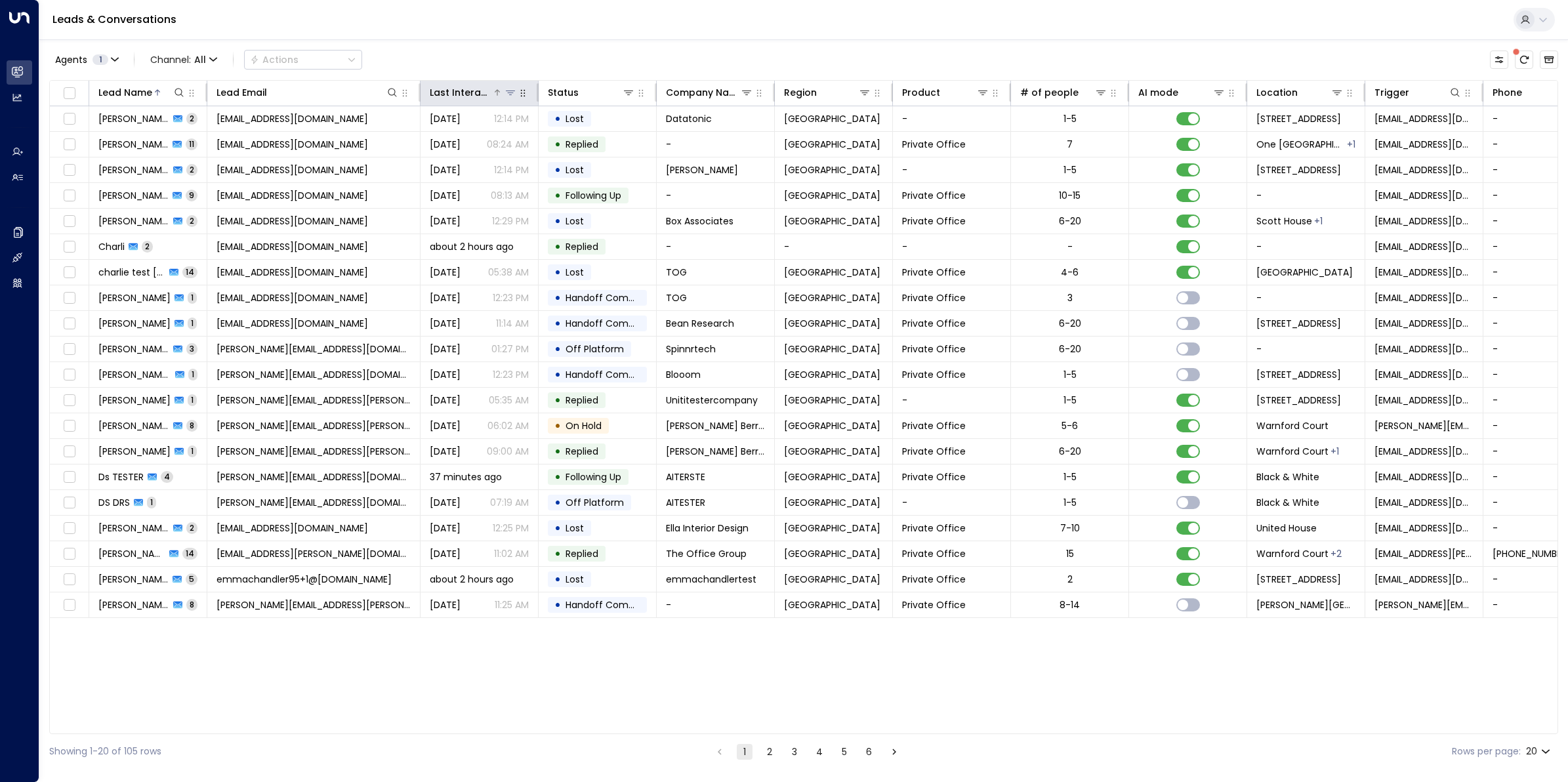
click at [474, 92] on div "Last Interacted" at bounding box center [461, 92] width 63 height 16
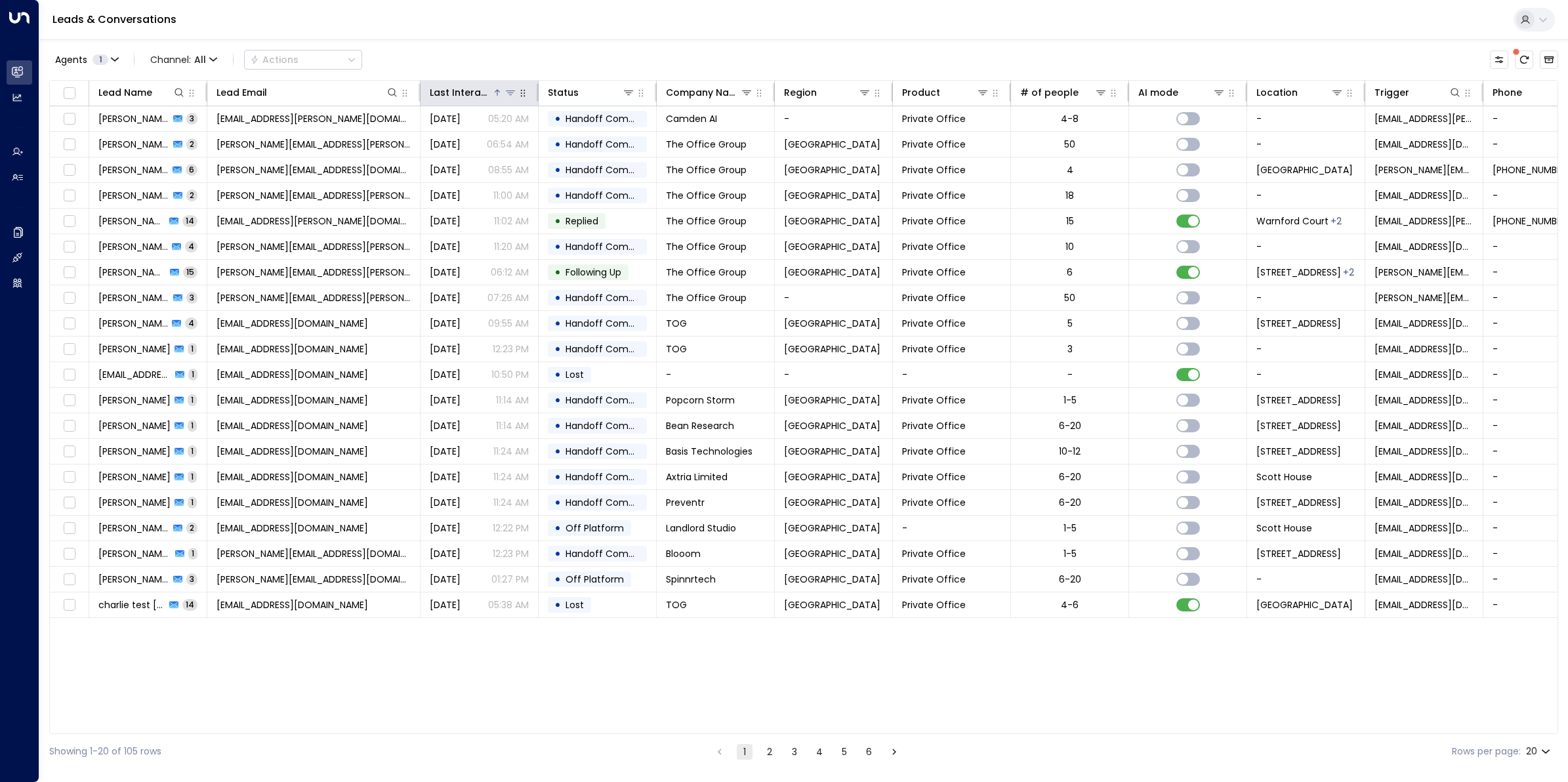
click at [474, 92] on div "Last Interacted" at bounding box center [461, 92] width 63 height 16
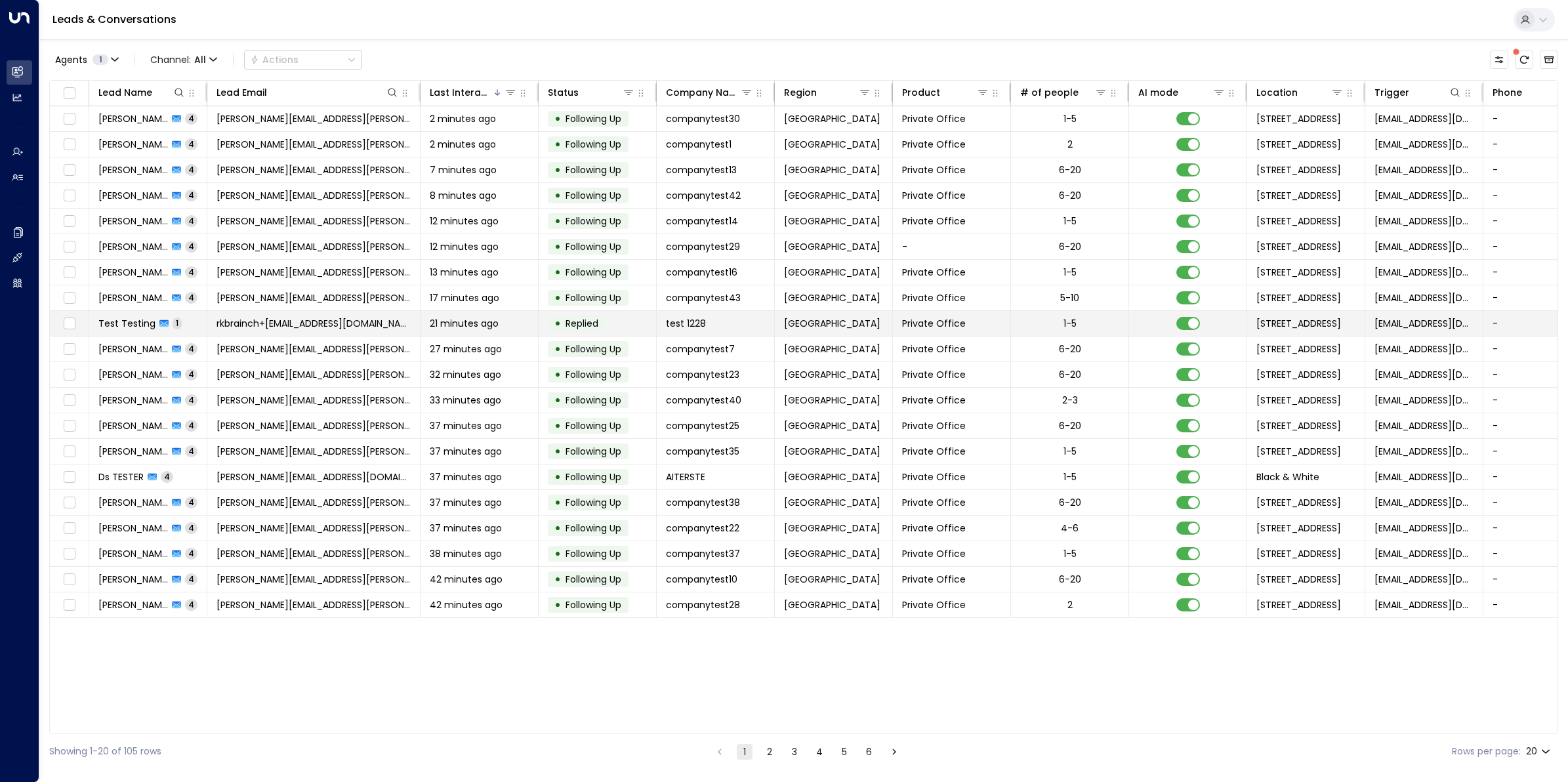
click at [333, 329] on span "rkbrainch+1228@live.co.uk" at bounding box center [313, 323] width 194 height 13
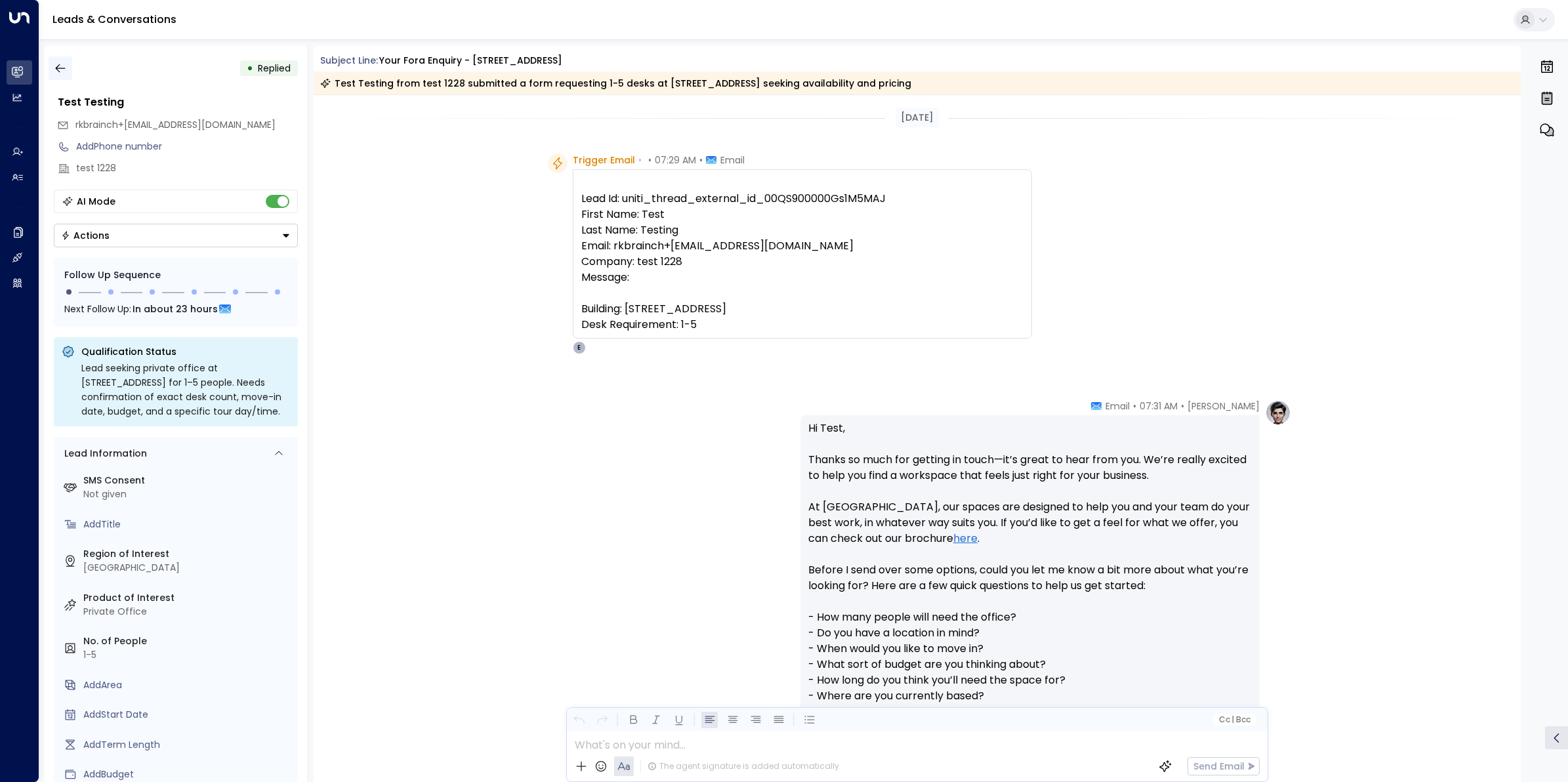
click at [60, 70] on icon "button" at bounding box center [60, 68] width 13 height 13
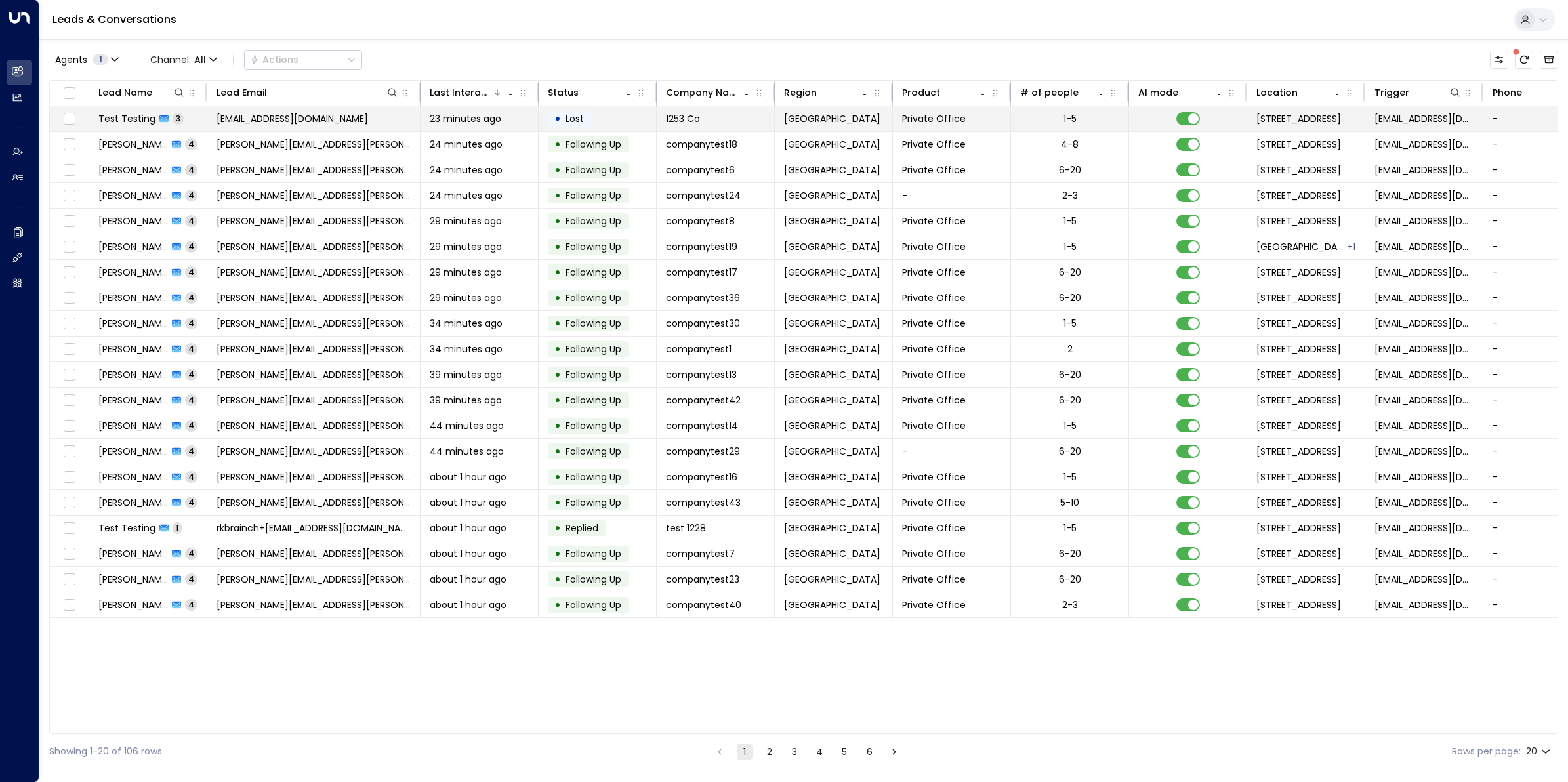
click at [155, 122] on div "Test Testing 3" at bounding box center [141, 118] width 86 height 13
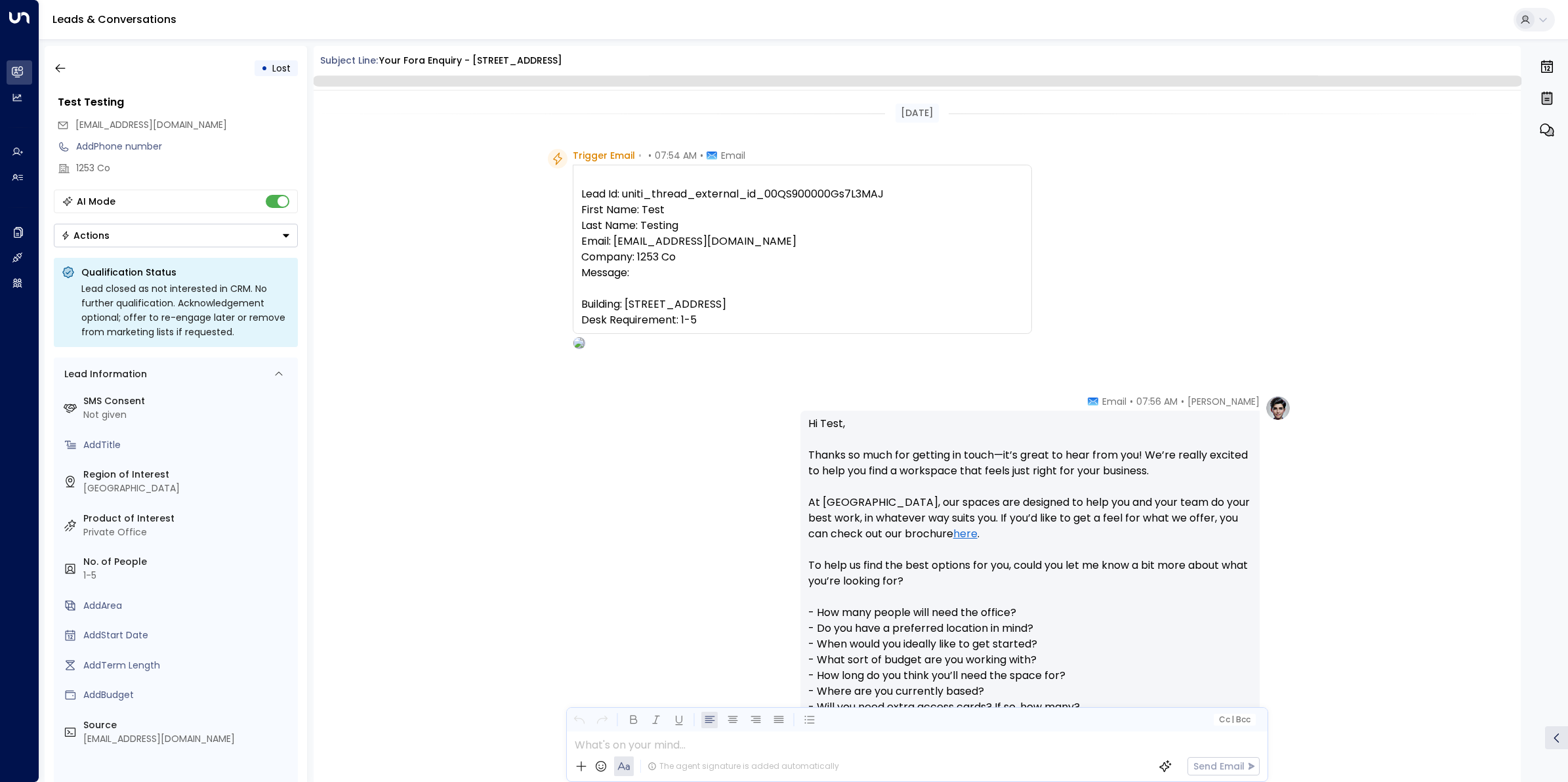
scroll to position [928, 0]
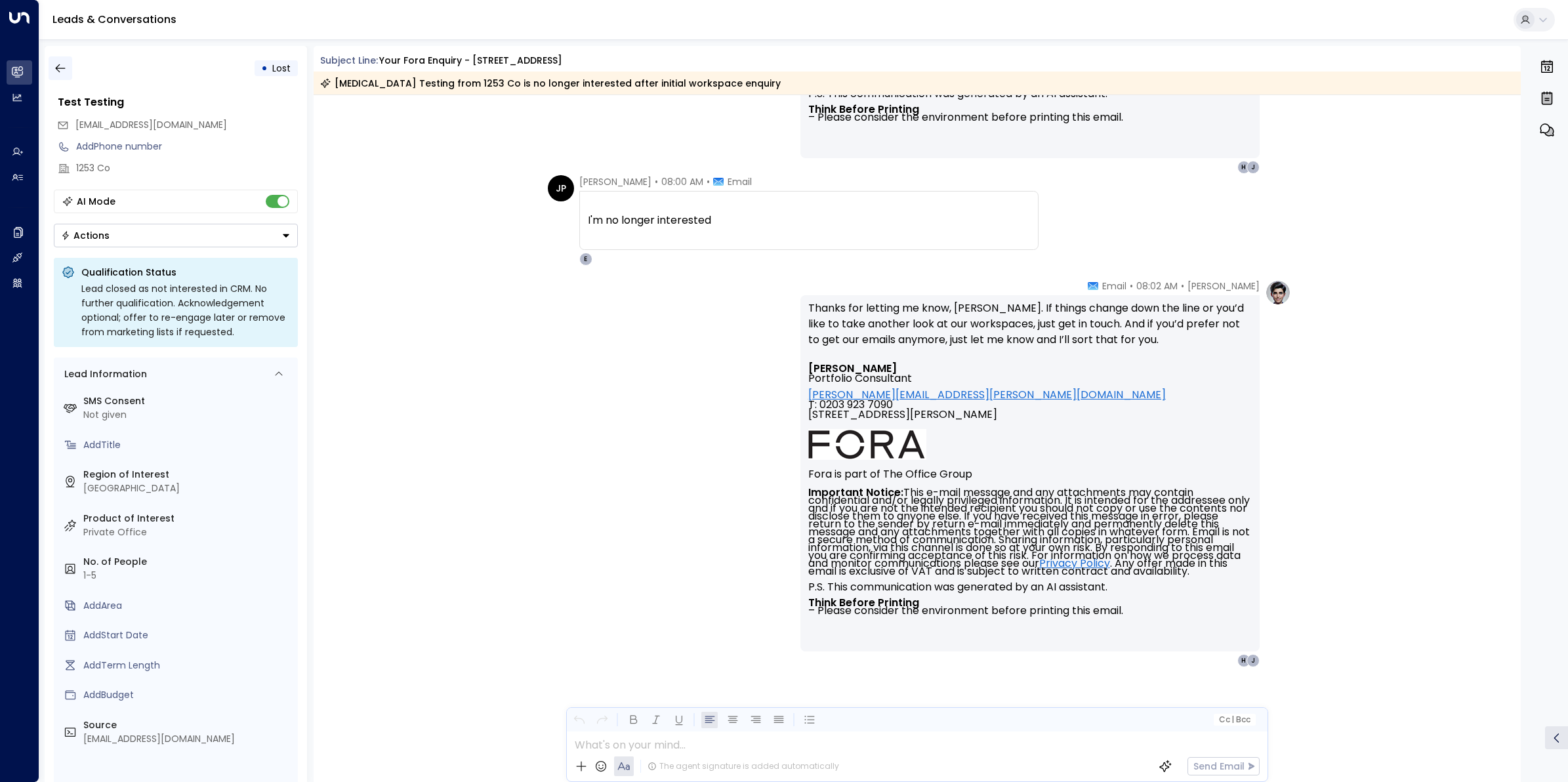
click at [66, 66] on icon "button" at bounding box center [60, 68] width 13 height 13
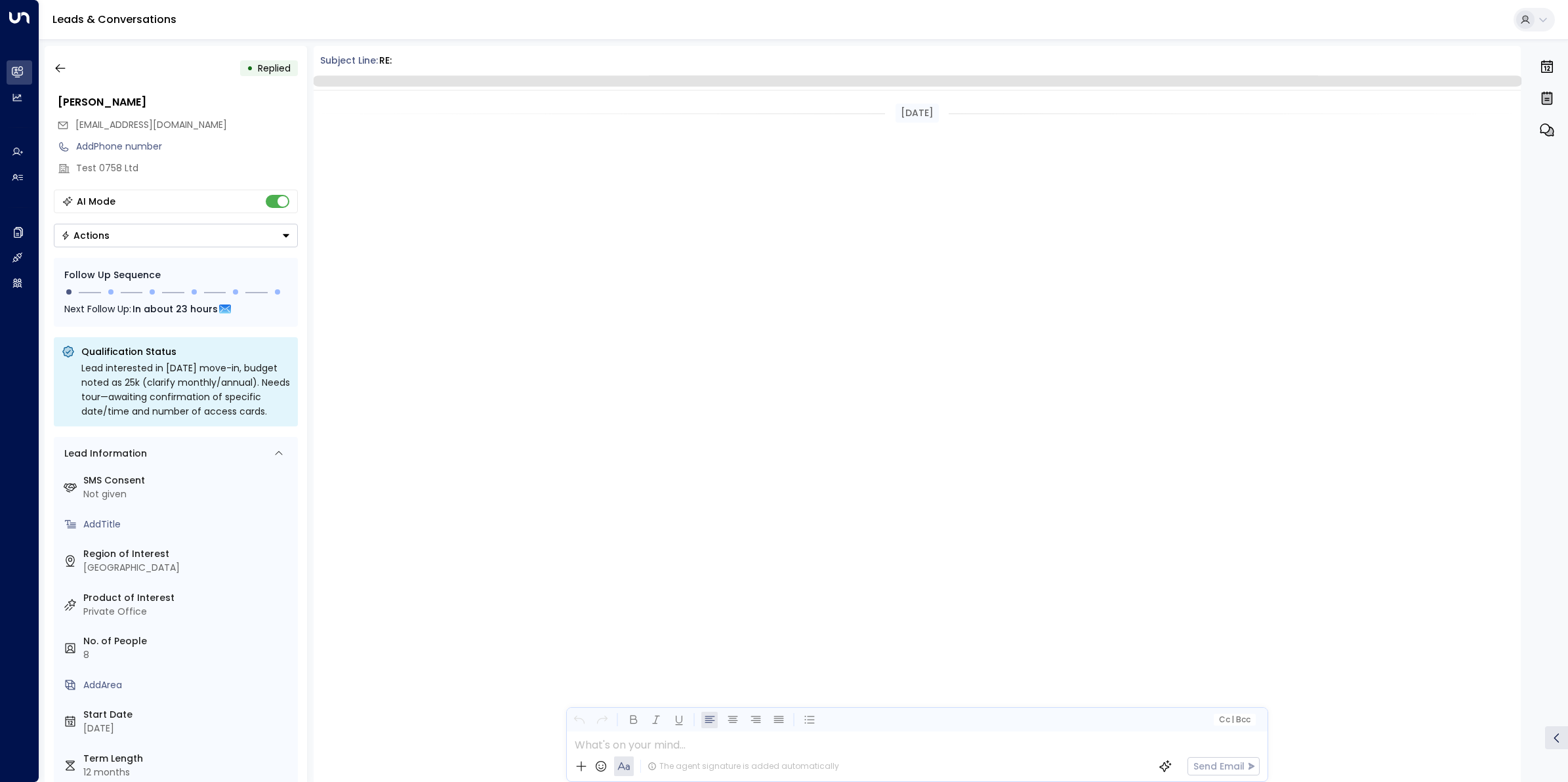
scroll to position [1565, 0]
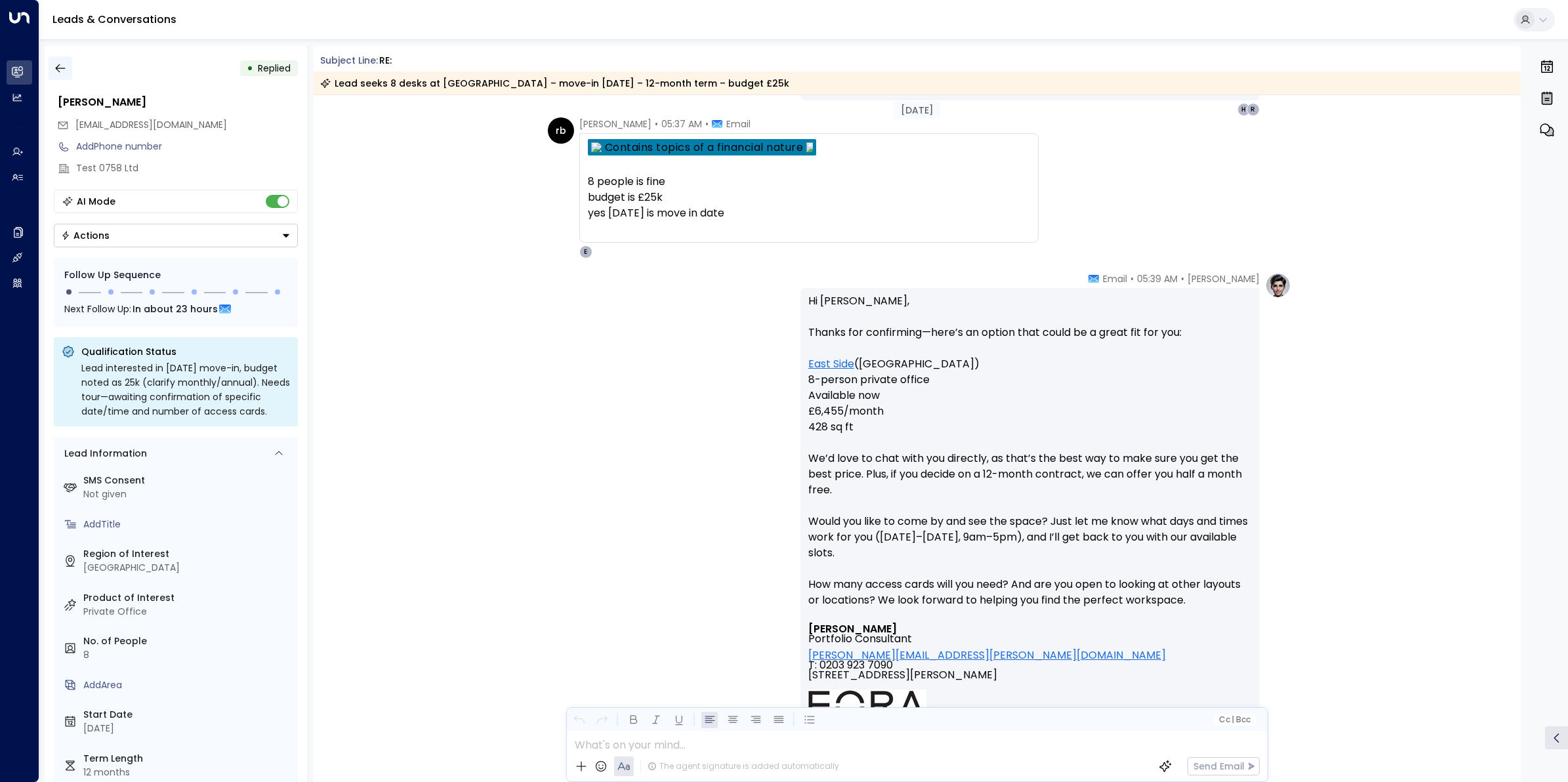
click at [60, 69] on icon "button" at bounding box center [60, 68] width 13 height 13
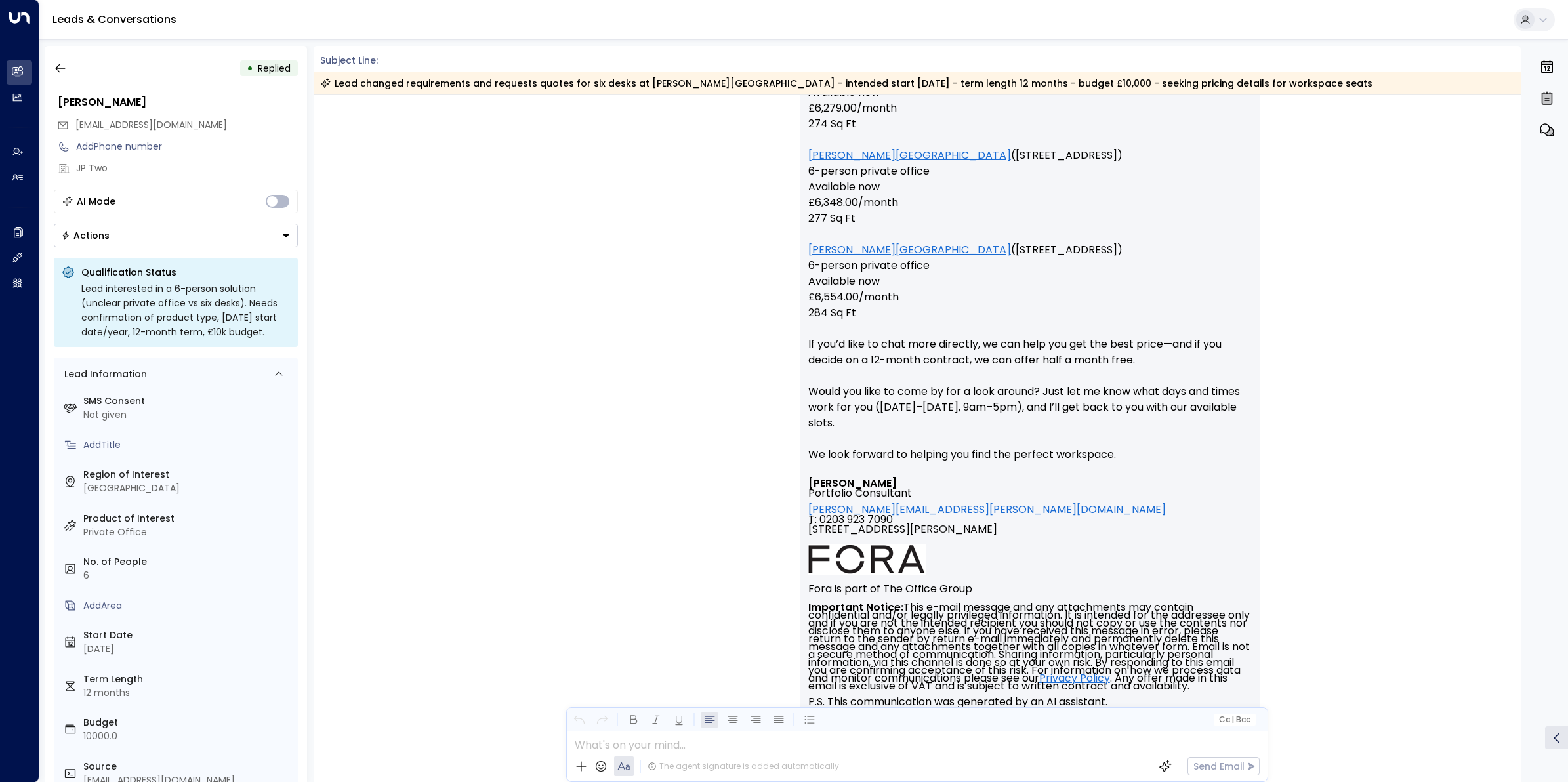
scroll to position [1794, 0]
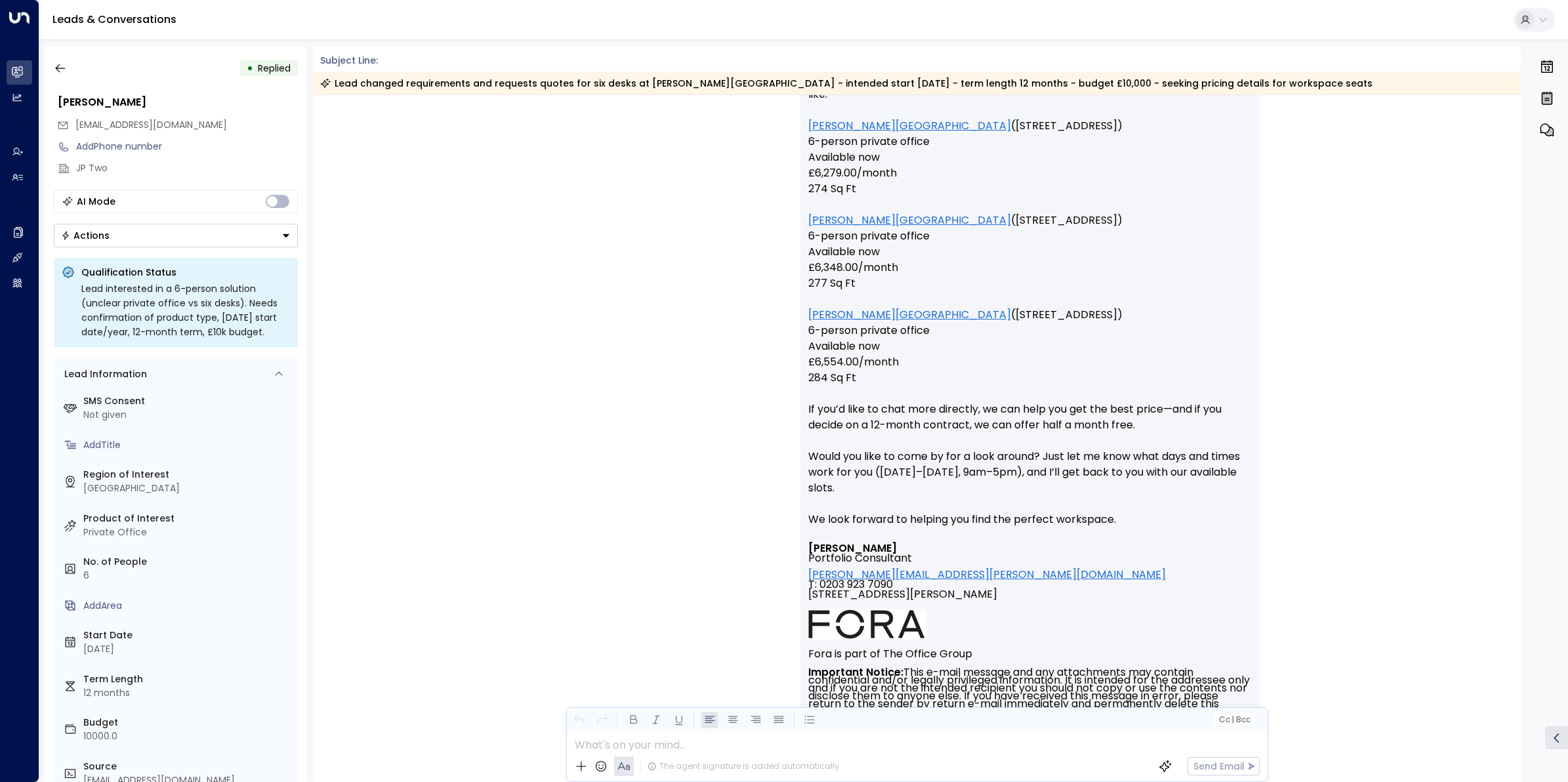
drag, startPoint x: 63, startPoint y: 67, endPoint x: 80, endPoint y: 72, distance: 17.7
click at [63, 67] on icon "button" at bounding box center [60, 68] width 13 height 13
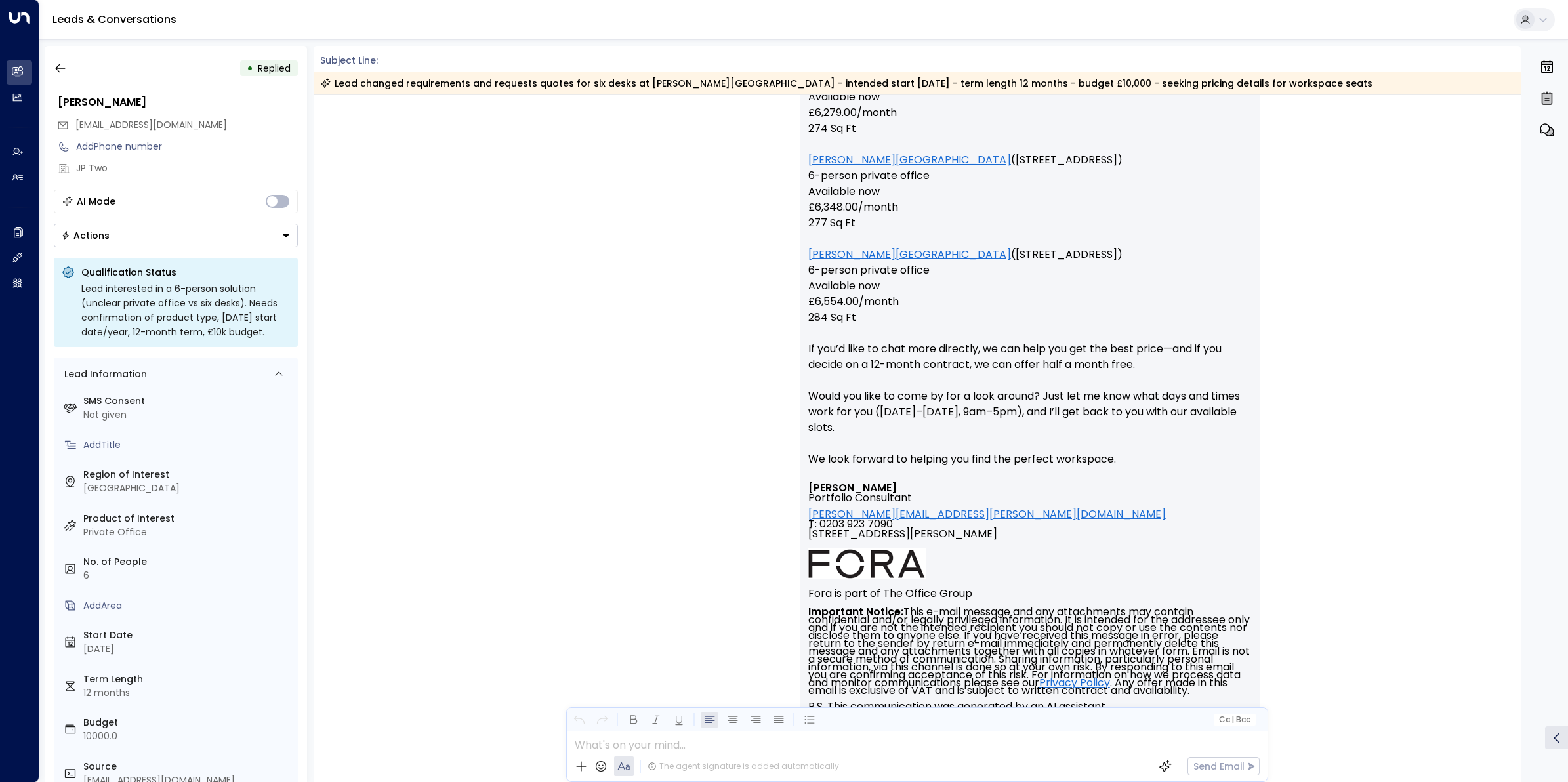
scroll to position [1716, 0]
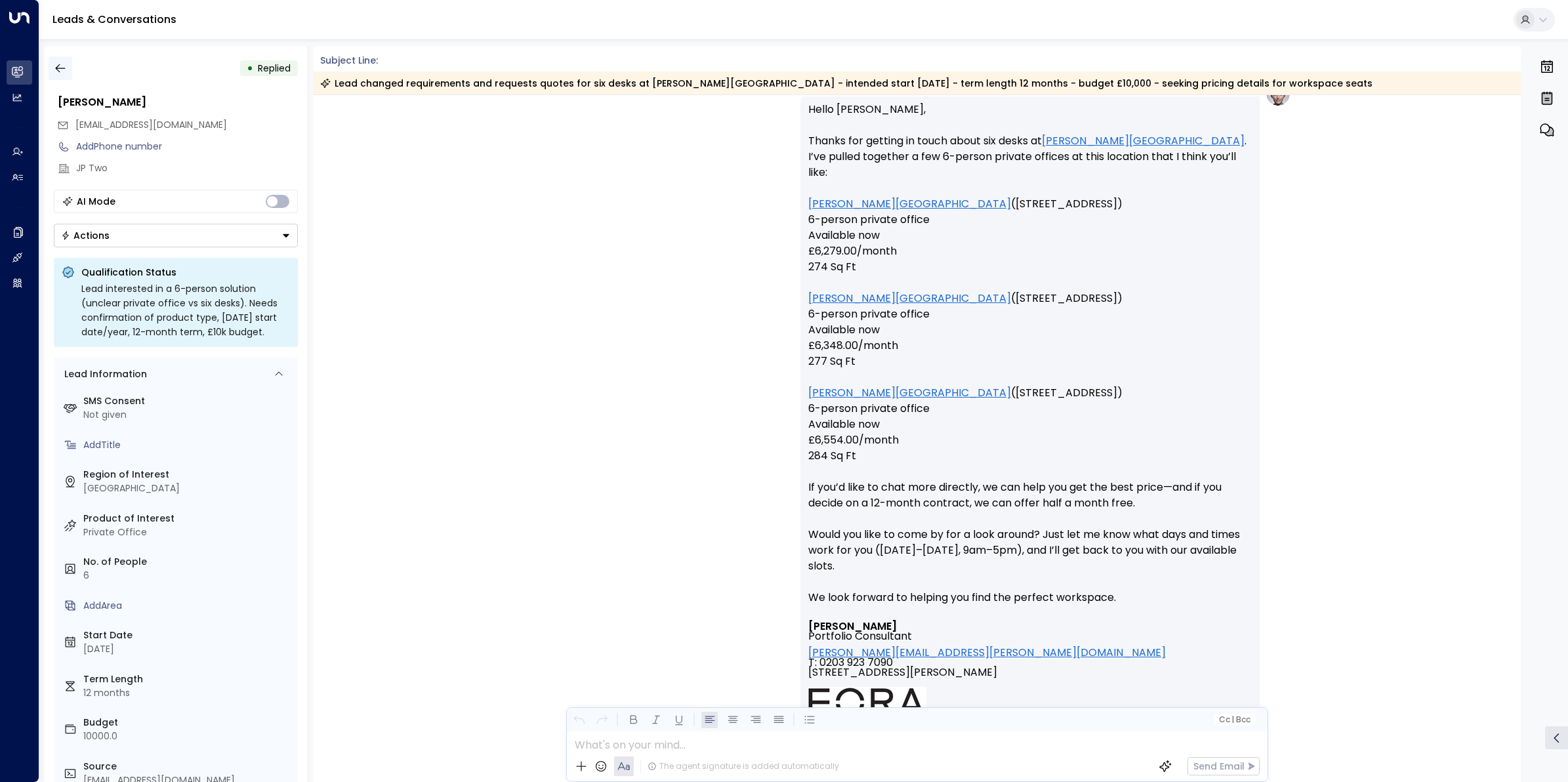
click at [63, 67] on icon "button" at bounding box center [60, 68] width 13 height 13
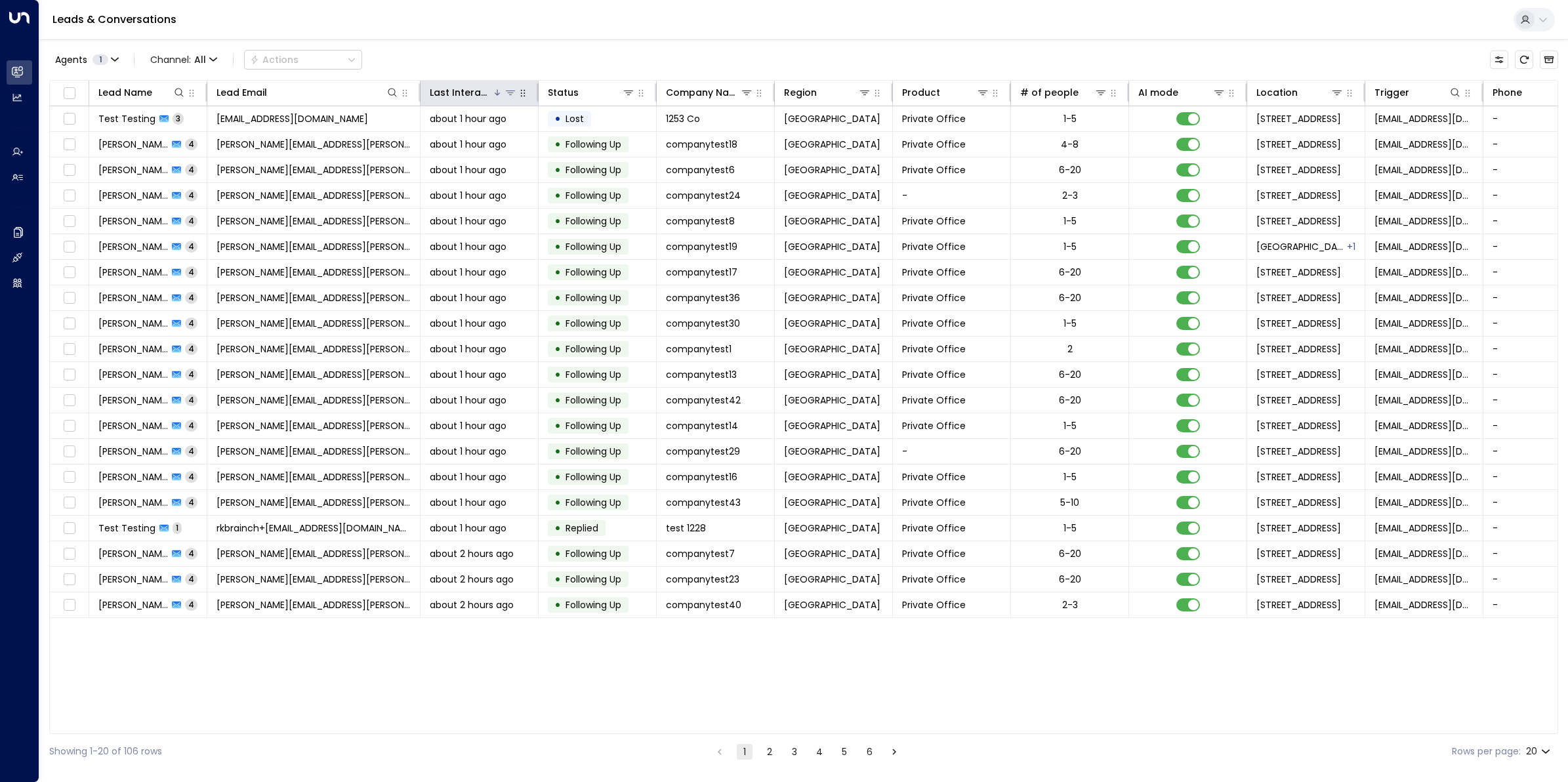
click at [455, 87] on div "Last Interacted" at bounding box center [461, 92] width 63 height 16
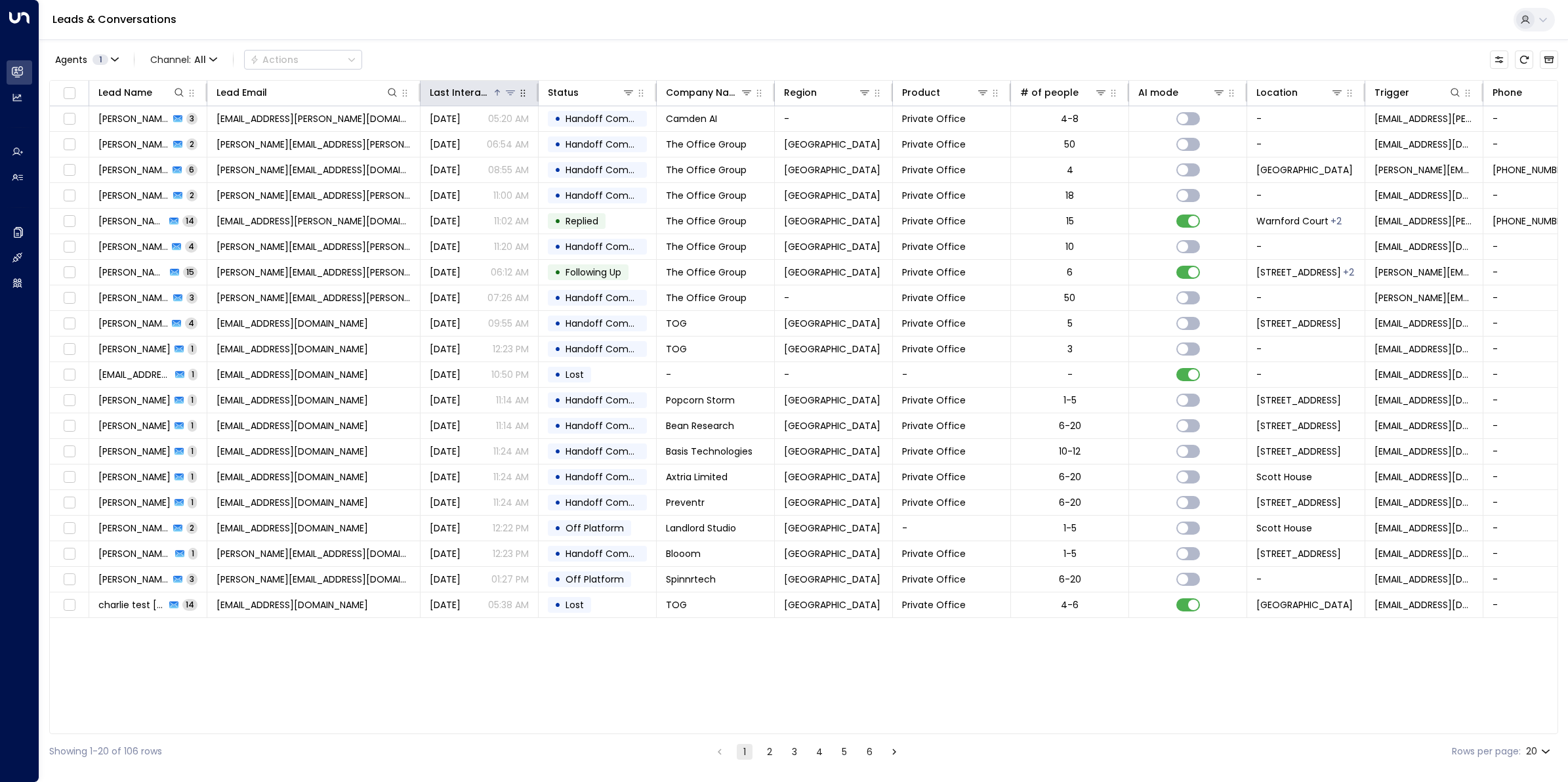
click at [455, 87] on div "Last Interacted" at bounding box center [461, 92] width 63 height 16
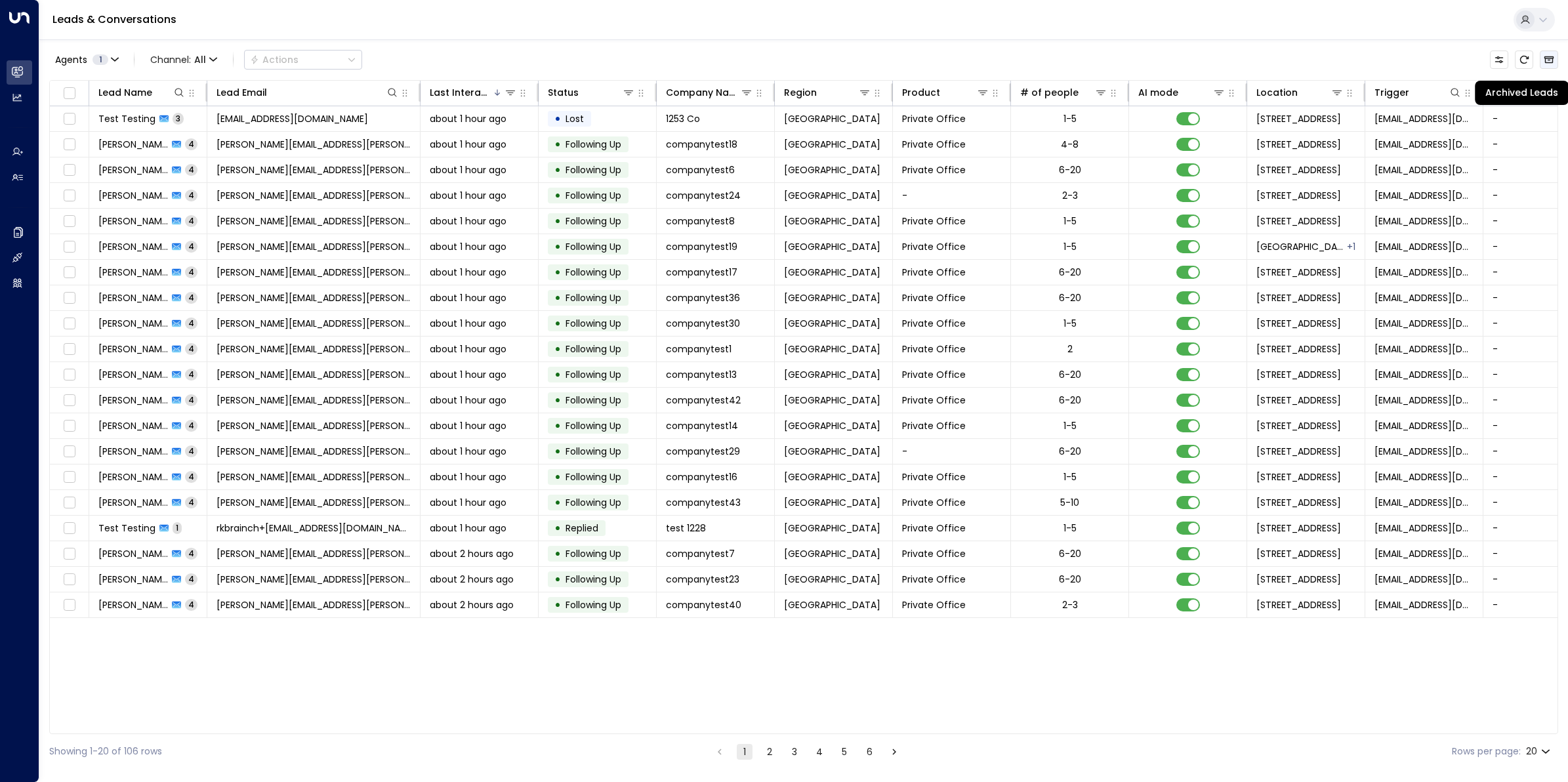
click at [1552, 61] on icon "Archived Leads" at bounding box center [1549, 59] width 11 height 11
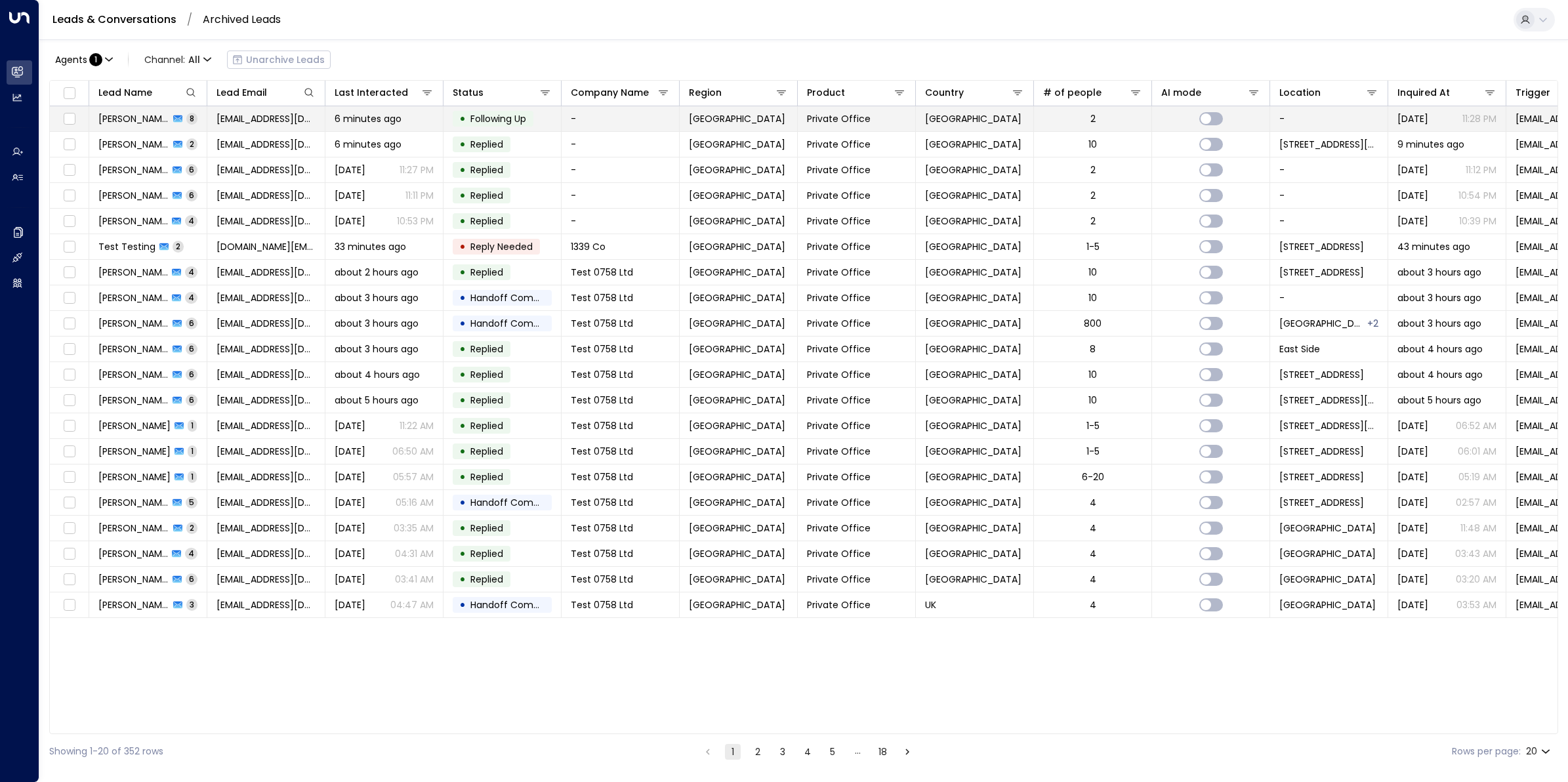
click at [132, 120] on span "Rayan Habbab" at bounding box center [134, 118] width 71 height 13
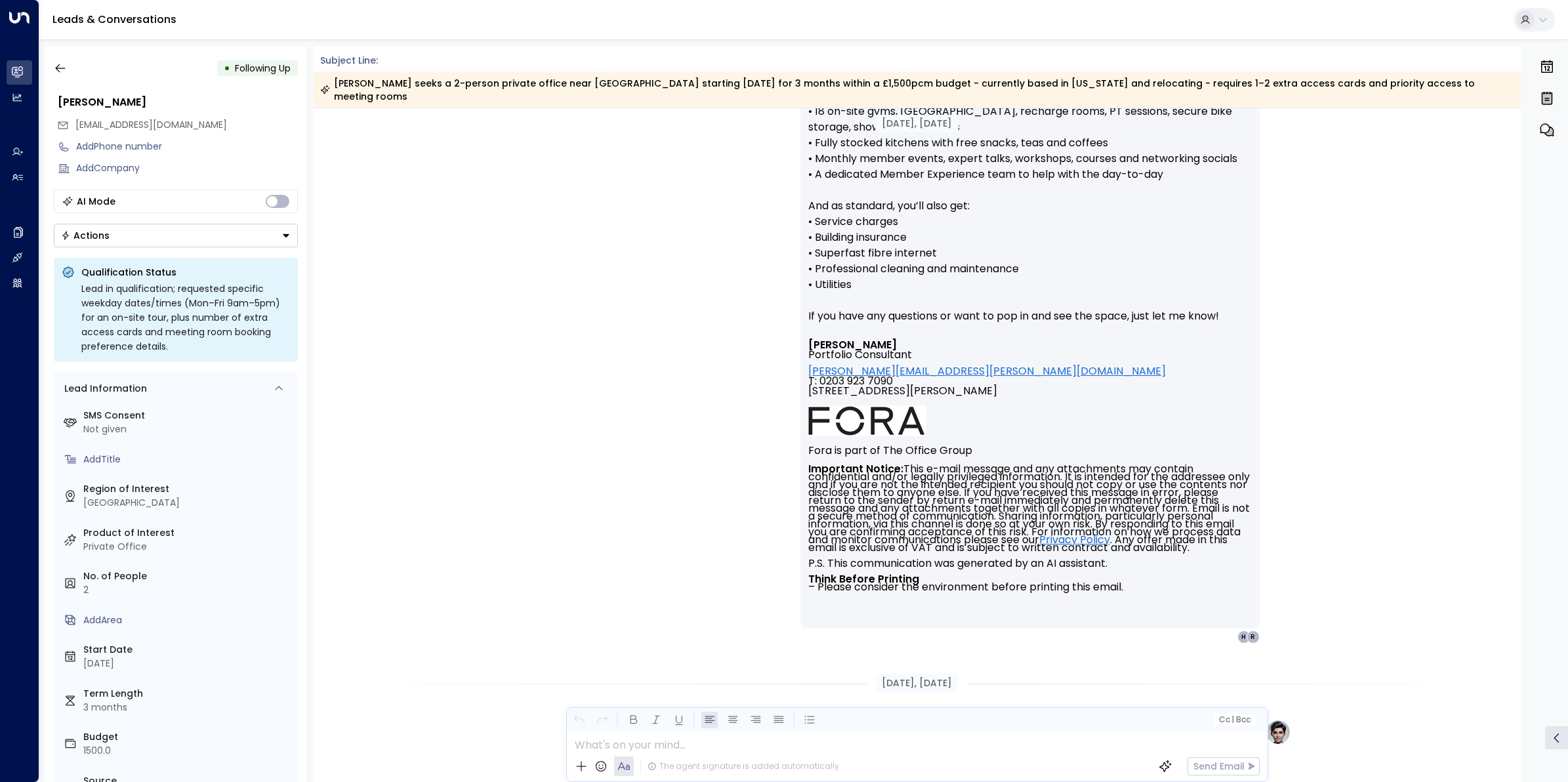
scroll to position [2017, 0]
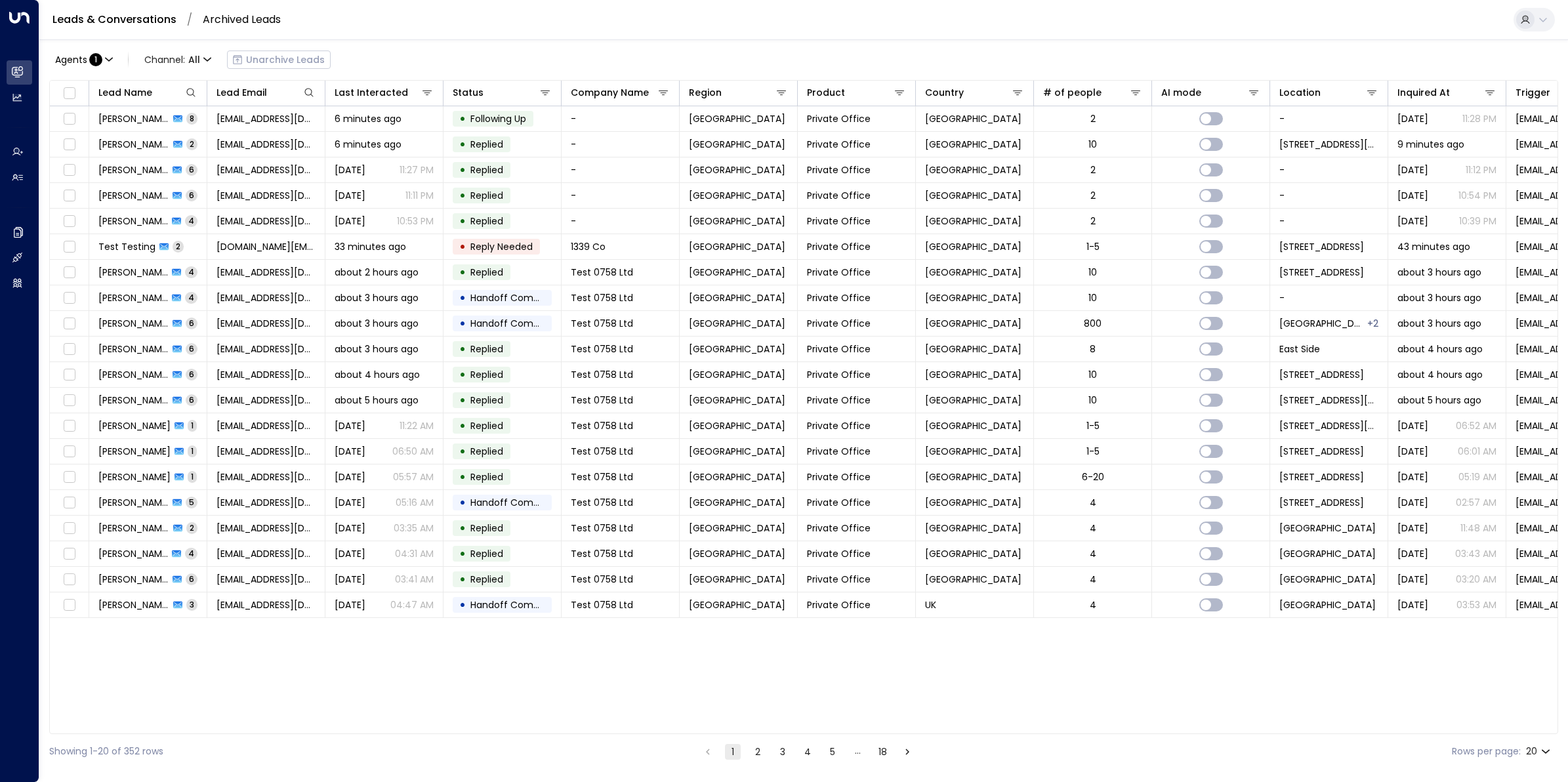
click at [1540, 21] on icon at bounding box center [1543, 20] width 11 height 11
click at [15, 71] on div at bounding box center [784, 391] width 1568 height 782
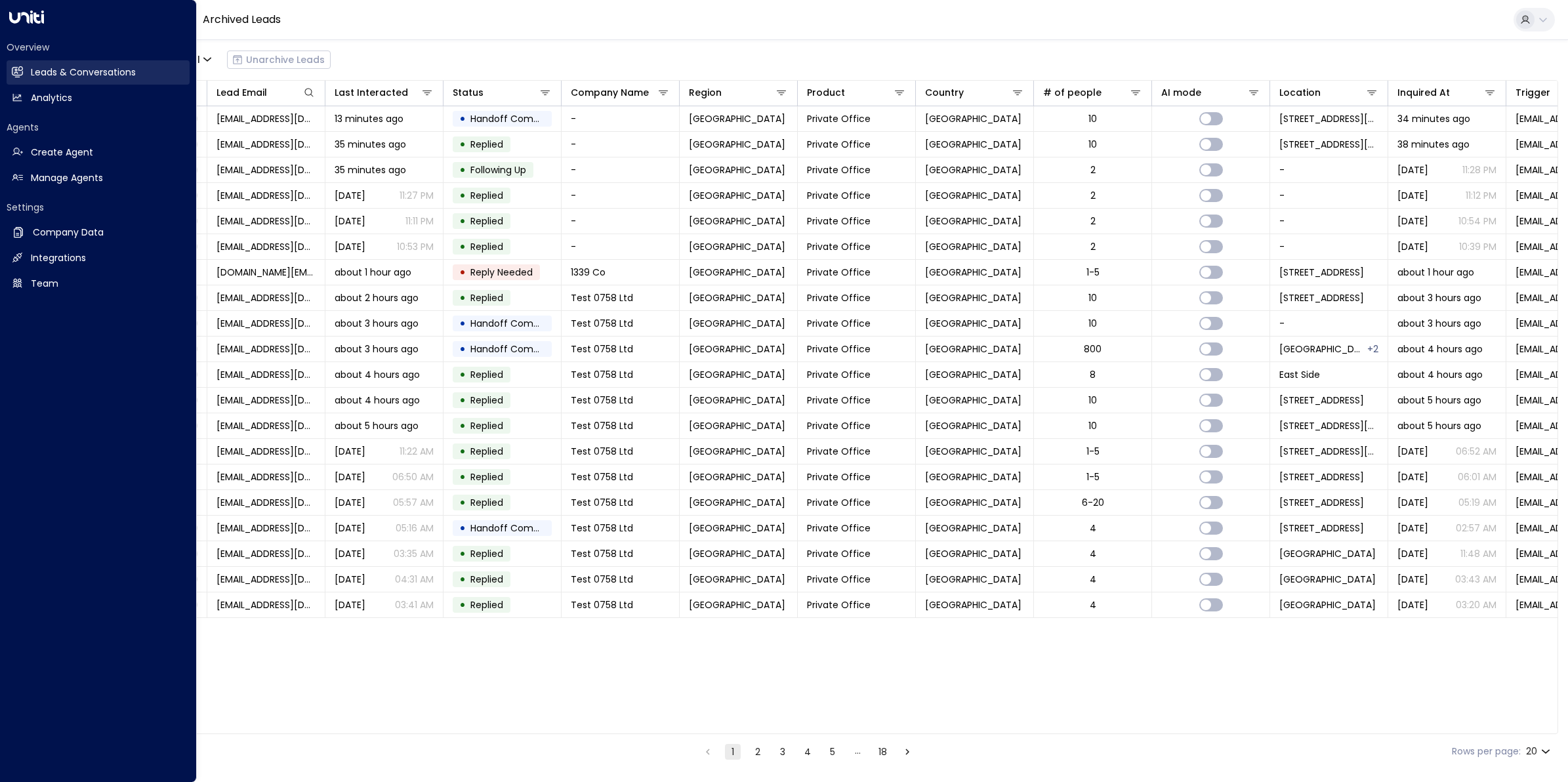
click at [21, 69] on icon at bounding box center [17, 72] width 12 height 12
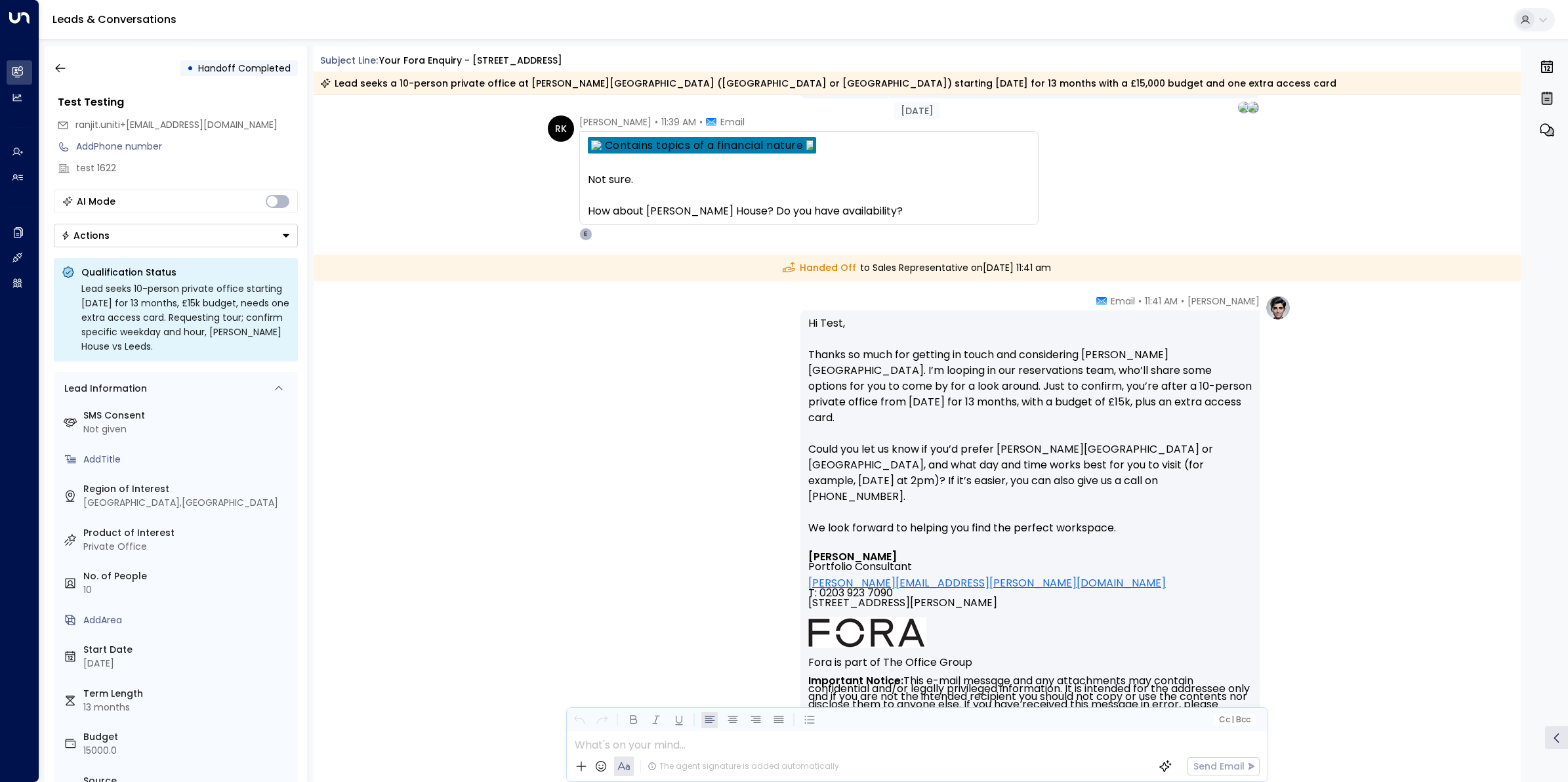
scroll to position [1973, 0]
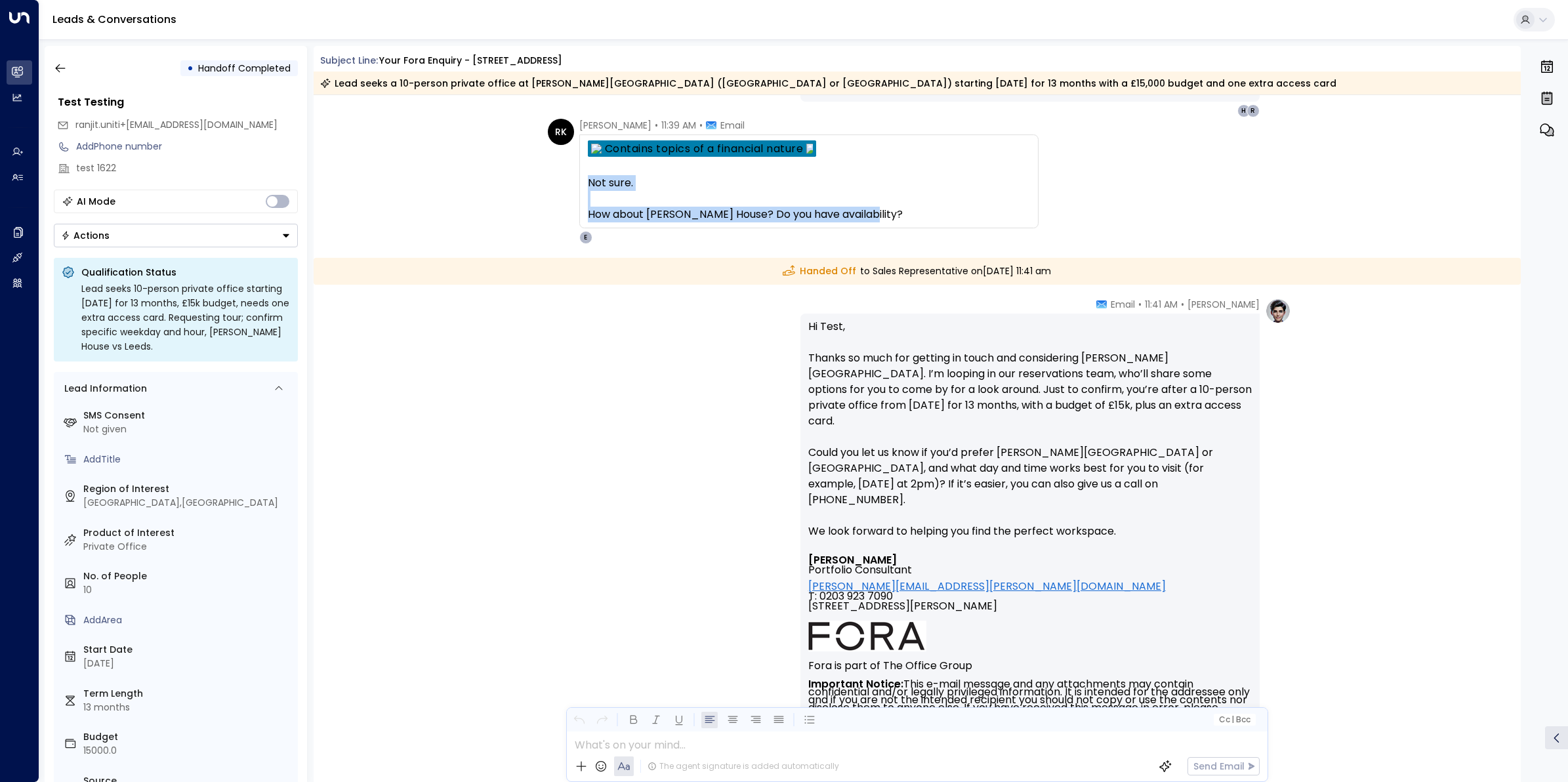
drag, startPoint x: 886, startPoint y: 214, endPoint x: 585, endPoint y: 182, distance: 302.7
click at [585, 182] on div "Not sure. How about [PERSON_NAME][GEOGRAPHIC_DATA]? Do you have availability? F…" at bounding box center [809, 182] width 459 height 94
copy div "Not sure. How about [PERSON_NAME][GEOGRAPHIC_DATA]? Do you have availability?"
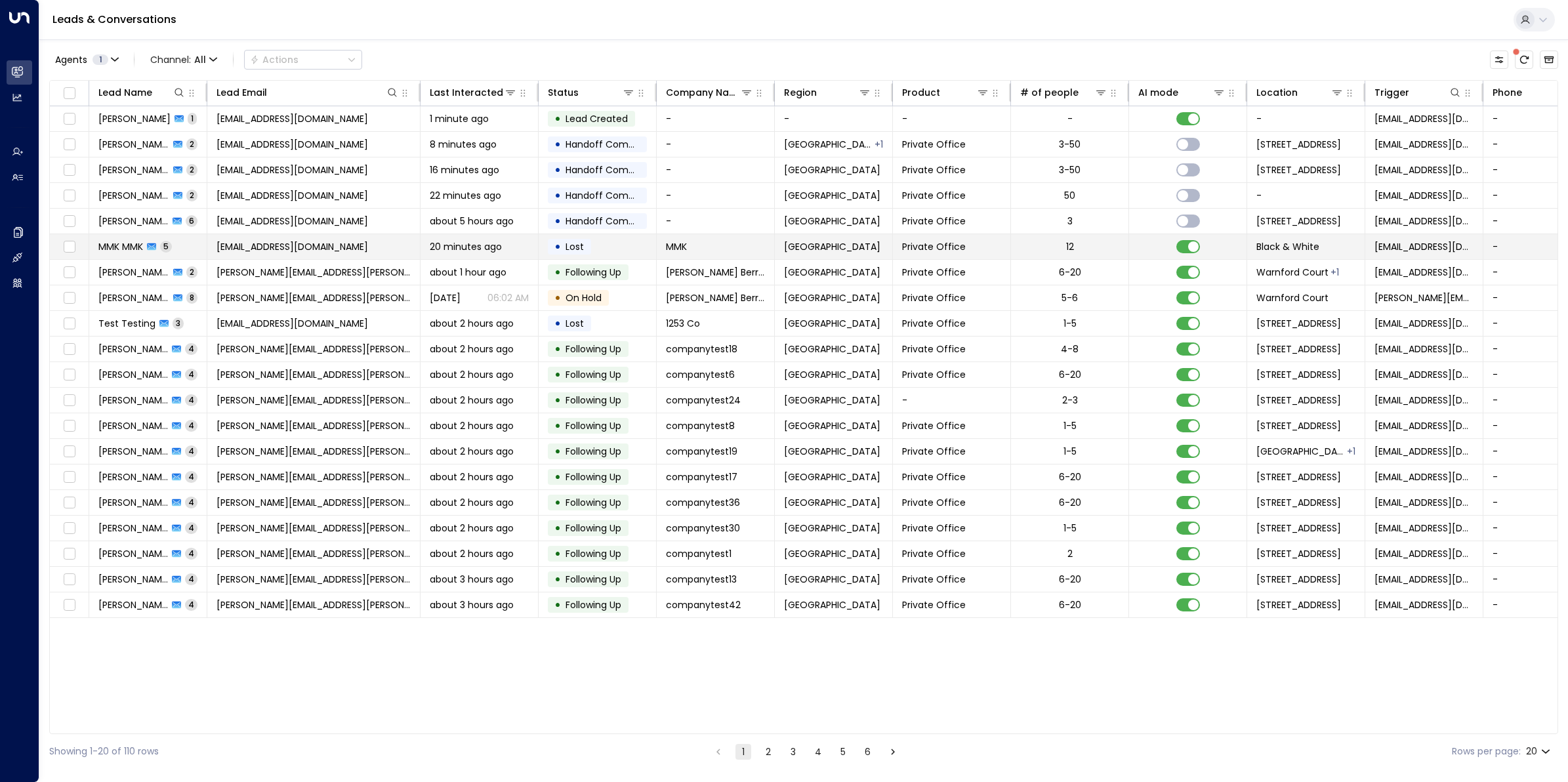
click at [137, 243] on span "MMK MMK" at bounding box center [121, 247] width 44 height 13
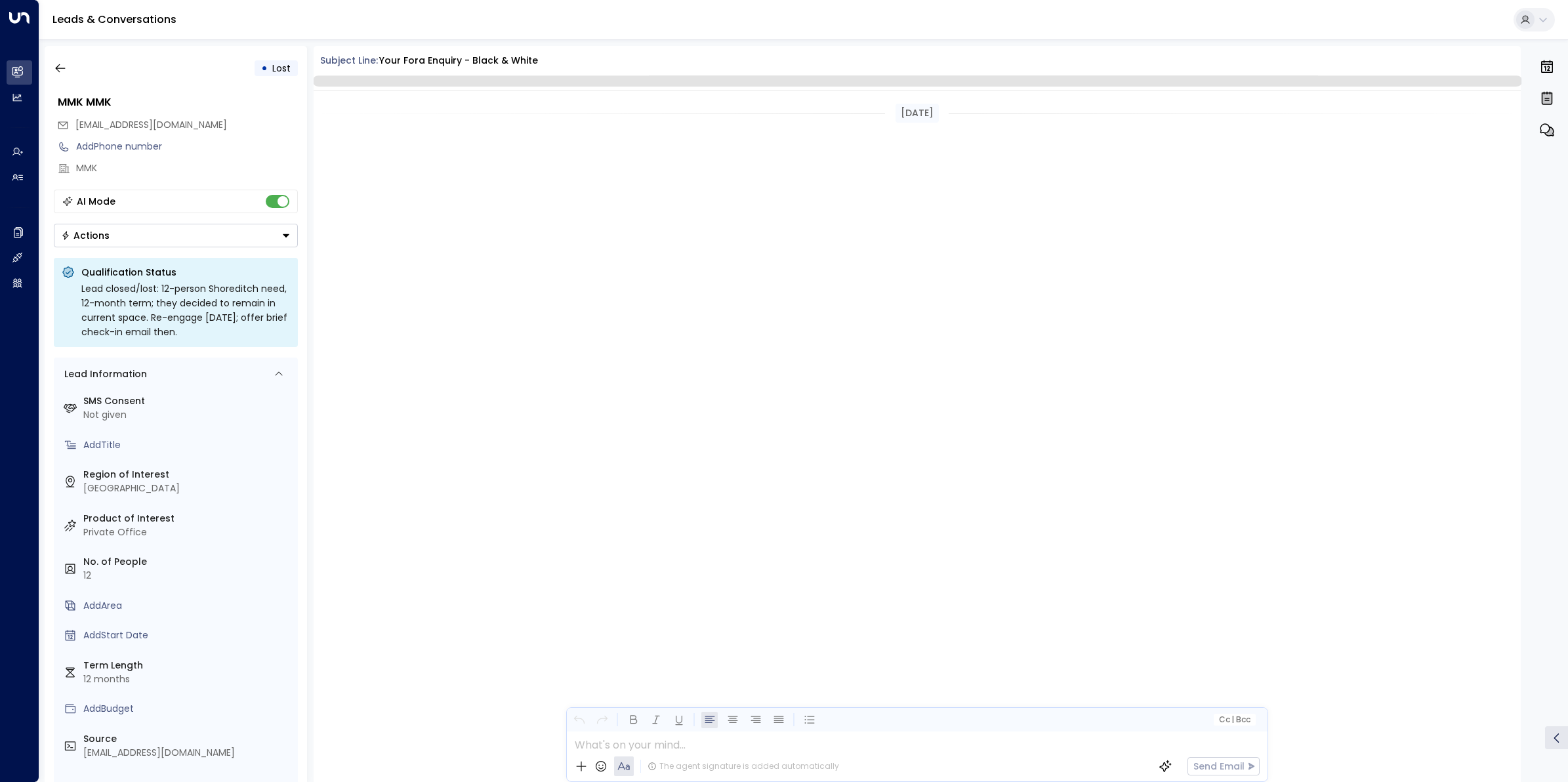
scroll to position [1673, 0]
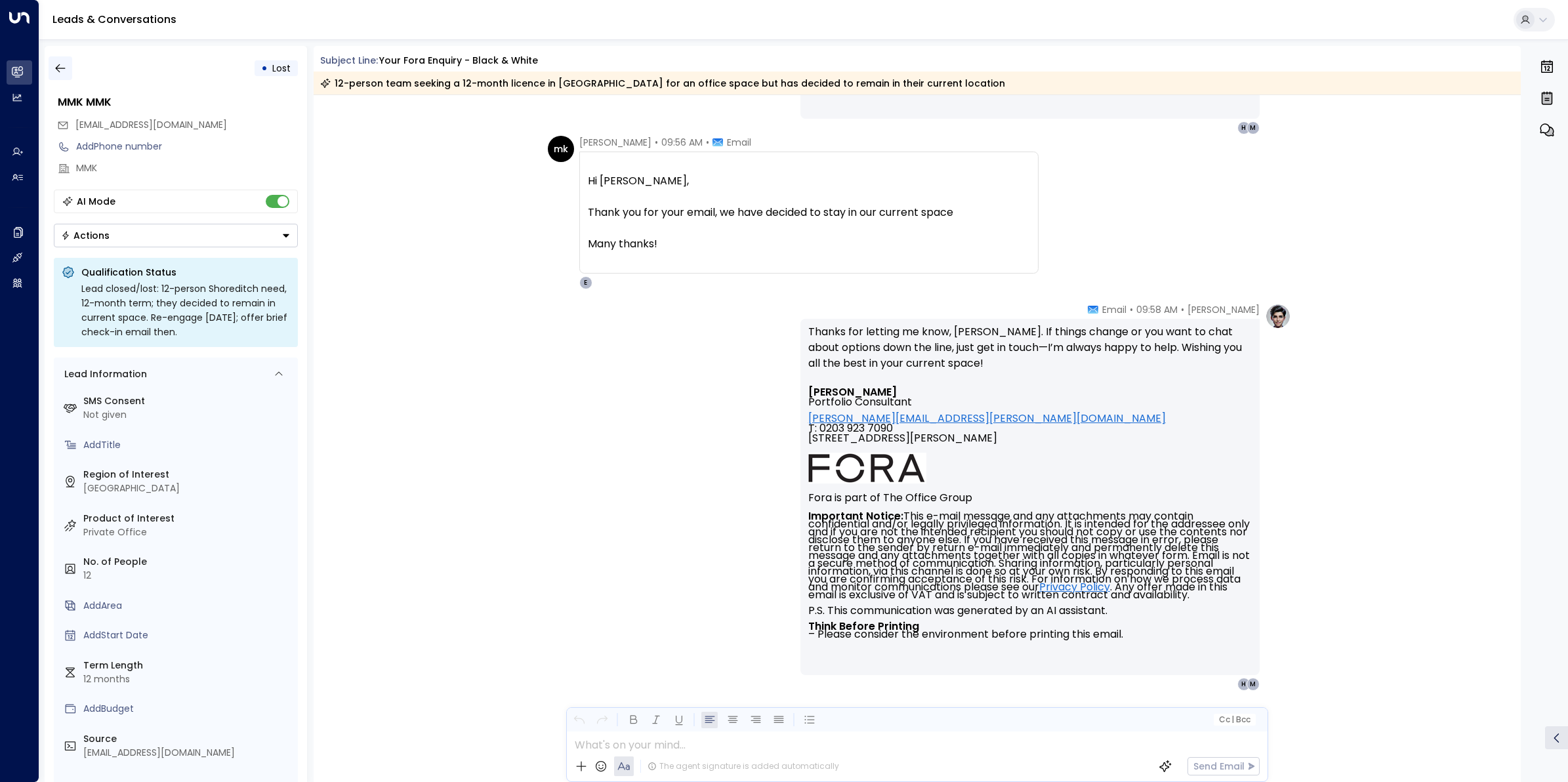
click at [60, 67] on icon "button" at bounding box center [60, 68] width 10 height 8
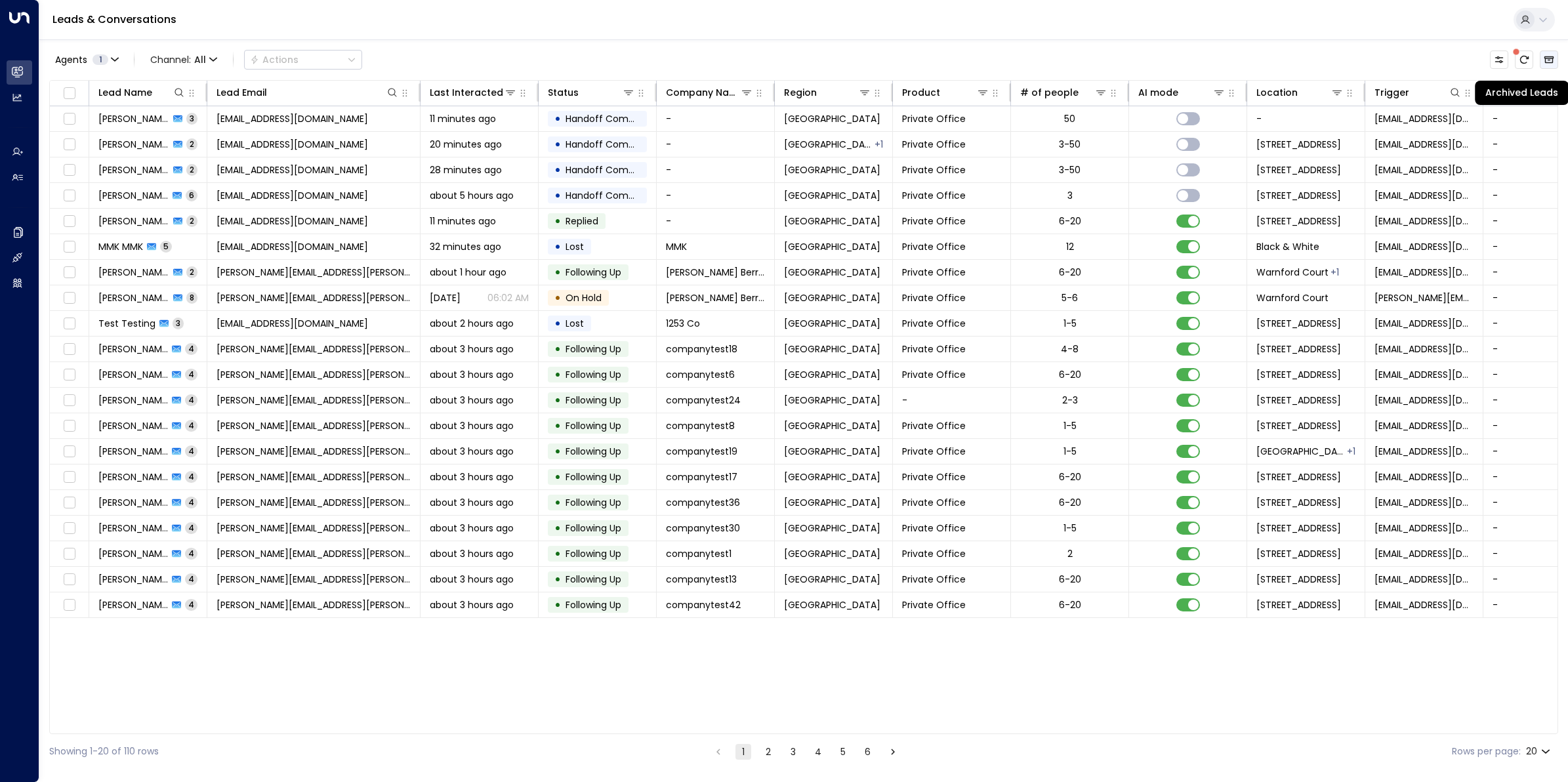
click at [1547, 51] on button "Archived Leads" at bounding box center [1549, 59] width 18 height 18
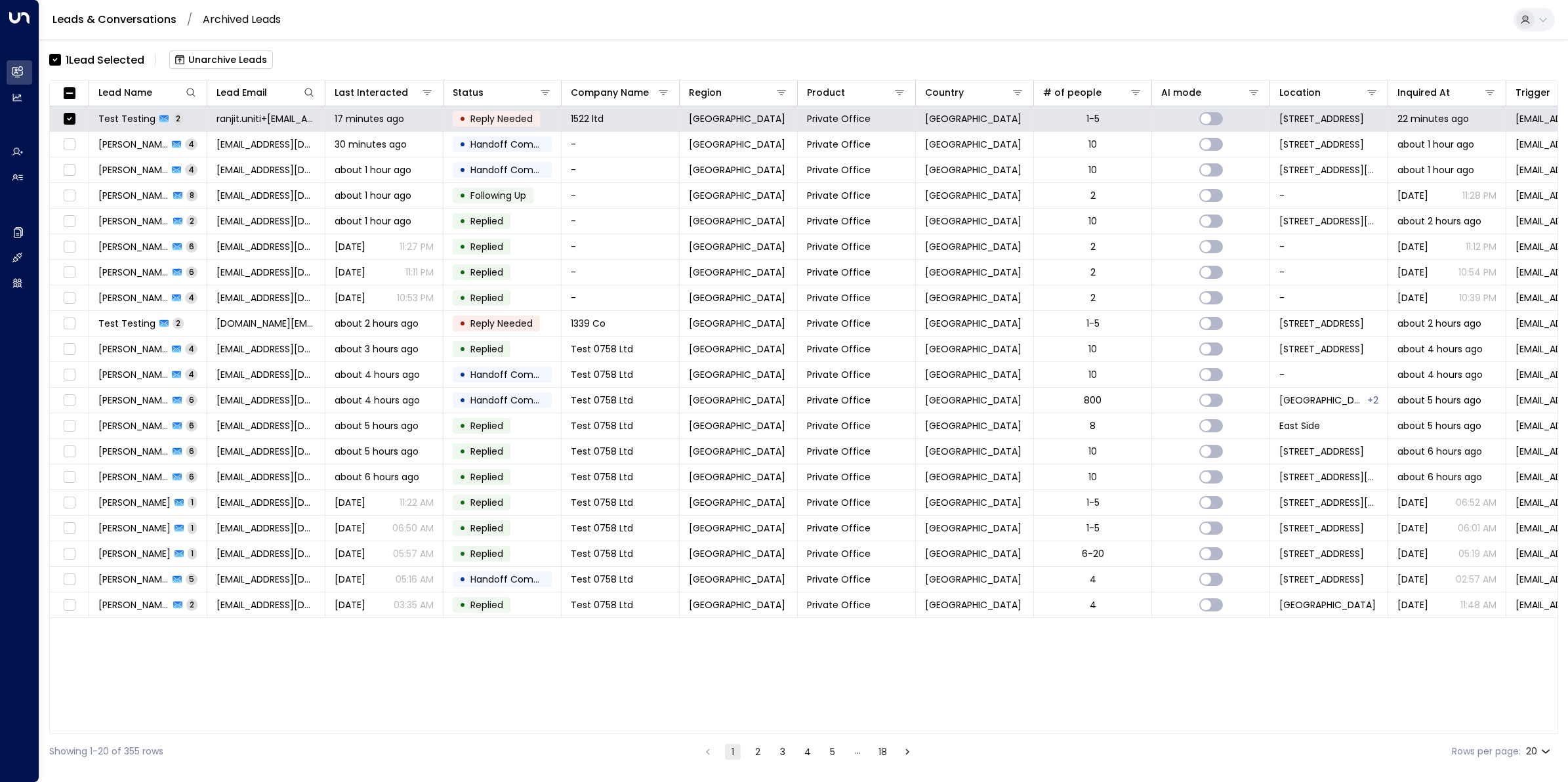
click at [237, 60] on button "Unarchive Leads" at bounding box center [221, 59] width 104 height 18
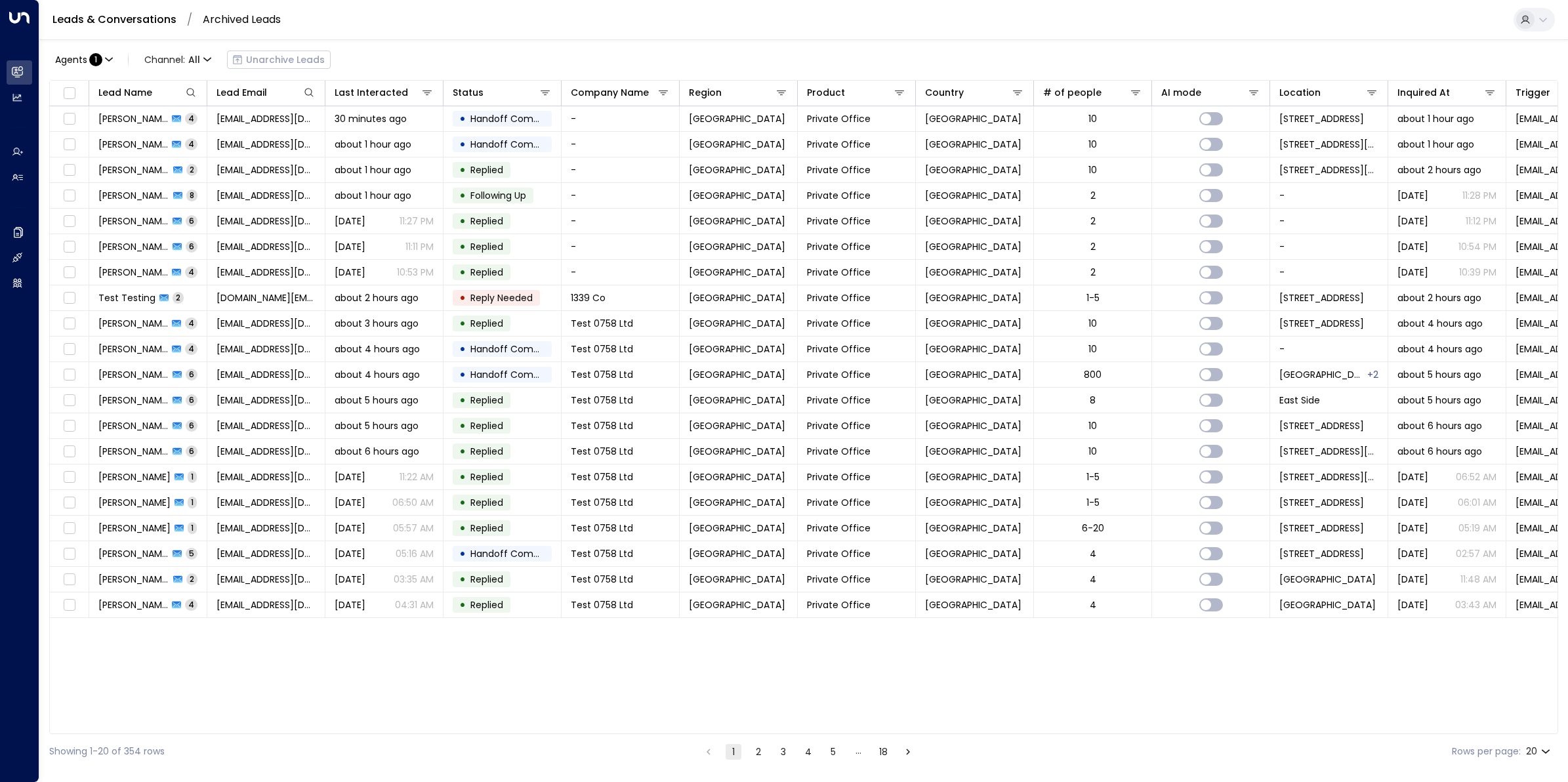
click at [1306, 21] on div "Leads & Conversations / Archived Leads" at bounding box center [804, 20] width 1529 height 40
click at [1529, 18] on icon at bounding box center [1525, 20] width 11 height 11
click at [16, 70] on div at bounding box center [784, 391] width 1568 height 782
drag, startPoint x: 10, startPoint y: 99, endPoint x: 17, endPoint y: 90, distance: 11.4
click at [10, 99] on link "Analytics Analytics" at bounding box center [19, 98] width 26 height 25
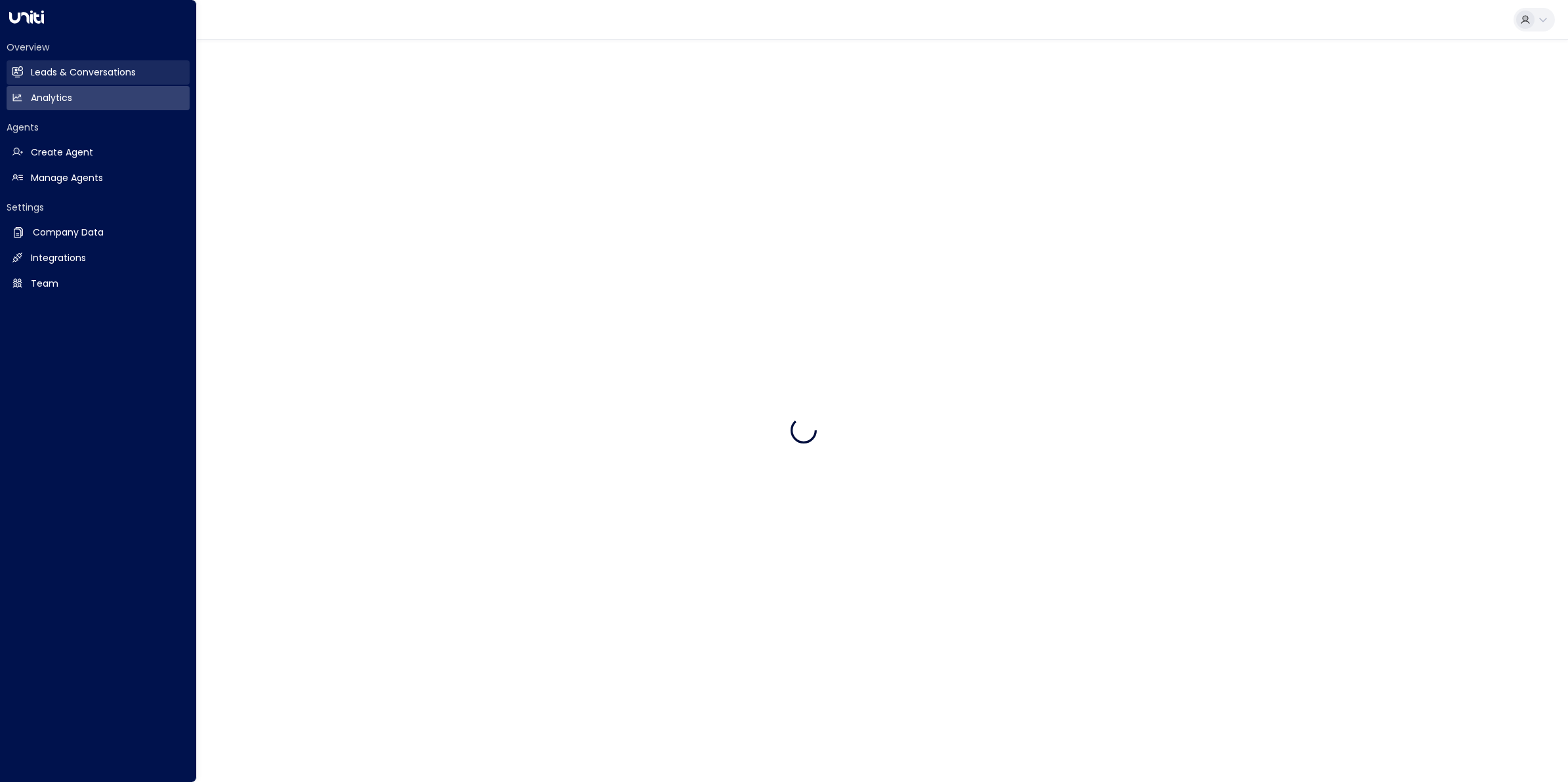
click at [20, 69] on icon at bounding box center [17, 72] width 12 height 12
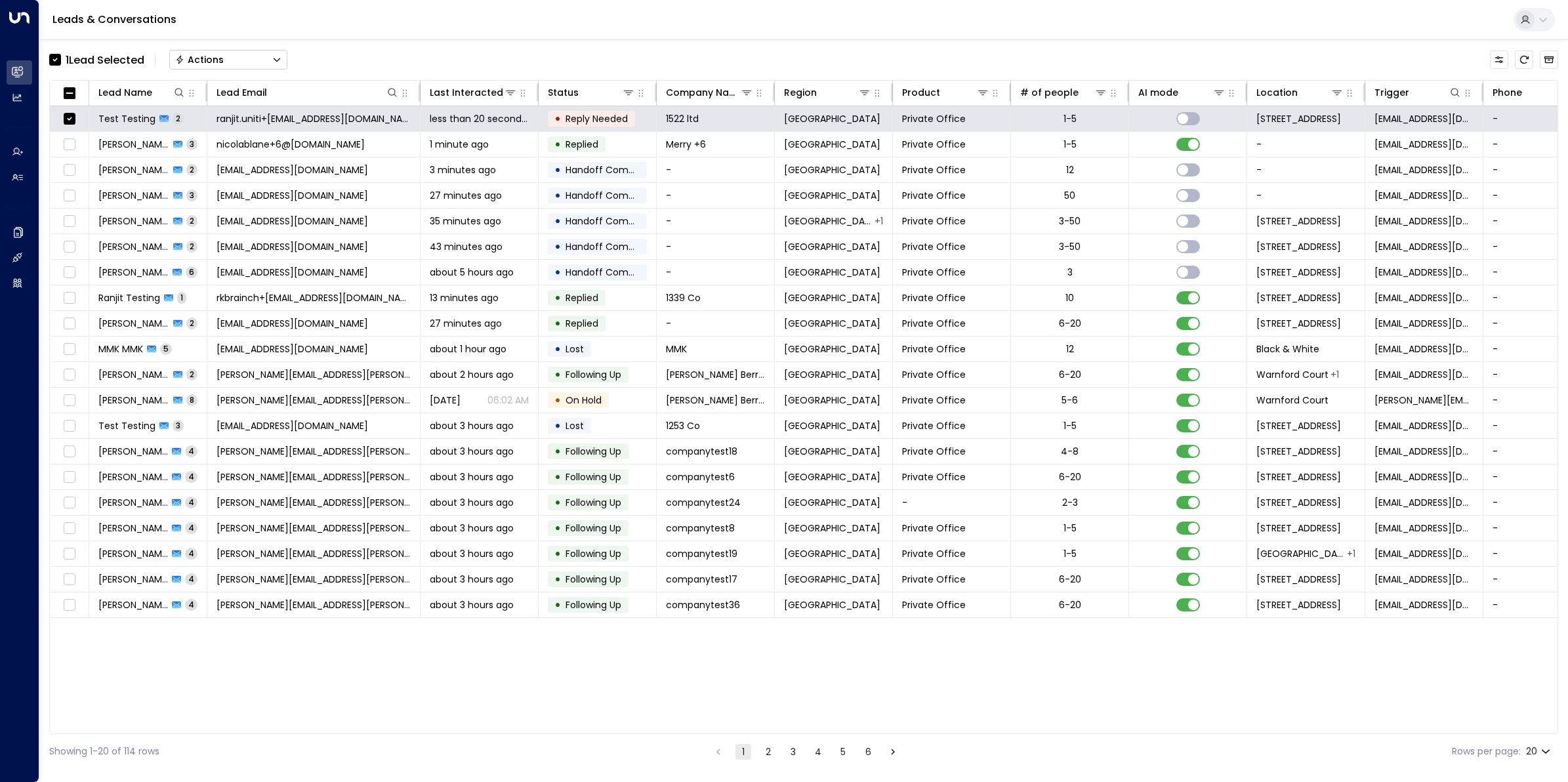
click at [250, 57] on button "Actions" at bounding box center [229, 60] width 118 height 20
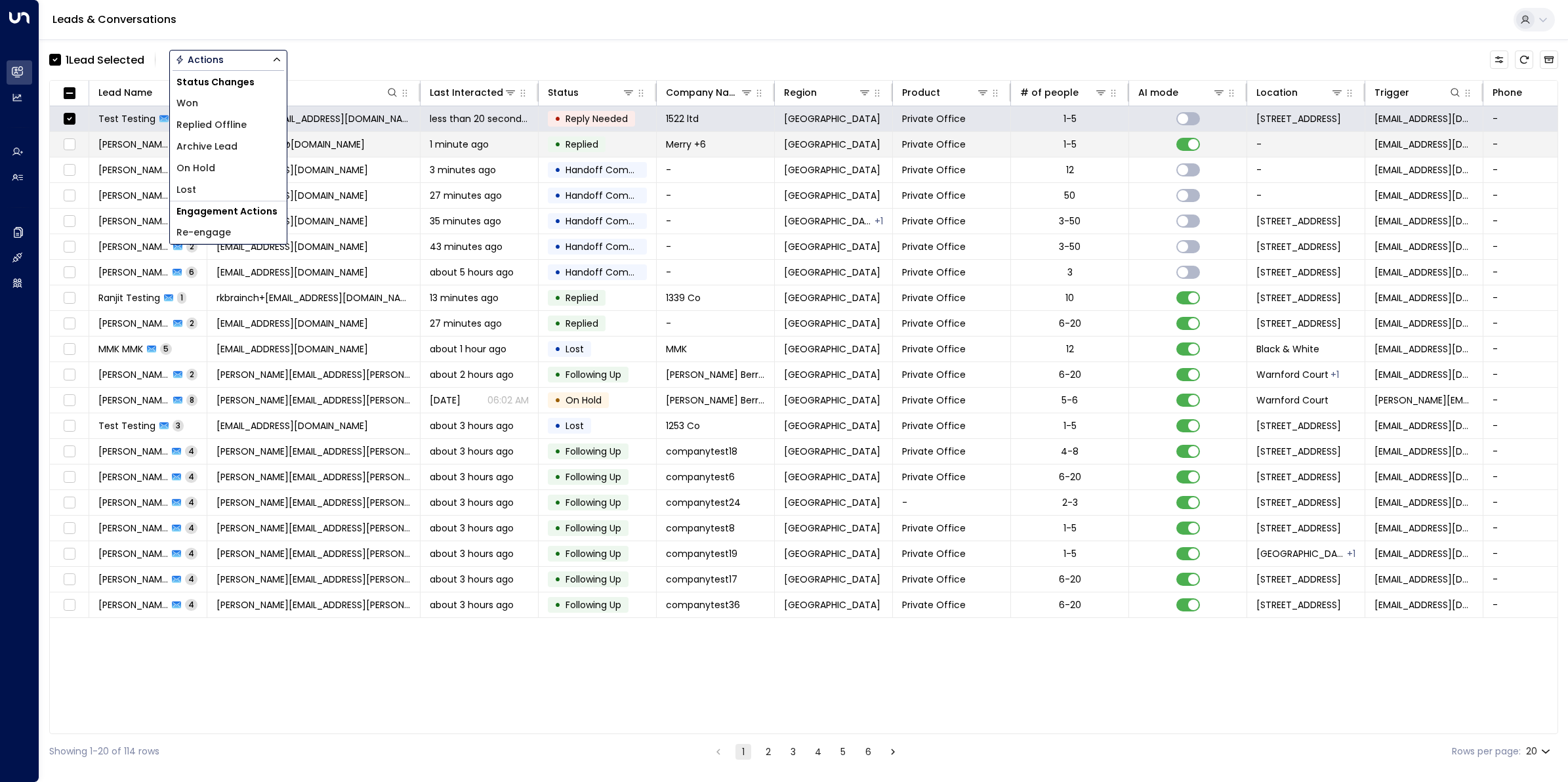
click at [225, 141] on span "Archive Lead" at bounding box center [207, 146] width 61 height 14
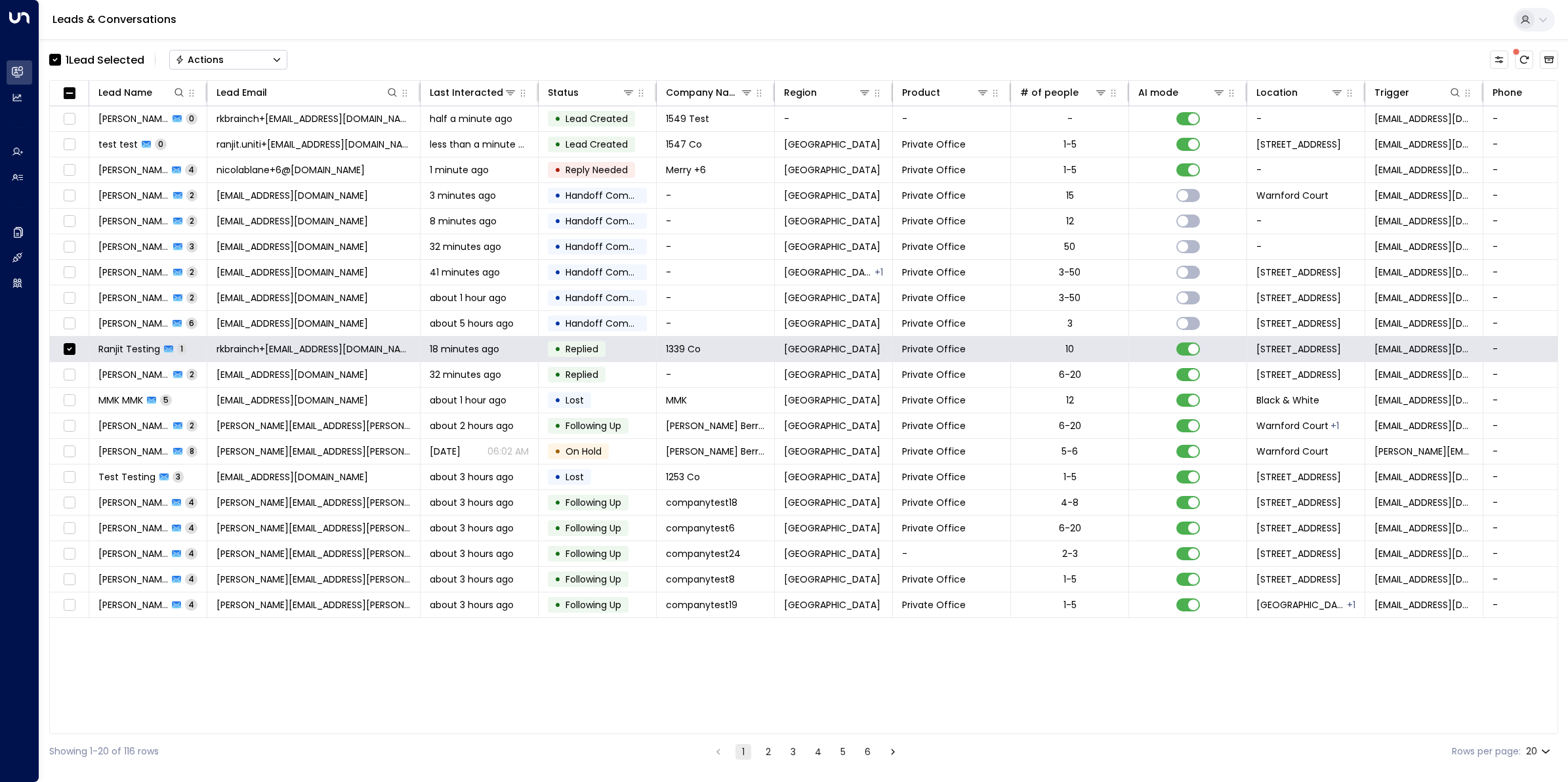
click at [243, 58] on button "Actions" at bounding box center [229, 60] width 118 height 20
click at [215, 137] on li "Archive Lead" at bounding box center [229, 146] width 117 height 21
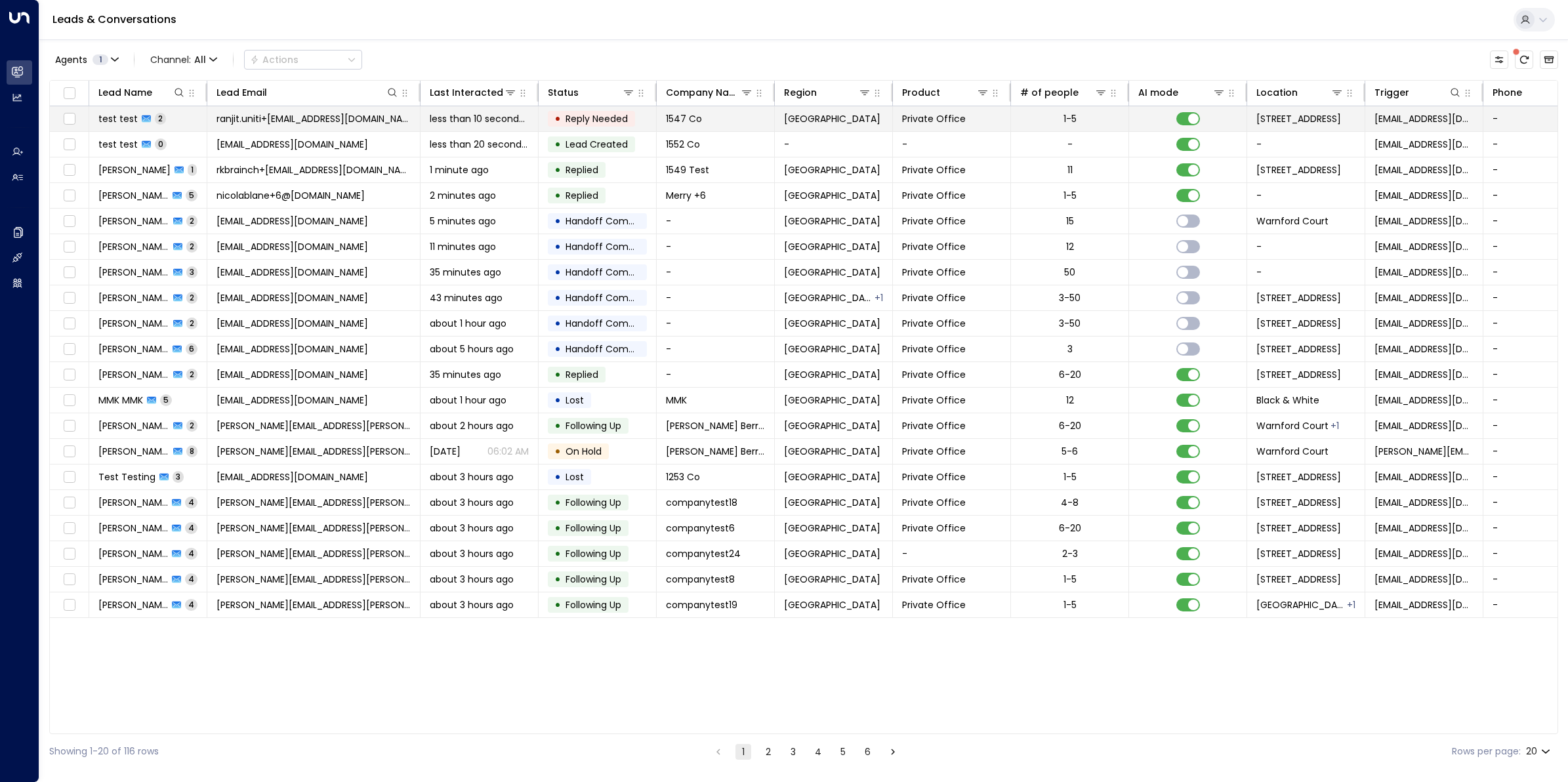
click at [292, 123] on span "ranjit.uniti+1547@outlook.com" at bounding box center [313, 118] width 194 height 13
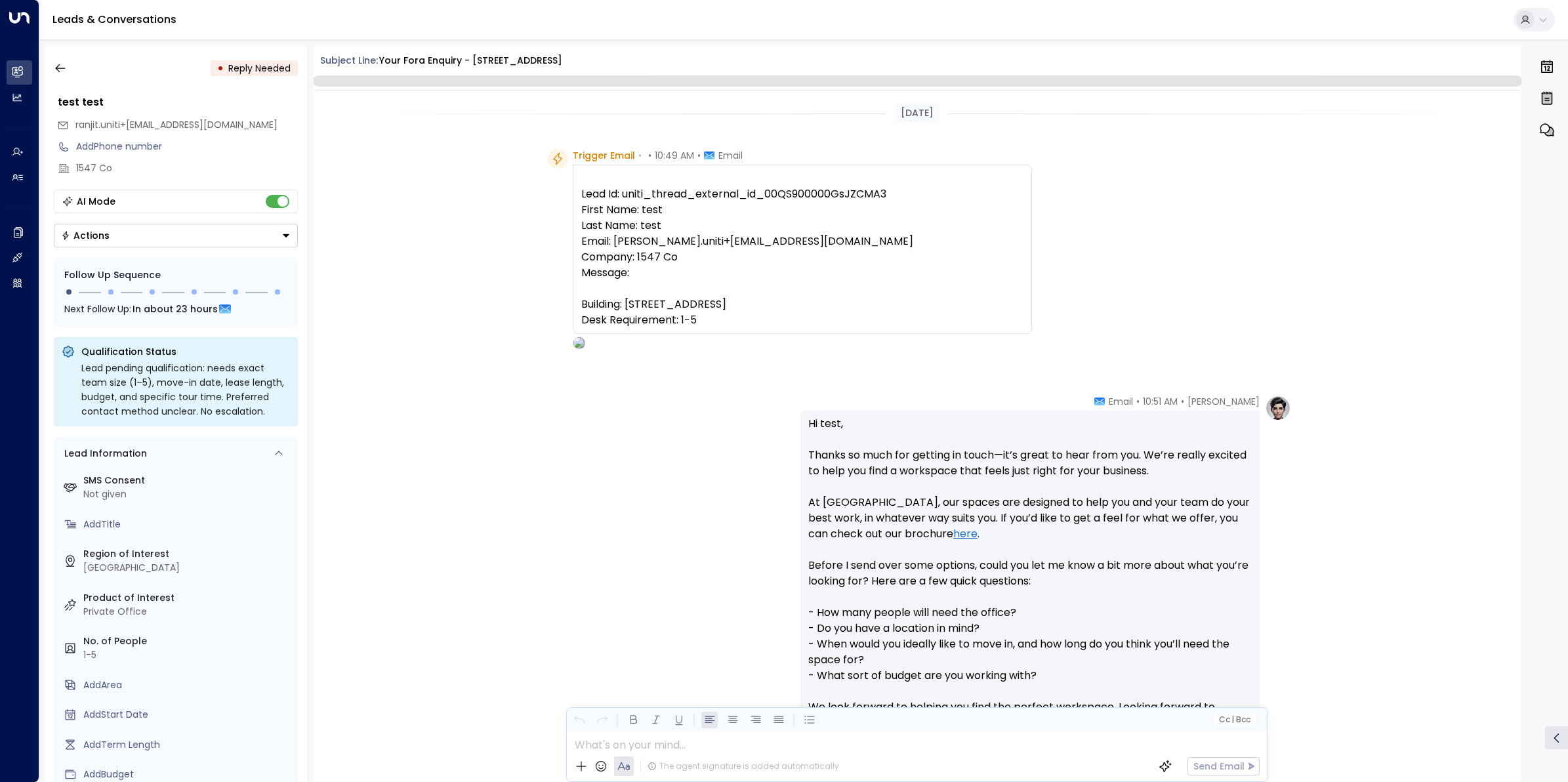
scroll to position [468, 0]
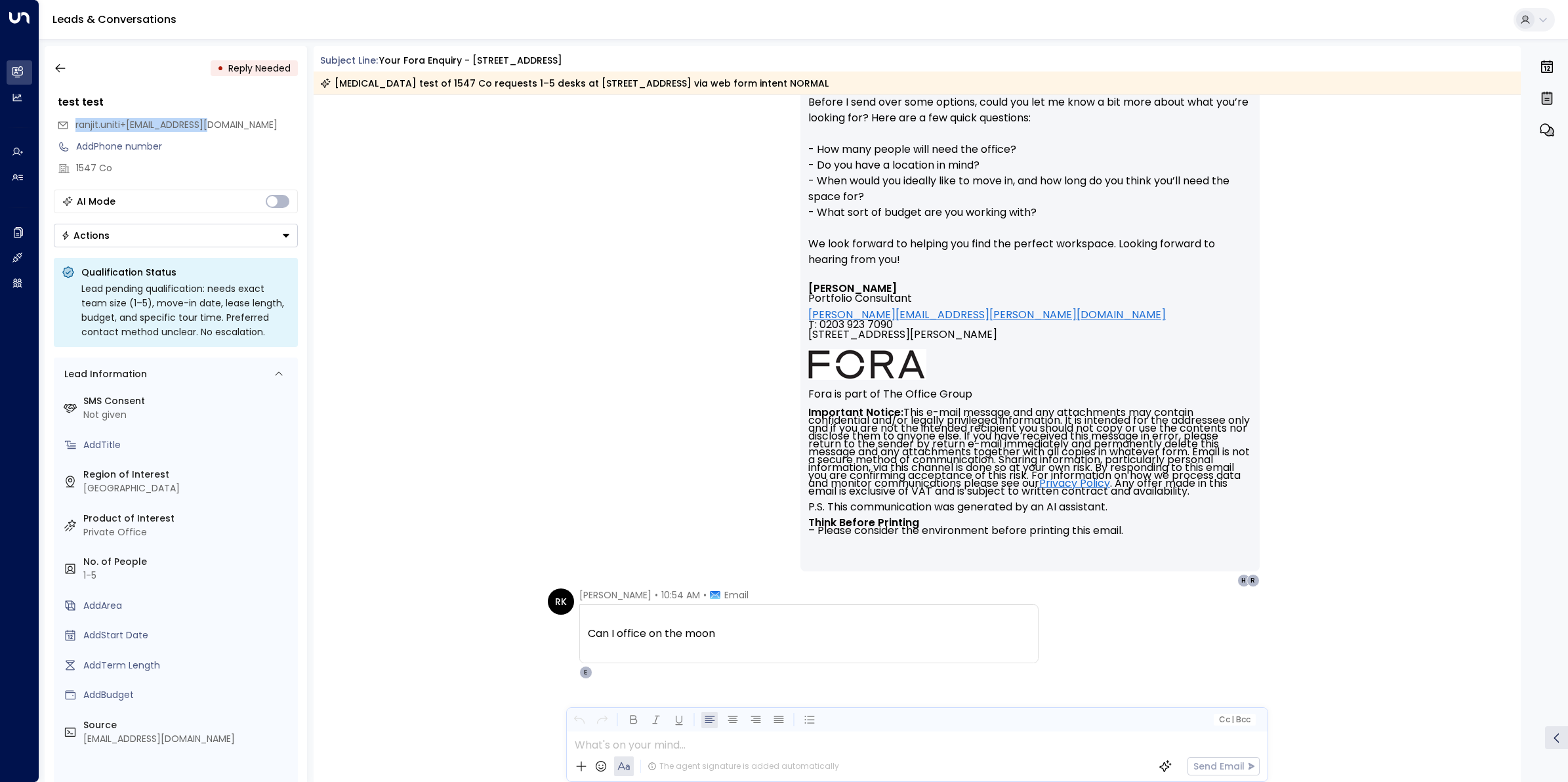
drag, startPoint x: 115, startPoint y: 112, endPoint x: 60, endPoint y: 120, distance: 55.6
click at [60, 120] on div "ranjit.uniti+1547@outlook.com" at bounding box center [177, 125] width 241 height 21
copy span "ranjit.uniti+1547@outlook.com"
click at [60, 63] on icon "button" at bounding box center [60, 68] width 13 height 13
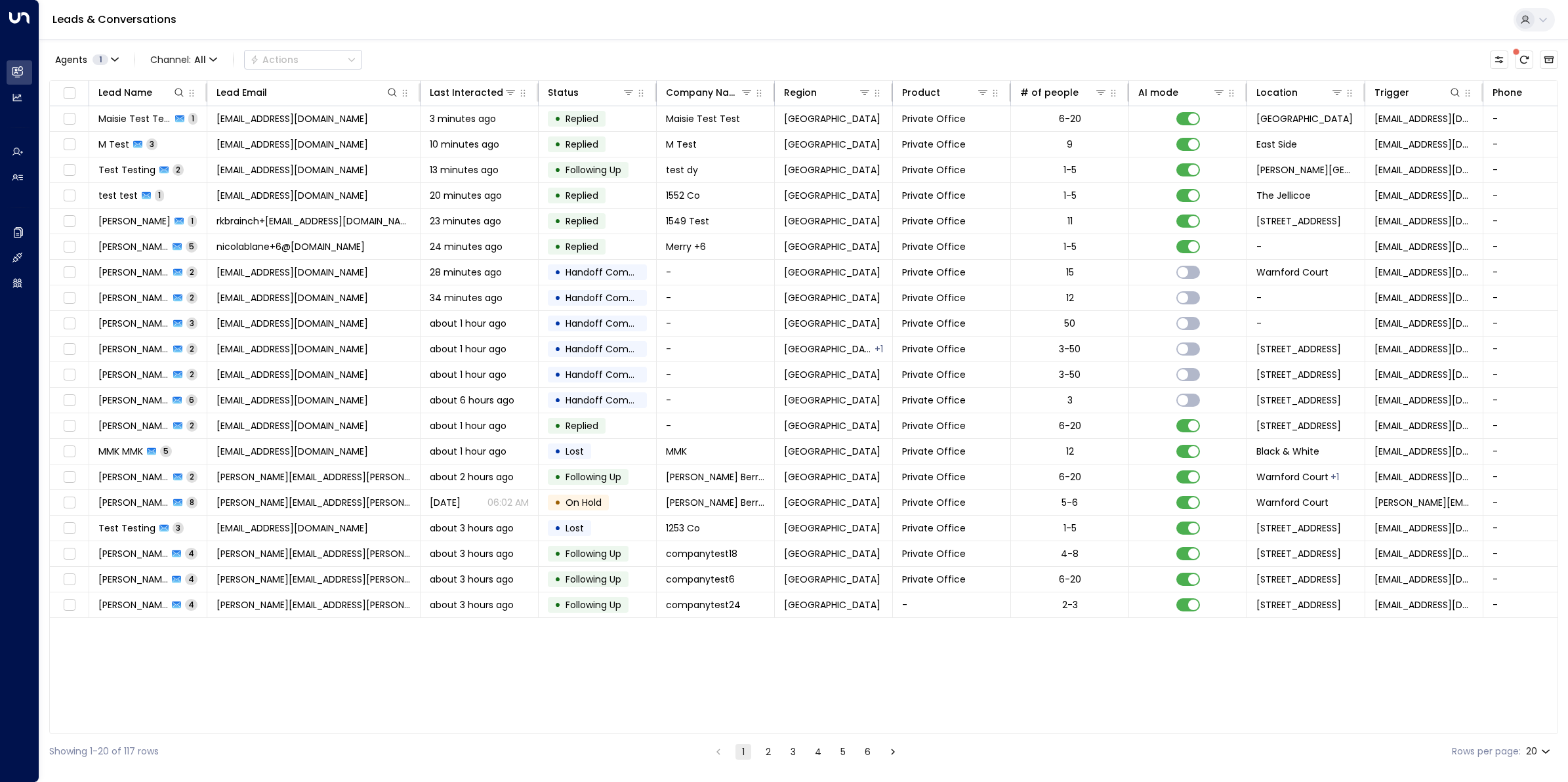
click at [1545, 24] on icon at bounding box center [1543, 20] width 11 height 11
click at [1286, 34] on div at bounding box center [784, 391] width 1568 height 782
click at [237, 220] on span "rkbrainch+1549@live.co.uk" at bounding box center [313, 221] width 194 height 13
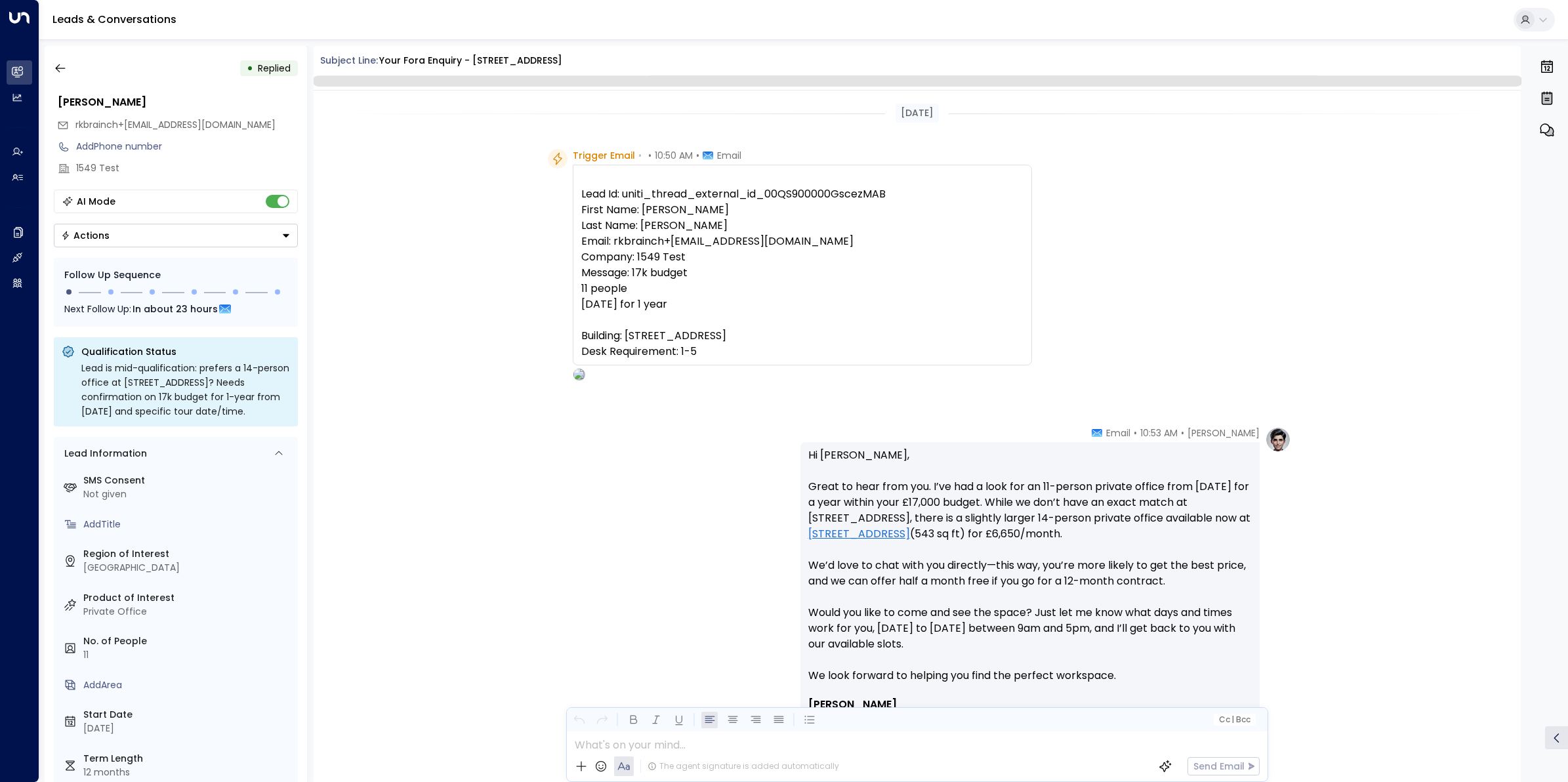
scroll to position [340, 0]
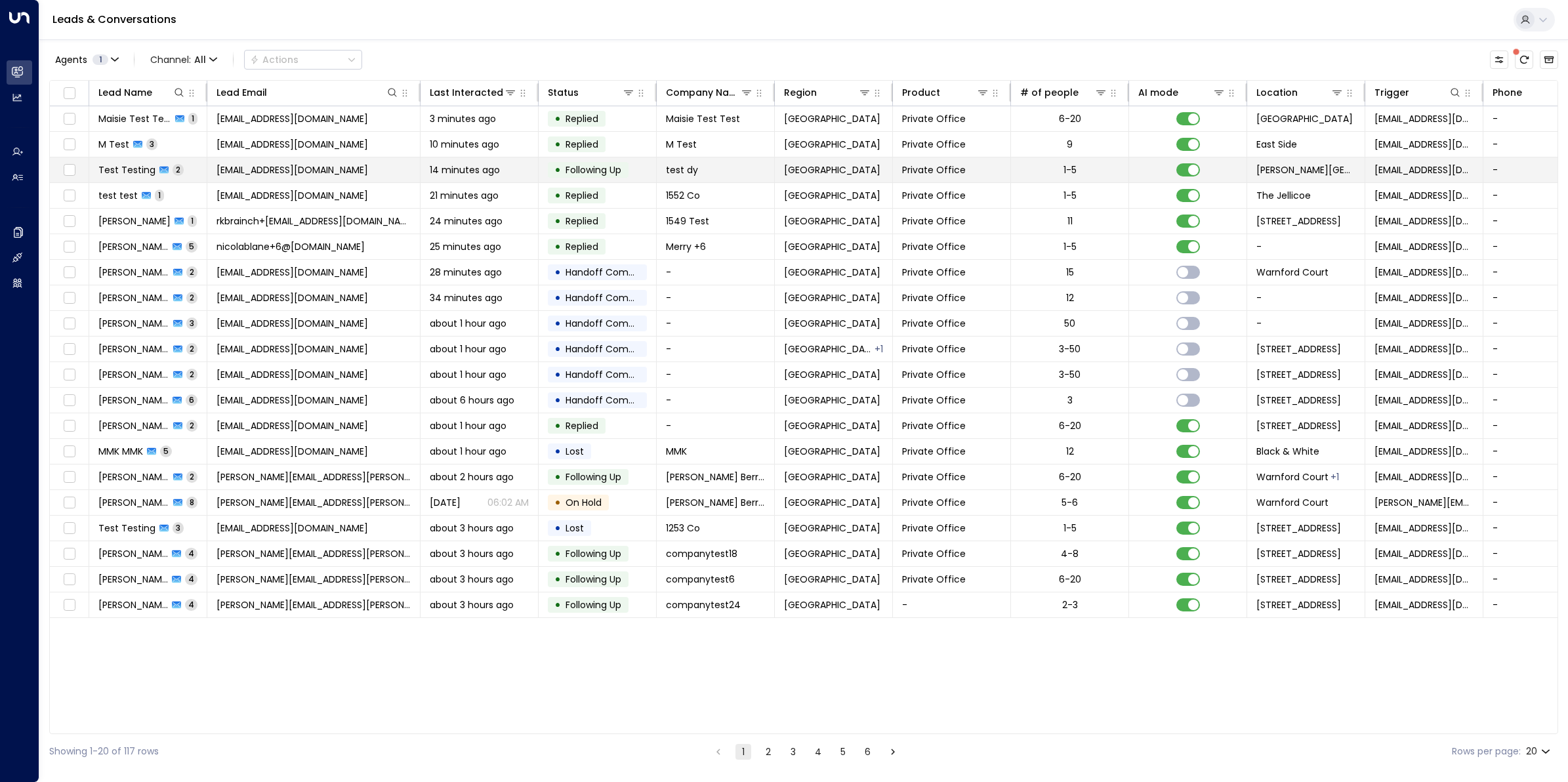
click at [279, 168] on span "[EMAIL_ADDRESS][DOMAIN_NAME]" at bounding box center [292, 170] width 151 height 13
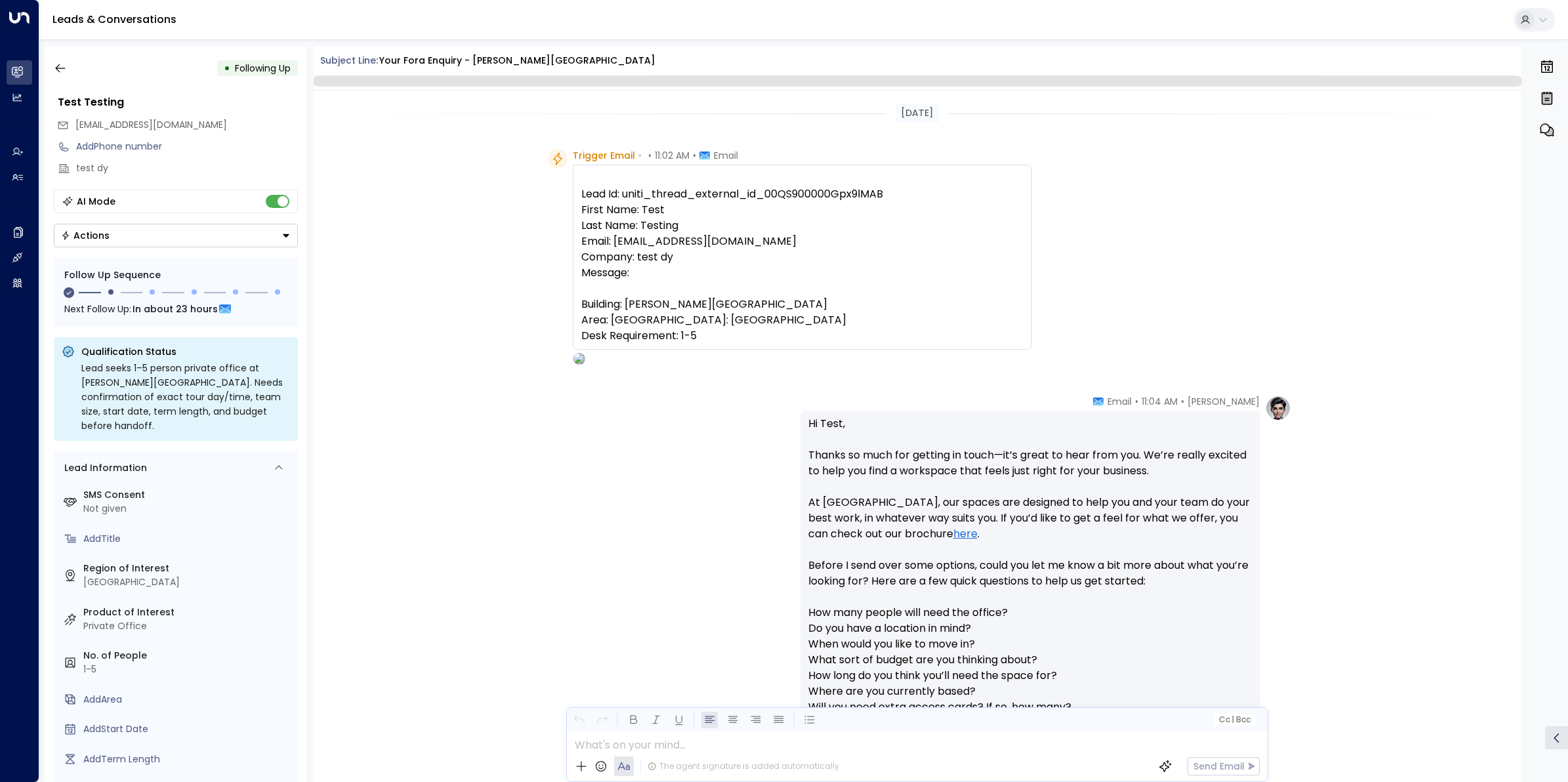
scroll to position [929, 0]
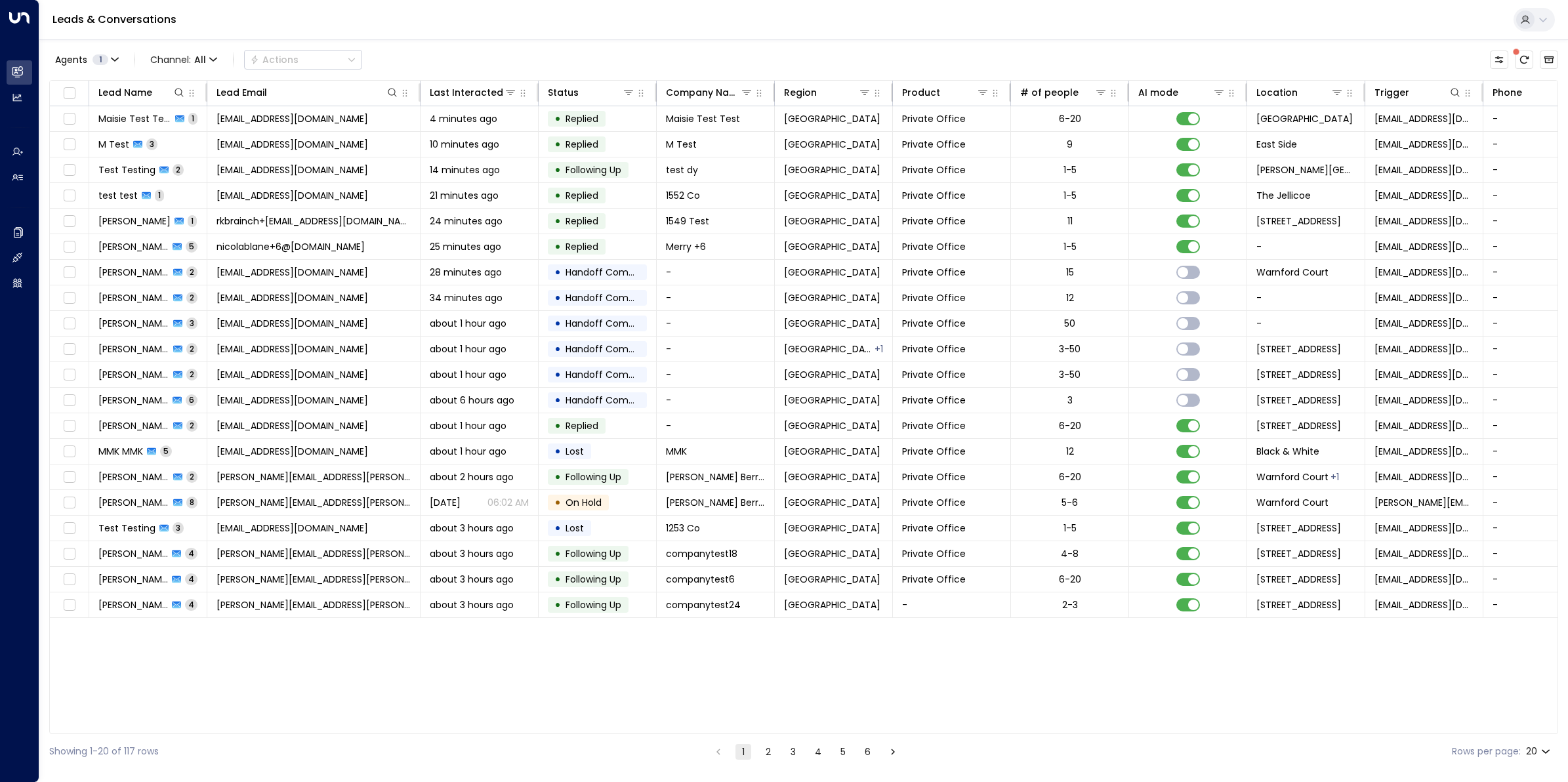
click at [1545, 21] on icon at bounding box center [1543, 20] width 11 height 11
click at [1288, 31] on div at bounding box center [784, 391] width 1568 height 782
click at [1548, 60] on icon "Archived Leads" at bounding box center [1549, 59] width 11 height 11
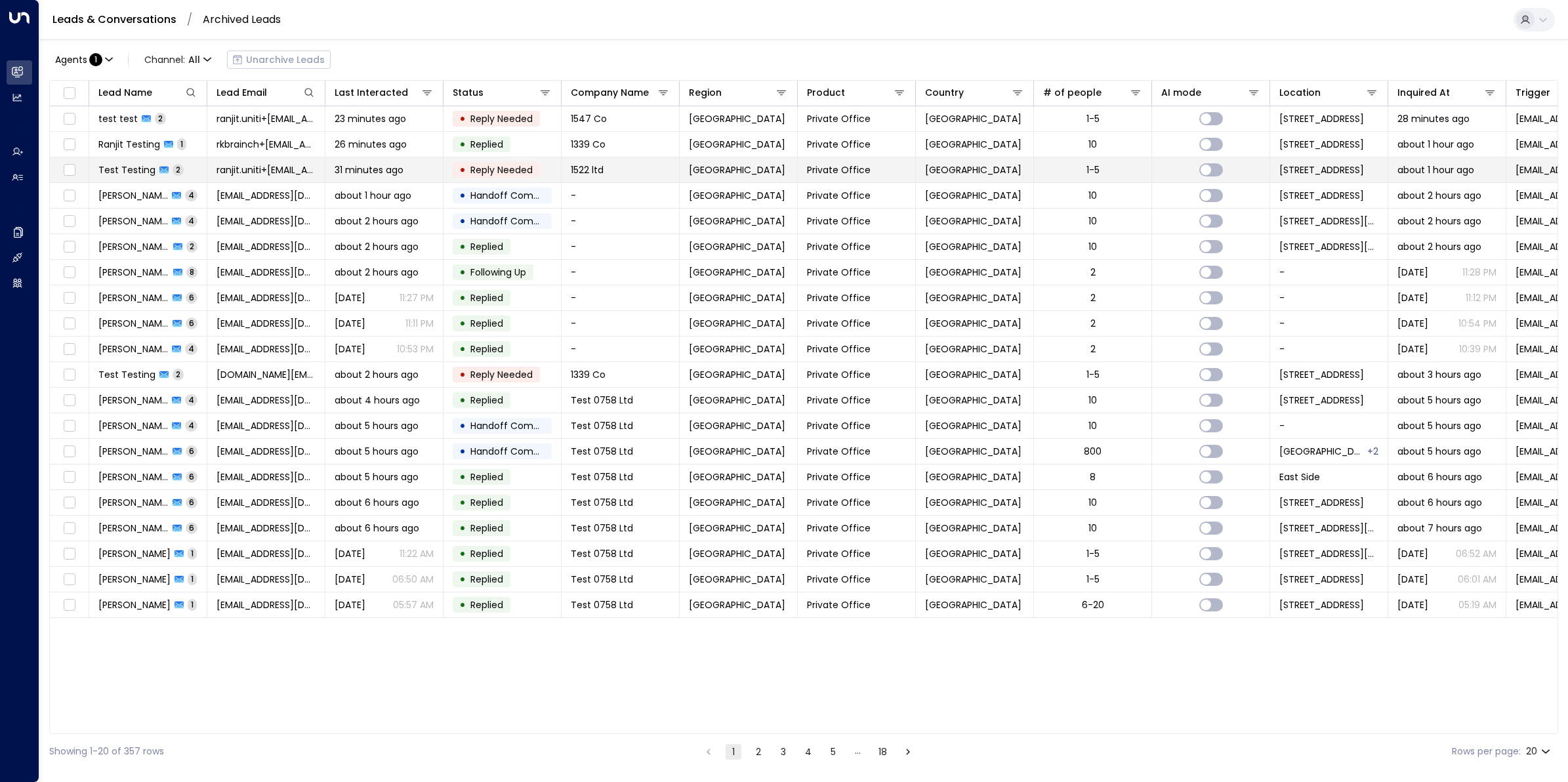
click at [126, 167] on span "Test Testing" at bounding box center [127, 170] width 57 height 13
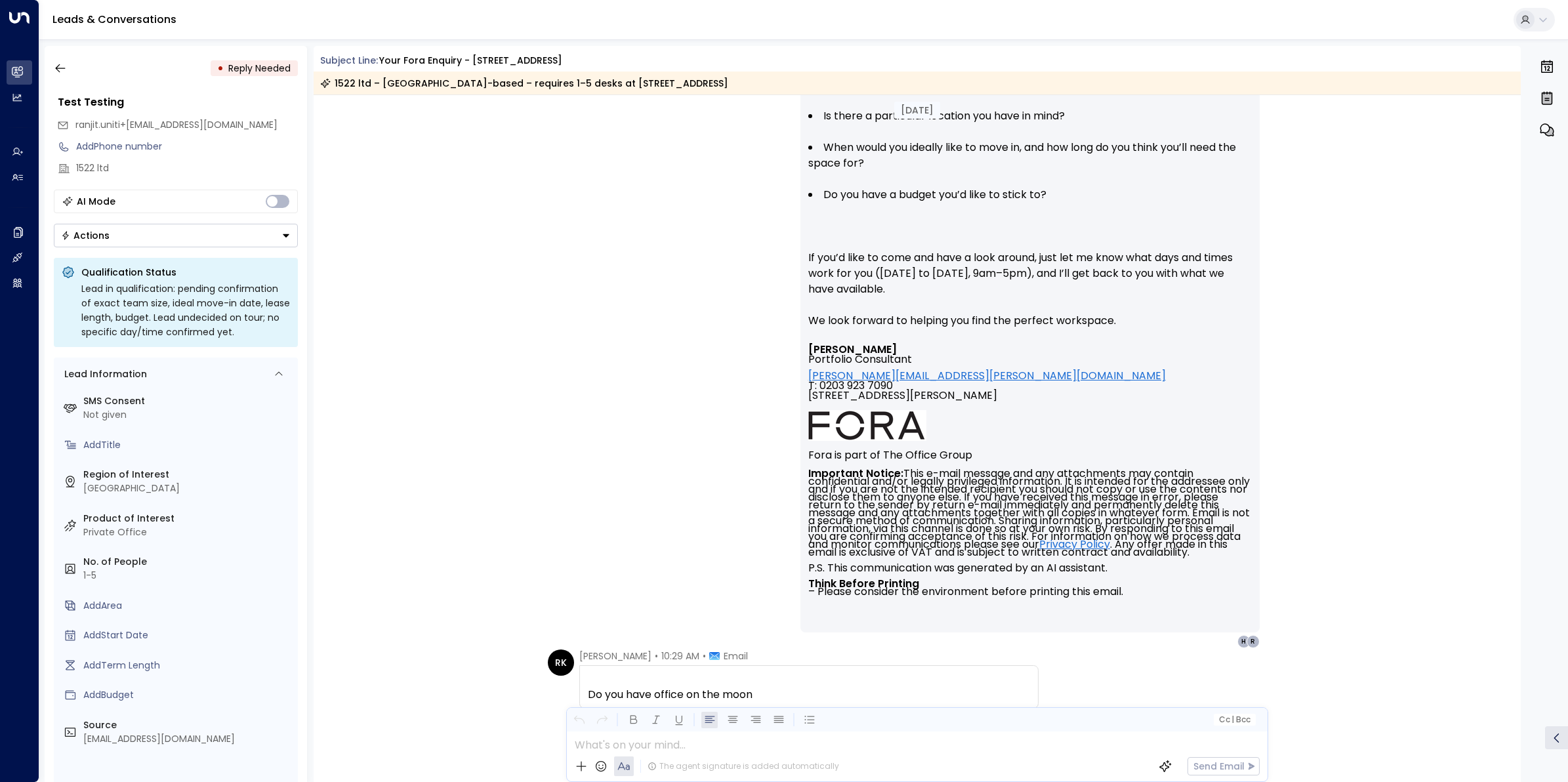
scroll to position [607, 0]
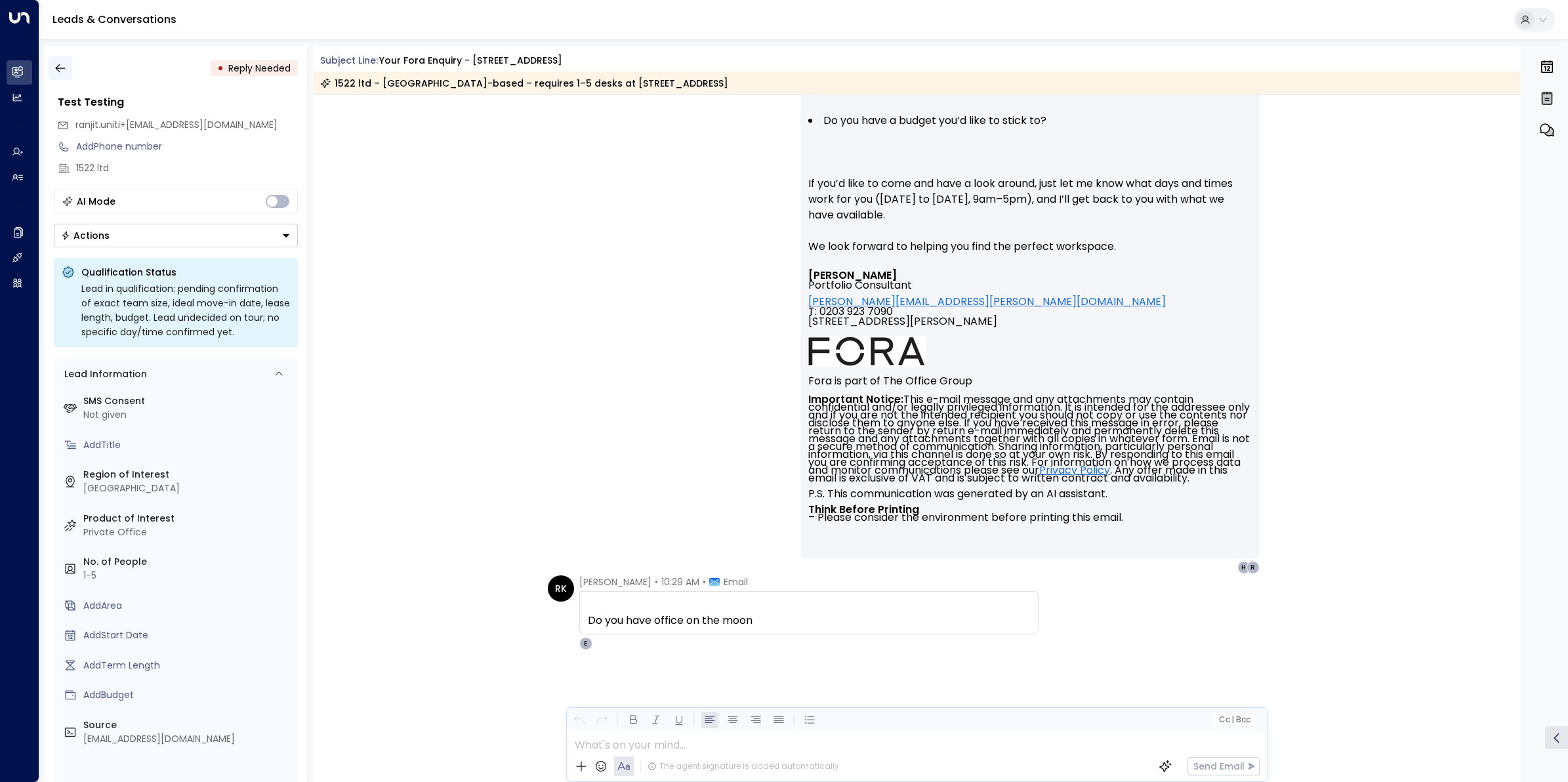
click at [54, 67] on icon "button" at bounding box center [60, 68] width 13 height 13
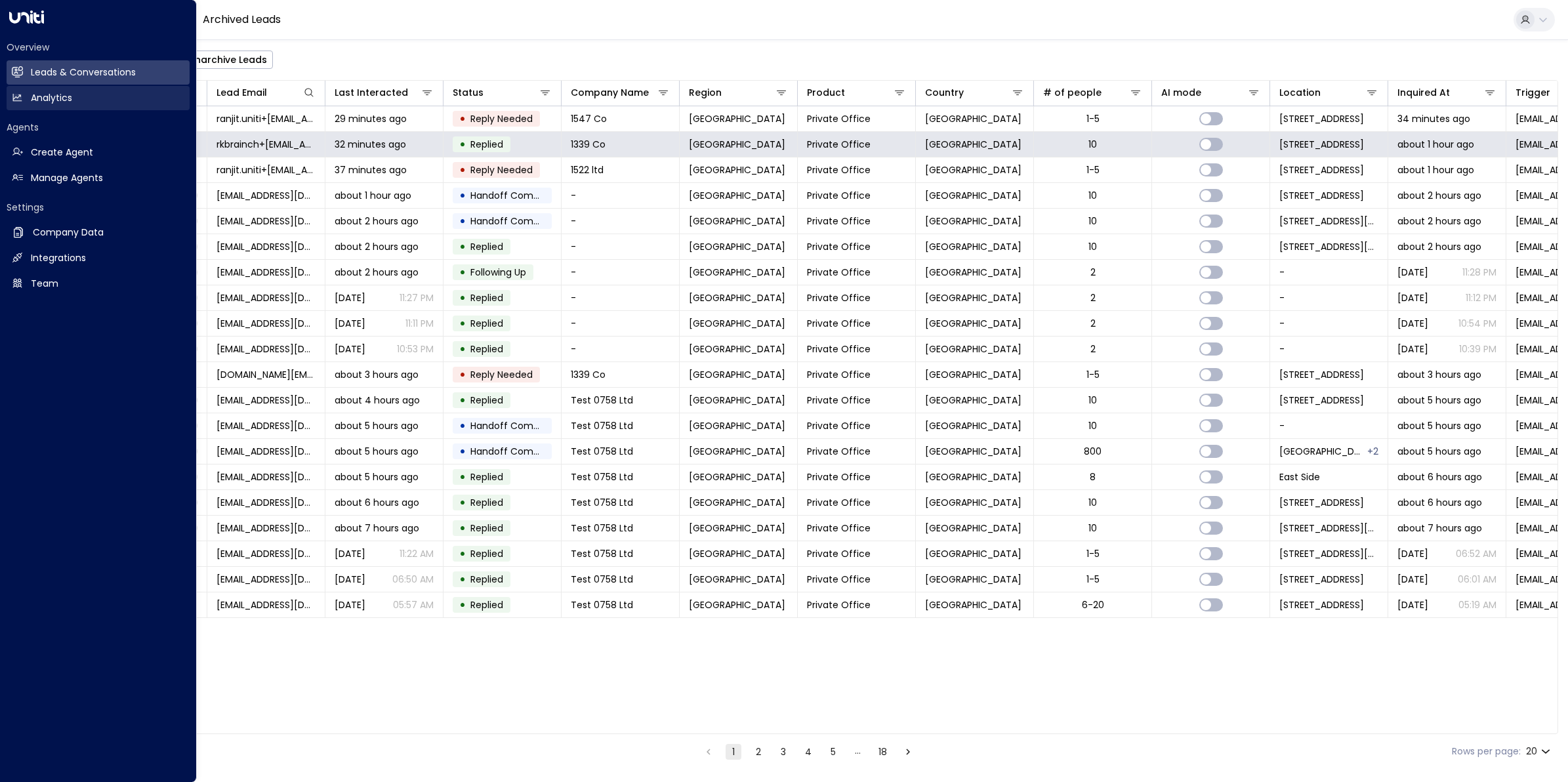
click at [36, 97] on h2 "Analytics" at bounding box center [51, 98] width 41 height 14
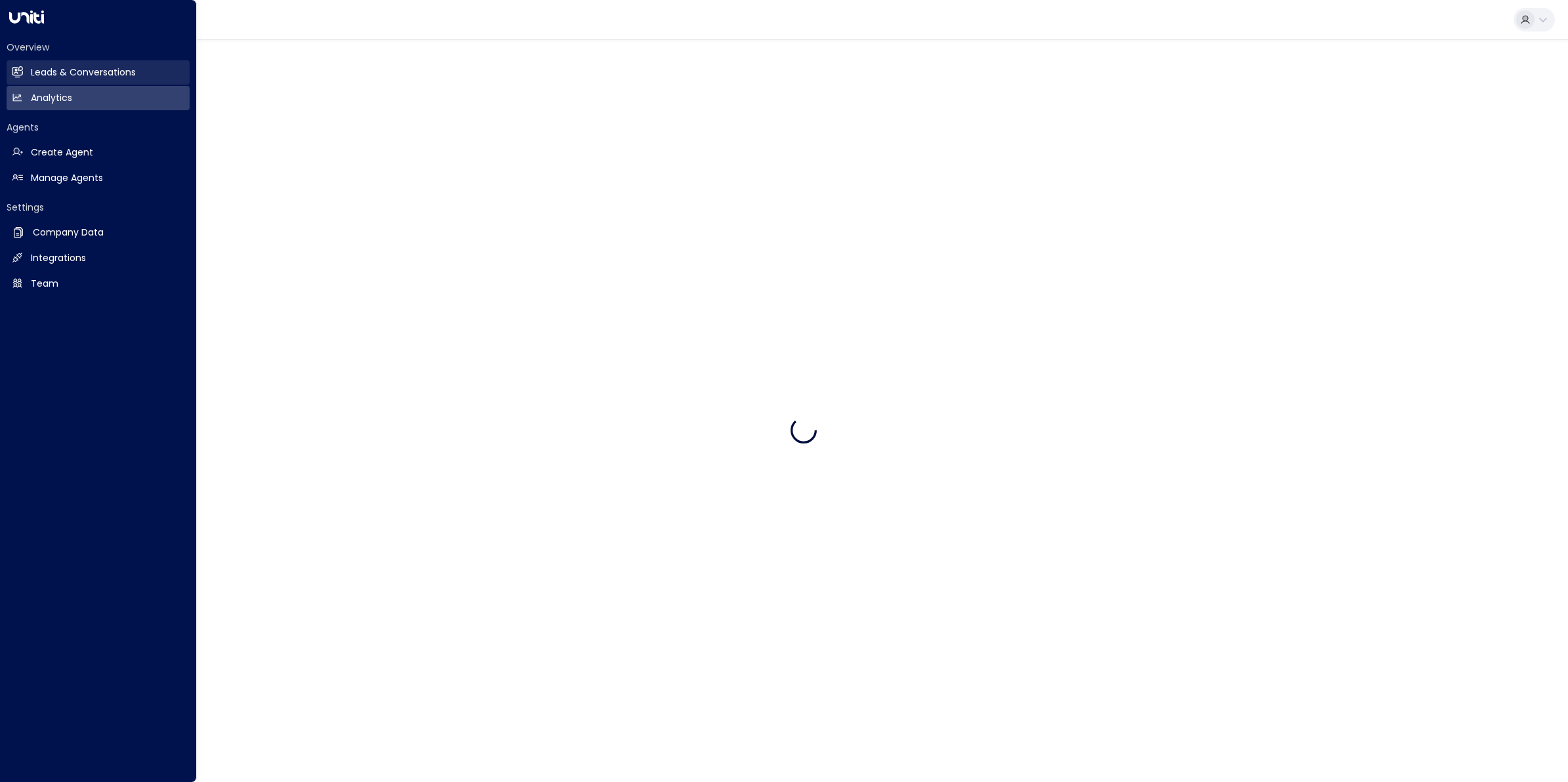
click at [44, 67] on h2 "Leads & Conversations" at bounding box center [83, 72] width 105 height 14
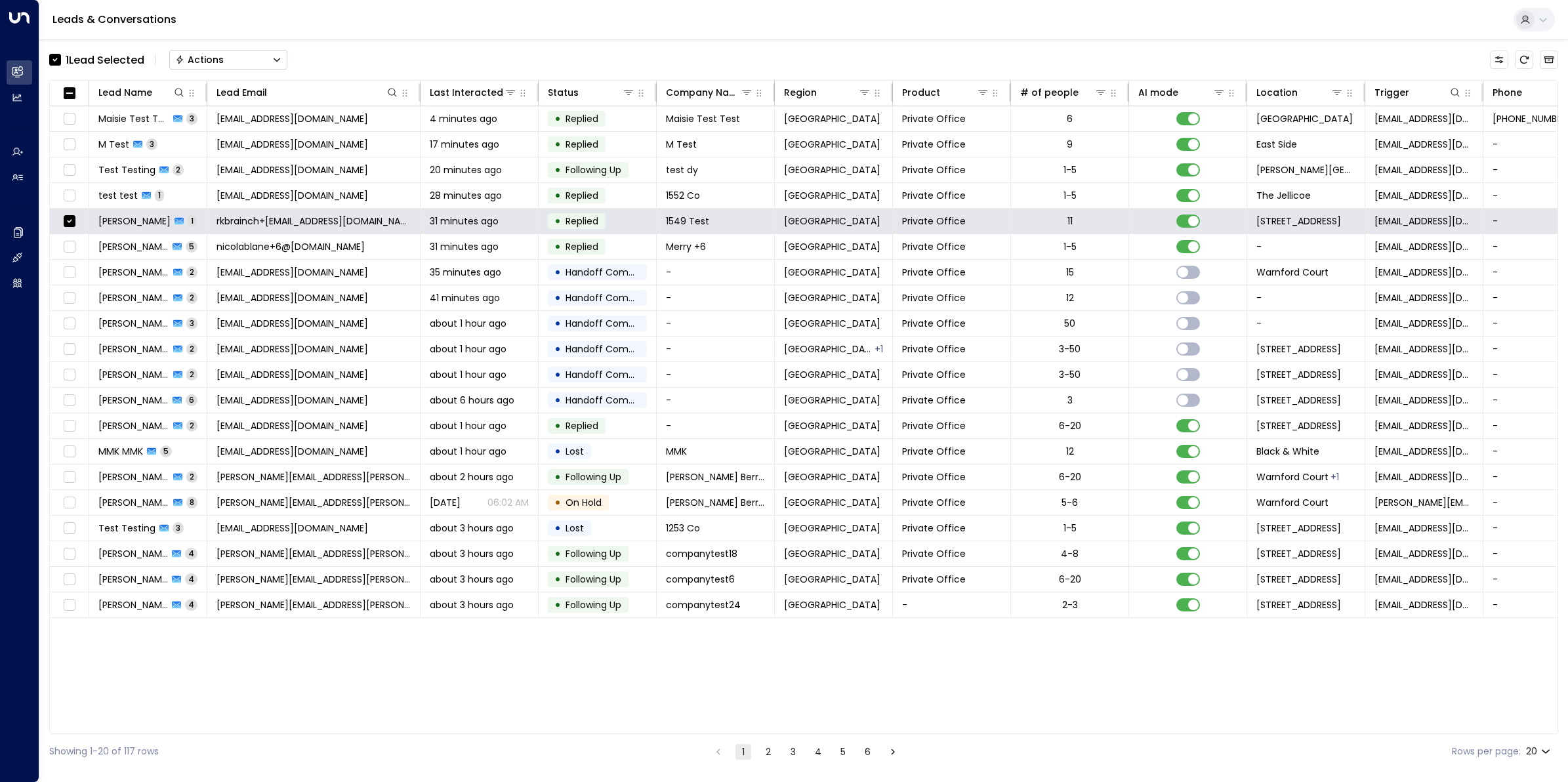
click at [234, 57] on button "Actions" at bounding box center [229, 60] width 118 height 20
click at [220, 147] on span "Archive Lead" at bounding box center [207, 146] width 61 height 14
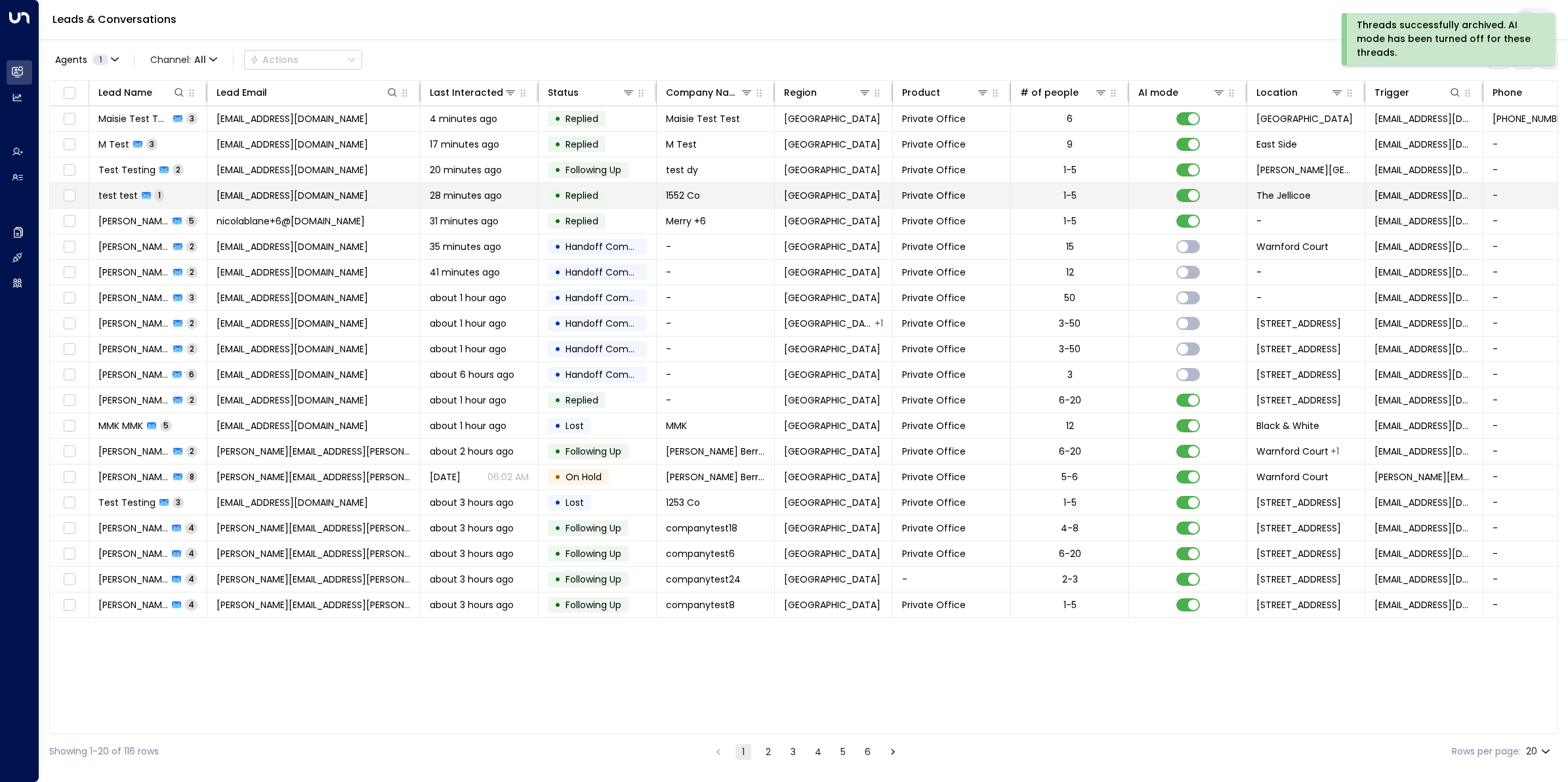
click at [248, 194] on span "jamespinnerbbr+1552@gmail.com" at bounding box center [292, 196] width 151 height 13
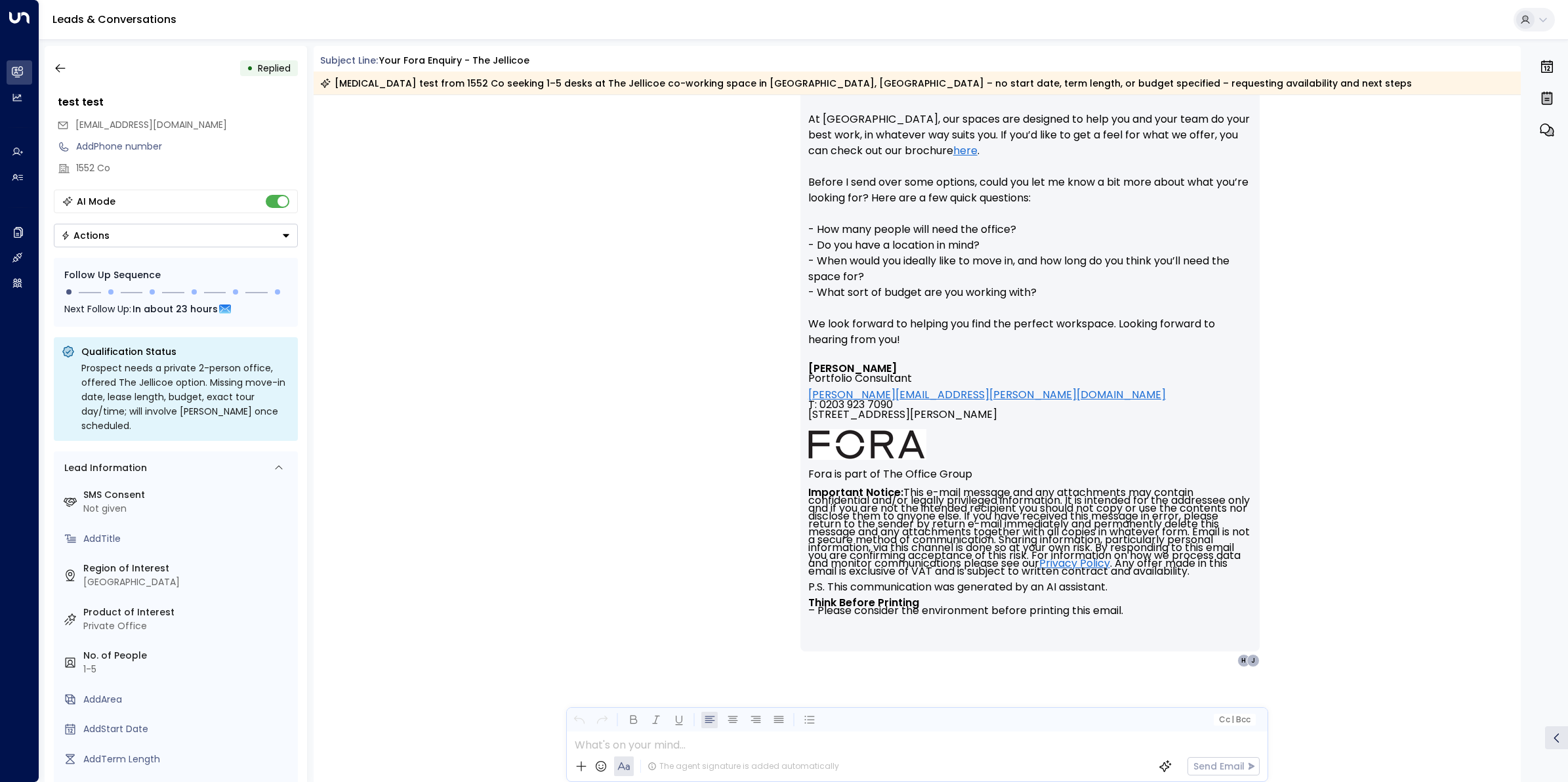
scroll to position [224, 0]
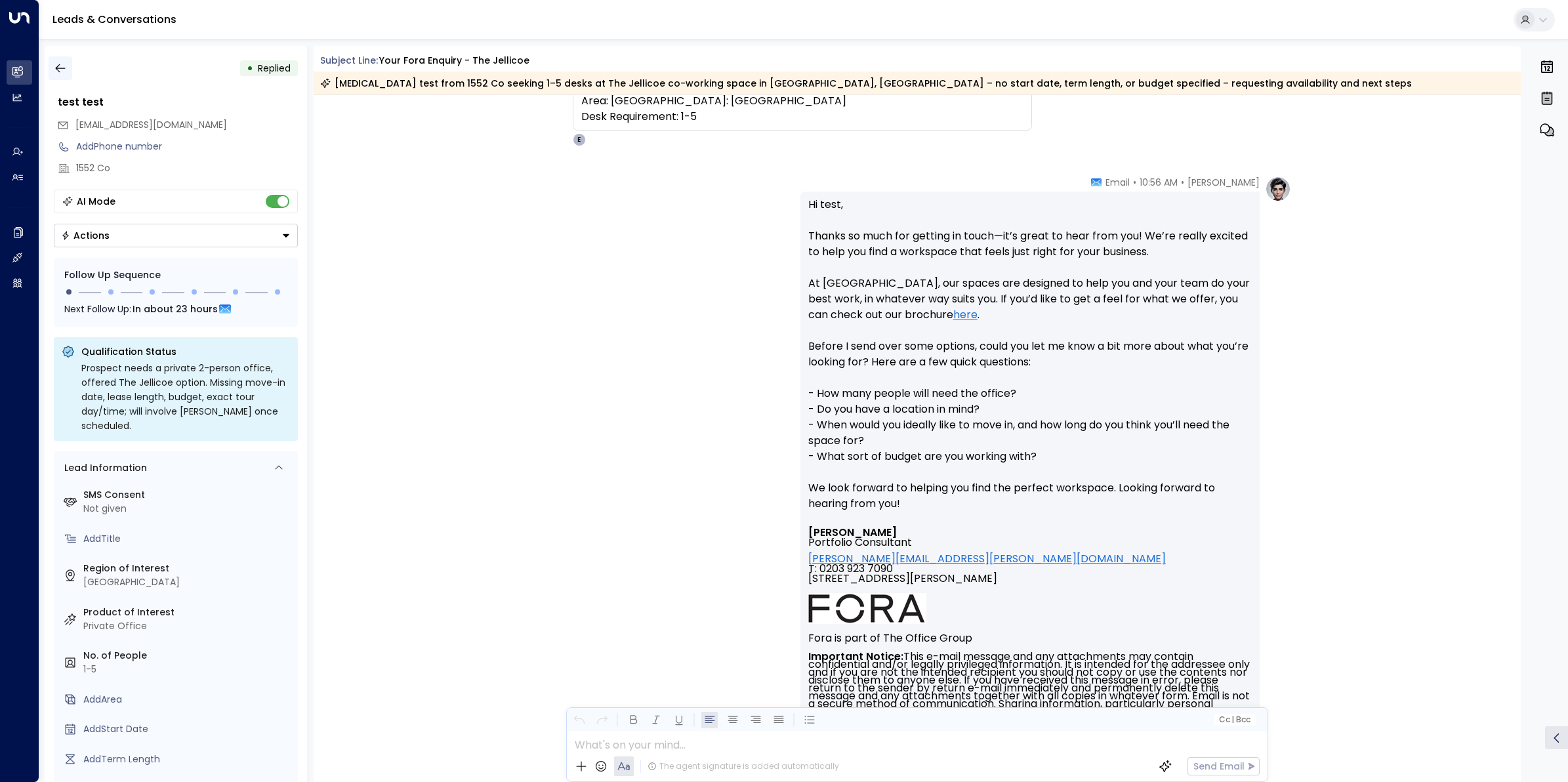
click at [61, 73] on icon "button" at bounding box center [60, 68] width 13 height 13
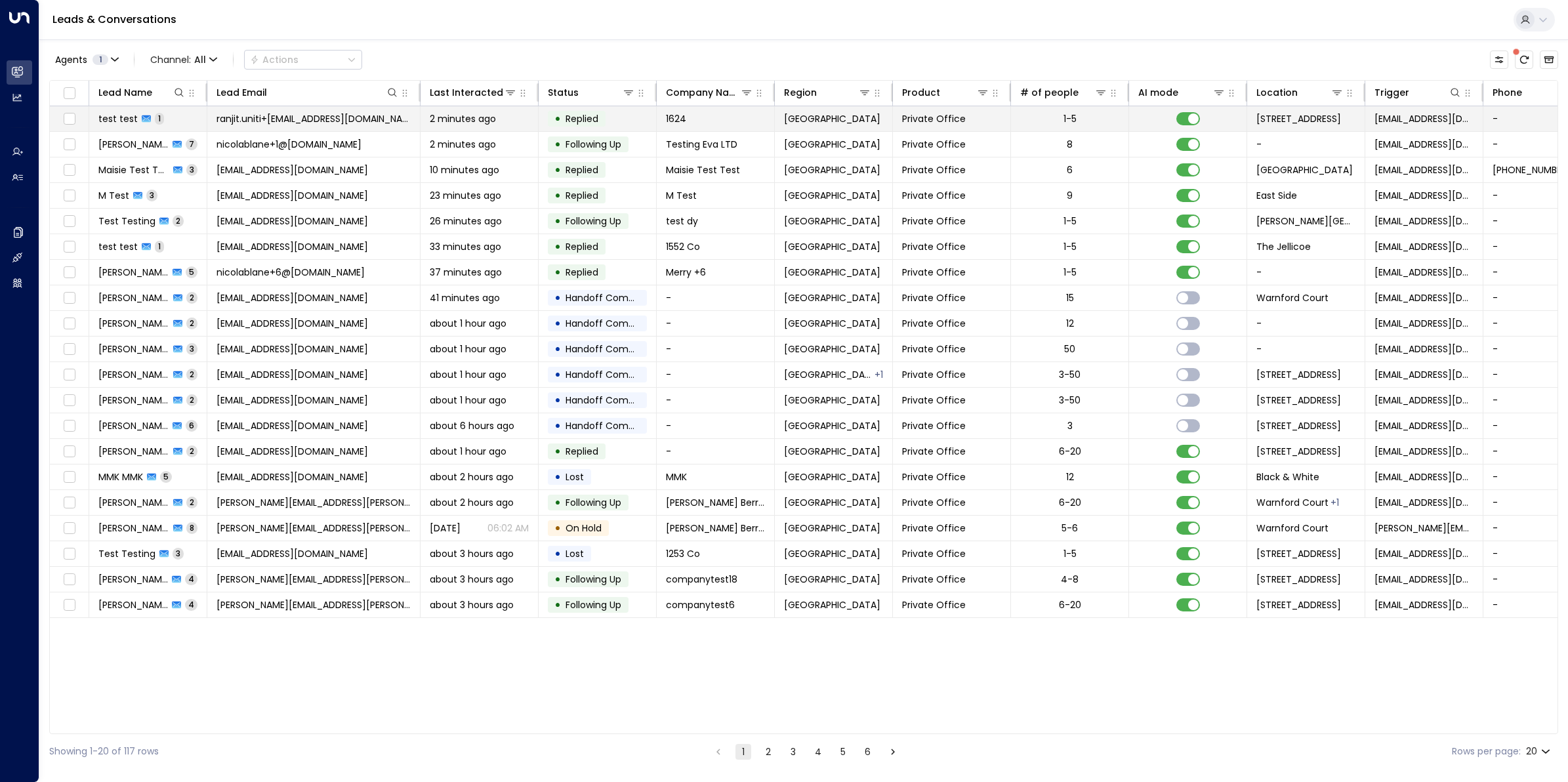
click at [118, 123] on span "test test" at bounding box center [118, 118] width 39 height 13
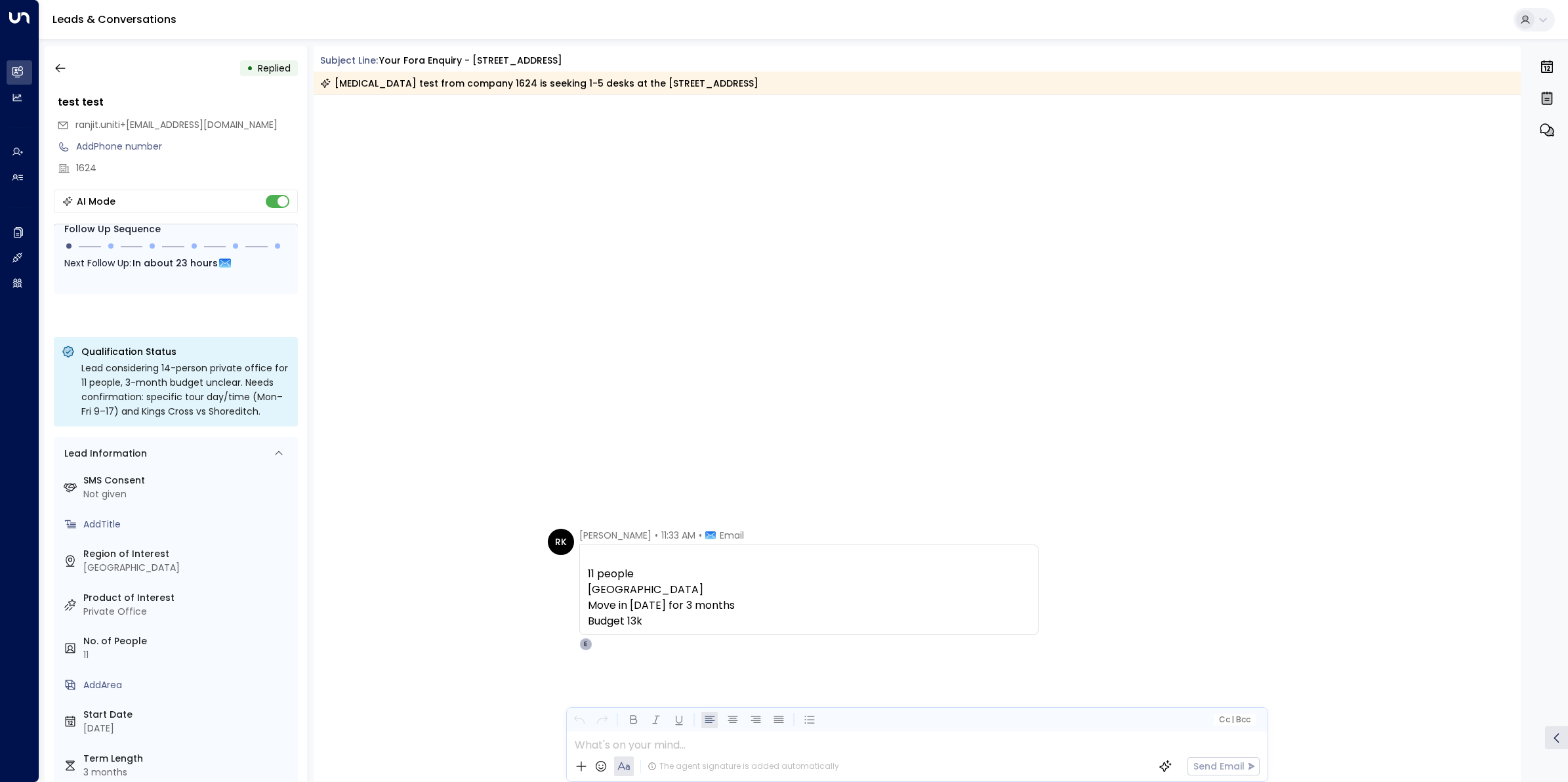
scroll to position [1546, 0]
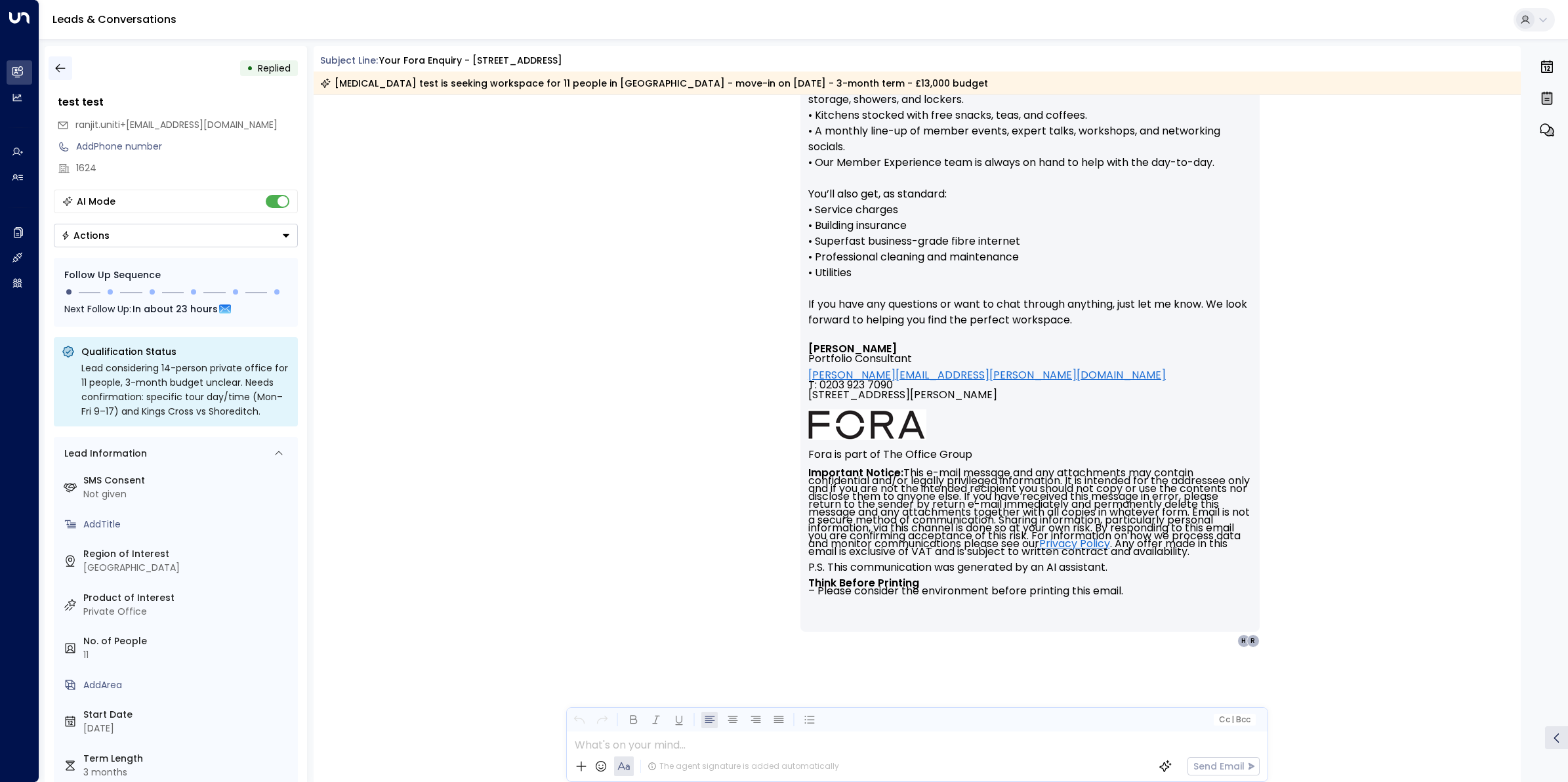
click at [59, 62] on icon "button" at bounding box center [60, 68] width 13 height 13
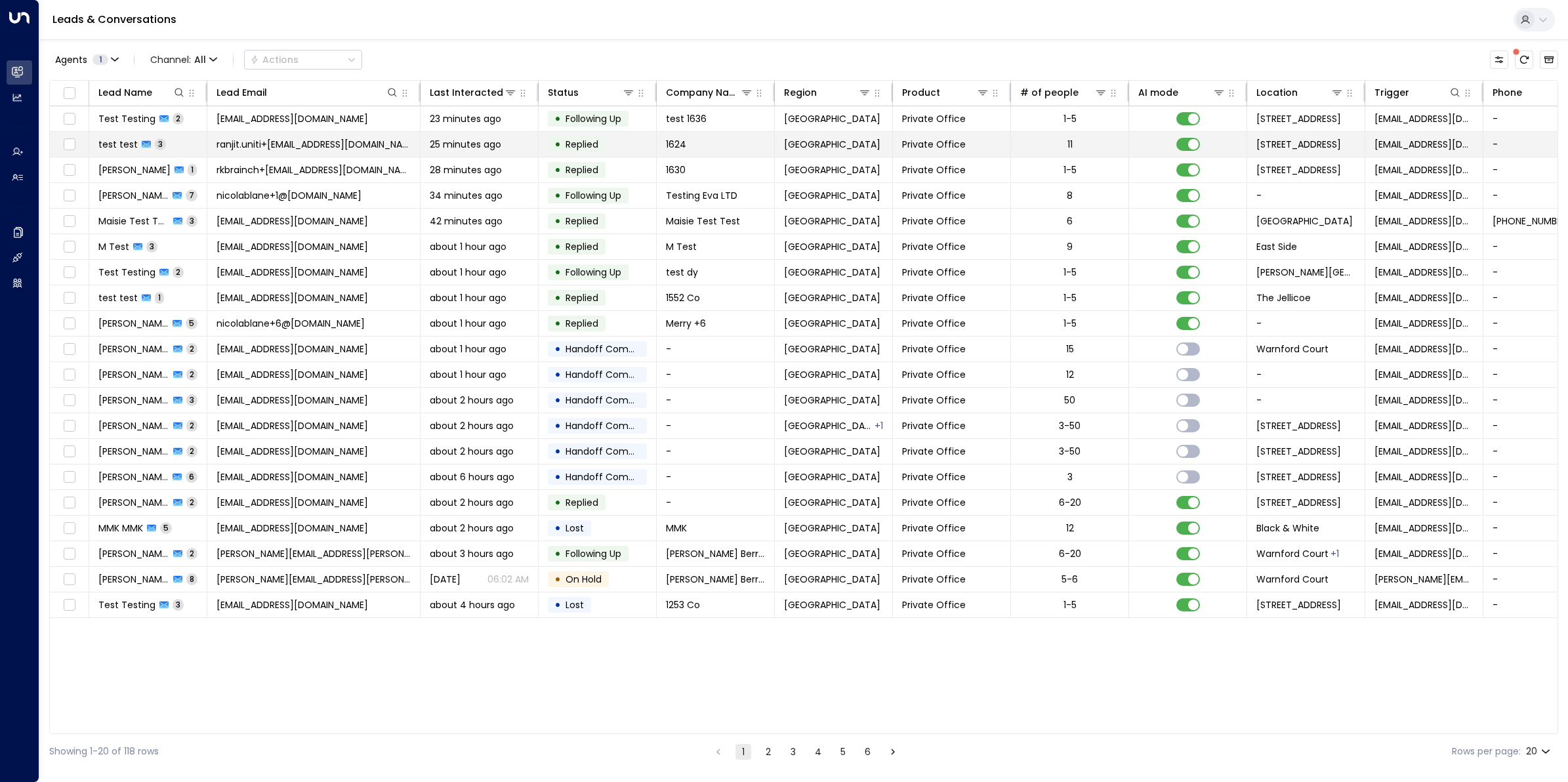
click at [336, 142] on span "ranjit.uniti+1624@outlook.com" at bounding box center [313, 144] width 194 height 13
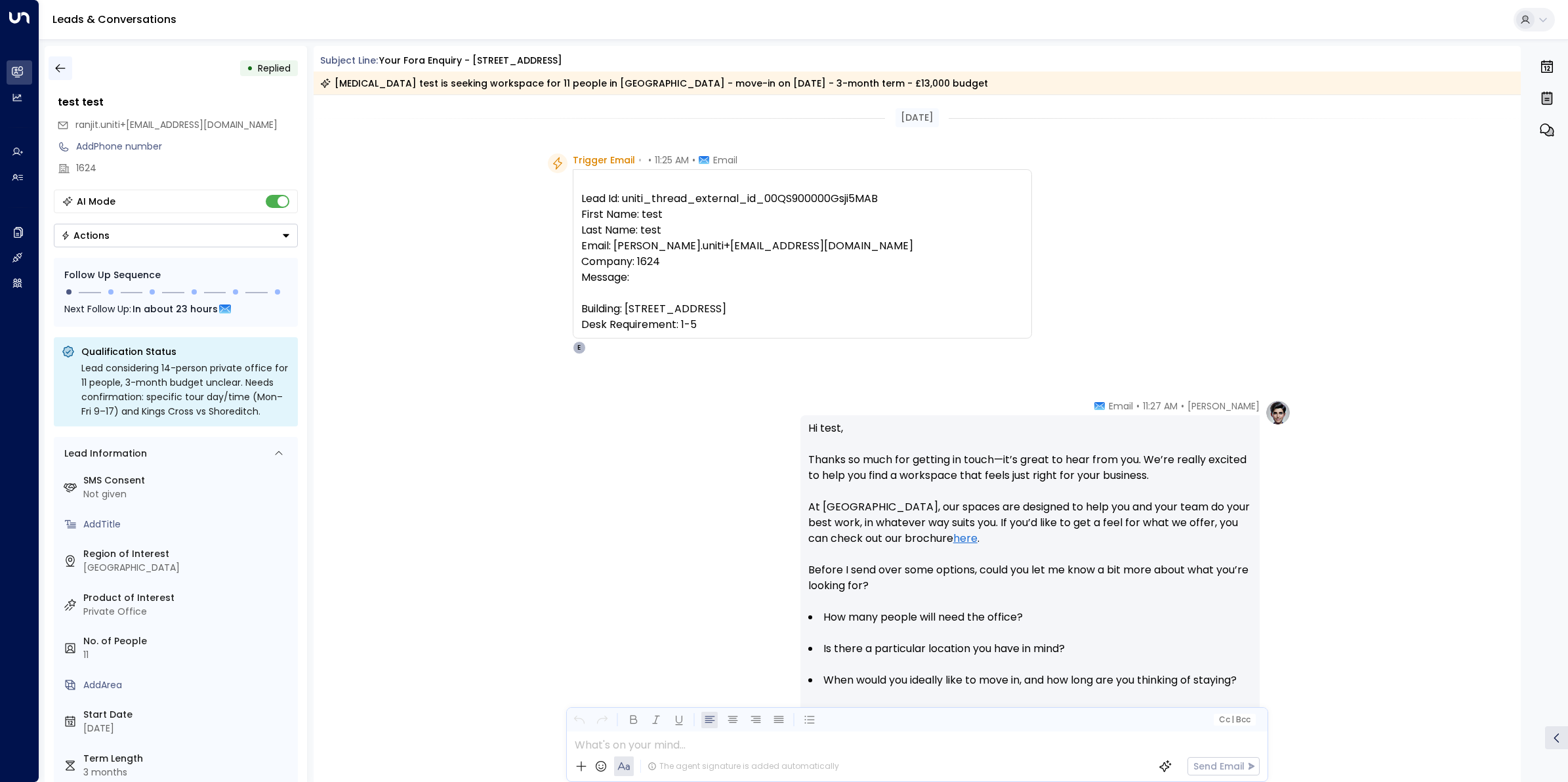
click at [63, 63] on icon "button" at bounding box center [60, 68] width 13 height 13
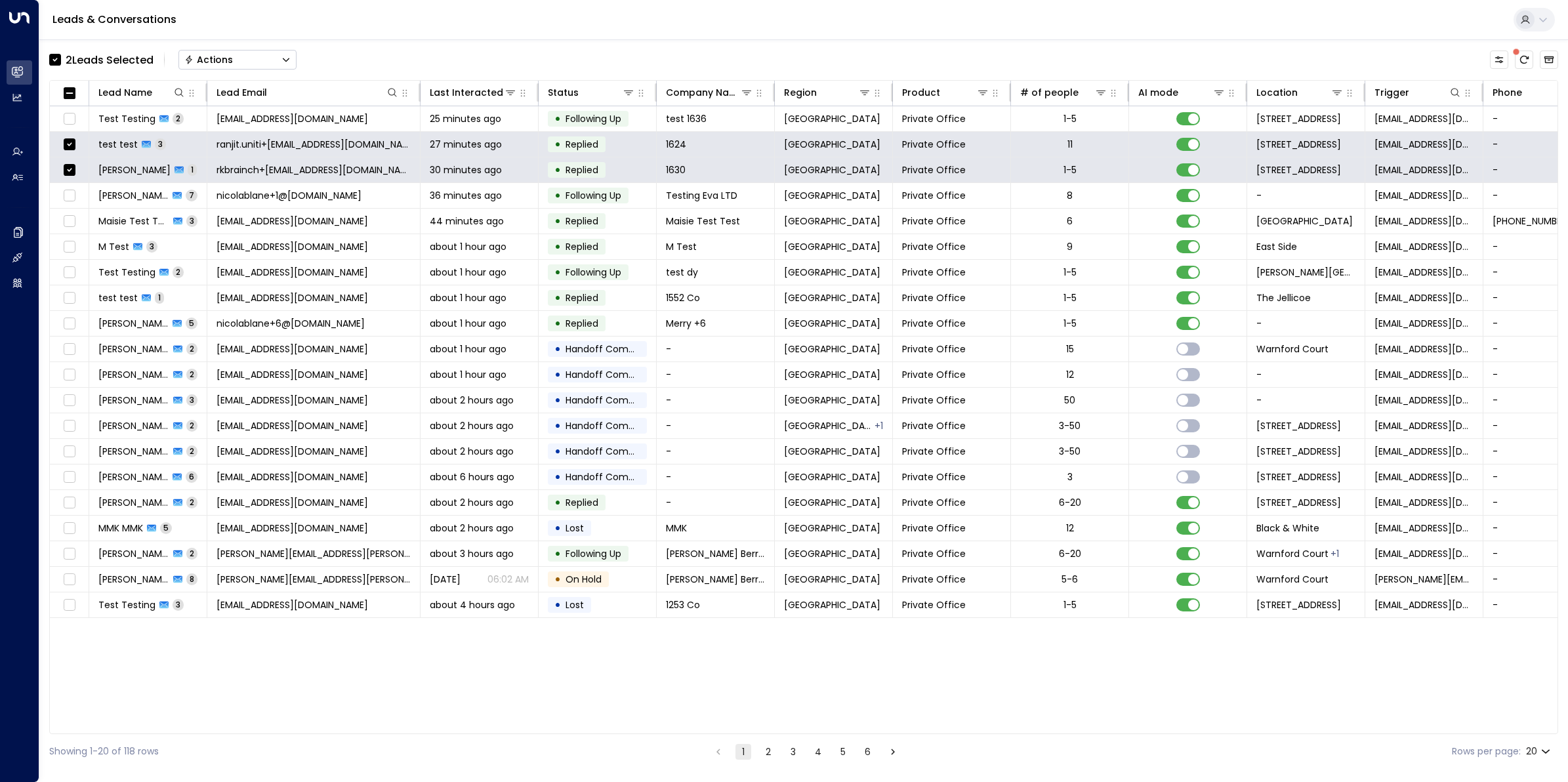
click at [229, 50] on button "Actions" at bounding box center [238, 60] width 118 height 20
click at [227, 150] on span "Archive Lead" at bounding box center [216, 146] width 61 height 14
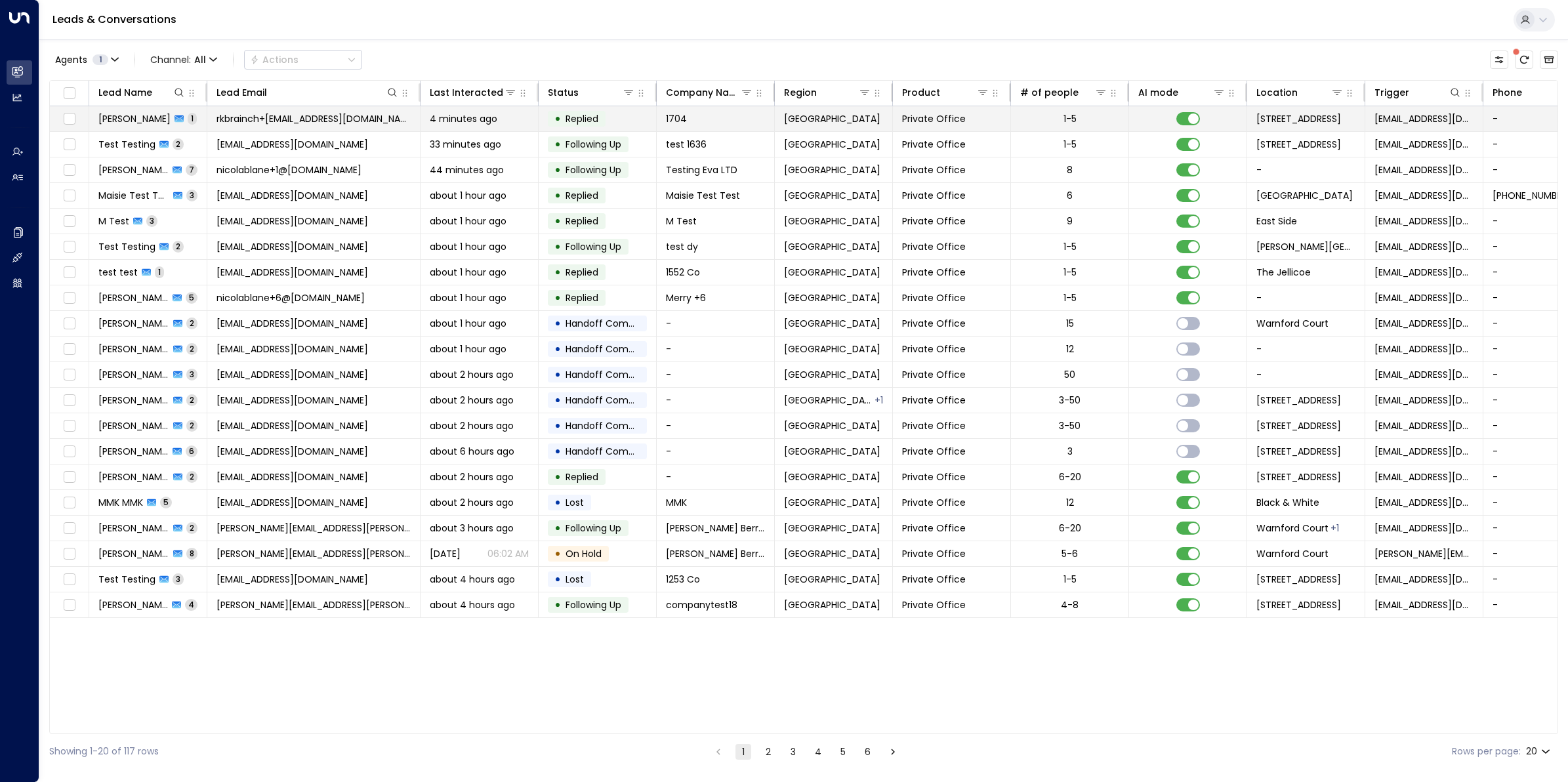
click at [299, 123] on span "rkbrainch+1704@live.co.uk" at bounding box center [313, 118] width 194 height 13
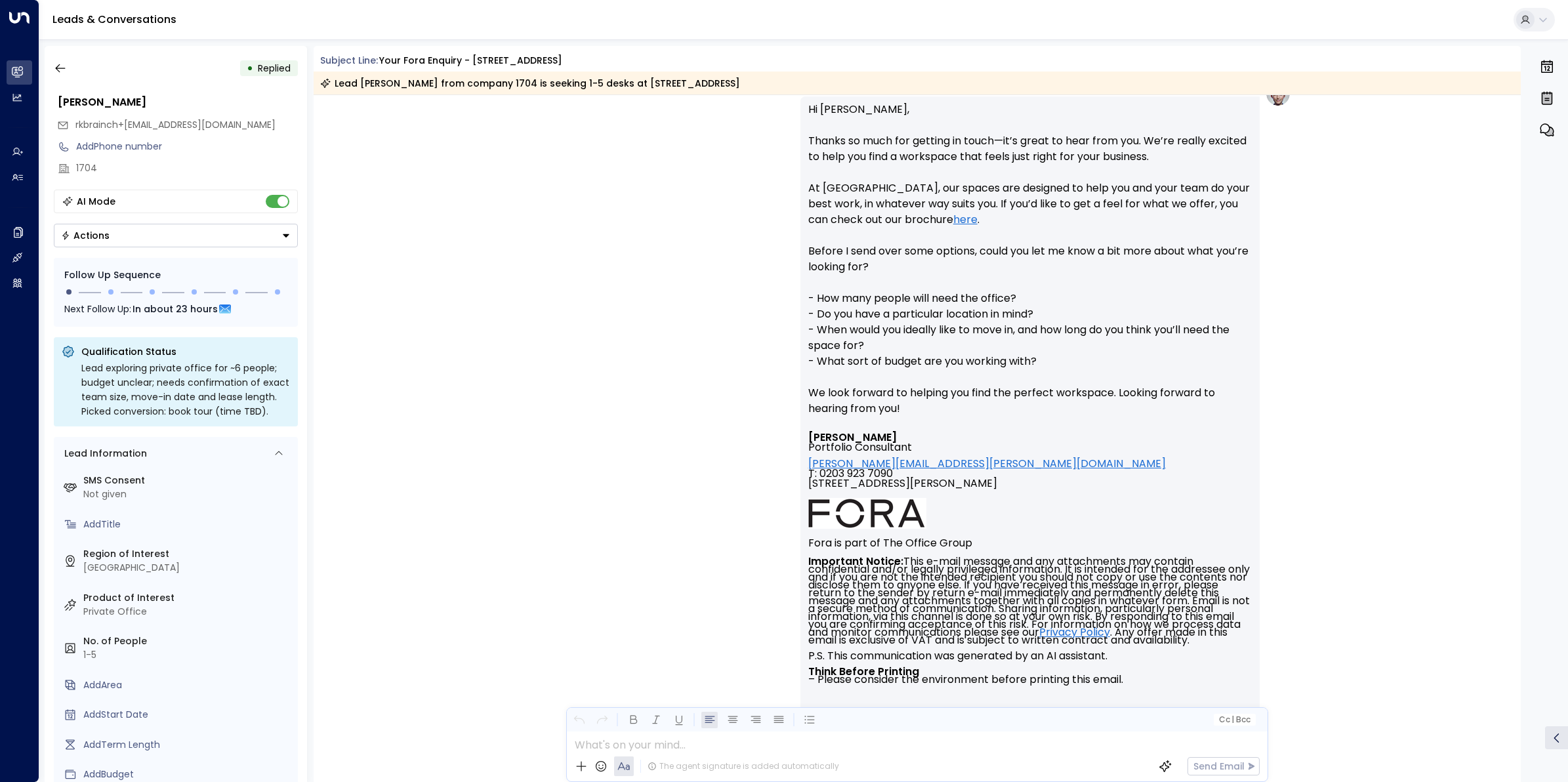
scroll to position [319, 0]
click at [58, 73] on icon "button" at bounding box center [60, 68] width 13 height 13
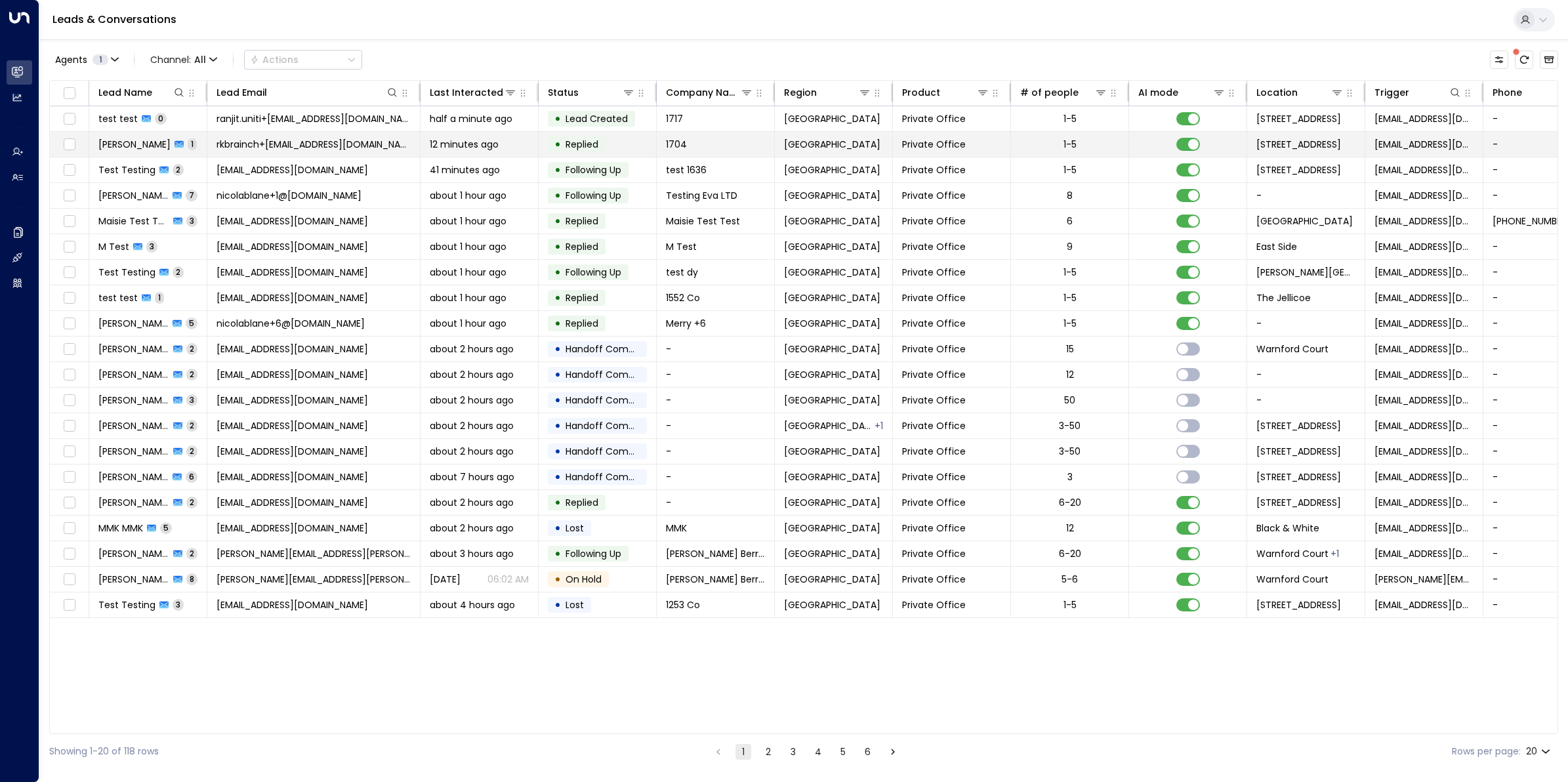
click at [128, 141] on span "Ranjit Brainch" at bounding box center [135, 144] width 72 height 13
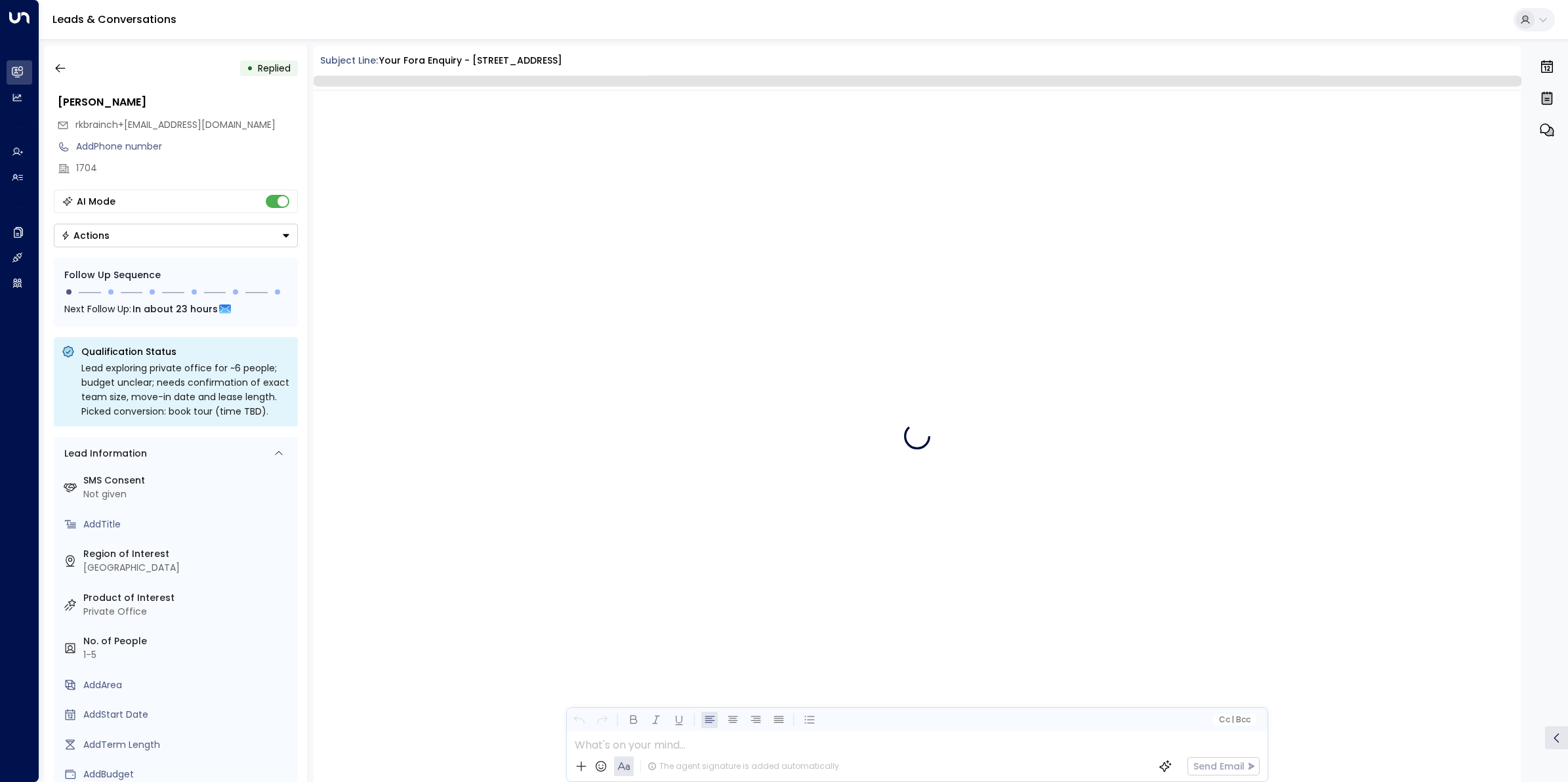
scroll to position [319, 0]
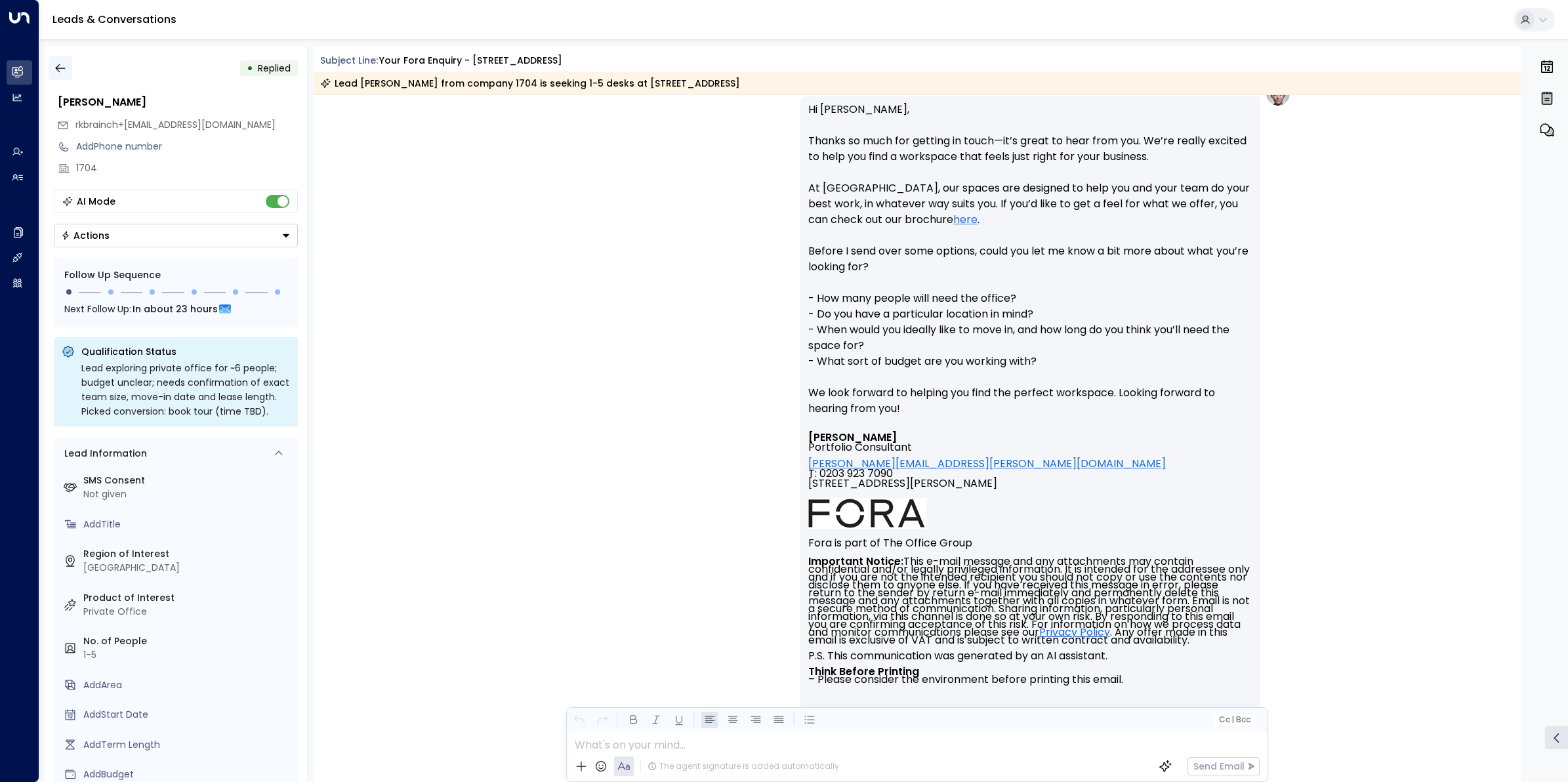
click at [57, 53] on div "• Replied Ranjit Brainch rkbrainch+1704@live.co.uk Add Phone number 1704 AI Mod…" at bounding box center [175, 414] width 262 height 736
click at [59, 67] on icon "button" at bounding box center [60, 68] width 10 height 8
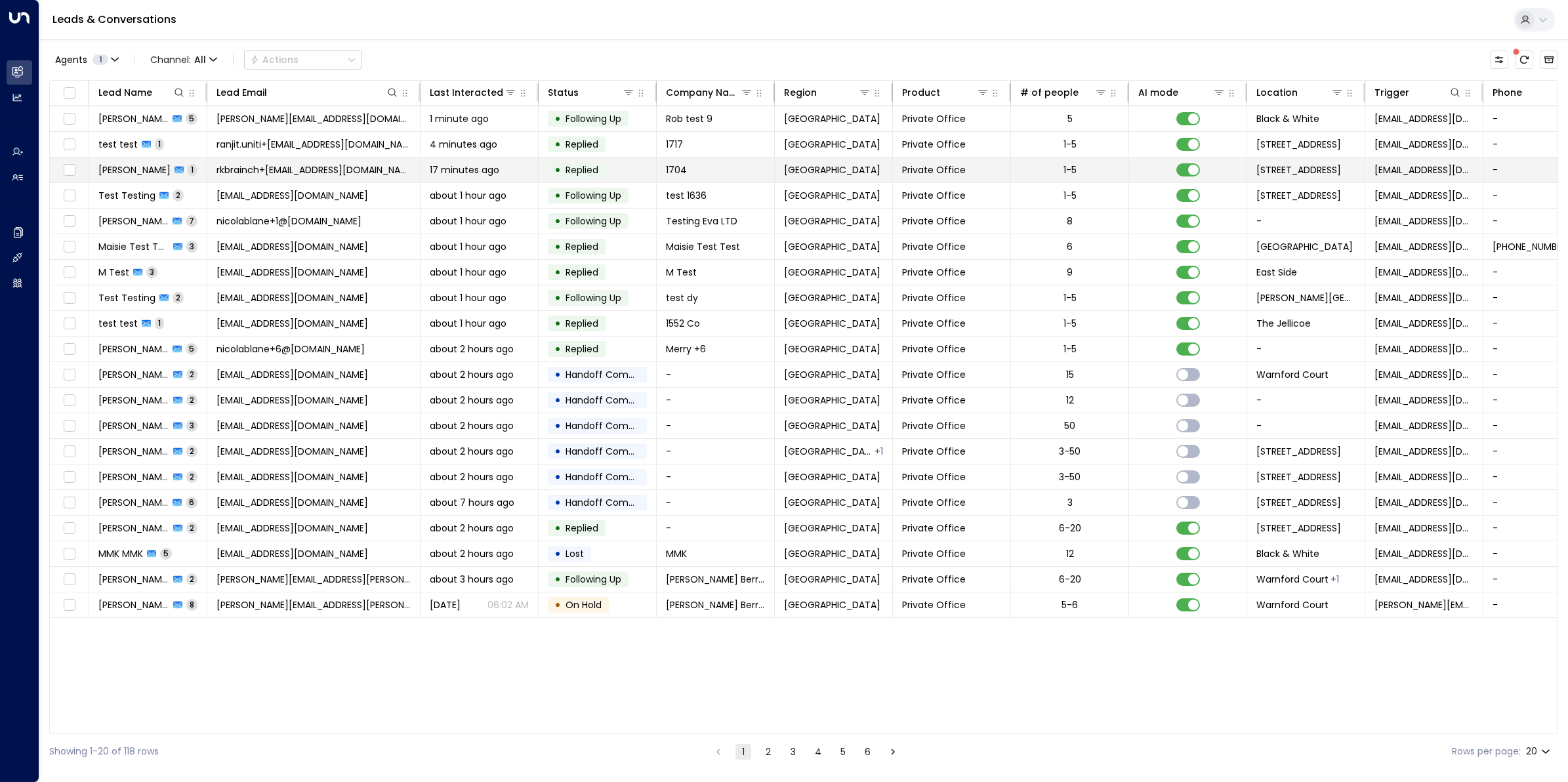
click at [316, 165] on span "rkbrainch+1704@live.co.uk" at bounding box center [313, 170] width 194 height 13
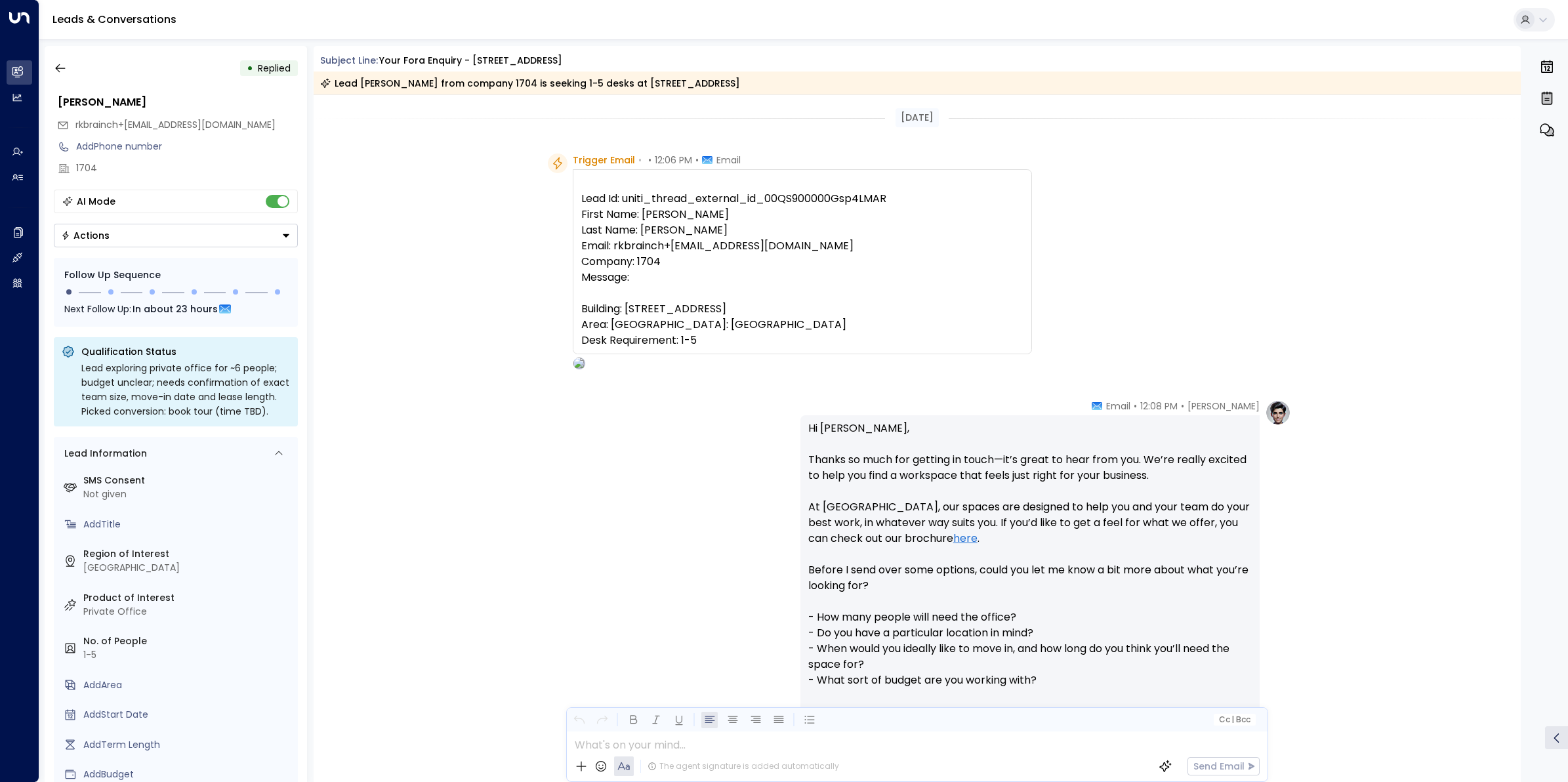
scroll to position [322, 0]
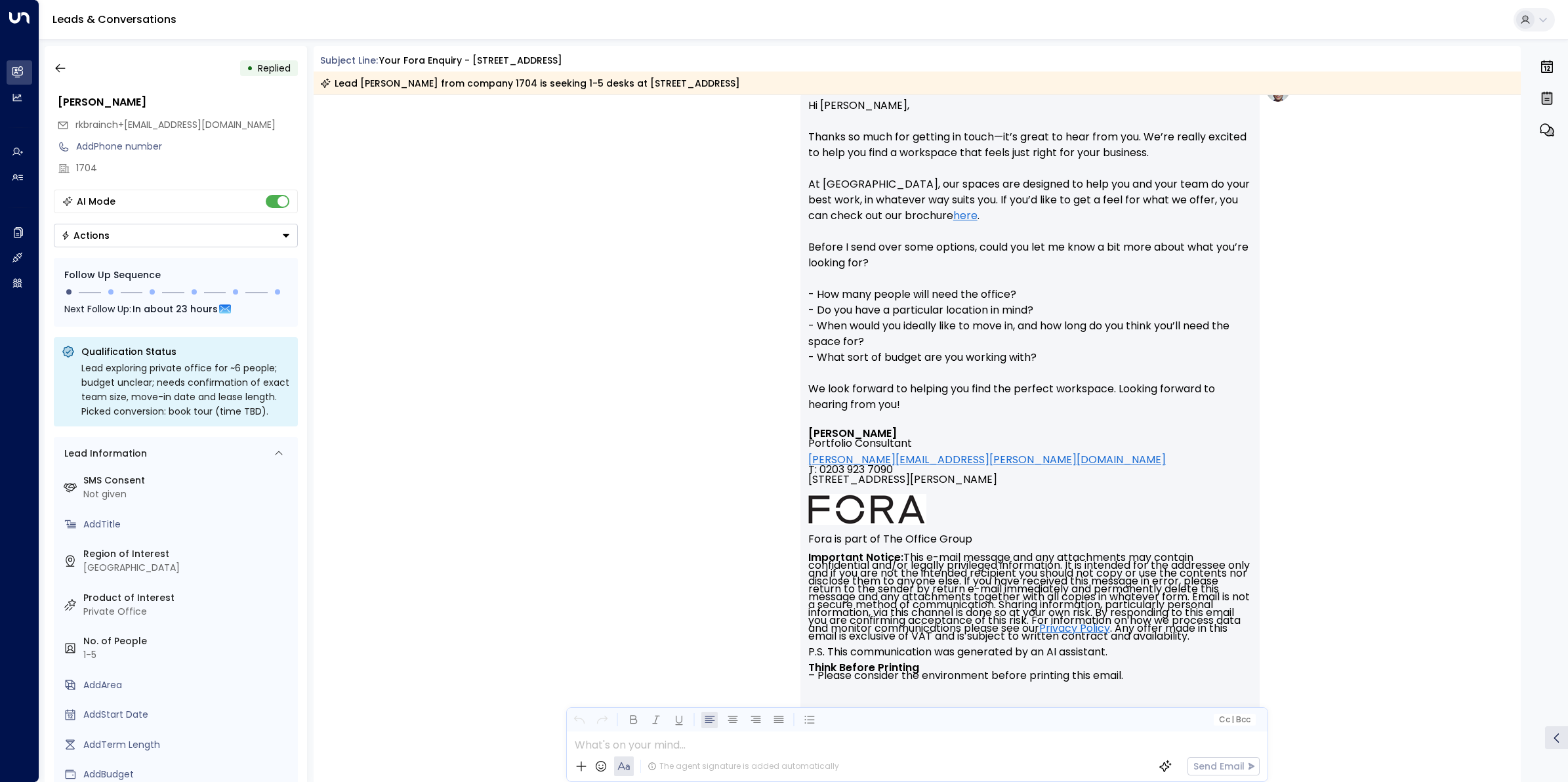
click at [1368, 568] on div "Eva Fitzgerald • 12:08 PM • Email Hi Ranjit, Thanks so much for getting in touc…" at bounding box center [917, 470] width 1208 height 786
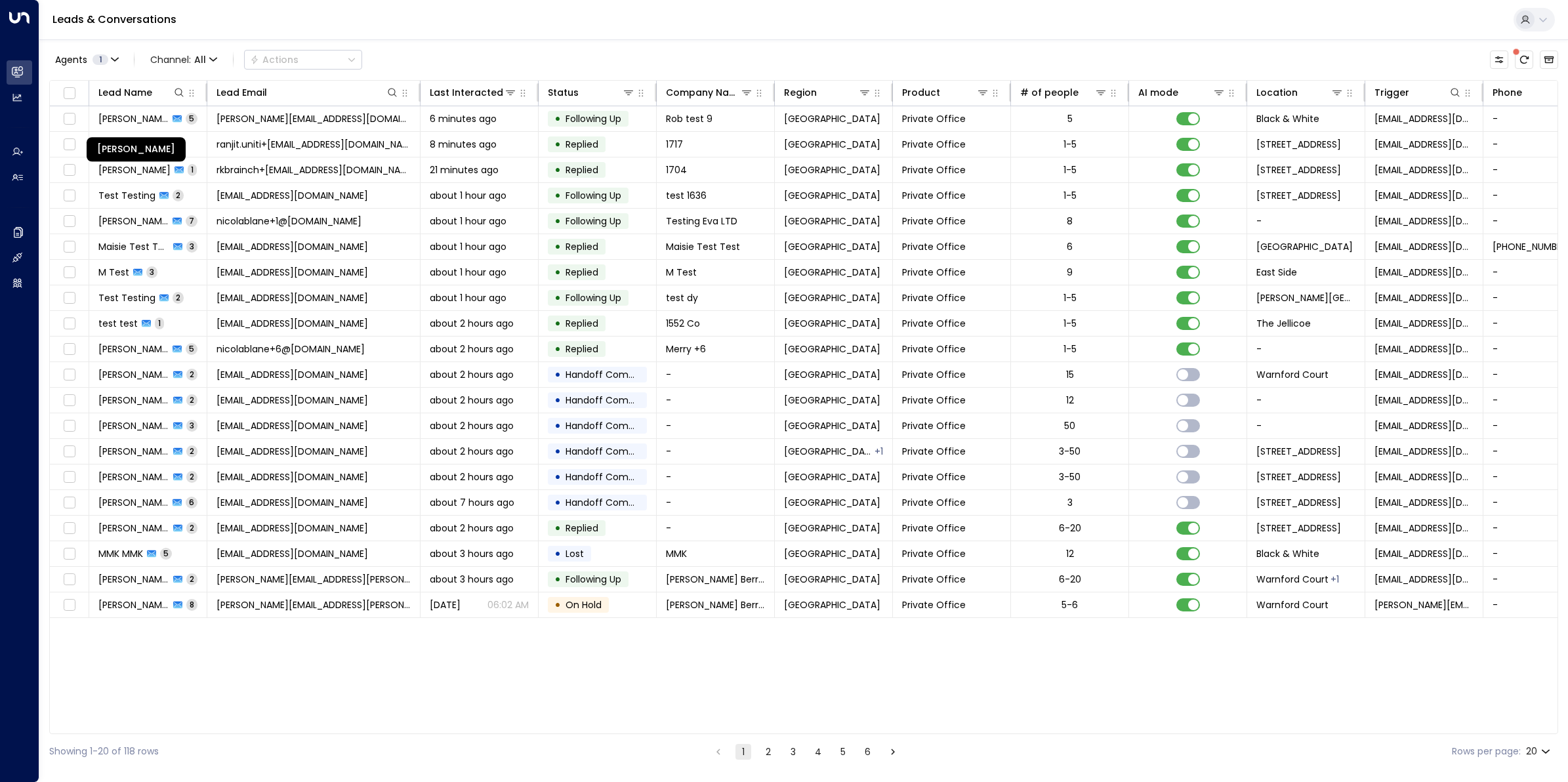
click at [117, 147] on div "Robert Noguera" at bounding box center [136, 150] width 99 height 25
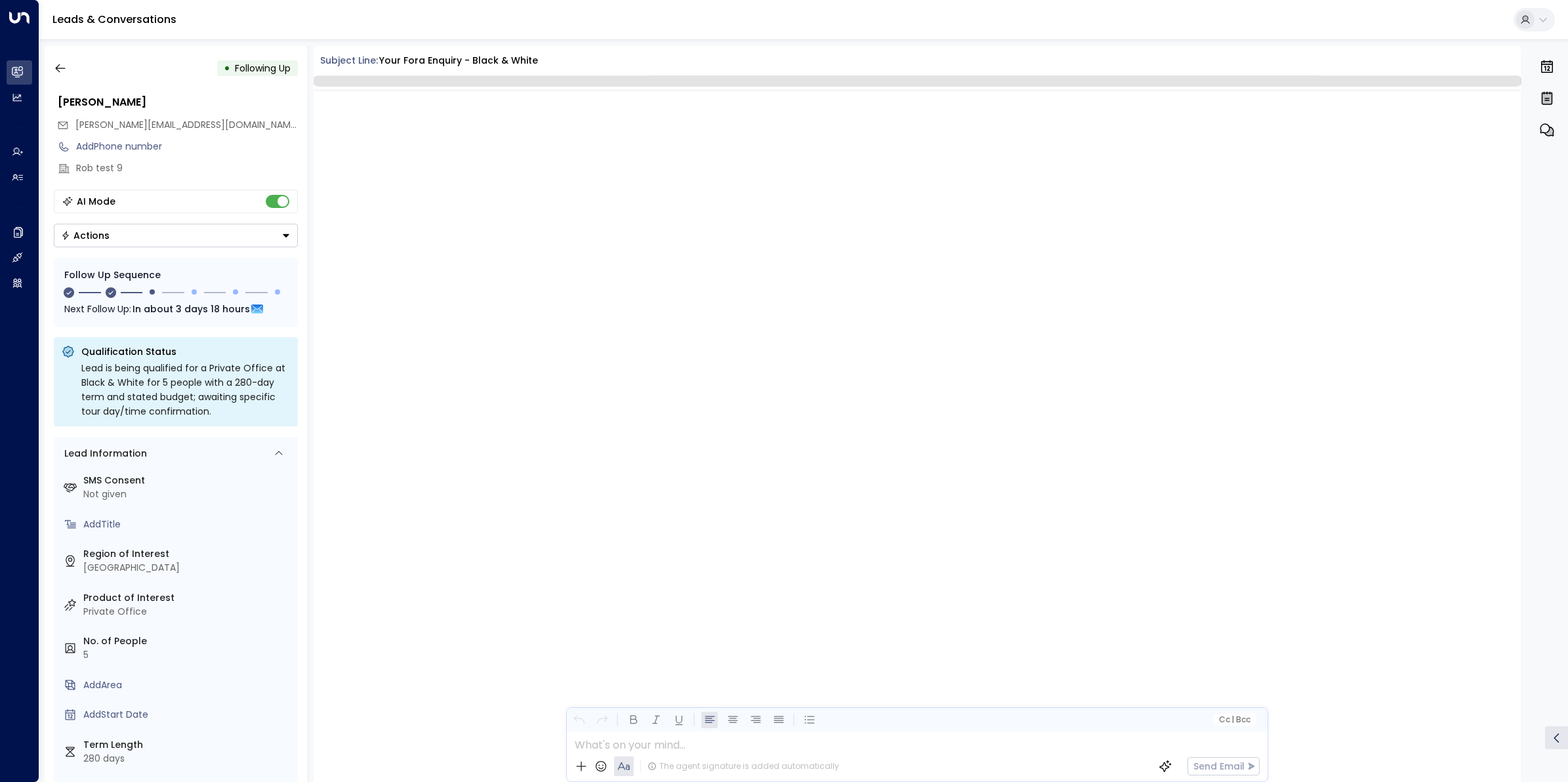
scroll to position [1932, 0]
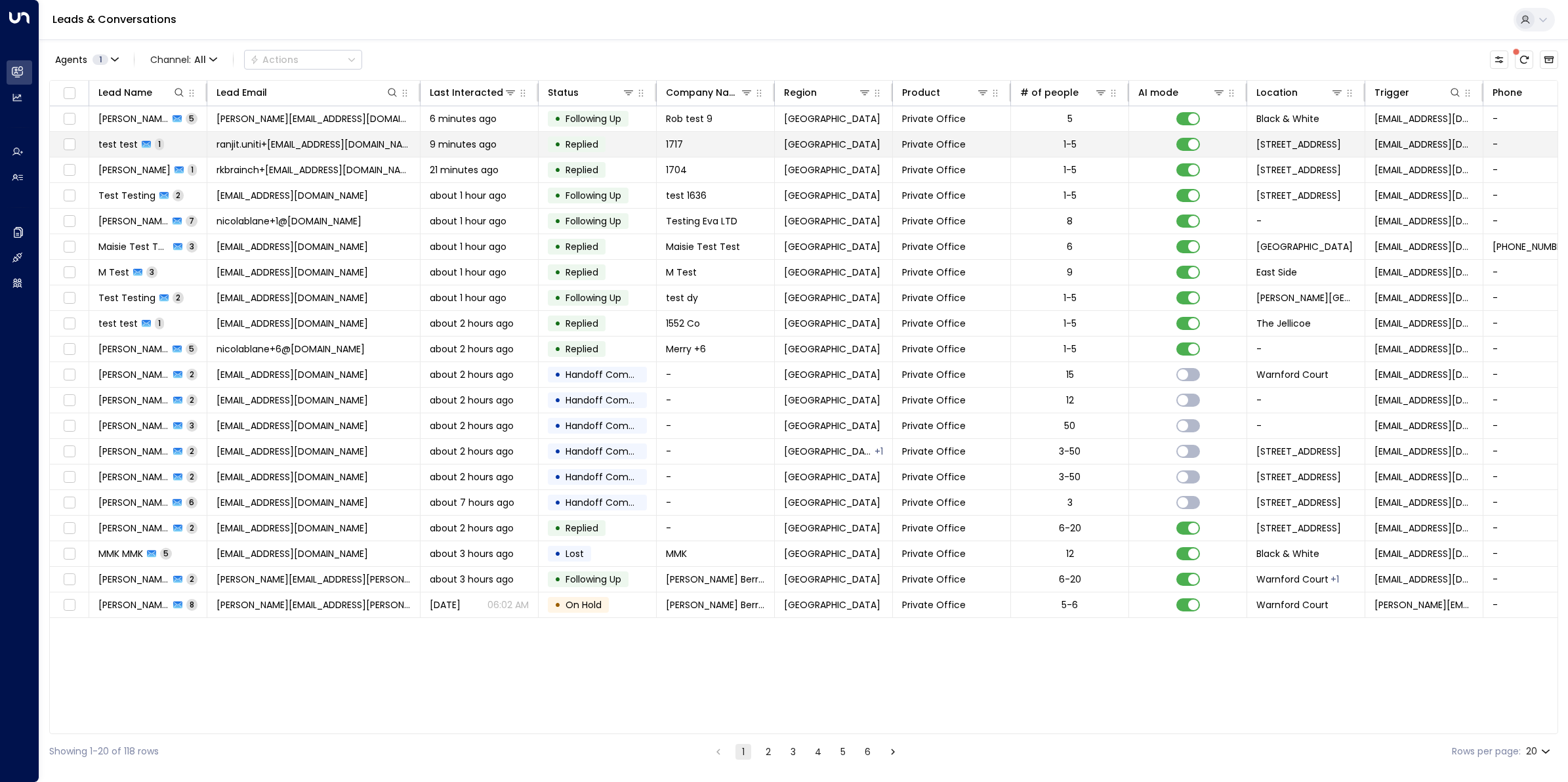
click at [279, 140] on span "ranjit.uniti+1717@outlook.com" at bounding box center [313, 144] width 194 height 13
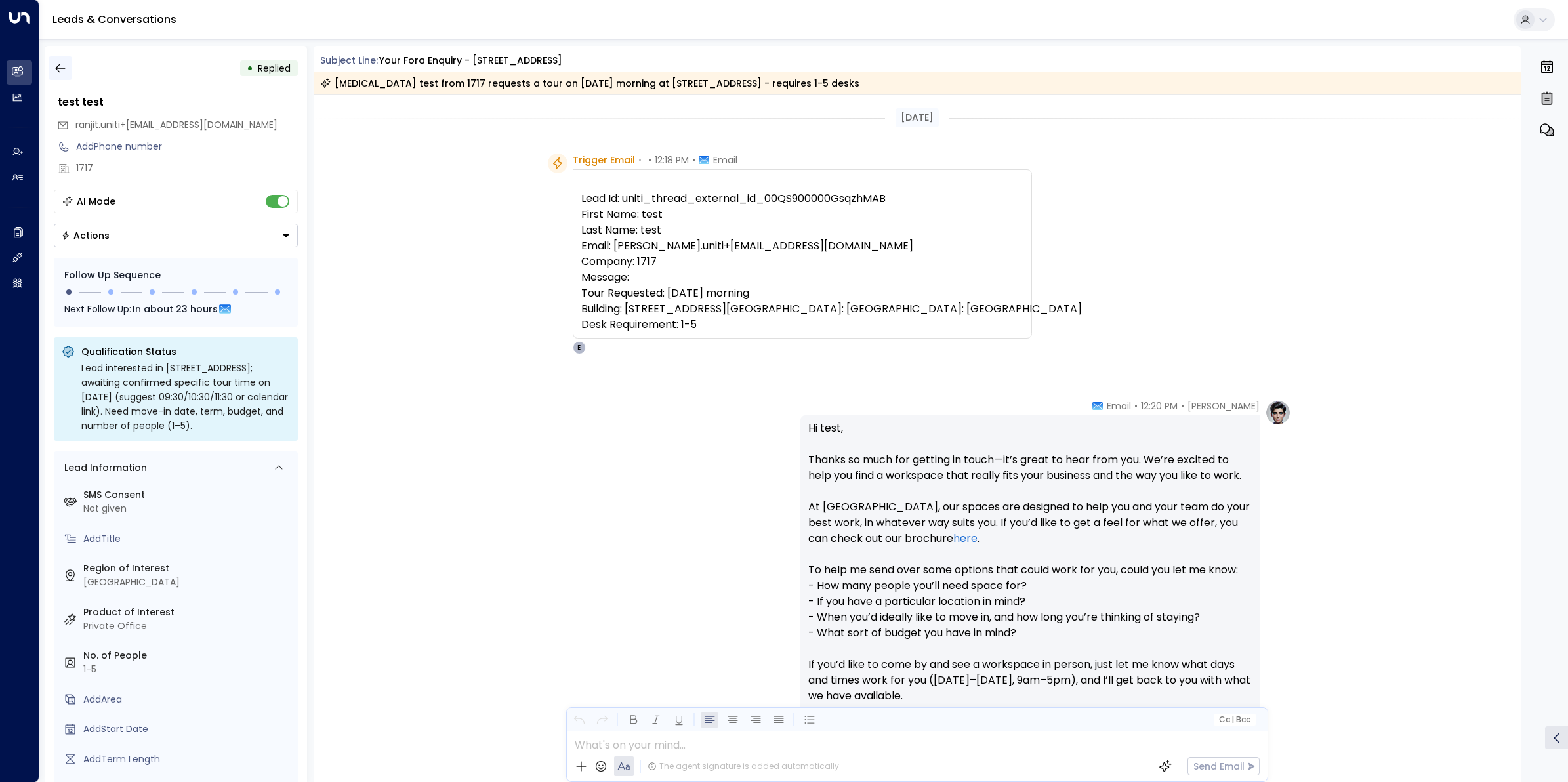
click at [60, 67] on icon "button" at bounding box center [60, 68] width 10 height 8
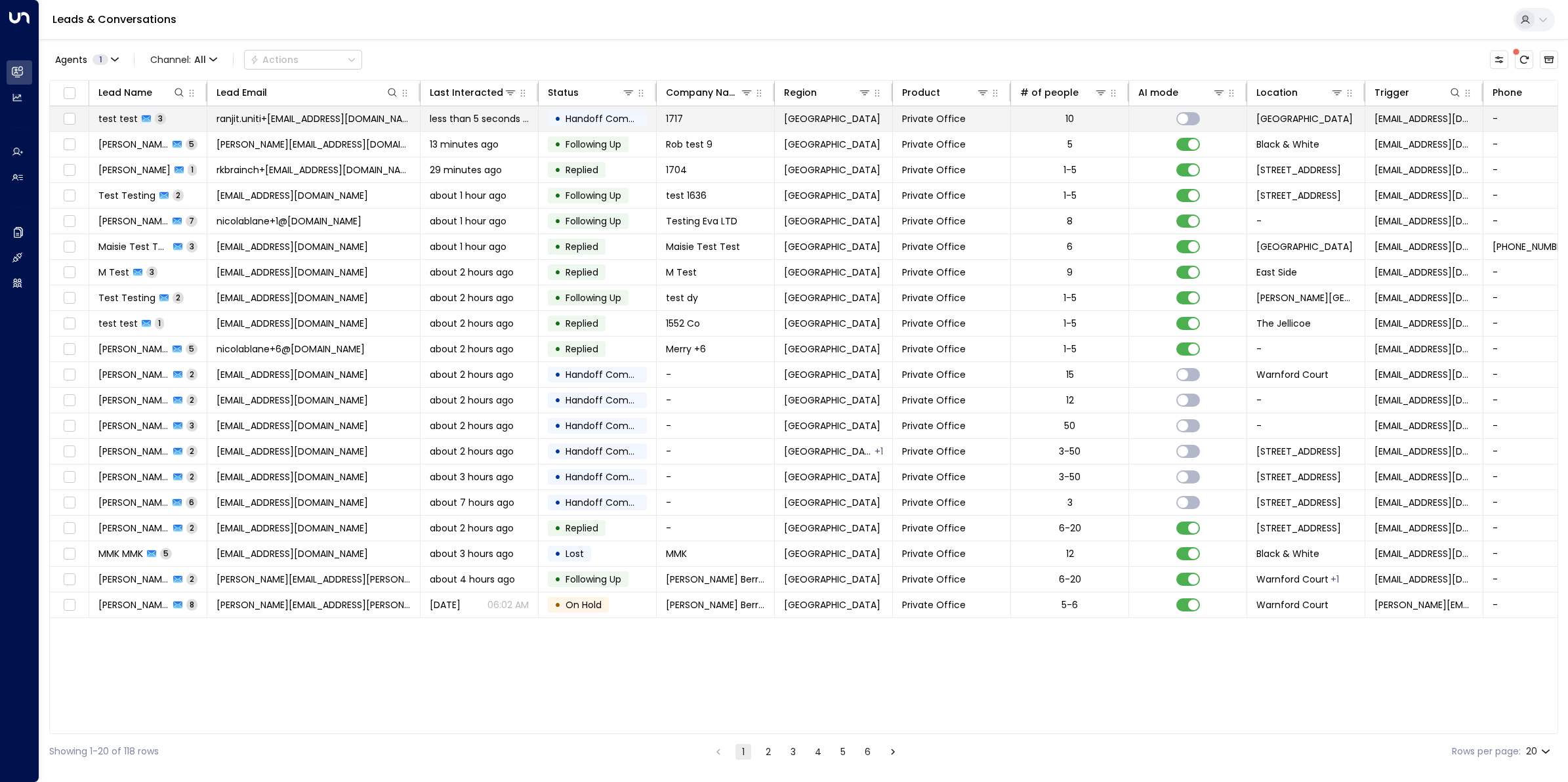
click at [125, 123] on span "test test" at bounding box center [118, 118] width 39 height 13
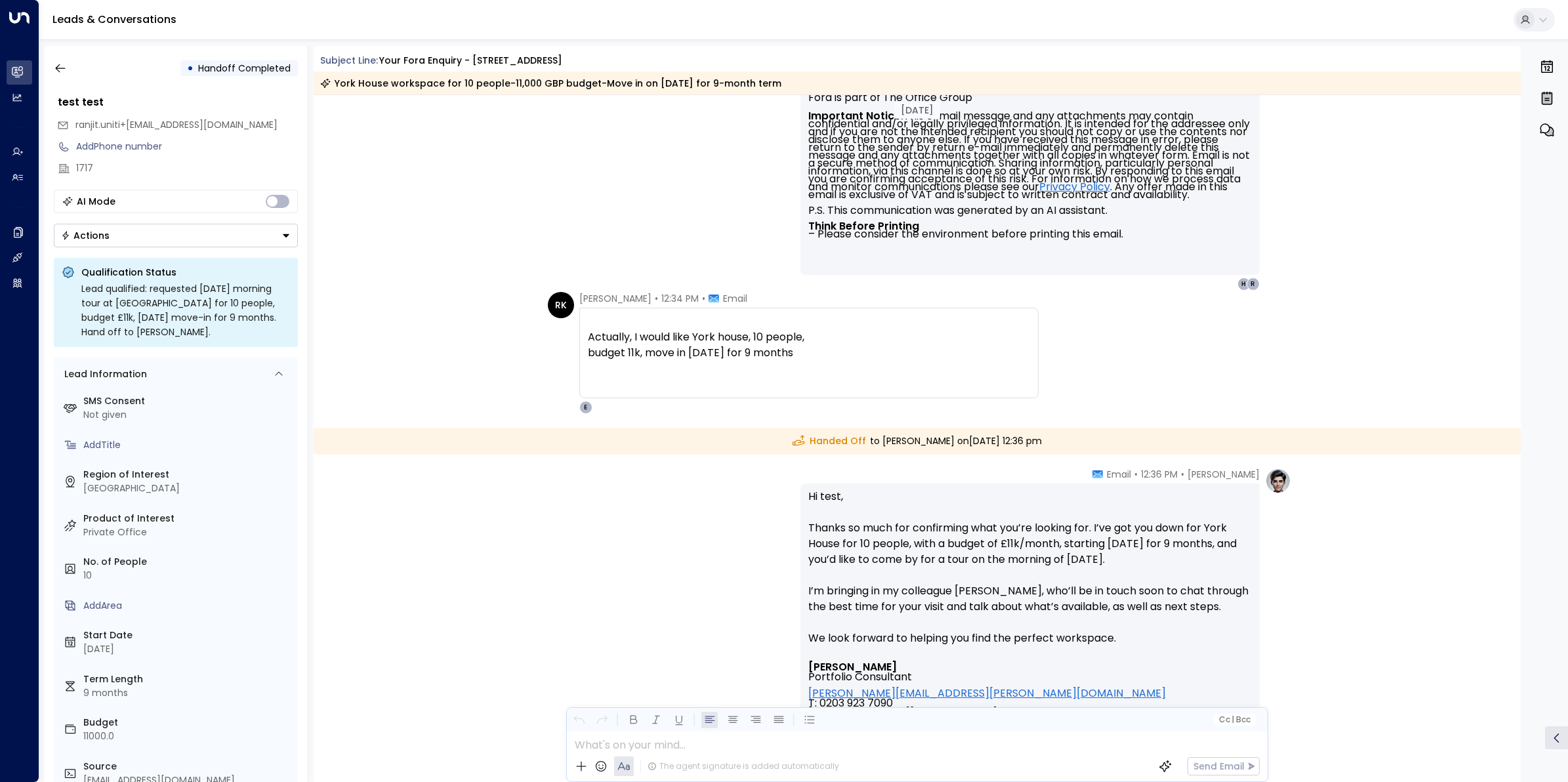
scroll to position [847, 0]
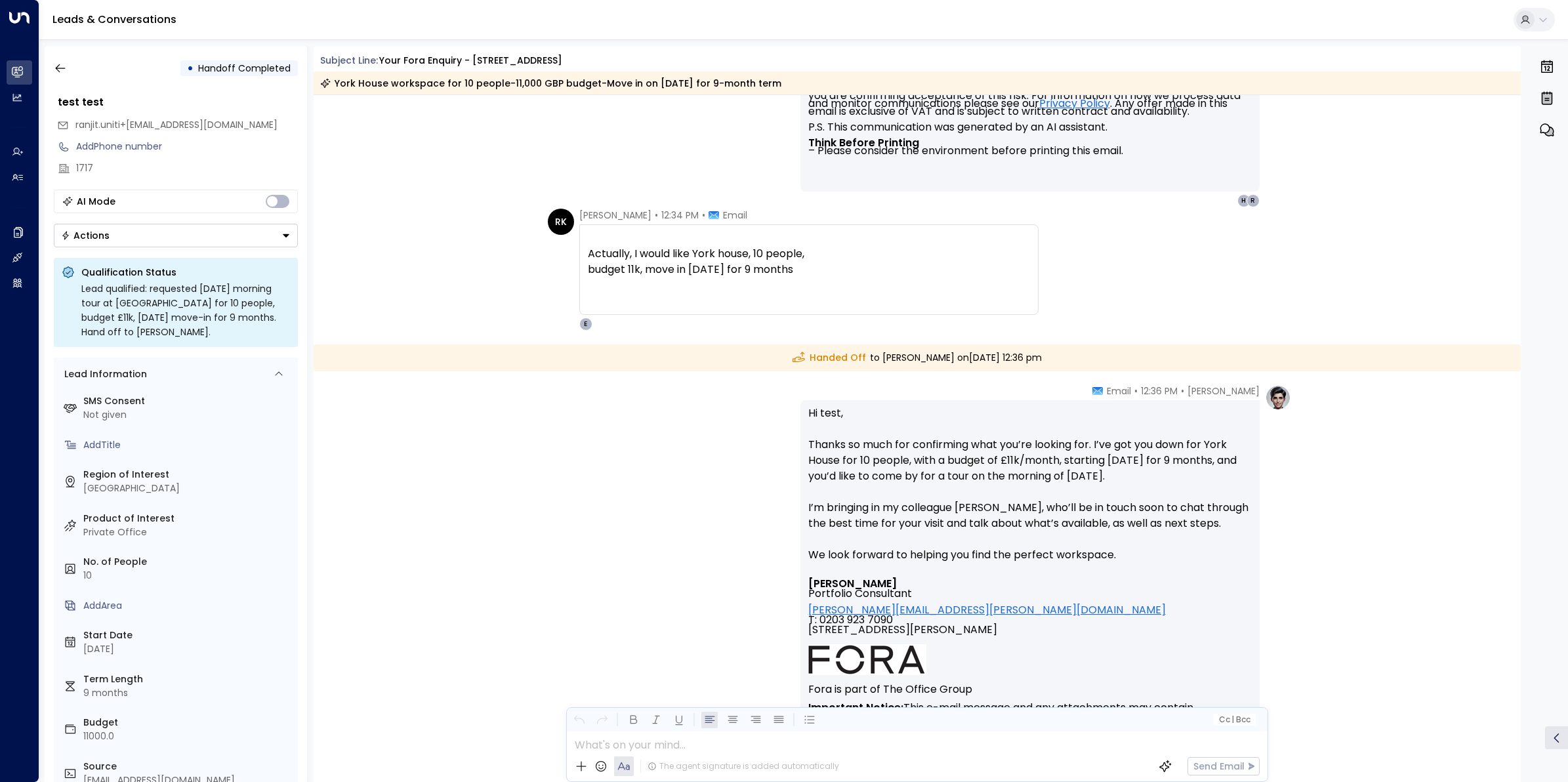
drag, startPoint x: 1485, startPoint y: 543, endPoint x: 1406, endPoint y: 566, distance: 82.3
click at [1483, 543] on div "Eva Fitzgerald • 12:36 PM • Email Hi test, Thanks so much for confirming what y…" at bounding box center [917, 698] width 1208 height 629
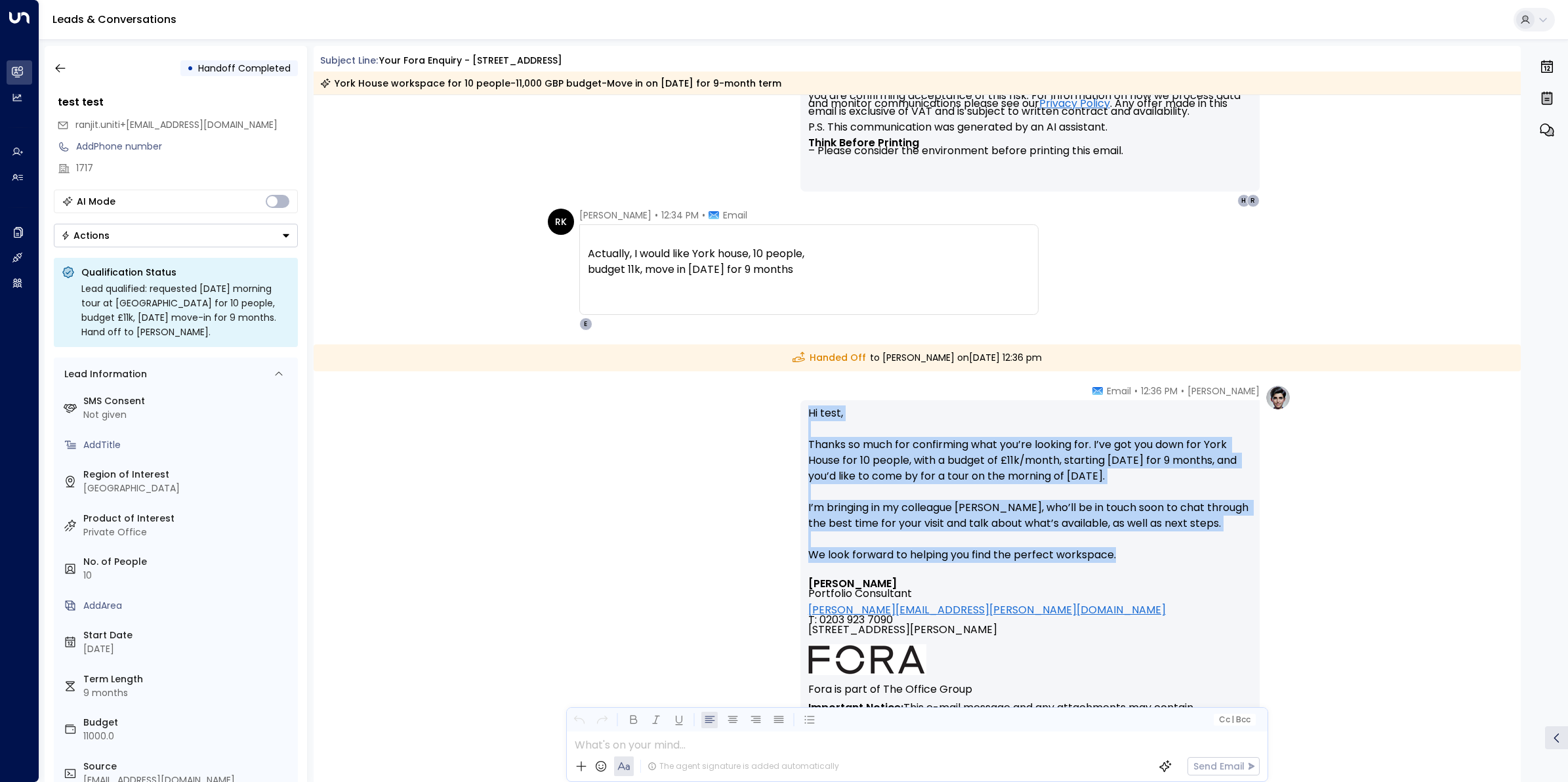
drag, startPoint x: 1143, startPoint y: 558, endPoint x: 795, endPoint y: 405, distance: 380.1
click at [795, 405] on div "Eva Fitzgerald • 12:36 PM • Email Hi test, Thanks so much for confirming what y…" at bounding box center [916, 632] width 748 height 497
copy p "Hi test, Thanks so much for confirming what you’re looking for. I’ve got you do…"
click at [64, 62] on icon "button" at bounding box center [60, 68] width 13 height 13
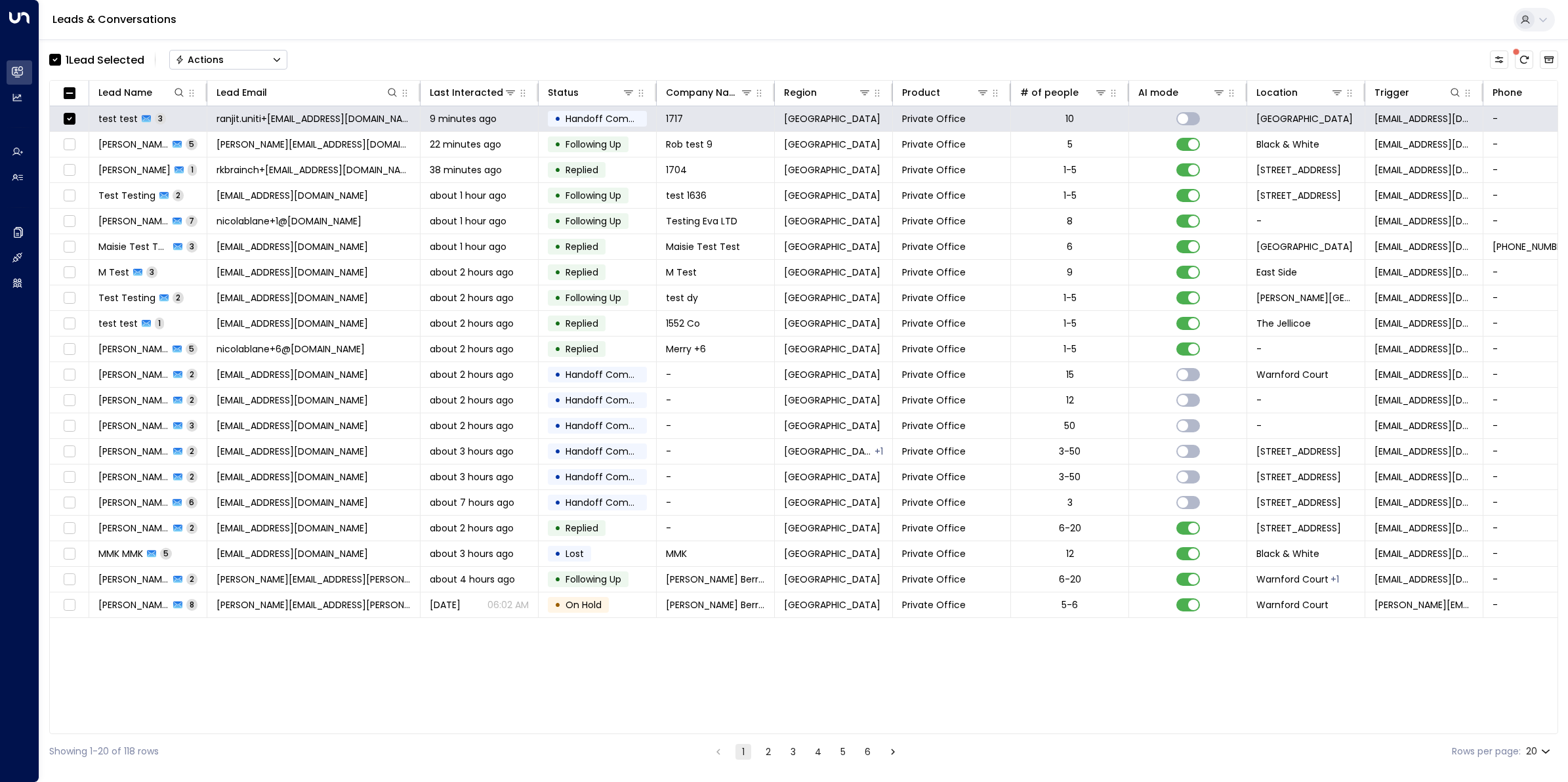
click at [234, 60] on button "Actions" at bounding box center [229, 60] width 118 height 20
click at [215, 149] on span "Archive Lead" at bounding box center [207, 146] width 61 height 14
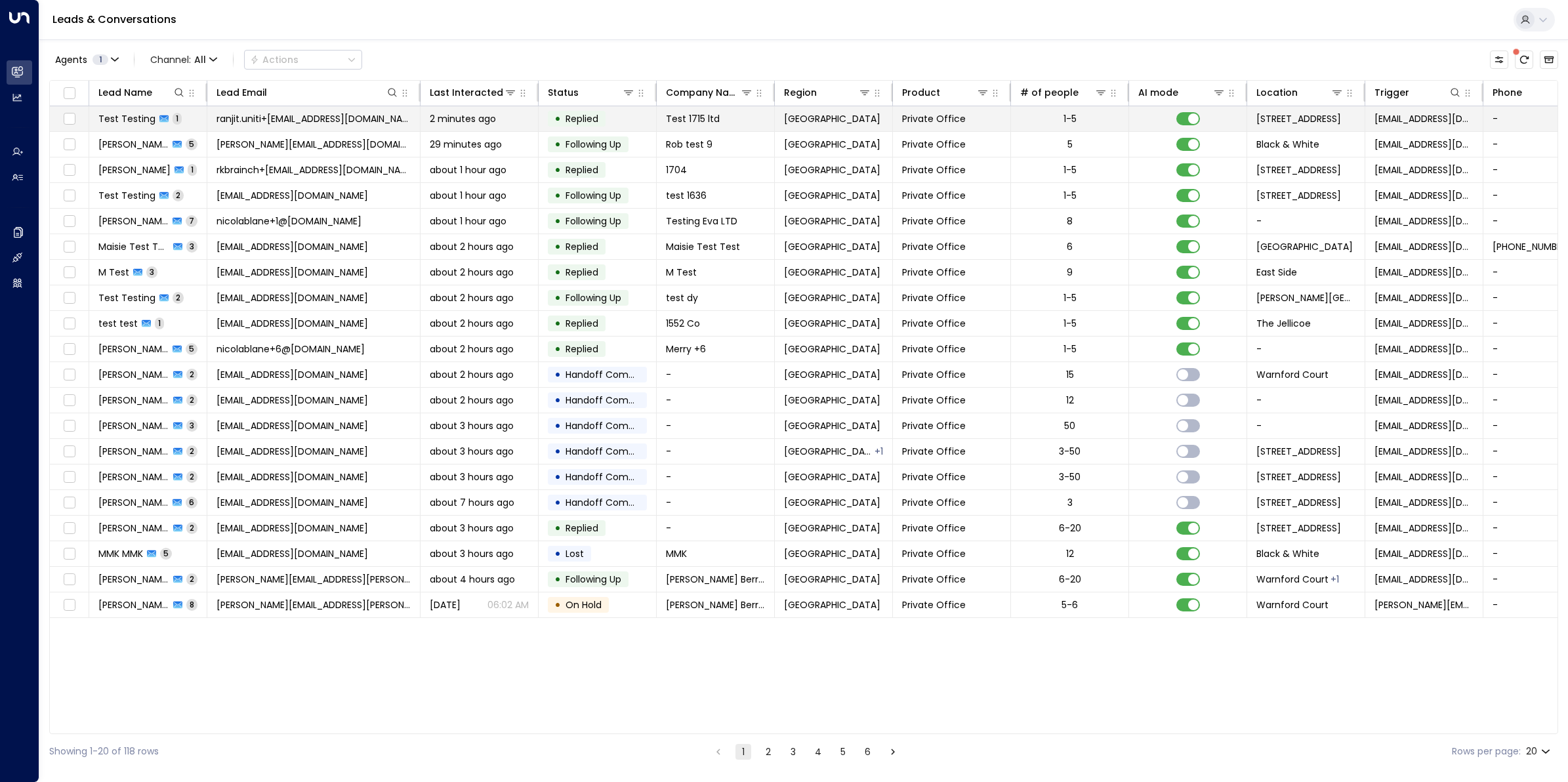
click at [123, 115] on span "Test Testing" at bounding box center [127, 118] width 57 height 13
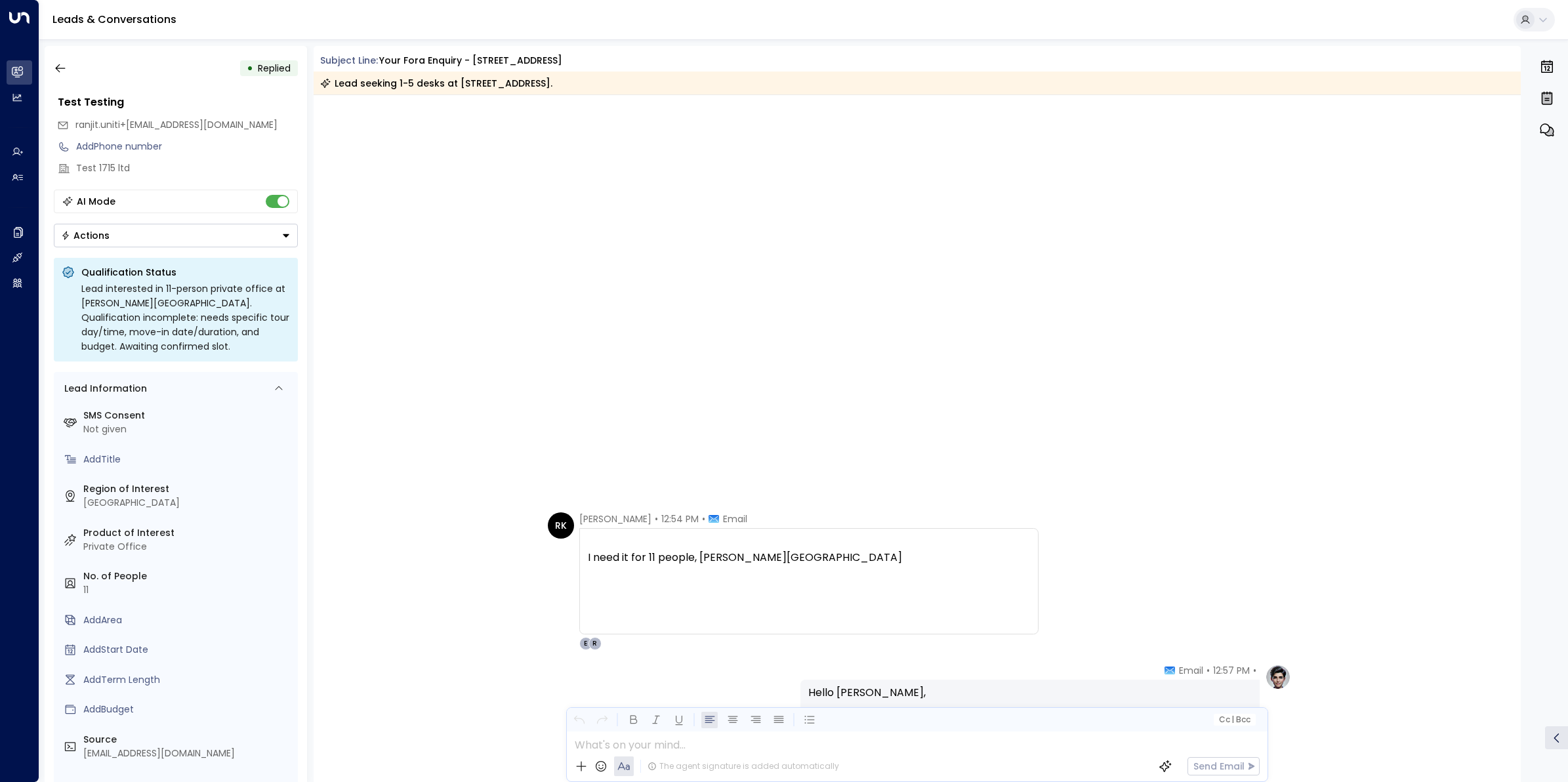
scroll to position [1515, 0]
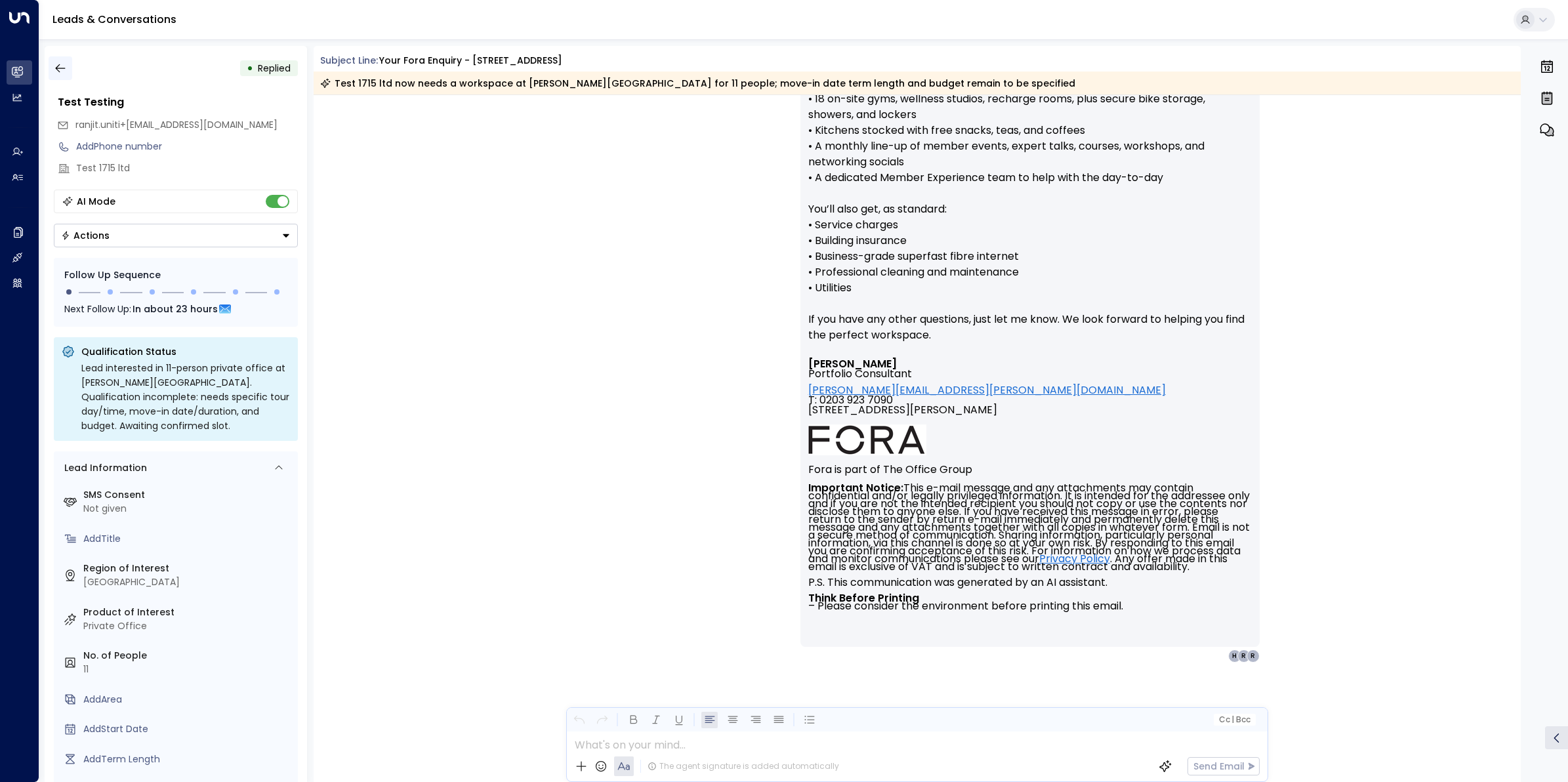
click at [58, 70] on icon "button" at bounding box center [60, 68] width 10 height 8
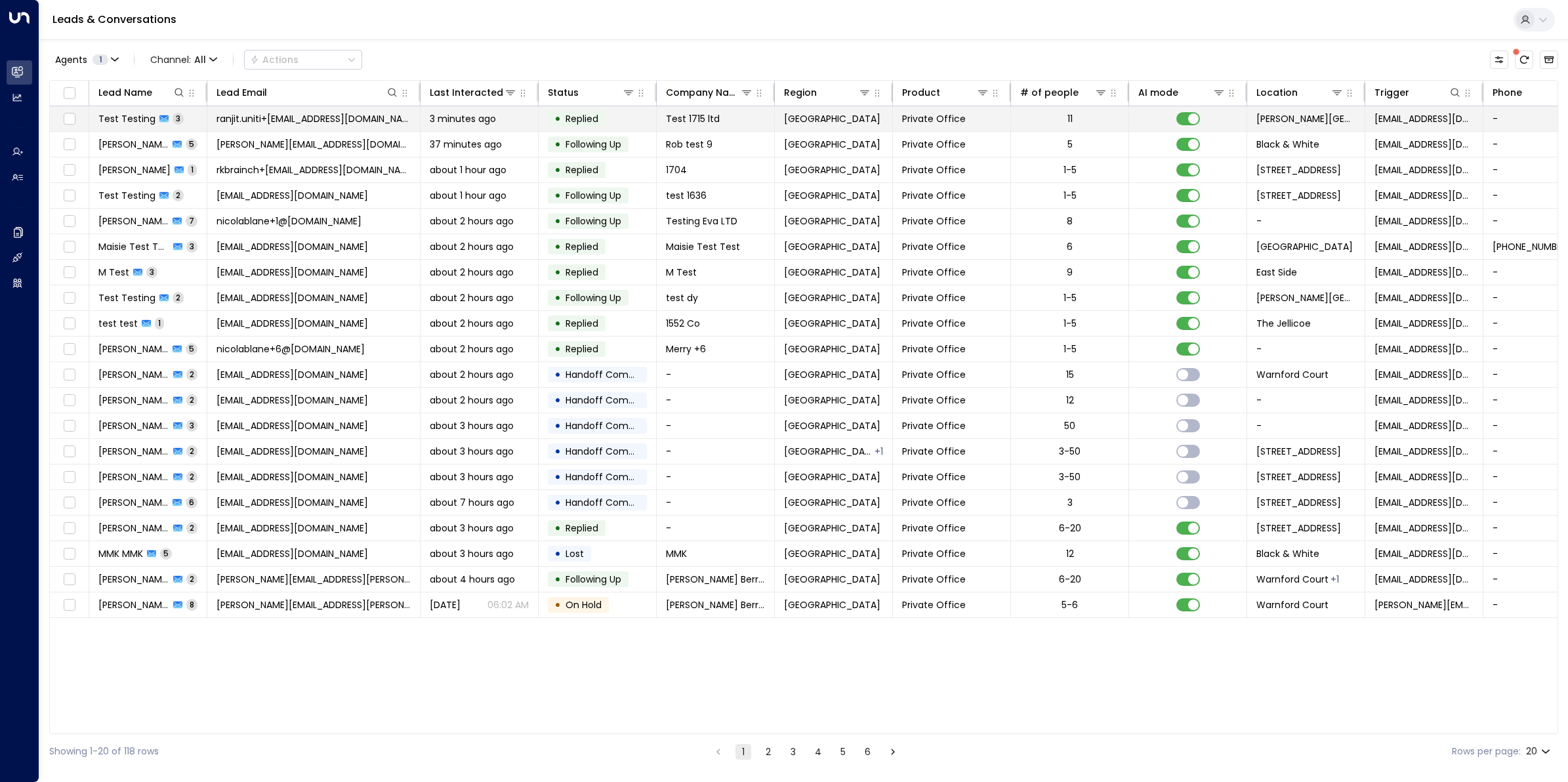
click at [141, 120] on span "Test Testing" at bounding box center [127, 118] width 57 height 13
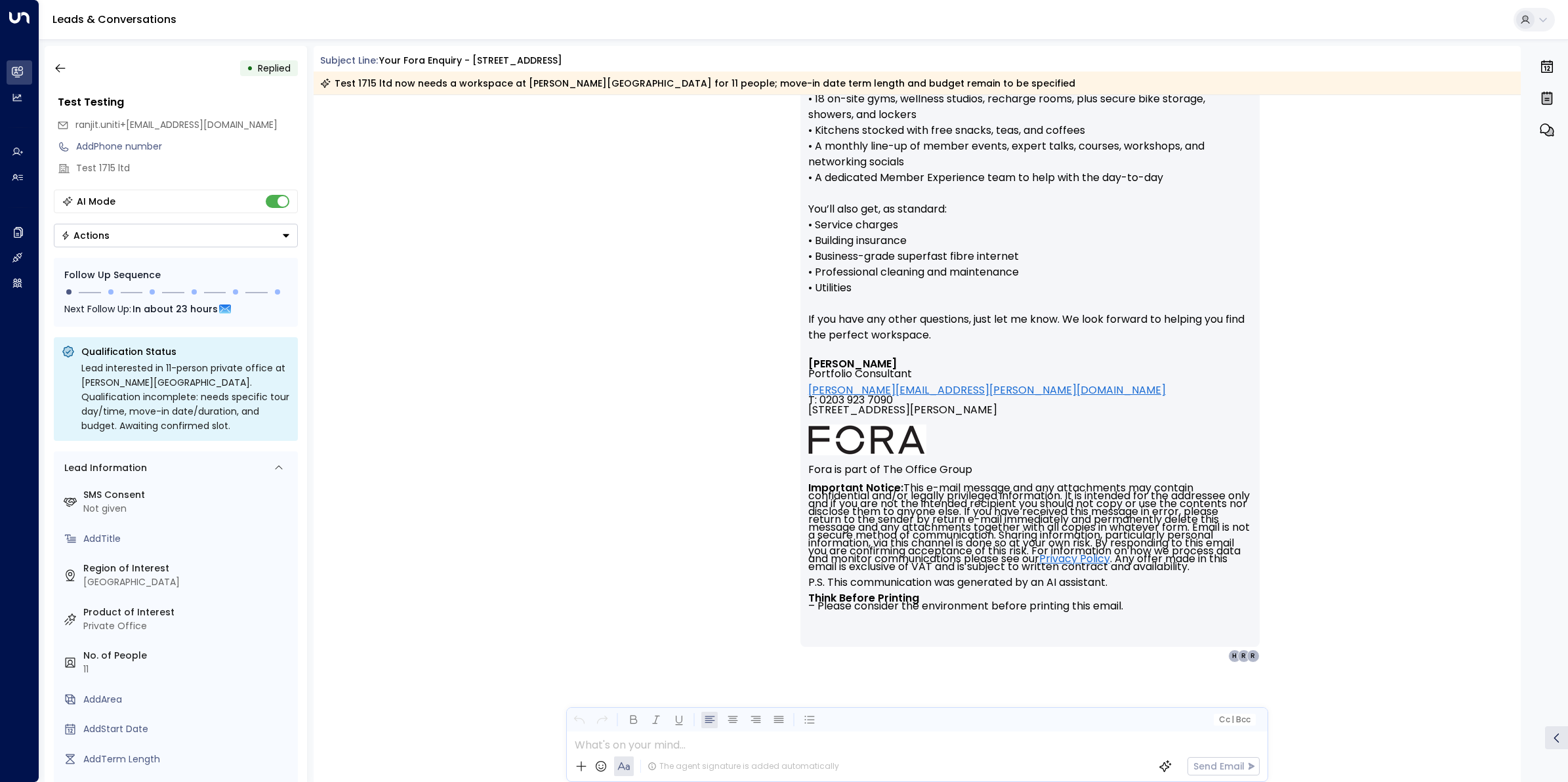
scroll to position [1622, 0]
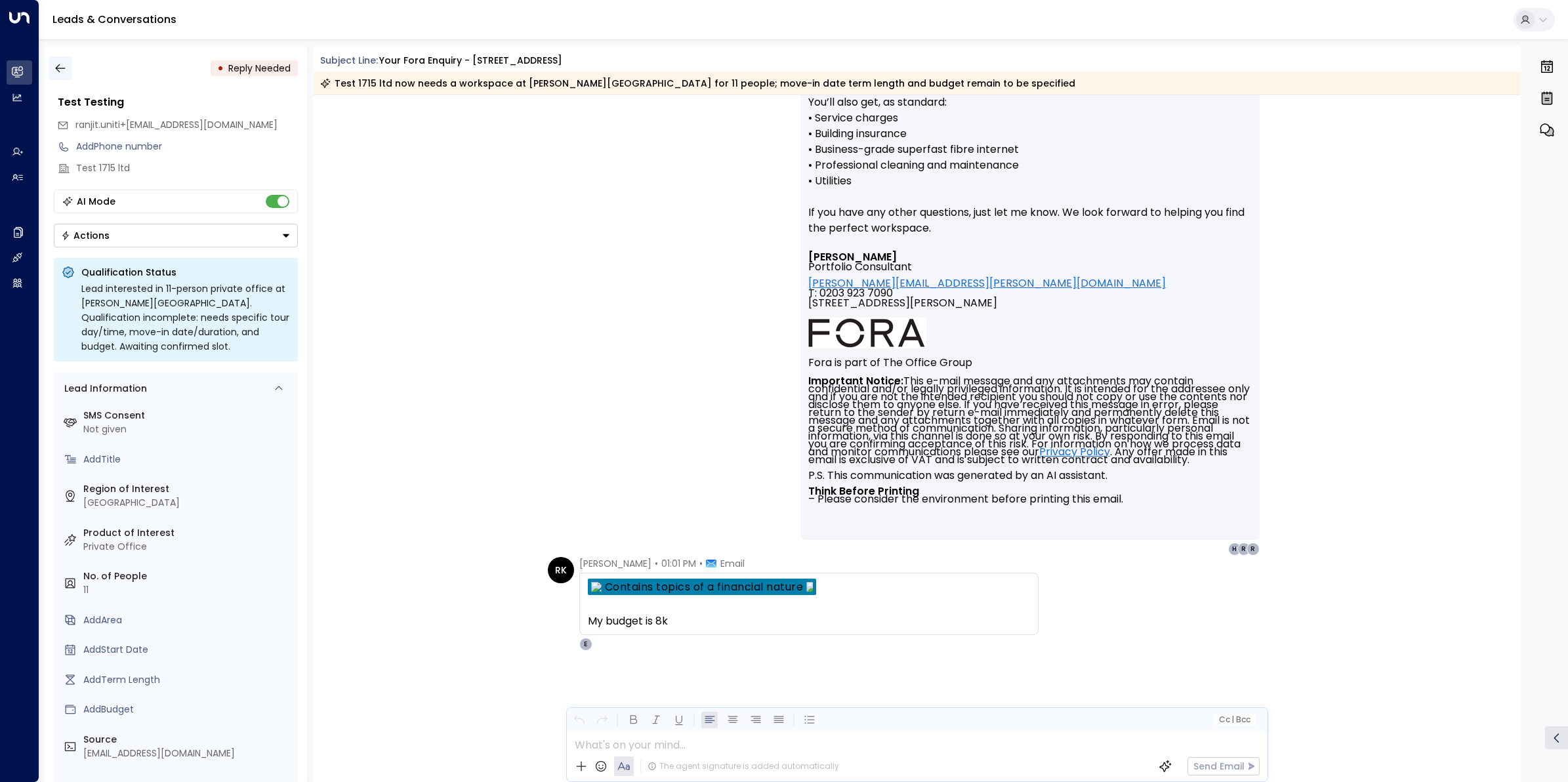
click at [67, 63] on icon "button" at bounding box center [60, 68] width 13 height 13
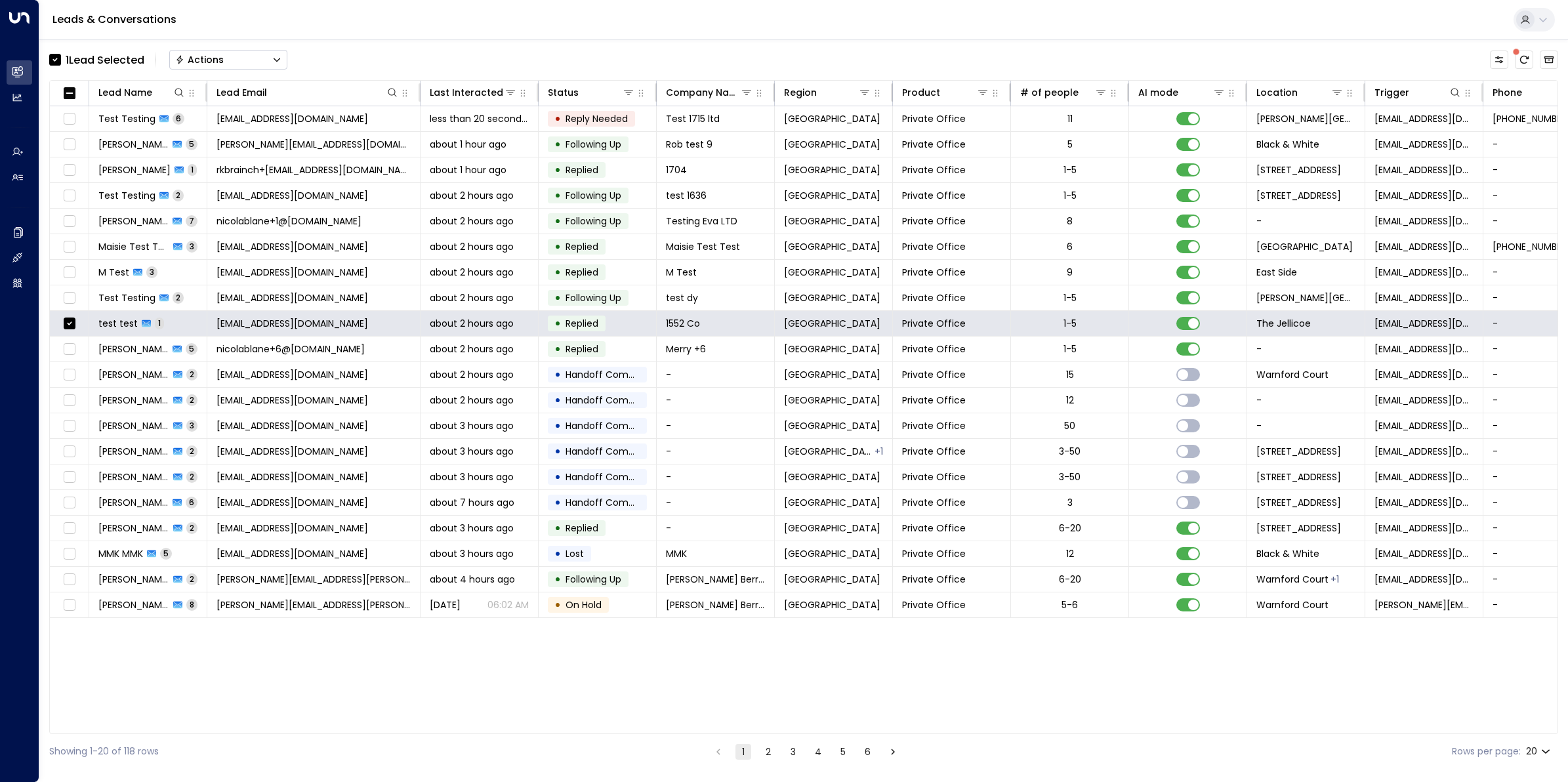
click at [208, 58] on div "Actions" at bounding box center [199, 59] width 49 height 12
click at [220, 146] on span "Archive Lead" at bounding box center [207, 146] width 61 height 14
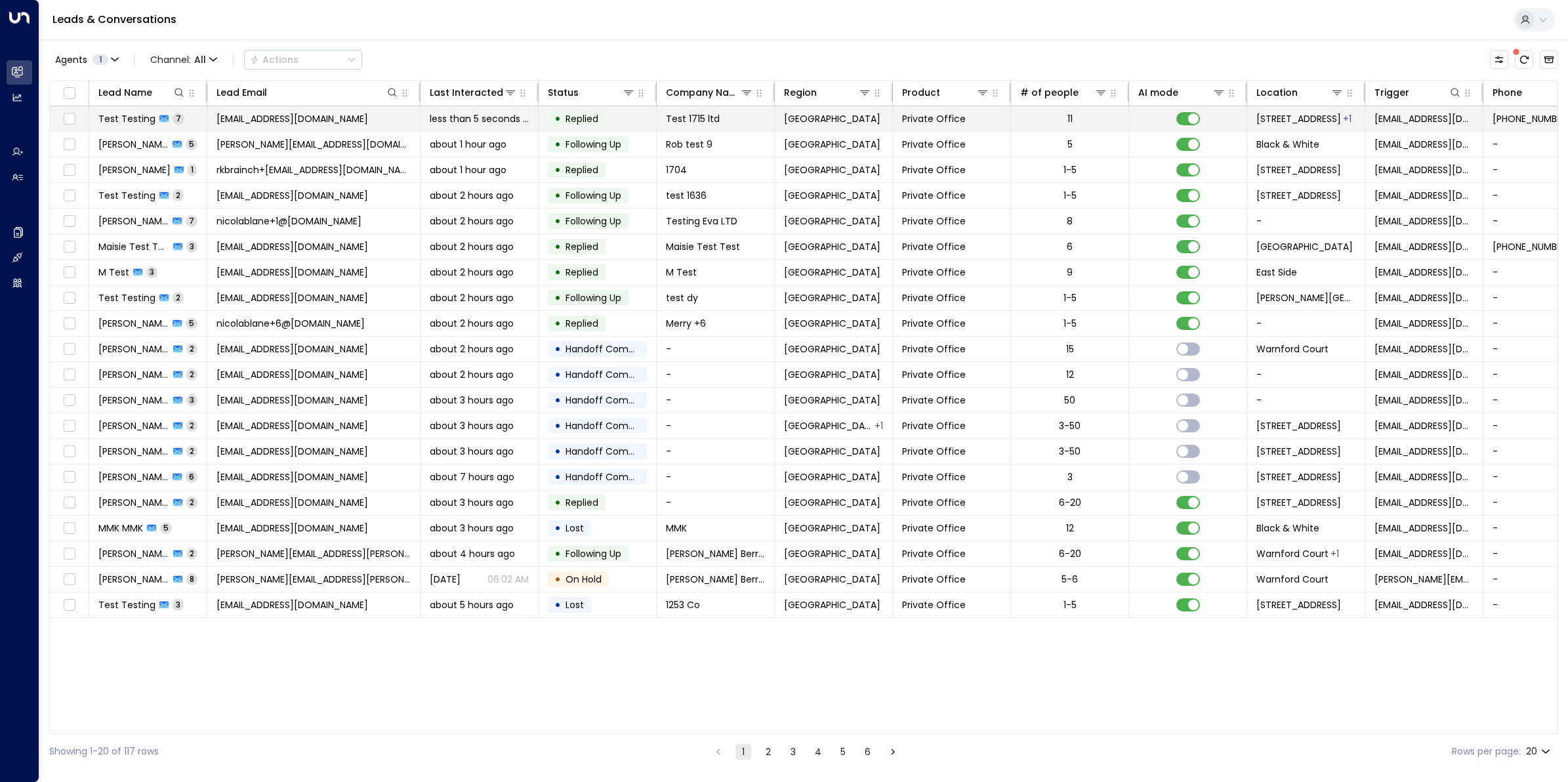
click at [136, 118] on span "Test Testing" at bounding box center [127, 118] width 57 height 13
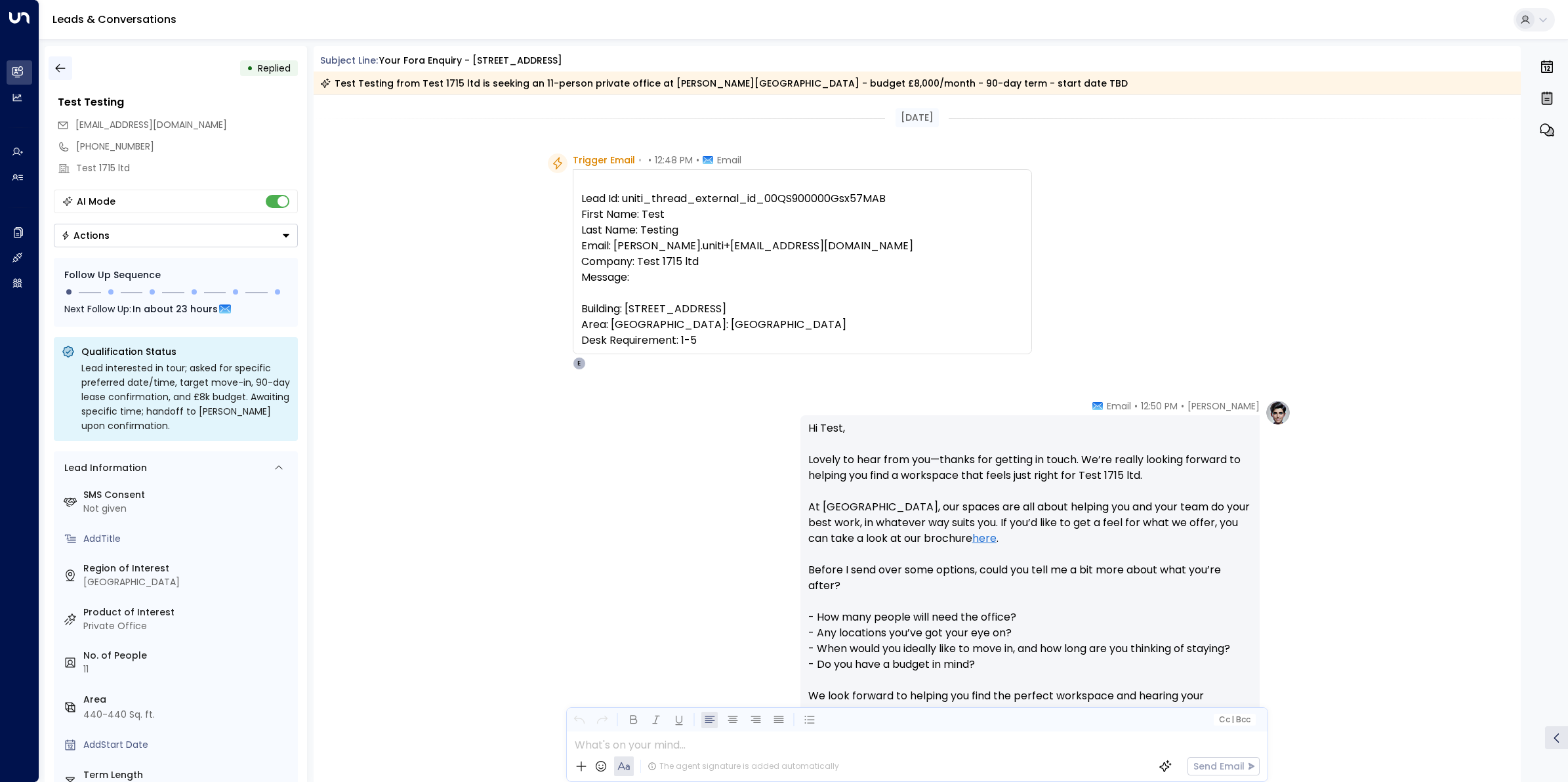
click at [64, 67] on icon "button" at bounding box center [60, 68] width 10 height 8
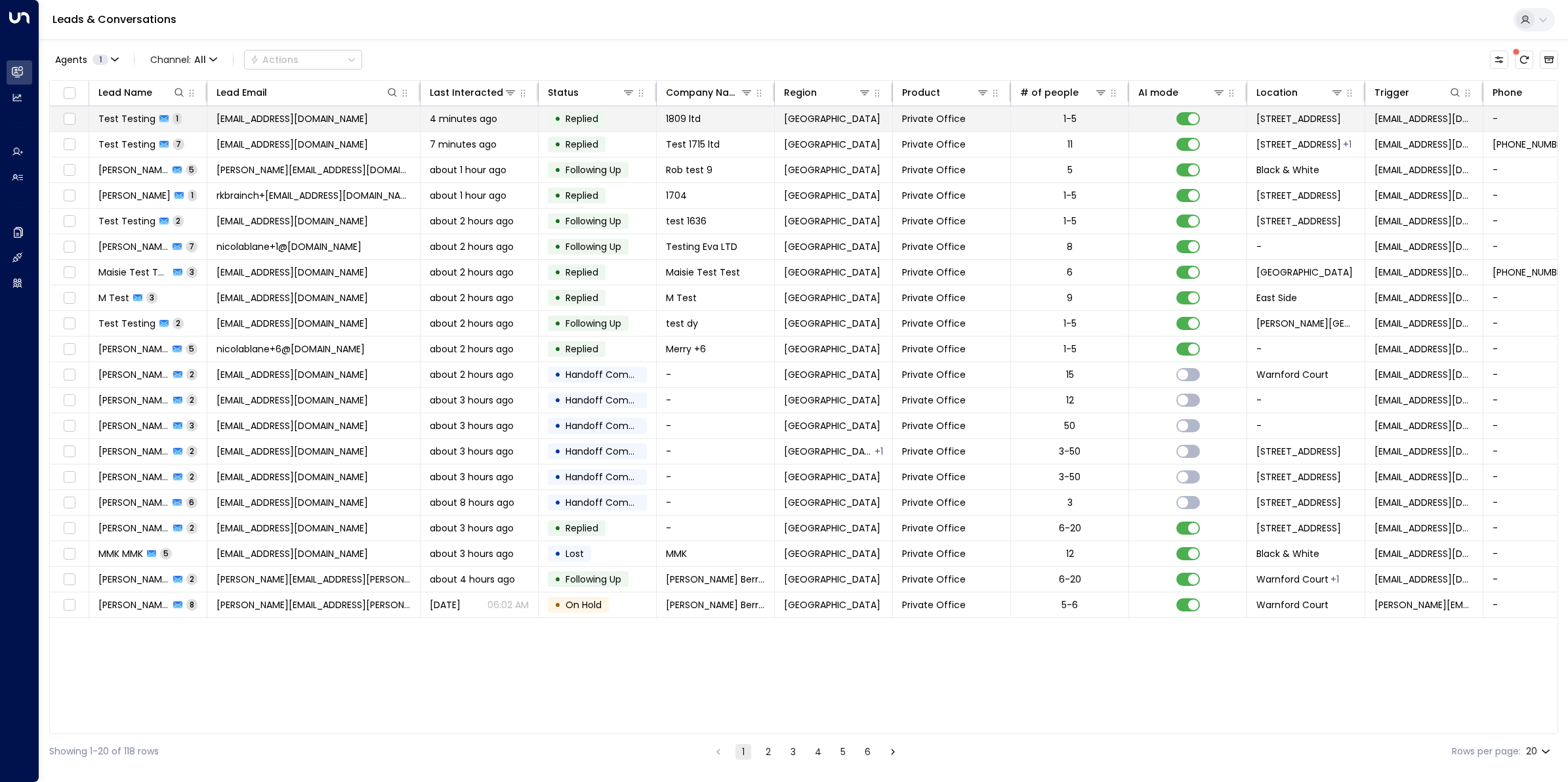
click at [262, 116] on span "jamespinnerbbr+1809@gmail.com" at bounding box center [292, 118] width 151 height 13
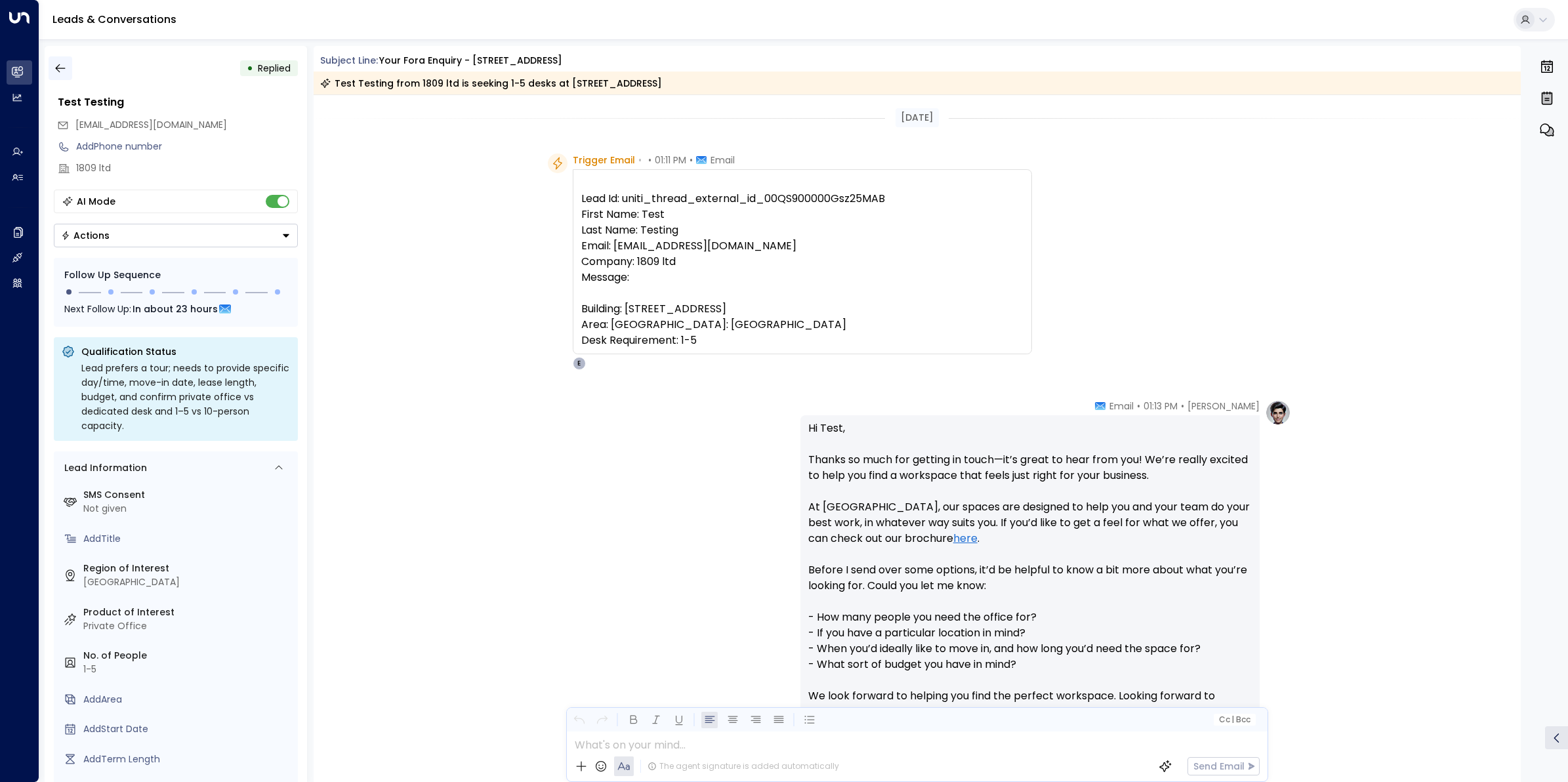
click at [63, 67] on icon "button" at bounding box center [60, 68] width 10 height 8
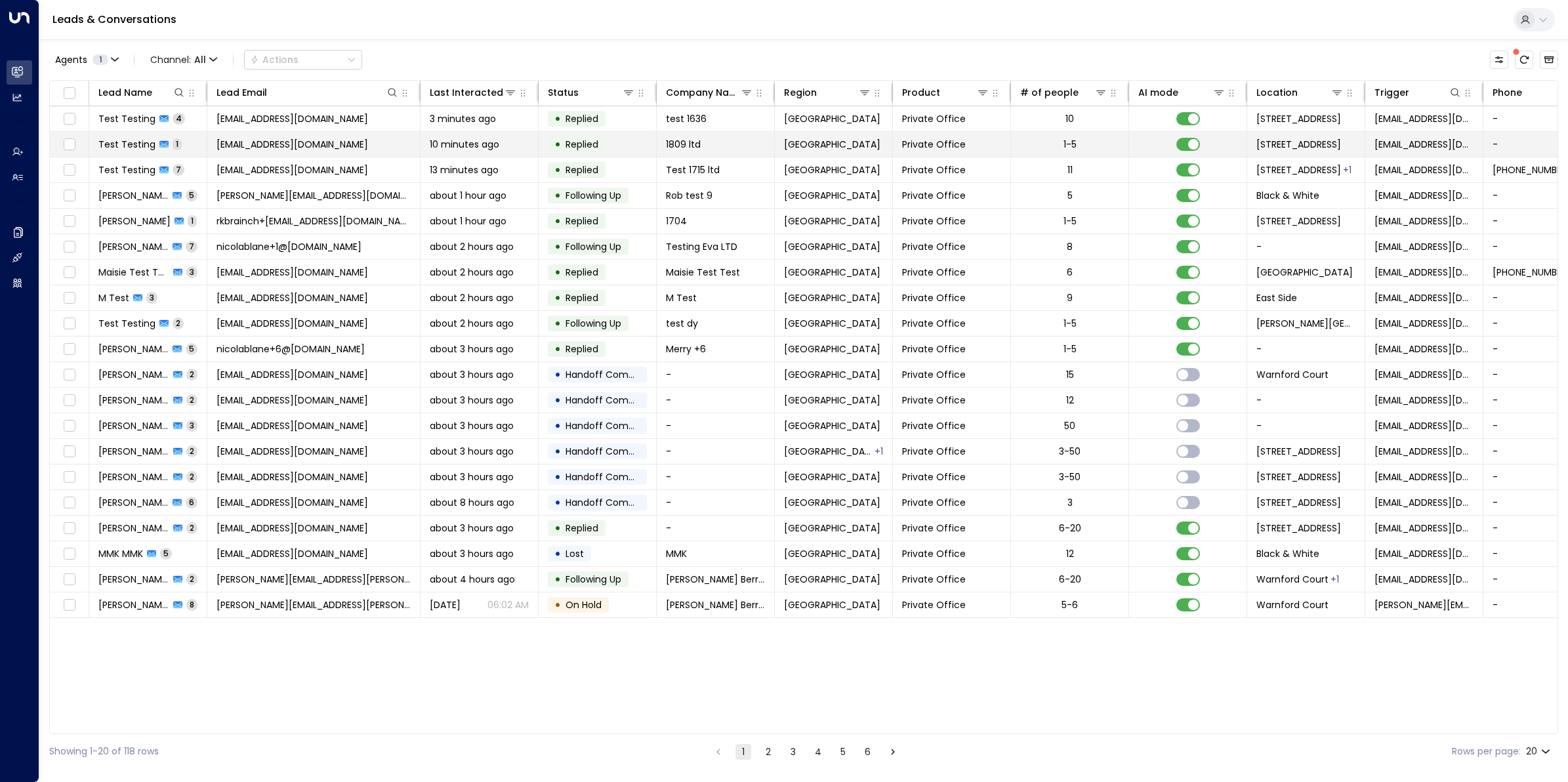
click at [342, 142] on span "jamespinnerbbr+1809@gmail.com" at bounding box center [292, 144] width 151 height 13
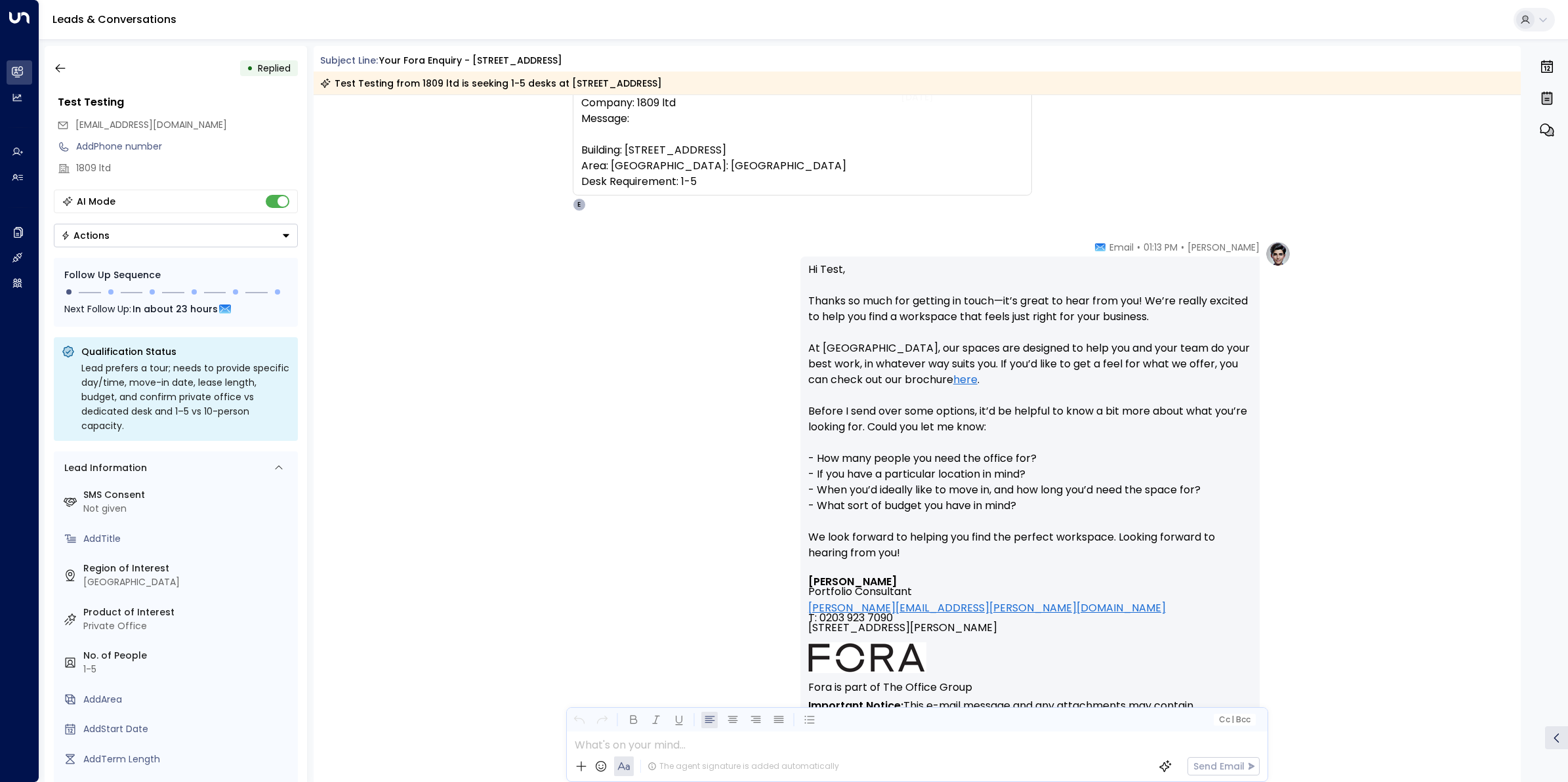
scroll to position [376, 0]
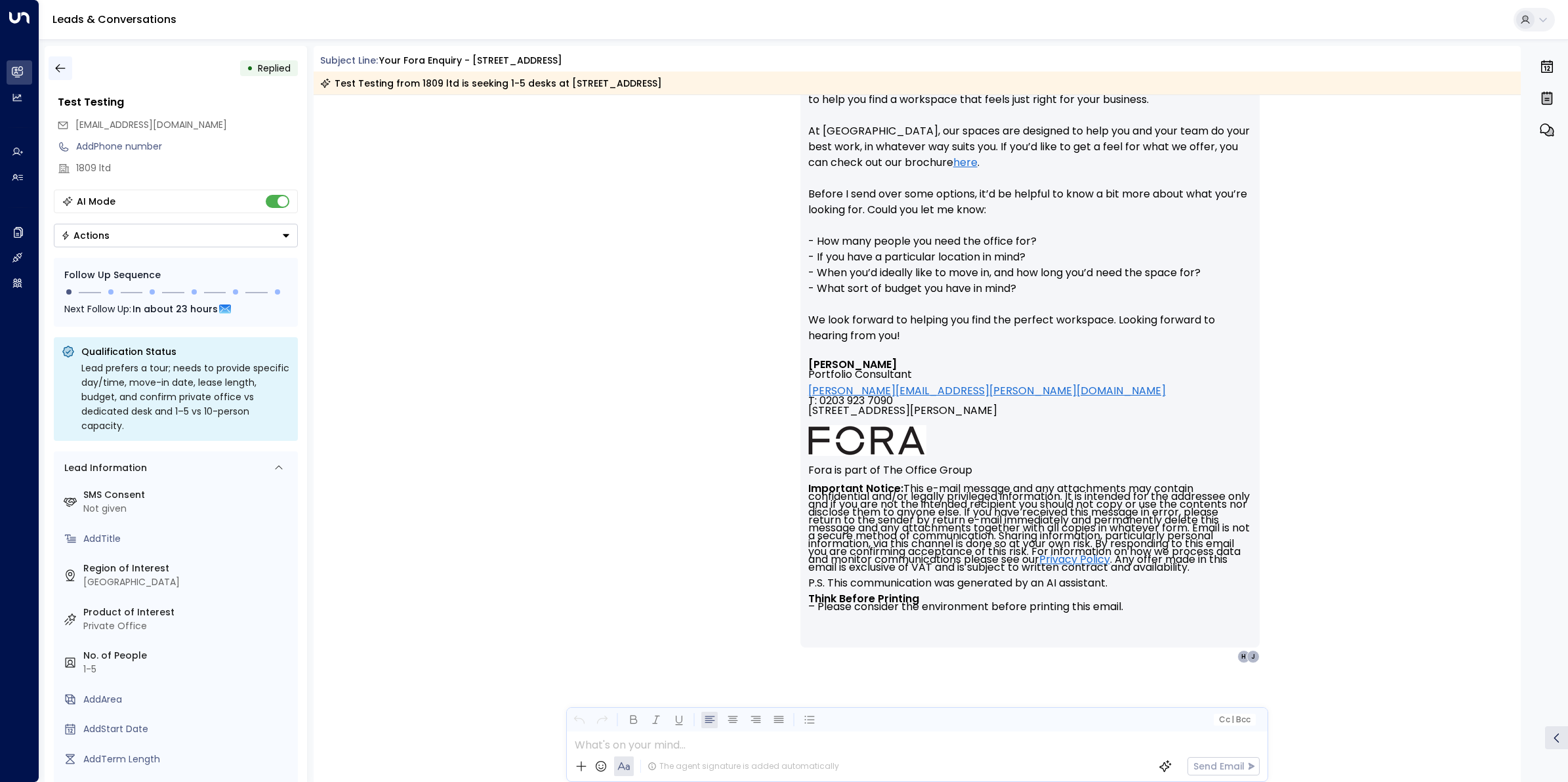
click at [51, 71] on button "button" at bounding box center [60, 68] width 24 height 24
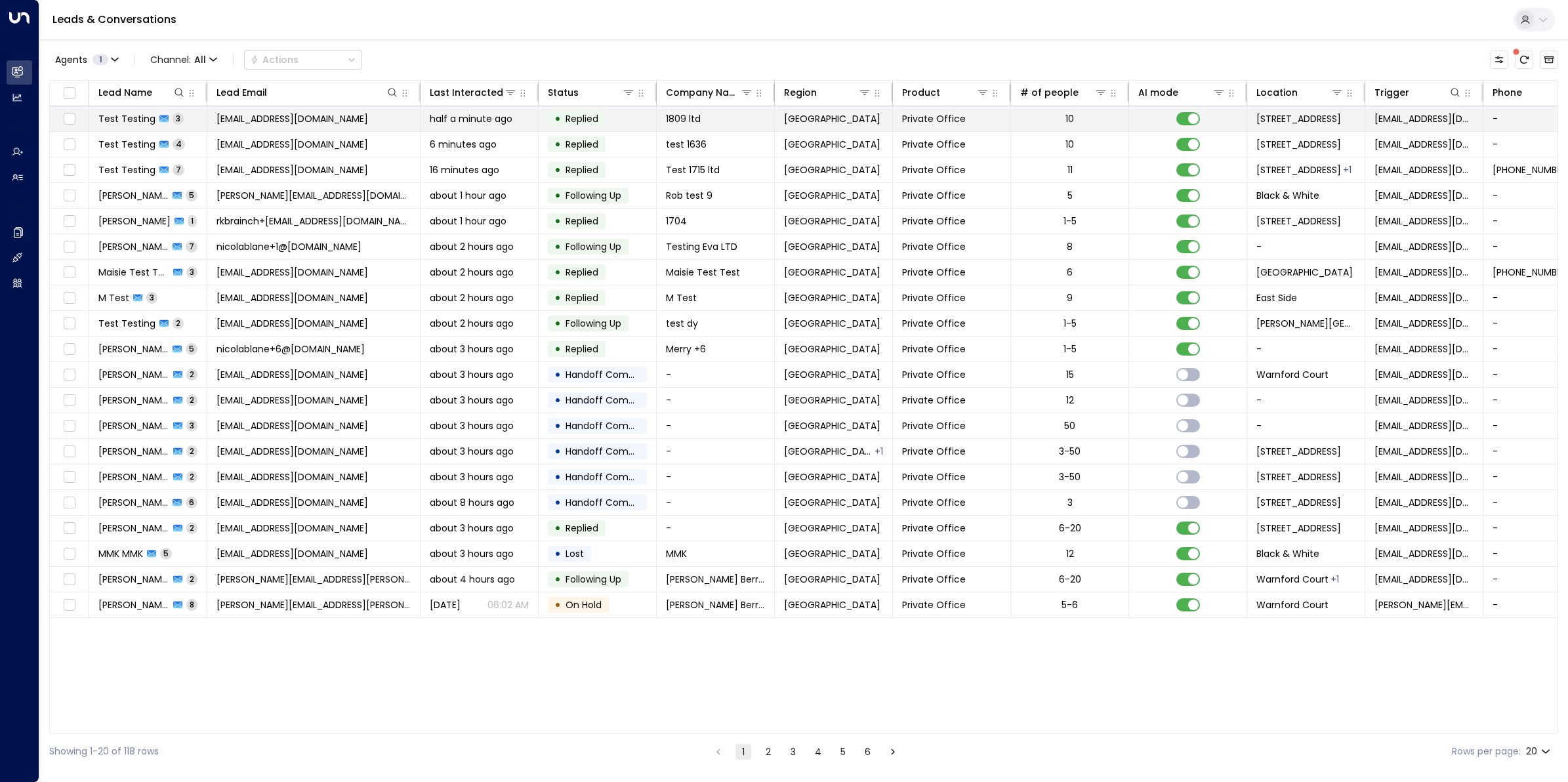
click at [123, 119] on span "Test Testing" at bounding box center [127, 118] width 57 height 13
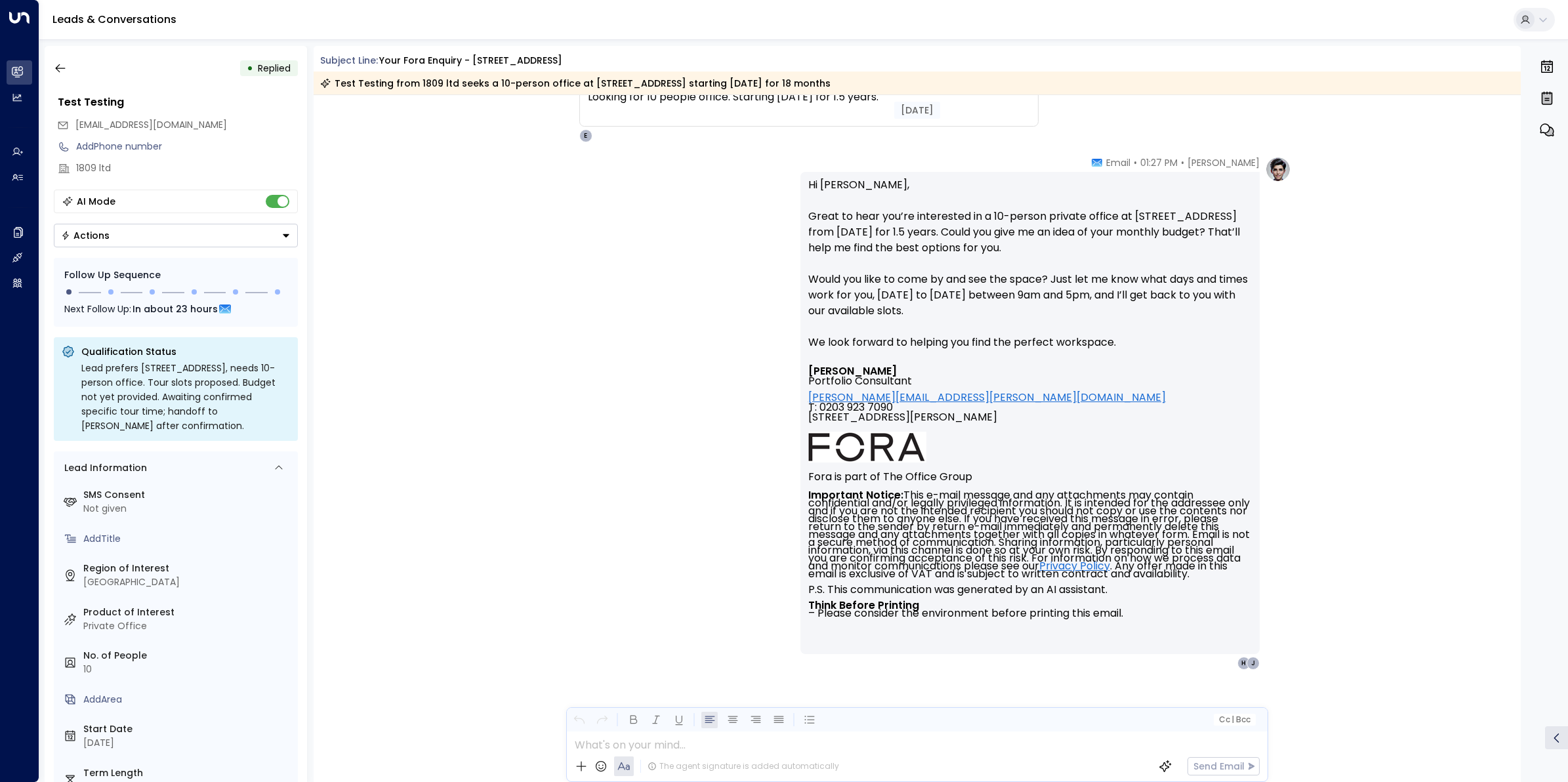
scroll to position [995, 0]
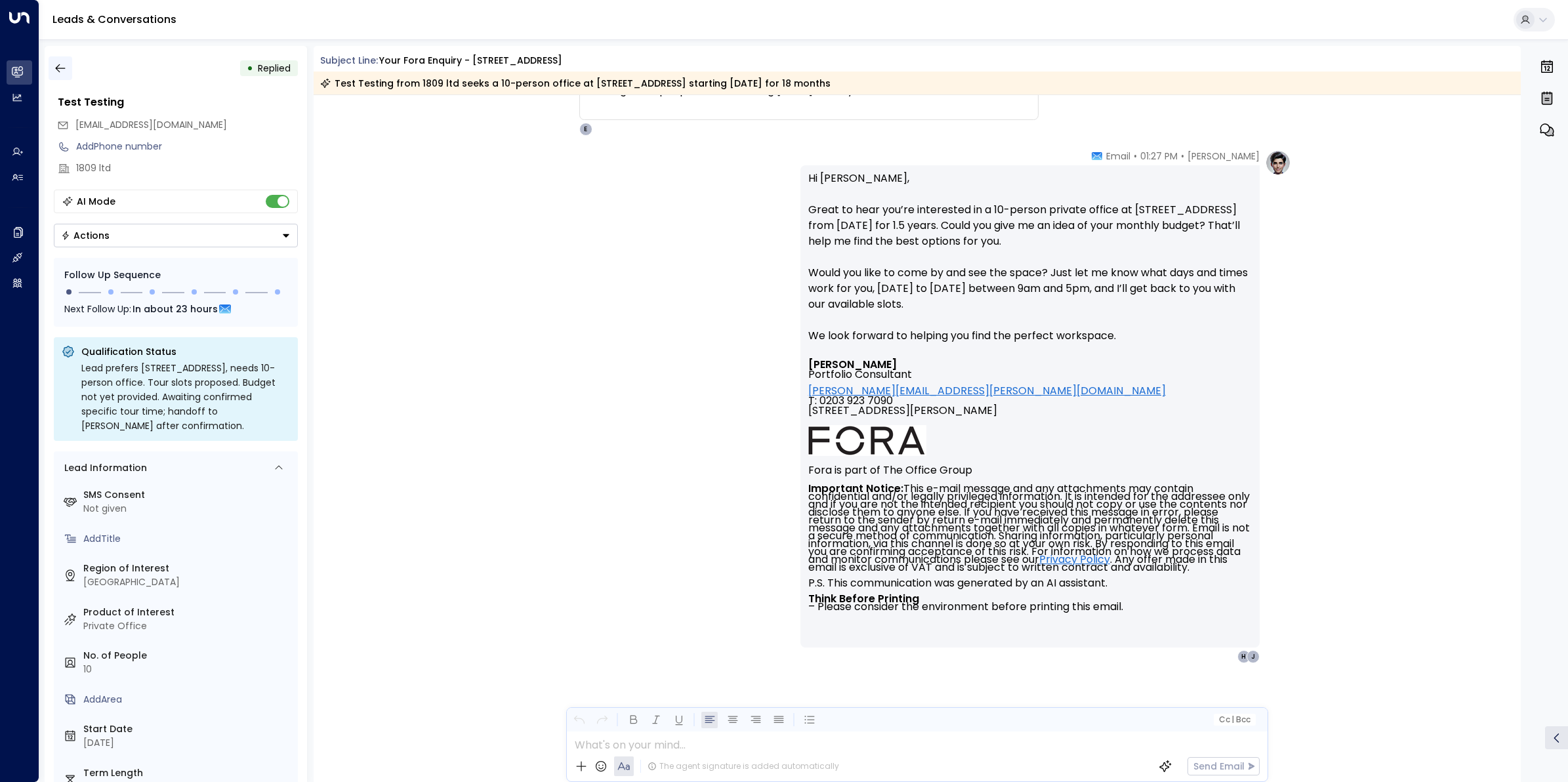
click at [49, 66] on button "button" at bounding box center [60, 68] width 24 height 24
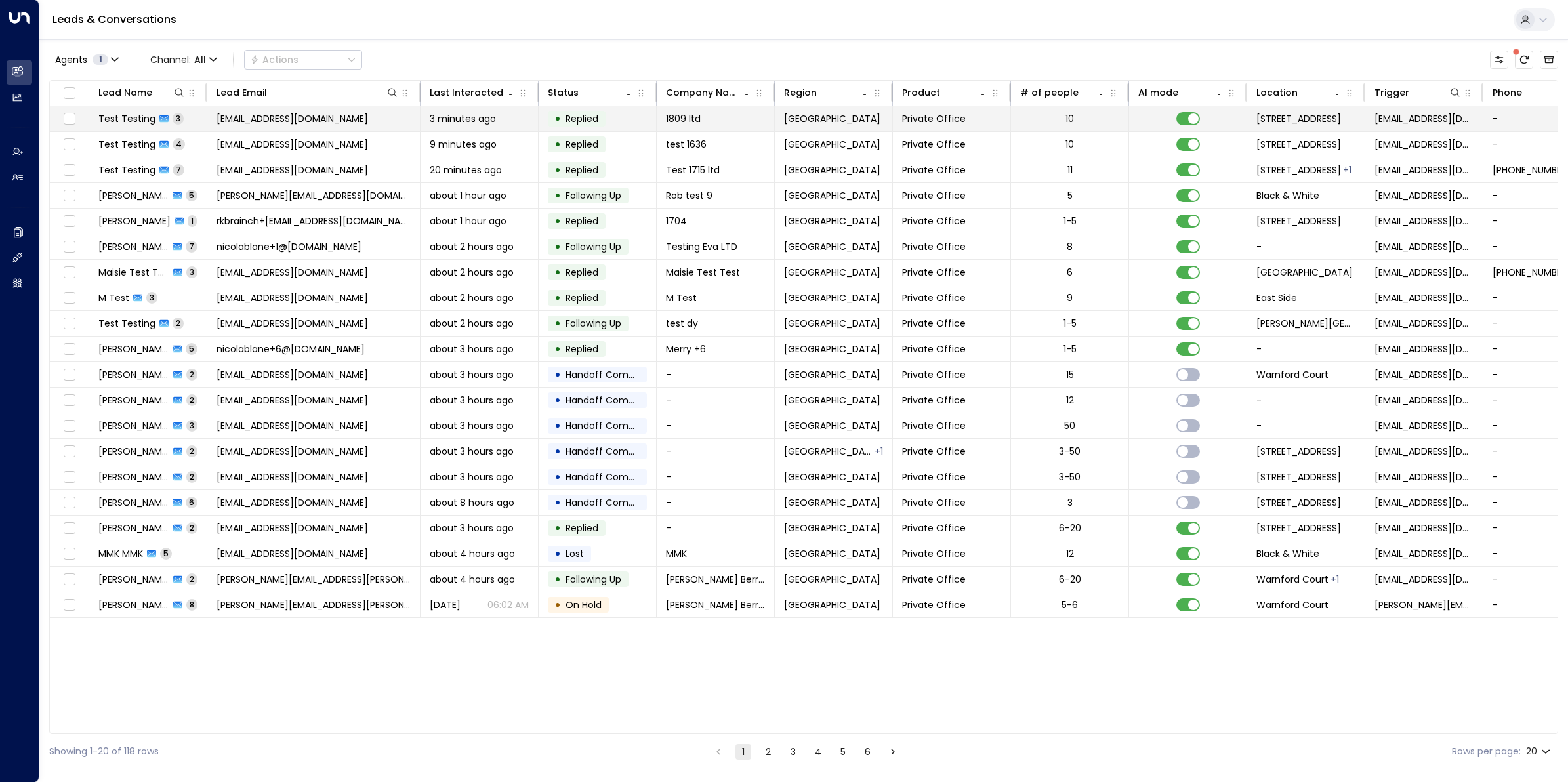
click at [137, 112] on span "Test Testing" at bounding box center [127, 118] width 57 height 13
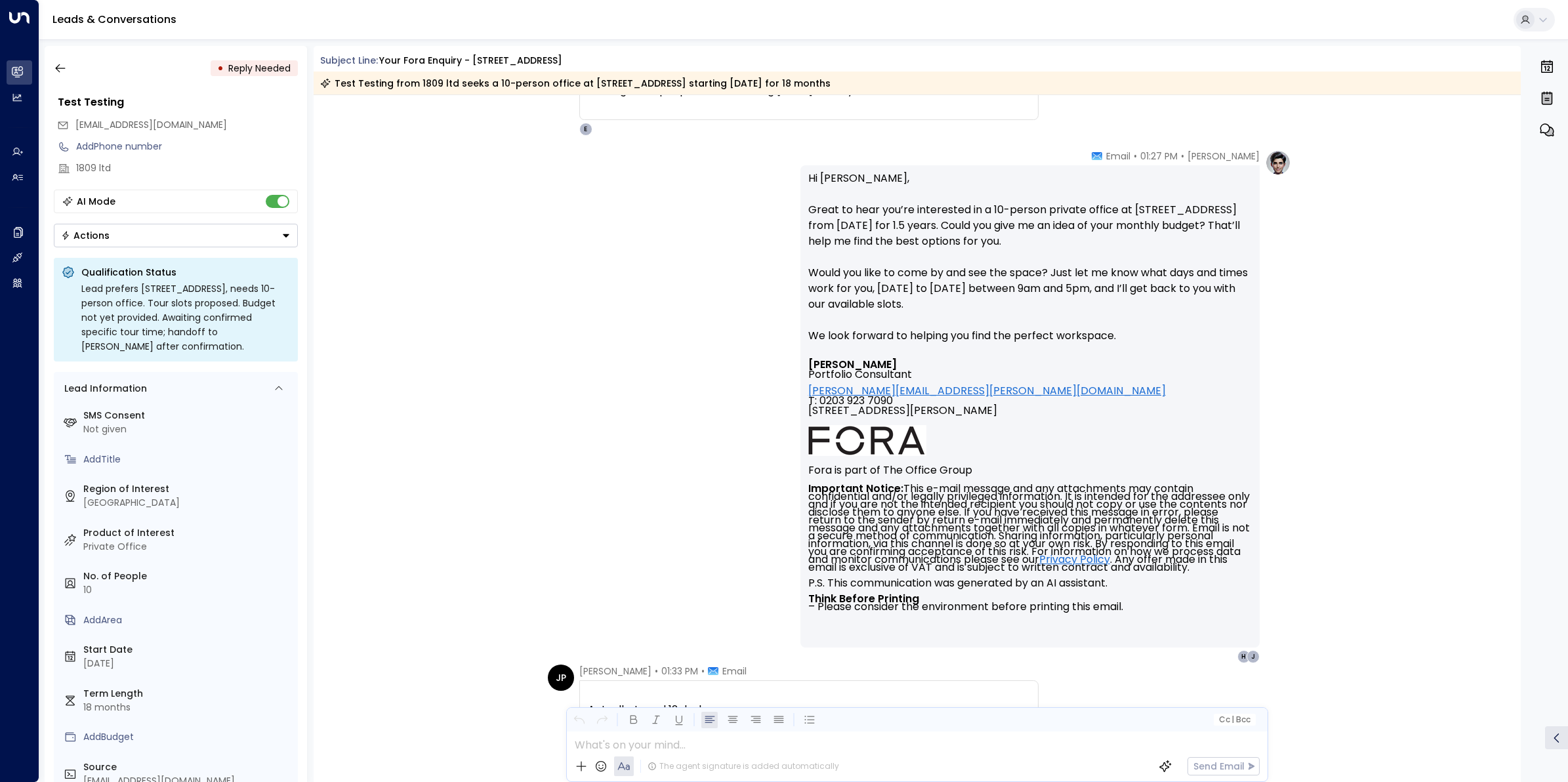
scroll to position [1099, 0]
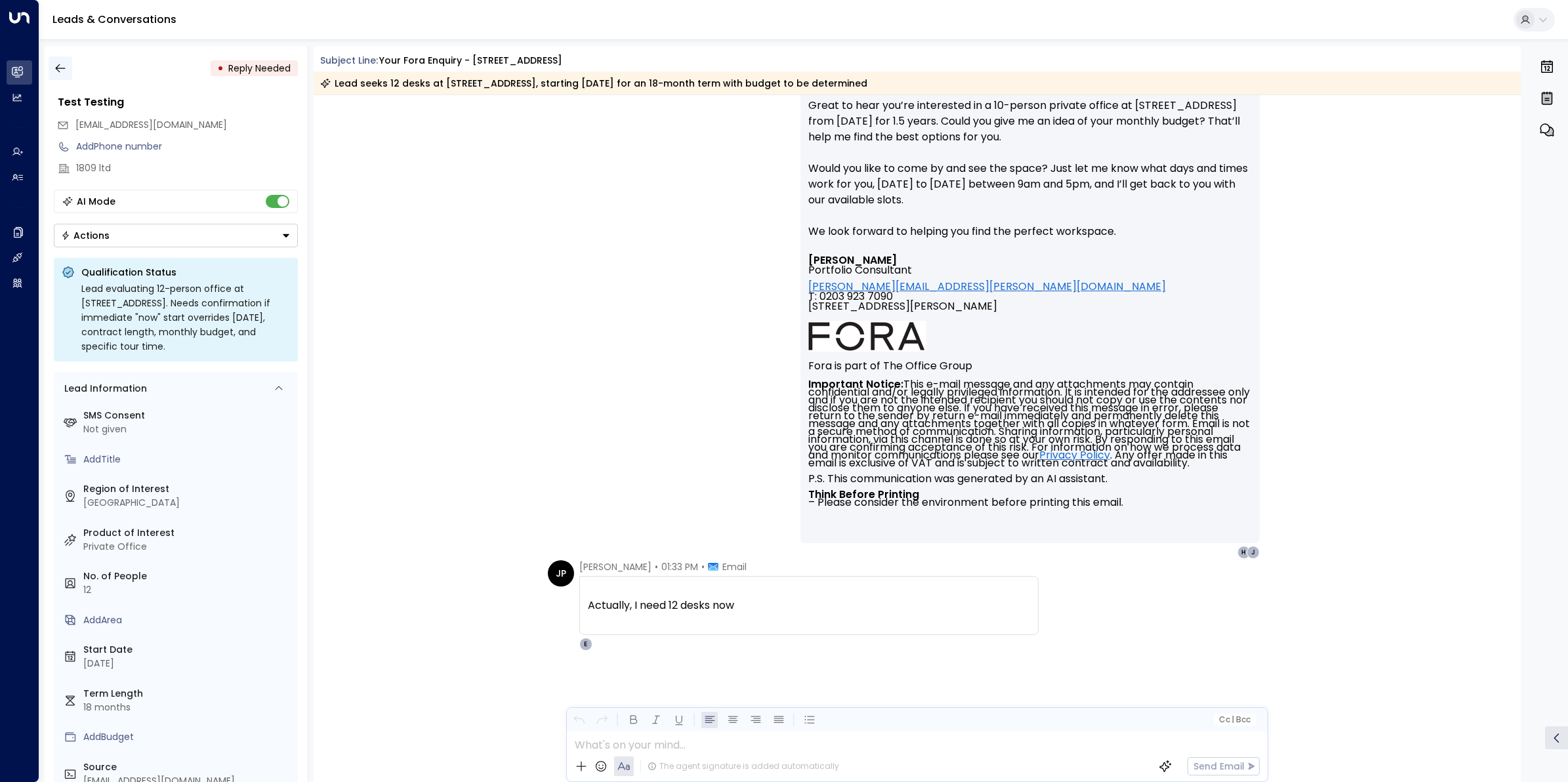
click at [57, 67] on icon "button" at bounding box center [60, 68] width 13 height 13
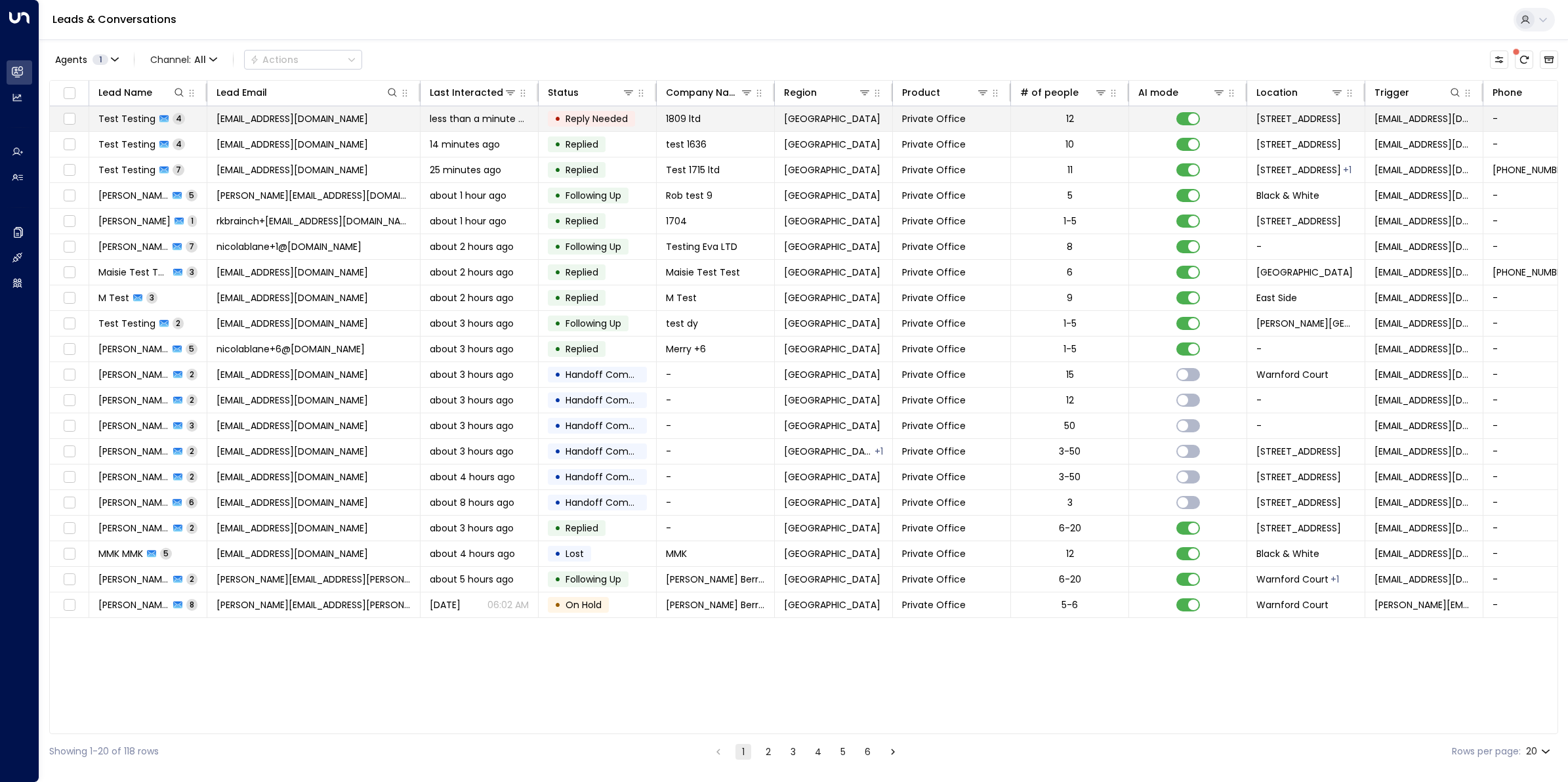
click at [328, 118] on span "jamespinnerbbr+1809@gmail.com" at bounding box center [292, 118] width 151 height 13
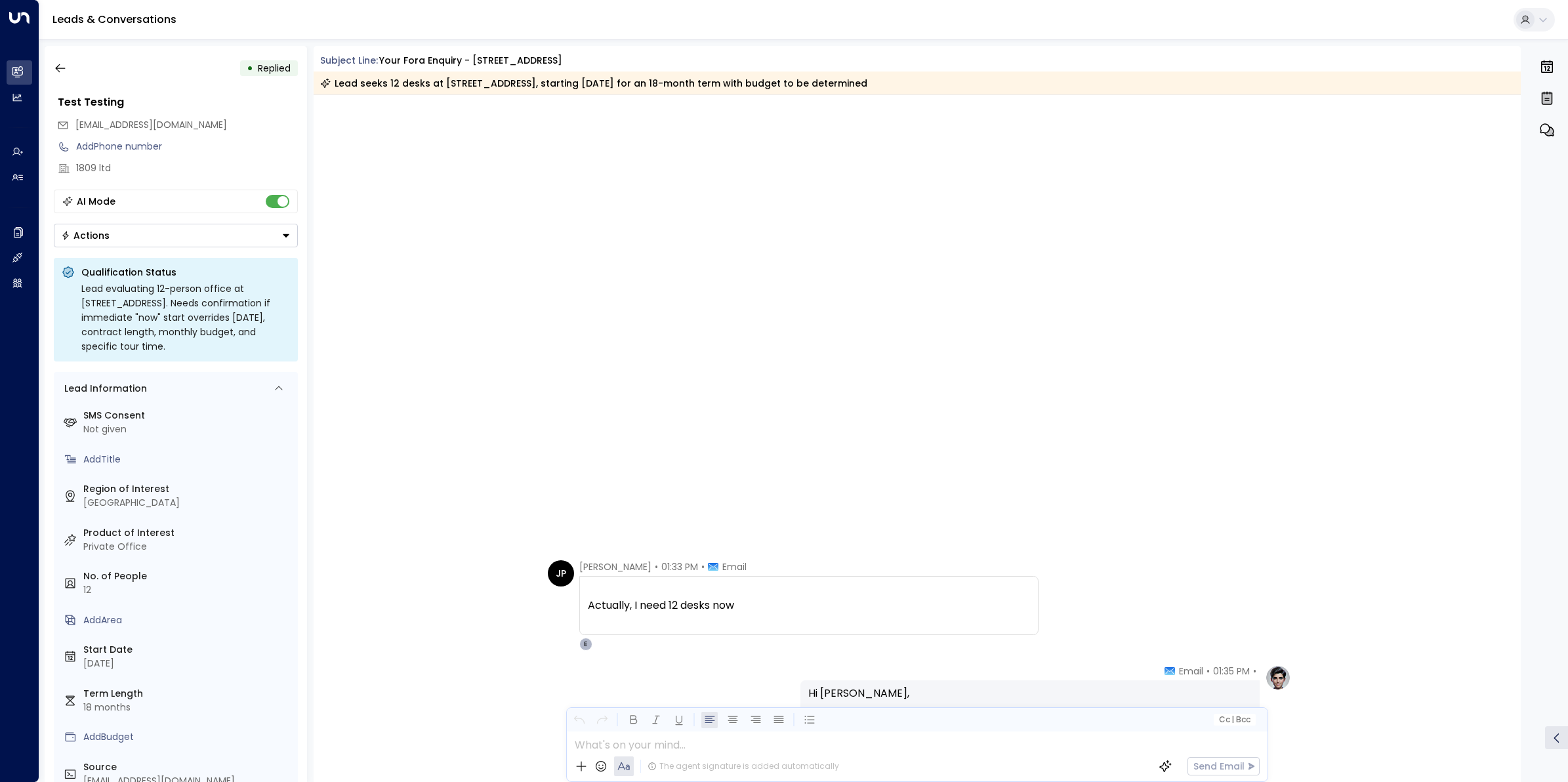
scroll to position [2102, 0]
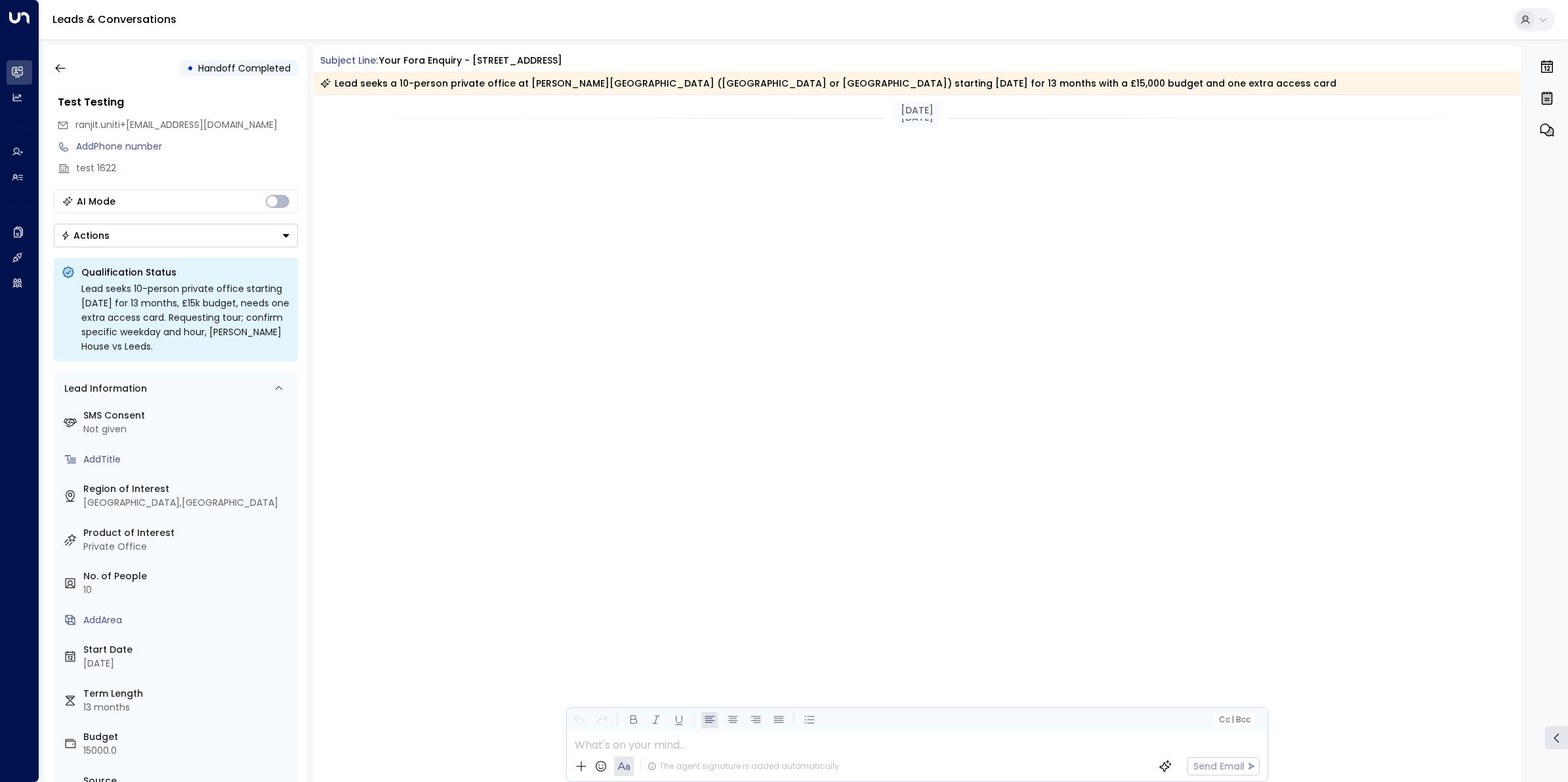
scroll to position [1973, 0]
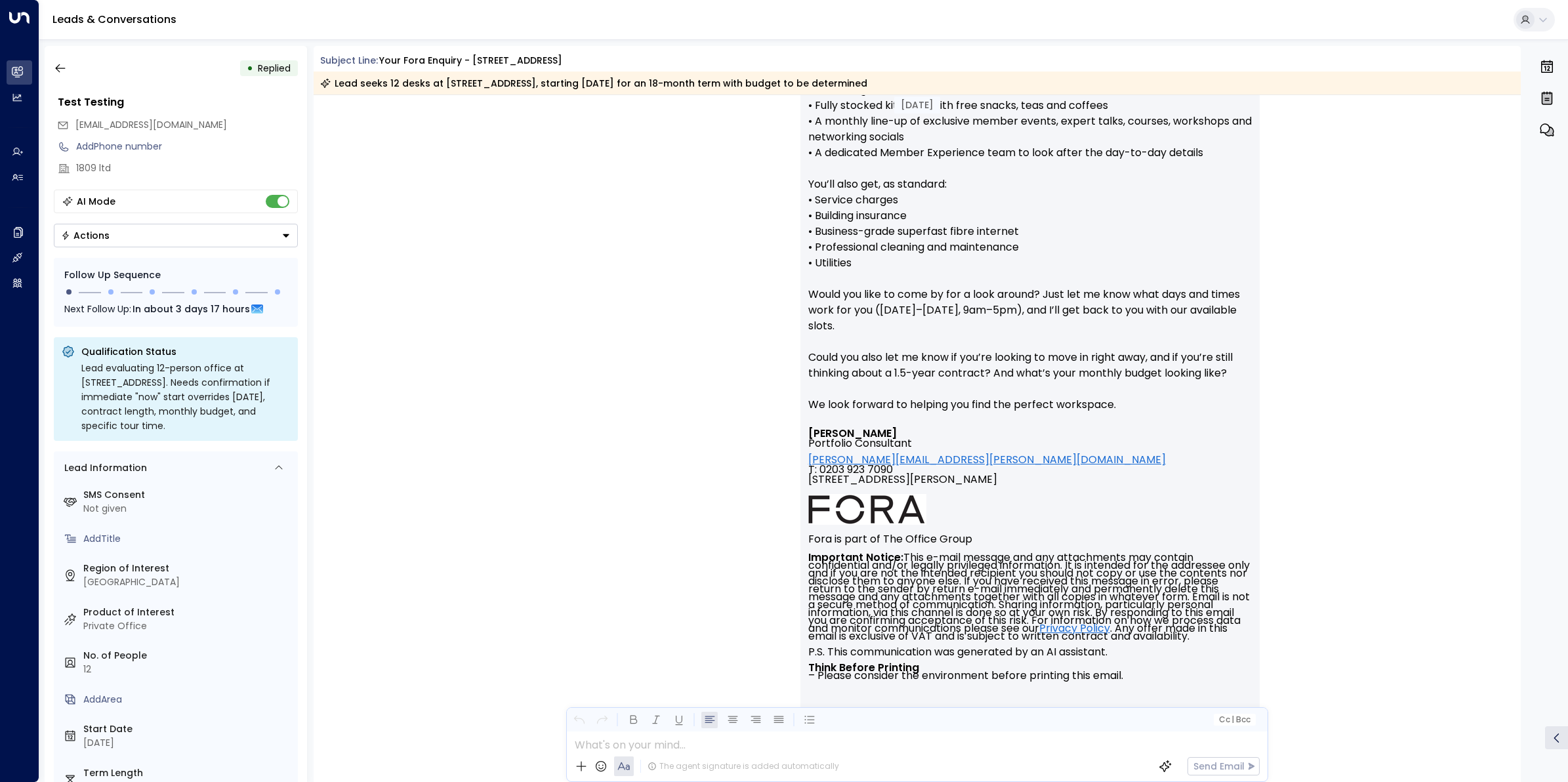
scroll to position [2078, 0]
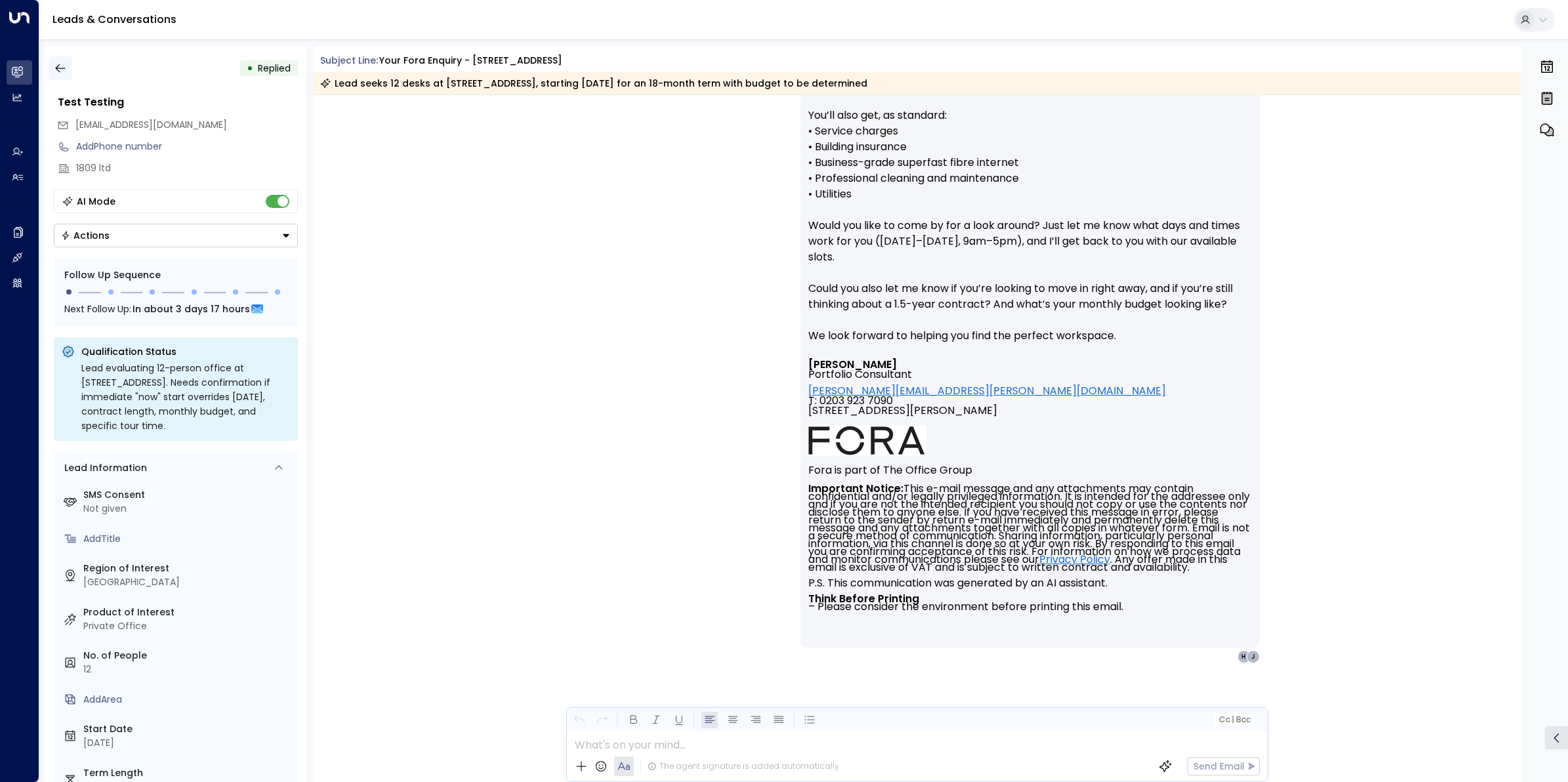
click at [58, 60] on button "button" at bounding box center [60, 68] width 24 height 24
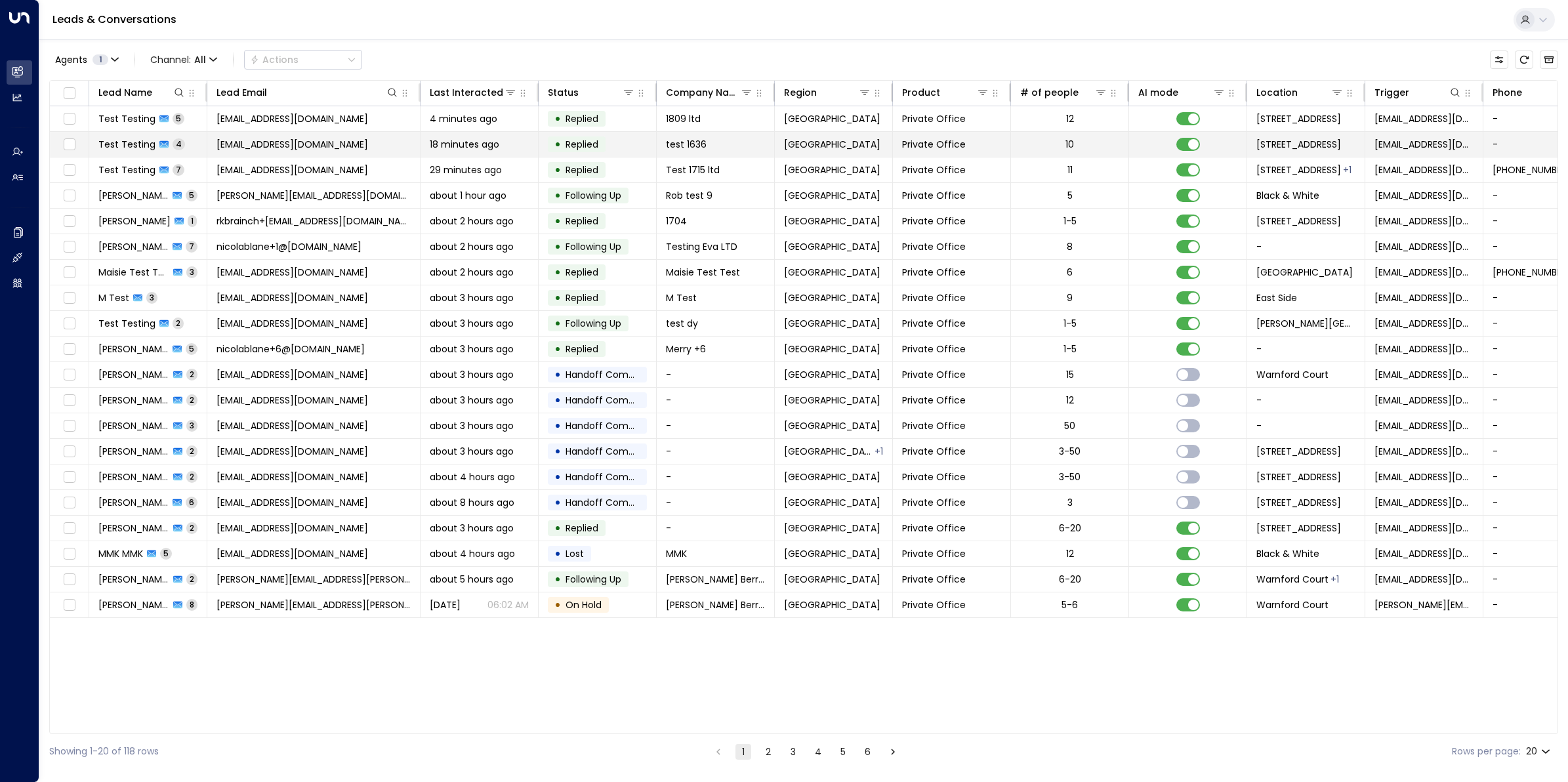
click at [306, 140] on span "[EMAIL_ADDRESS][DOMAIN_NAME]" at bounding box center [292, 144] width 151 height 13
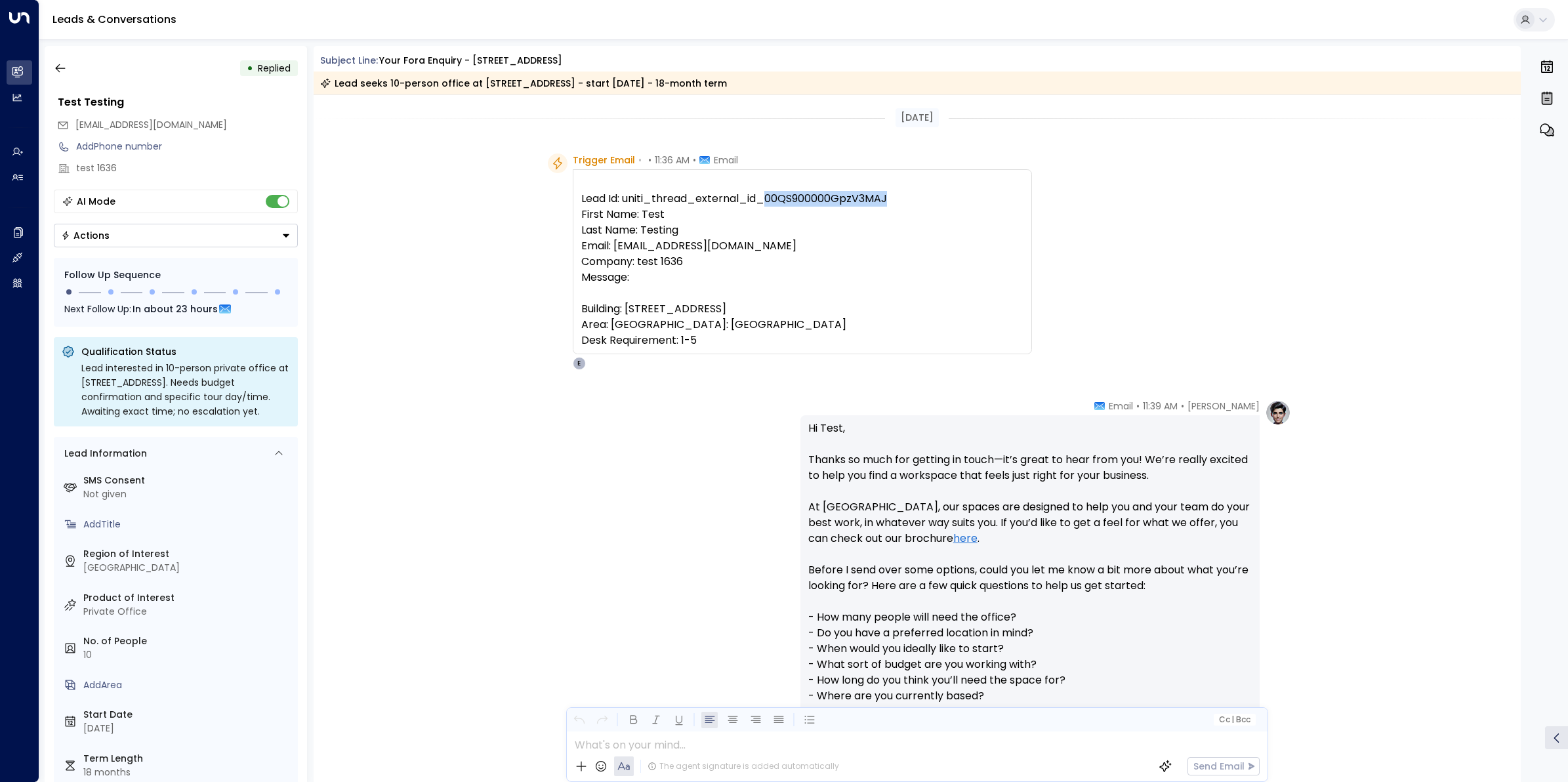
drag, startPoint x: 909, startPoint y: 192, endPoint x: 763, endPoint y: 192, distance: 146.0
click at [763, 192] on pre "Lead Id: uniti_thread_external_id_00QS900000GpzV3MAJ First Name: Test Last Name…" at bounding box center [803, 269] width 443 height 157
copy pre "00QS900000GpzV3MAJ"
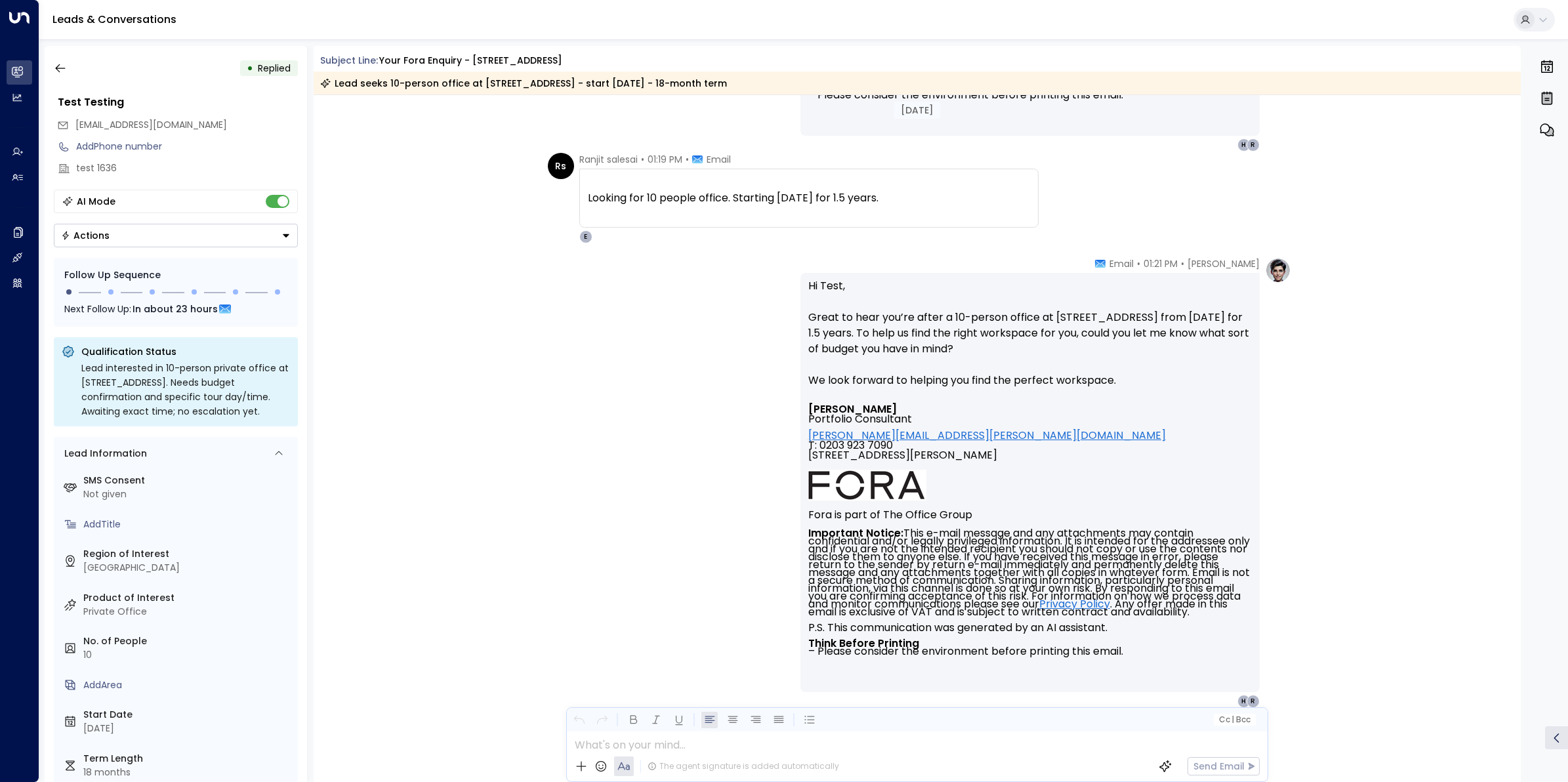
scroll to position [1521, 0]
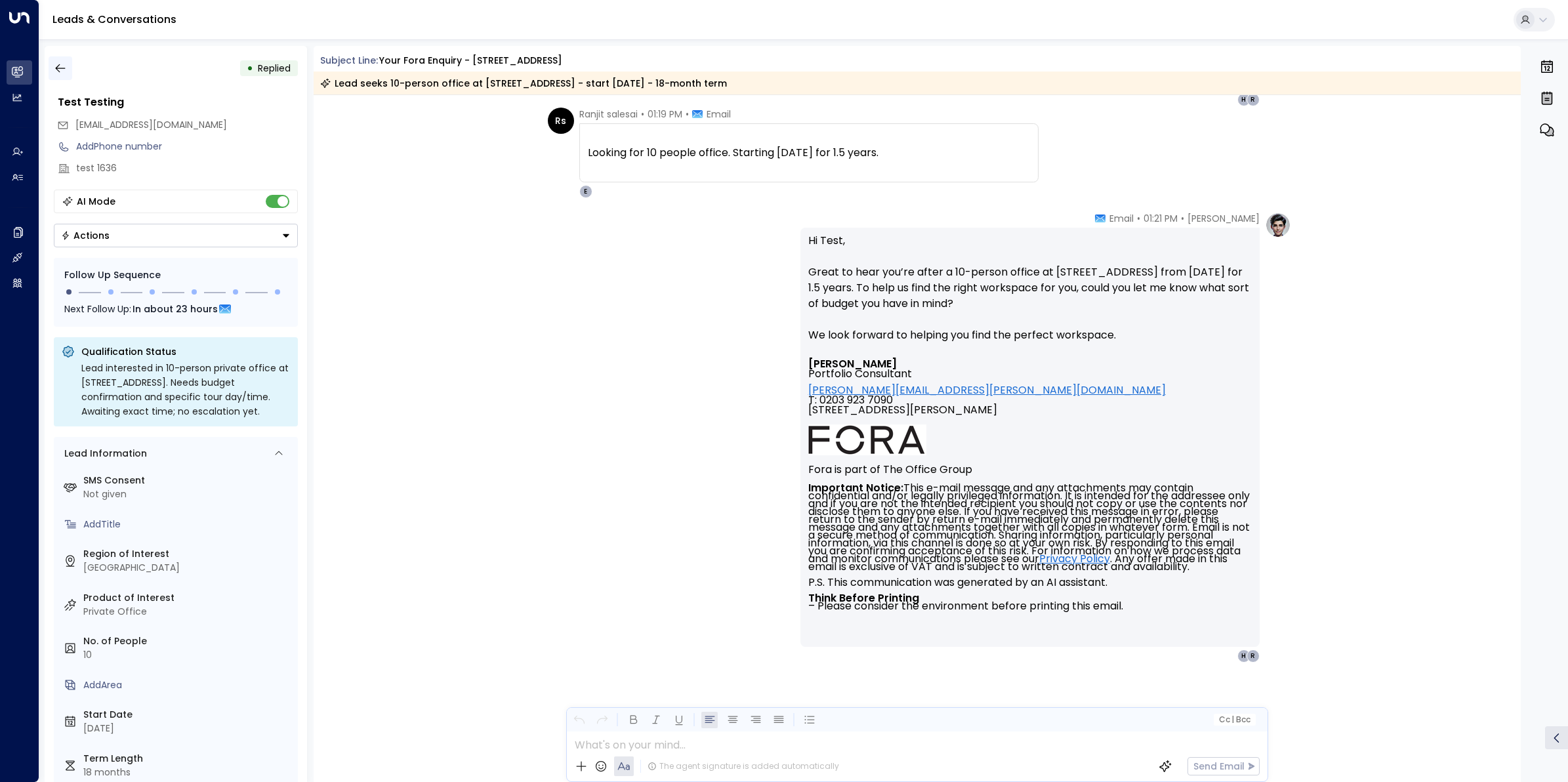
click at [63, 67] on icon "button" at bounding box center [60, 68] width 10 height 8
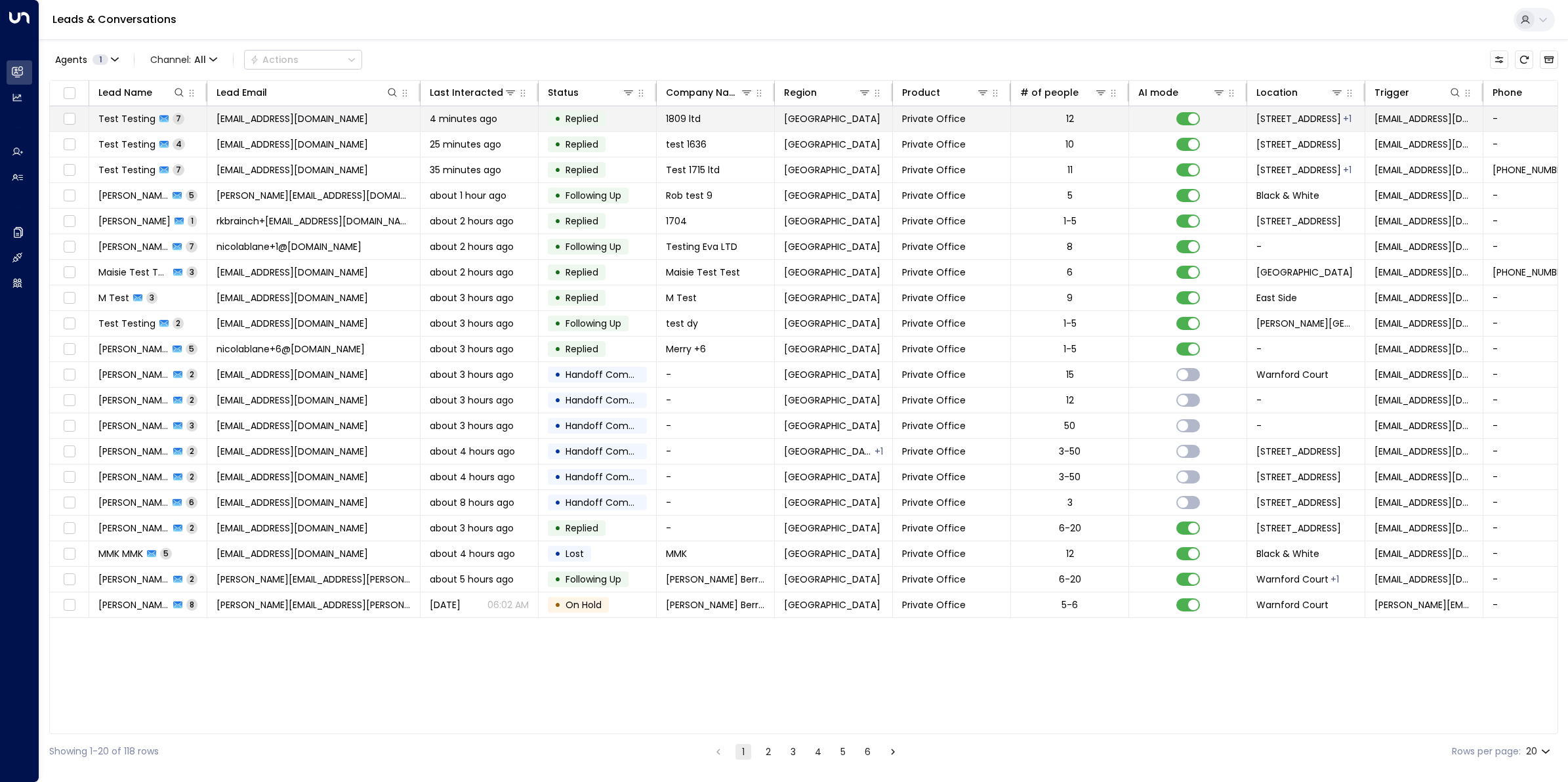
click at [148, 123] on span "Test Testing" at bounding box center [127, 118] width 57 height 13
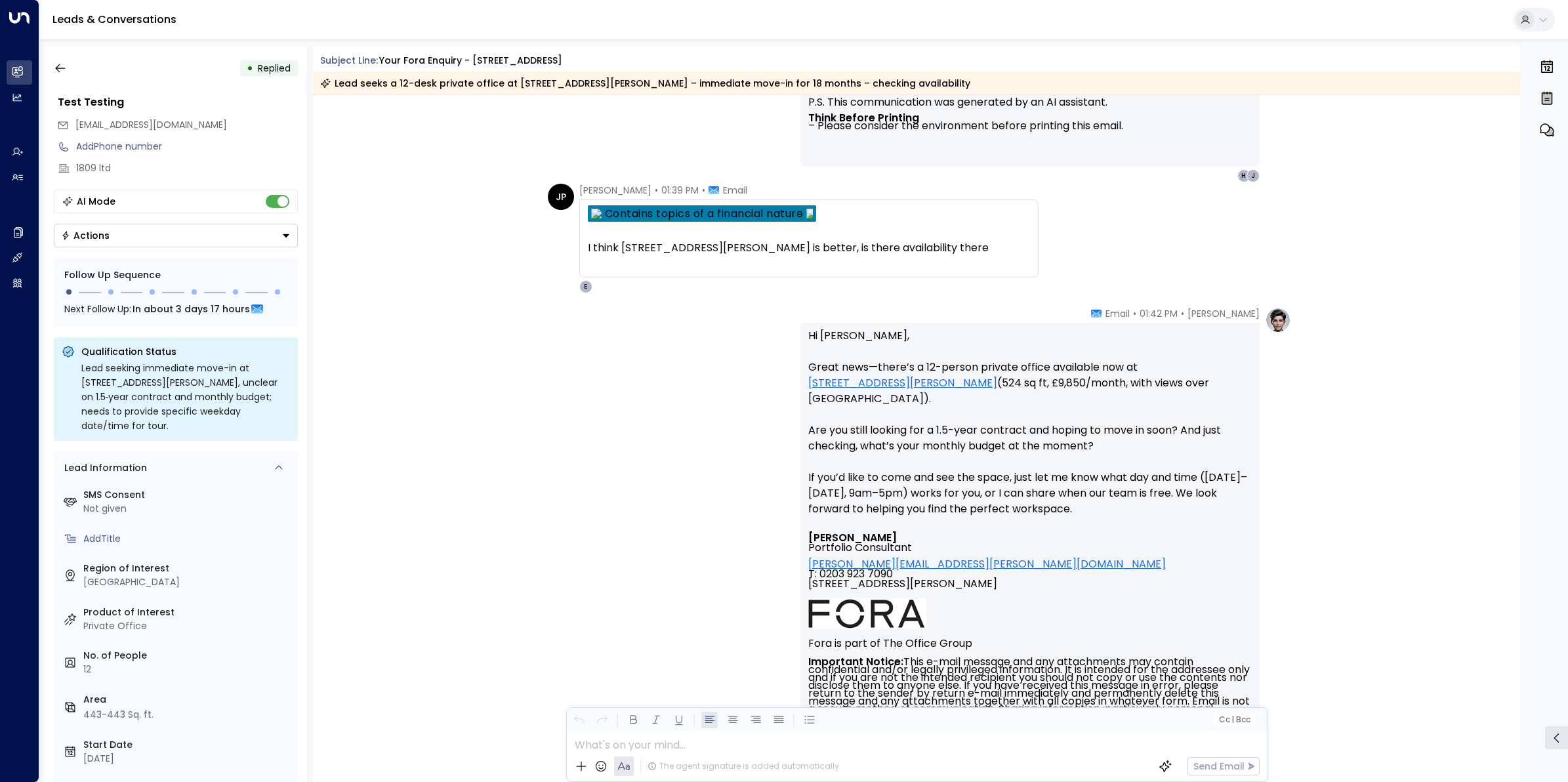
scroll to position [2321, 0]
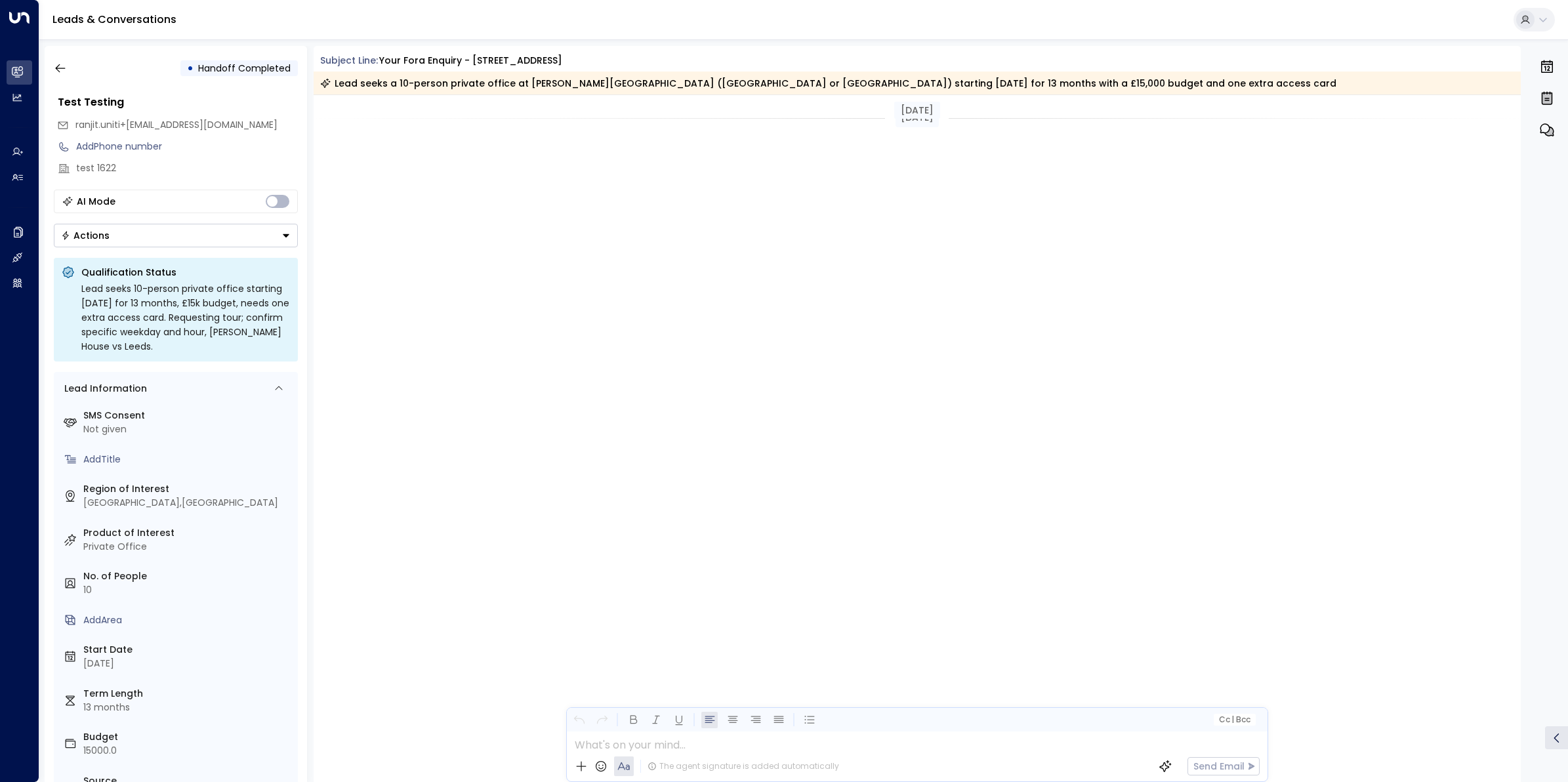
scroll to position [1973, 0]
